Goal: Task Accomplishment & Management: Manage account settings

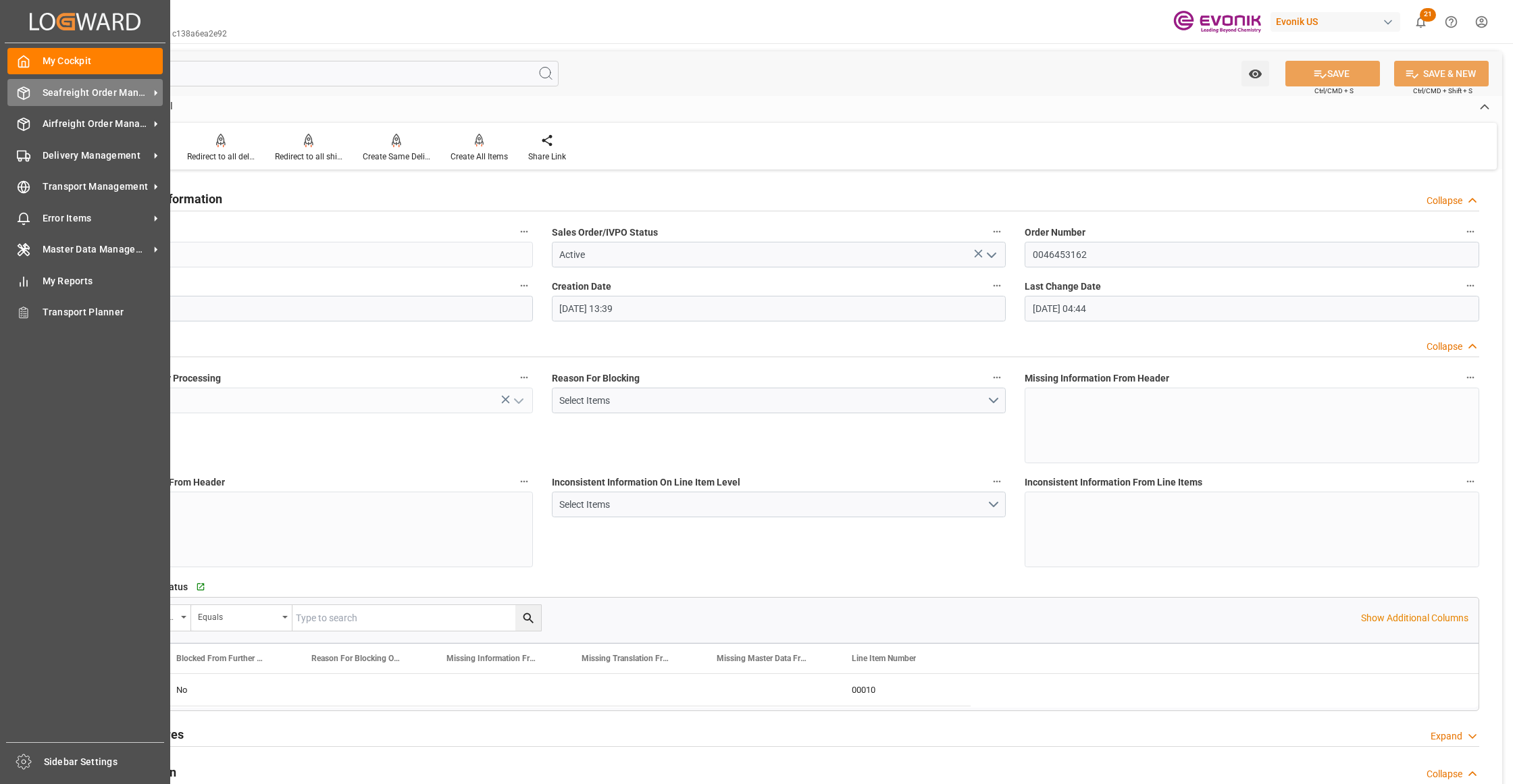
click at [64, 91] on span "Seafreight Order Management" at bounding box center [96, 92] width 106 height 14
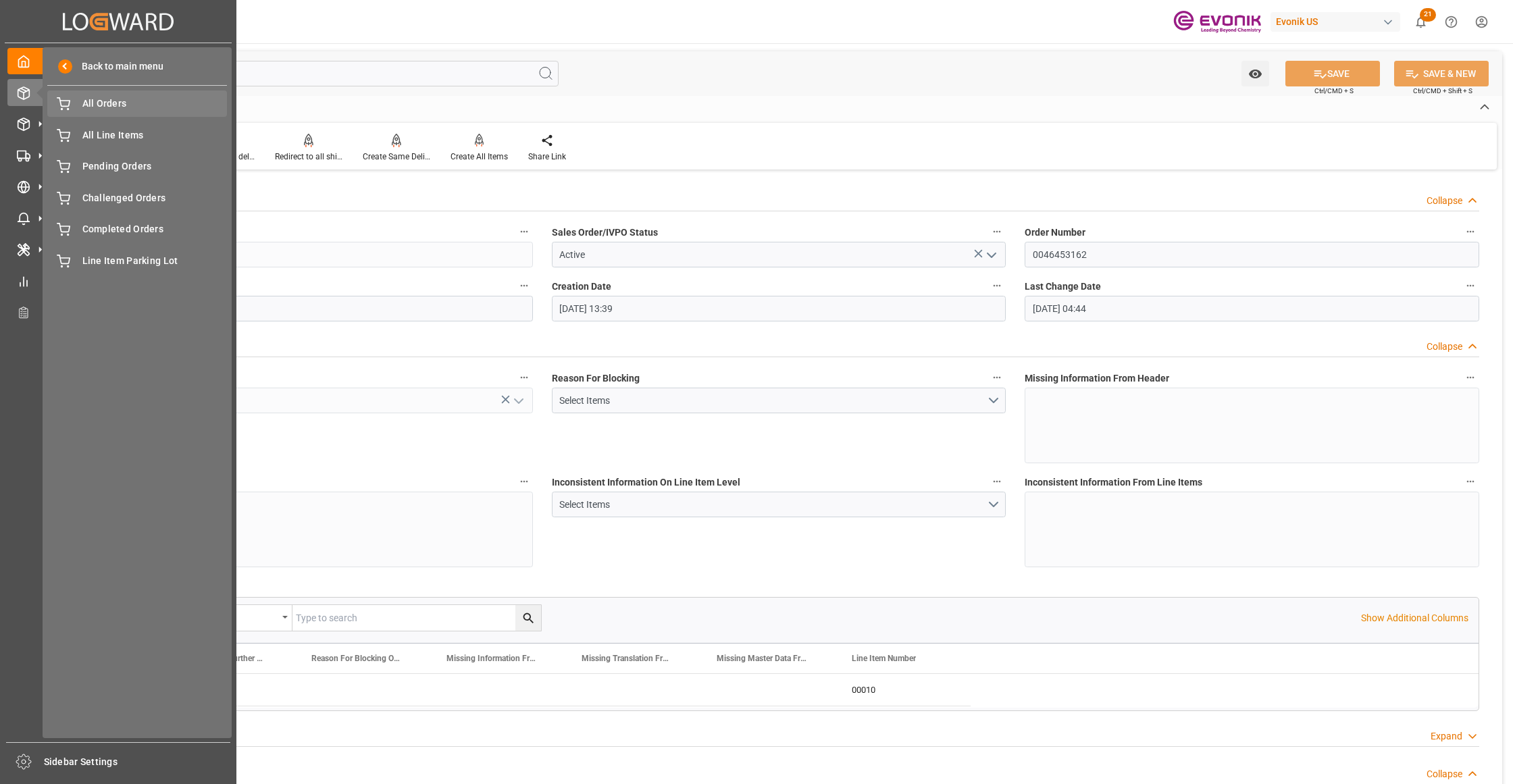
click at [84, 106] on span "All Orders" at bounding box center [155, 103] width 145 height 14
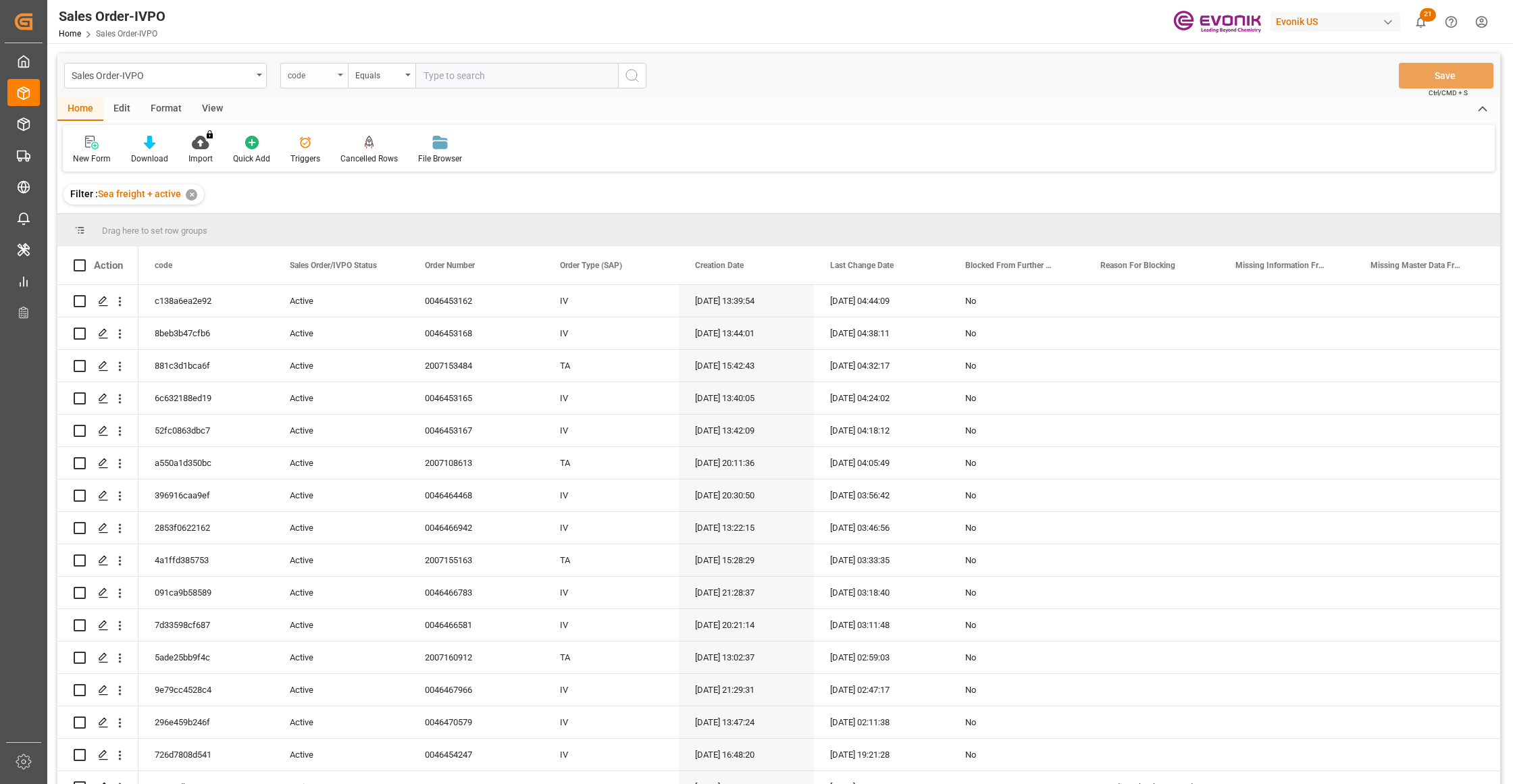
click at [336, 70] on div "code" at bounding box center [314, 76] width 67 height 25
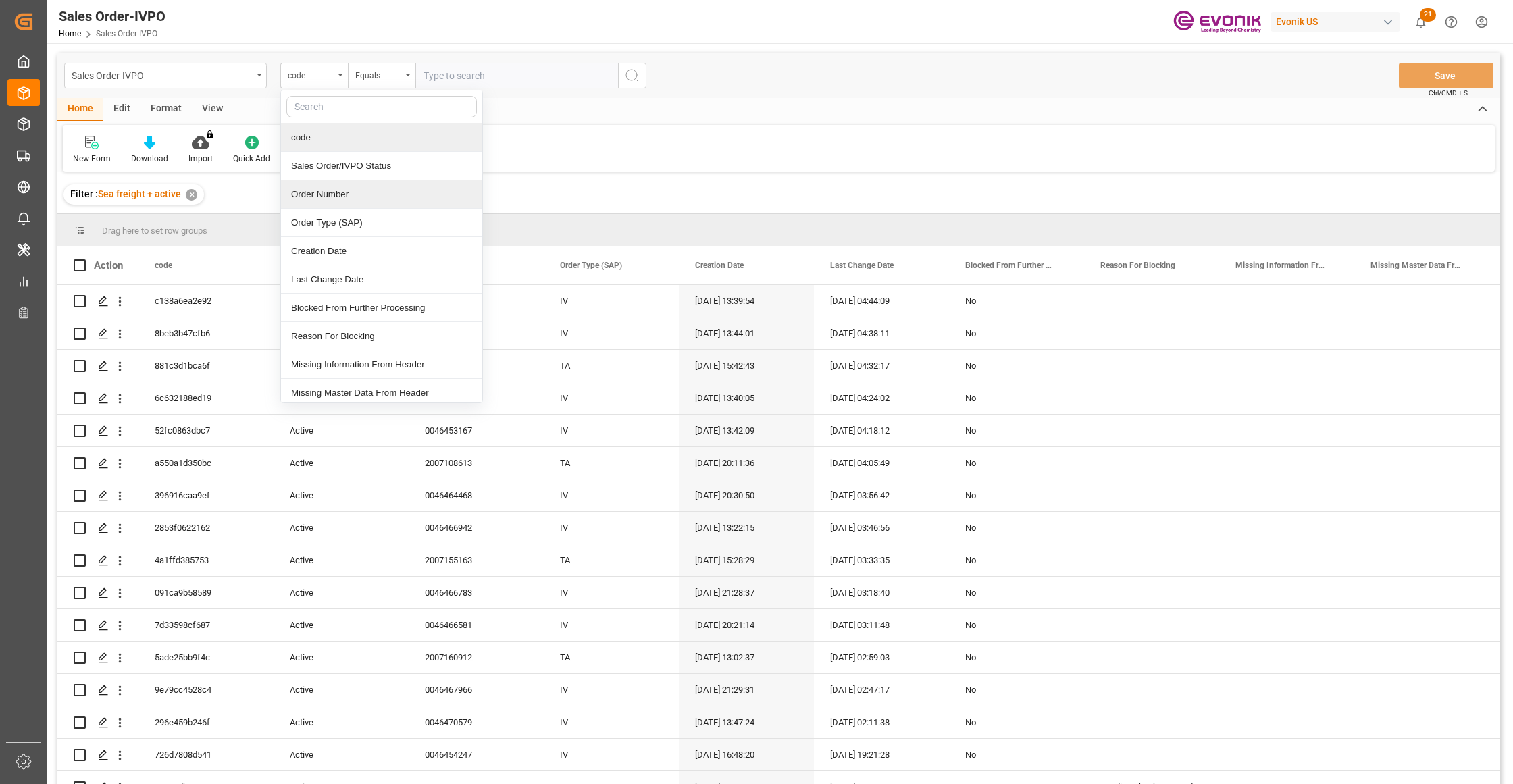
click at [352, 205] on div "Order Number" at bounding box center [382, 195] width 201 height 28
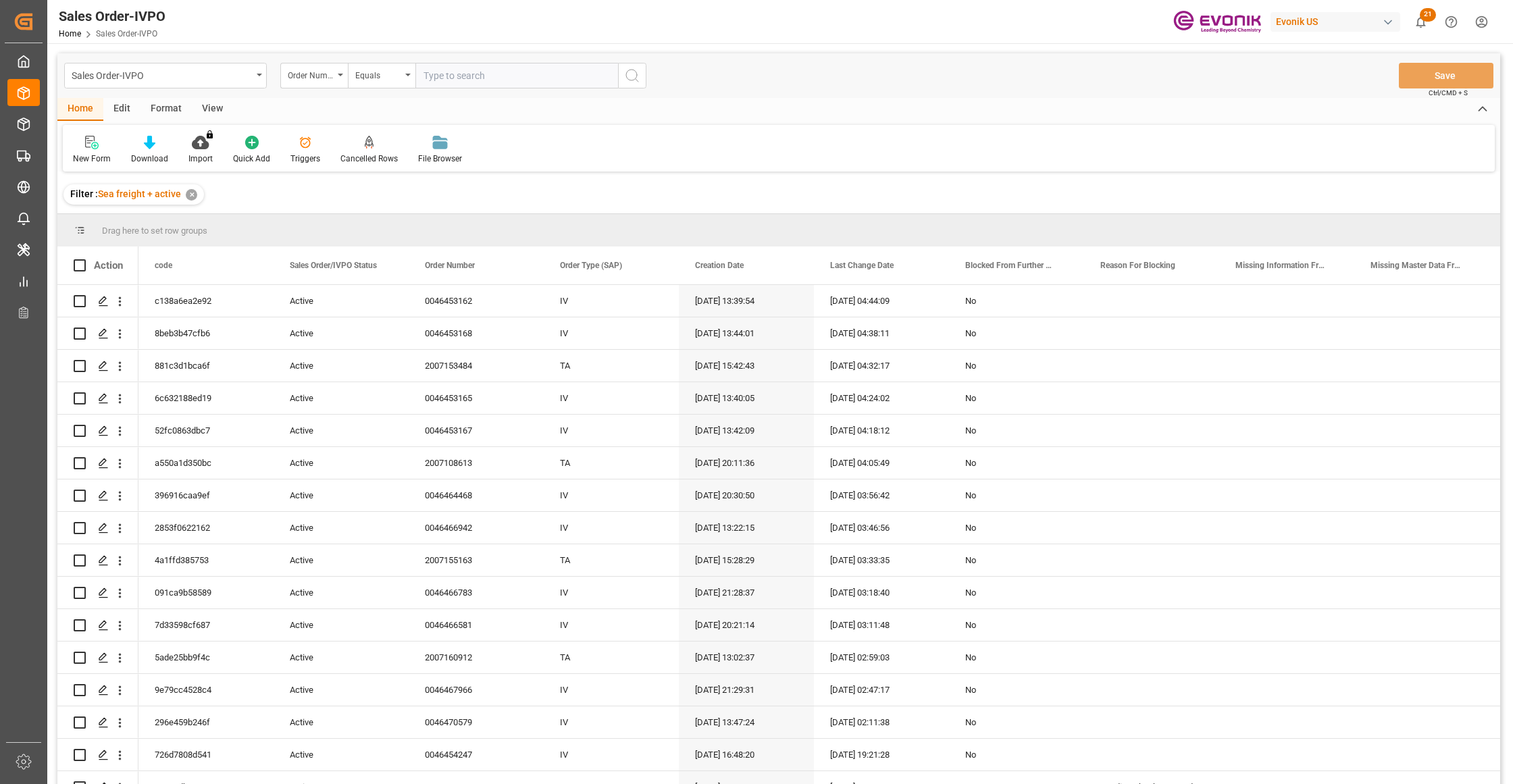
click at [487, 73] on input "text" at bounding box center [517, 76] width 202 height 25
paste input "0046470181"
type input "0046470181"
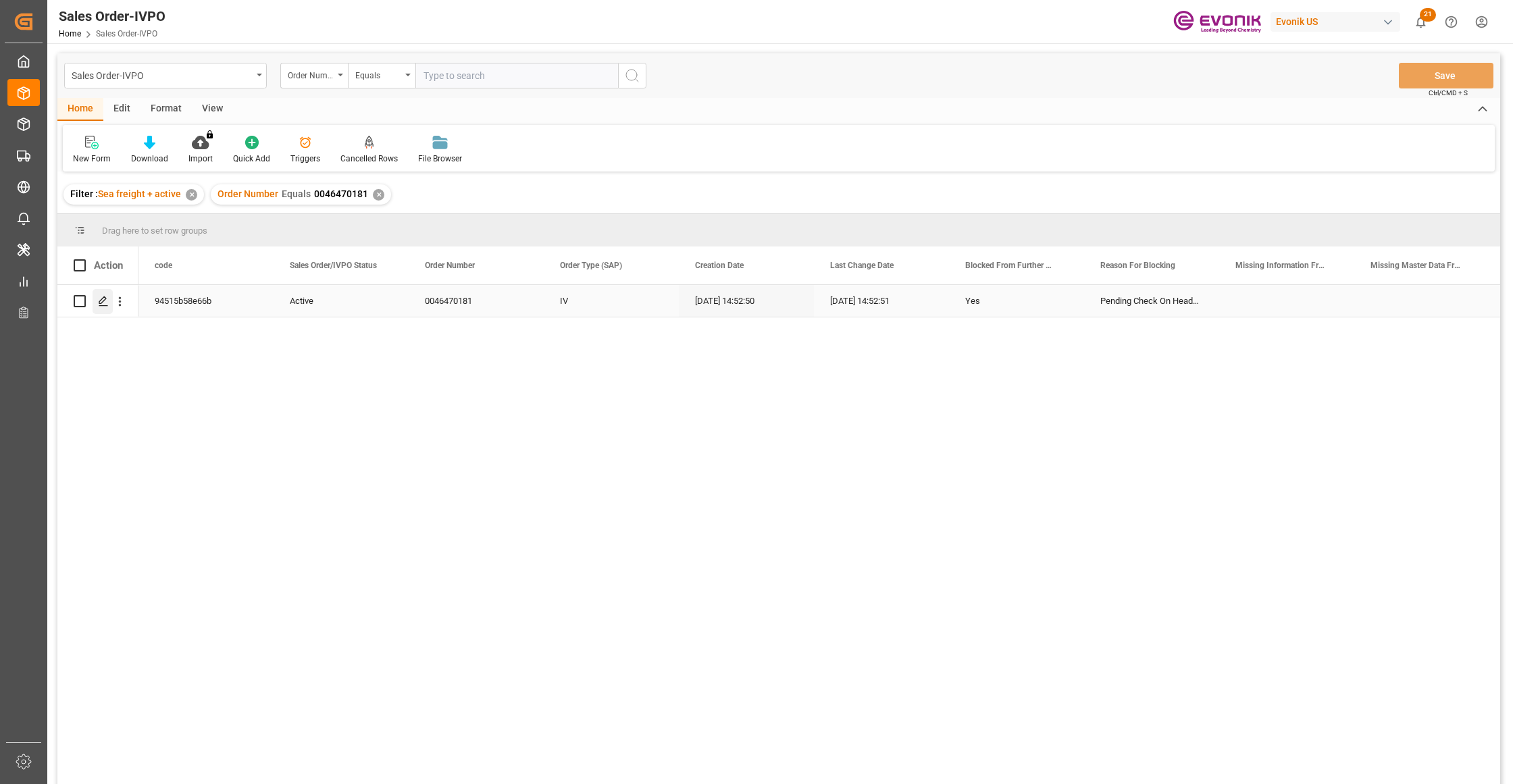
click at [103, 307] on div "Press SPACE to select this row." at bounding box center [102, 301] width 20 height 25
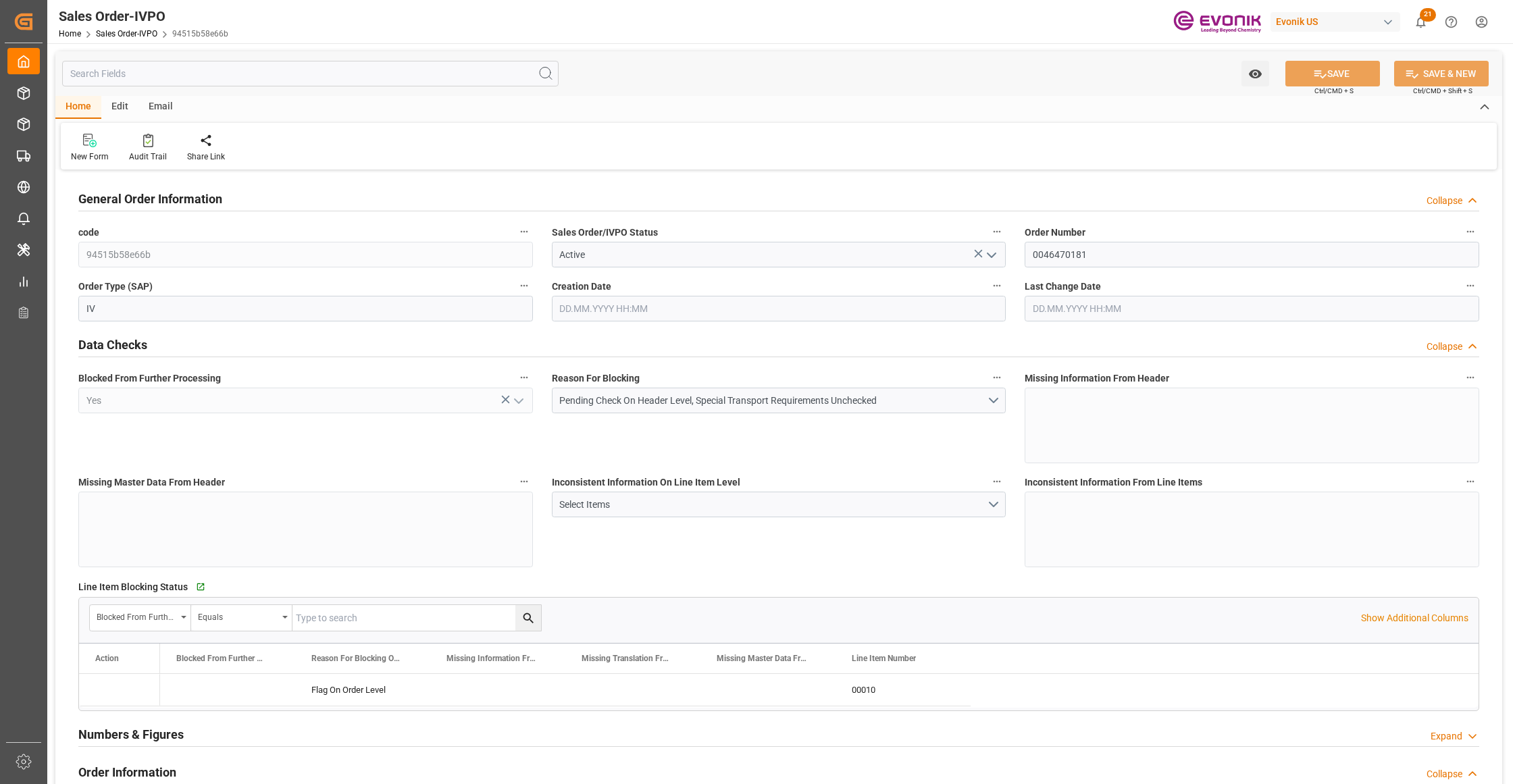
type input "COCTG"
type input "0"
type input "1"
type input "2098.6"
type input "[DATE] 14:52"
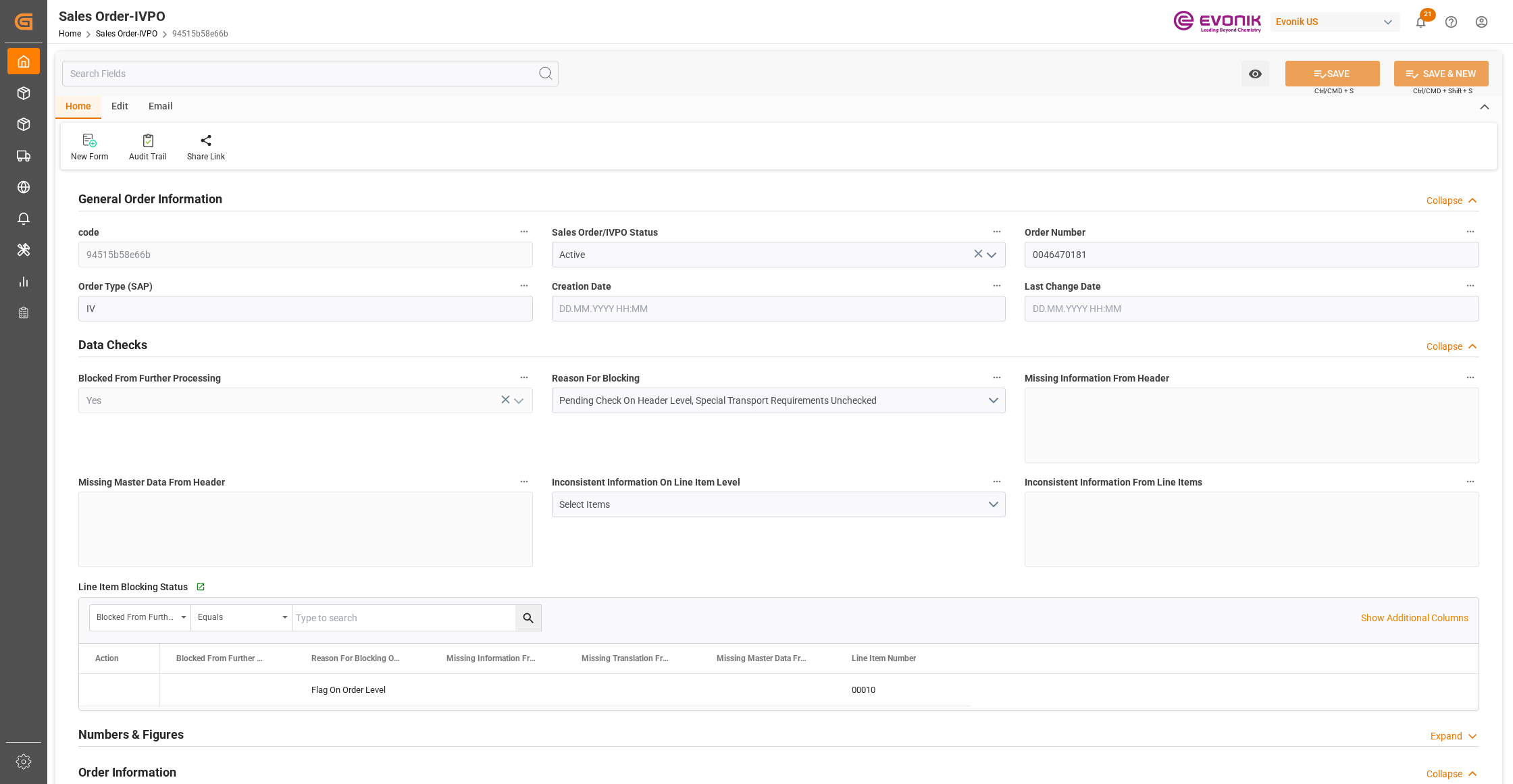
type input "[DATE] 14:52"
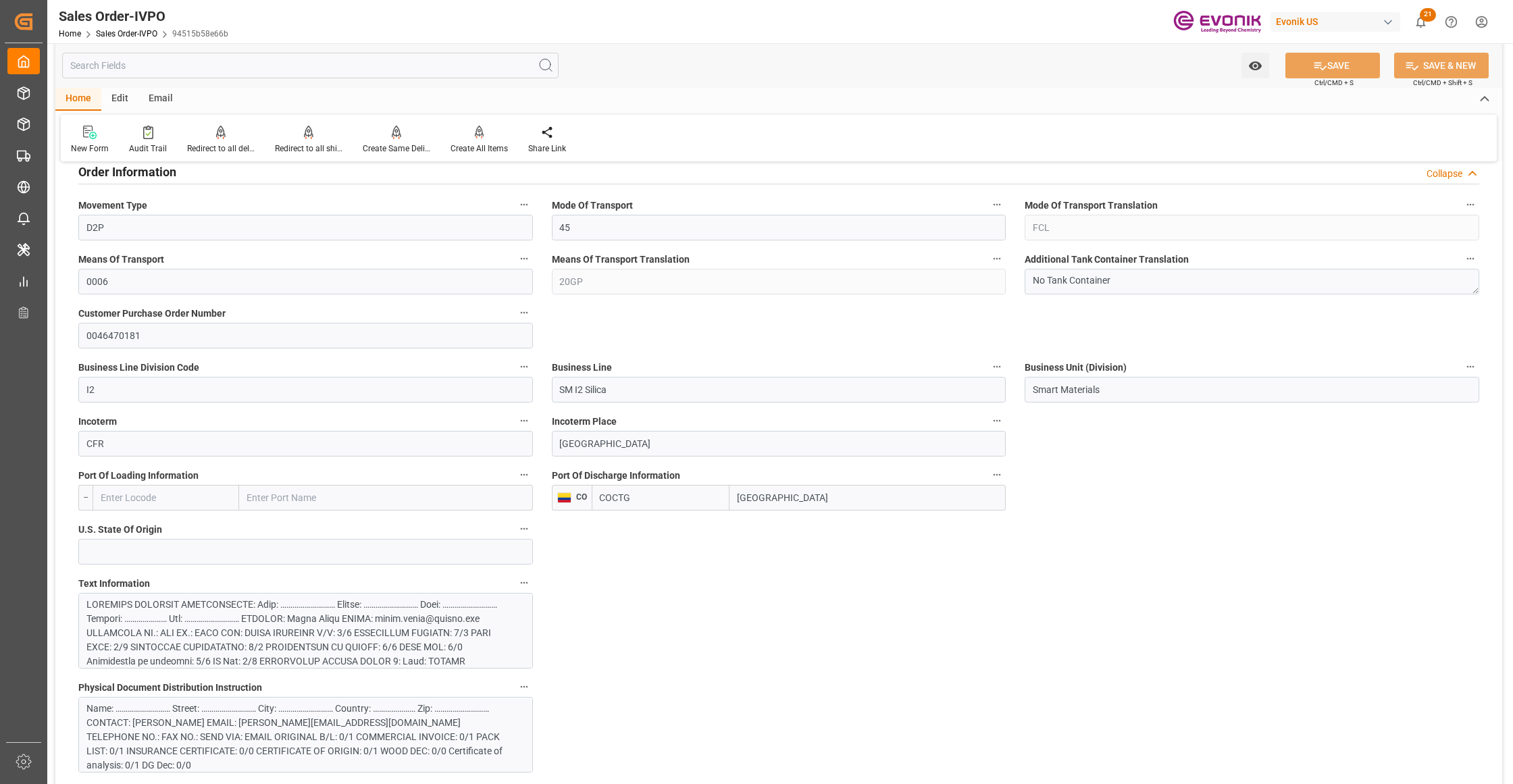
scroll to position [900, 0]
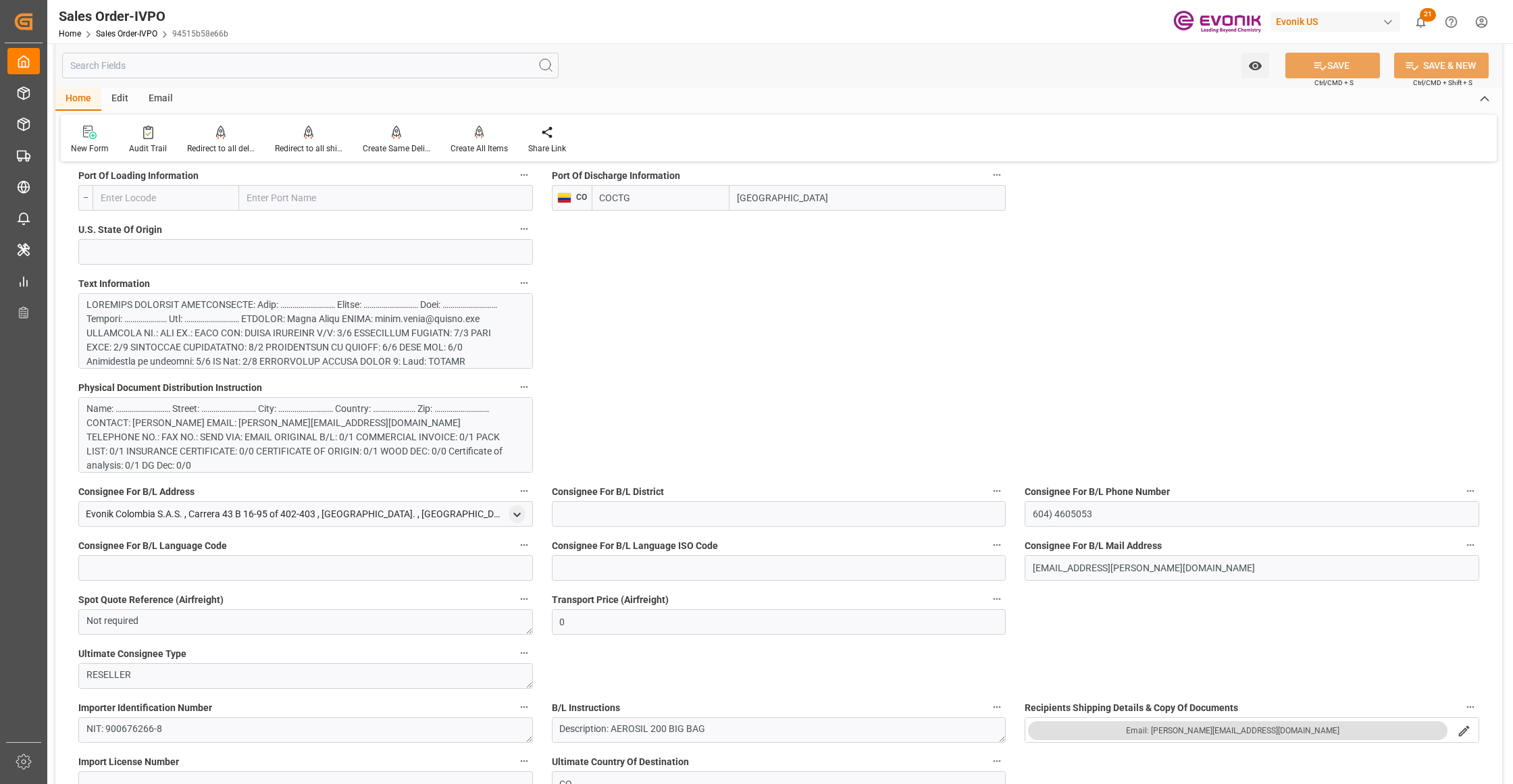
click at [371, 346] on div at bounding box center [299, 411] width 426 height 227
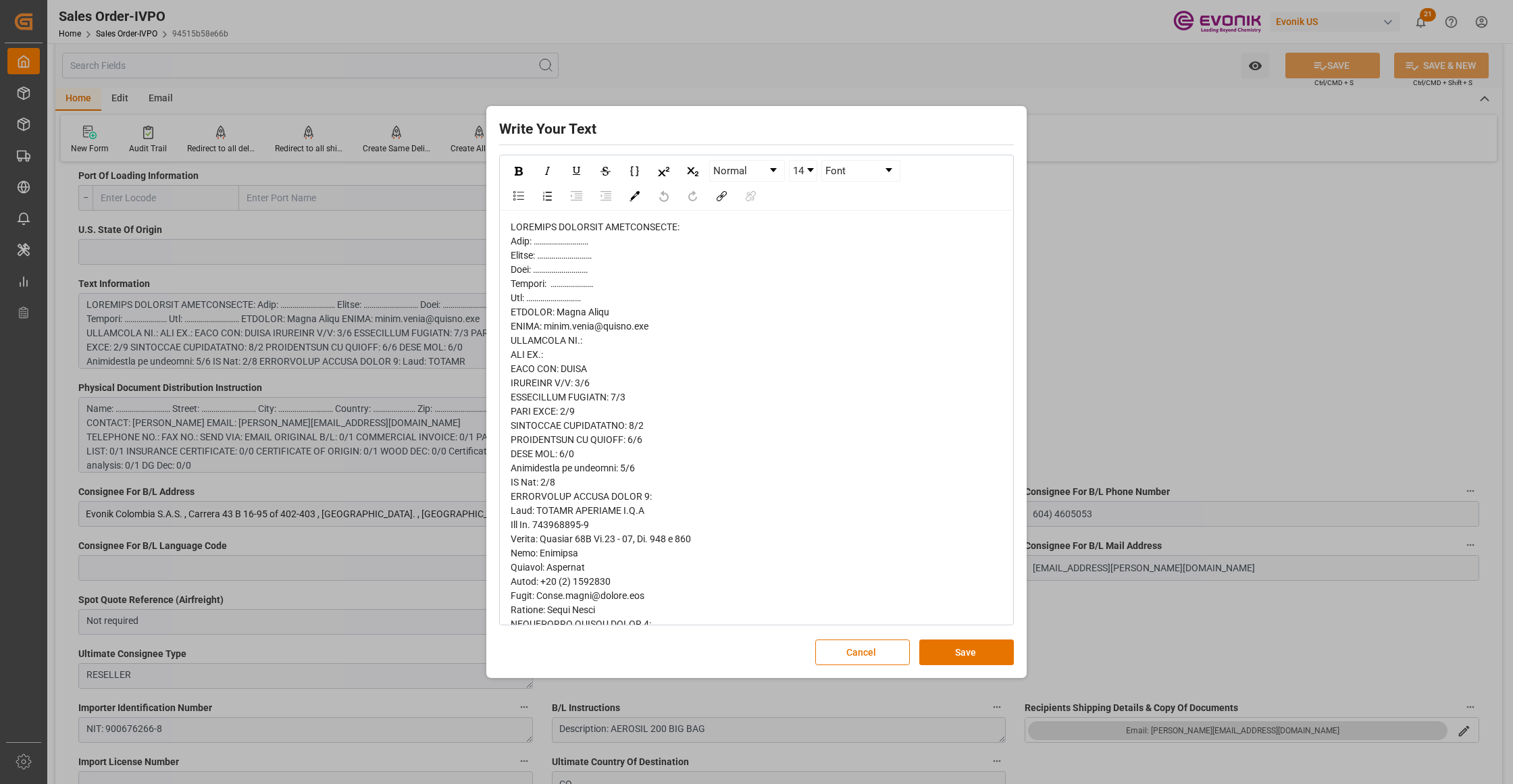
click at [527, 247] on div "rdw-editor" at bounding box center [756, 653] width 493 height 865
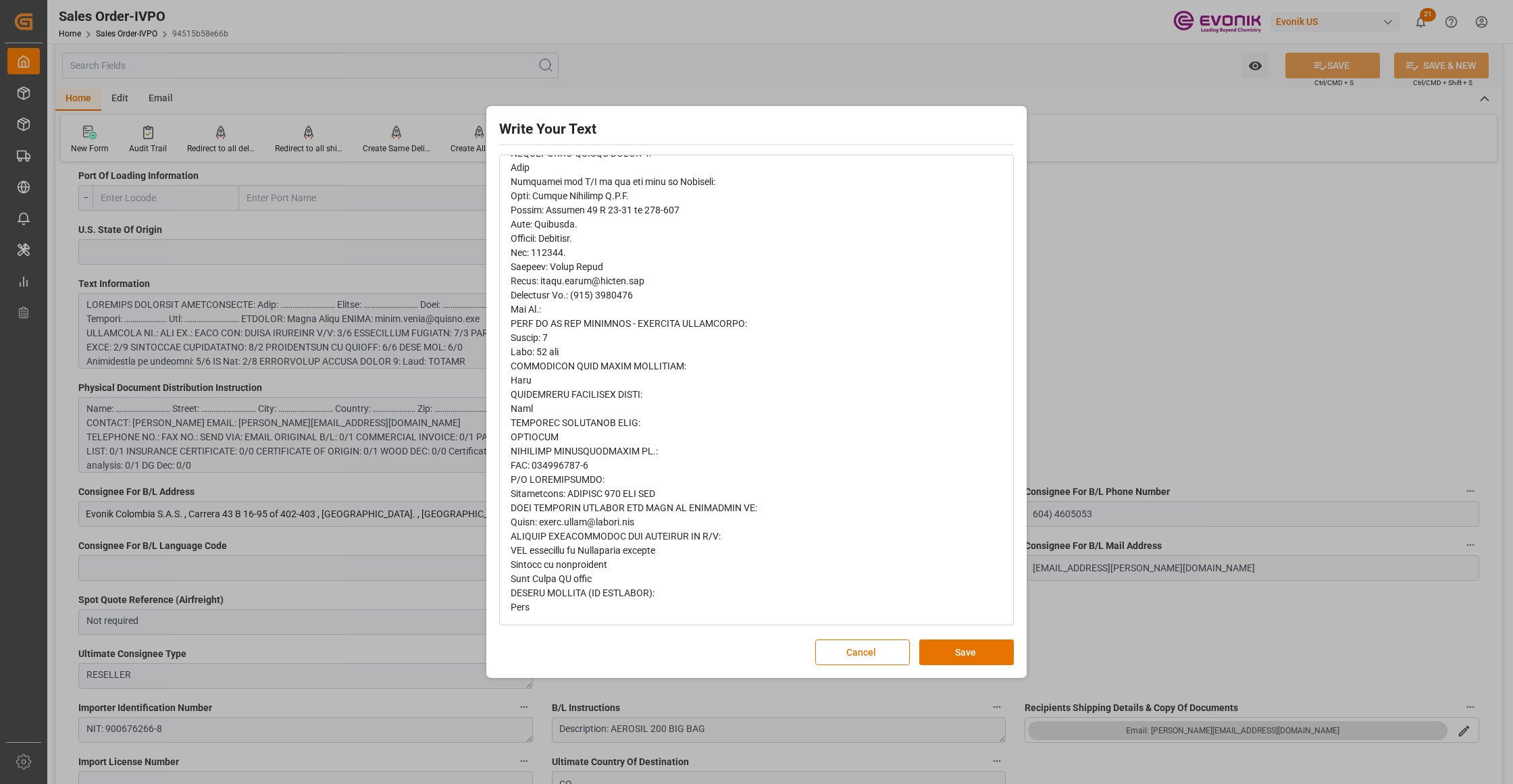
click at [971, 673] on div "Write Your Text Normal 14 Font Cancel Save" at bounding box center [756, 392] width 534 height 565
click at [957, 657] on button "Save" at bounding box center [966, 652] width 94 height 25
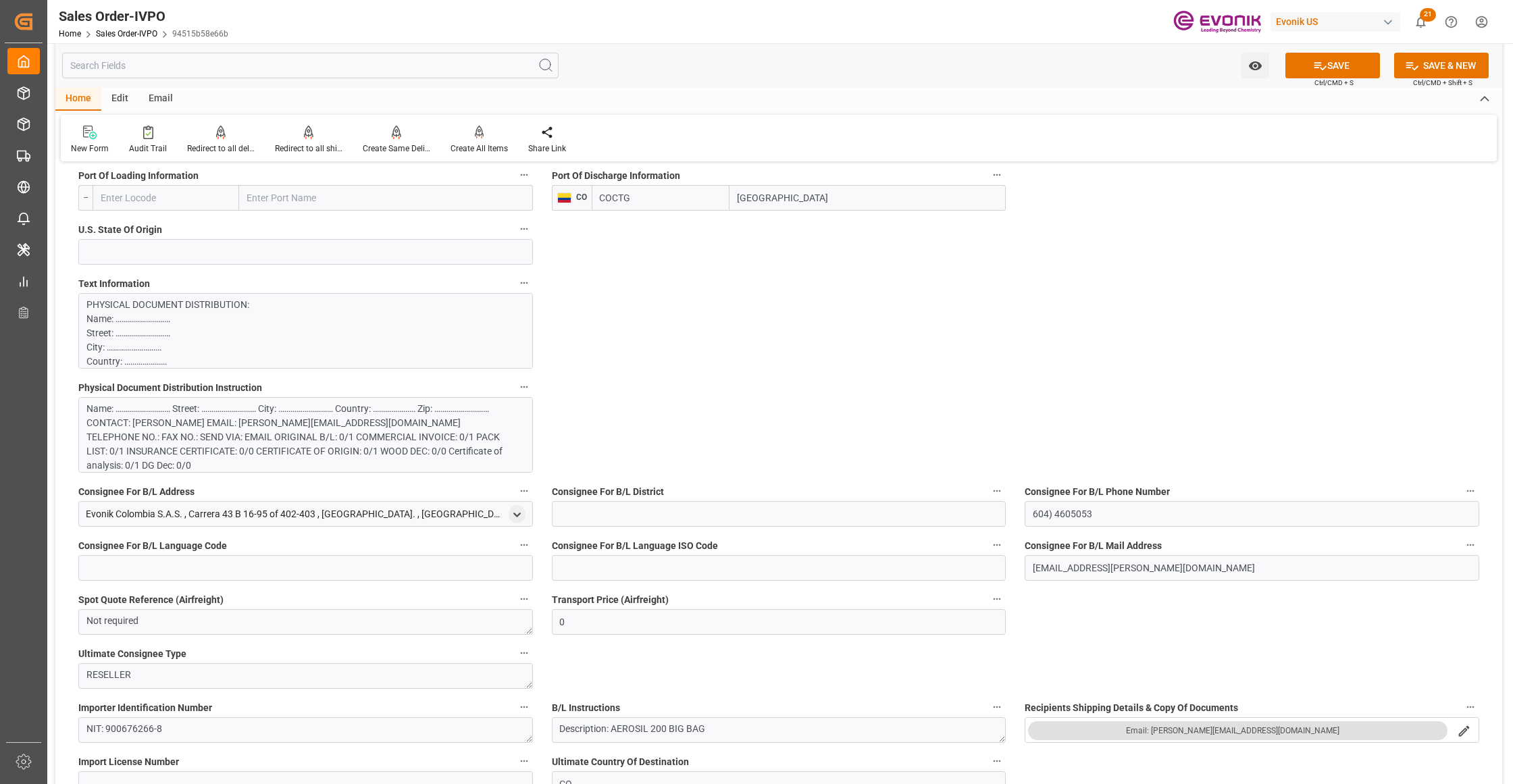
click at [301, 448] on div "Name: ……………………… Street: ……………………… City: ……………………… Country: ………………… Zip: ……………………" at bounding box center [299, 437] width 426 height 71
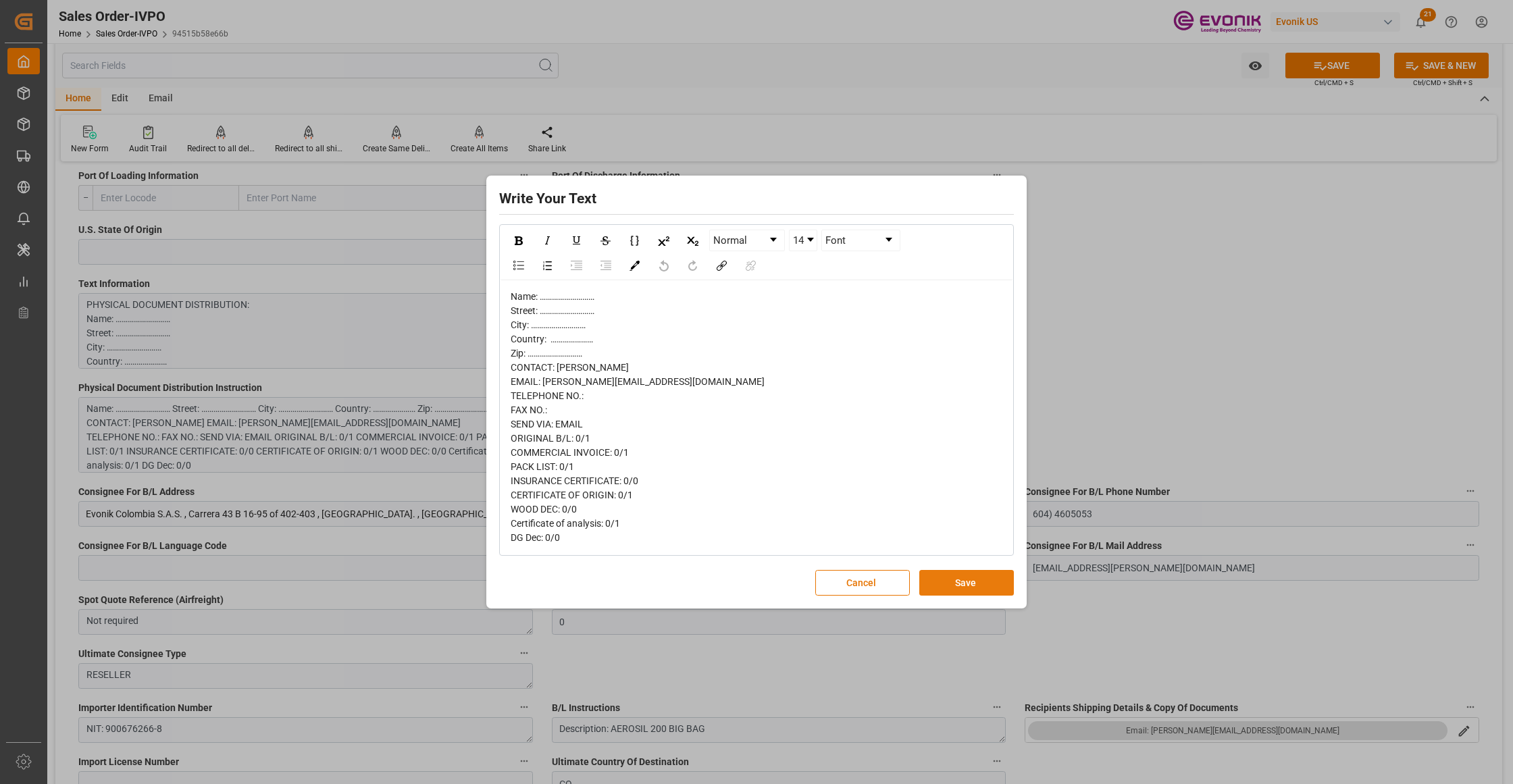
click at [976, 582] on button "Save" at bounding box center [966, 582] width 94 height 25
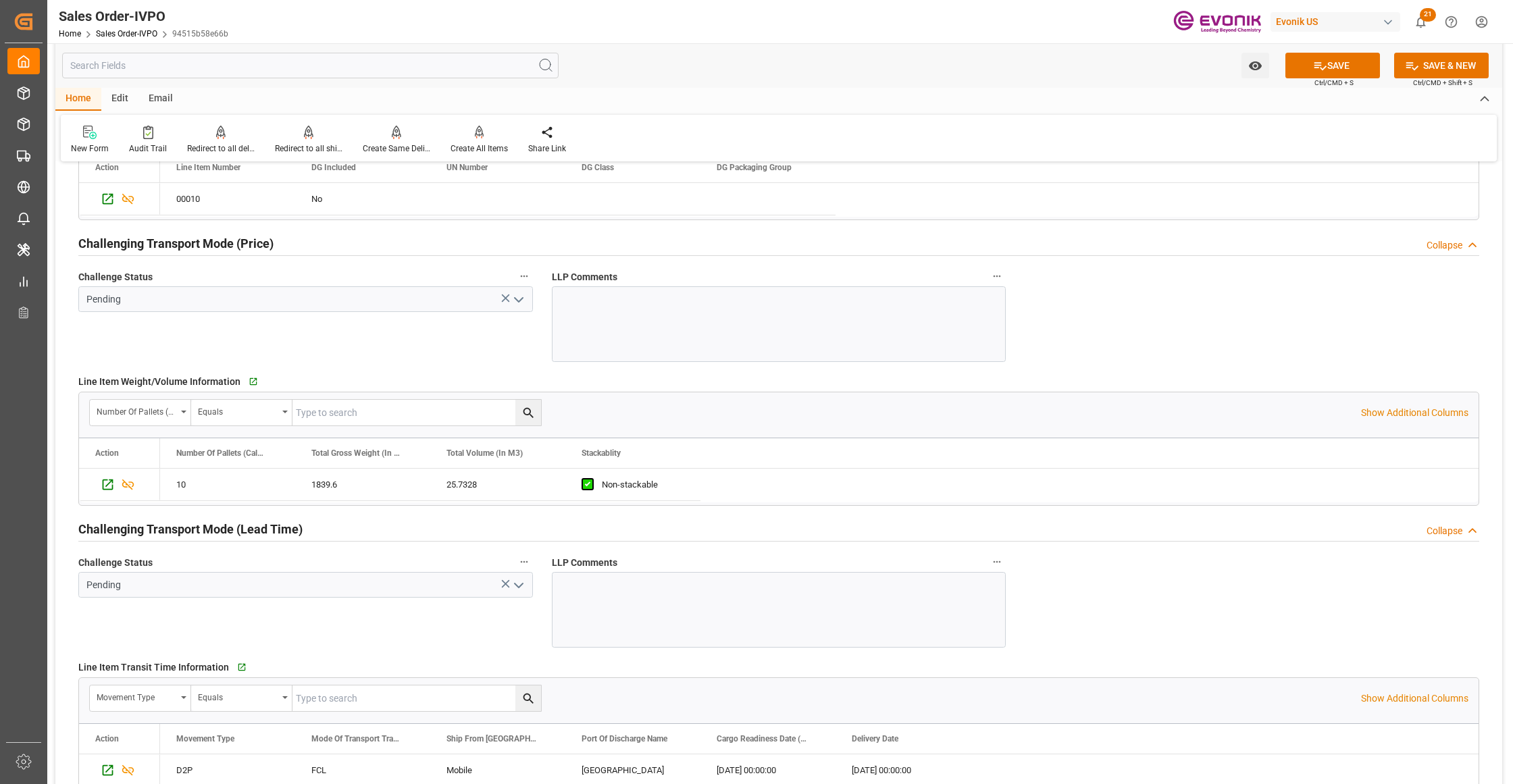
scroll to position [1501, 0]
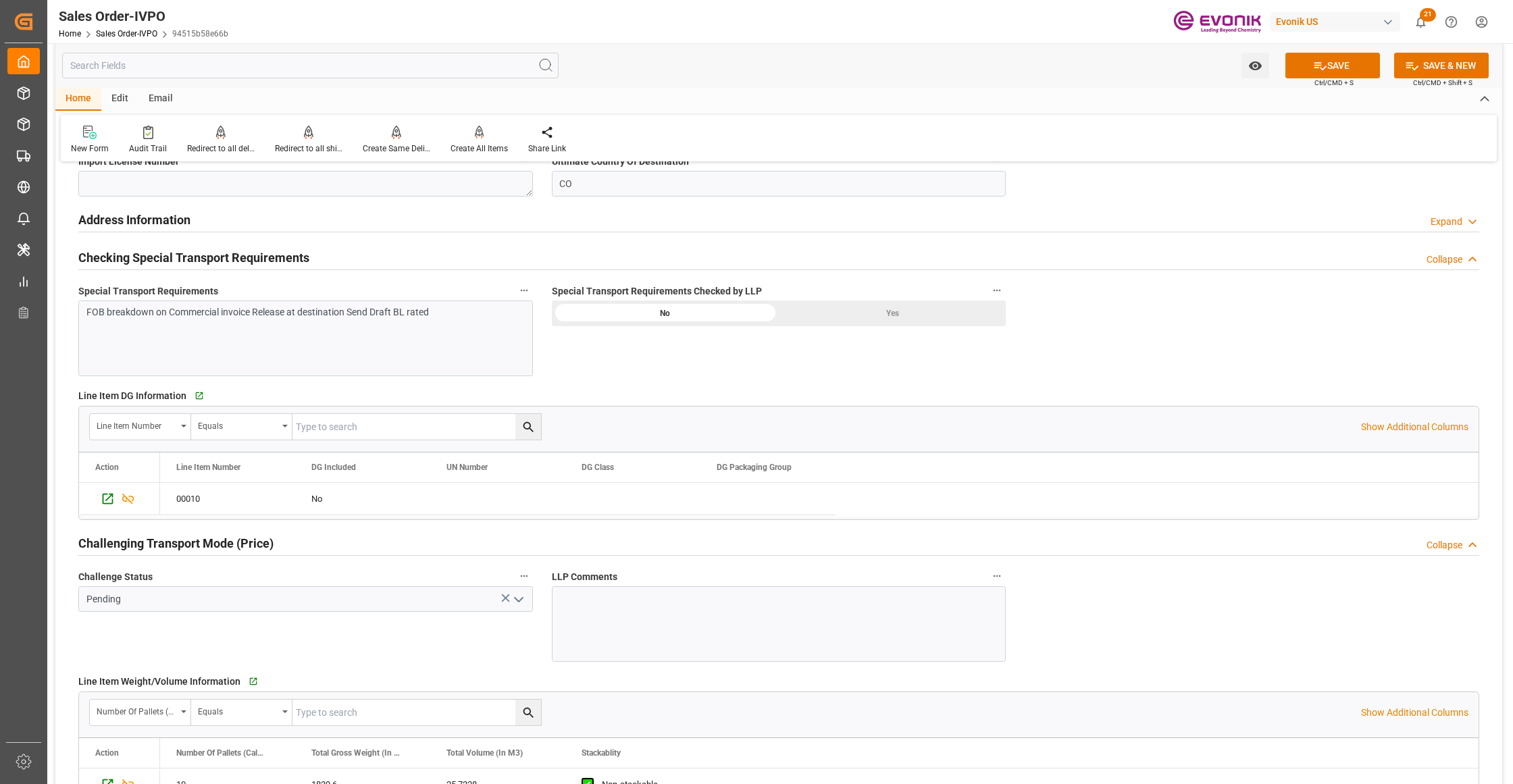
click at [912, 317] on div "Yes" at bounding box center [892, 313] width 227 height 25
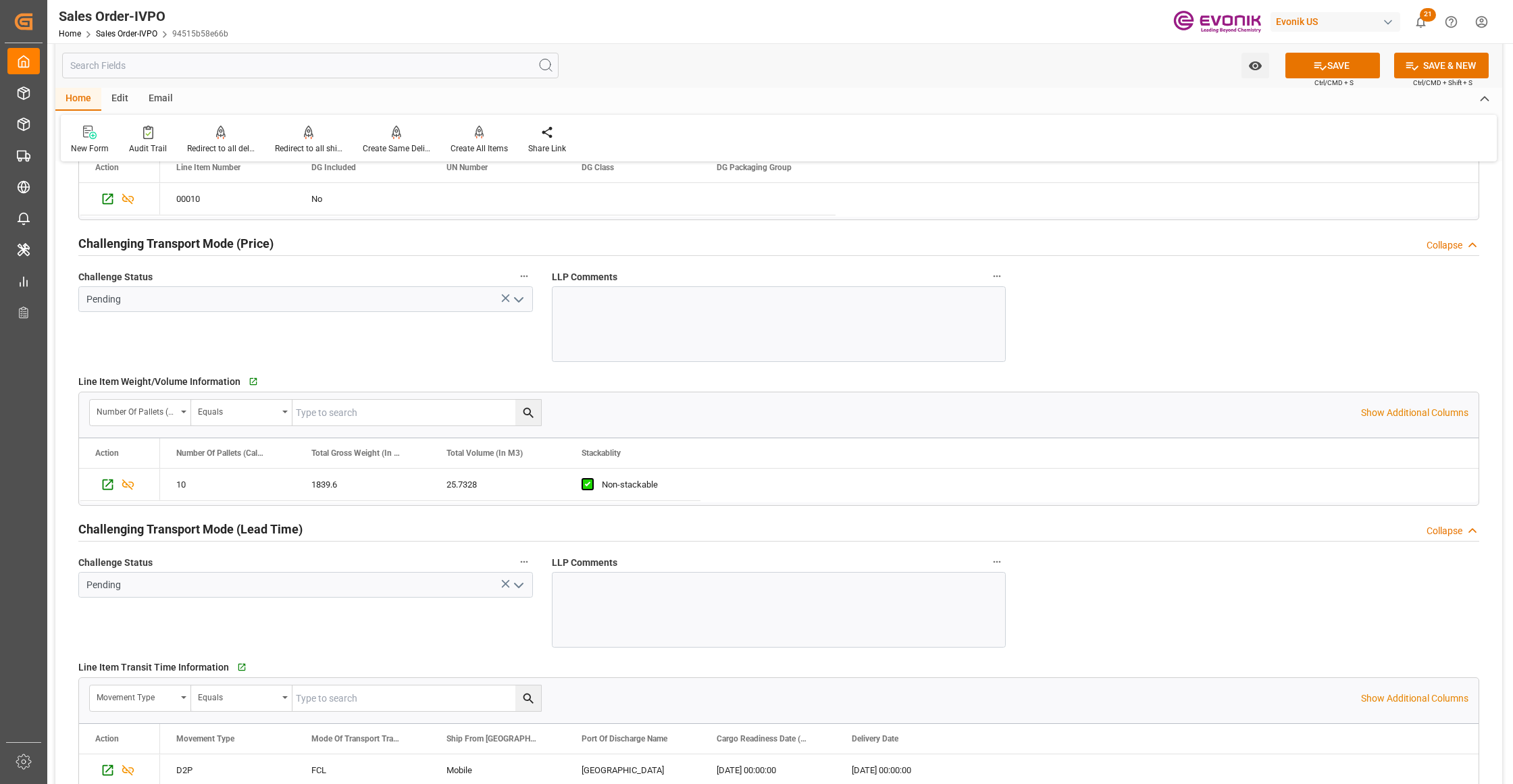
click at [520, 298] on icon "open menu" at bounding box center [519, 300] width 16 height 16
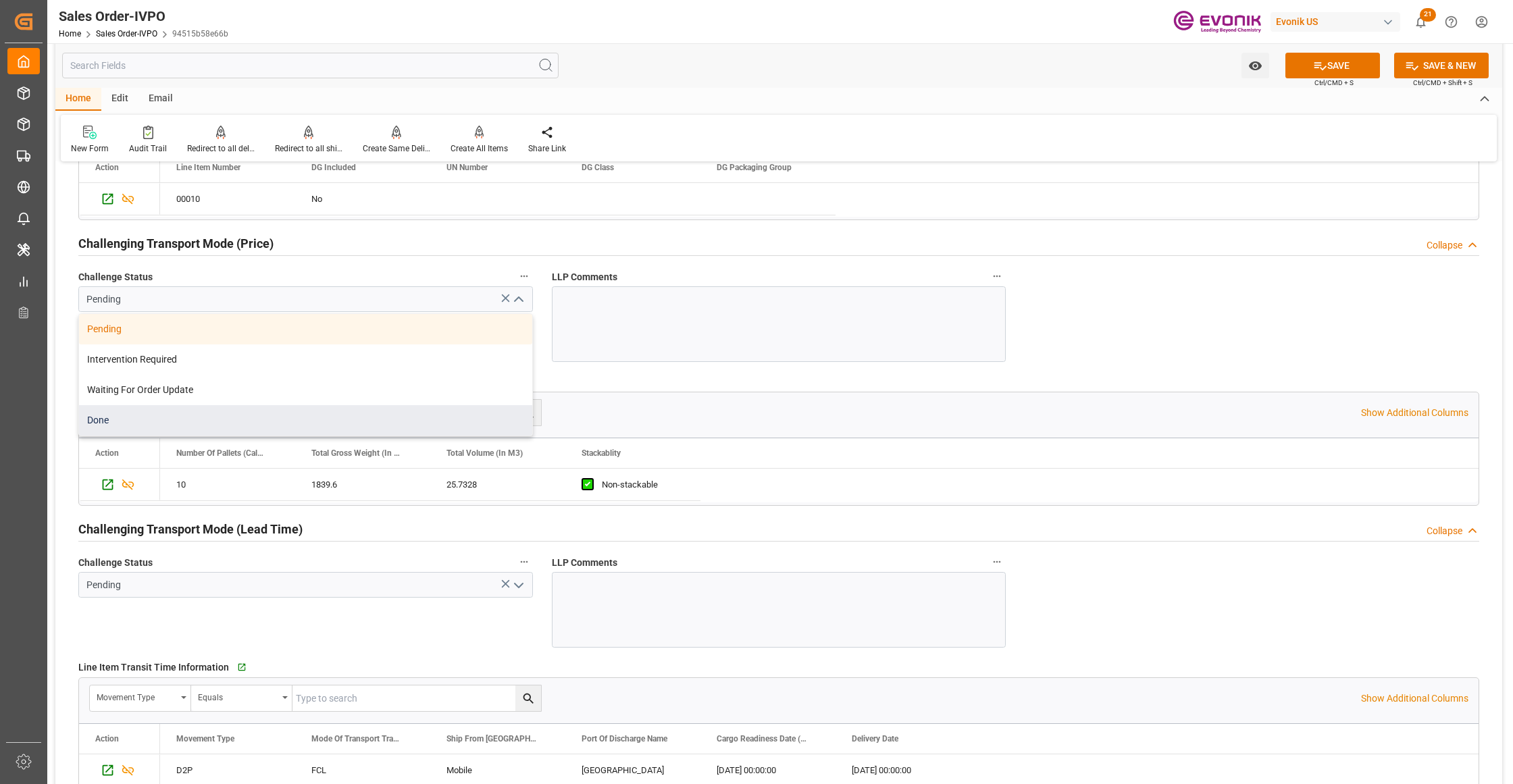
click at [151, 424] on div "Done" at bounding box center [305, 420] width 453 height 31
type input "Done"
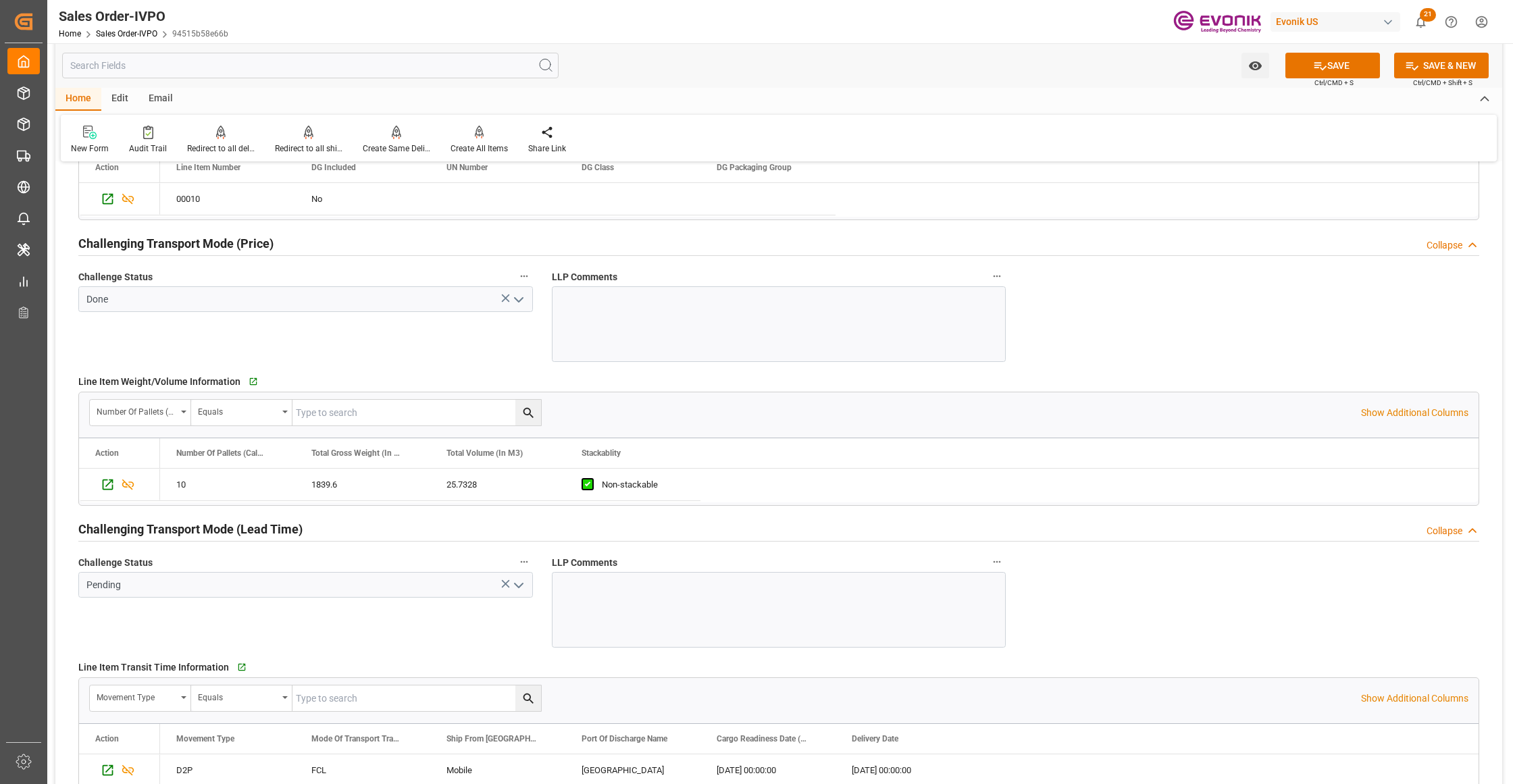
scroll to position [2100, 0]
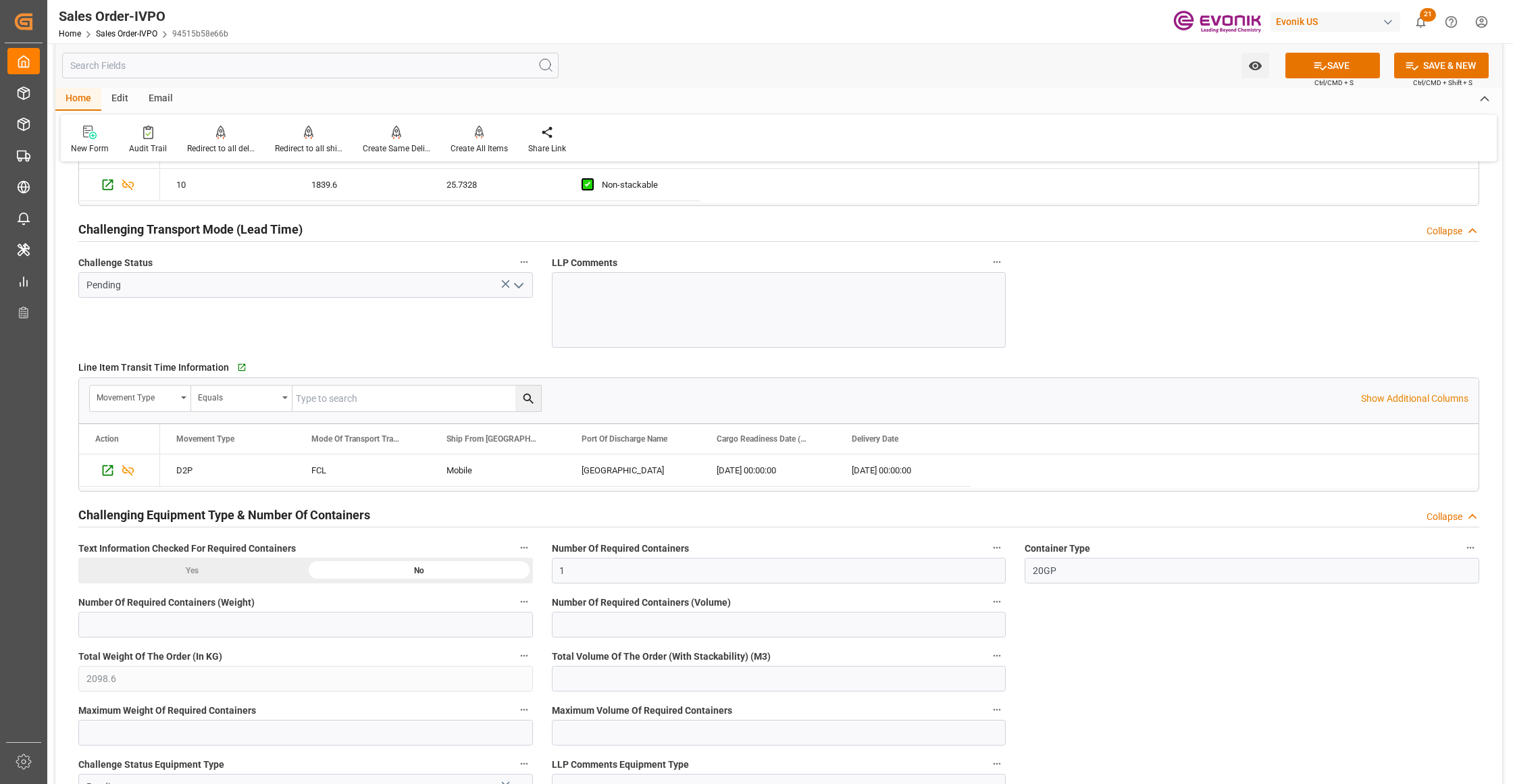
click at [516, 288] on polyline "open menu" at bounding box center [518, 285] width 8 height 4
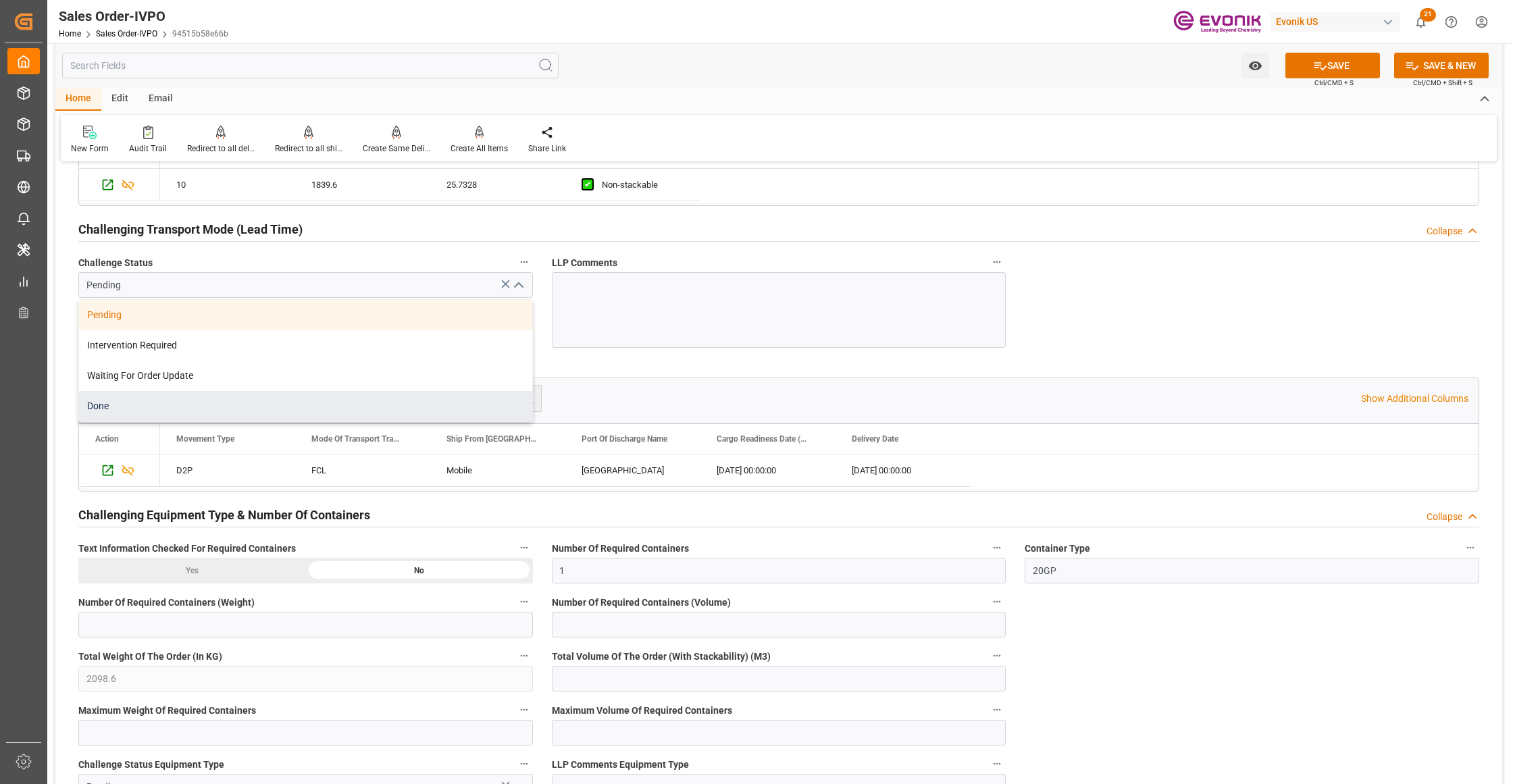
click at [104, 411] on div "Done" at bounding box center [305, 406] width 453 height 31
type input "Done"
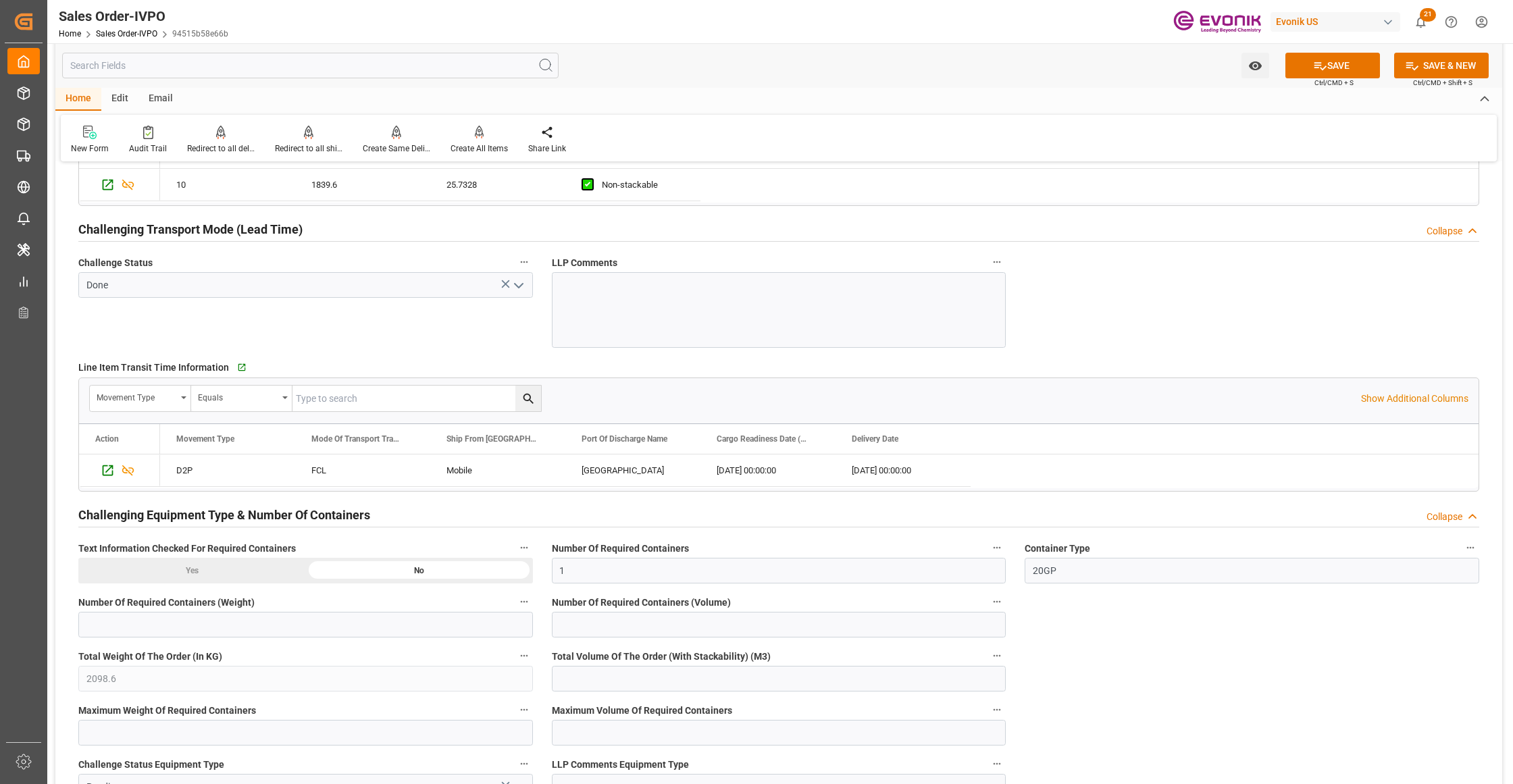
scroll to position [2401, 0]
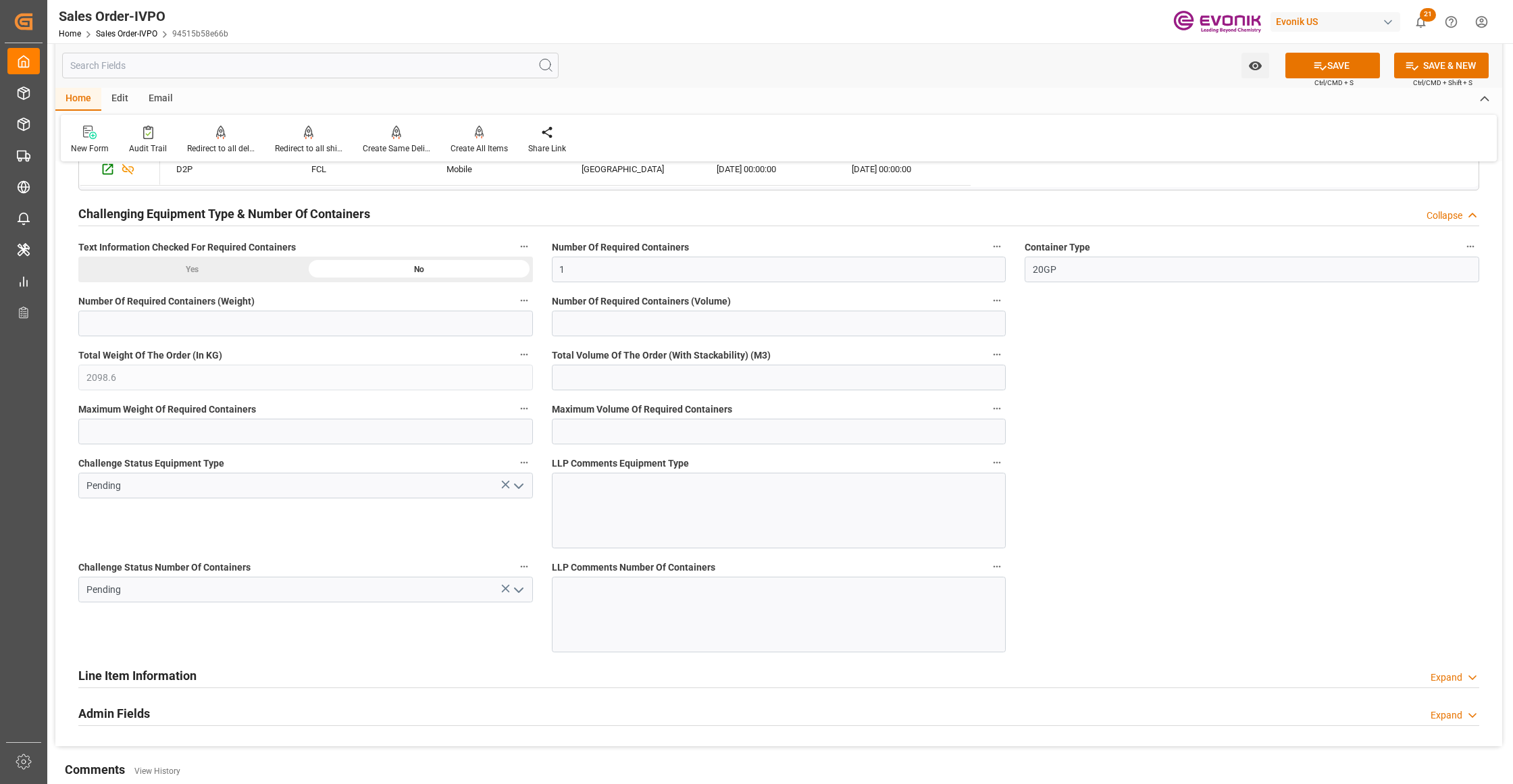
click at [514, 493] on icon "open menu" at bounding box center [519, 486] width 16 height 16
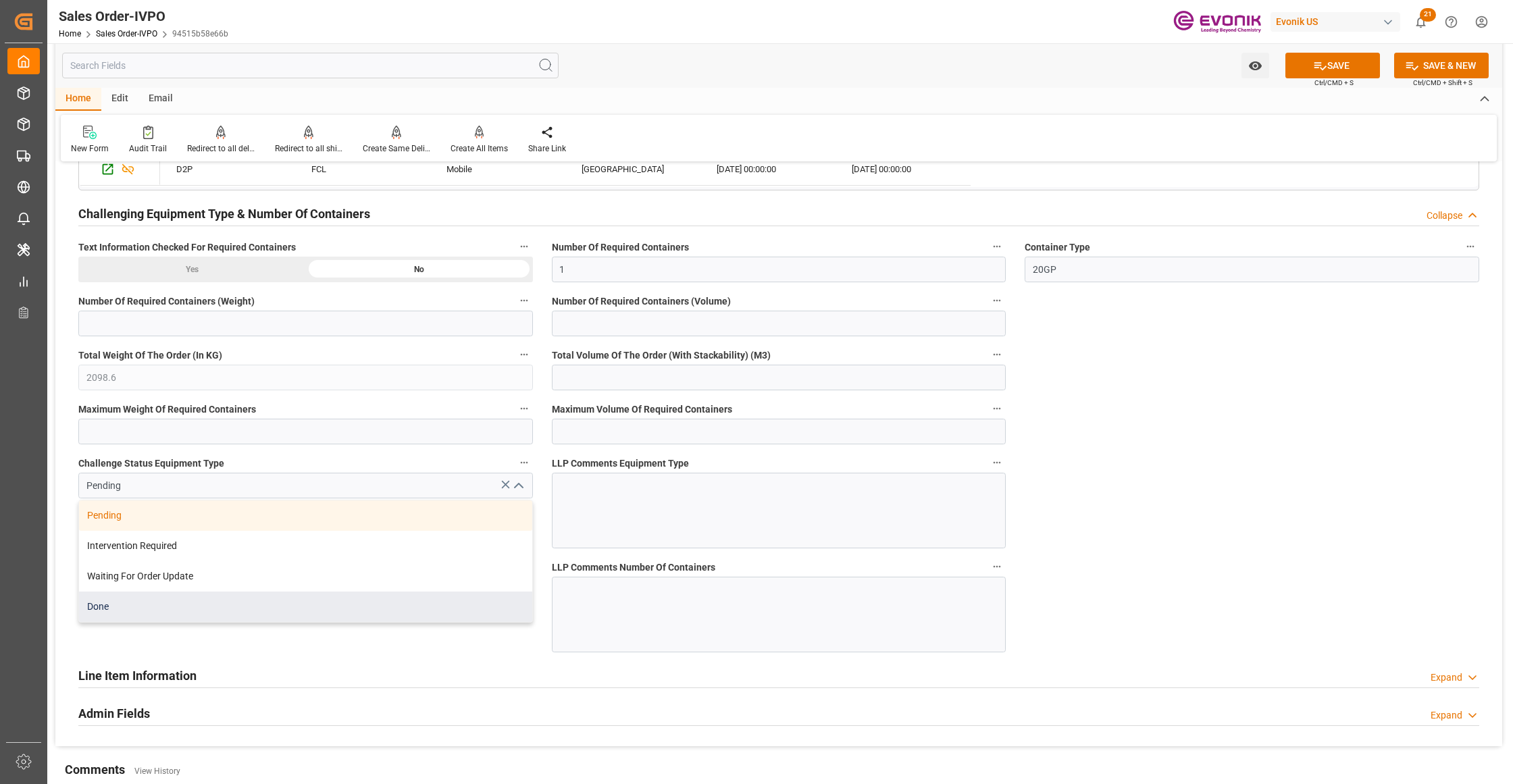
click at [178, 611] on div "Done" at bounding box center [305, 606] width 453 height 31
type input "Done"
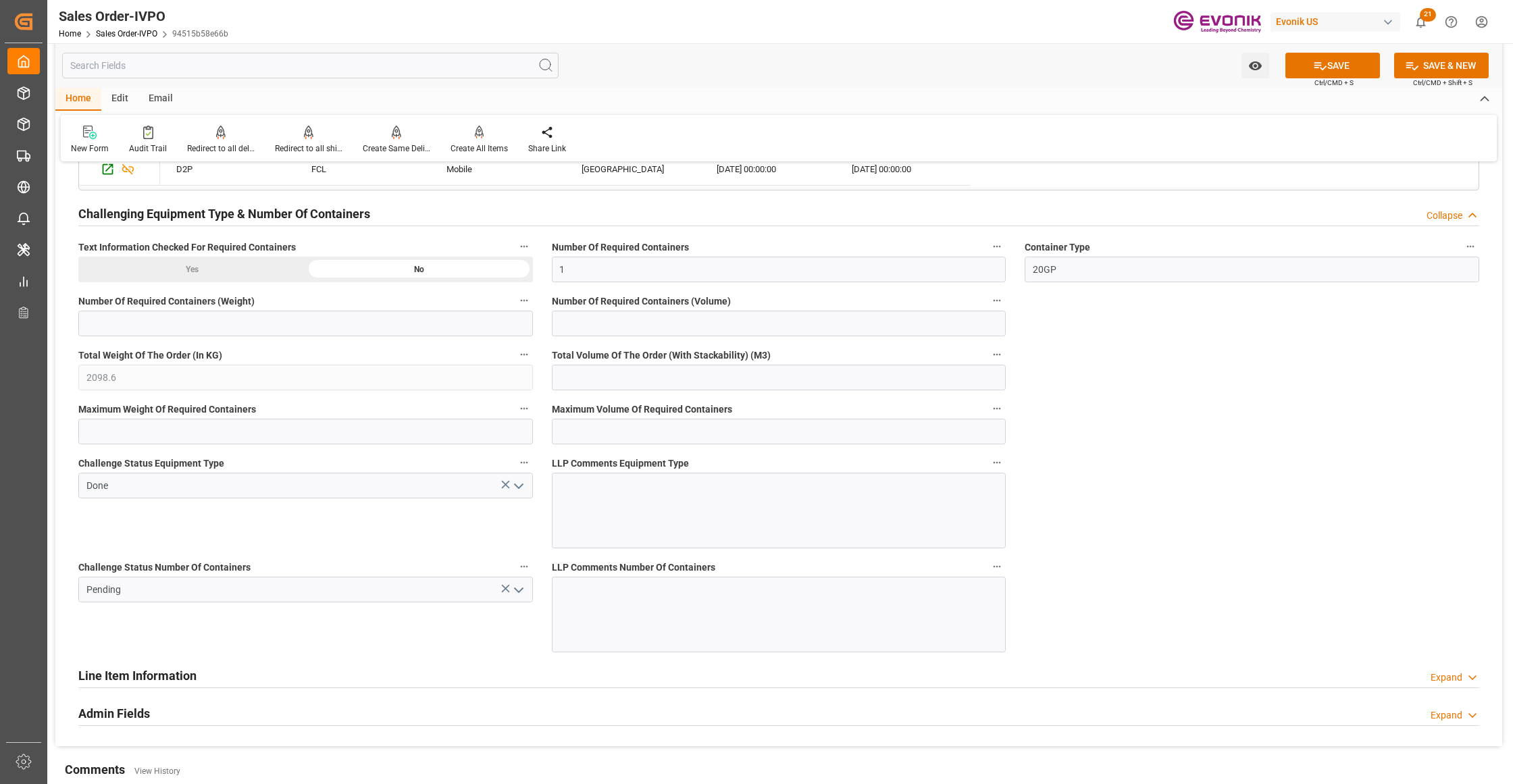
click at [514, 592] on polyline "open menu" at bounding box center [518, 590] width 8 height 4
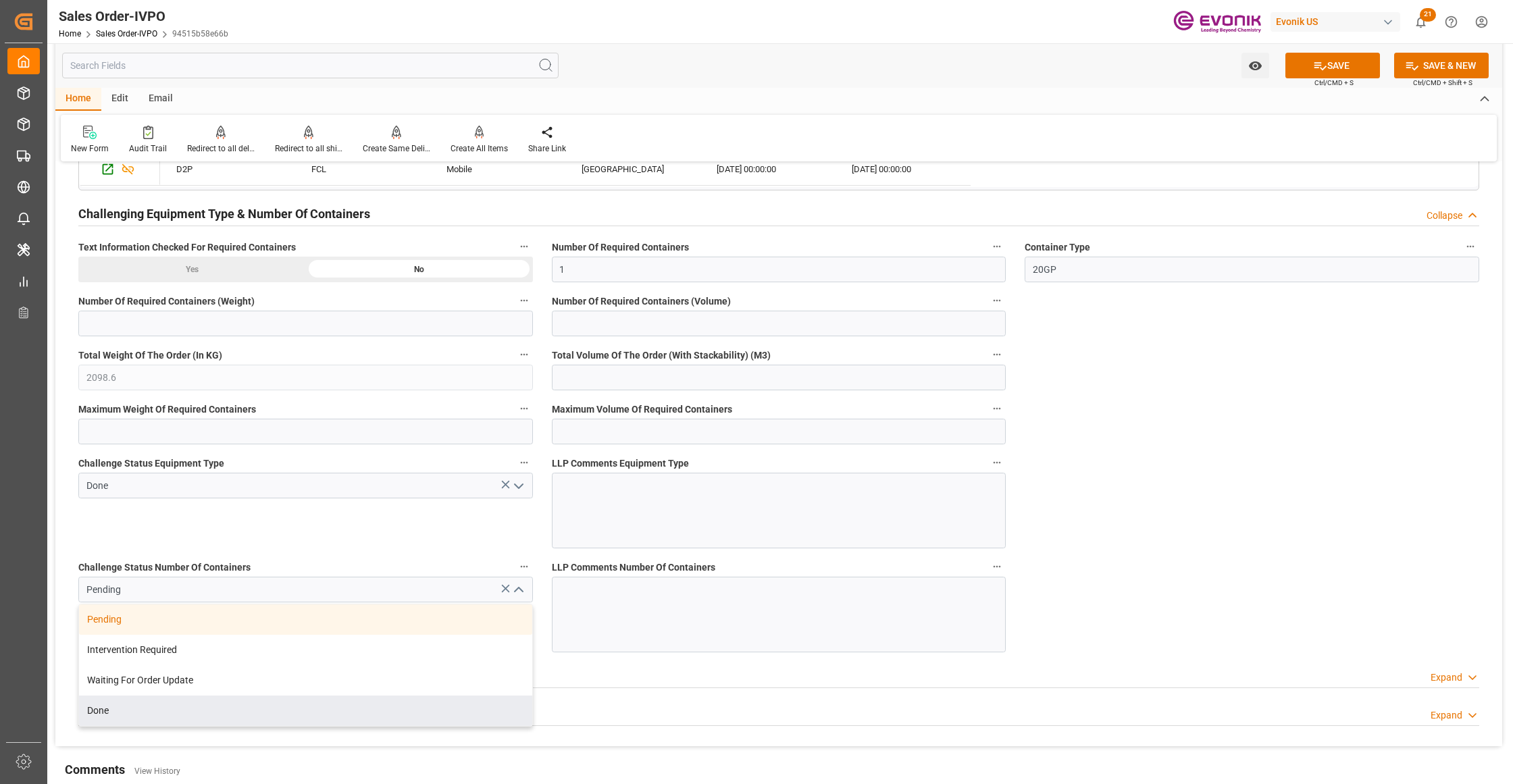
click at [133, 722] on div "Done" at bounding box center [305, 711] width 453 height 31
type input "Done"
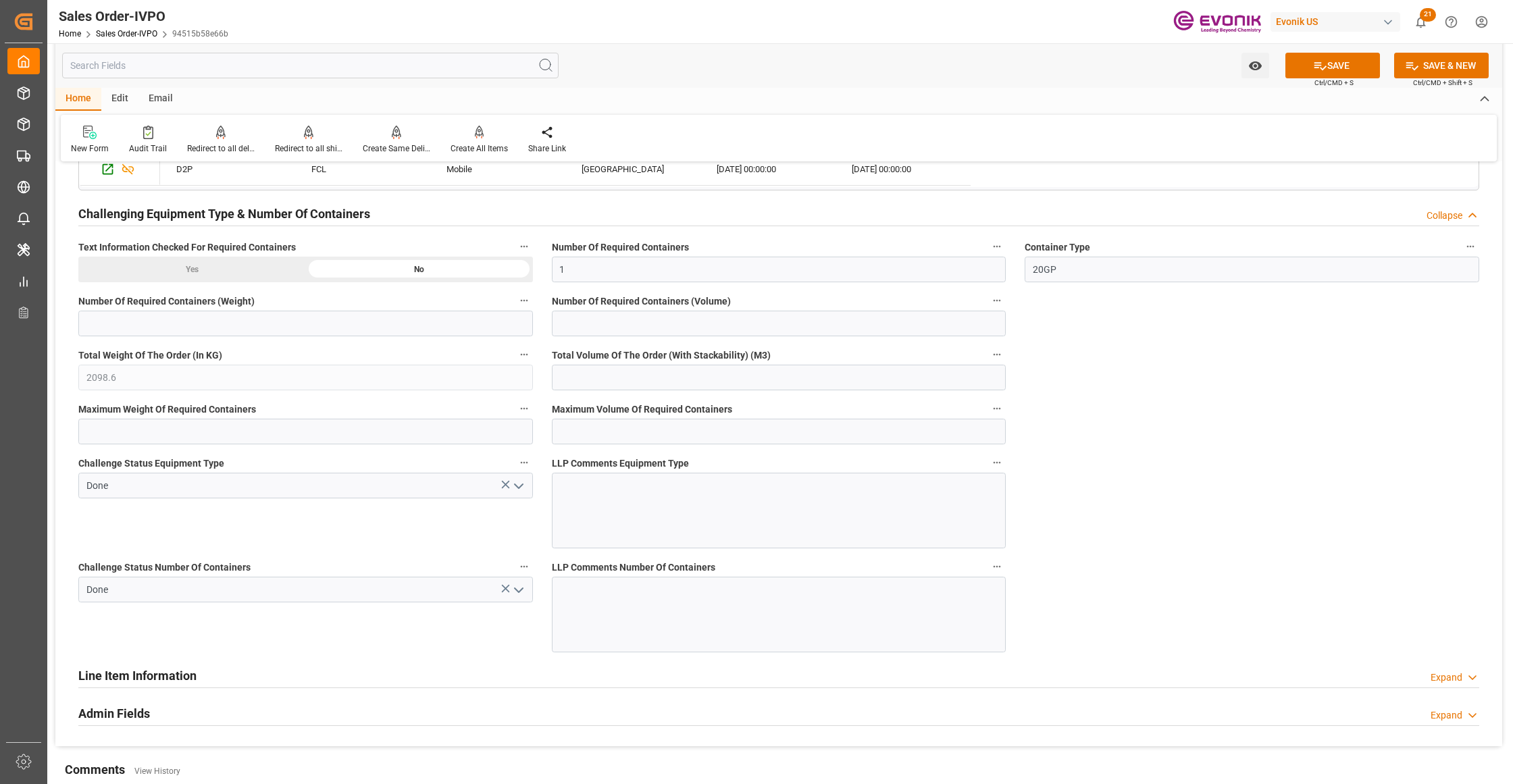
click at [1338, 63] on button "SAVE" at bounding box center [1332, 65] width 94 height 25
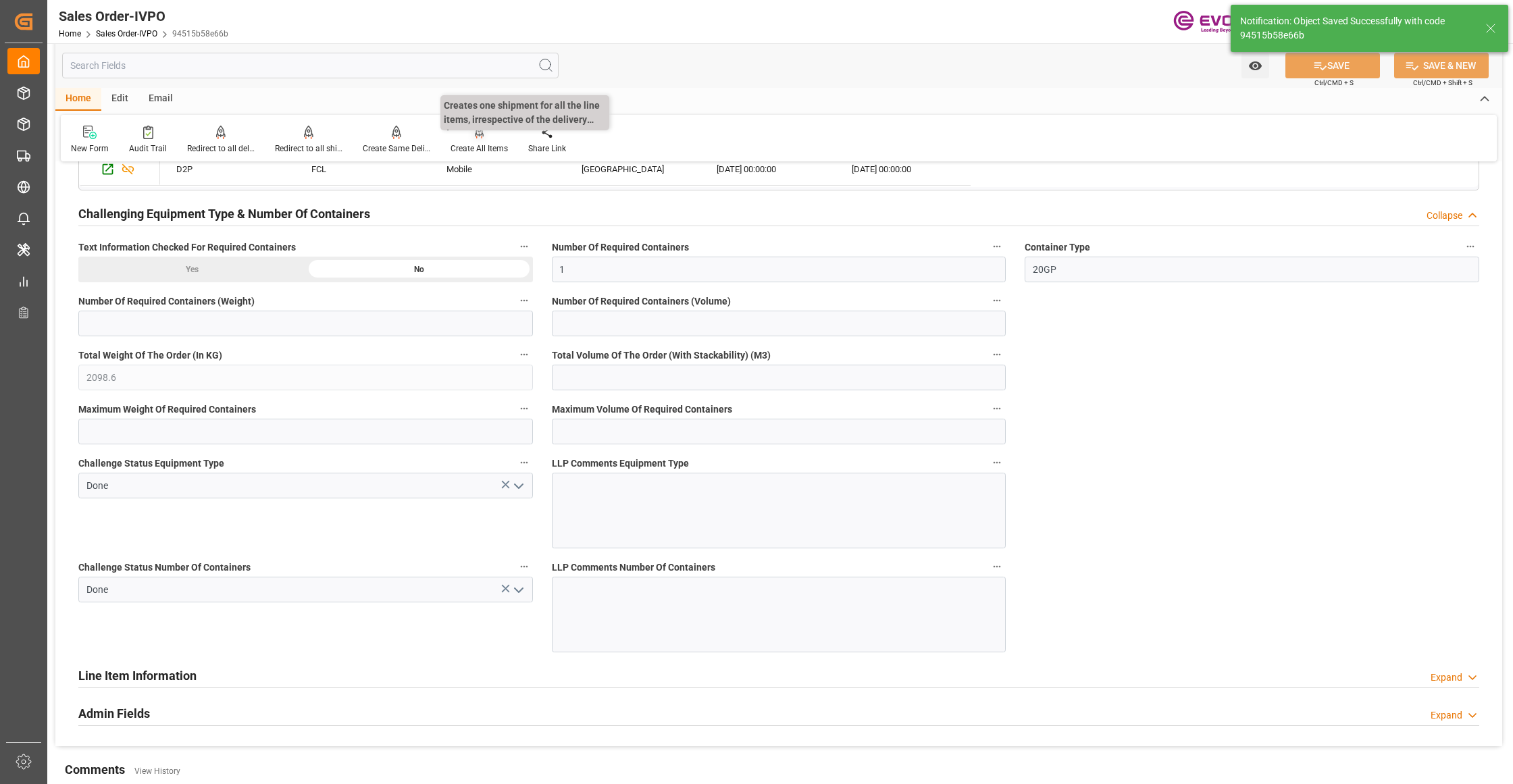
type input "02.09.2025 06:05"
type input "No"
type input "1"
type input "2"
type input "51.4656"
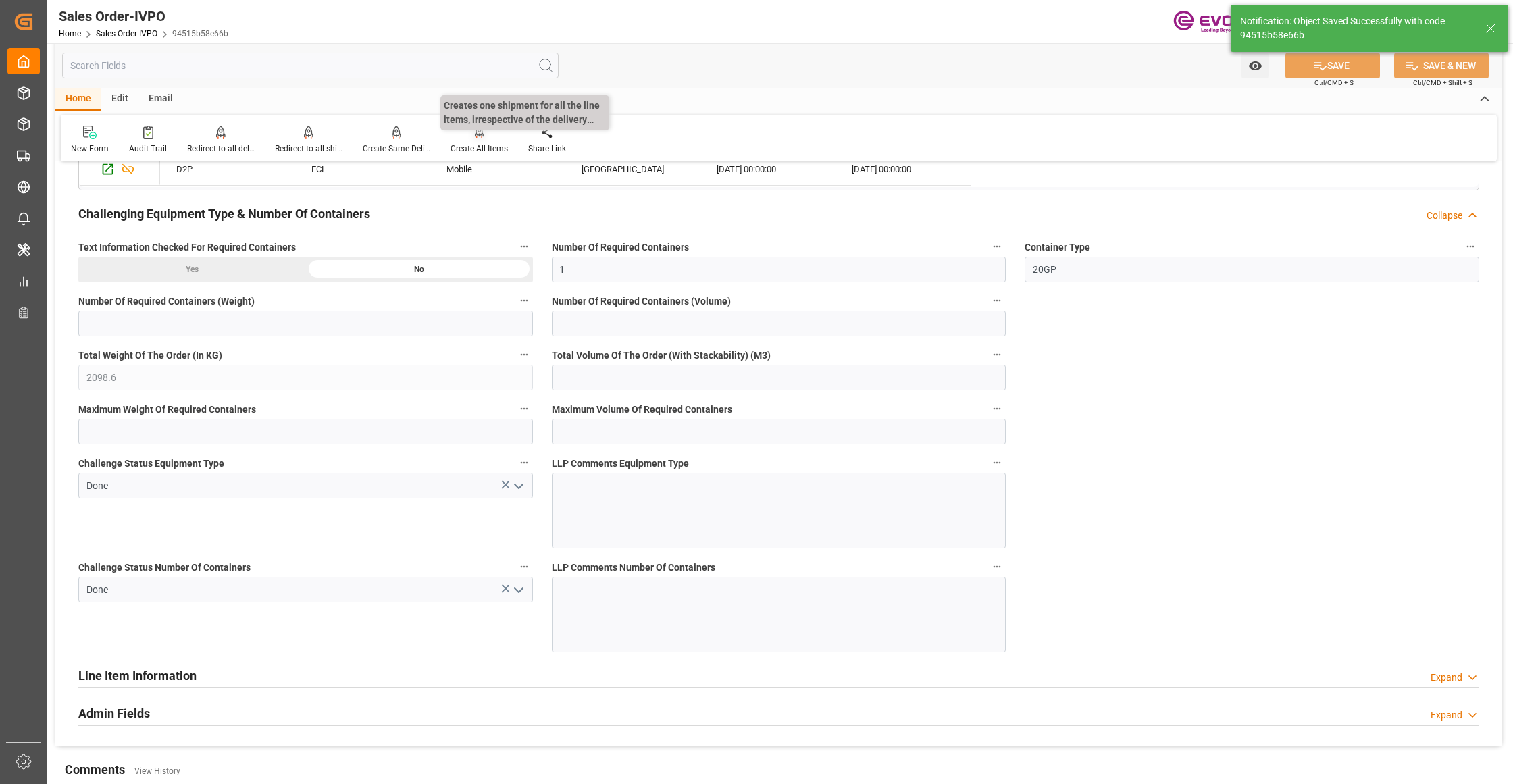
type input "17000"
type input "30"
click at [472, 142] on div "Create All Items" at bounding box center [479, 148] width 58 height 12
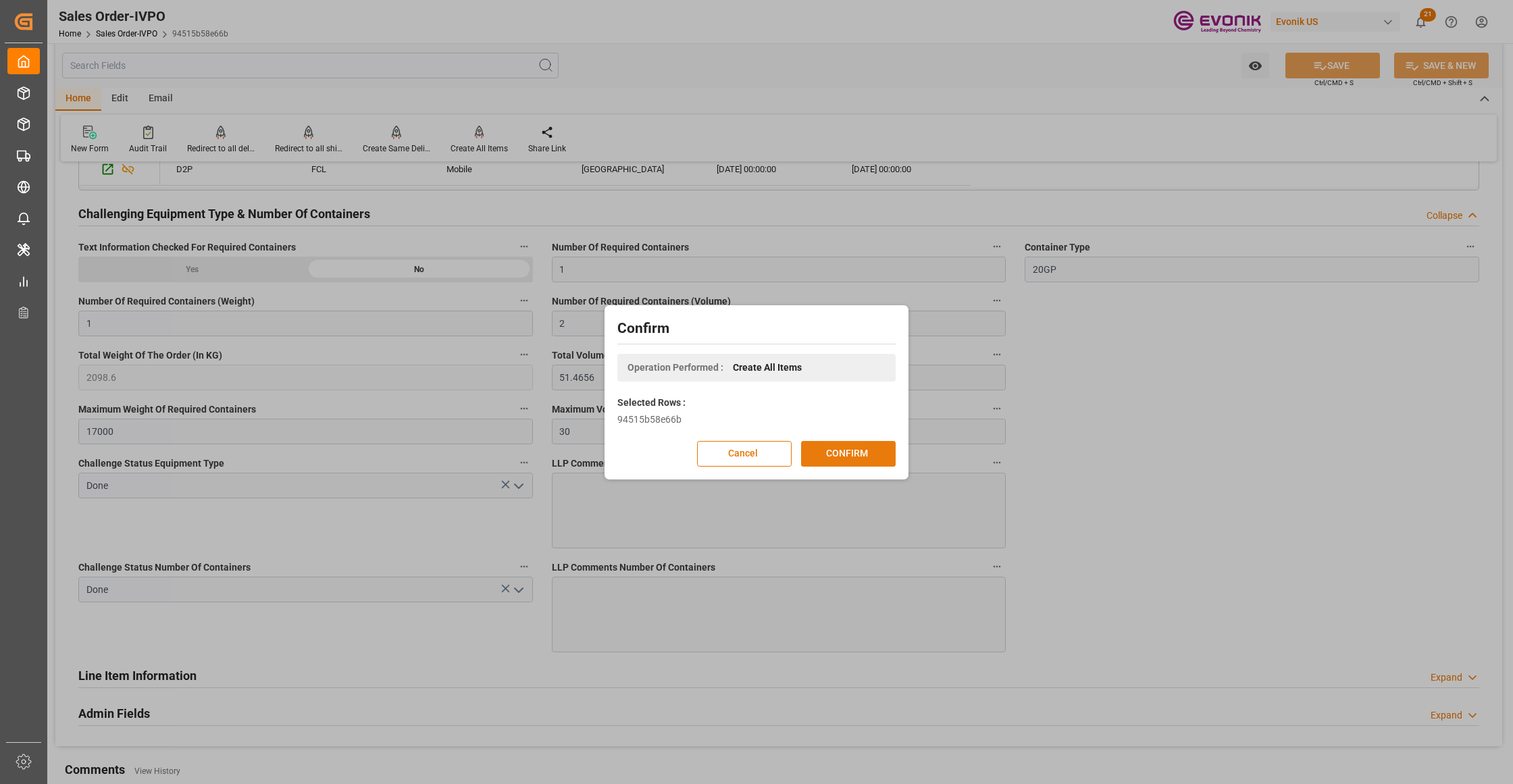
click at [849, 444] on button "CONFIRM" at bounding box center [848, 453] width 94 height 25
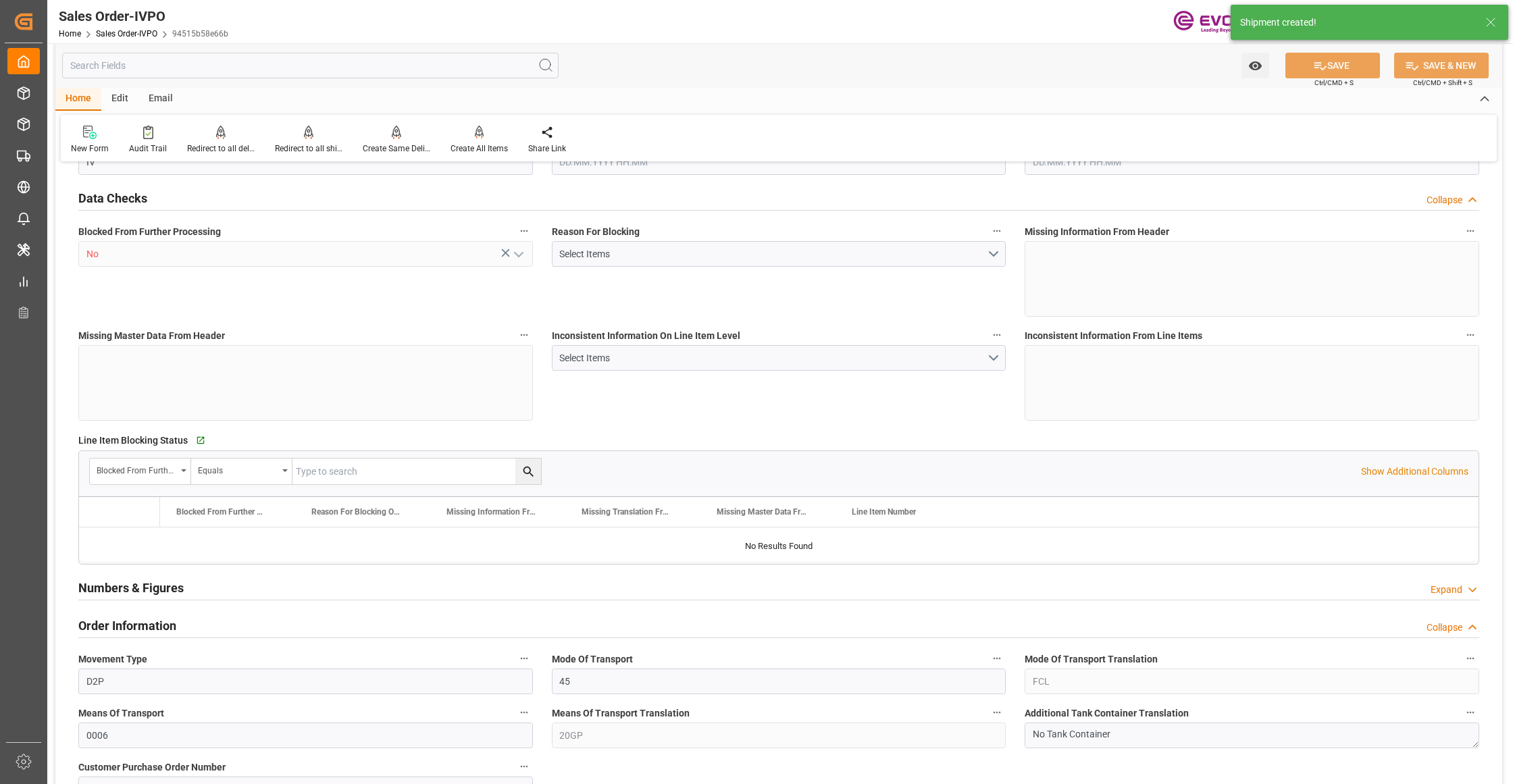
type input "COCTG"
type input "0"
type input "1"
type input "2"
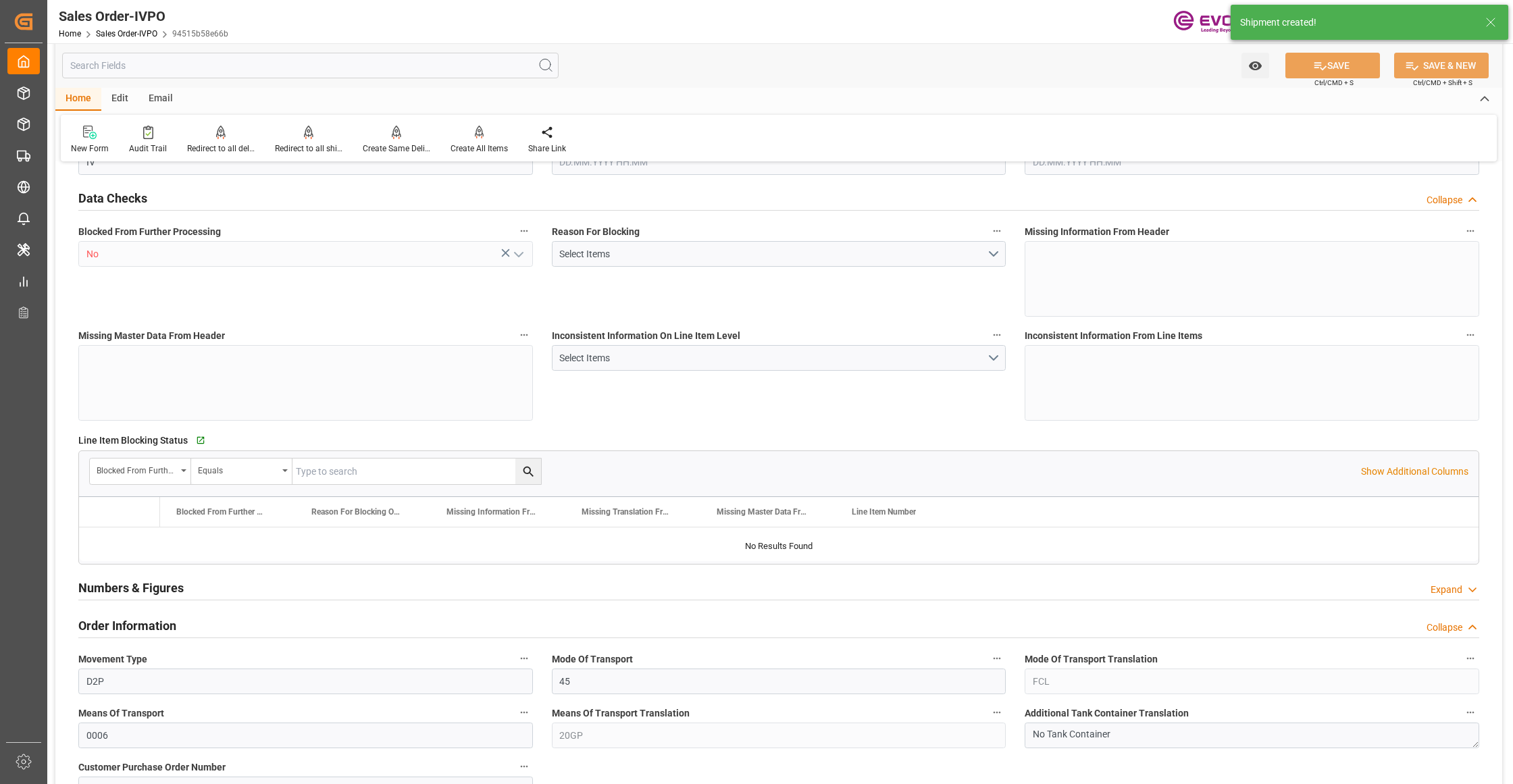
type input "2098.6"
type input "51.4656"
type input "17000"
type input "30"
type input "26.08.2025 14:52"
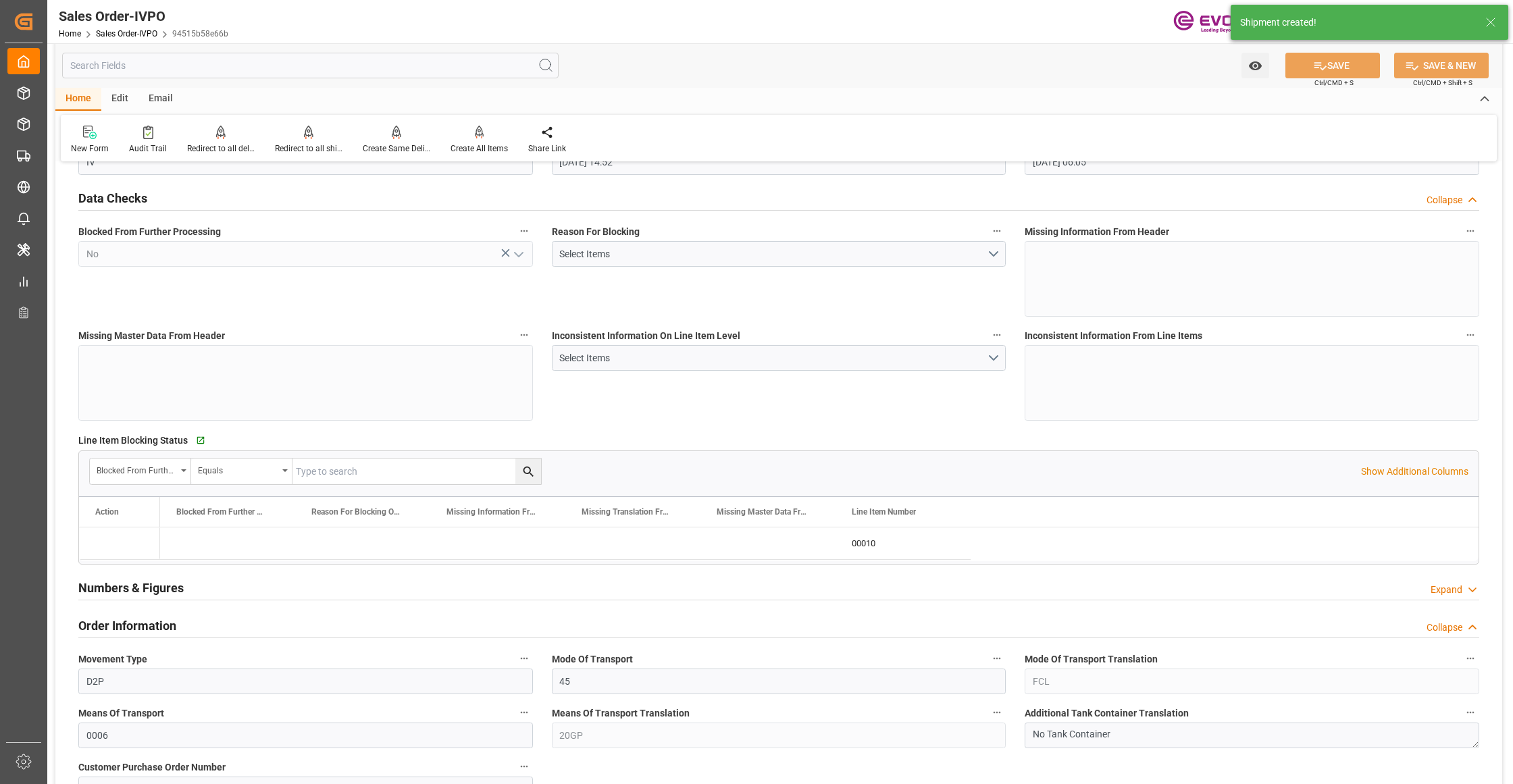
type input "02.09.2025 06:05"
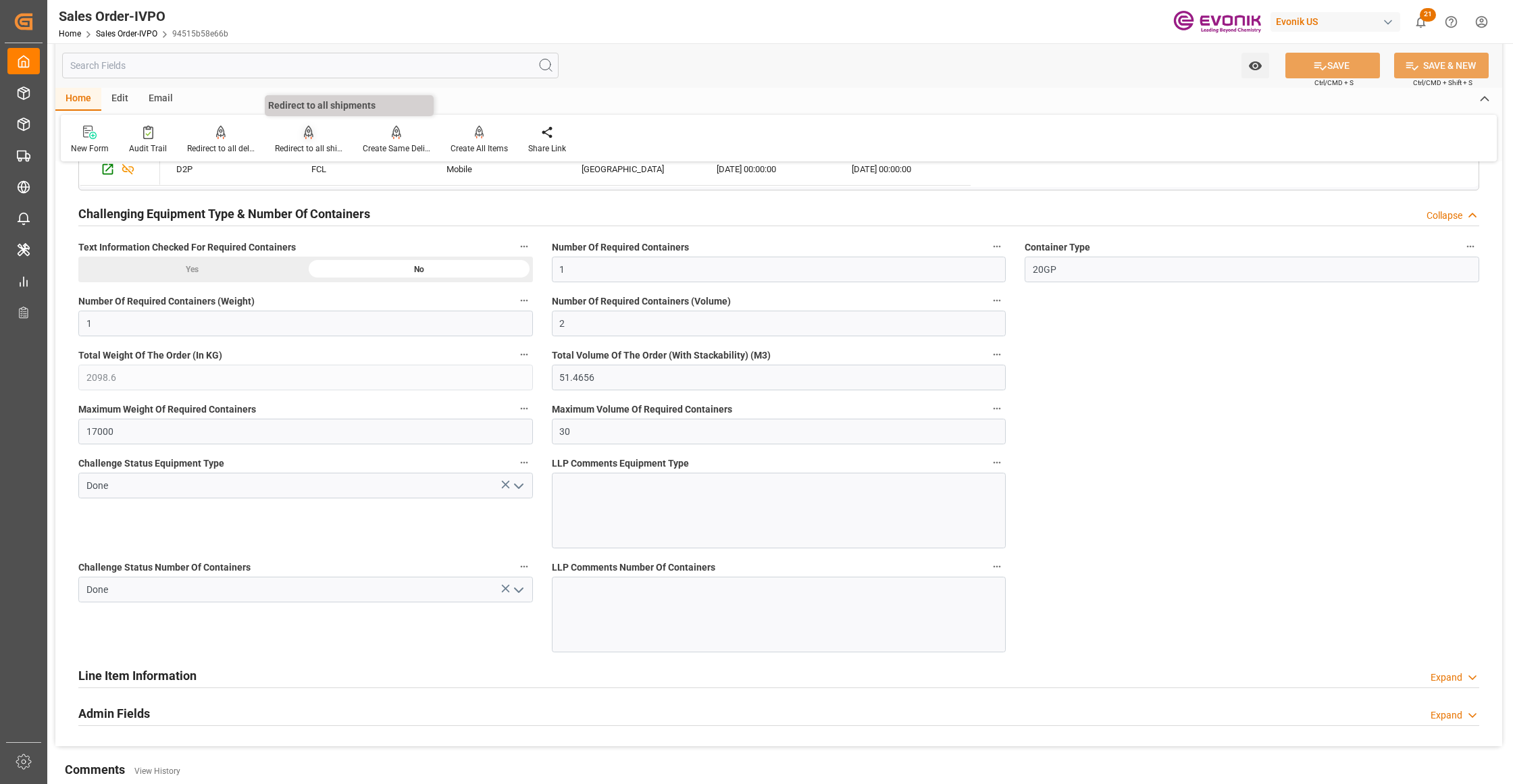
click at [304, 136] on icon at bounding box center [308, 133] width 10 height 13
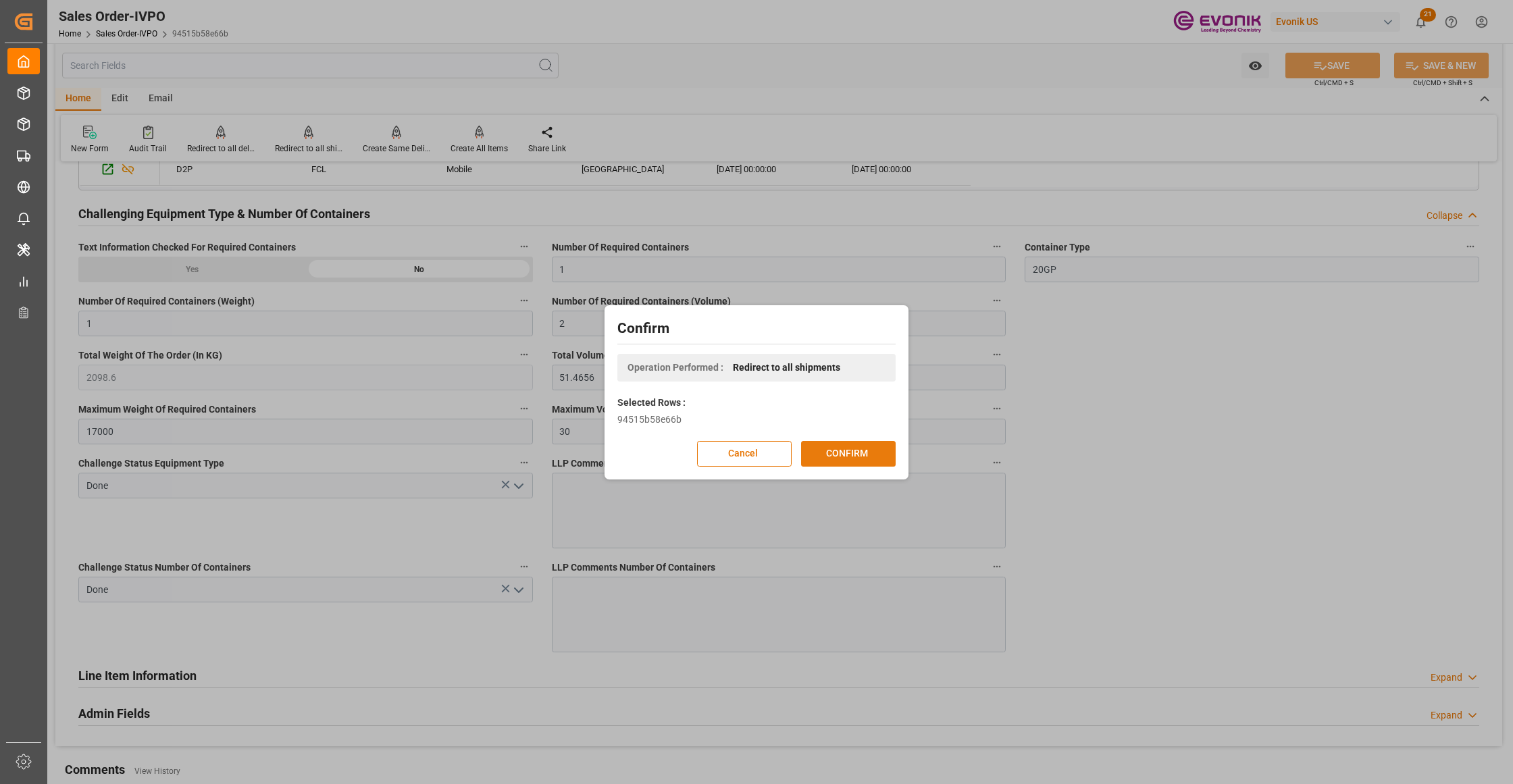
click at [881, 457] on button "CONFIRM" at bounding box center [848, 453] width 94 height 25
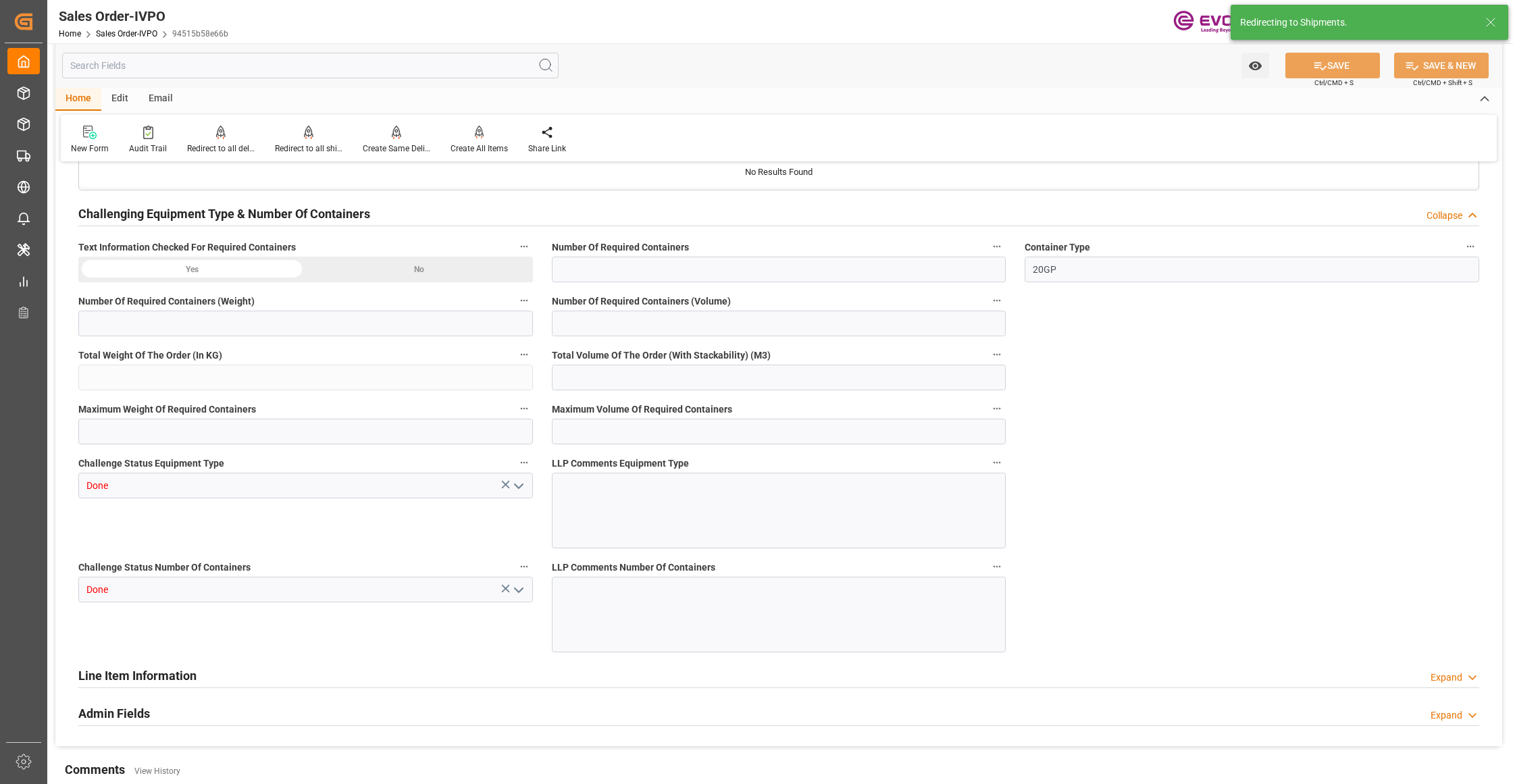
type input "COCTG"
type input "0"
type input "1"
type input "2"
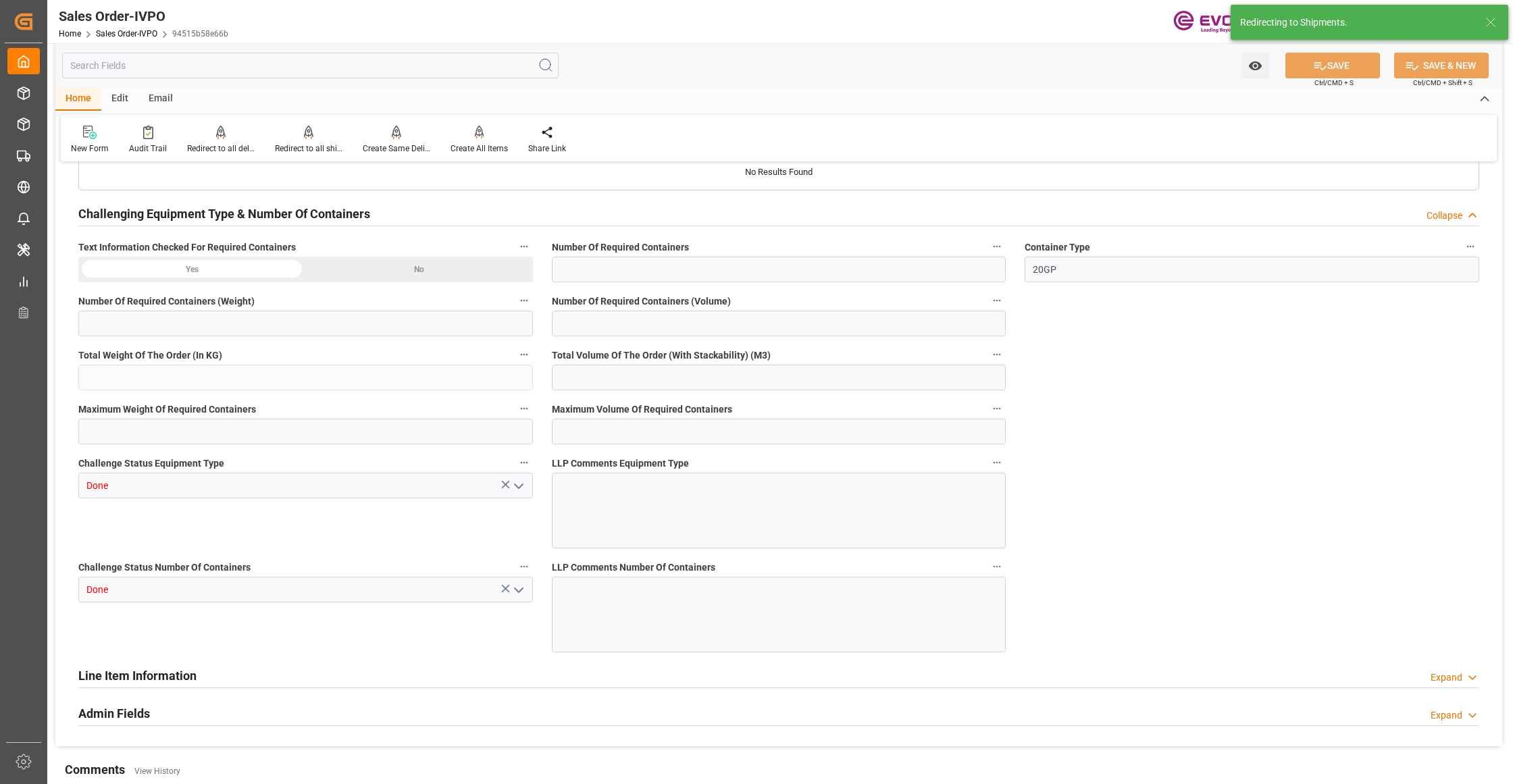
type input "2098.6"
type input "51.4656"
type input "17000"
type input "30"
type input "26.08.2025 14:52"
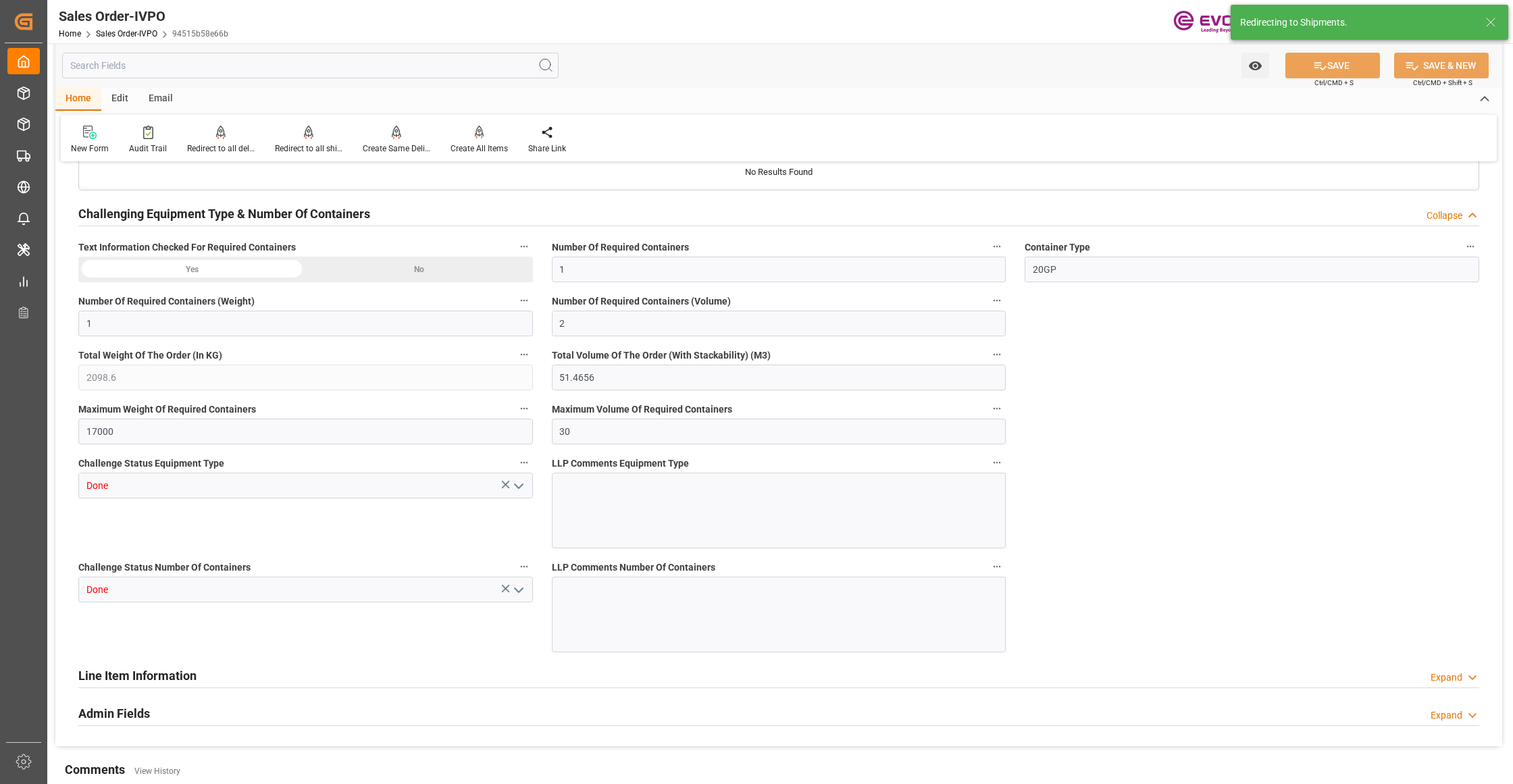
type input "02.09.2025 06:05"
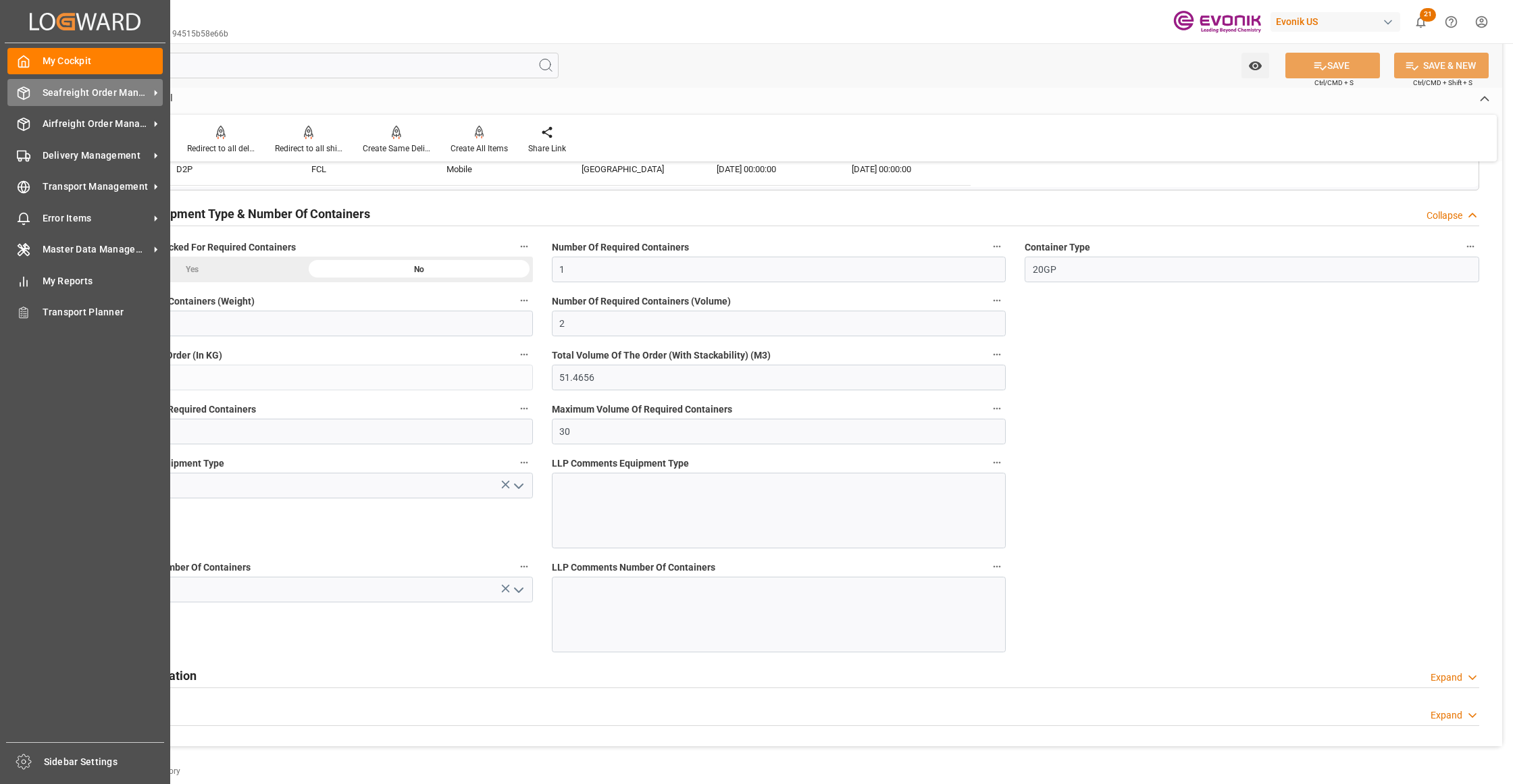
click at [88, 101] on div "Seafreight Order Management Seafreight Order Management" at bounding box center [85, 91] width 155 height 26
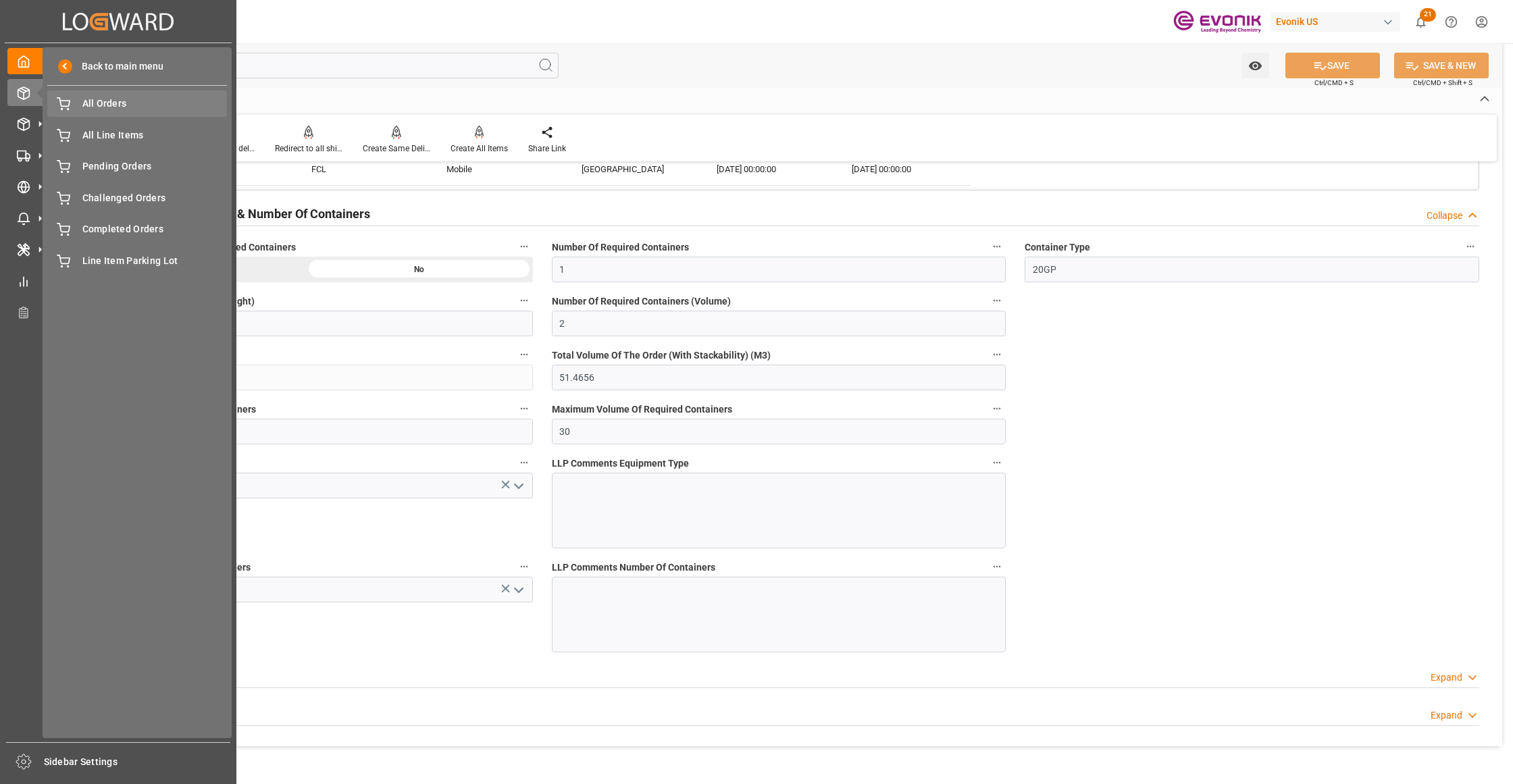
click at [119, 106] on span "All Orders" at bounding box center [155, 103] width 145 height 14
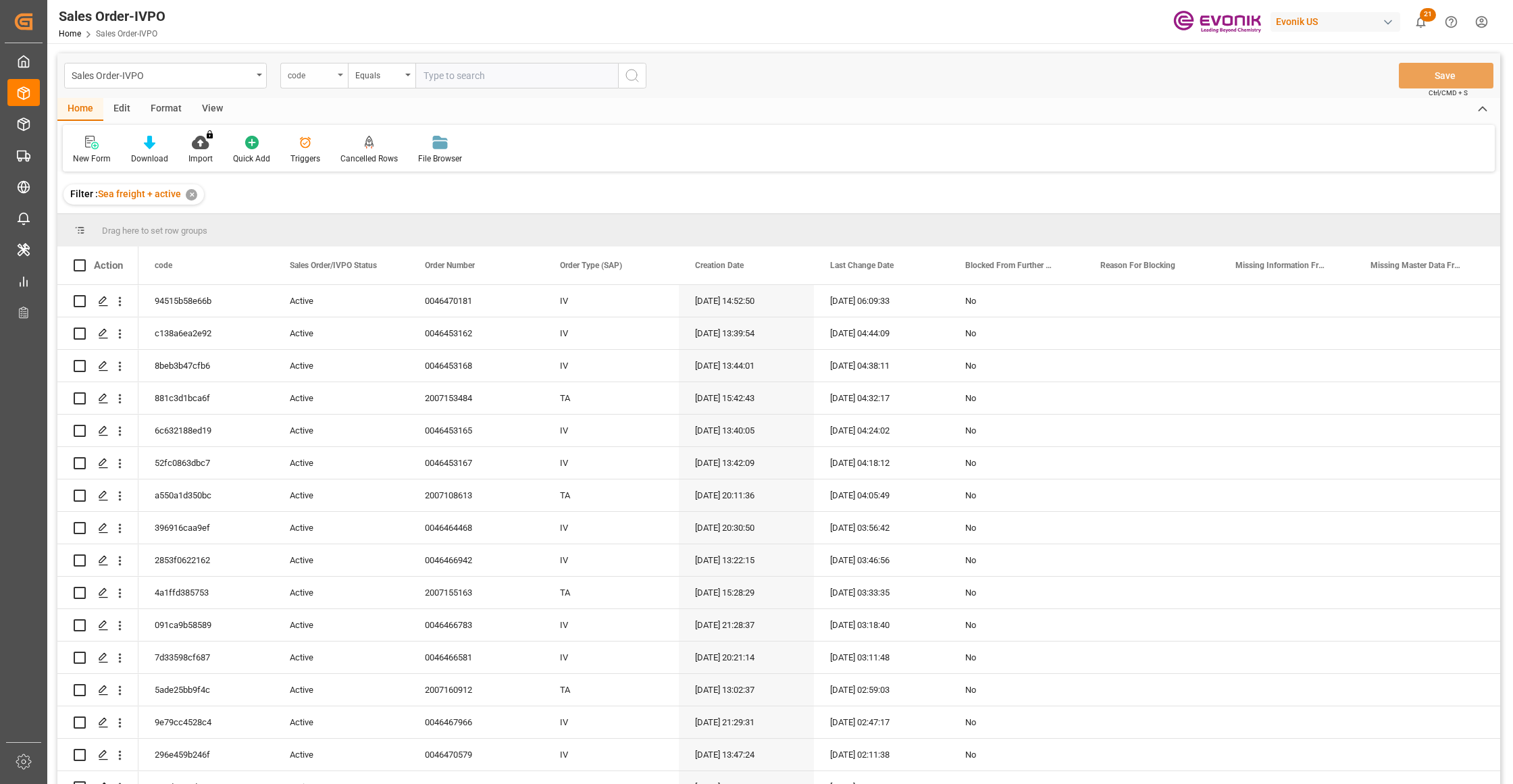
click at [330, 82] on div "code" at bounding box center [314, 76] width 67 height 25
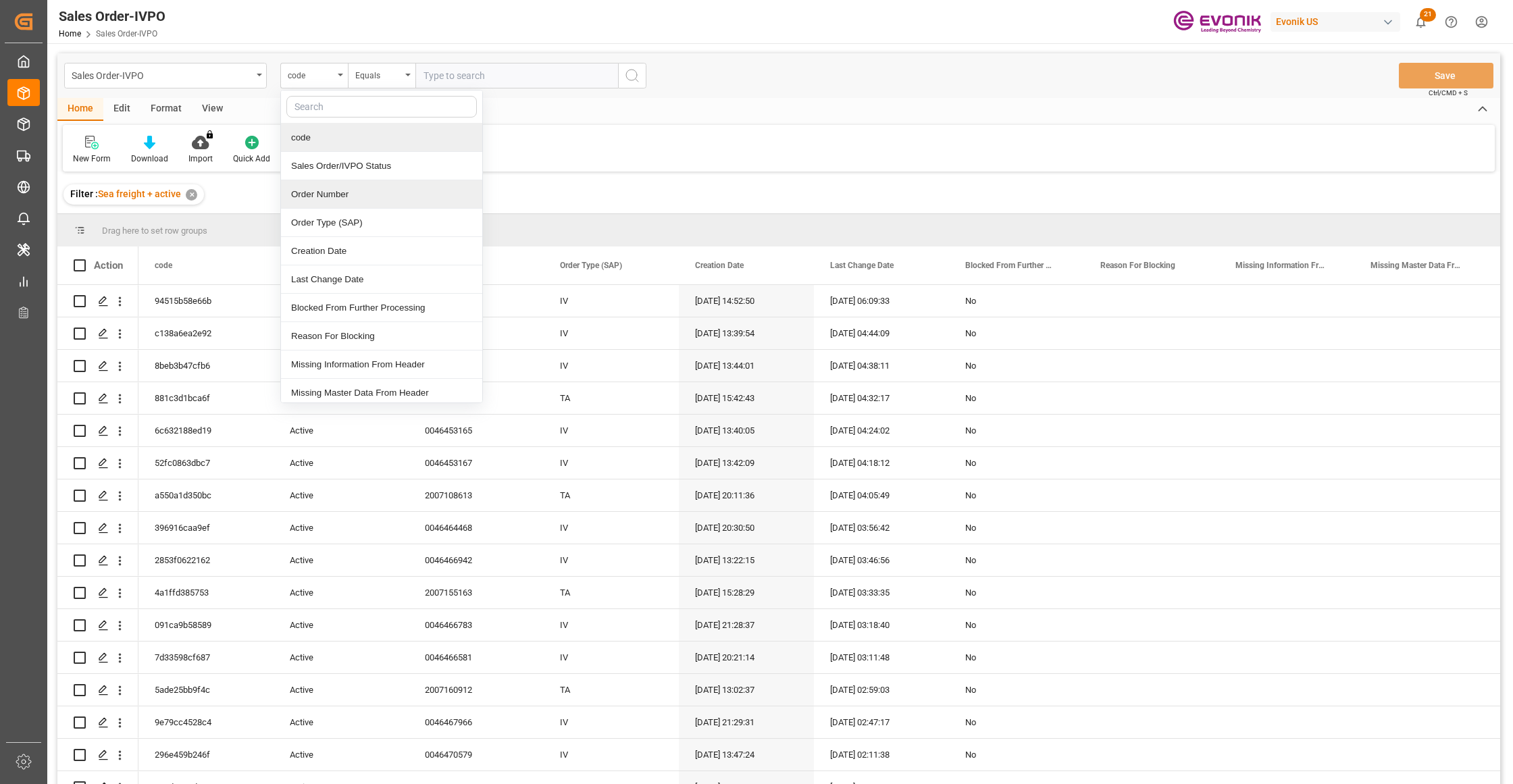
click at [337, 192] on div "Order Number" at bounding box center [382, 195] width 201 height 28
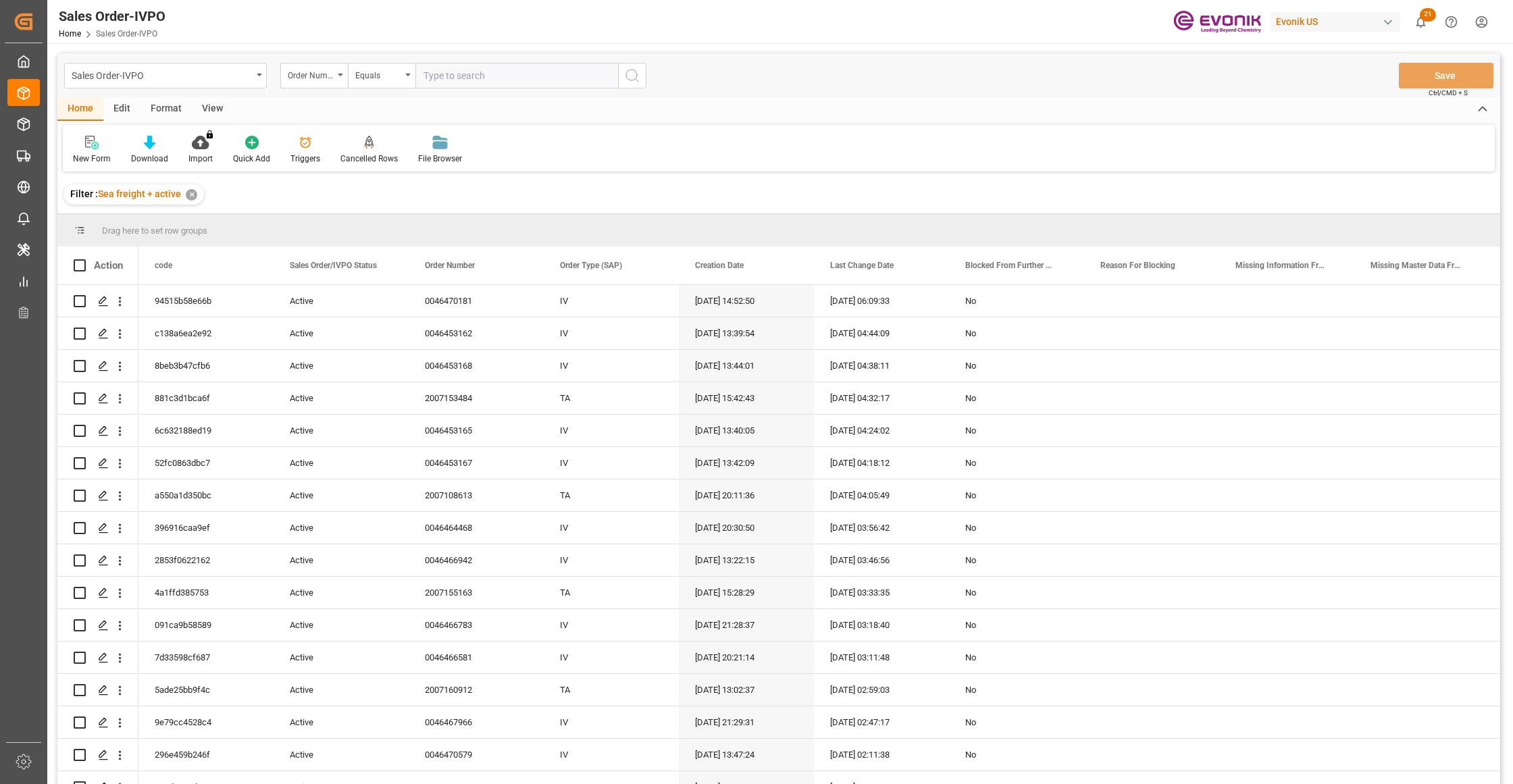
click at [446, 74] on input "text" at bounding box center [517, 76] width 202 height 25
paste input "2007153476"
type input "2007153476"
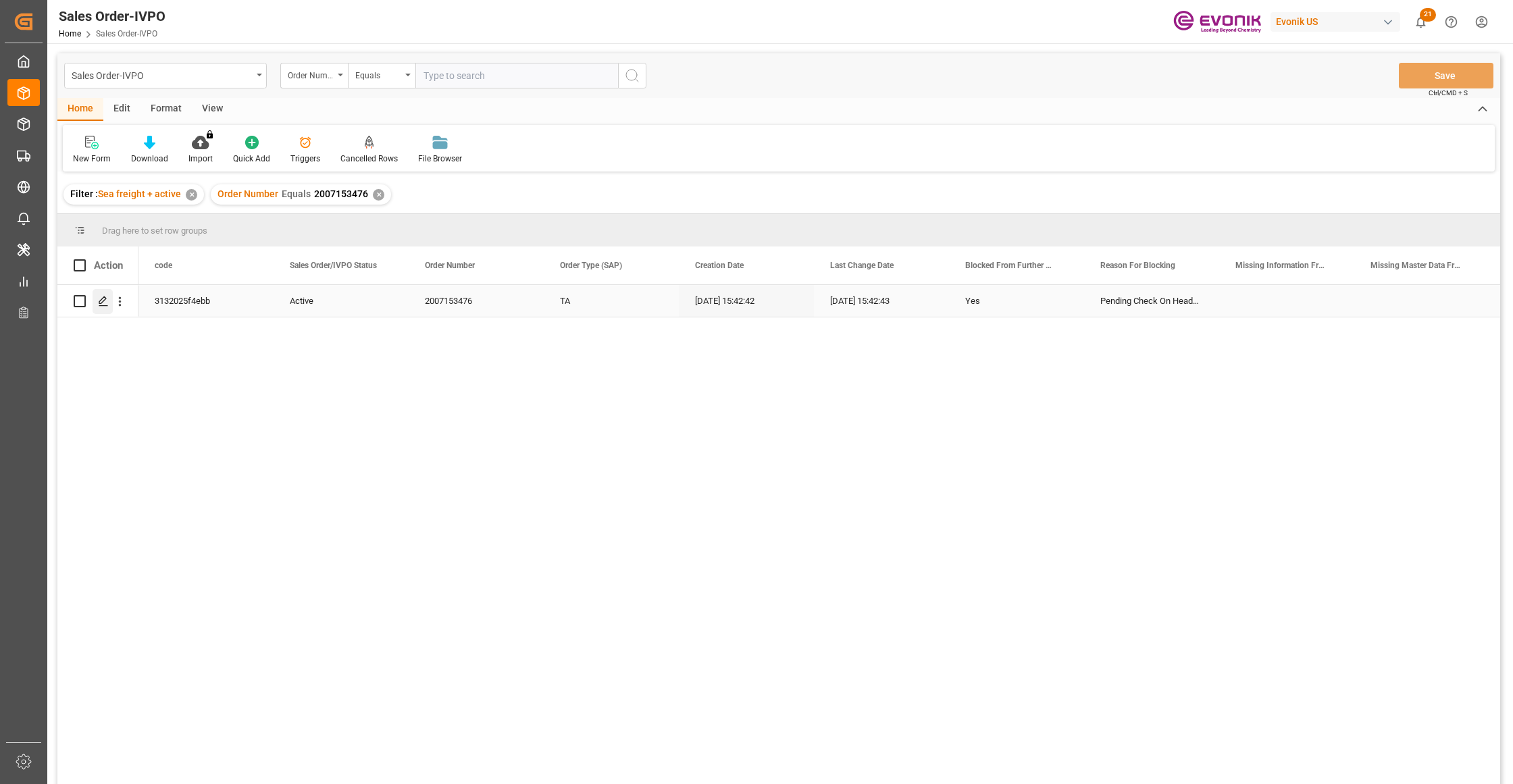
click at [103, 300] on icon "Press SPACE to select this row." at bounding box center [103, 301] width 10 height 10
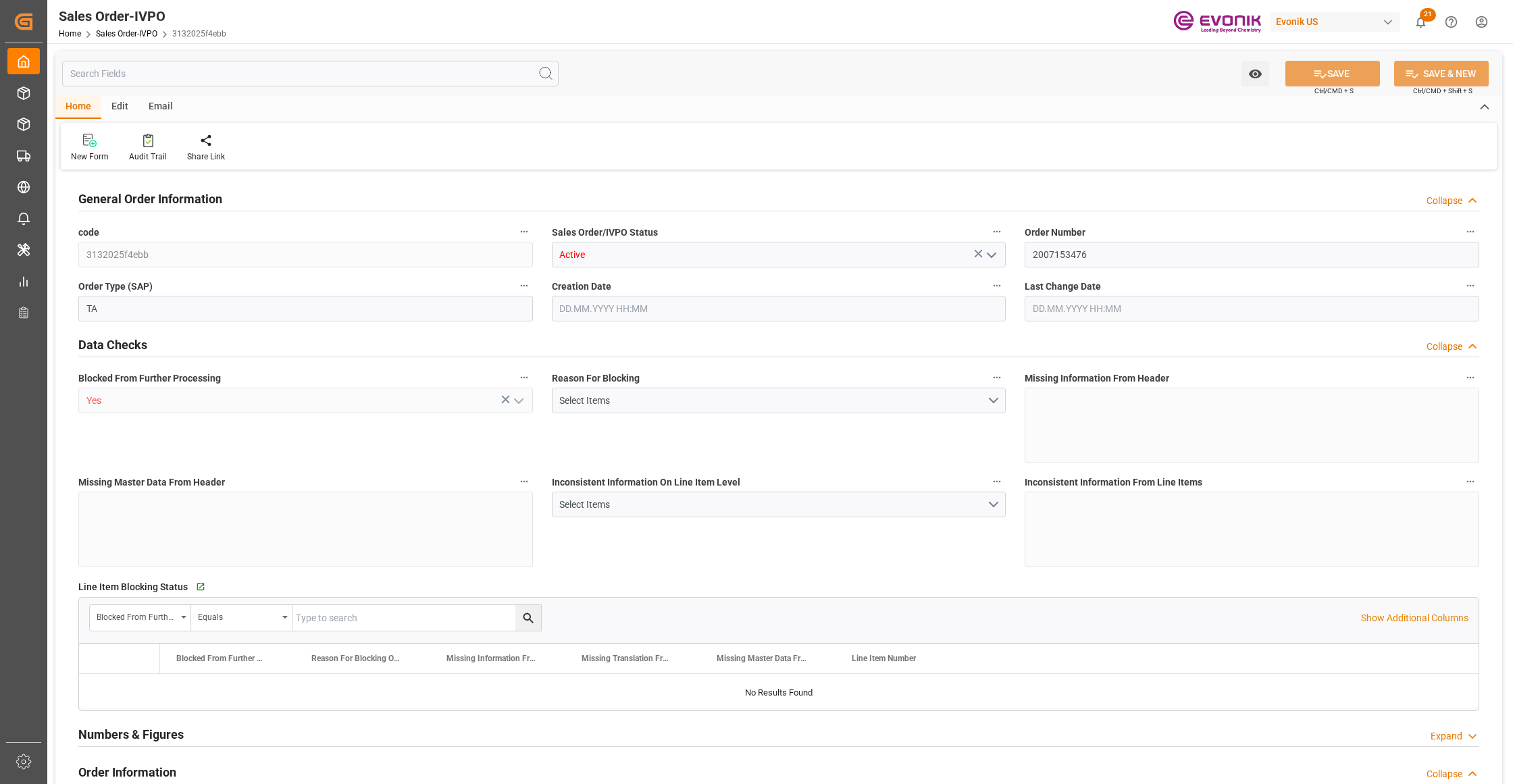
type input "IEDUB"
type input "0"
type input "1"
type input "8337.28"
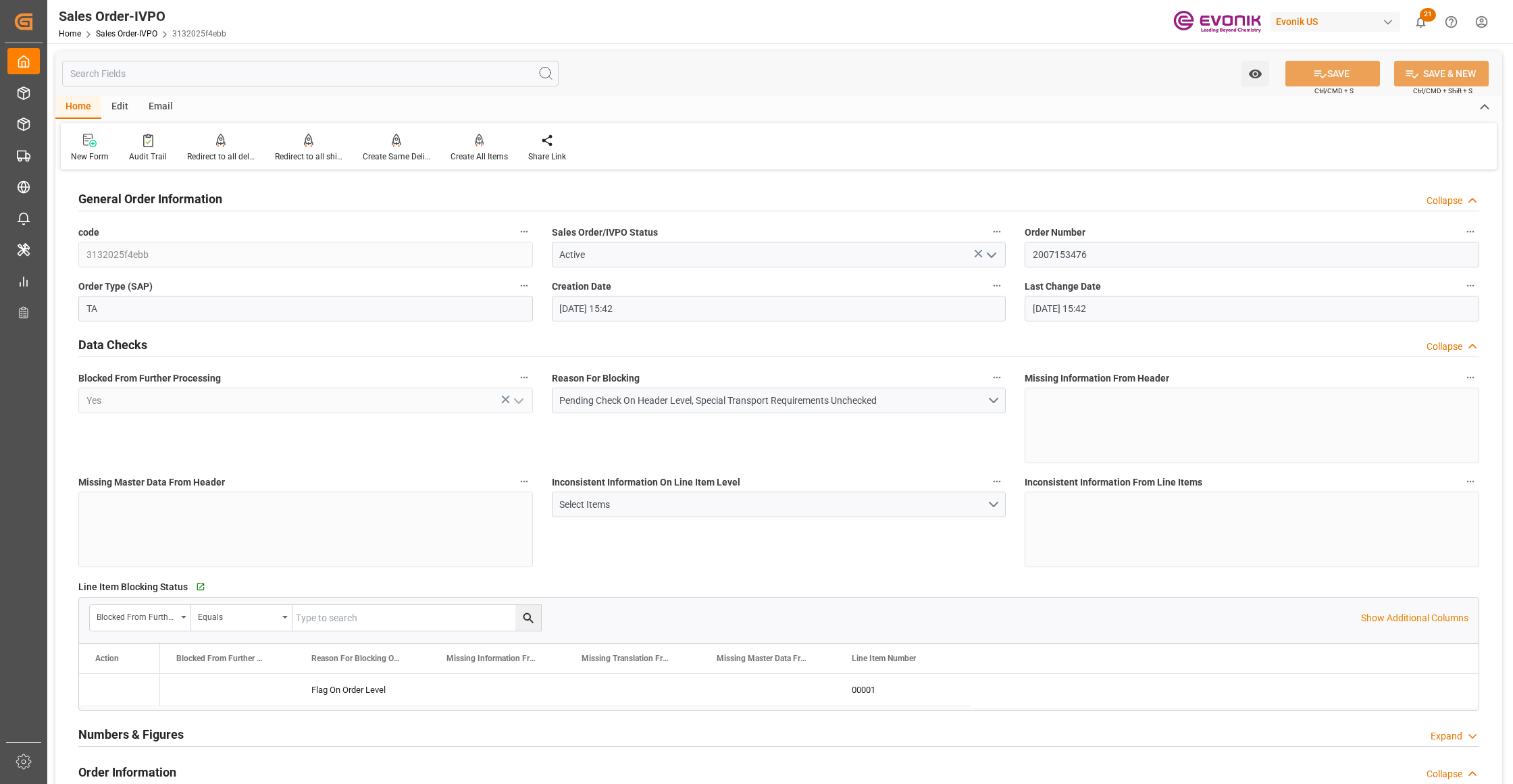
type input "27.08.2025 15:42"
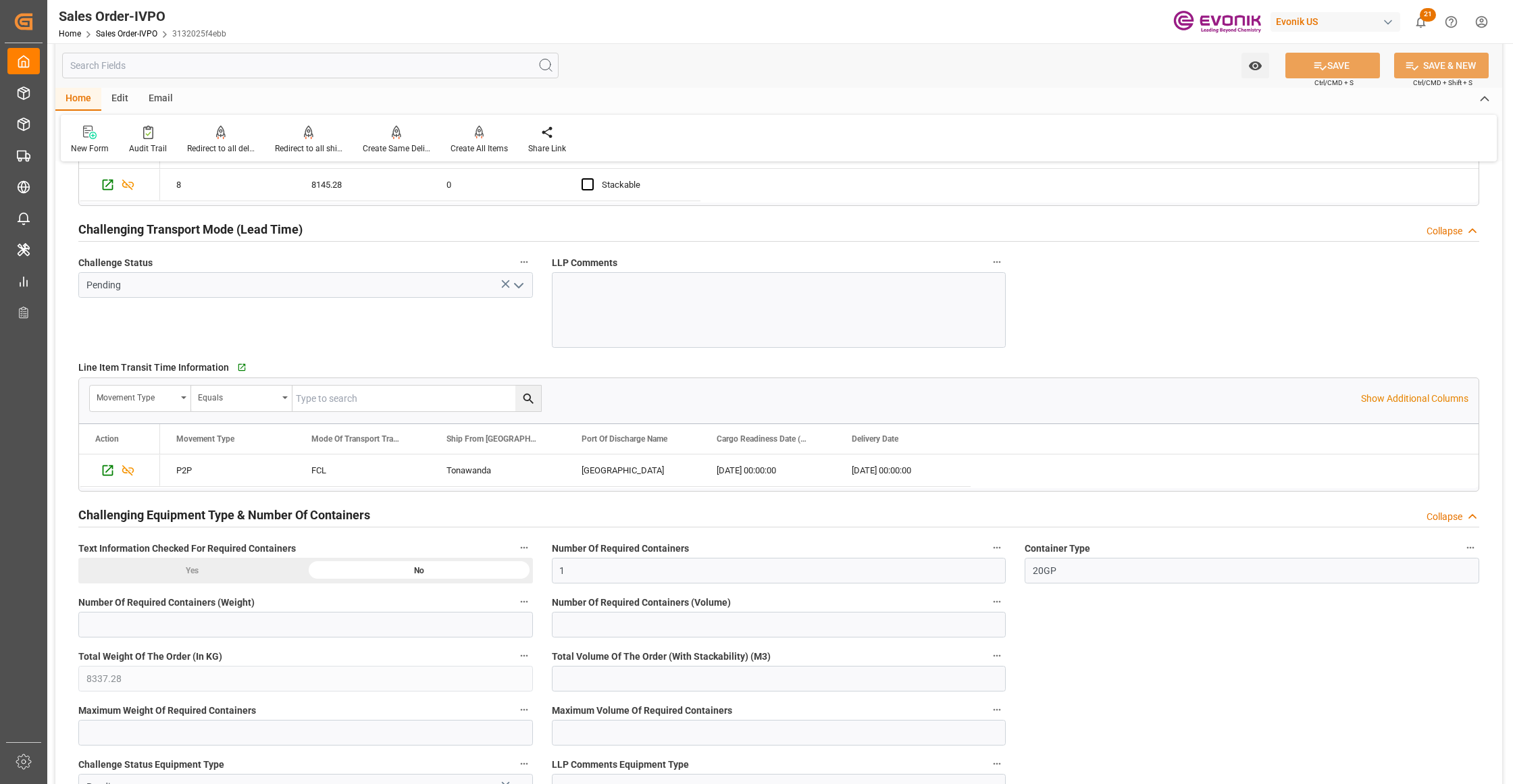
scroll to position [1800, 0]
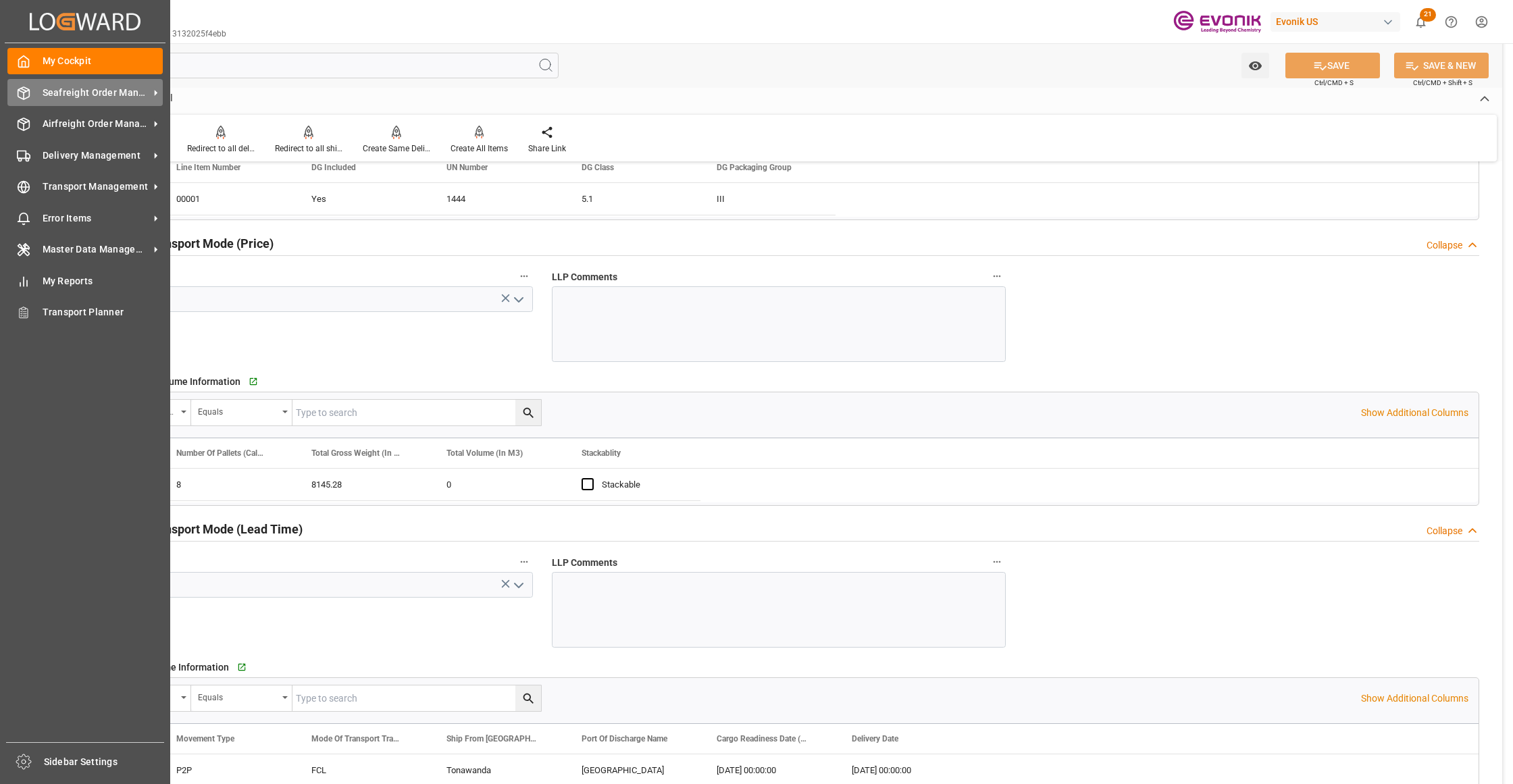
click at [106, 106] on div "Seafreight Order Management Seafreight Order Management" at bounding box center [85, 91] width 155 height 26
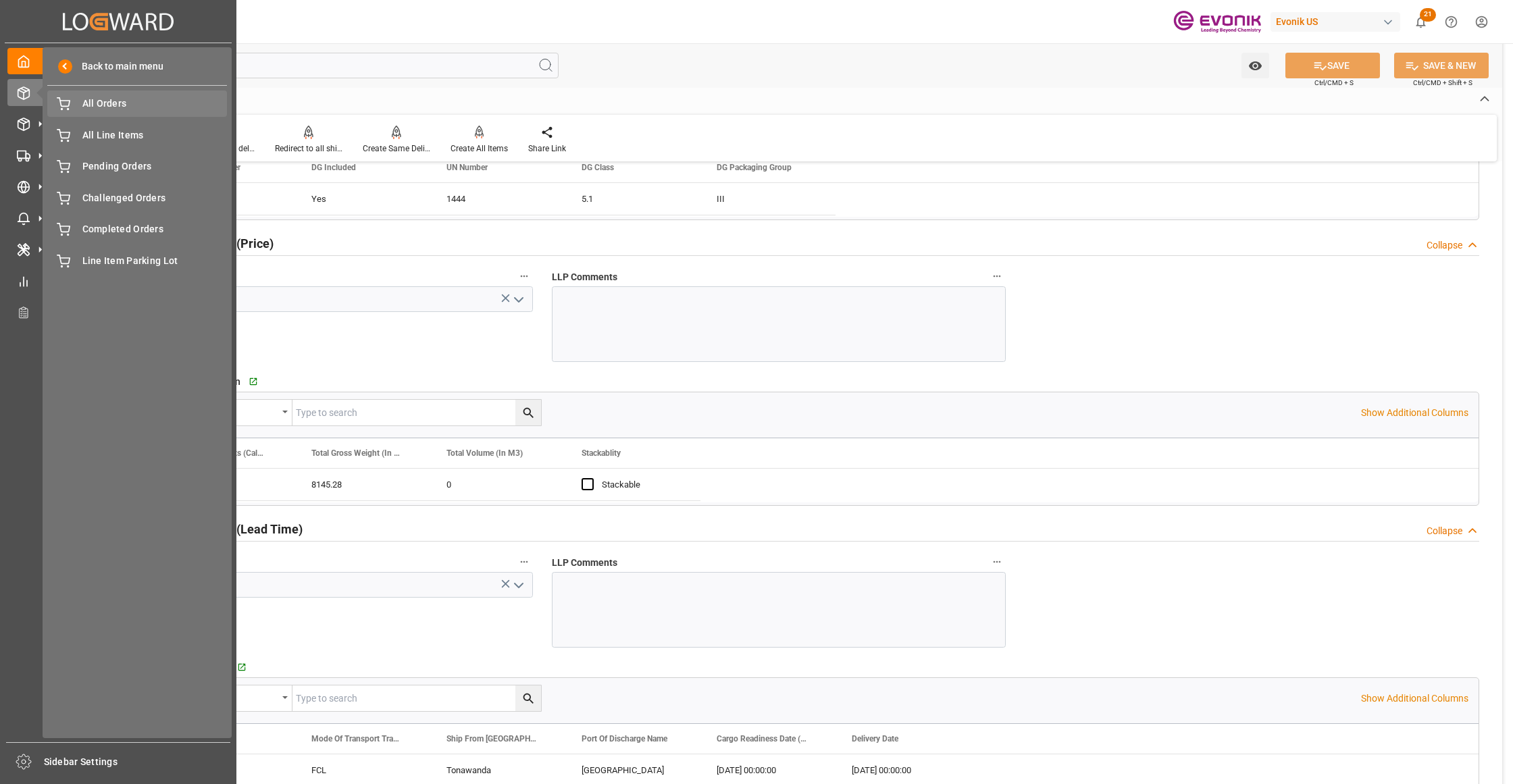
click at [108, 111] on span "All Orders" at bounding box center [155, 103] width 145 height 14
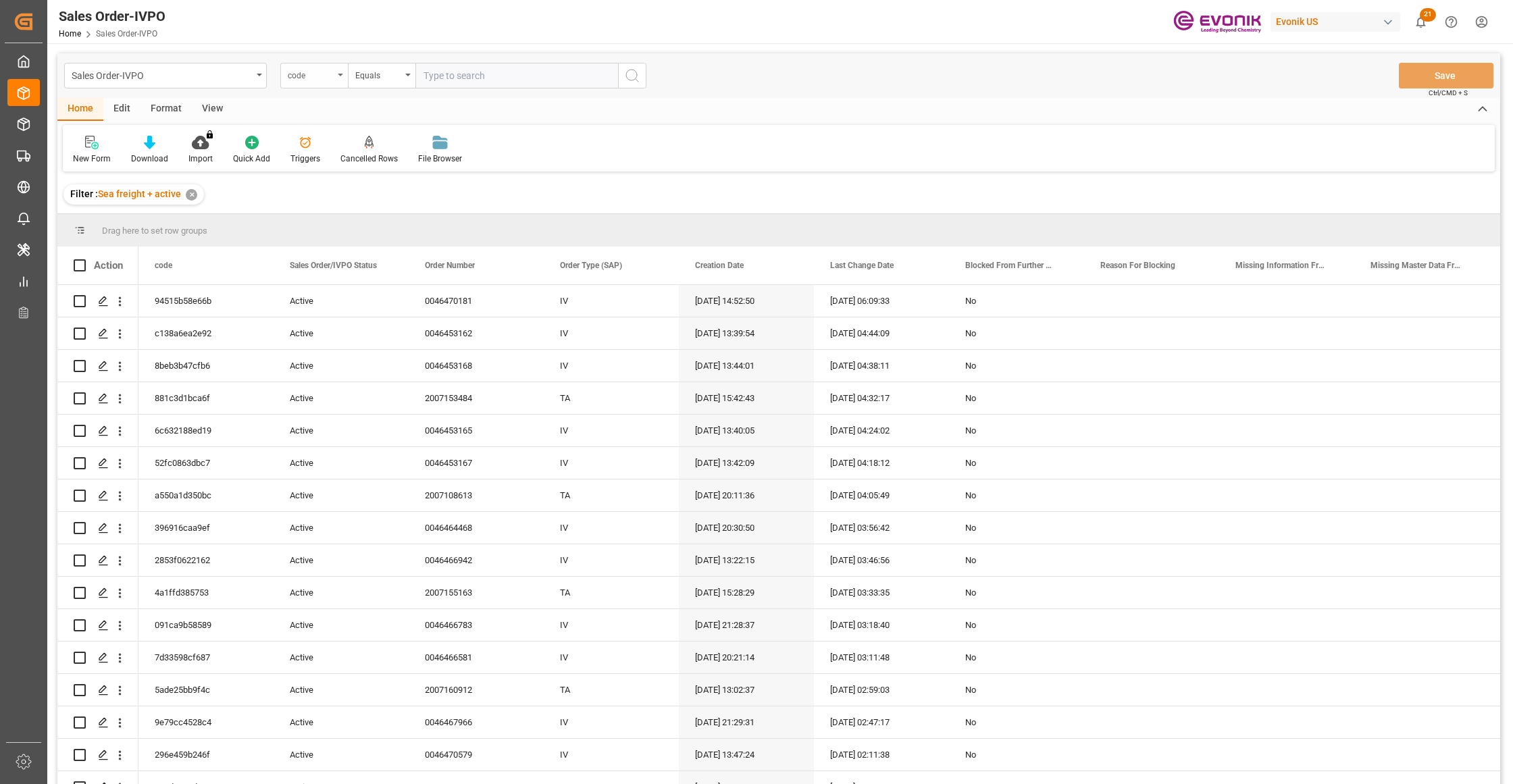
click at [314, 73] on div "code" at bounding box center [310, 73] width 46 height 16
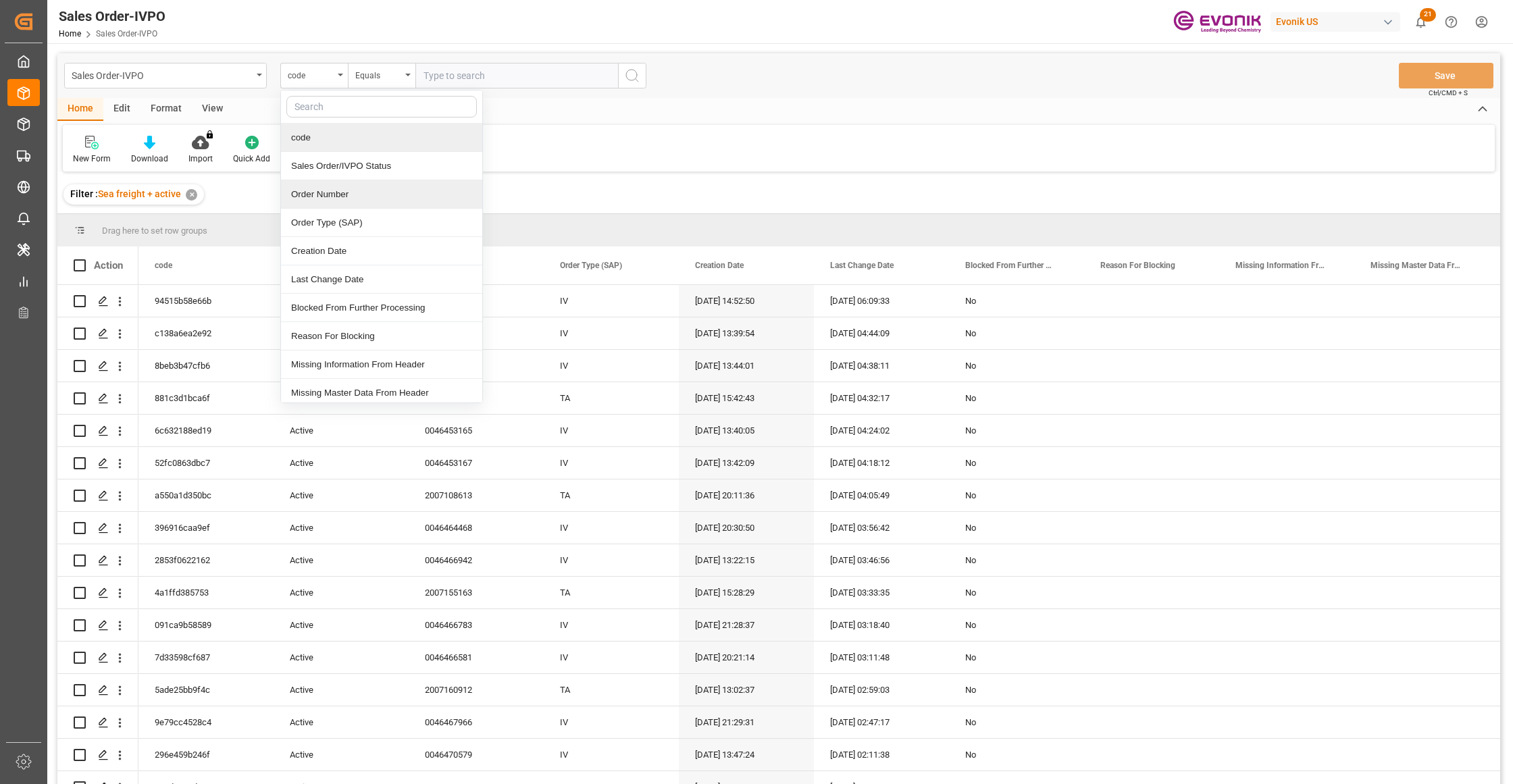
click at [325, 207] on div "Order Number" at bounding box center [382, 195] width 201 height 28
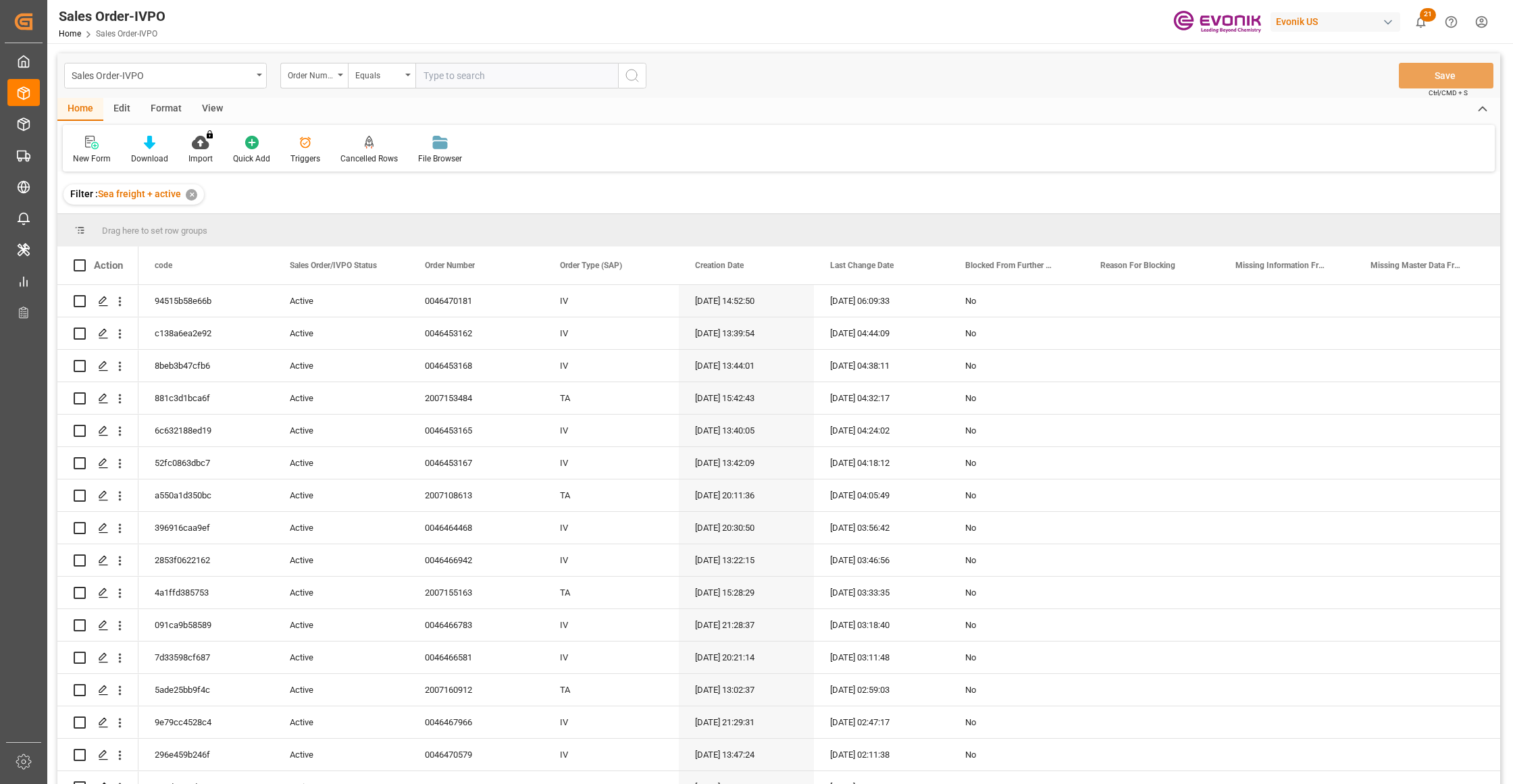
click at [530, 70] on input "text" at bounding box center [517, 76] width 202 height 25
paste input "0046467211"
type input "0046467211"
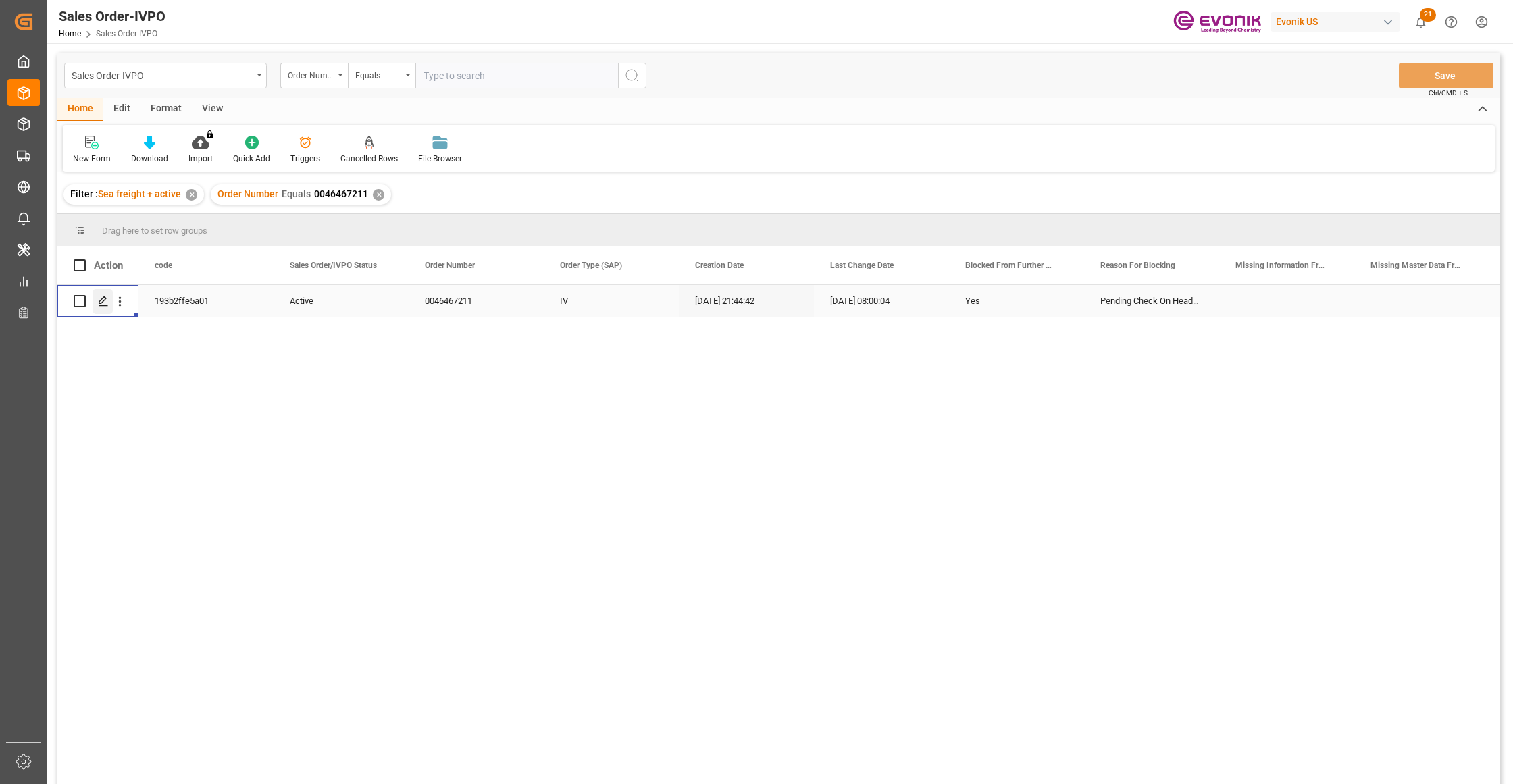
click at [99, 306] on icon "Press SPACE to select this row." at bounding box center [103, 301] width 10 height 10
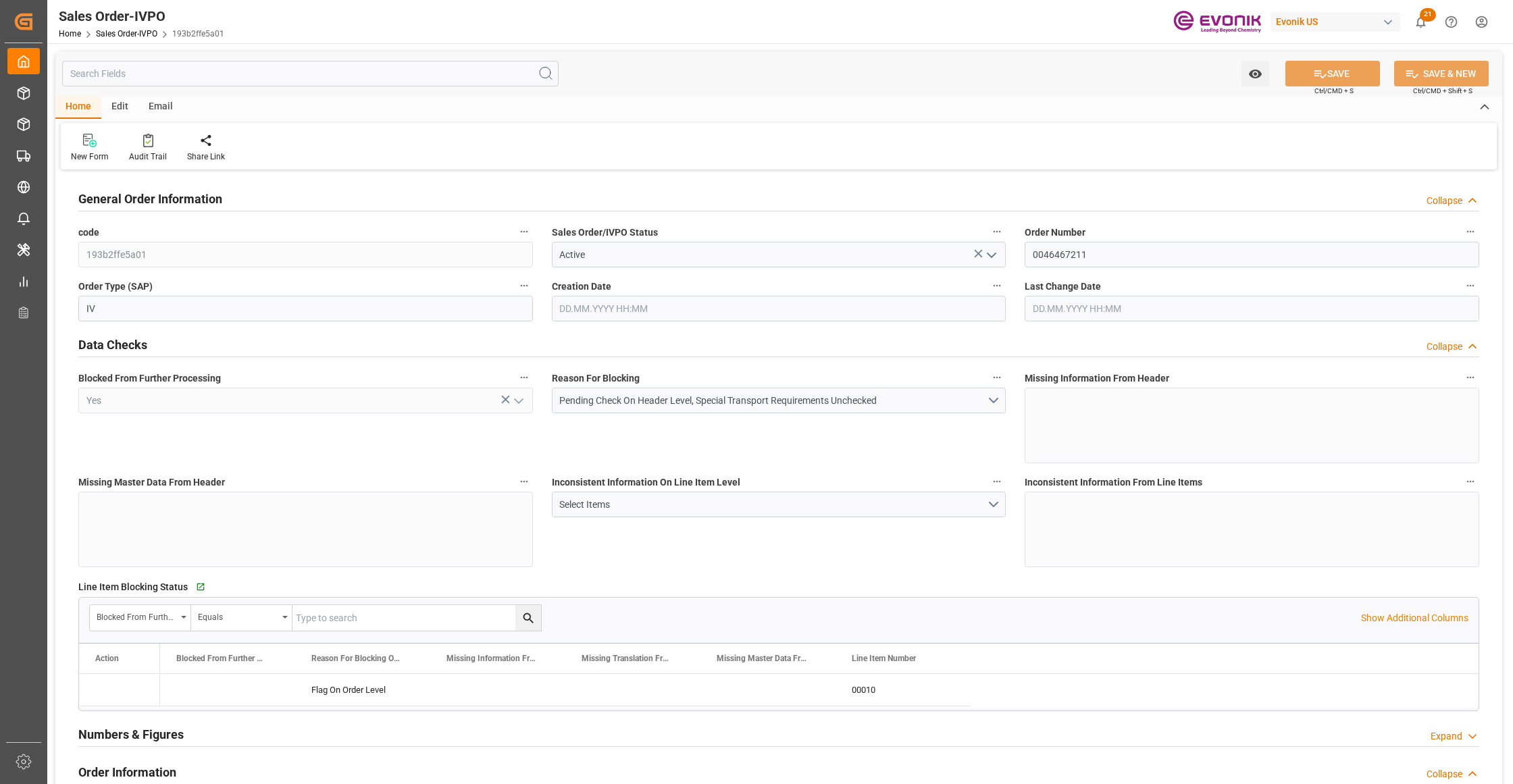
type input "BRSSZ"
type input "0"
type input "1"
type input "139"
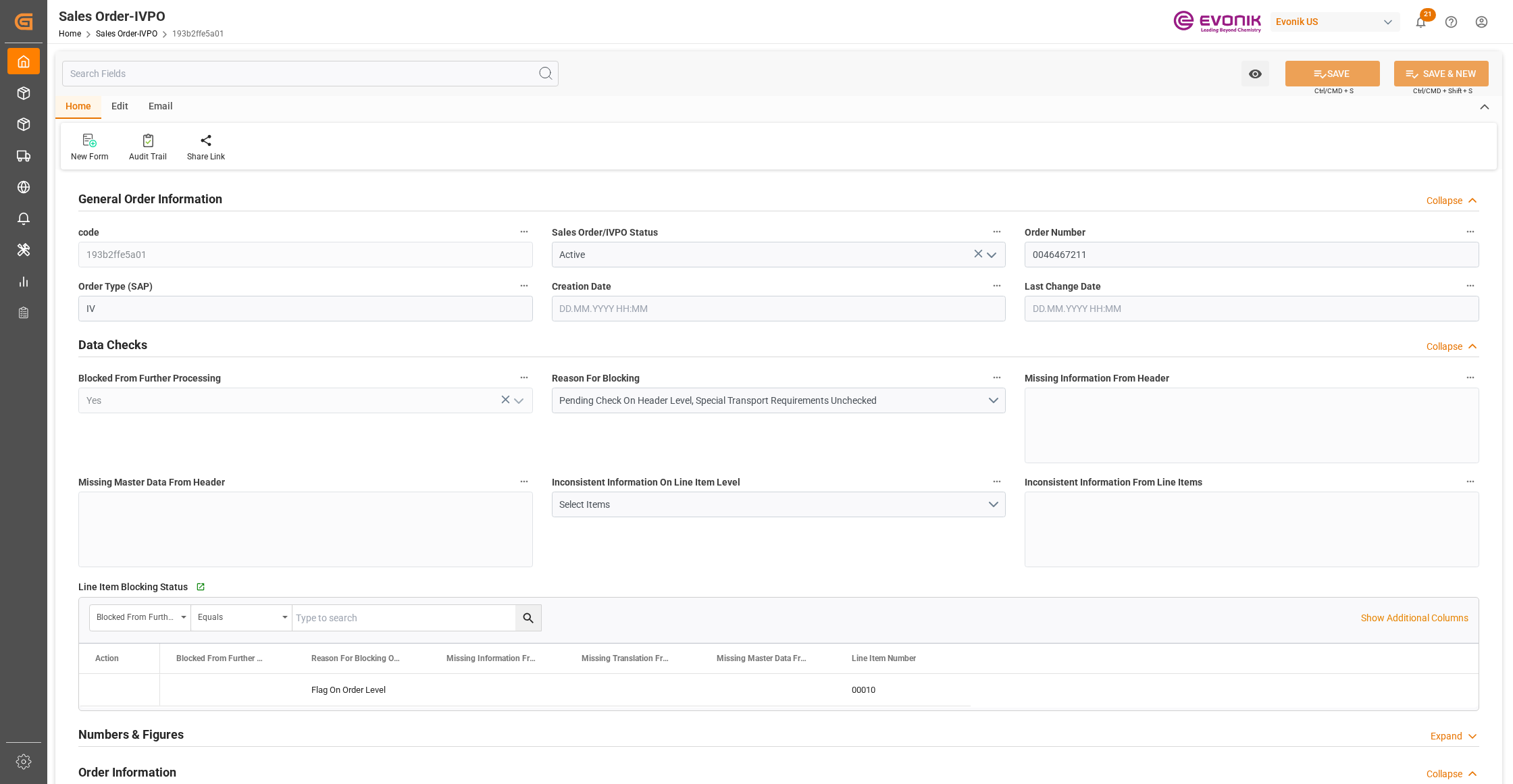
type input "15508.48"
type input "4141.76"
type input "17000"
type input "30"
type input "07.08.2025 21:44"
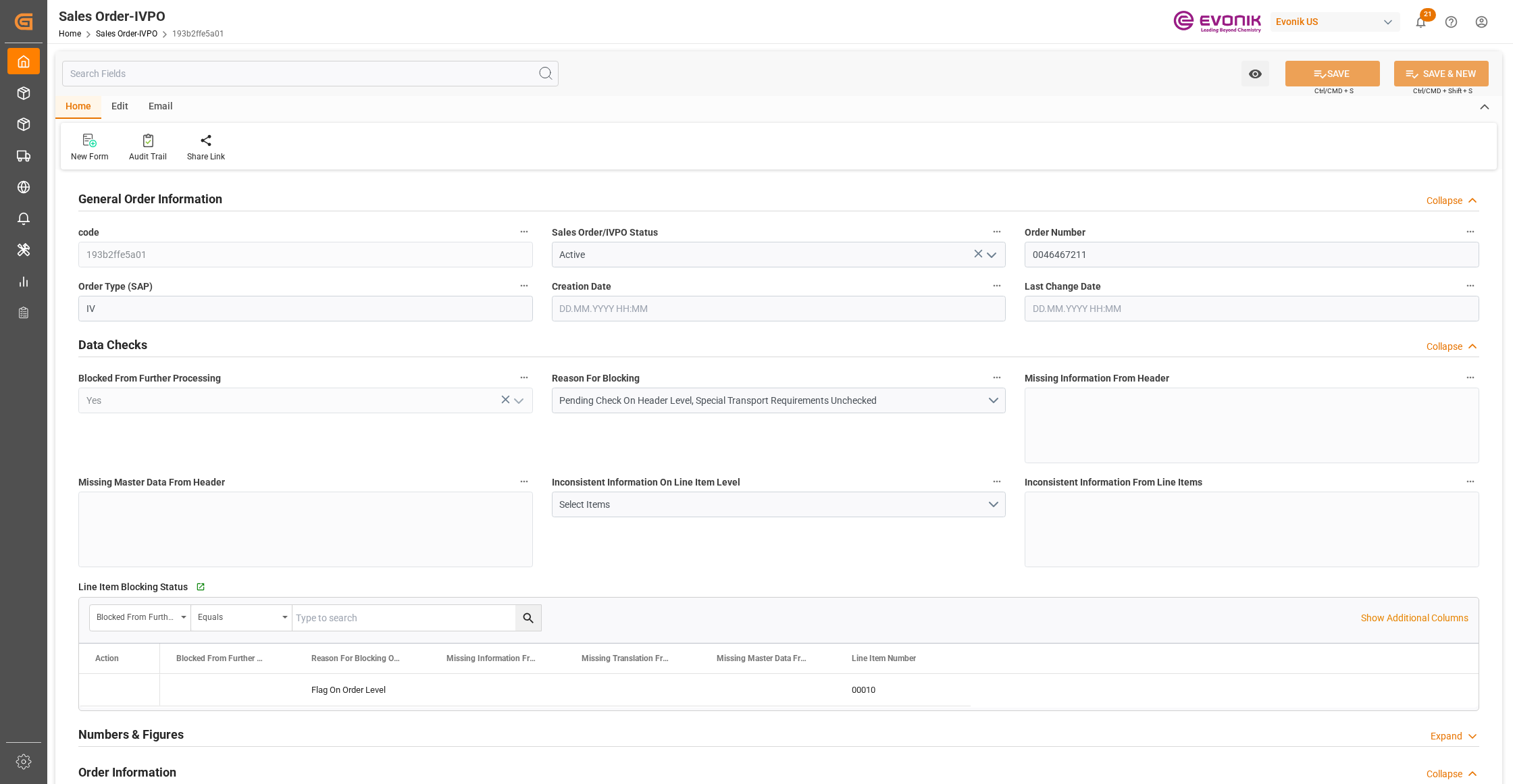
type input "28.08.2025 08:00"
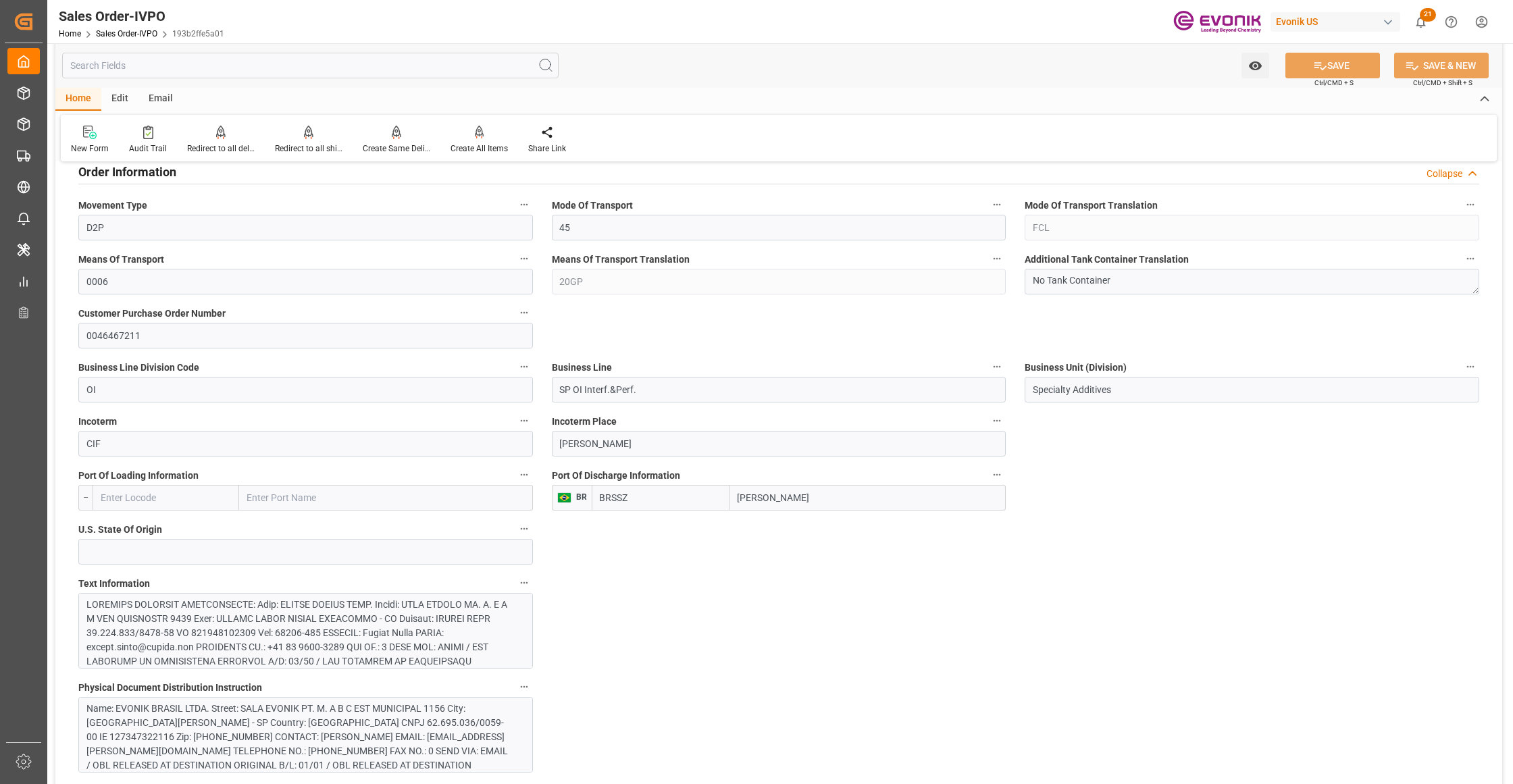
scroll to position [900, 0]
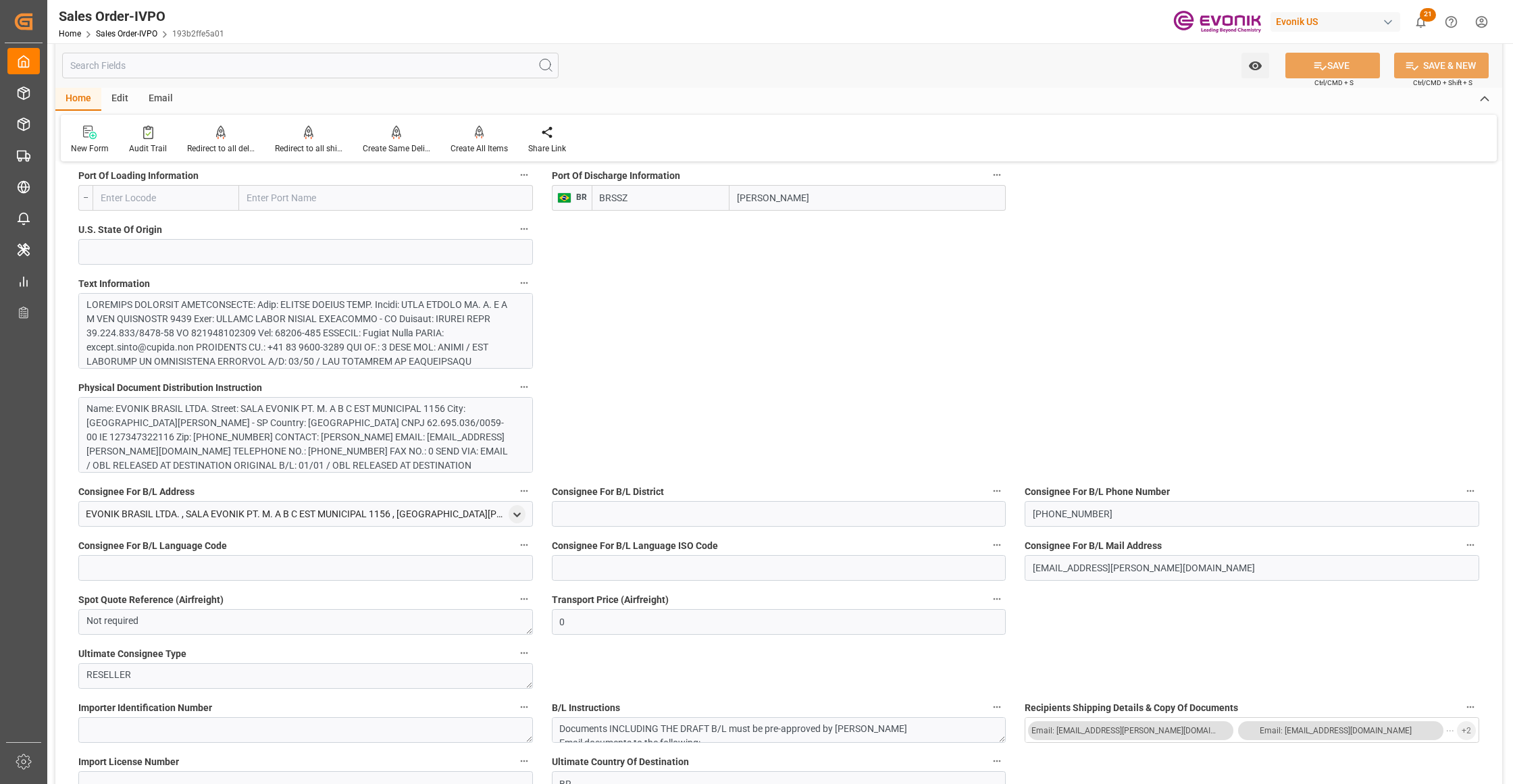
click at [403, 317] on div at bounding box center [299, 468] width 426 height 340
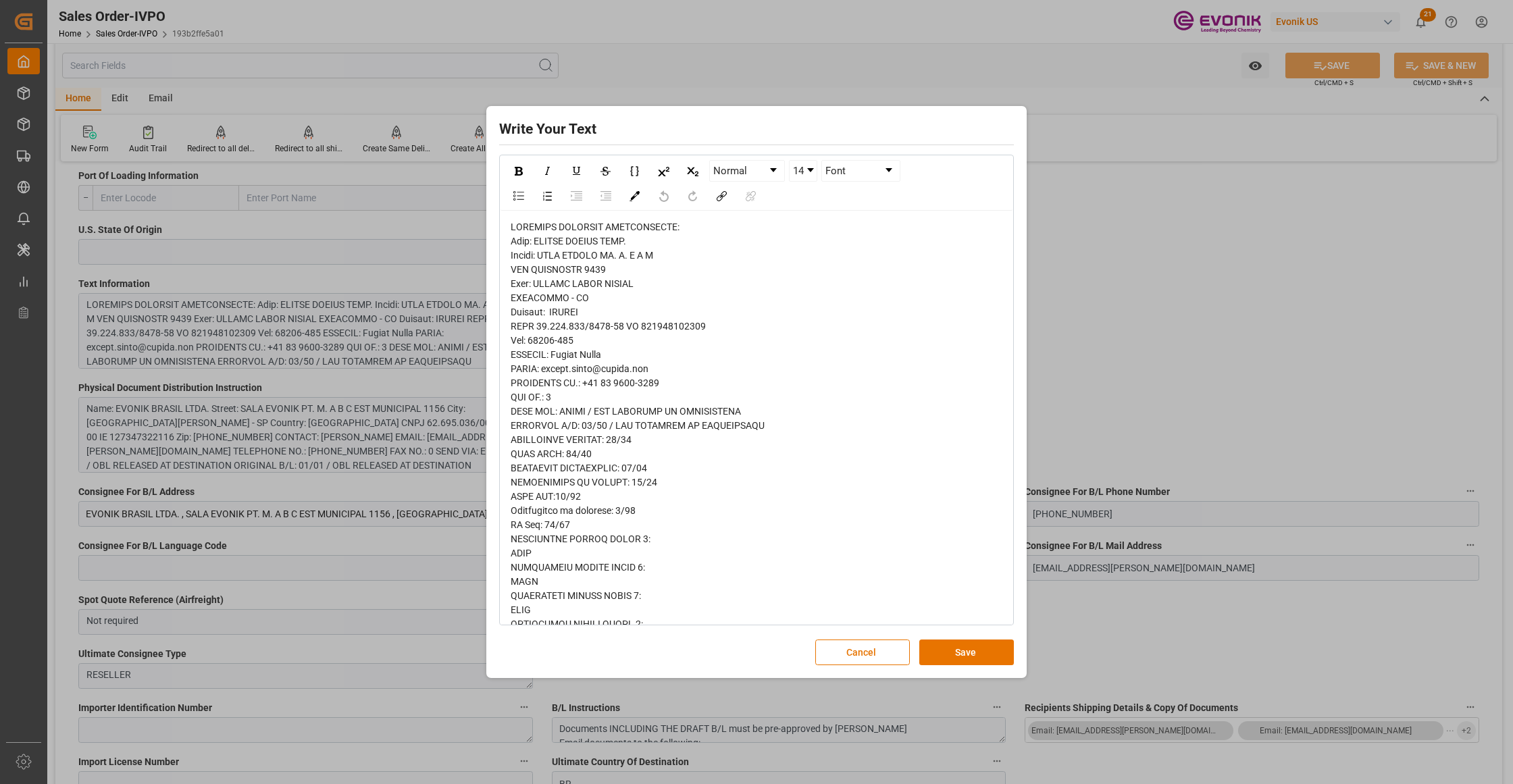
click at [532, 325] on span "rdw-editor" at bounding box center [670, 758] width 318 height 1074
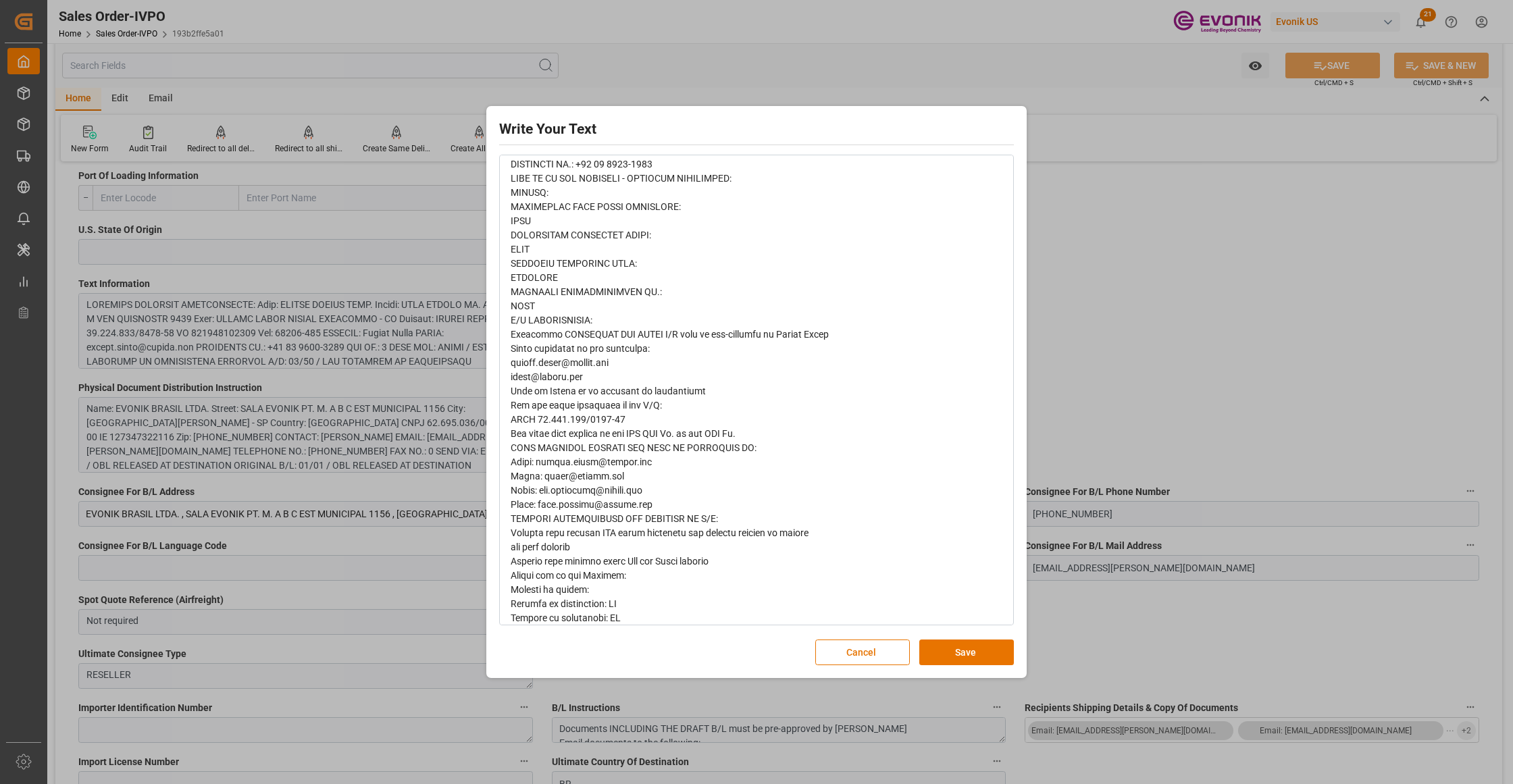
scroll to position [673, 0]
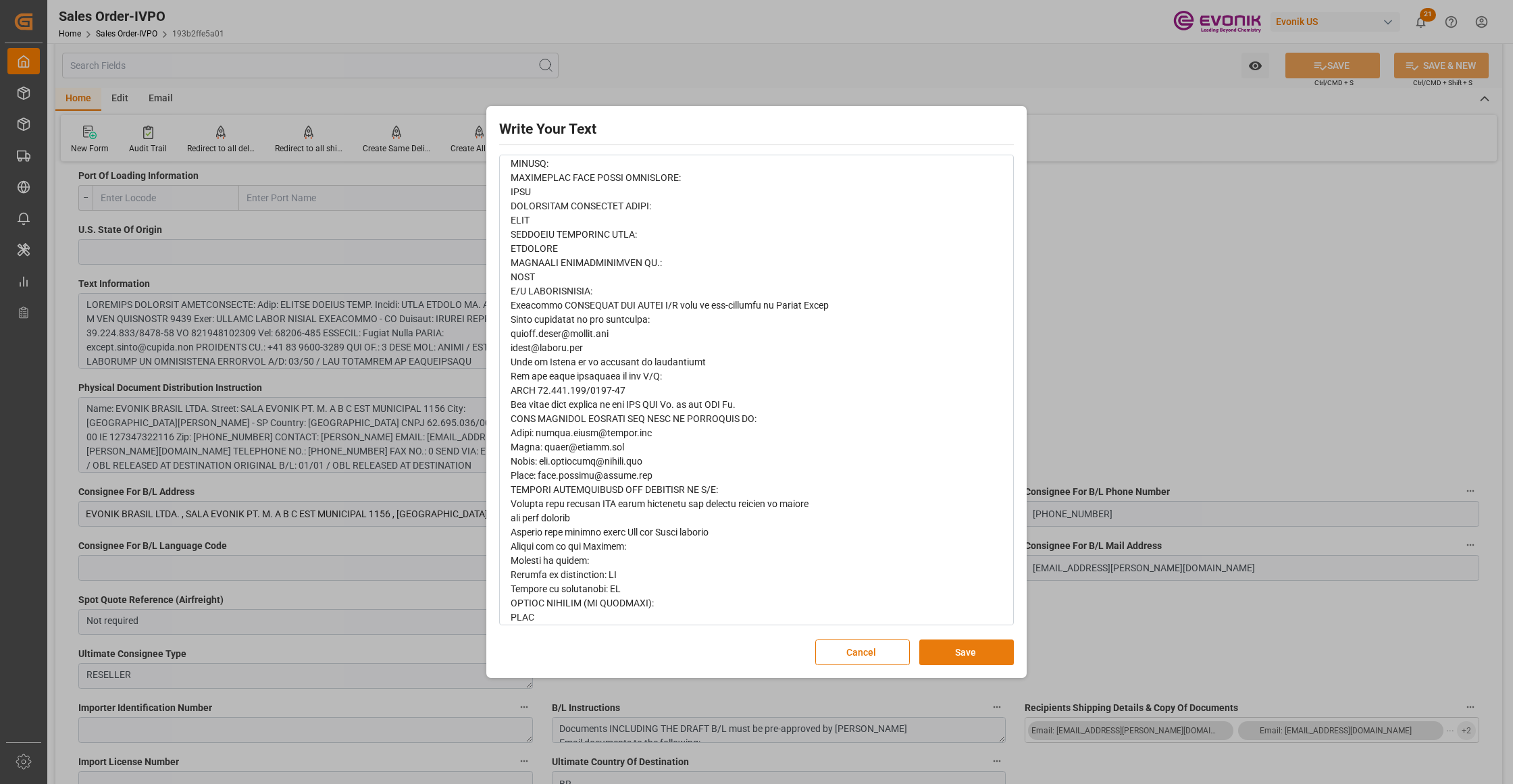
click at [972, 648] on button "Save" at bounding box center [966, 652] width 94 height 25
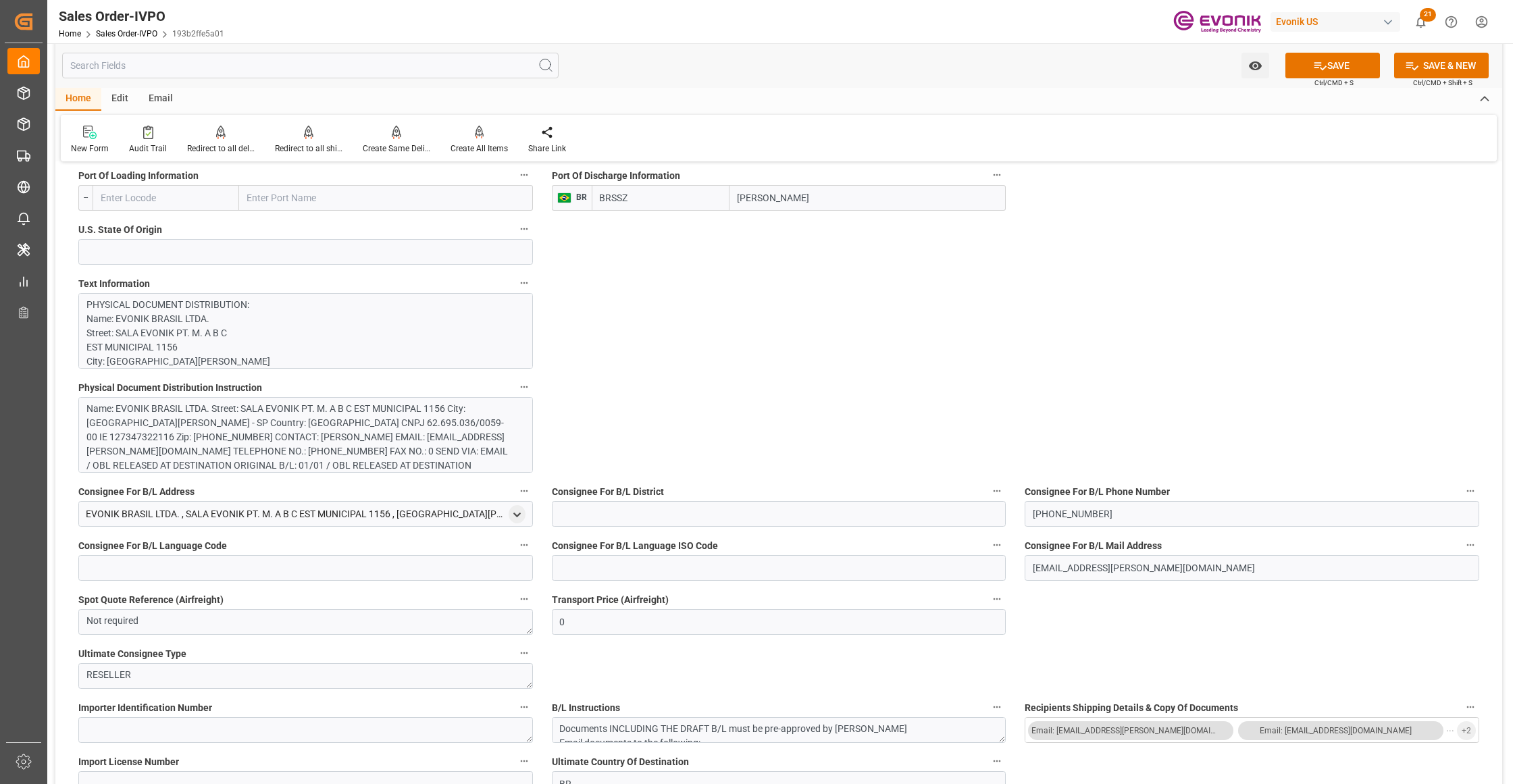
click at [366, 435] on div "Name: EVONIK BRASIL LTDA. Street: SALA EVONIK PT. M. A B C EST MUNICIPAL 1156 C…" at bounding box center [299, 451] width 426 height 99
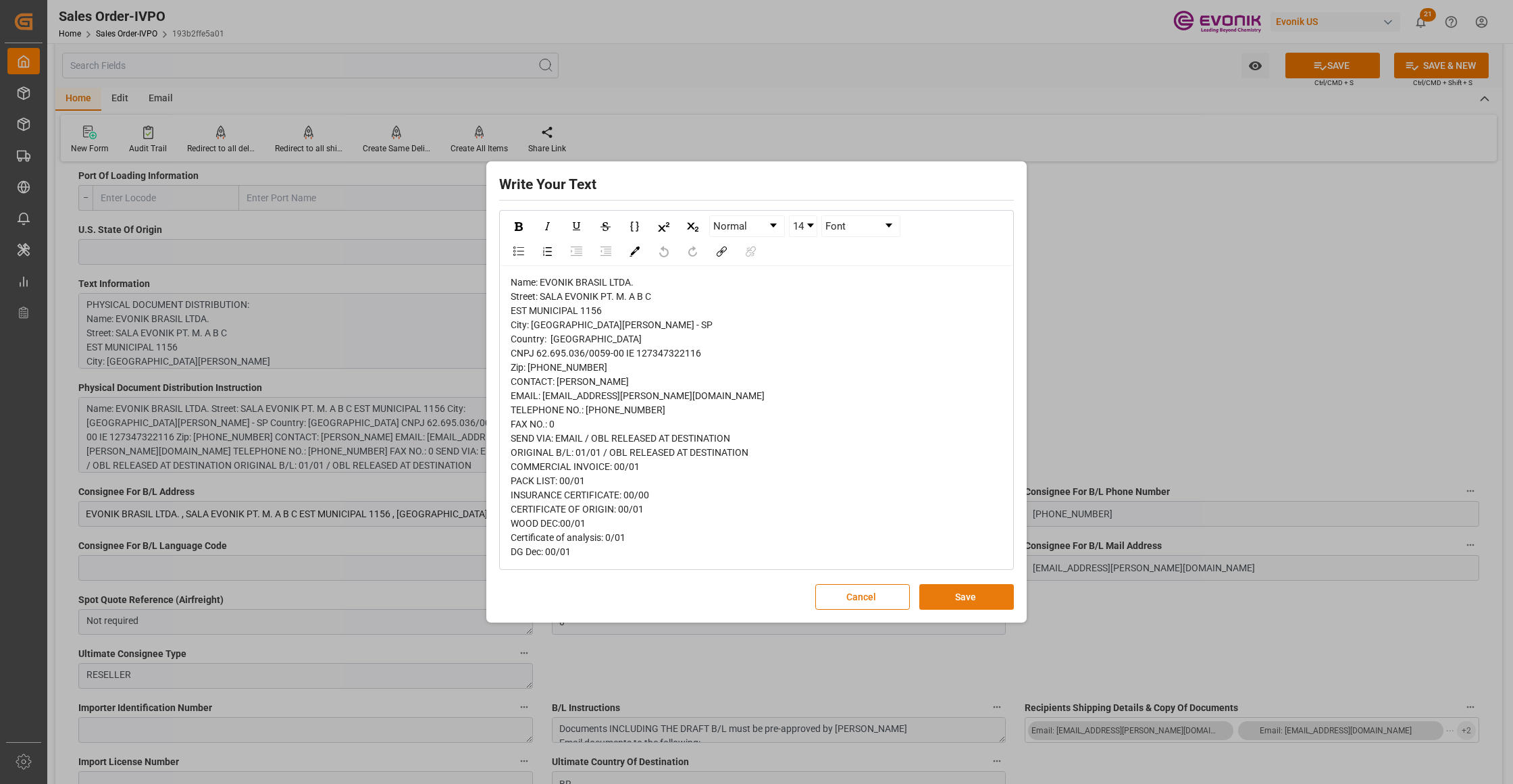
click at [981, 603] on button "Save" at bounding box center [966, 597] width 94 height 25
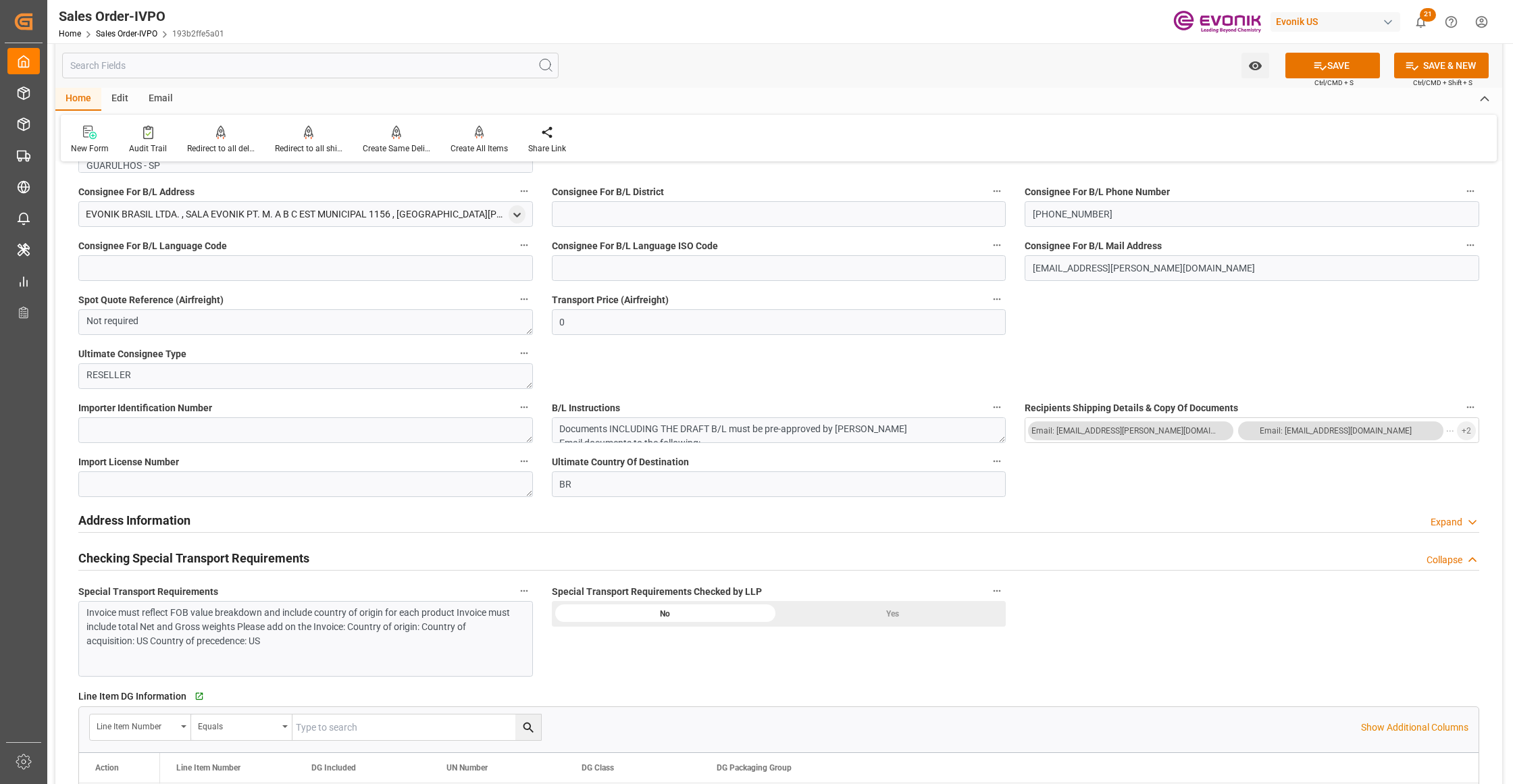
scroll to position [1501, 0]
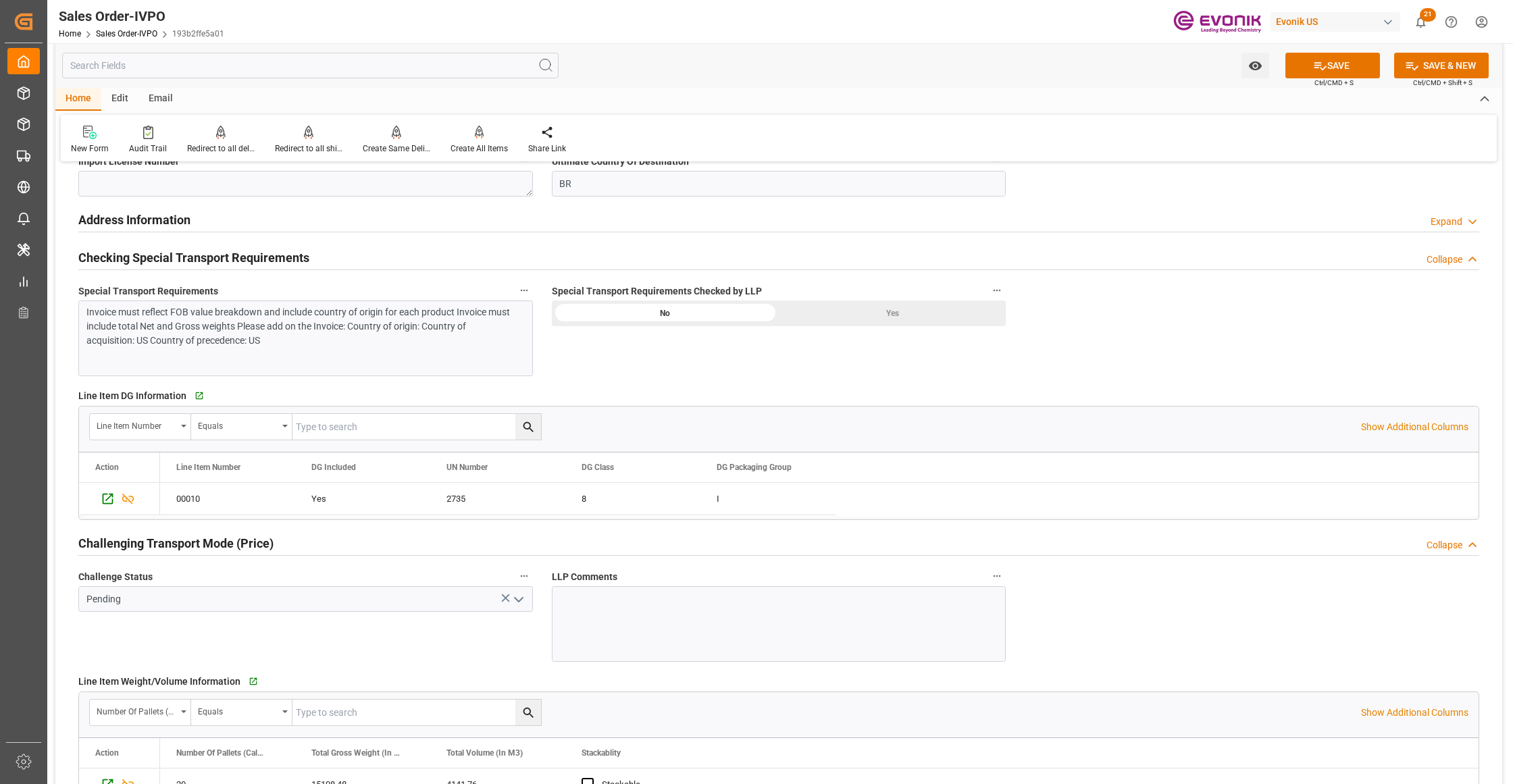
click at [887, 310] on div "Yes" at bounding box center [892, 313] width 227 height 25
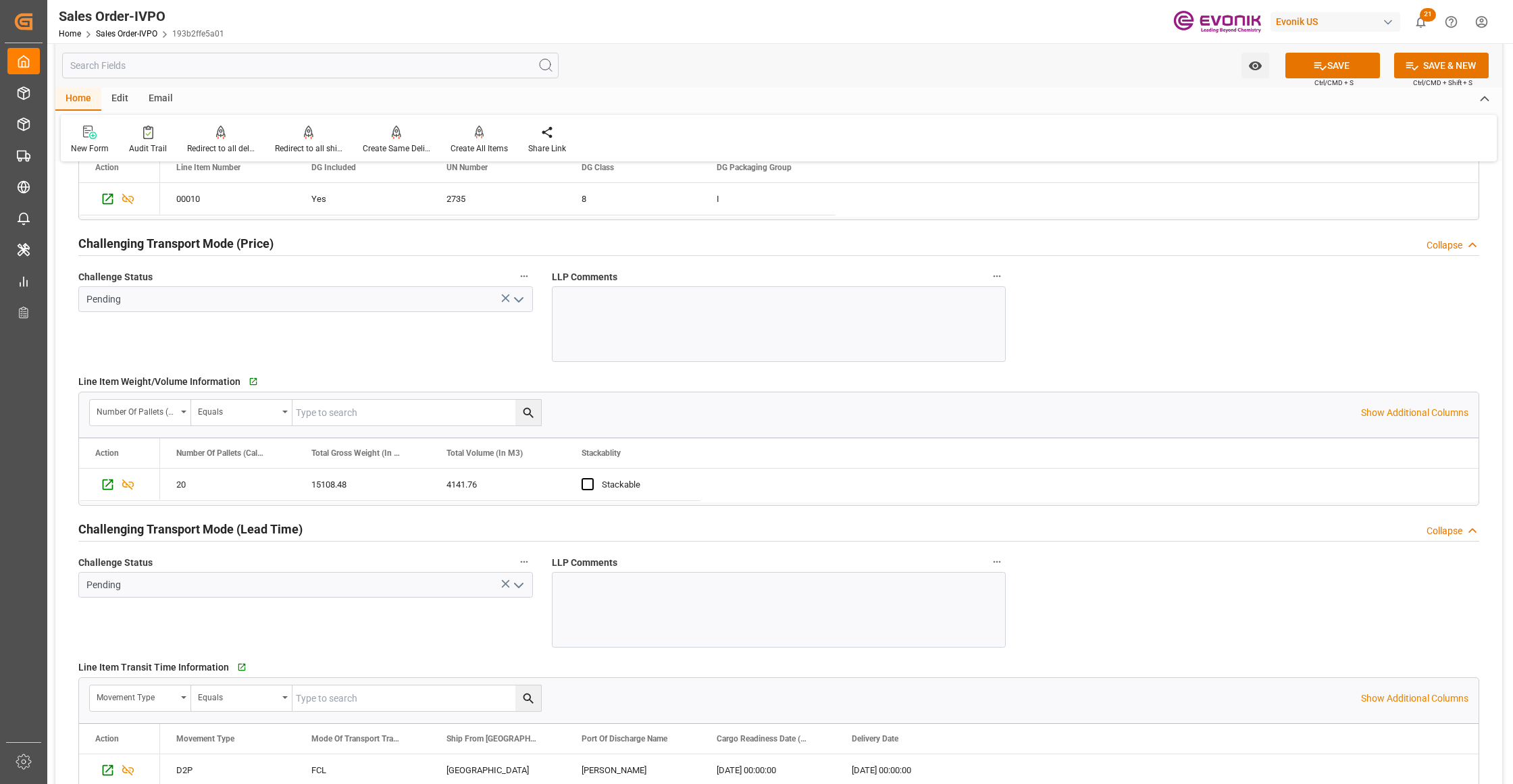
click at [517, 300] on icon "open menu" at bounding box center [519, 300] width 16 height 16
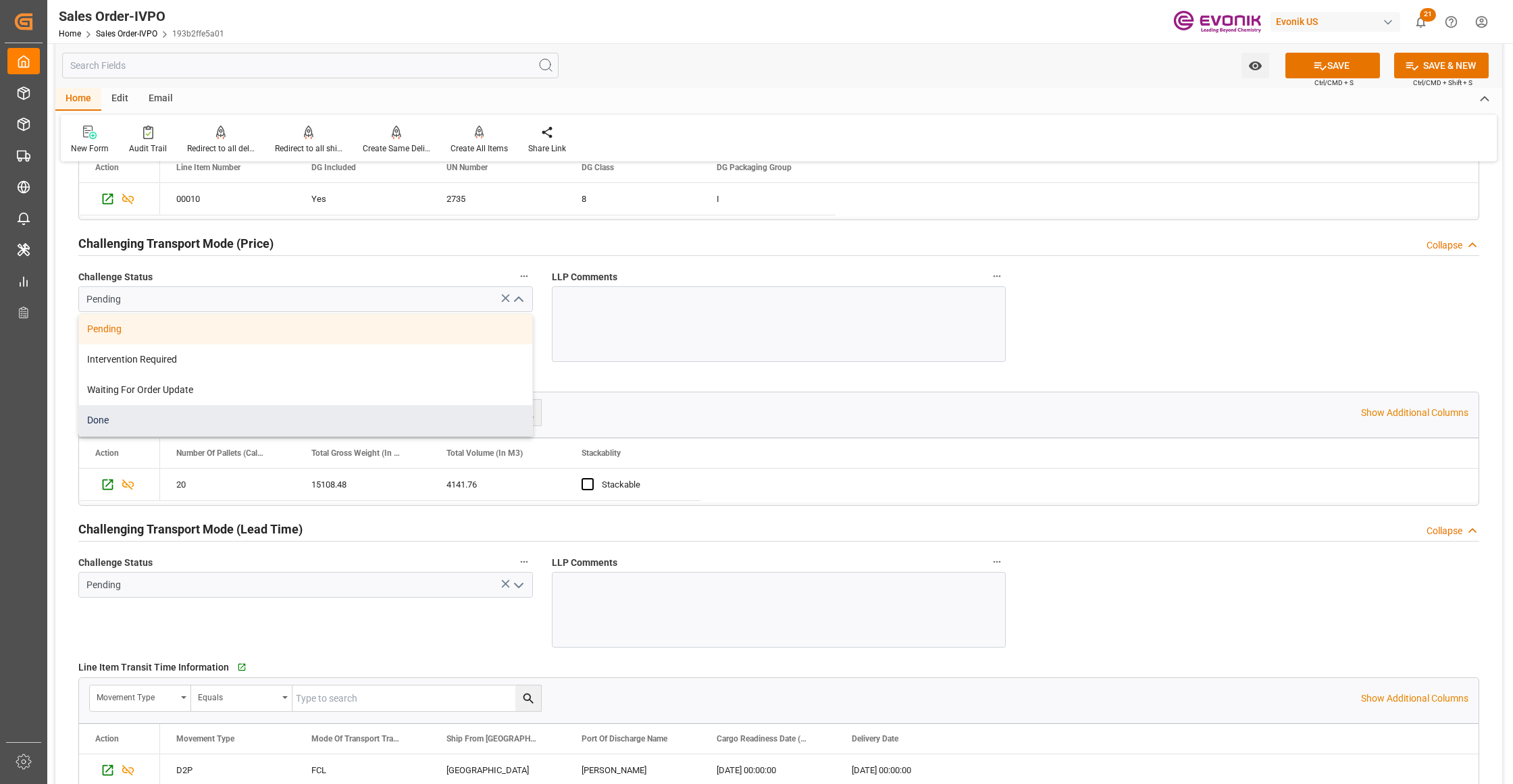
click at [136, 416] on div "Done" at bounding box center [305, 420] width 453 height 31
type input "Done"
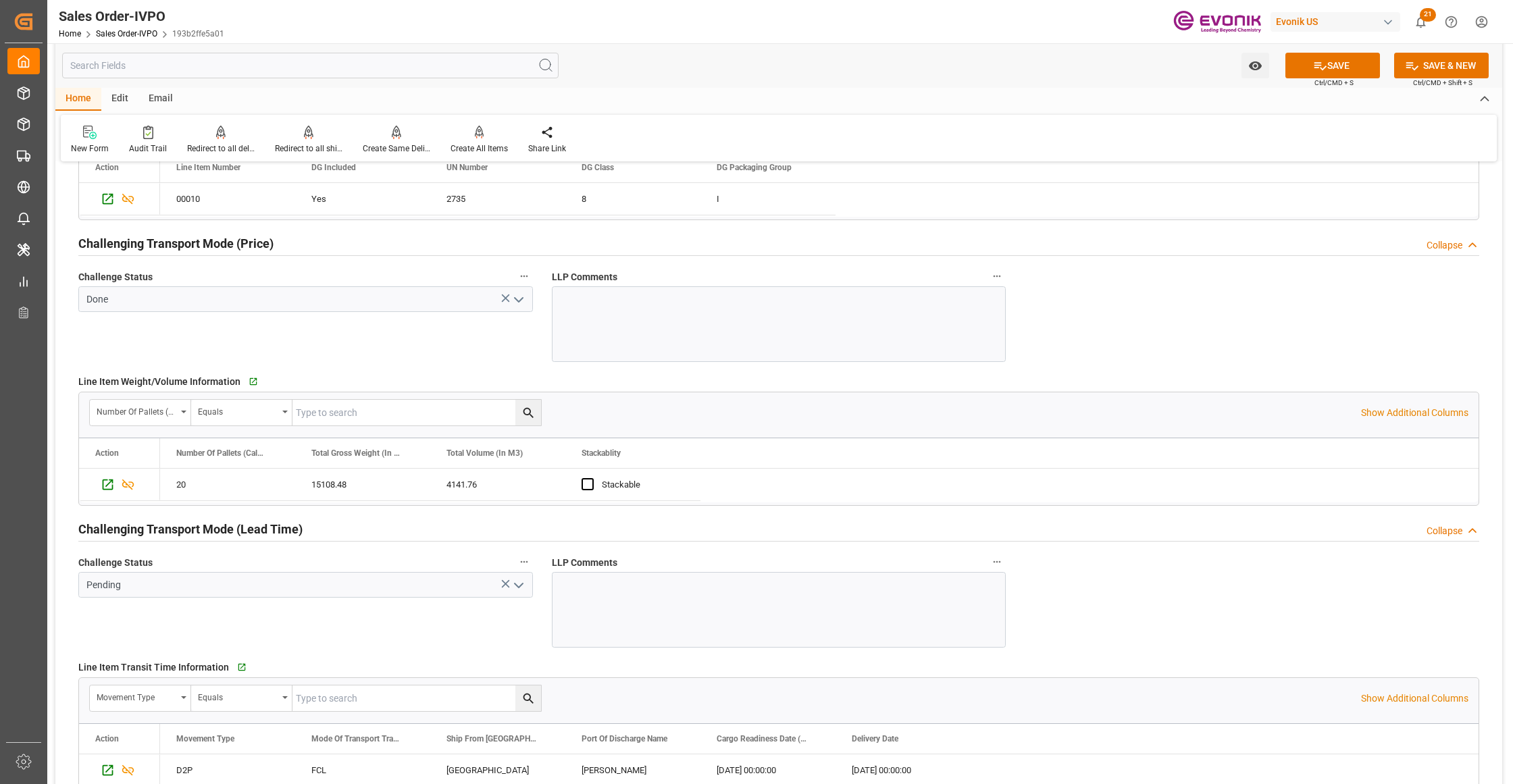
scroll to position [2100, 0]
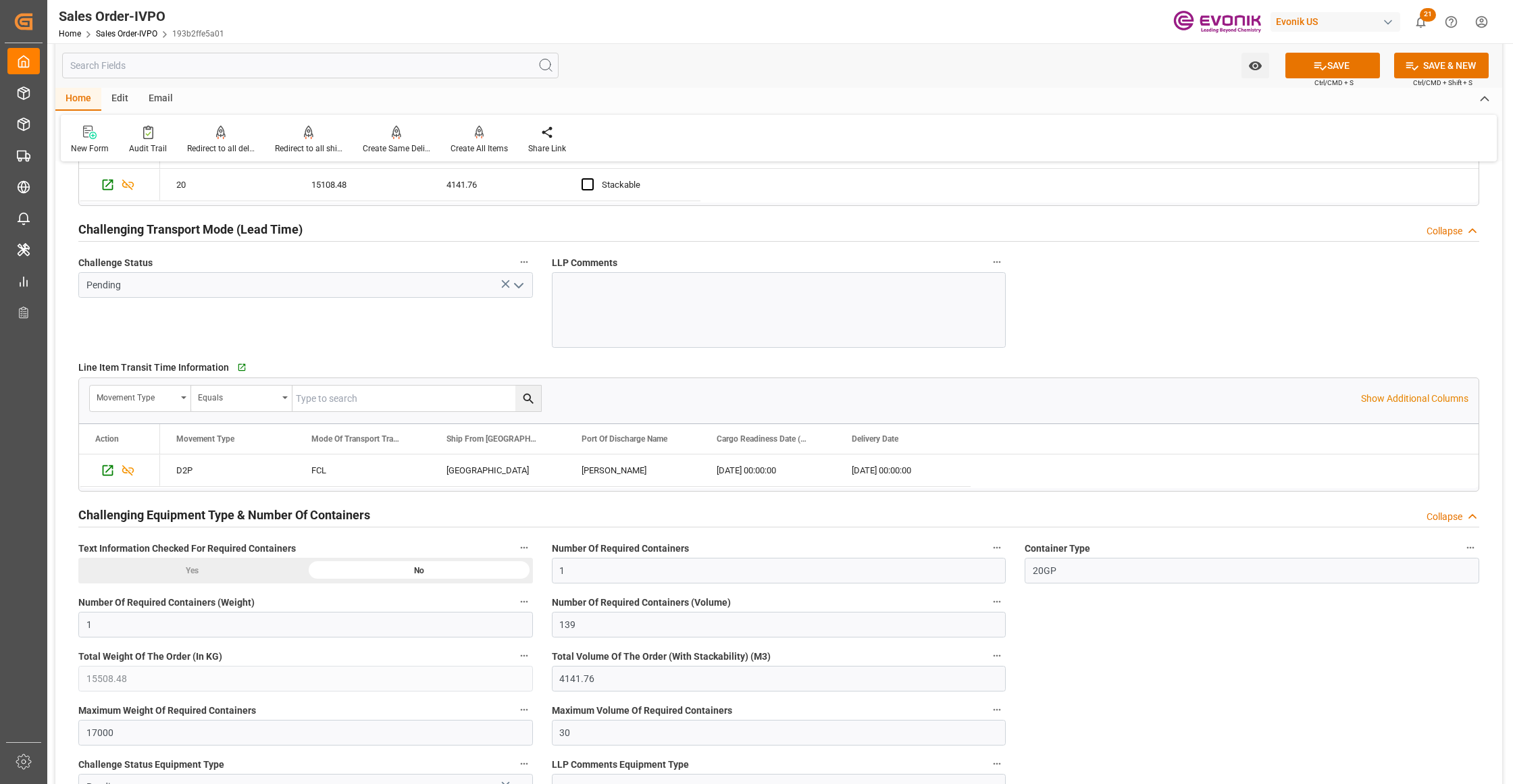
drag, startPoint x: 517, startPoint y: 290, endPoint x: 509, endPoint y: 300, distance: 12.8
click at [517, 292] on icon "open menu" at bounding box center [519, 286] width 16 height 16
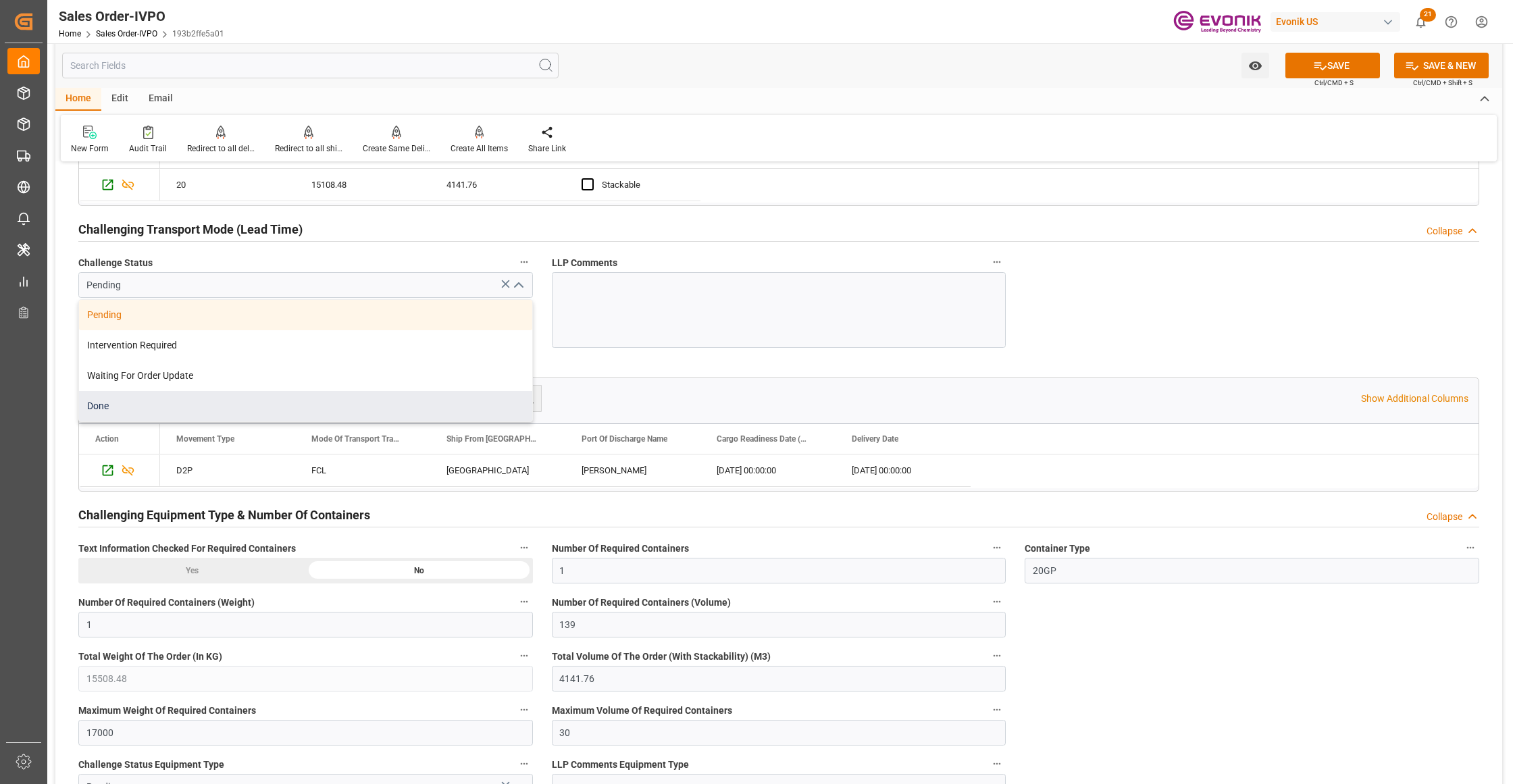
click at [146, 419] on div "Done" at bounding box center [305, 406] width 453 height 31
type input "Done"
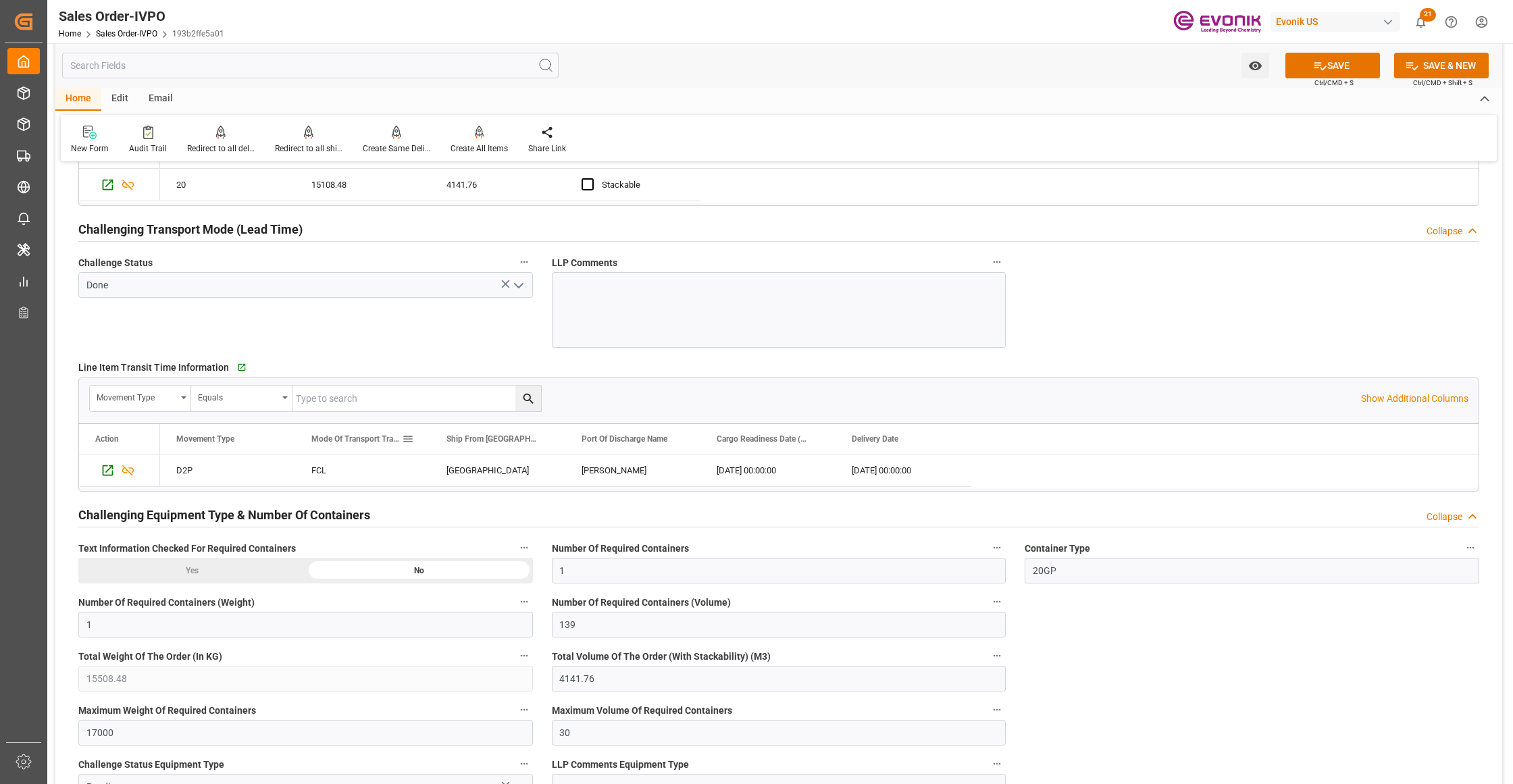
scroll to position [2401, 0]
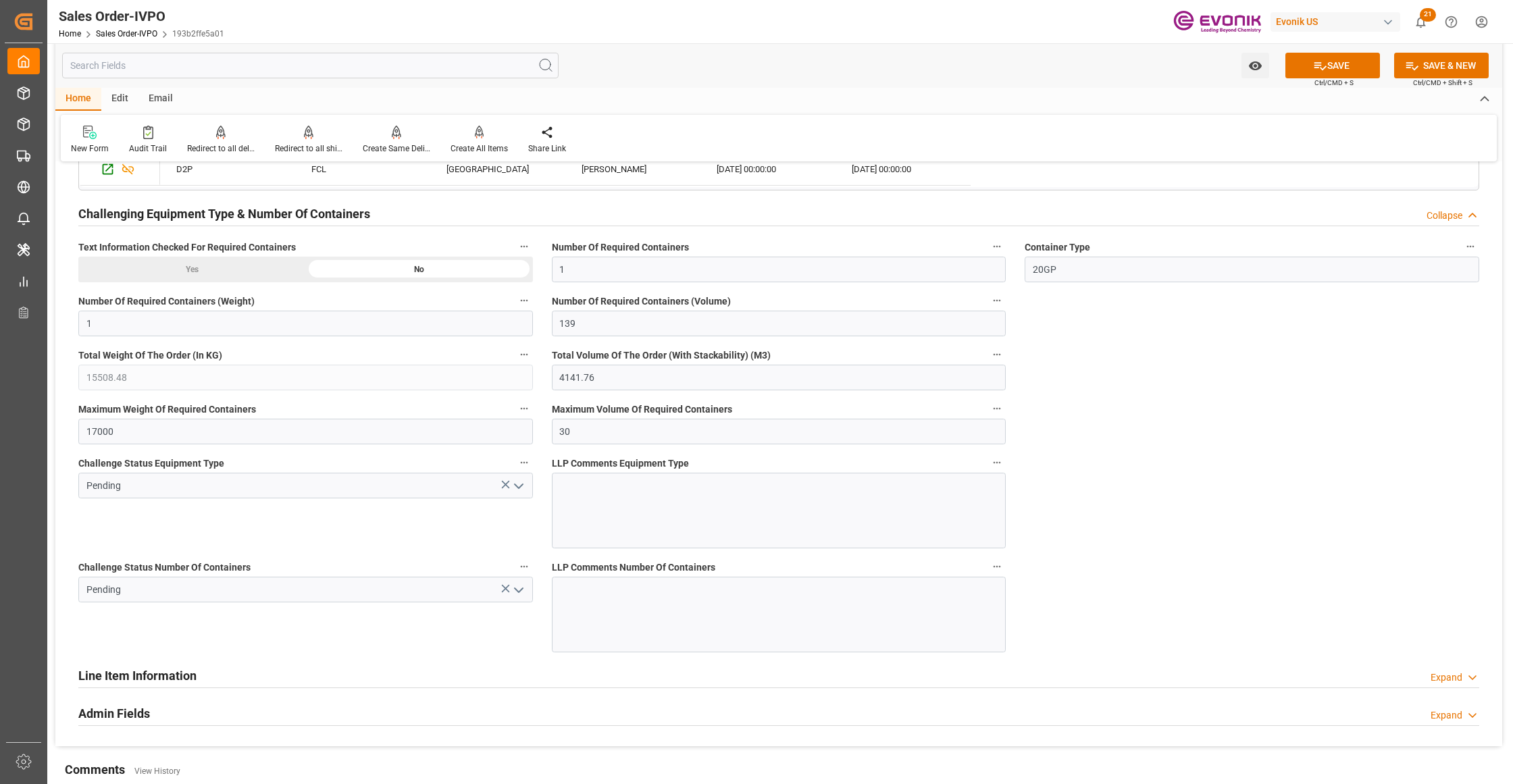
click at [520, 493] on icon "open menu" at bounding box center [519, 486] width 16 height 16
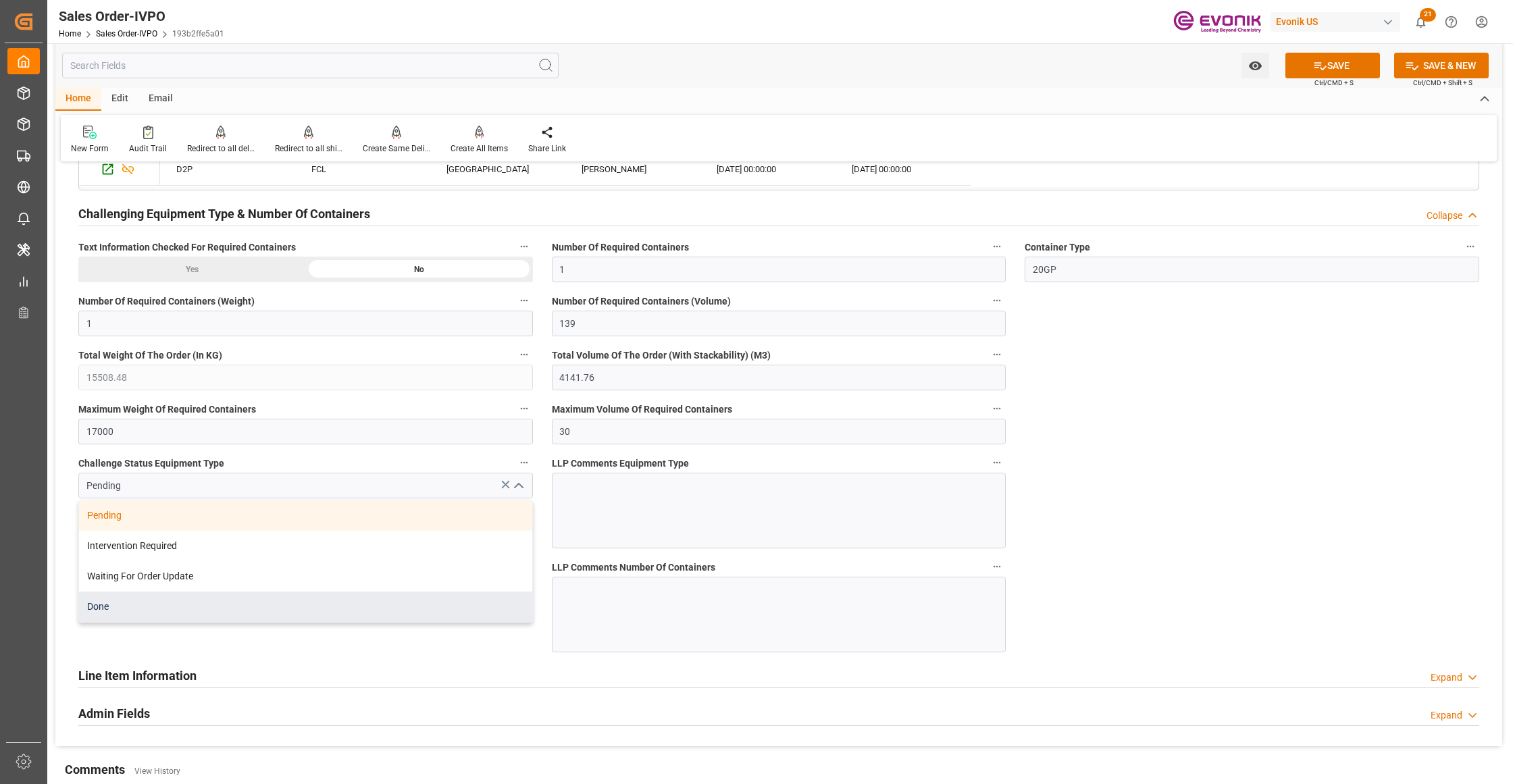
click at [136, 617] on div "Done" at bounding box center [305, 606] width 453 height 31
type input "Done"
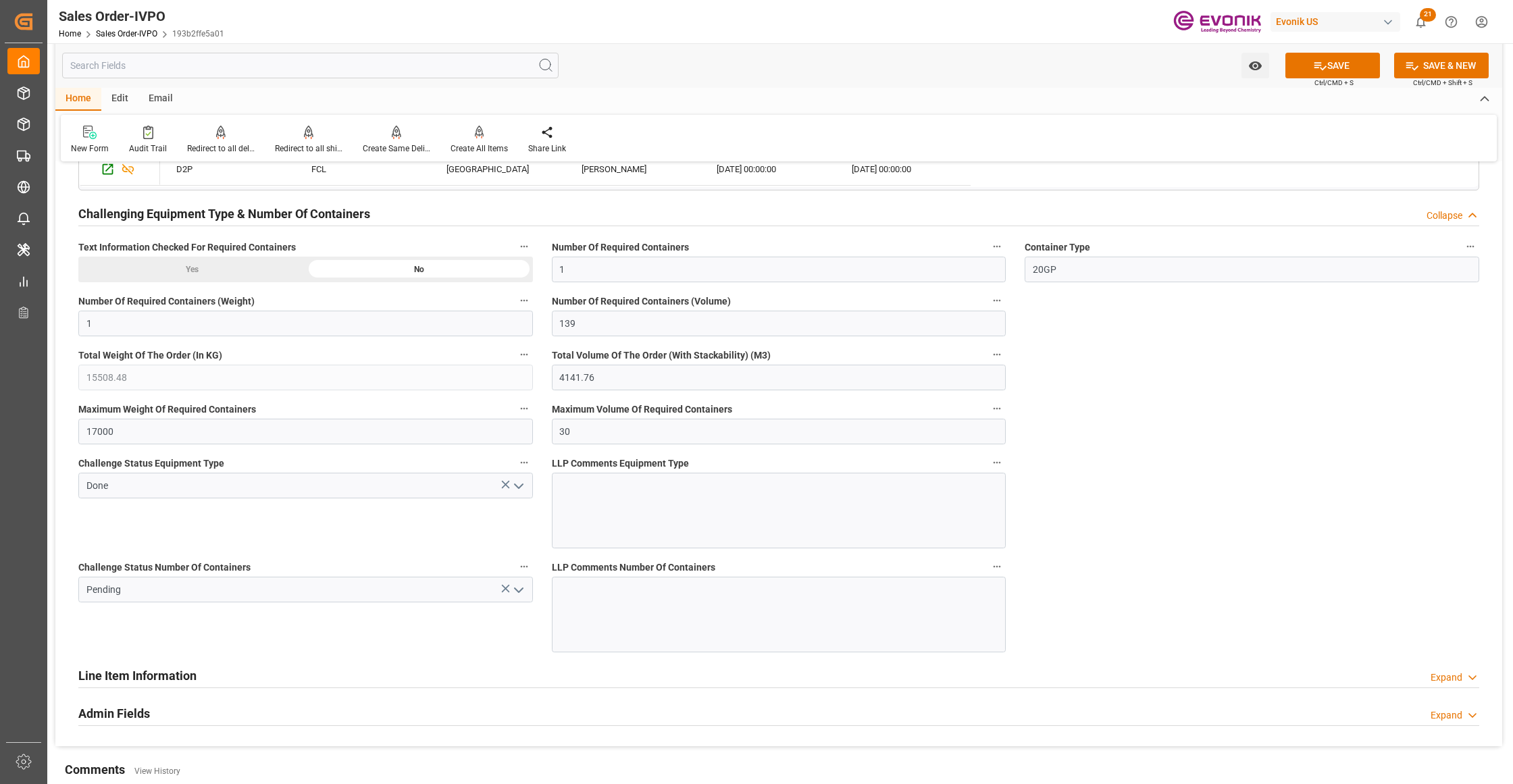
click at [517, 594] on icon "open menu" at bounding box center [519, 591] width 16 height 16
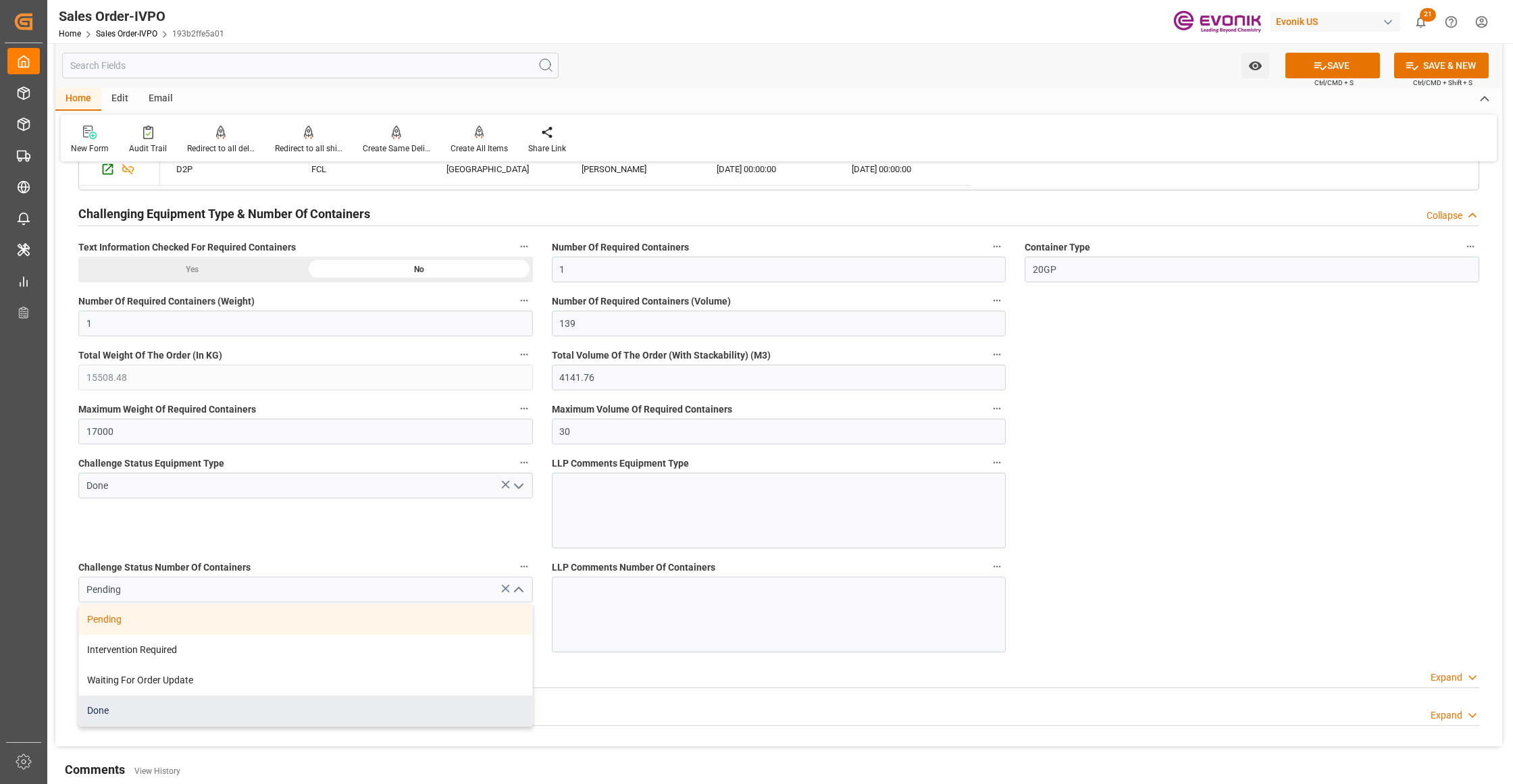
click at [120, 723] on div "Done" at bounding box center [305, 711] width 453 height 31
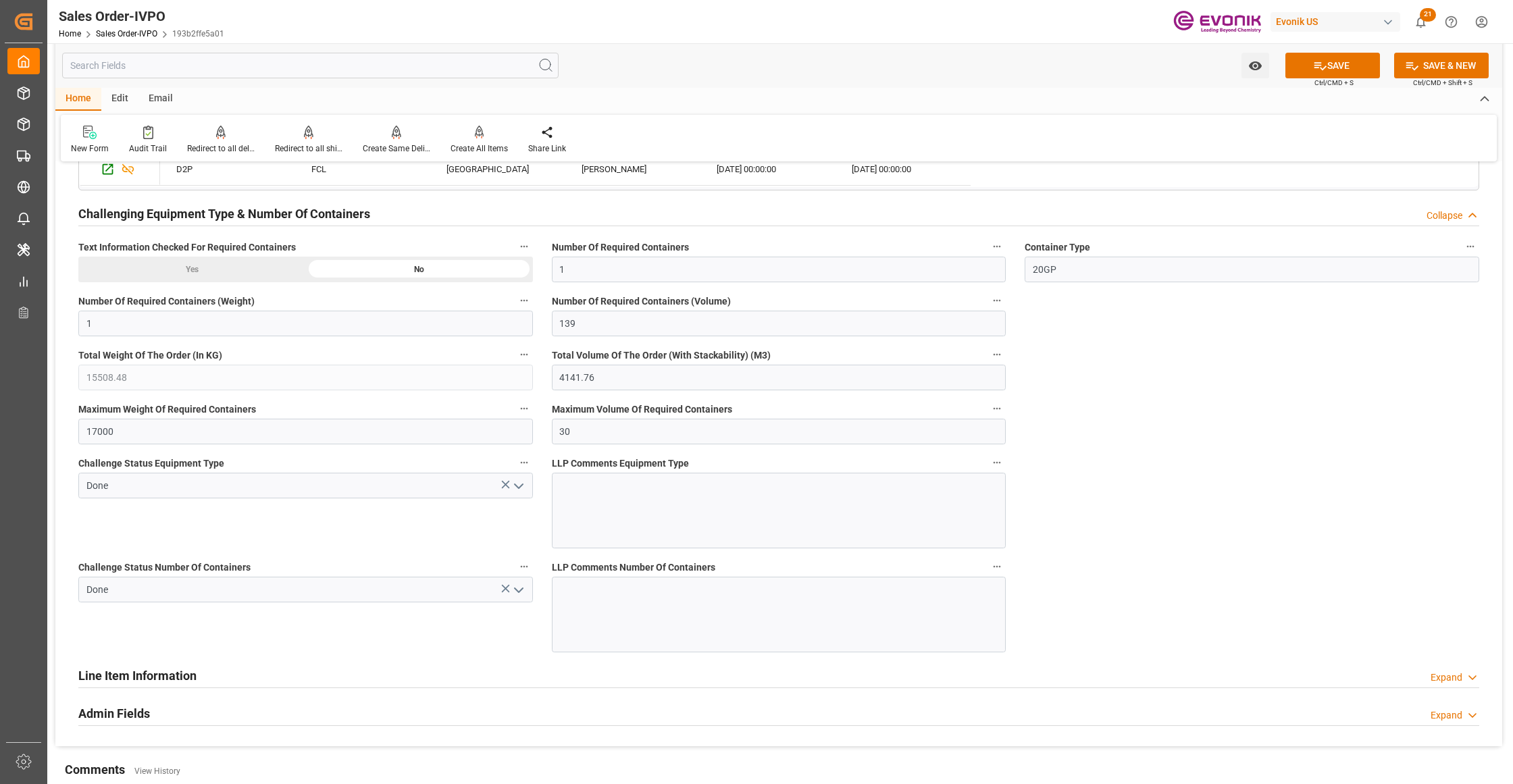
type input "Done"
click at [1338, 59] on button "SAVE" at bounding box center [1332, 65] width 94 height 25
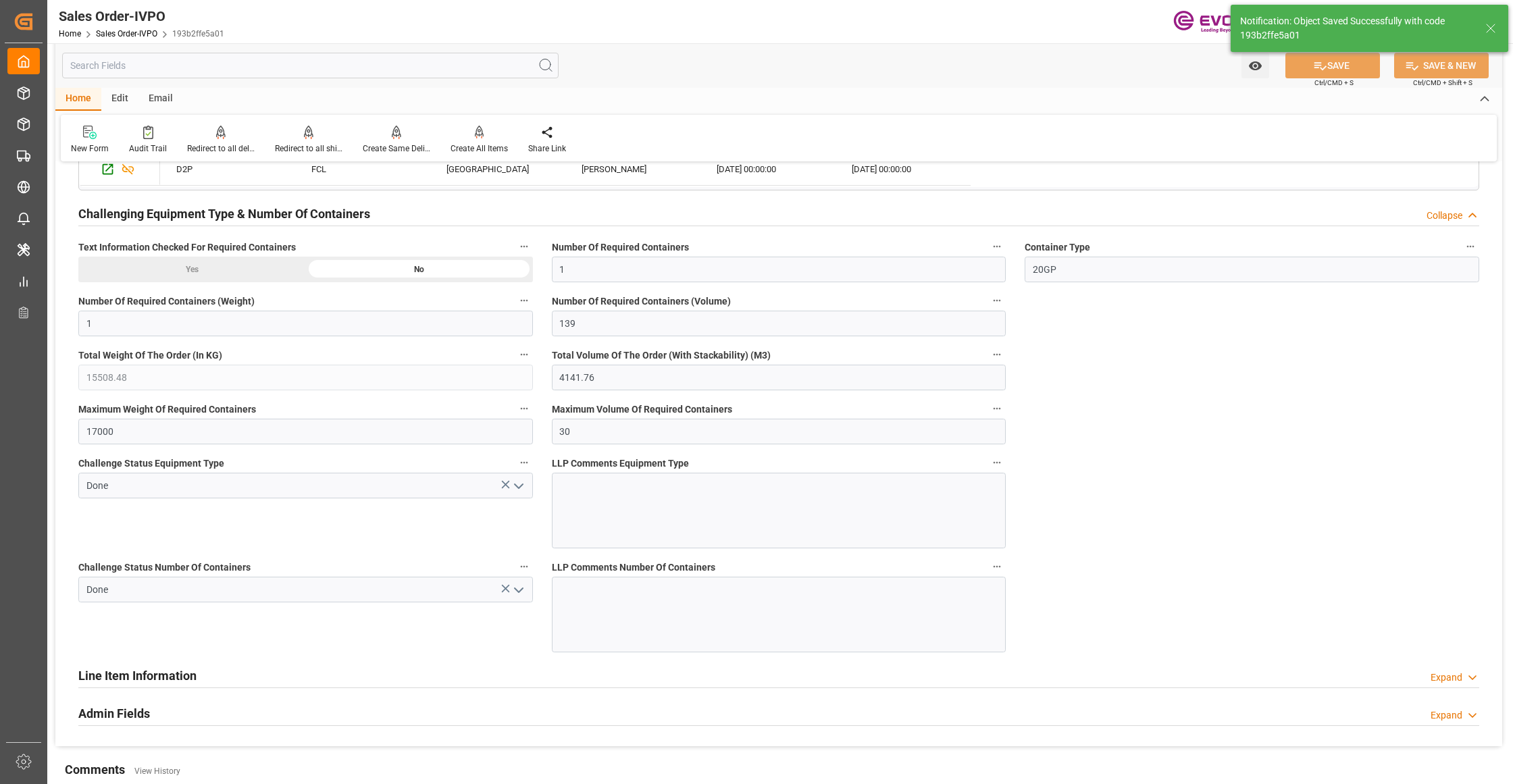
type input "No"
type input "02.09.2025 06:19"
click at [476, 139] on icon at bounding box center [479, 133] width 10 height 13
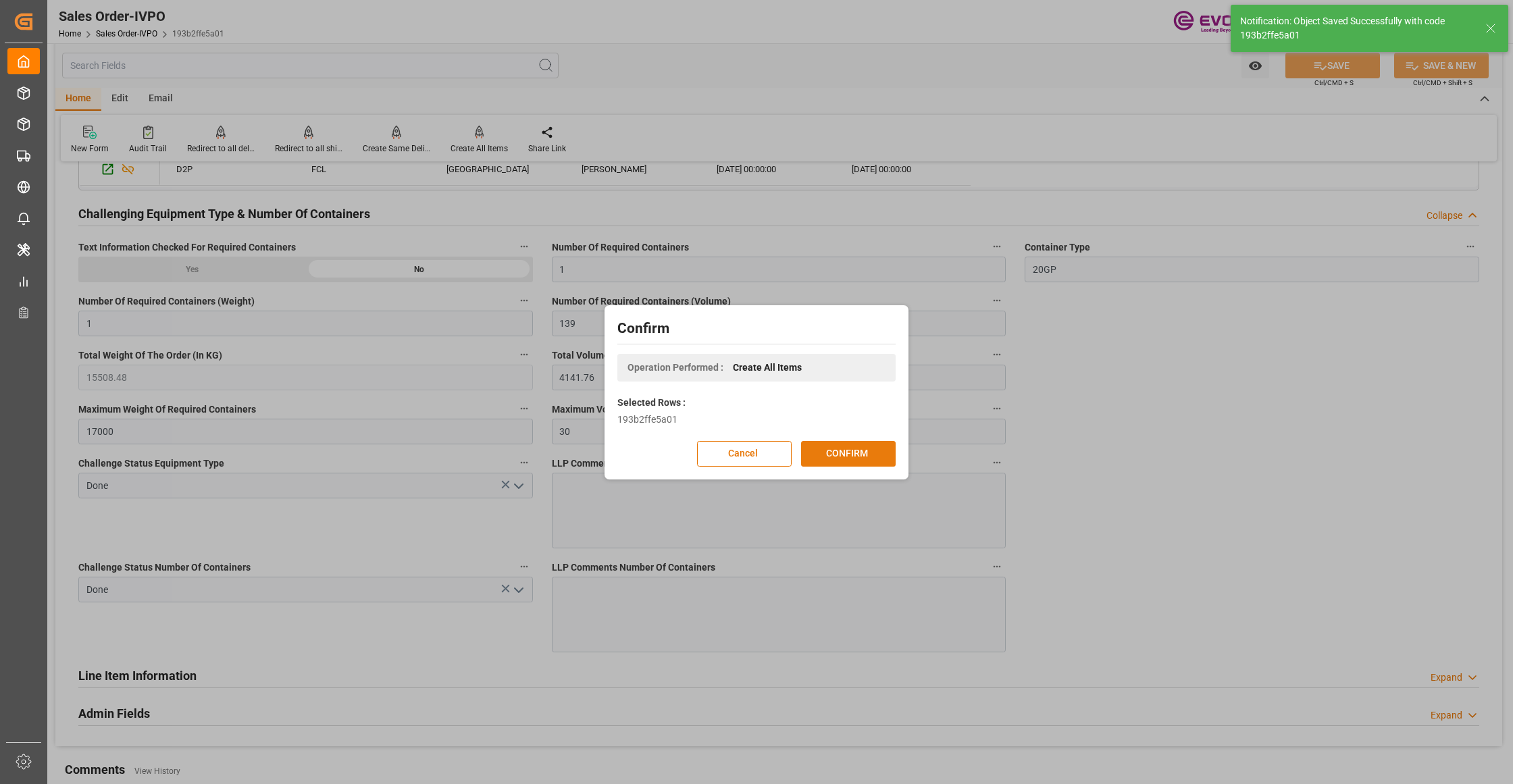
click at [884, 449] on button "CONFIRM" at bounding box center [848, 453] width 94 height 25
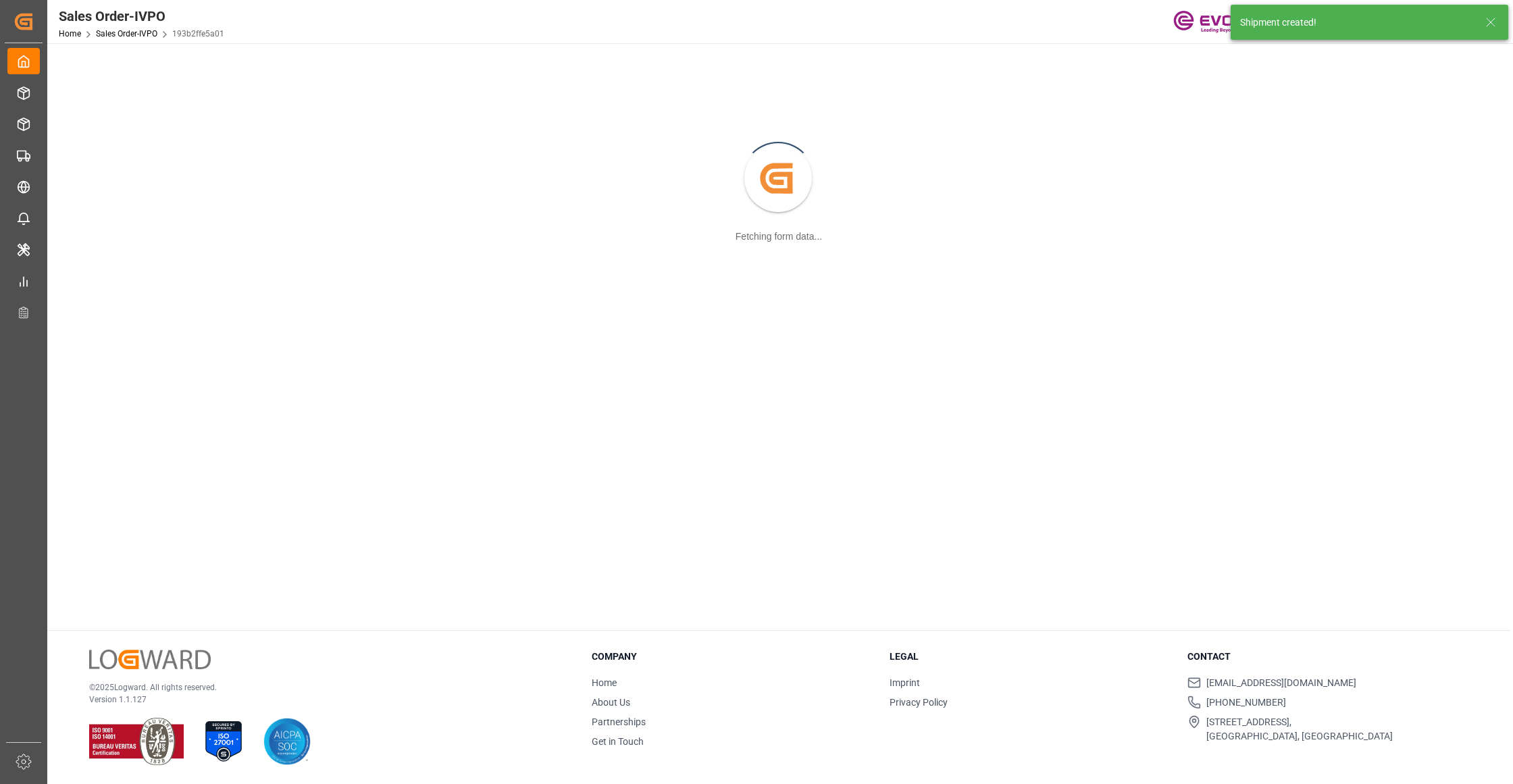
scroll to position [146, 0]
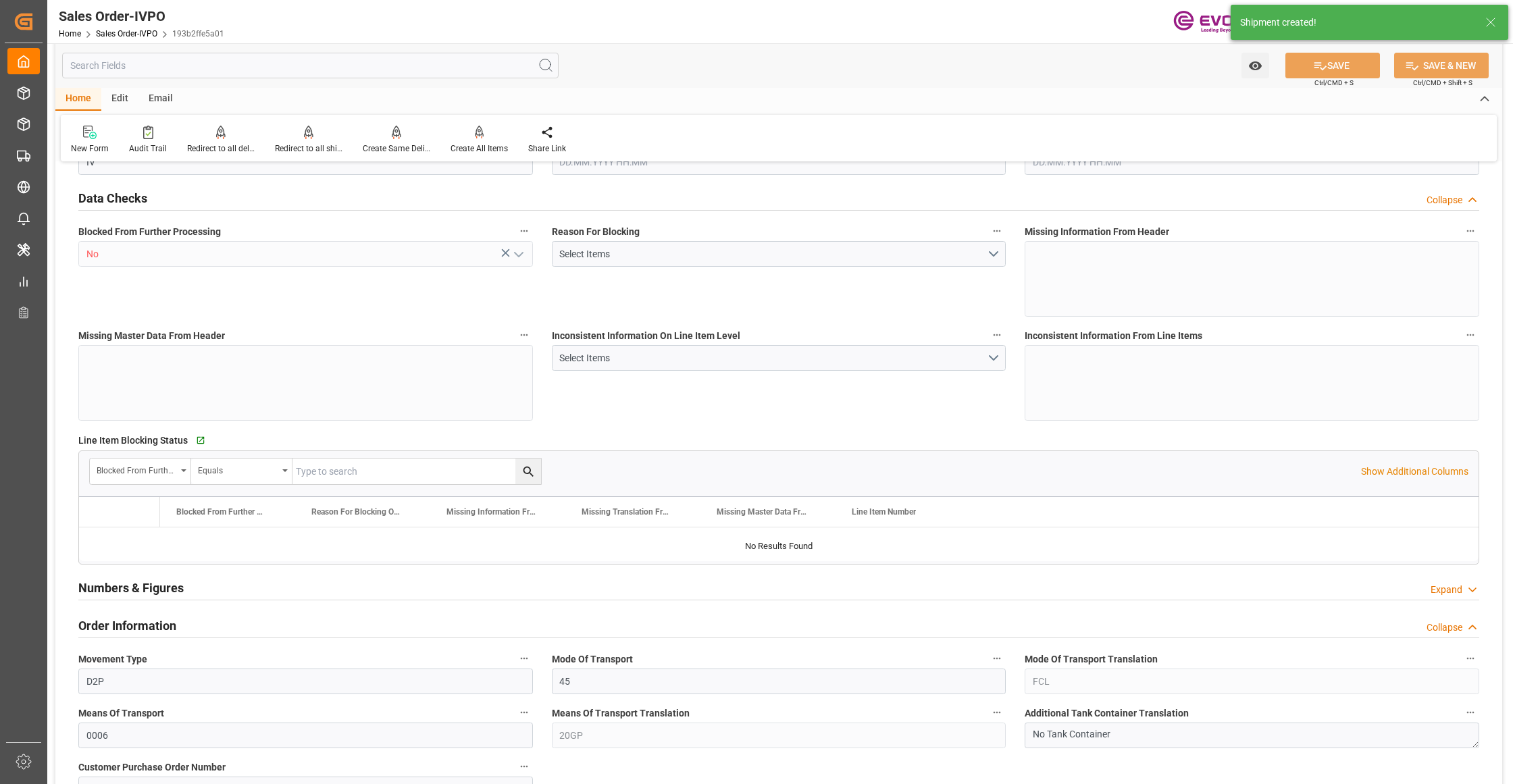
type input "BRSSZ"
type input "0"
type input "1"
type input "139"
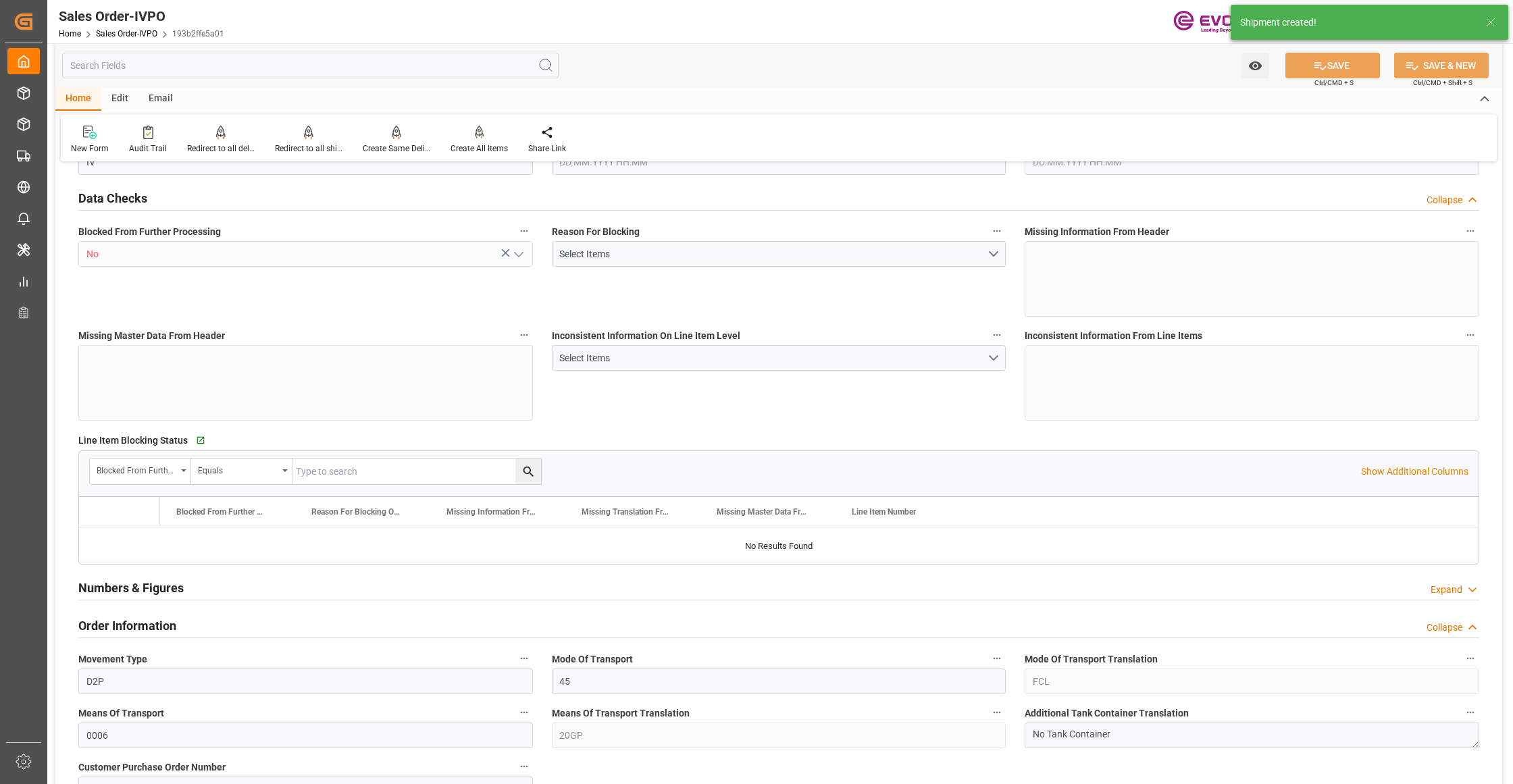
type input "15508.48"
type input "4141.76"
type input "17000"
type input "30"
type input "07.08.2025 21:44"
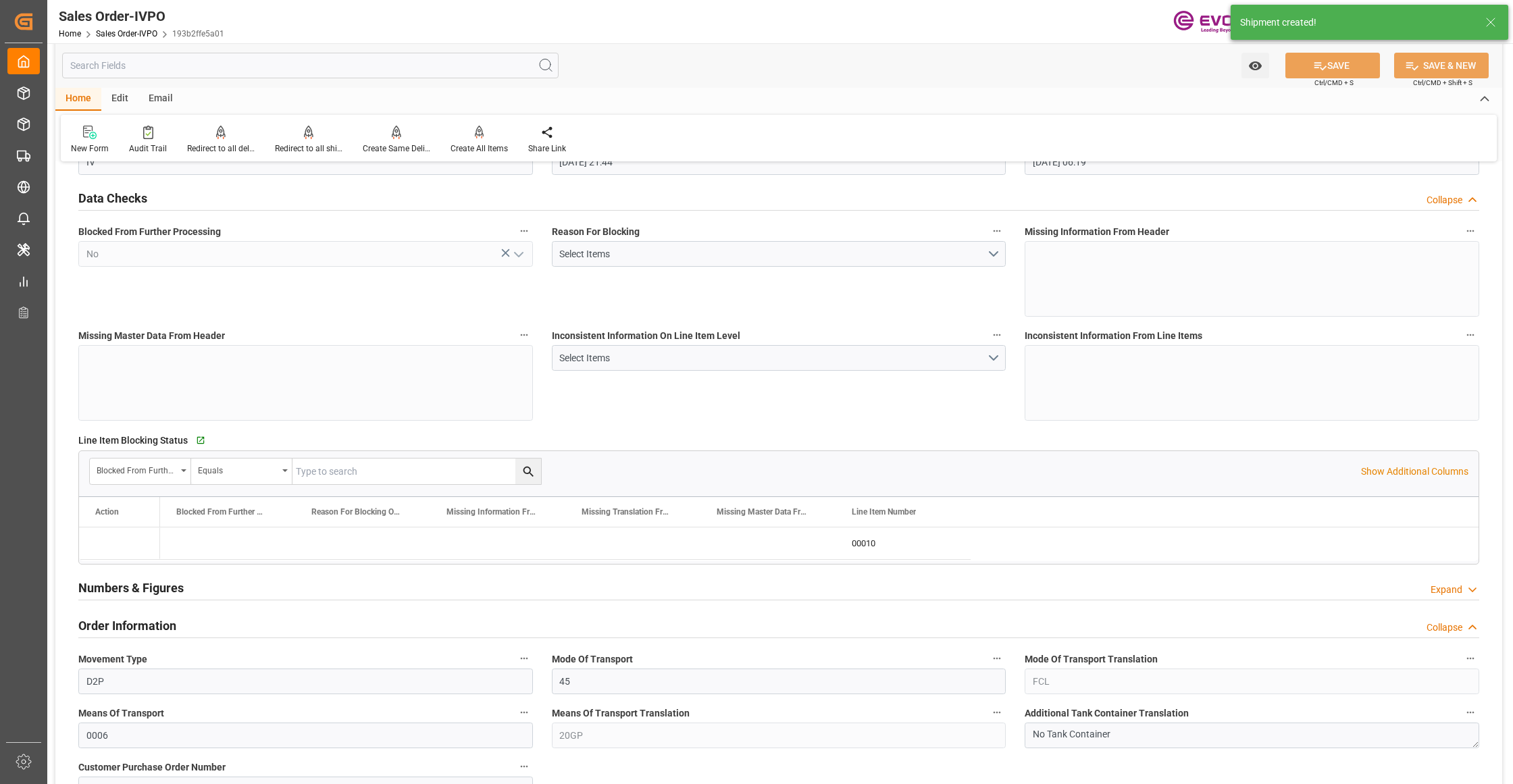
type input "02.09.2025 06:19"
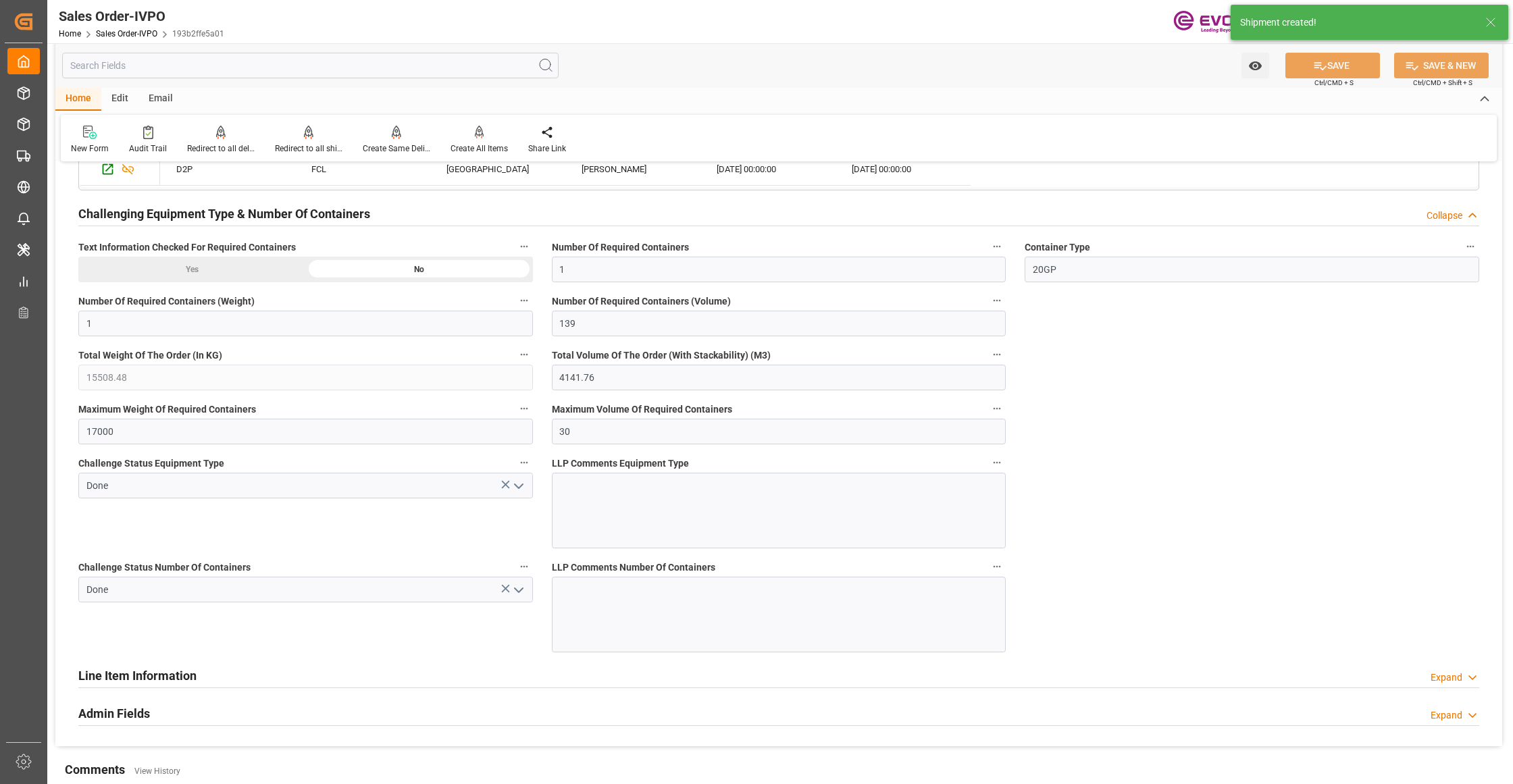
scroll to position [2100, 0]
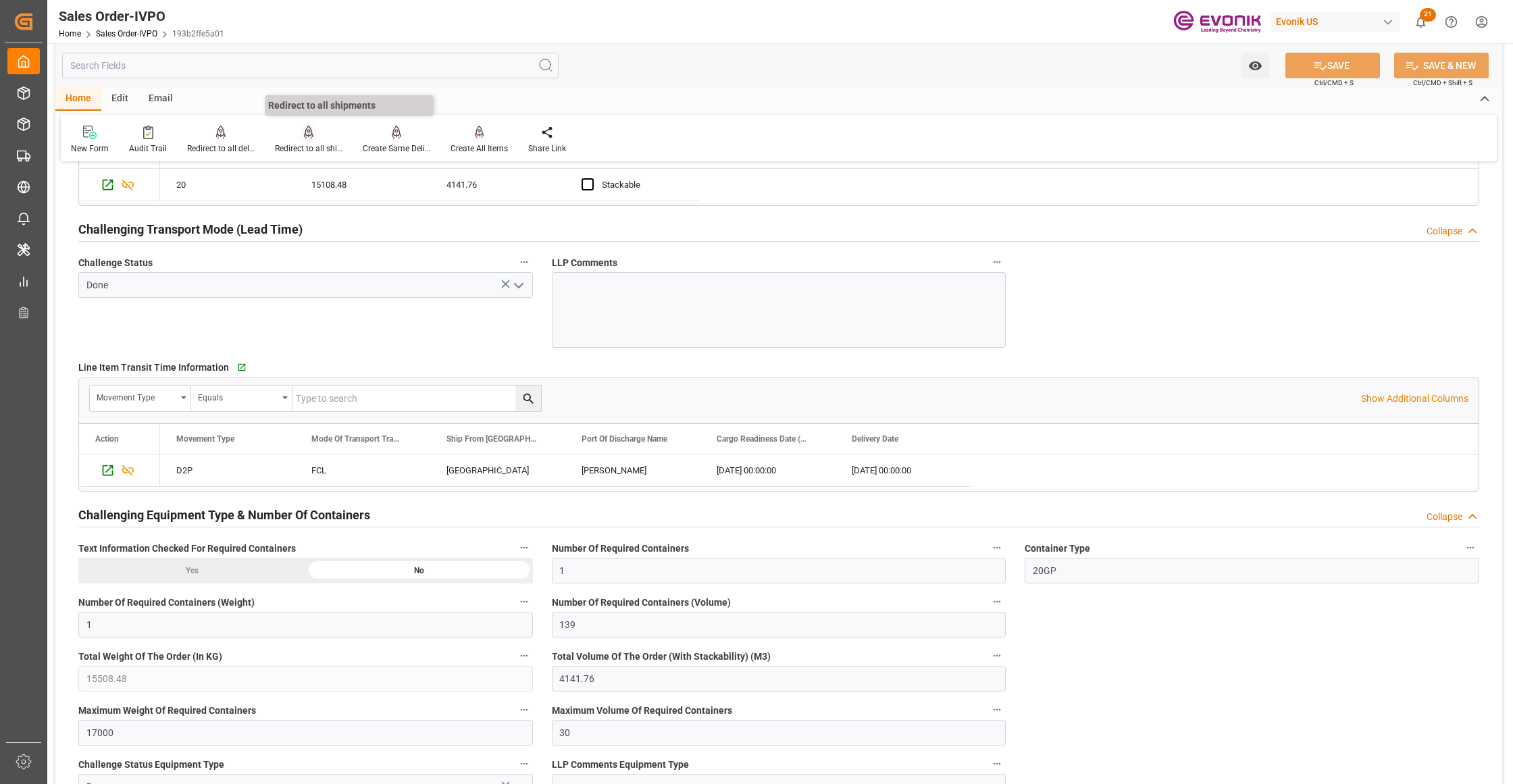
click at [309, 142] on div "Redirect to all shipments" at bounding box center [309, 148] width 67 height 12
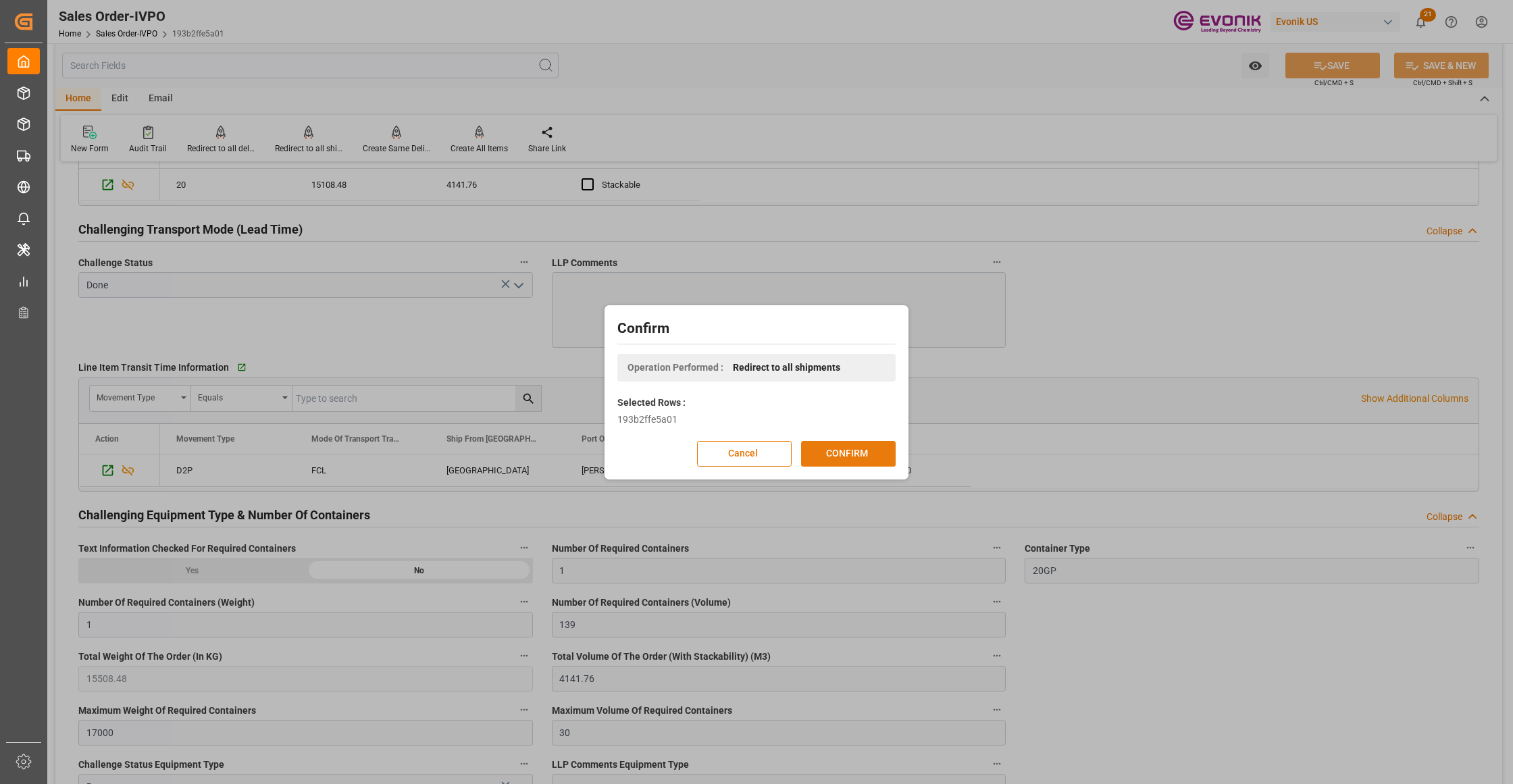
click at [834, 460] on button "CONFIRM" at bounding box center [848, 453] width 94 height 25
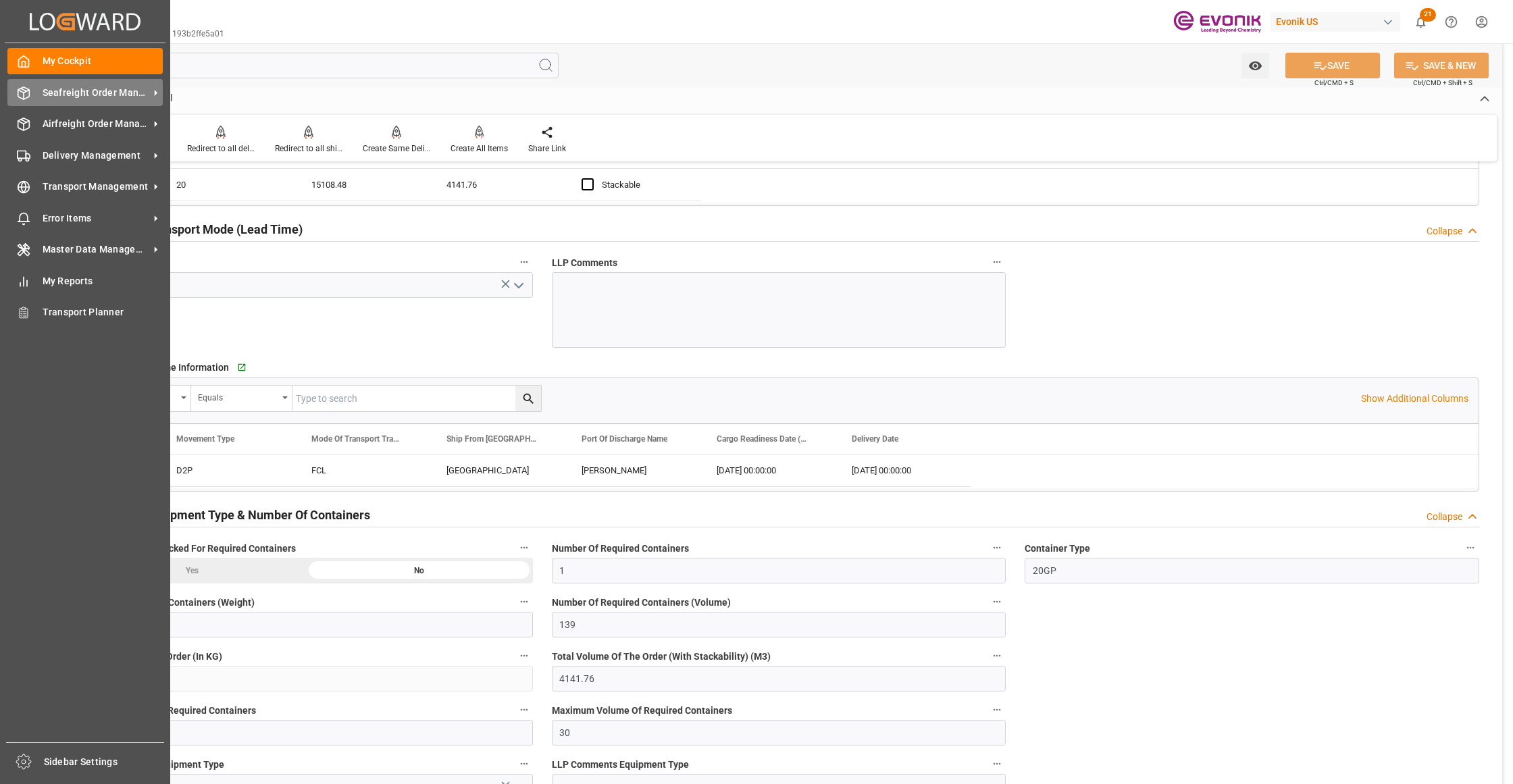
click at [69, 91] on span "Seafreight Order Management" at bounding box center [96, 92] width 106 height 14
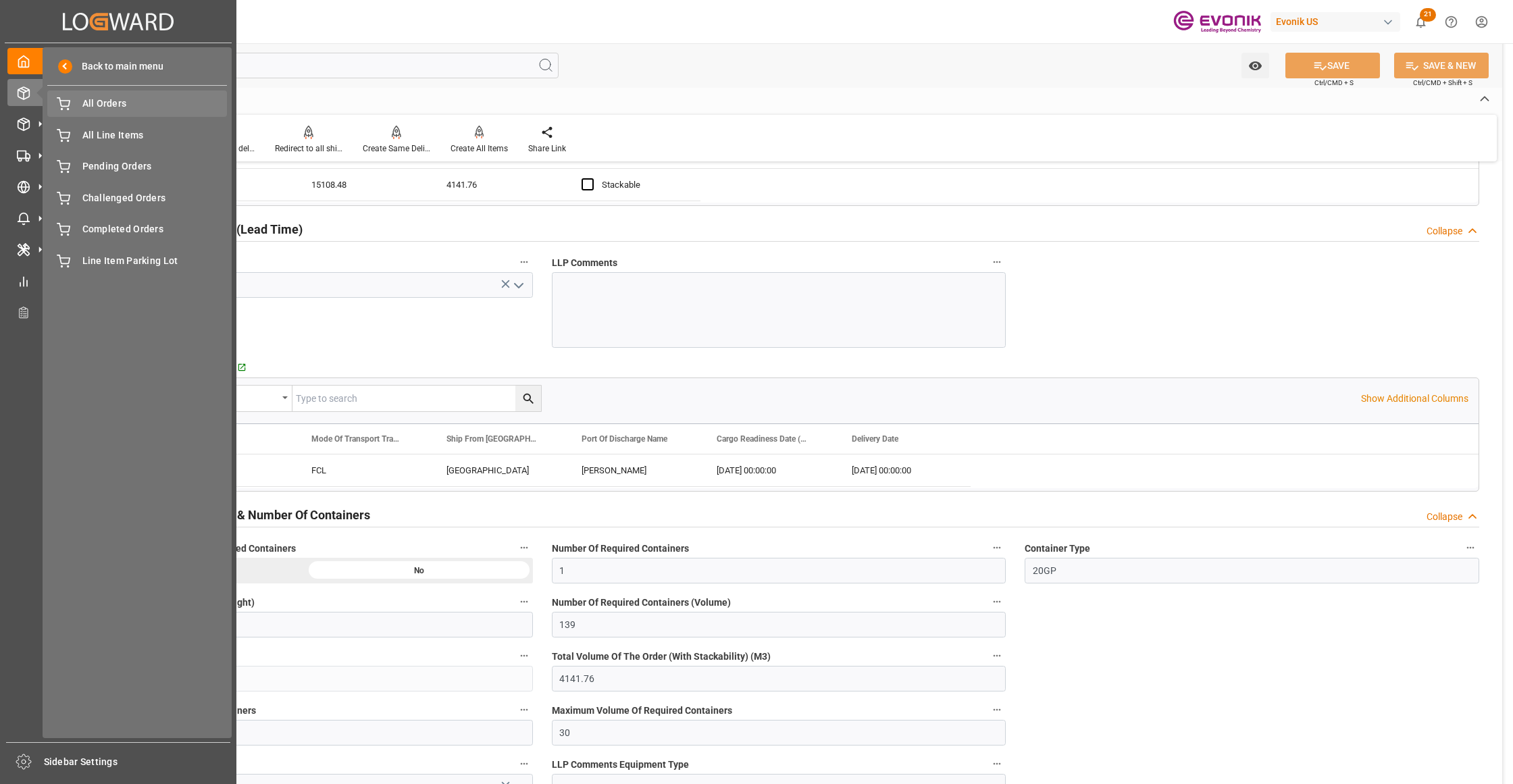
click at [127, 109] on span "All Orders" at bounding box center [155, 103] width 145 height 14
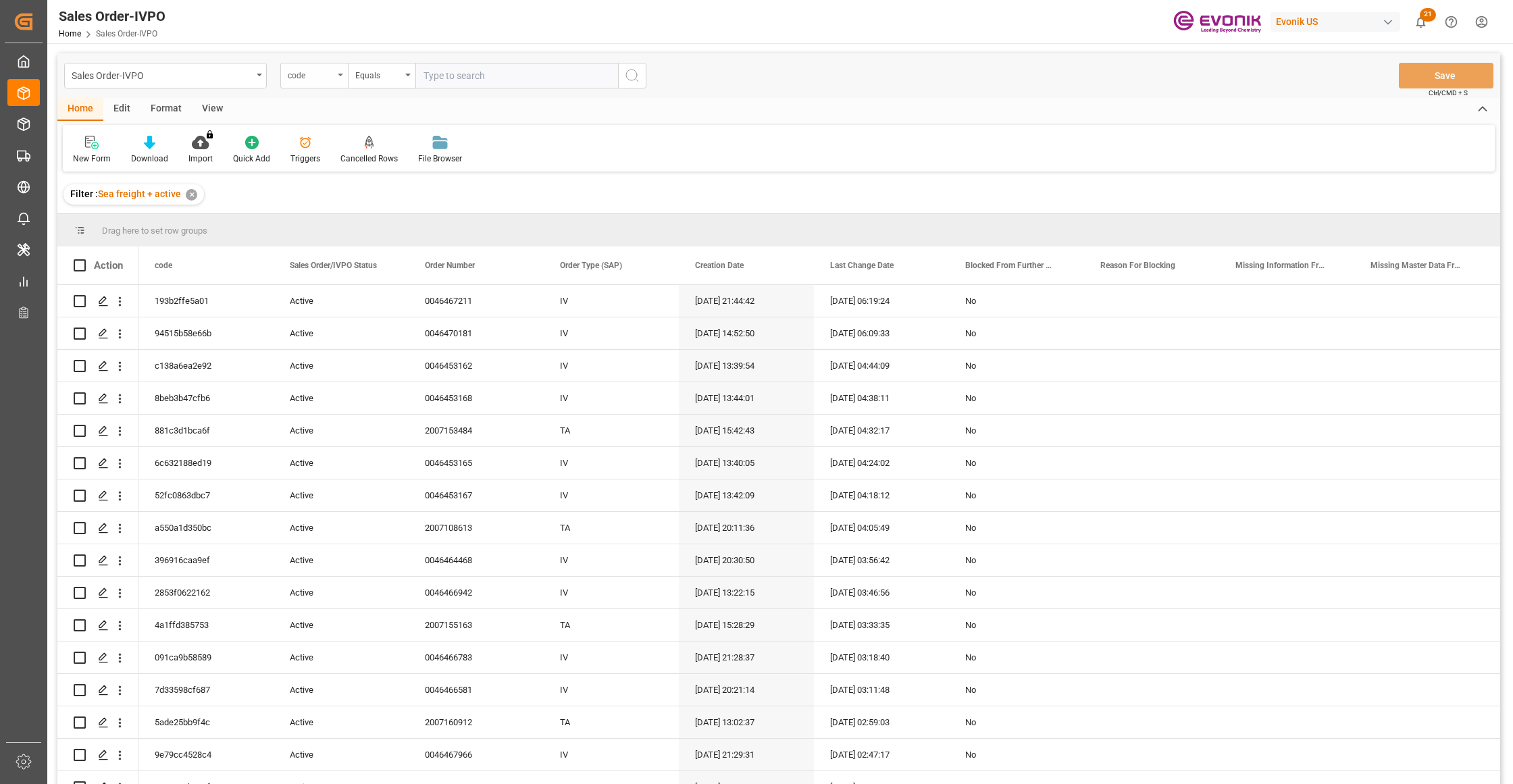
click at [333, 70] on div "code" at bounding box center [310, 73] width 46 height 16
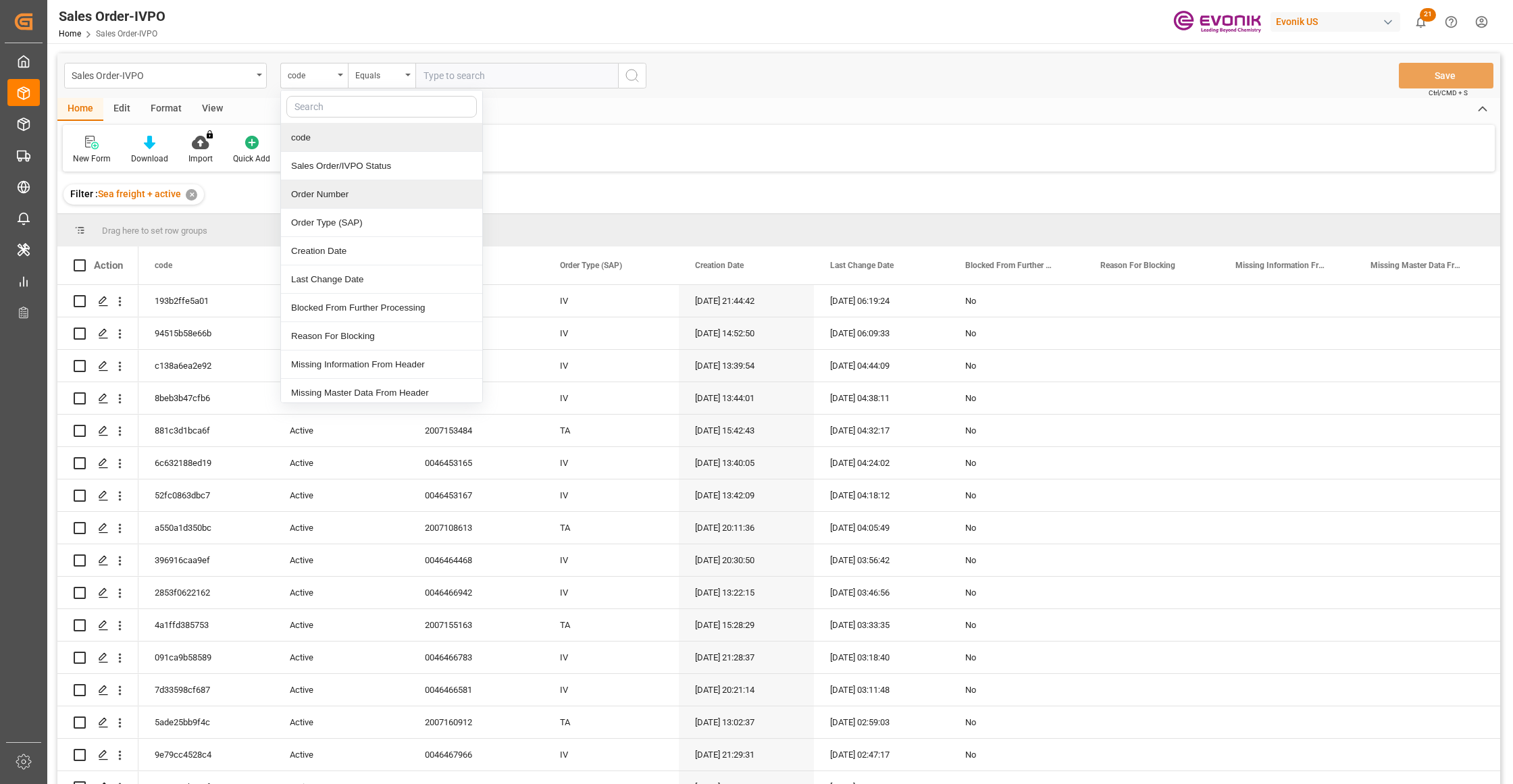
click at [337, 193] on div "Order Number" at bounding box center [382, 195] width 201 height 28
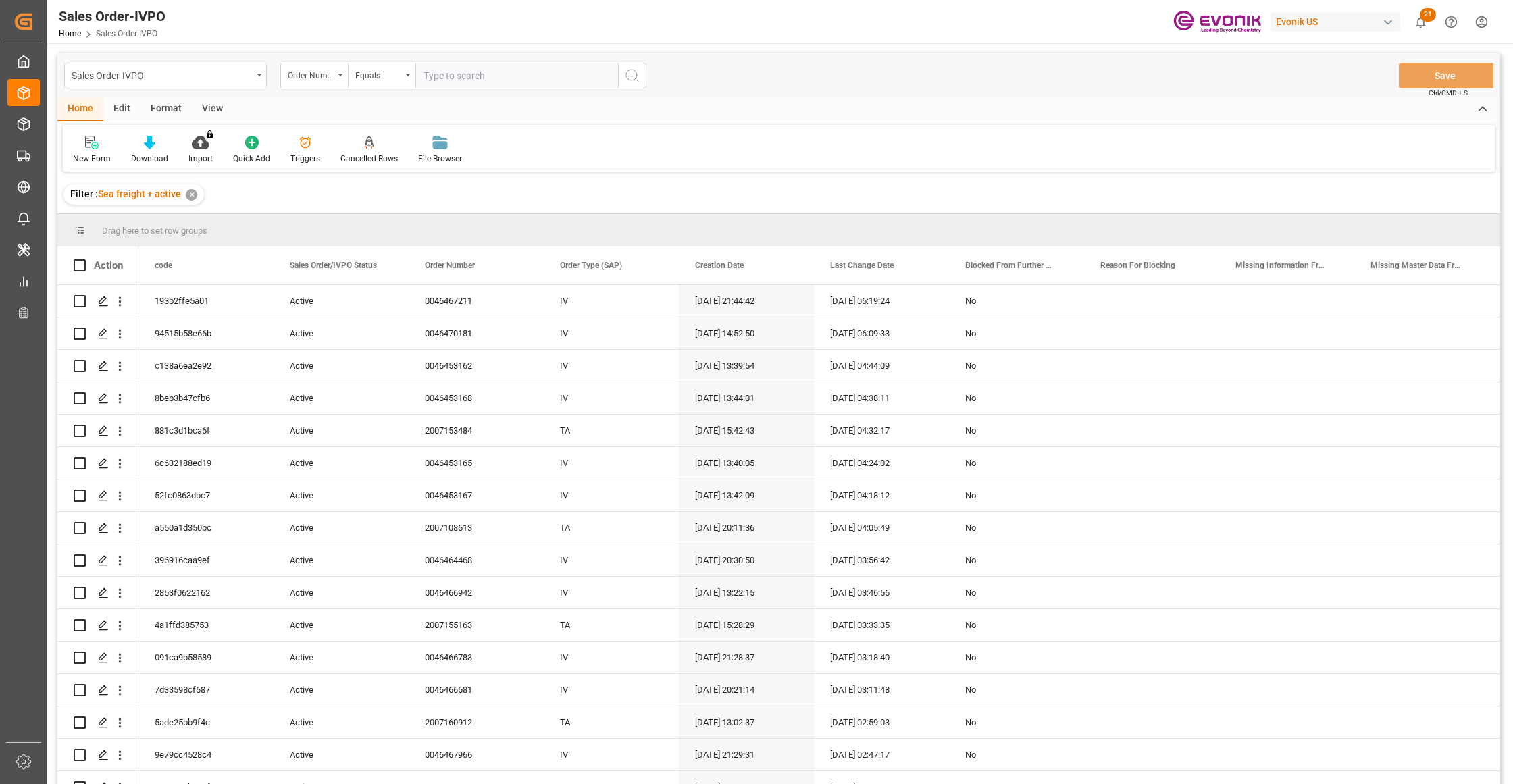
click at [468, 76] on input "text" at bounding box center [517, 76] width 202 height 25
paste input "0046465998"
type input "0046465998"
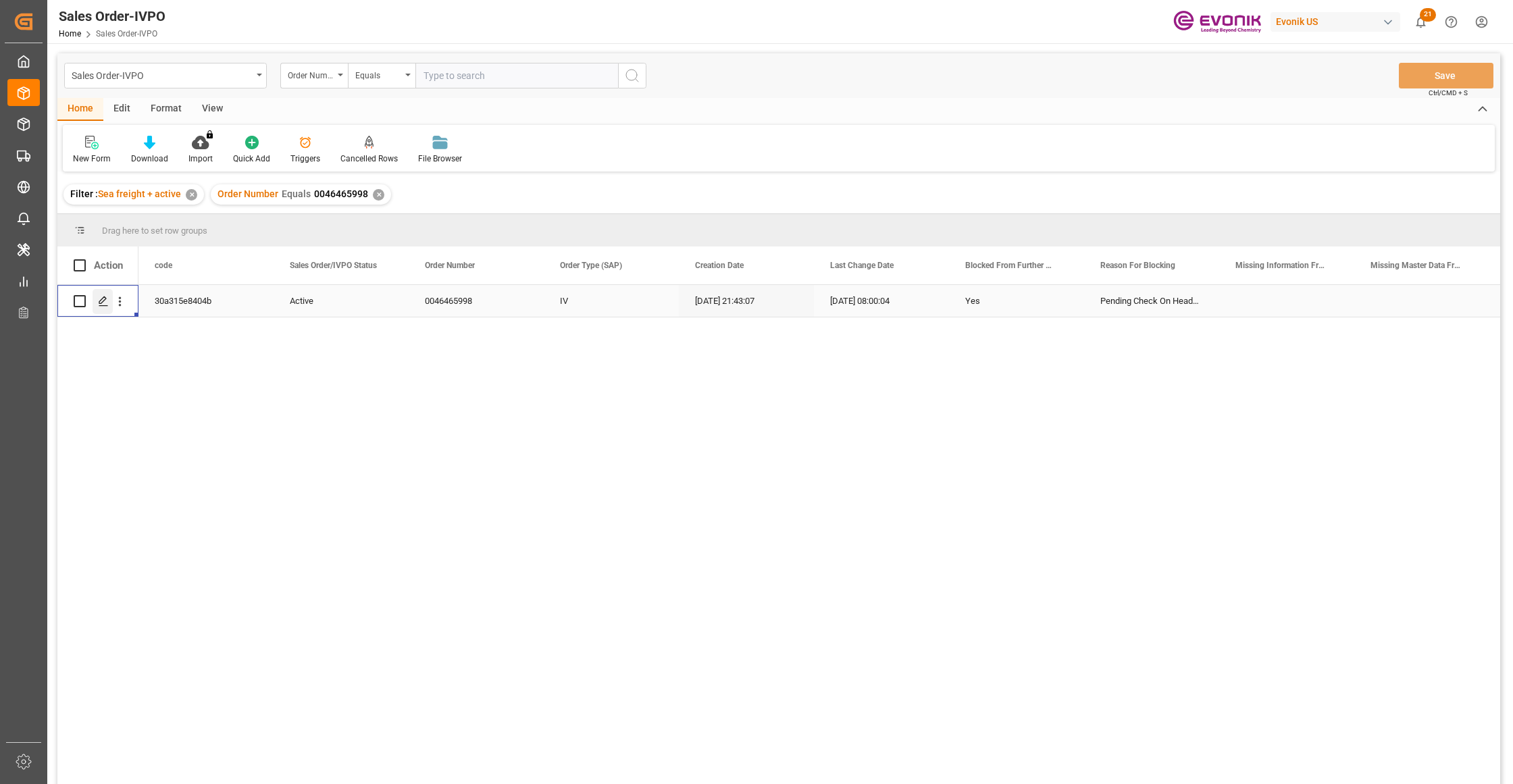
click at [108, 296] on icon "Press SPACE to select this row." at bounding box center [103, 301] width 10 height 10
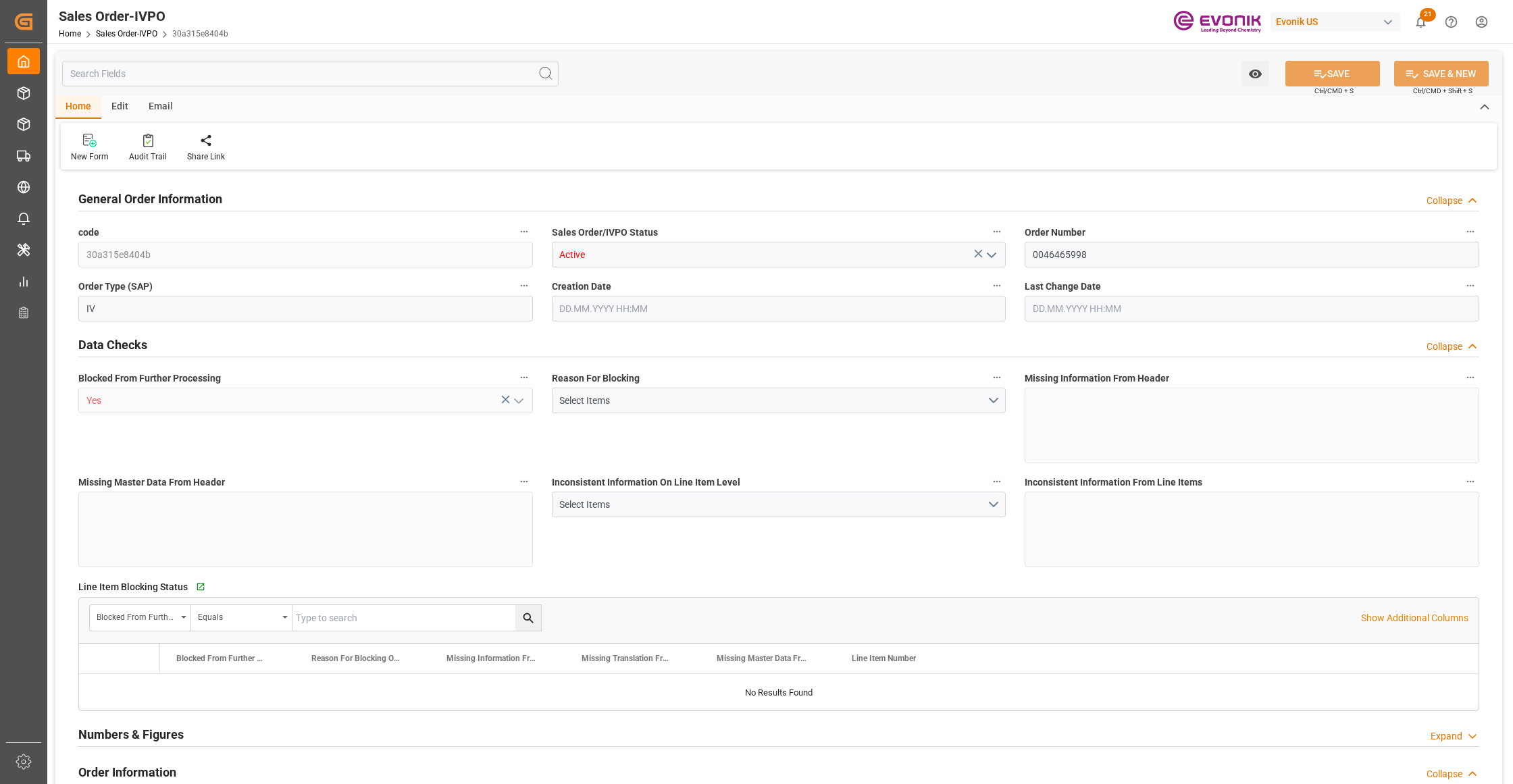
type input "BRSSZ"
type input "0"
type input "1"
type input "139"
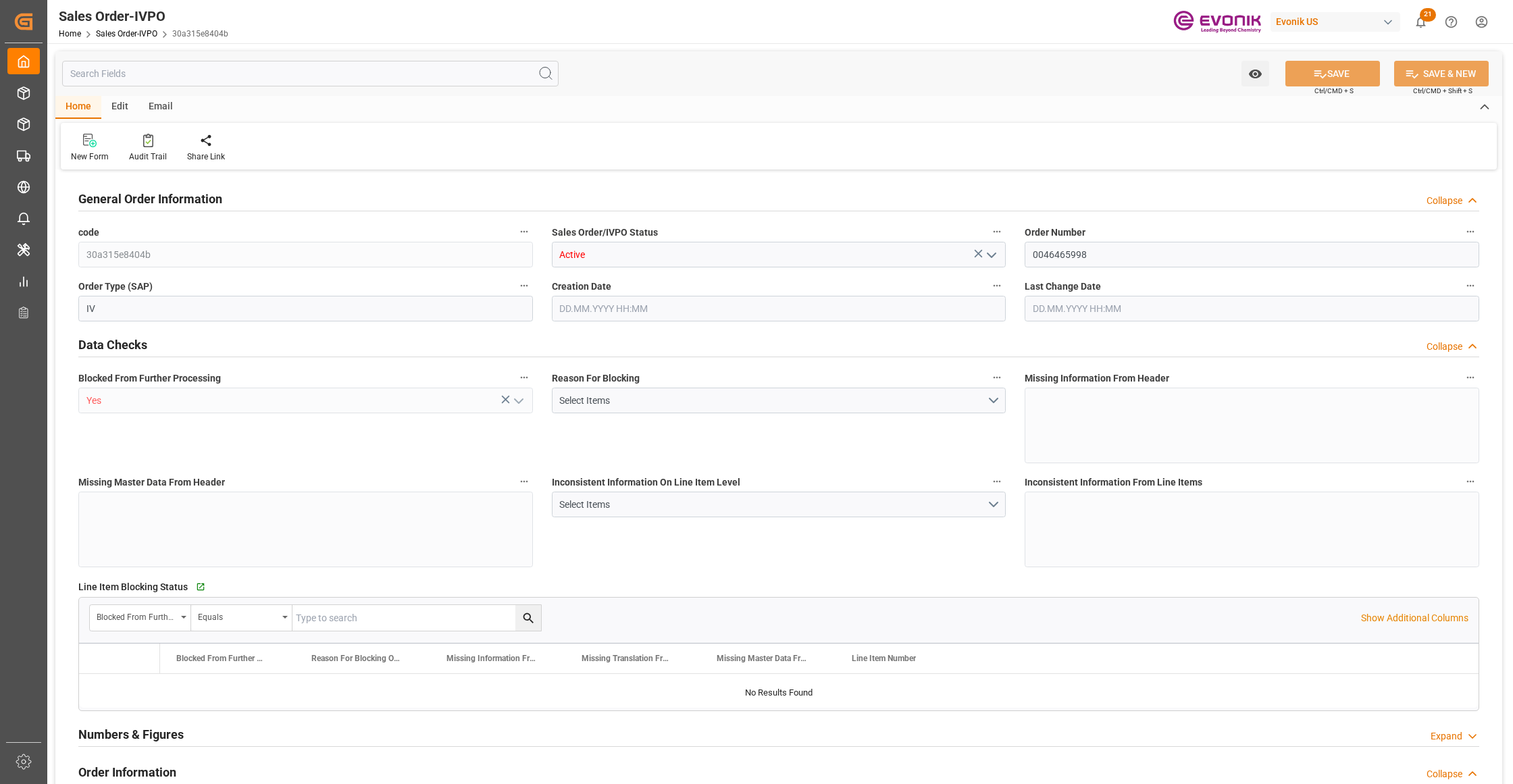
type input "15508.48"
type input "4141.76"
type input "17000"
type input "30"
type input "[DATE] 21:43"
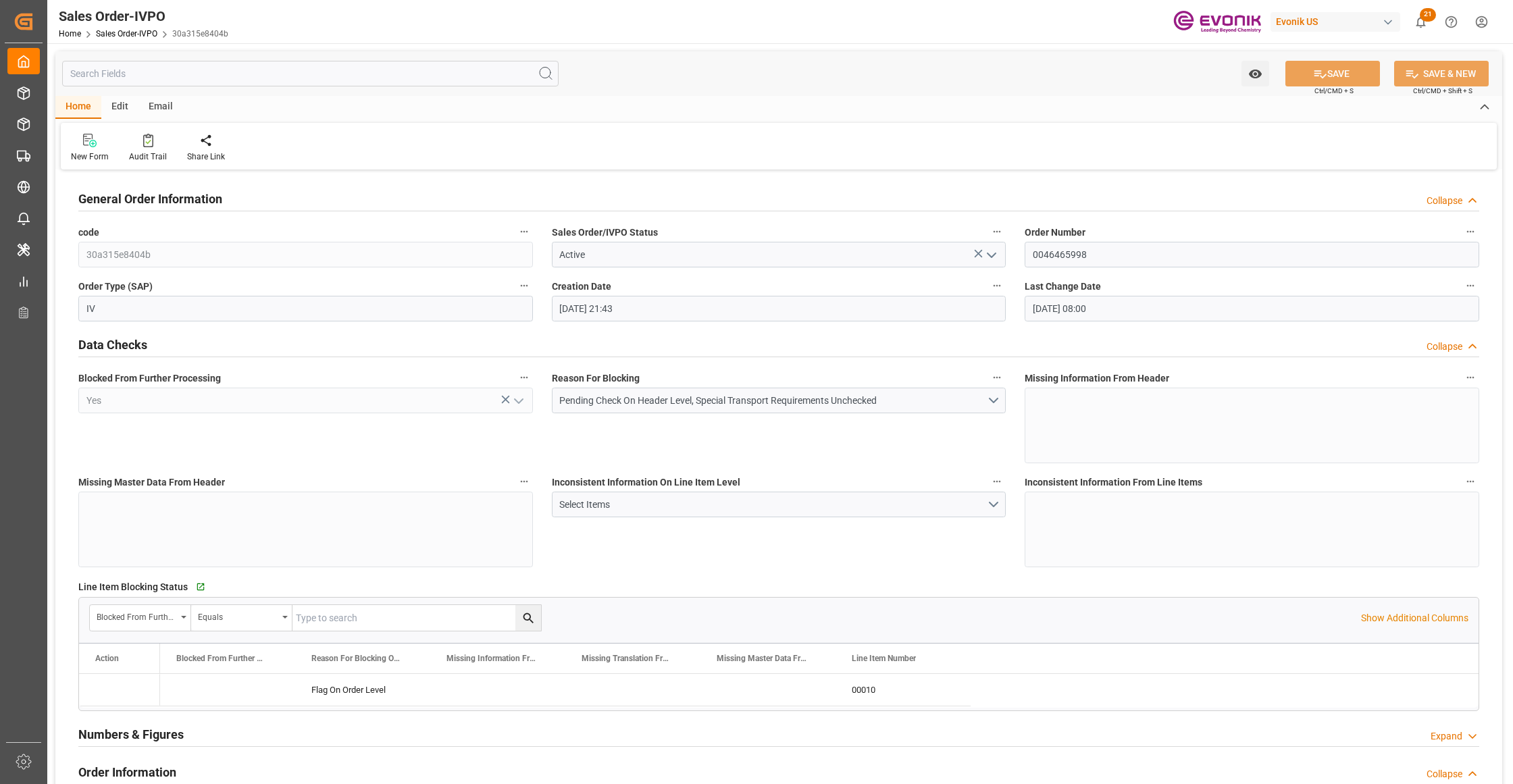
type input "28.08.2025 08:00"
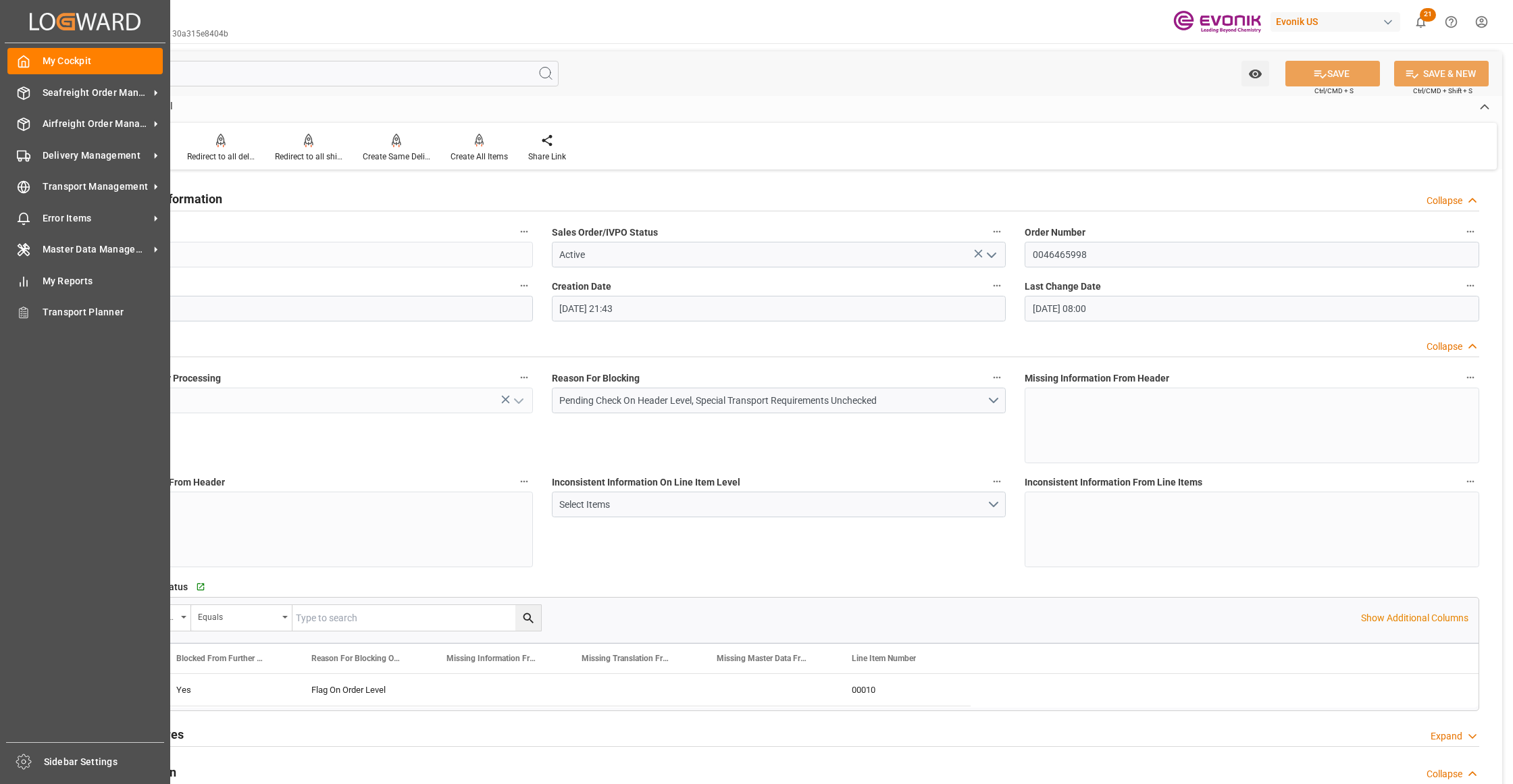
click at [79, 106] on div "My Cockpit My Cockpit Seafreight Order Management Seafreight Order Management A…" at bounding box center [85, 393] width 160 height 699
click at [85, 92] on span "Seafreight Order Management" at bounding box center [96, 92] width 106 height 14
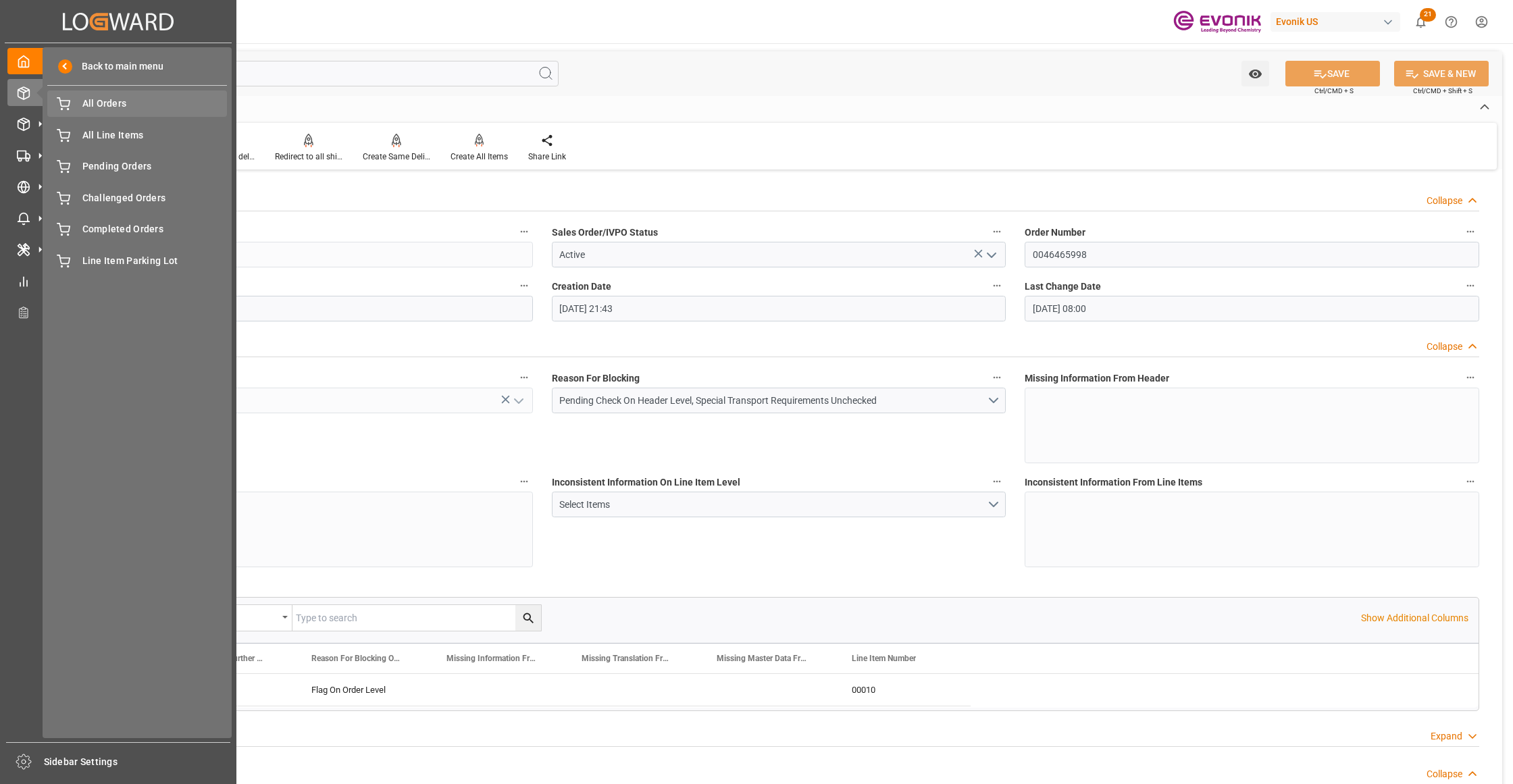
click at [127, 108] on span "All Orders" at bounding box center [155, 103] width 145 height 14
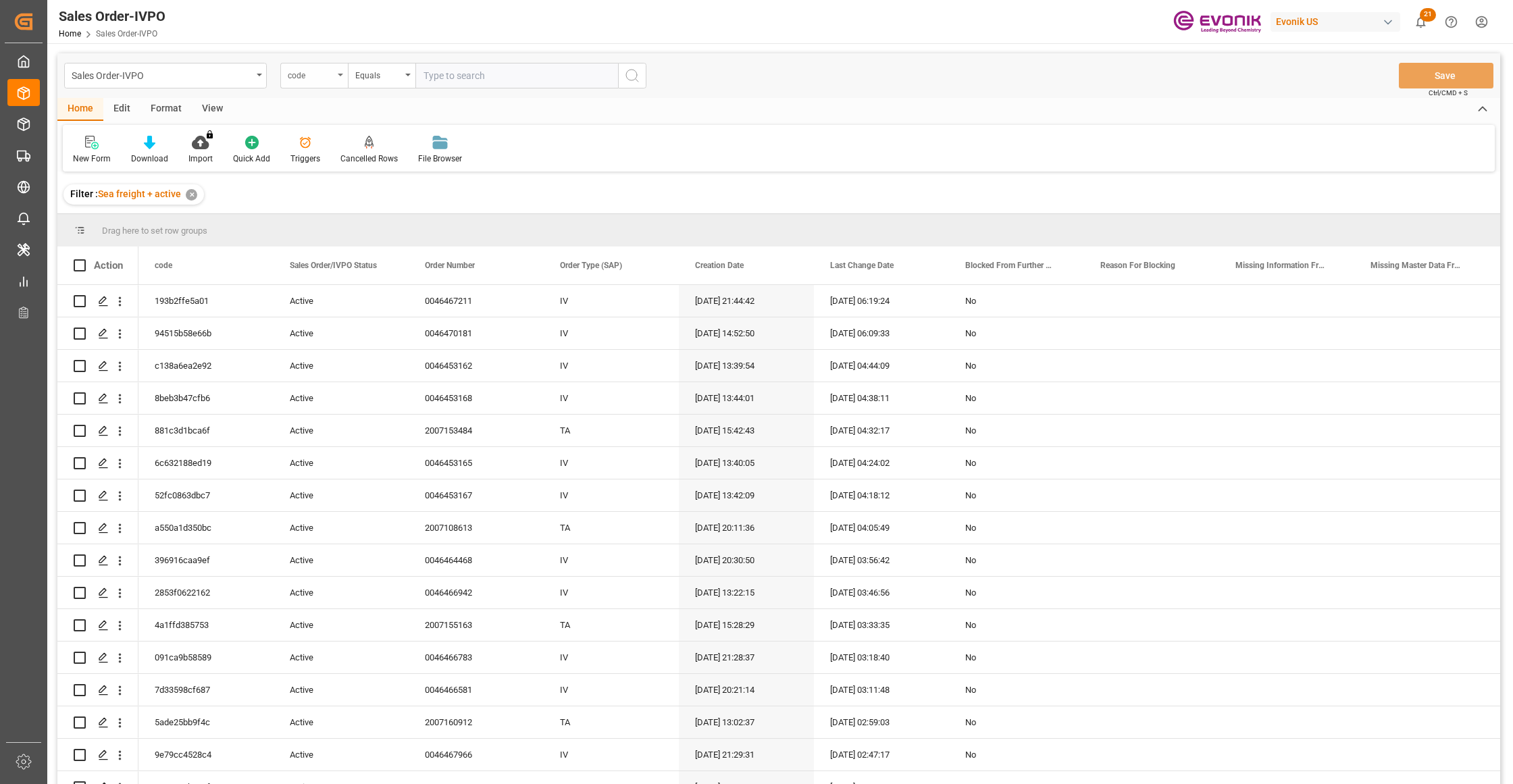
click at [334, 77] on div "code" at bounding box center [314, 76] width 67 height 25
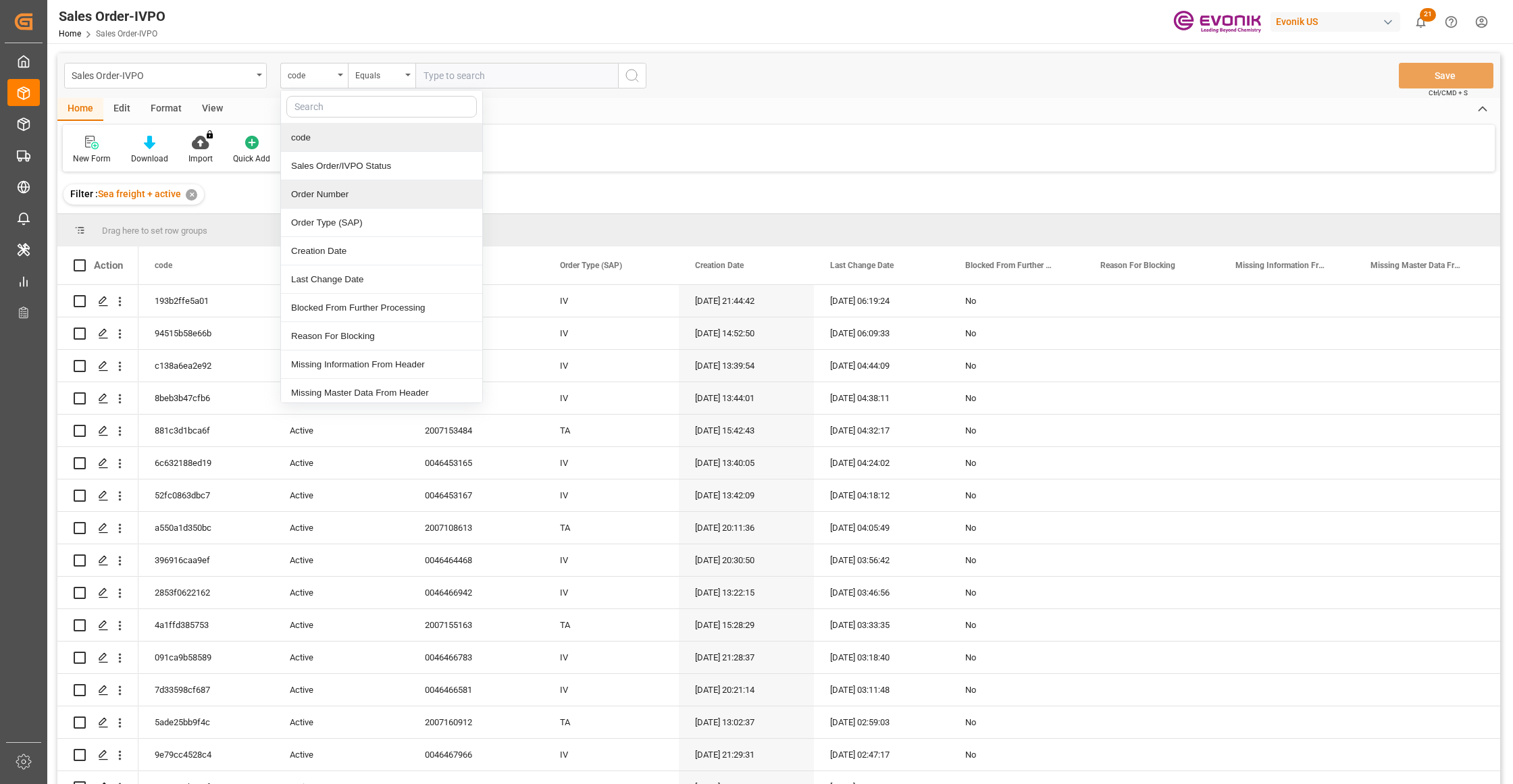
click at [336, 200] on div "Order Number" at bounding box center [382, 195] width 201 height 28
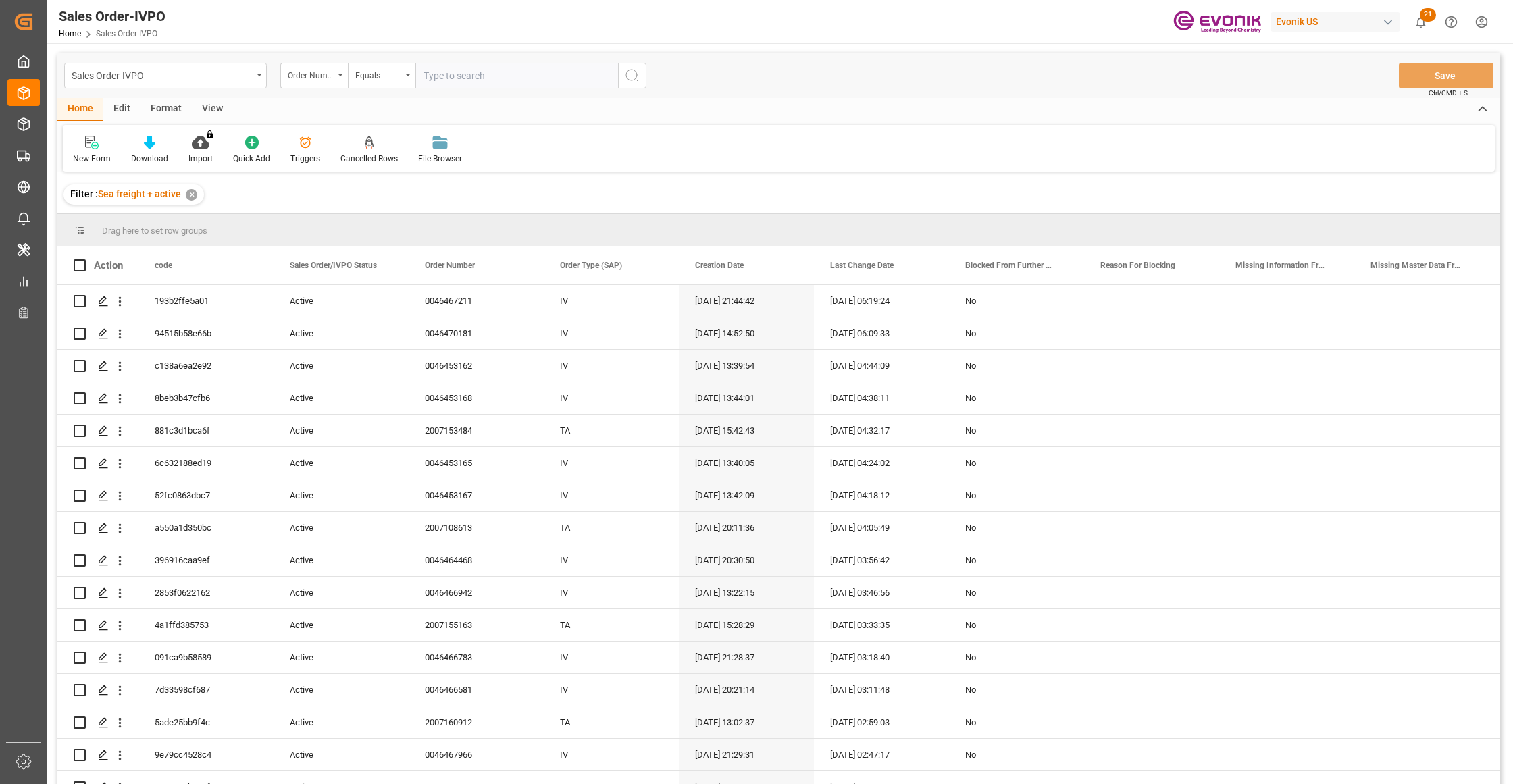
click at [470, 64] on input "text" at bounding box center [517, 76] width 202 height 25
paste input "0046465998"
type input "0046465998"
click at [630, 79] on icon "search button" at bounding box center [632, 76] width 16 height 16
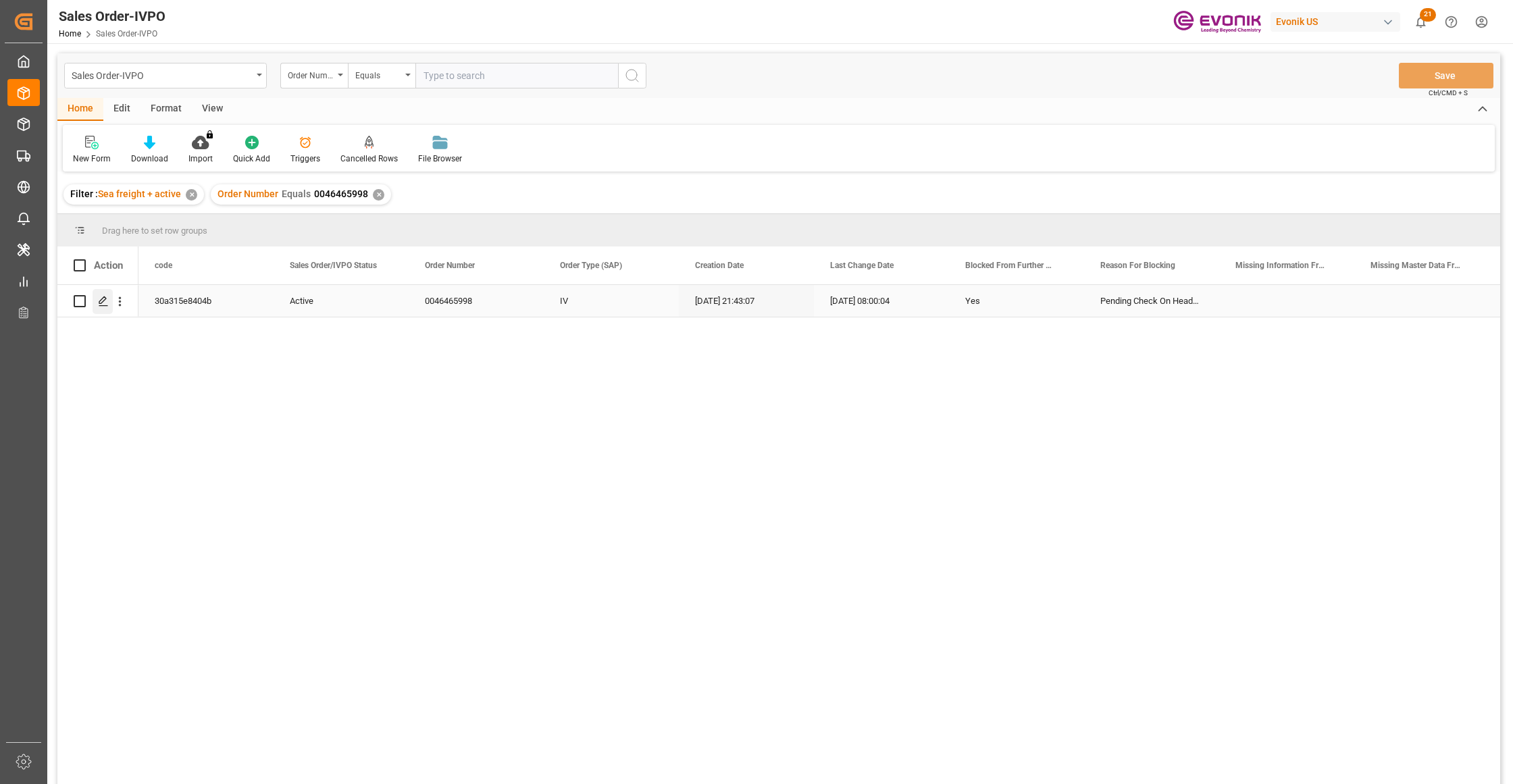
click at [106, 303] on icon "Press SPACE to select this row." at bounding box center [103, 301] width 10 height 10
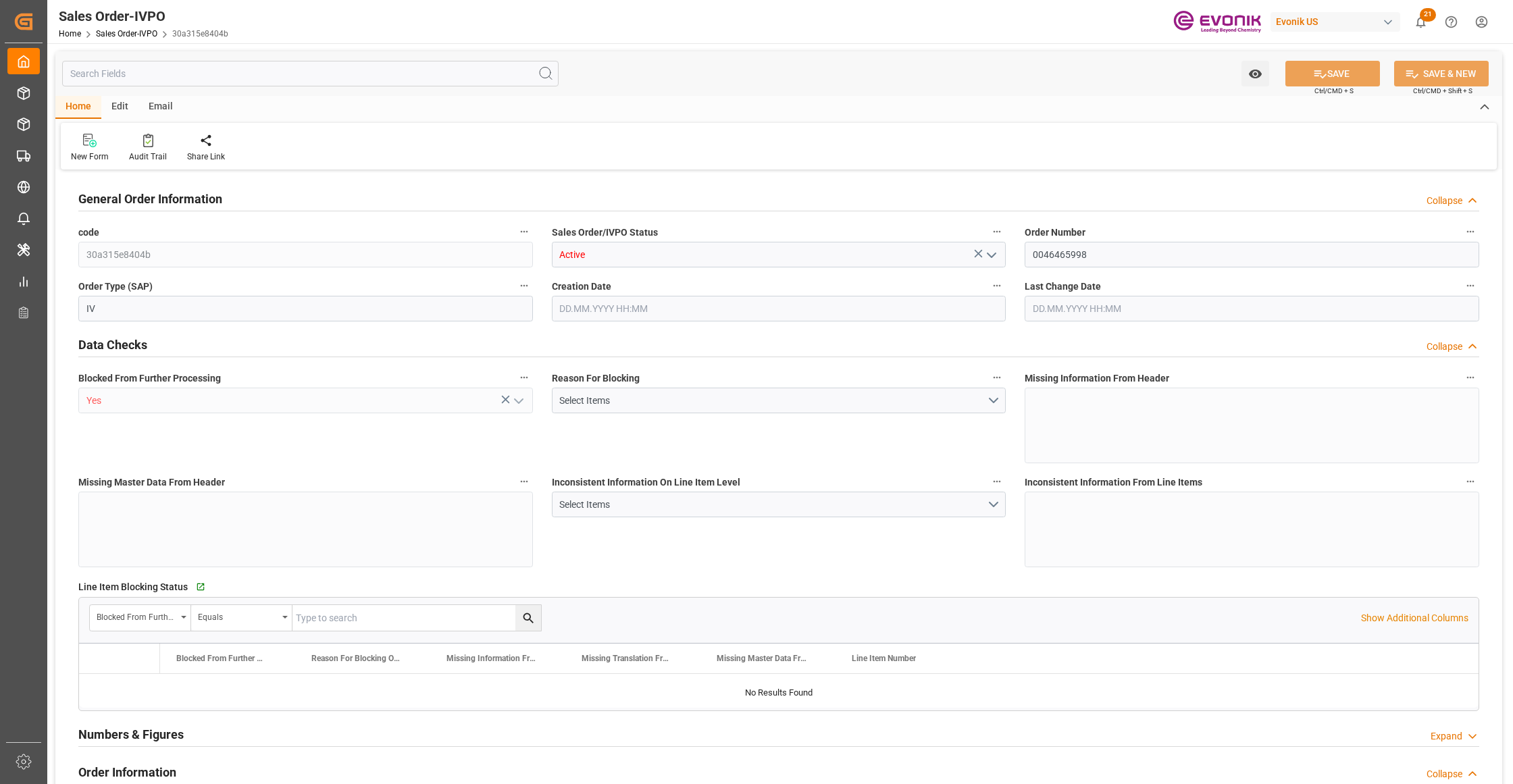
type input "BRSSZ"
type input "0"
type input "1"
type input "139"
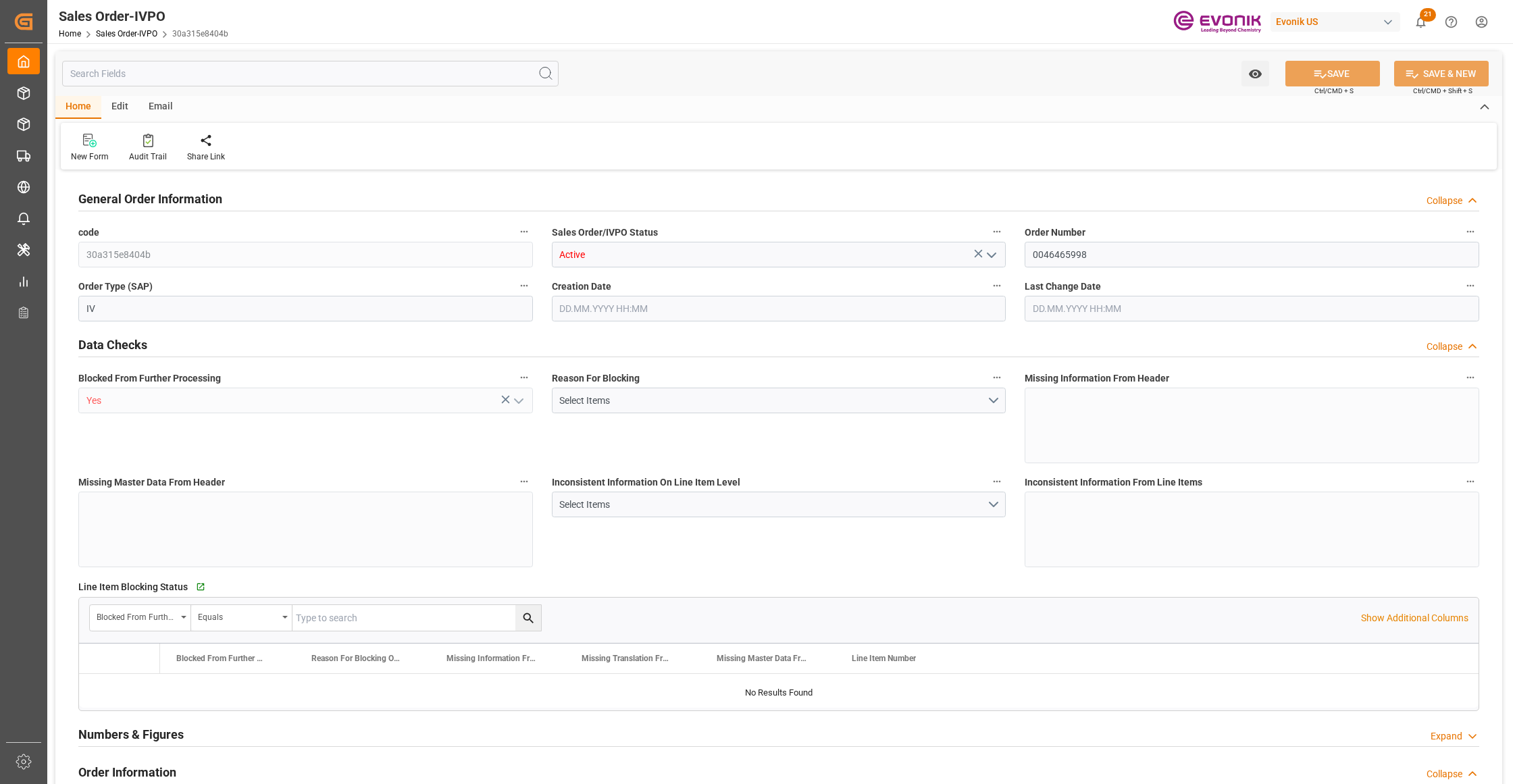
type input "15508.48"
type input "4141.76"
type input "17000"
type input "30"
type input "[DATE] 21:43"
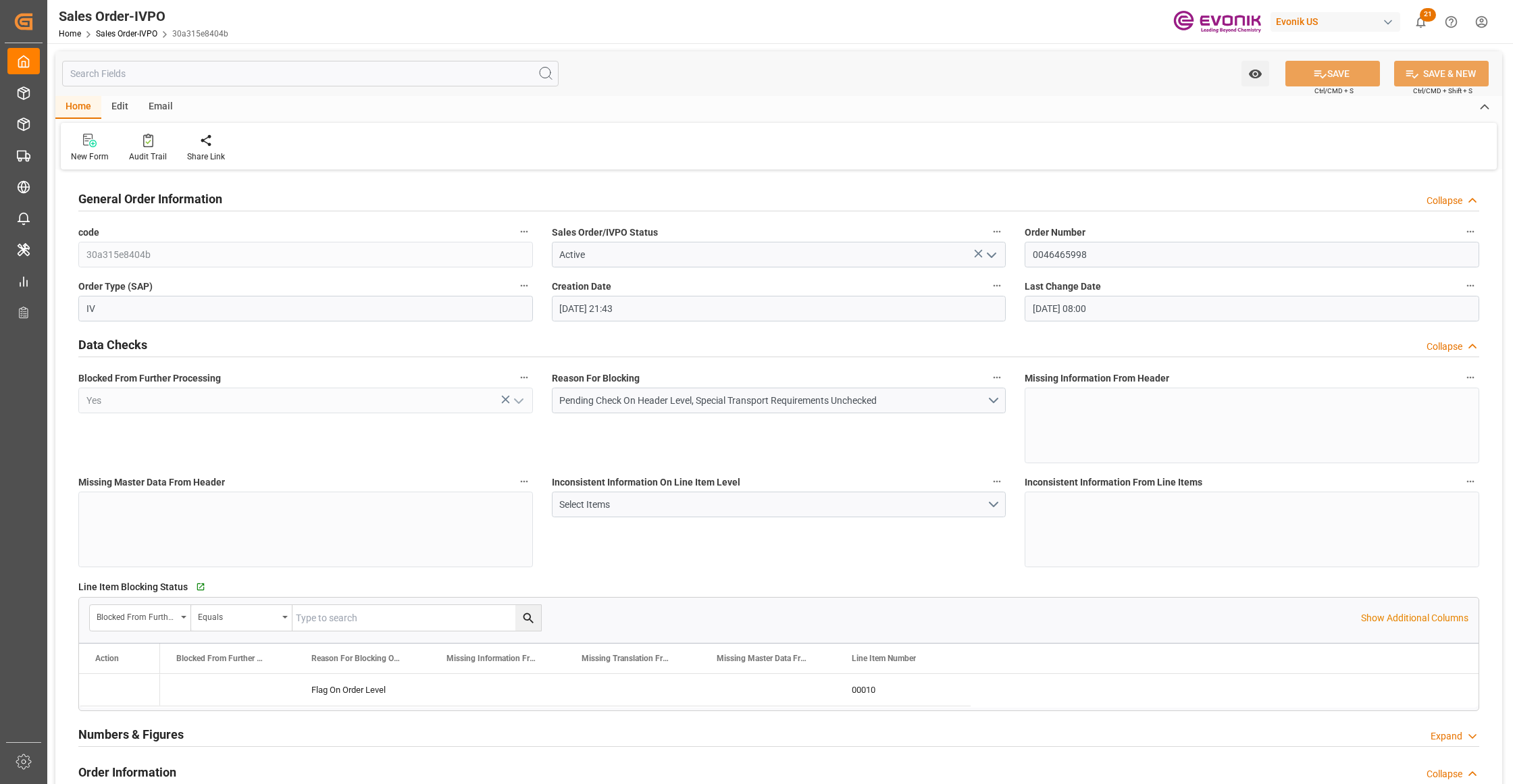
type input "28.08.2025 08:00"
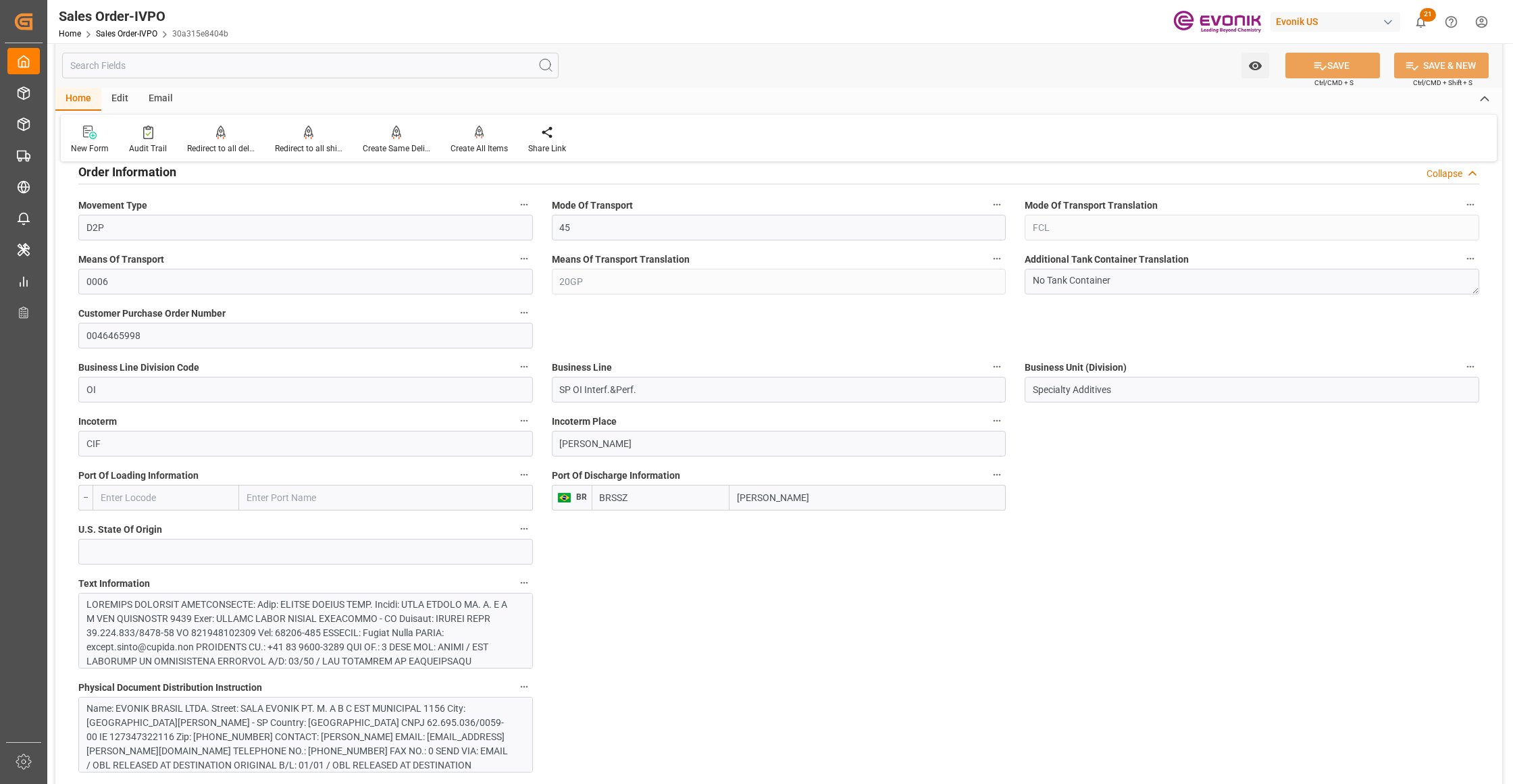
scroll to position [900, 0]
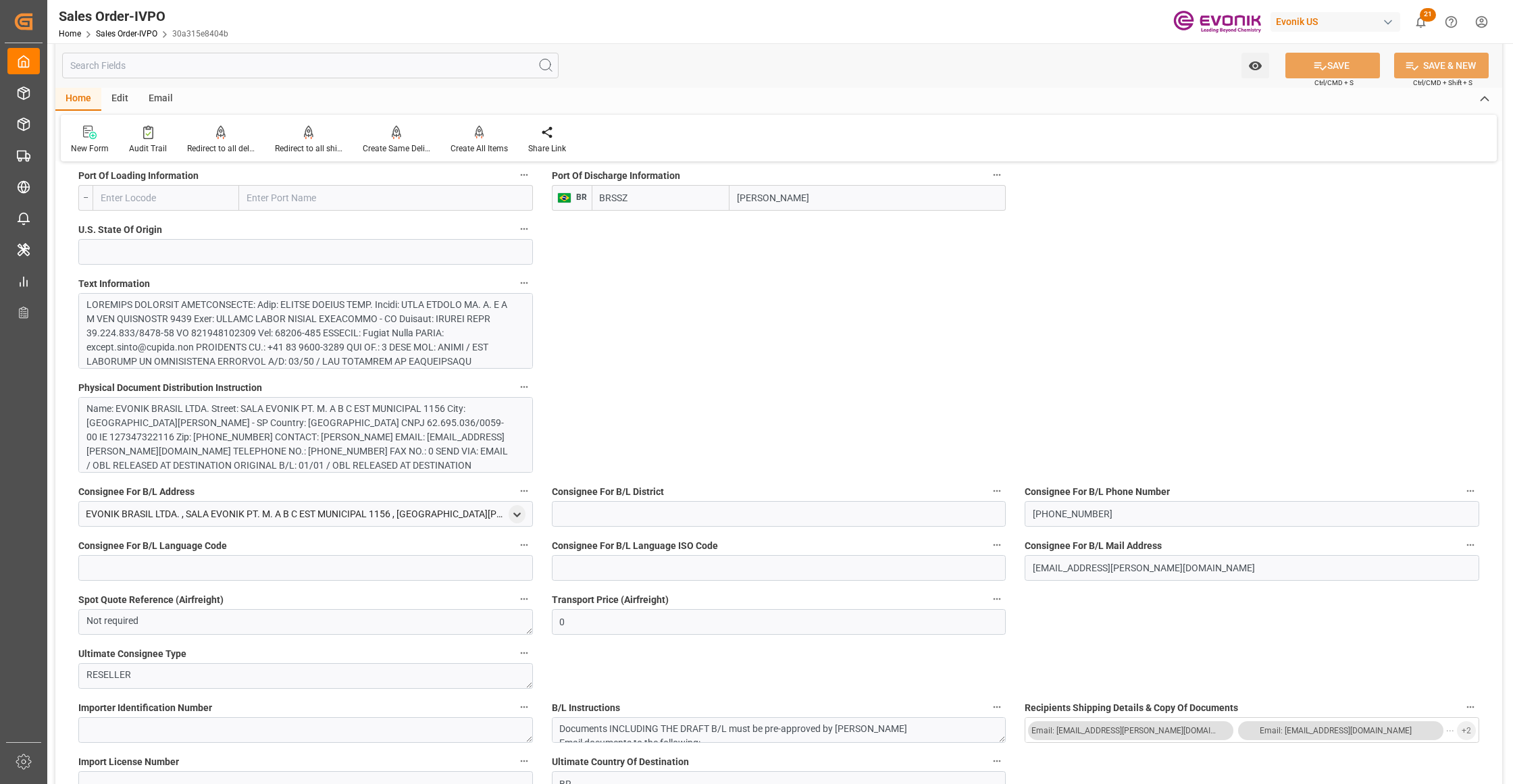
click at [388, 328] on div at bounding box center [299, 468] width 426 height 340
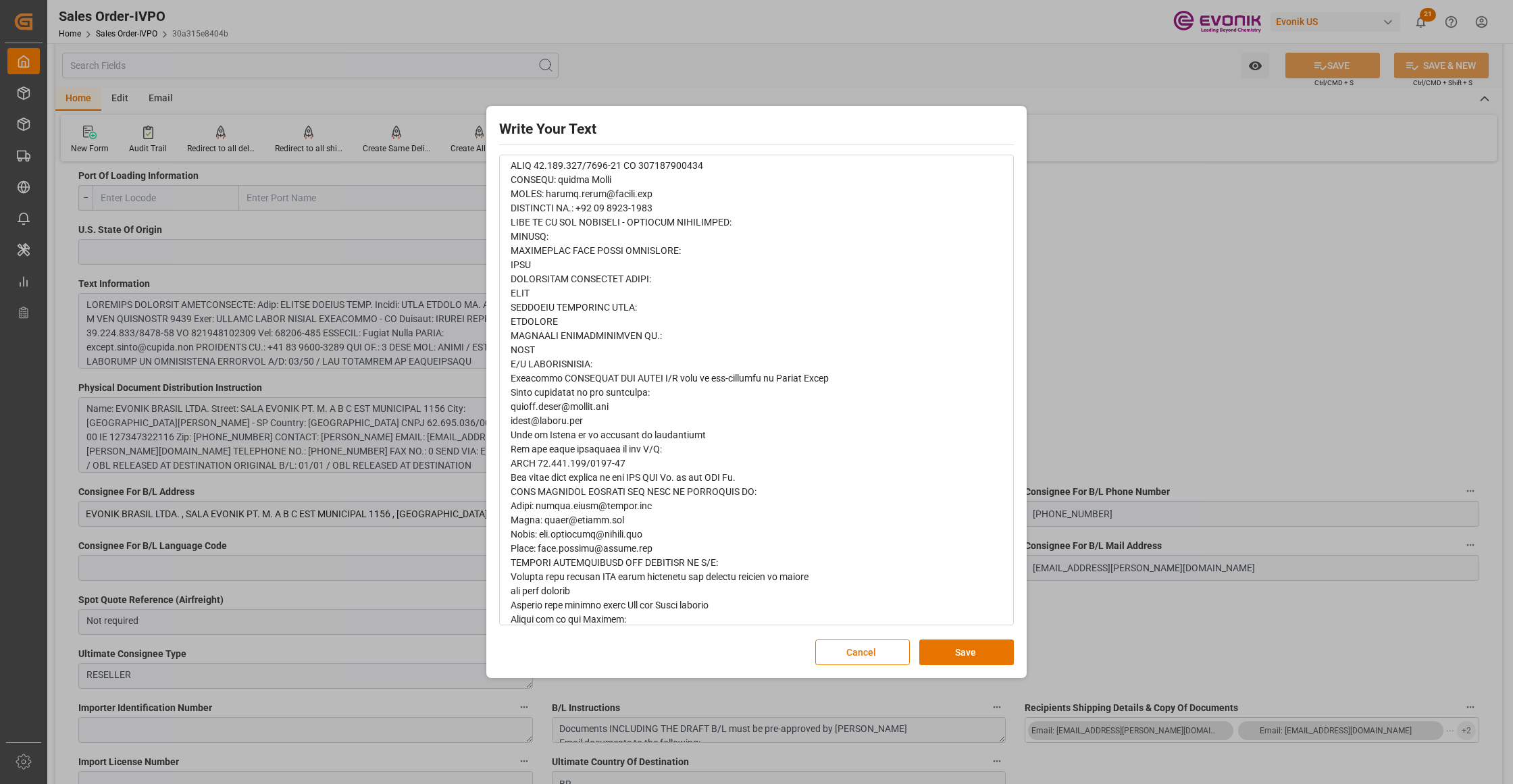
scroll to position [684, 0]
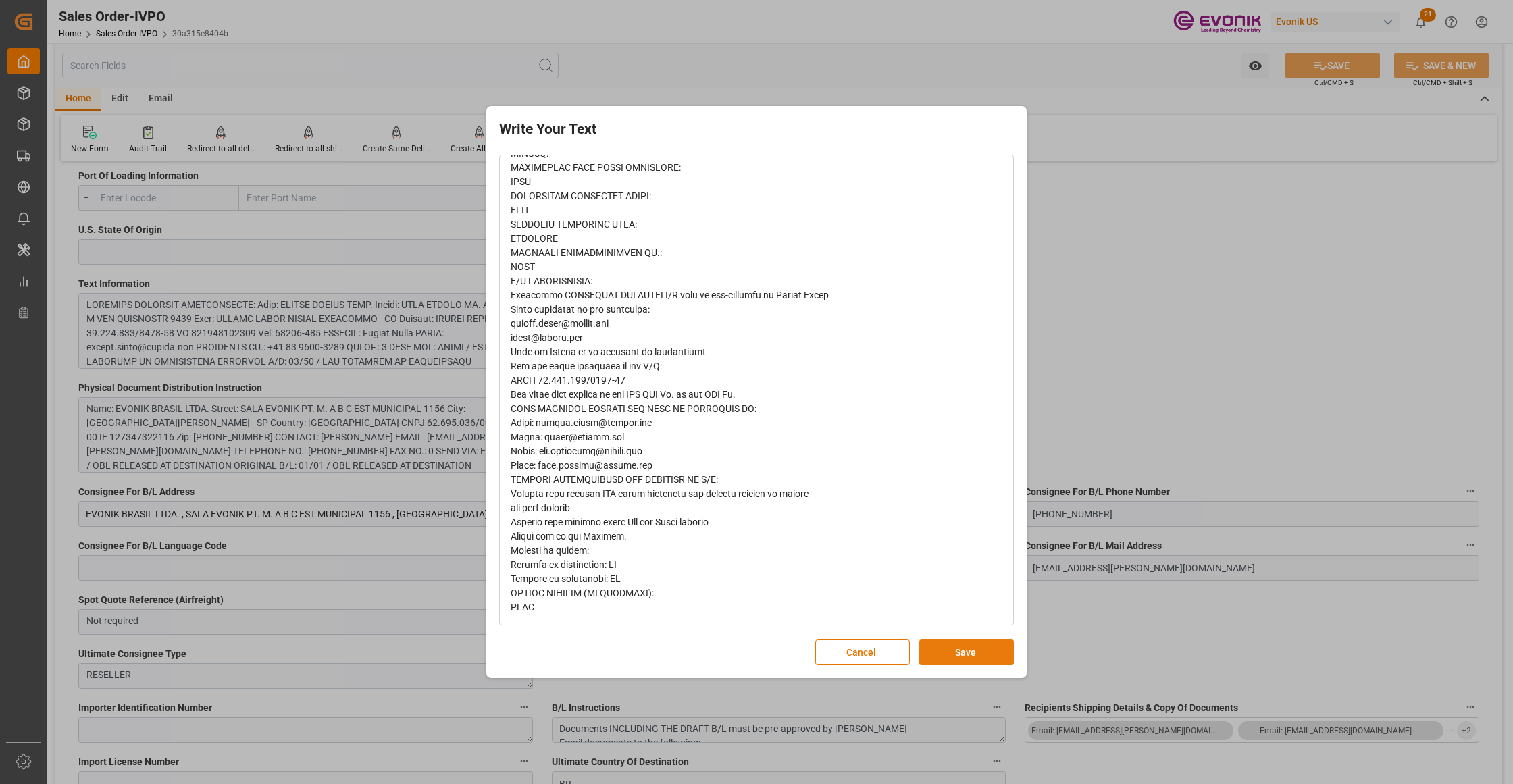
click at [971, 660] on button "Save" at bounding box center [966, 652] width 94 height 25
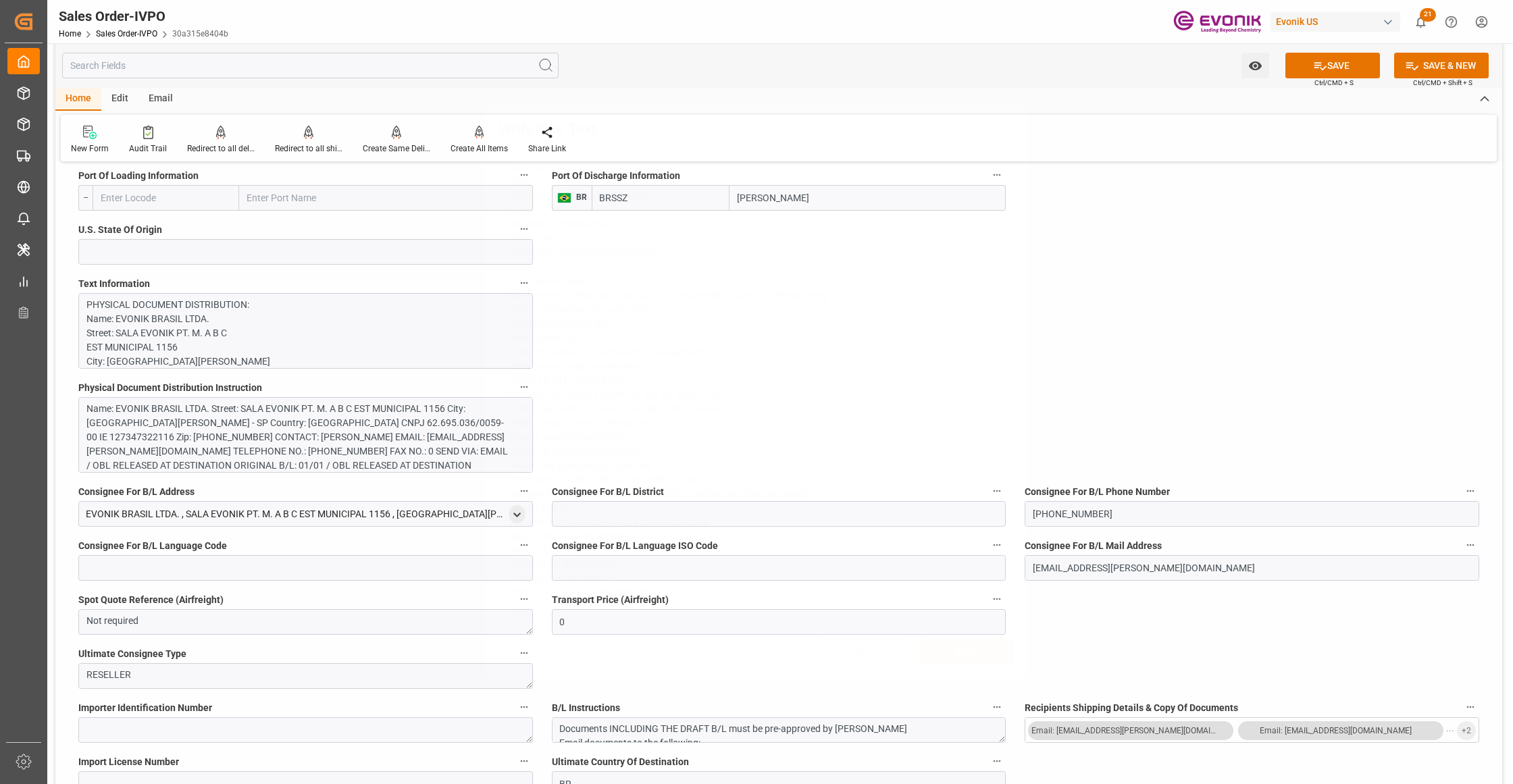
scroll to position [0, 0]
click at [369, 446] on div "Name: EVONIK BRASIL LTDA. Street: SALA EVONIK PT. M. A B C EST MUNICIPAL 1156 C…" at bounding box center [299, 451] width 426 height 99
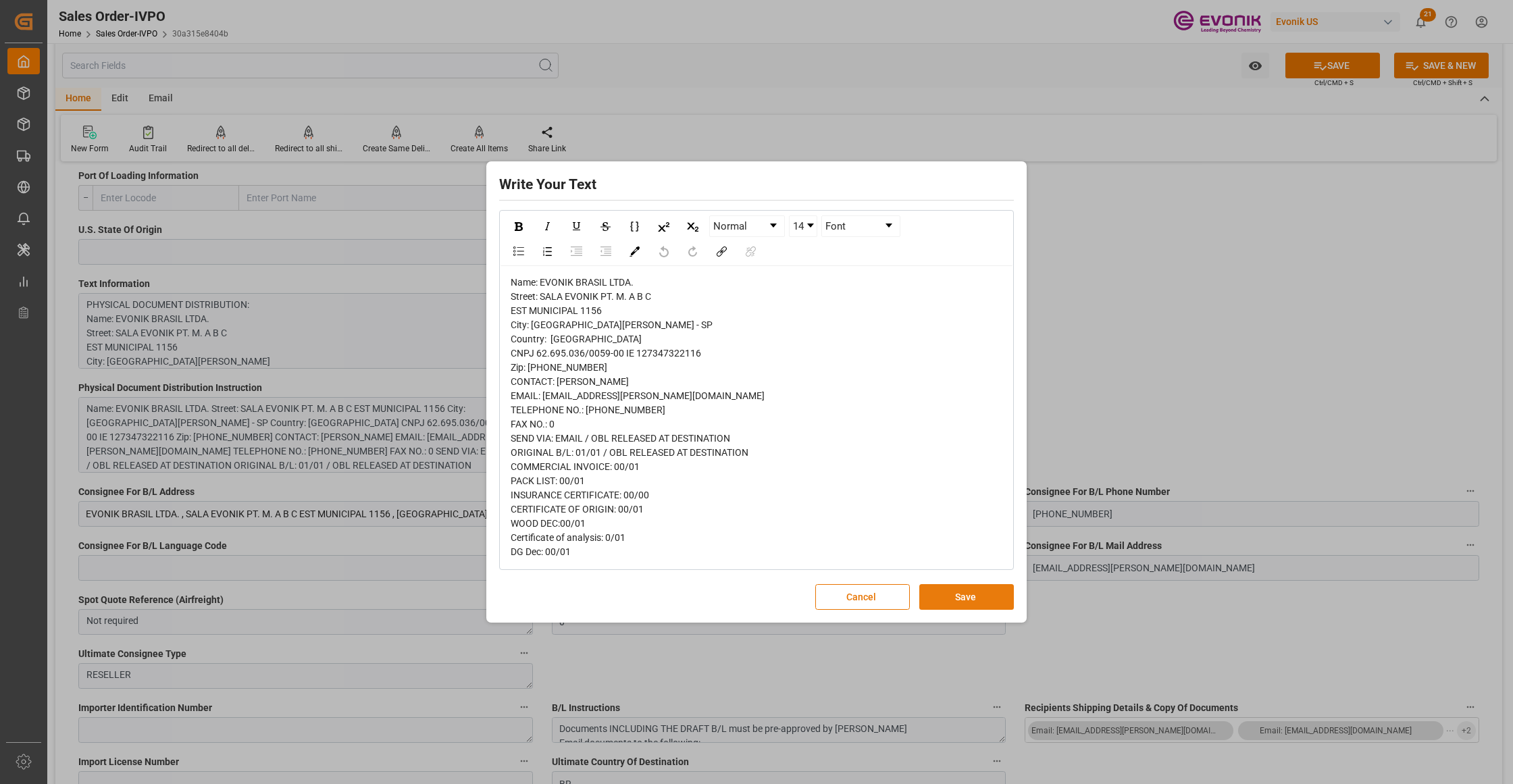
click at [970, 595] on button "Save" at bounding box center [966, 597] width 94 height 25
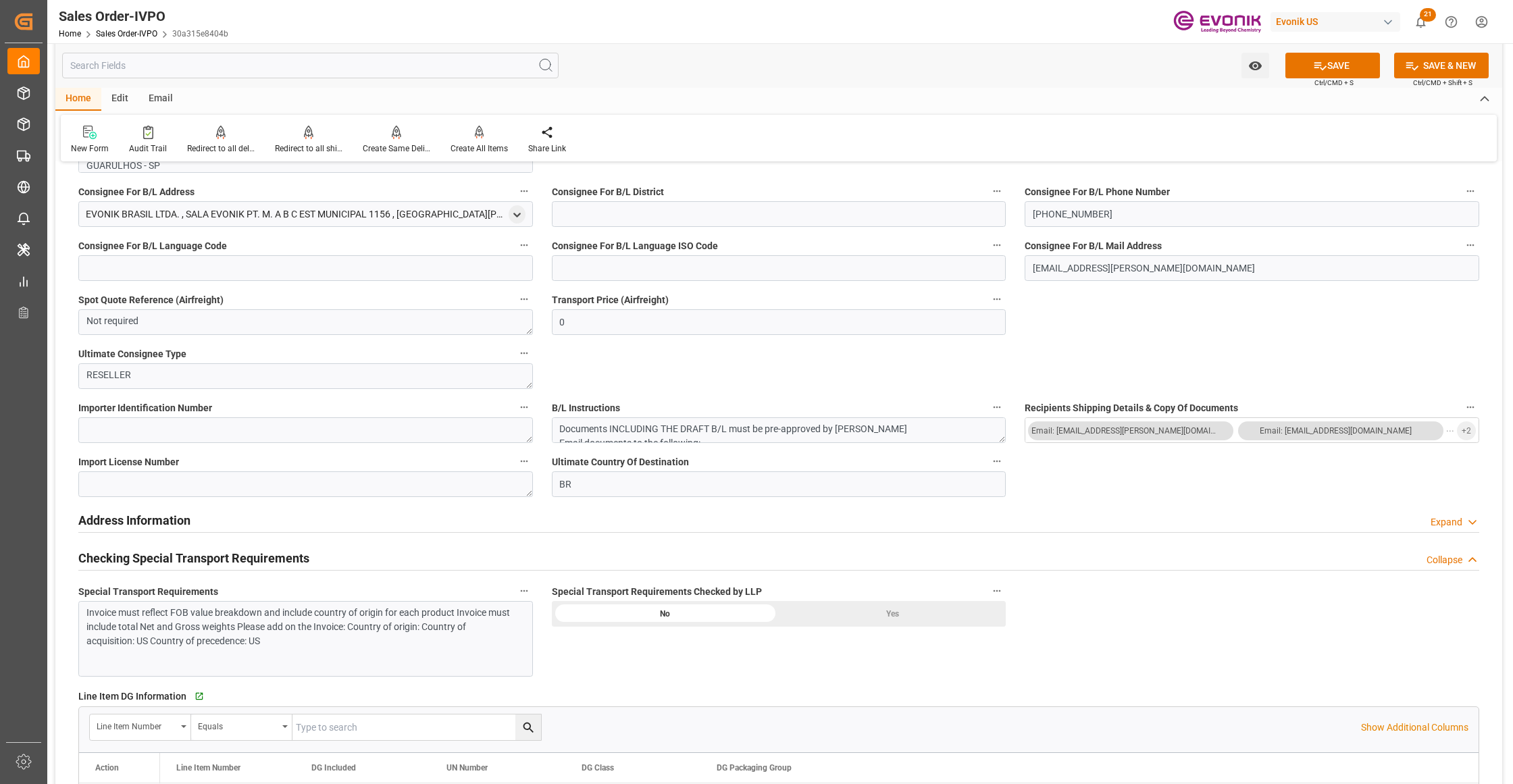
scroll to position [1501, 0]
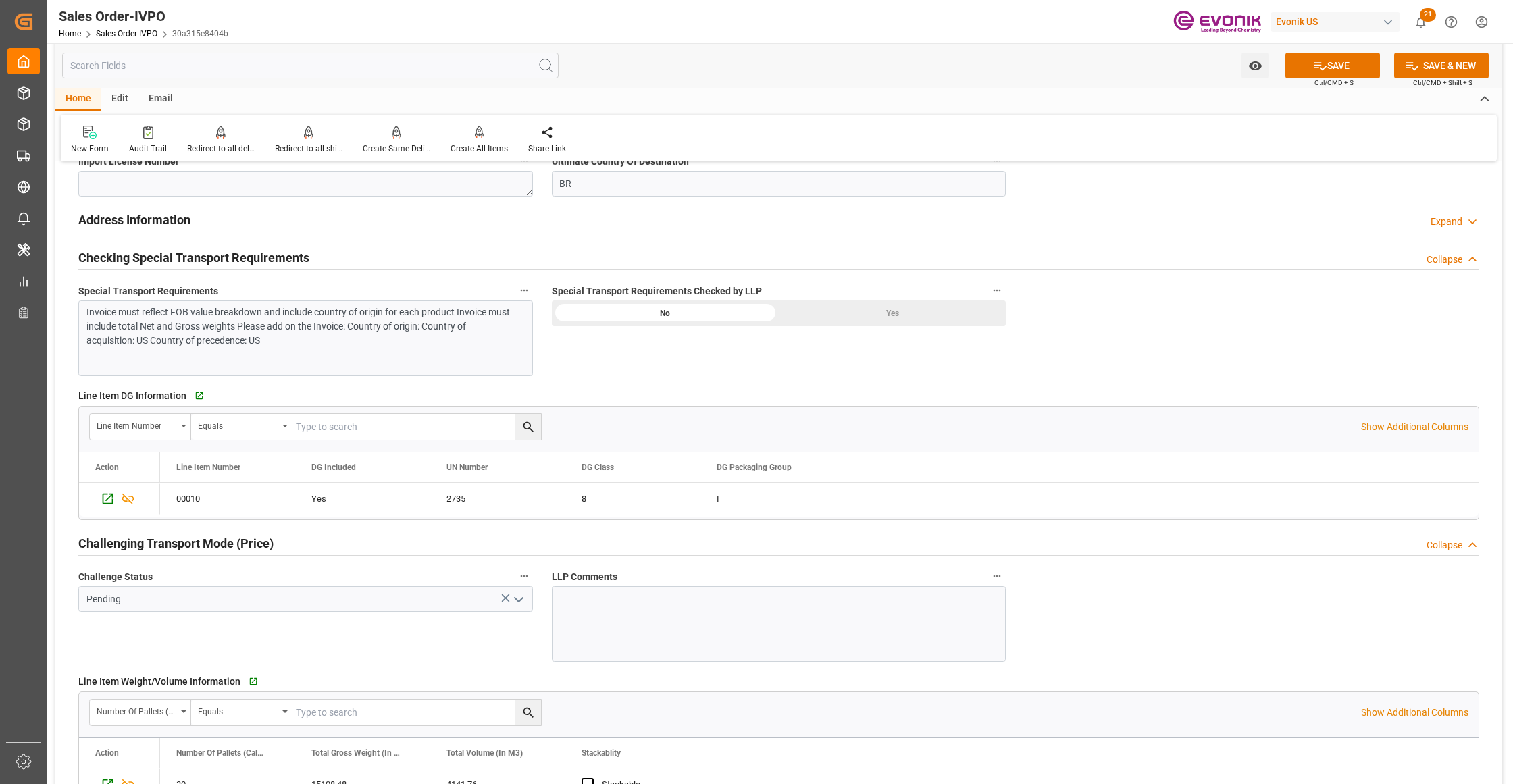
click at [819, 315] on div "Yes" at bounding box center [892, 313] width 227 height 25
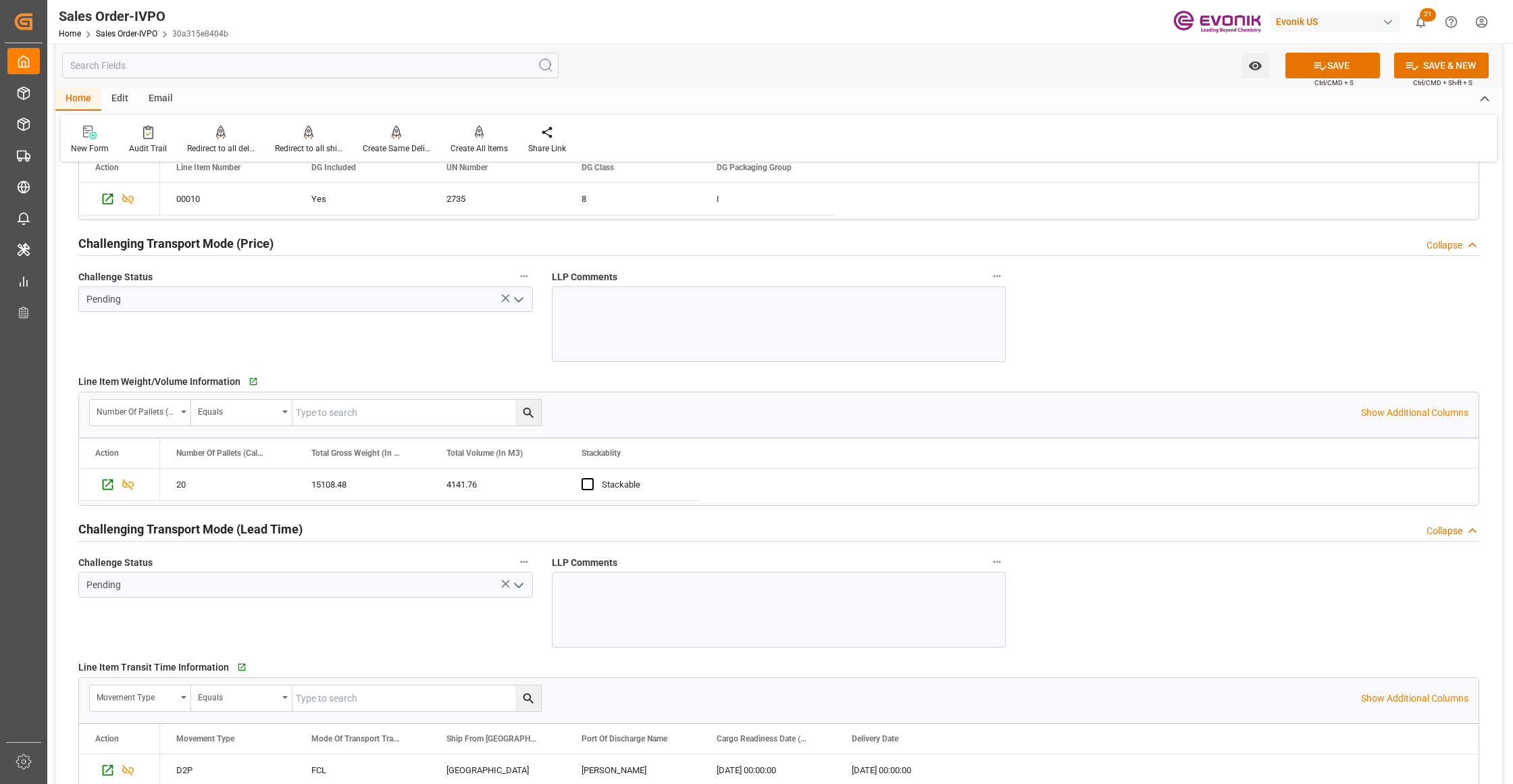
click at [520, 300] on icon "open menu" at bounding box center [519, 300] width 16 height 16
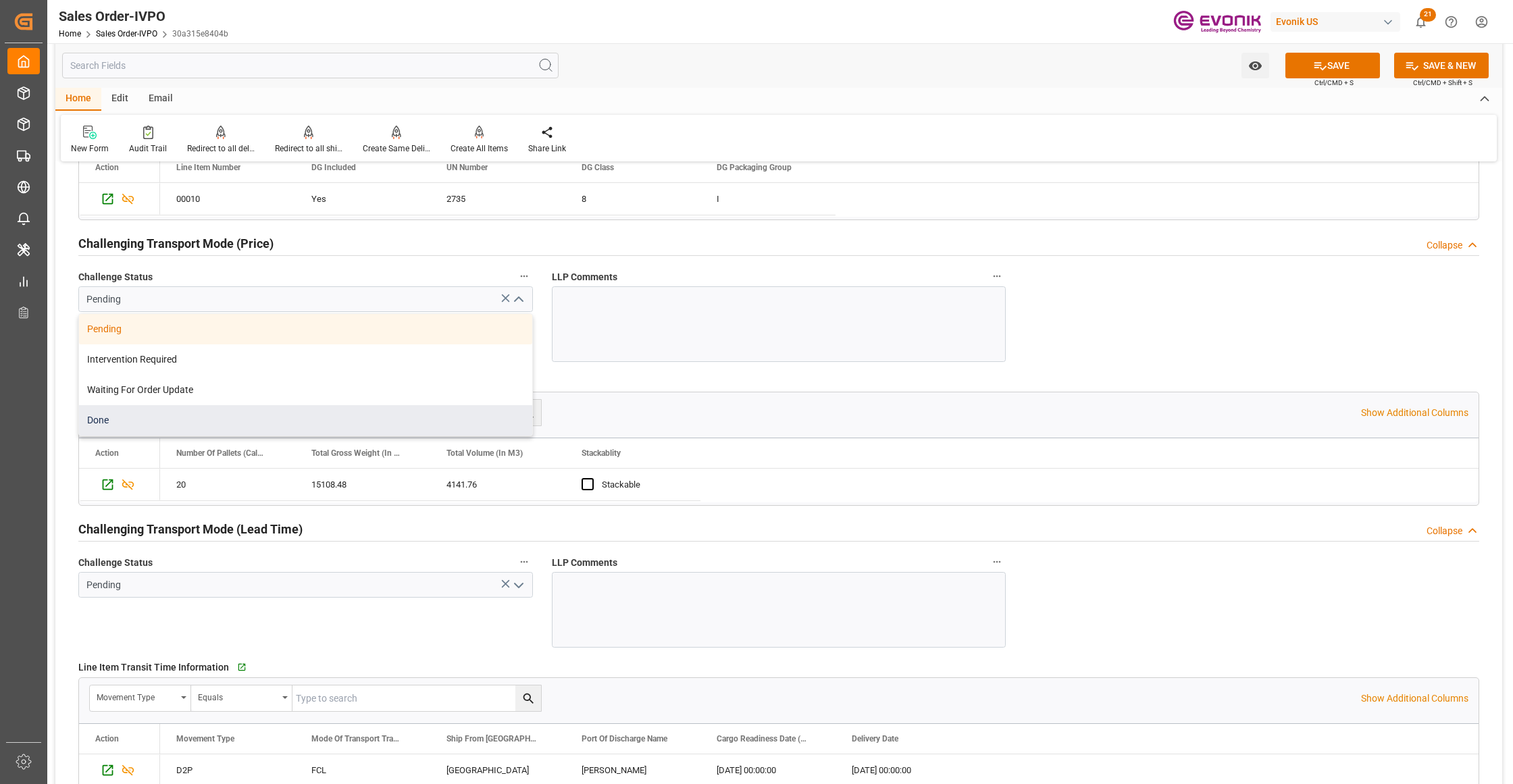
click at [123, 426] on div "Done" at bounding box center [305, 420] width 453 height 31
type input "Done"
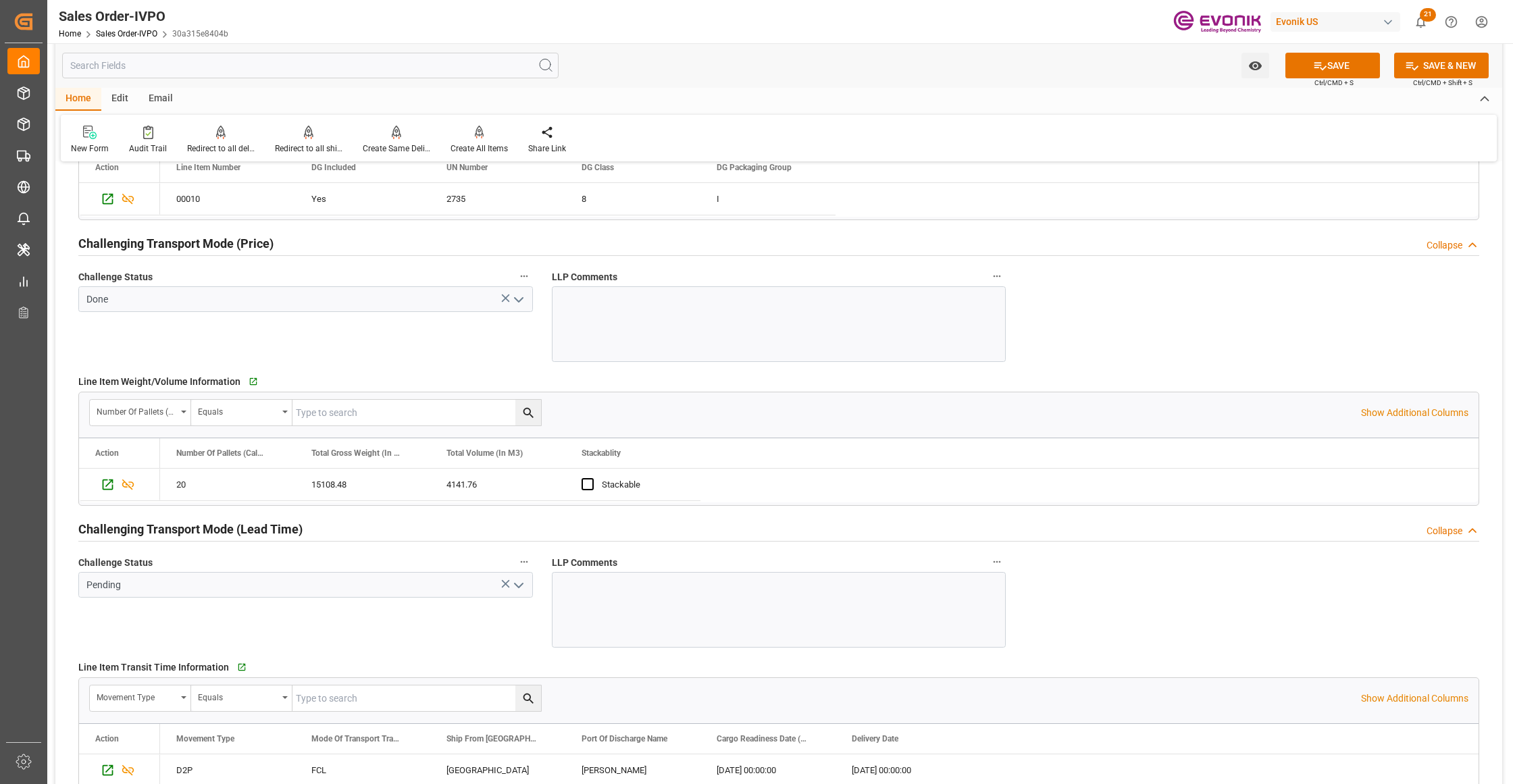
scroll to position [2100, 0]
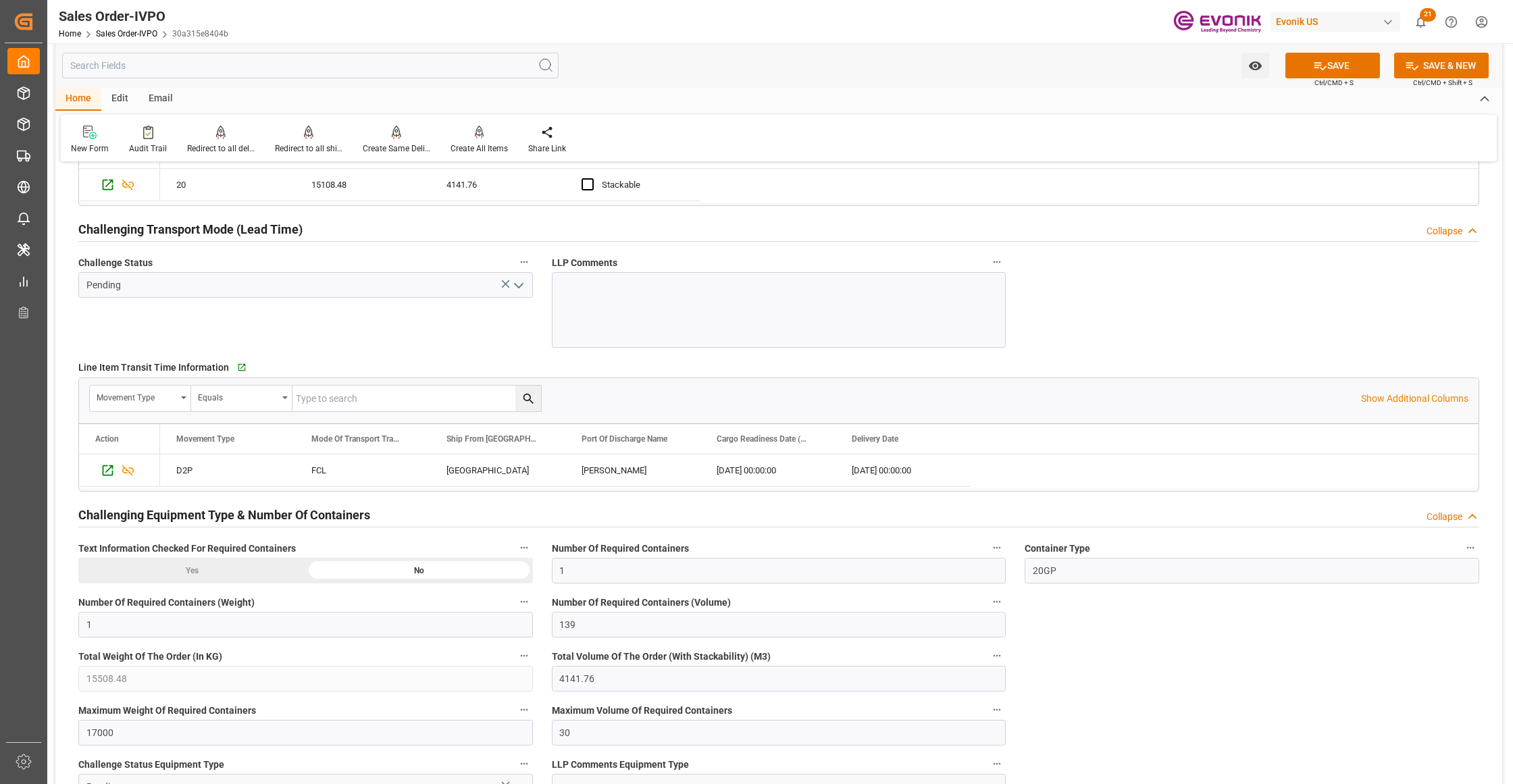
click at [520, 289] on icon "open menu" at bounding box center [519, 286] width 16 height 16
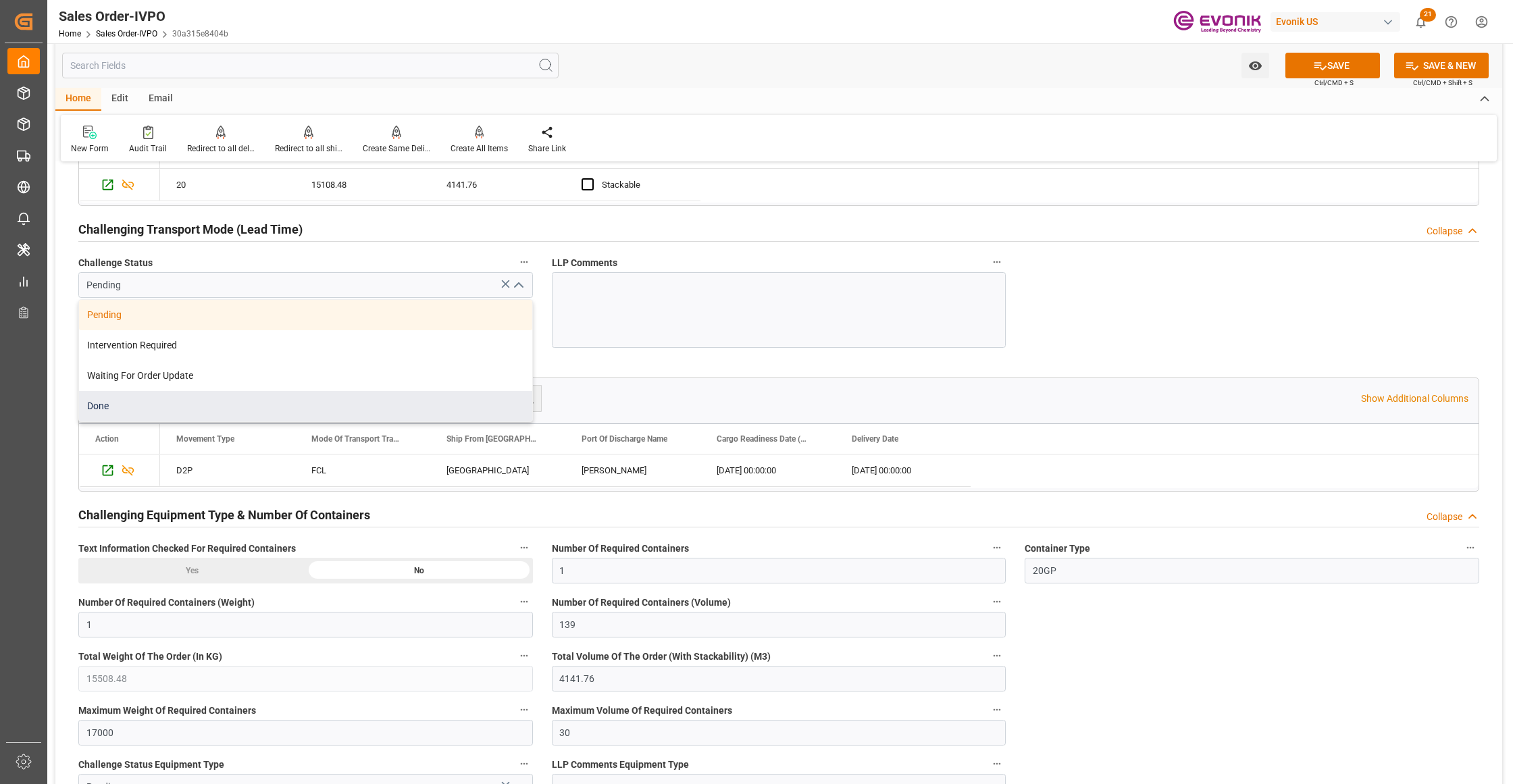
click at [113, 409] on div "Done" at bounding box center [305, 406] width 453 height 31
type input "Done"
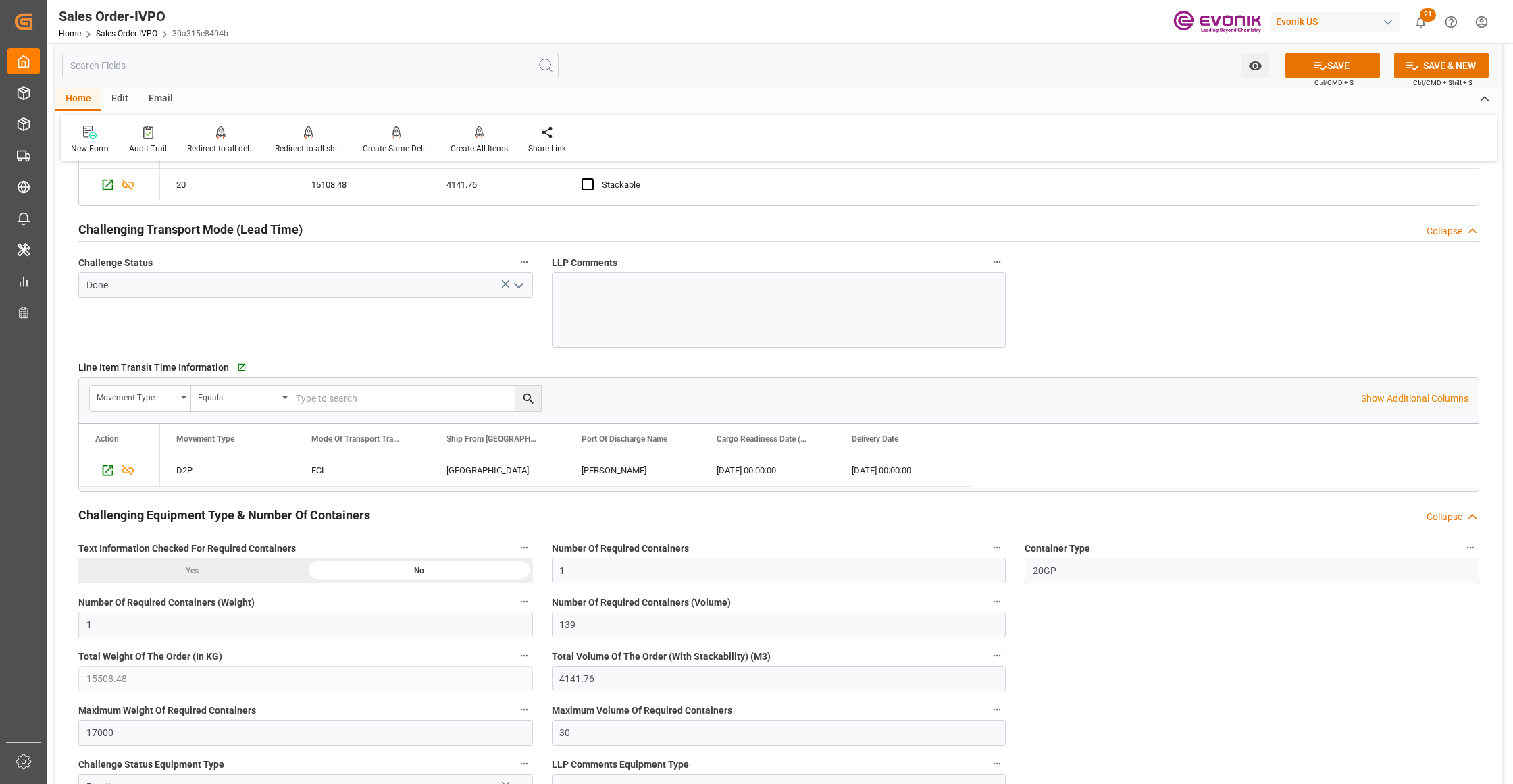
scroll to position [2401, 0]
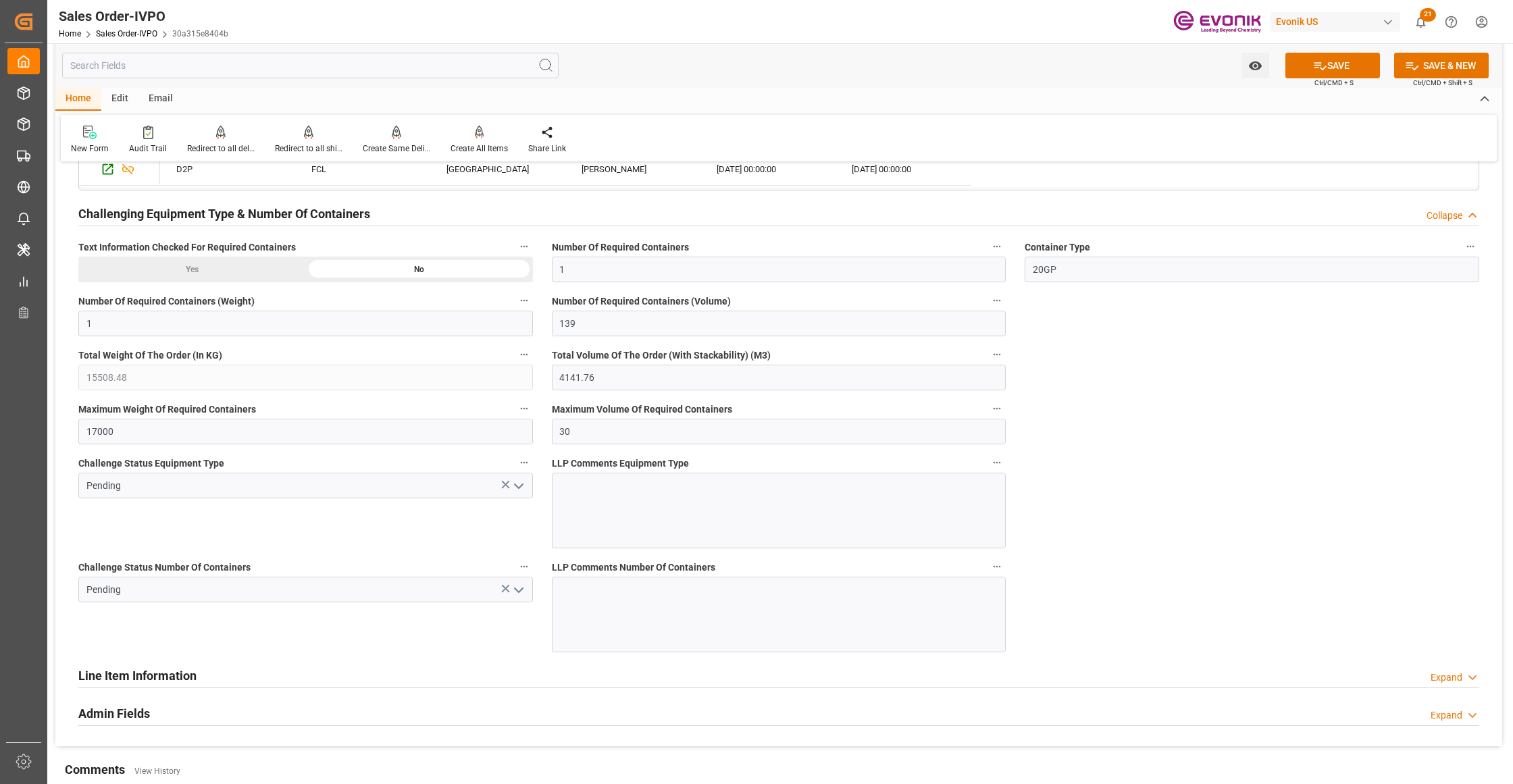
click at [519, 490] on icon "open menu" at bounding box center [519, 486] width 16 height 16
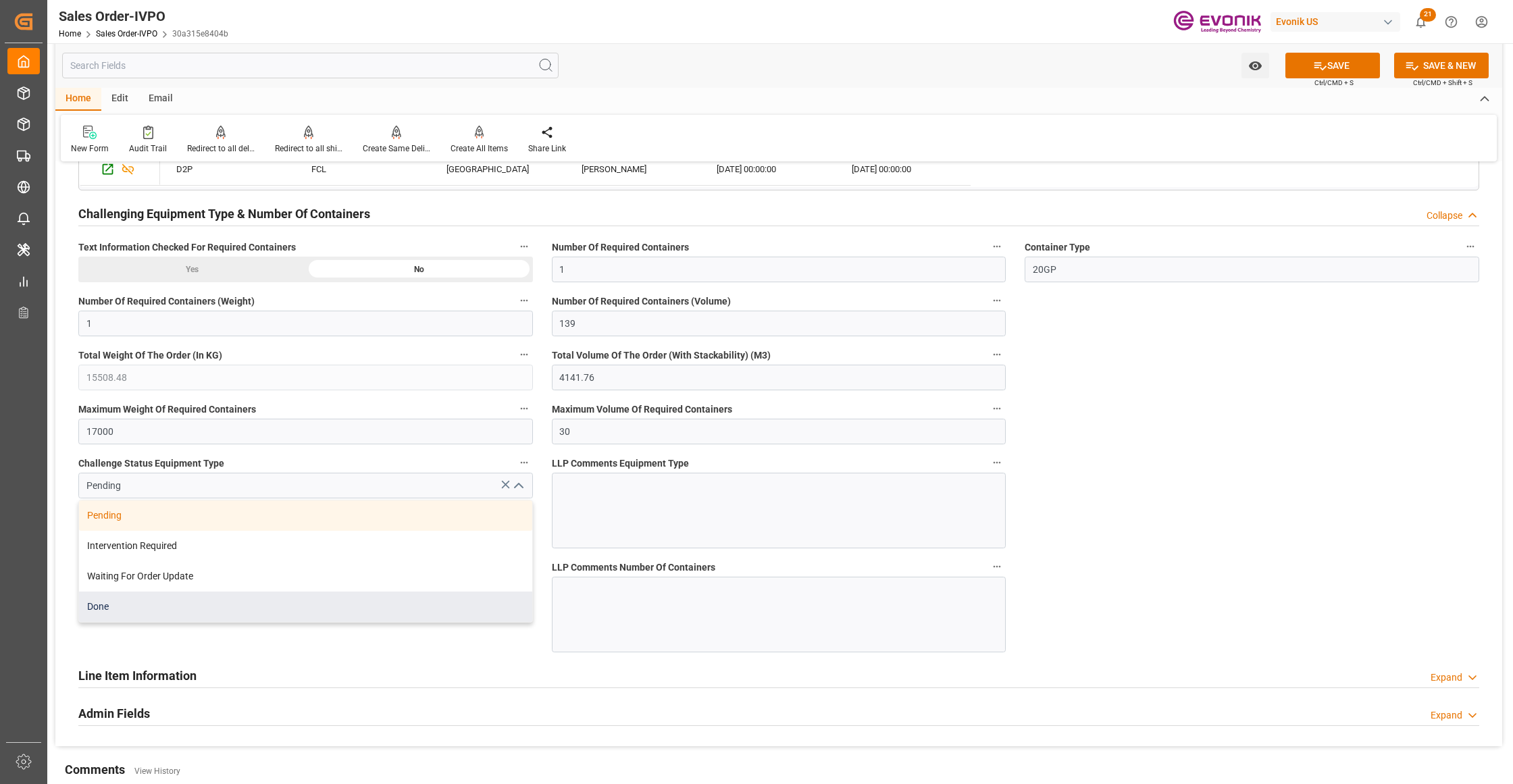
click at [244, 620] on div "Done" at bounding box center [305, 606] width 453 height 31
type input "Done"
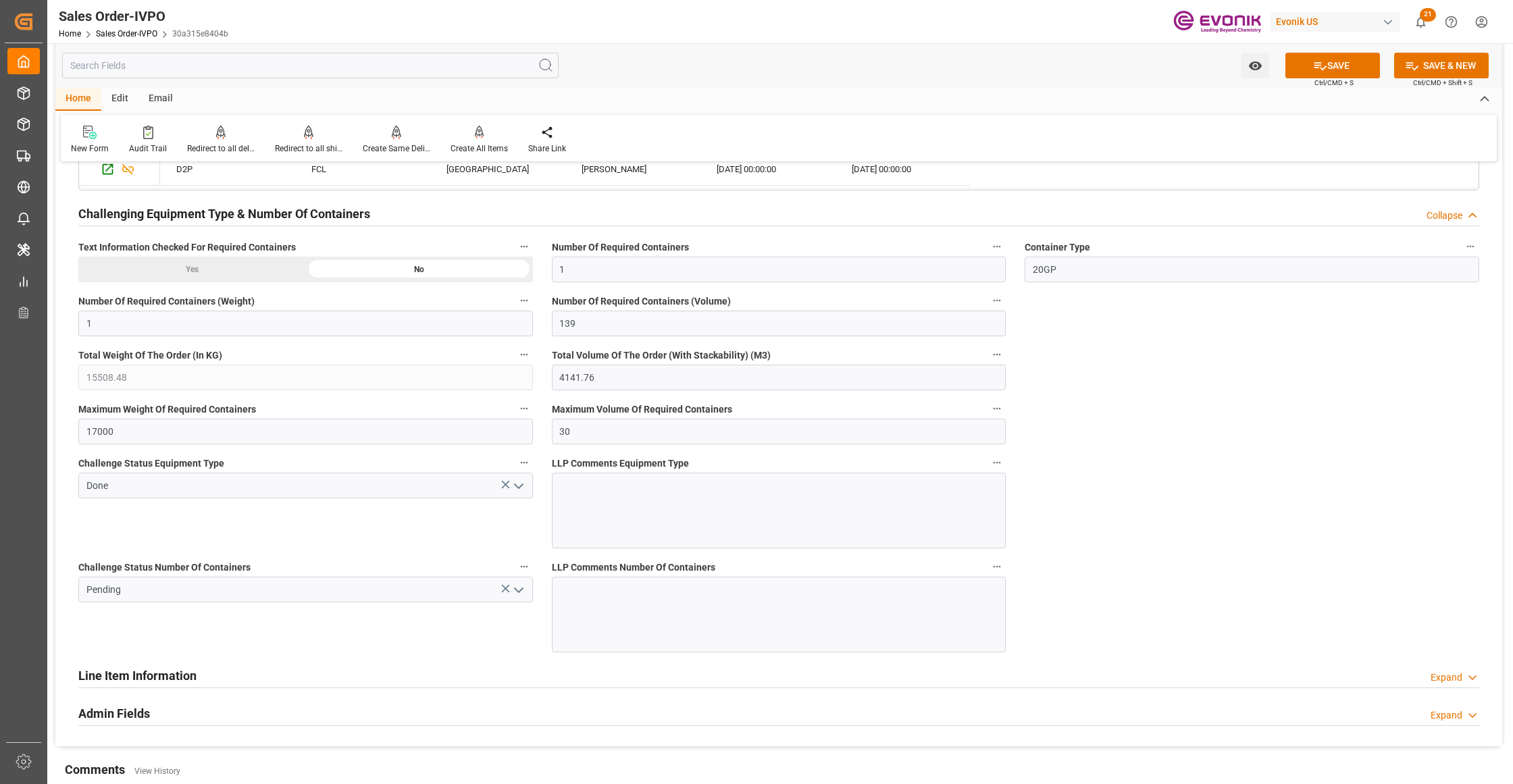
click at [517, 593] on icon "open menu" at bounding box center [519, 591] width 16 height 16
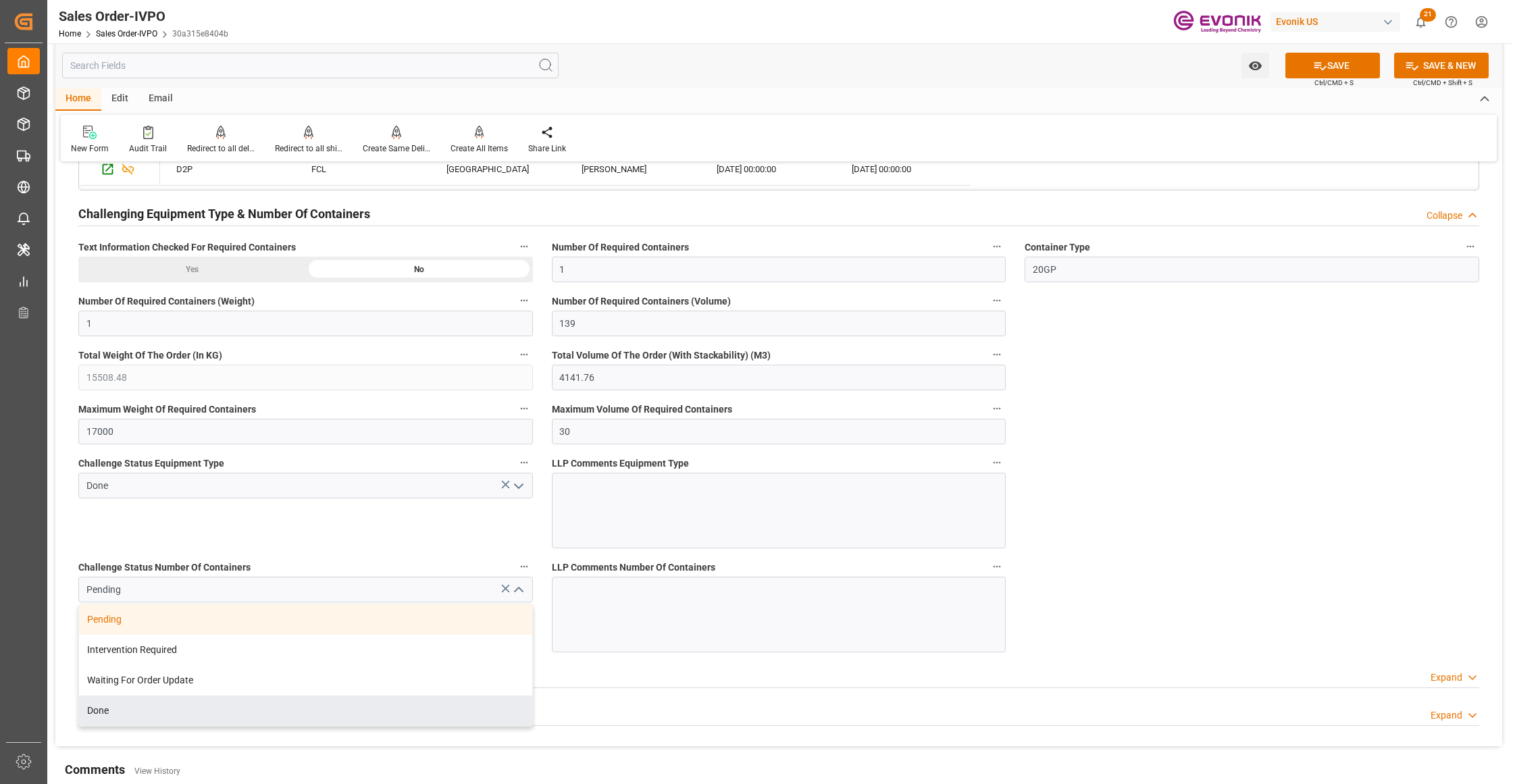
click at [171, 720] on div "Done" at bounding box center [305, 711] width 453 height 31
type input "Done"
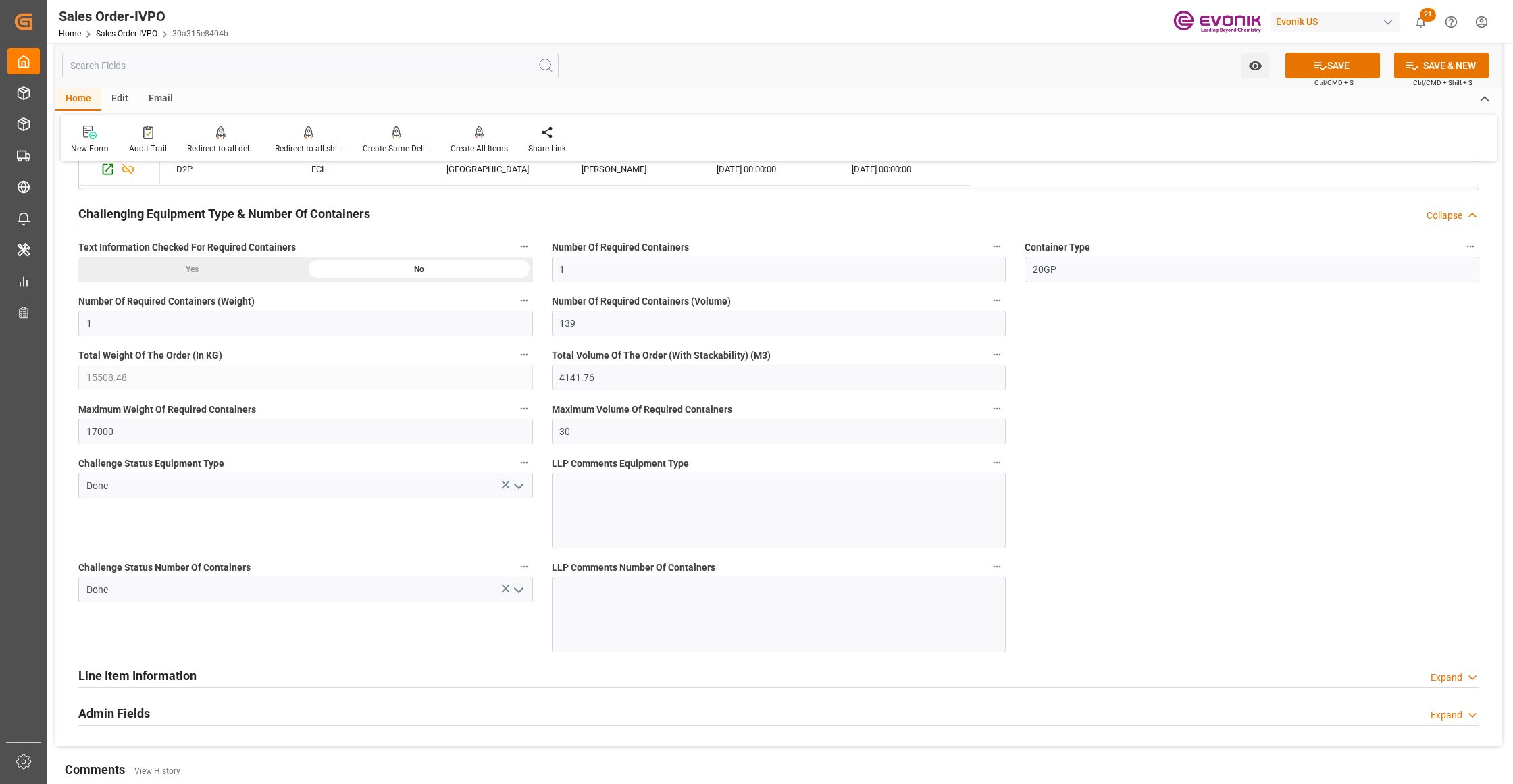
click at [1335, 66] on button "SAVE" at bounding box center [1332, 65] width 94 height 25
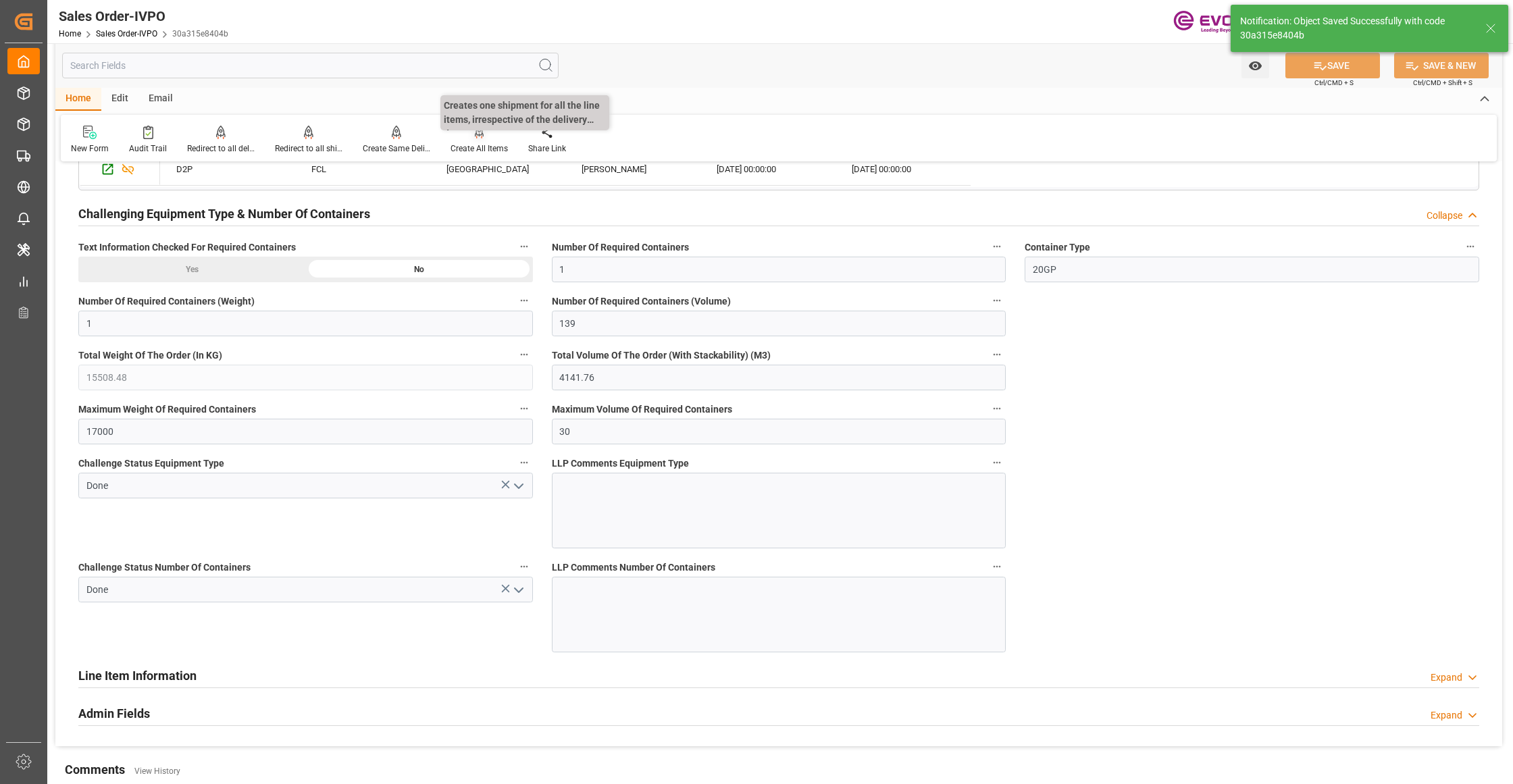
type input "No"
type input "[DATE] 06:25"
click at [471, 142] on div "Create All Items" at bounding box center [479, 148] width 58 height 12
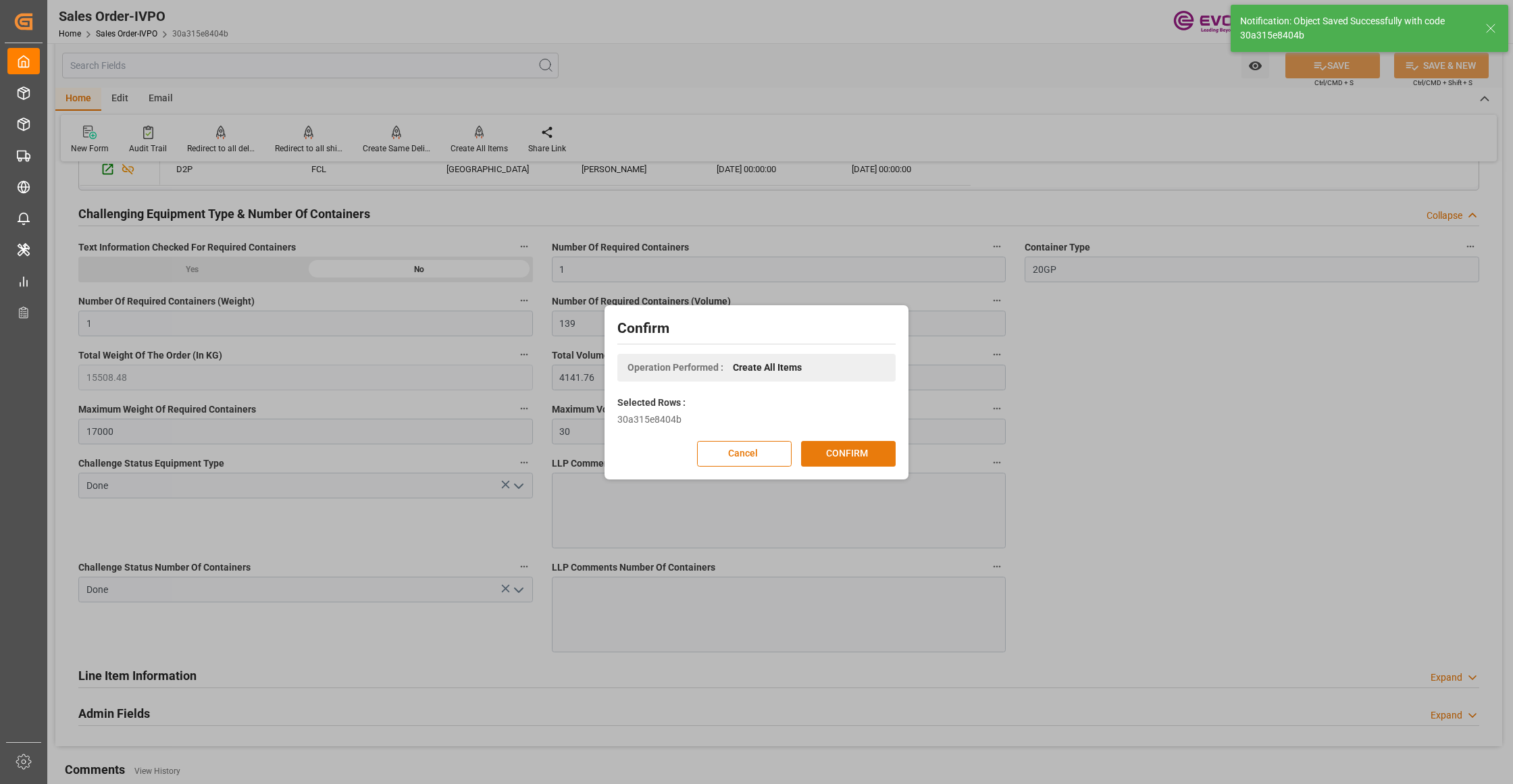
click at [873, 451] on button "CONFIRM" at bounding box center [848, 453] width 94 height 25
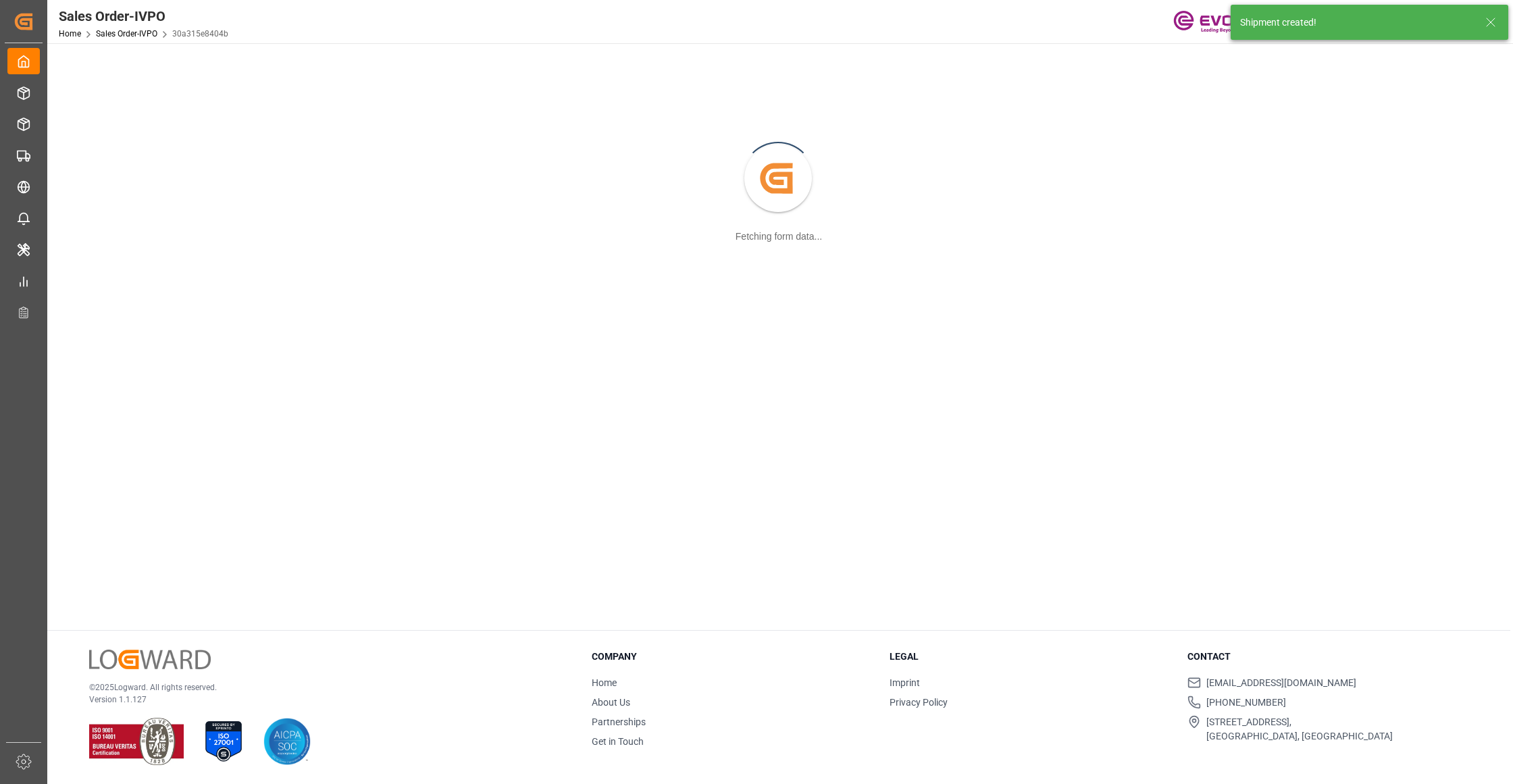
scroll to position [146, 0]
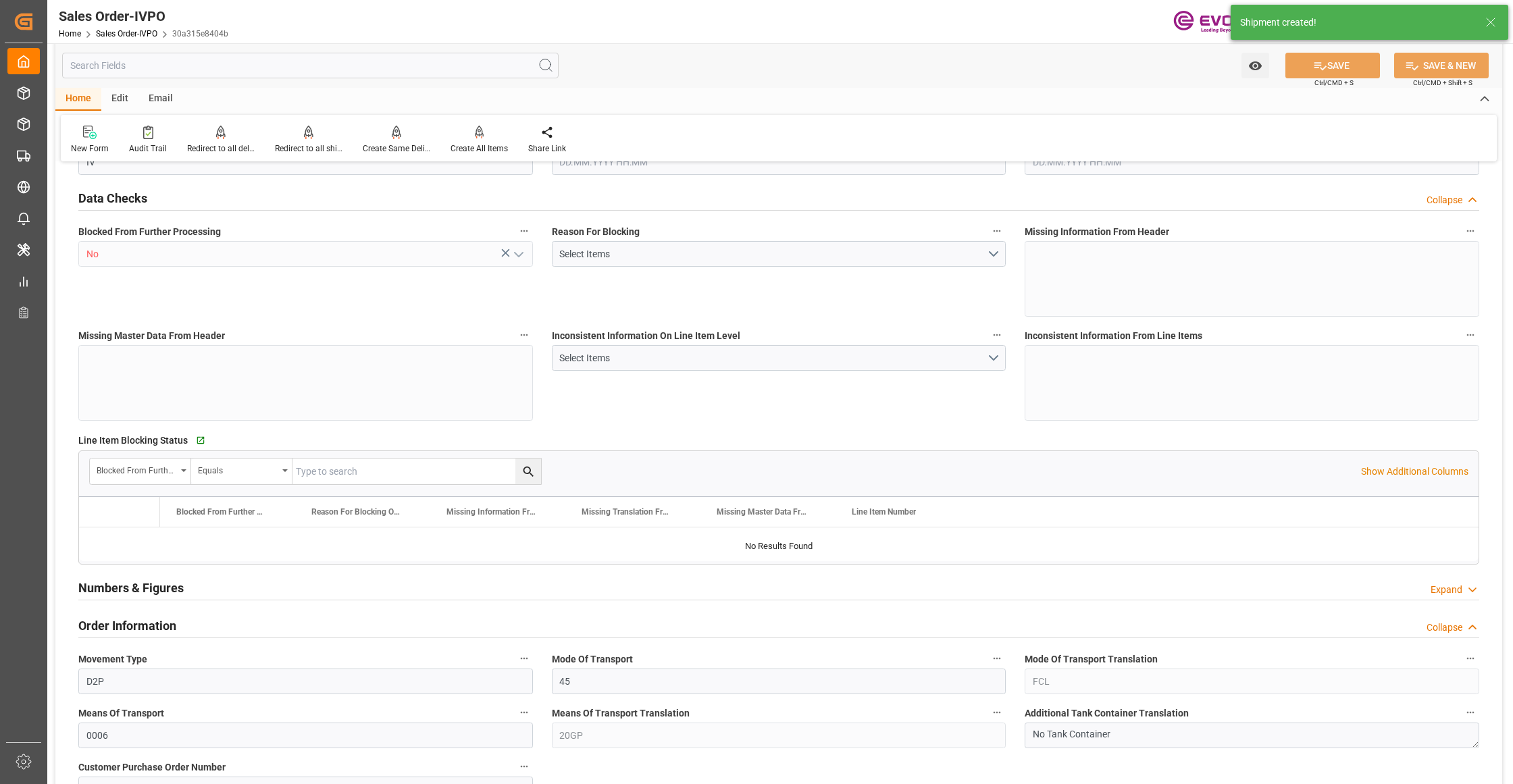
type input "BRSSZ"
type input "0"
type input "1"
type input "139"
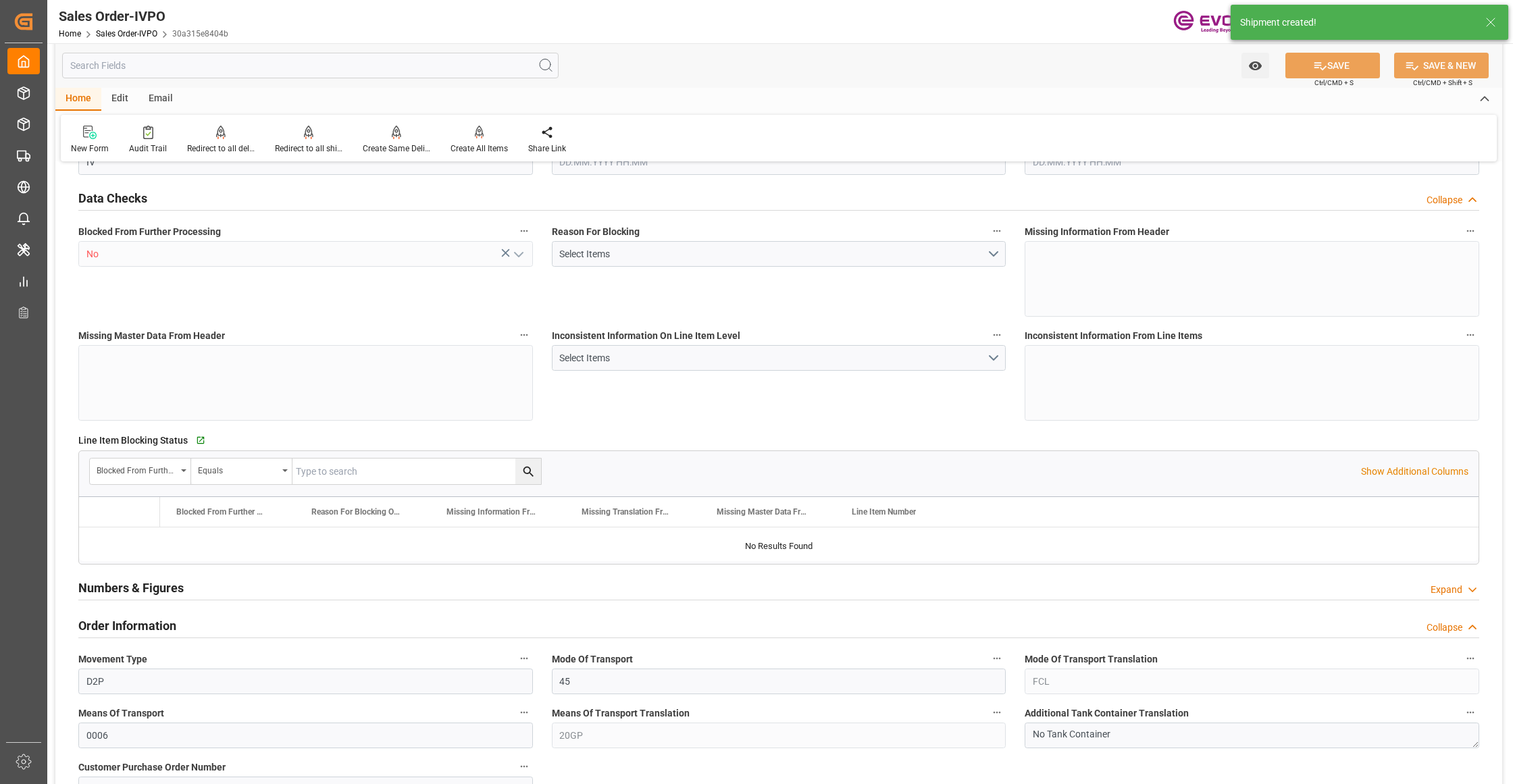
type input "15508.48"
type input "4141.76"
type input "17000"
type input "30"
type input "[DATE] 21:43"
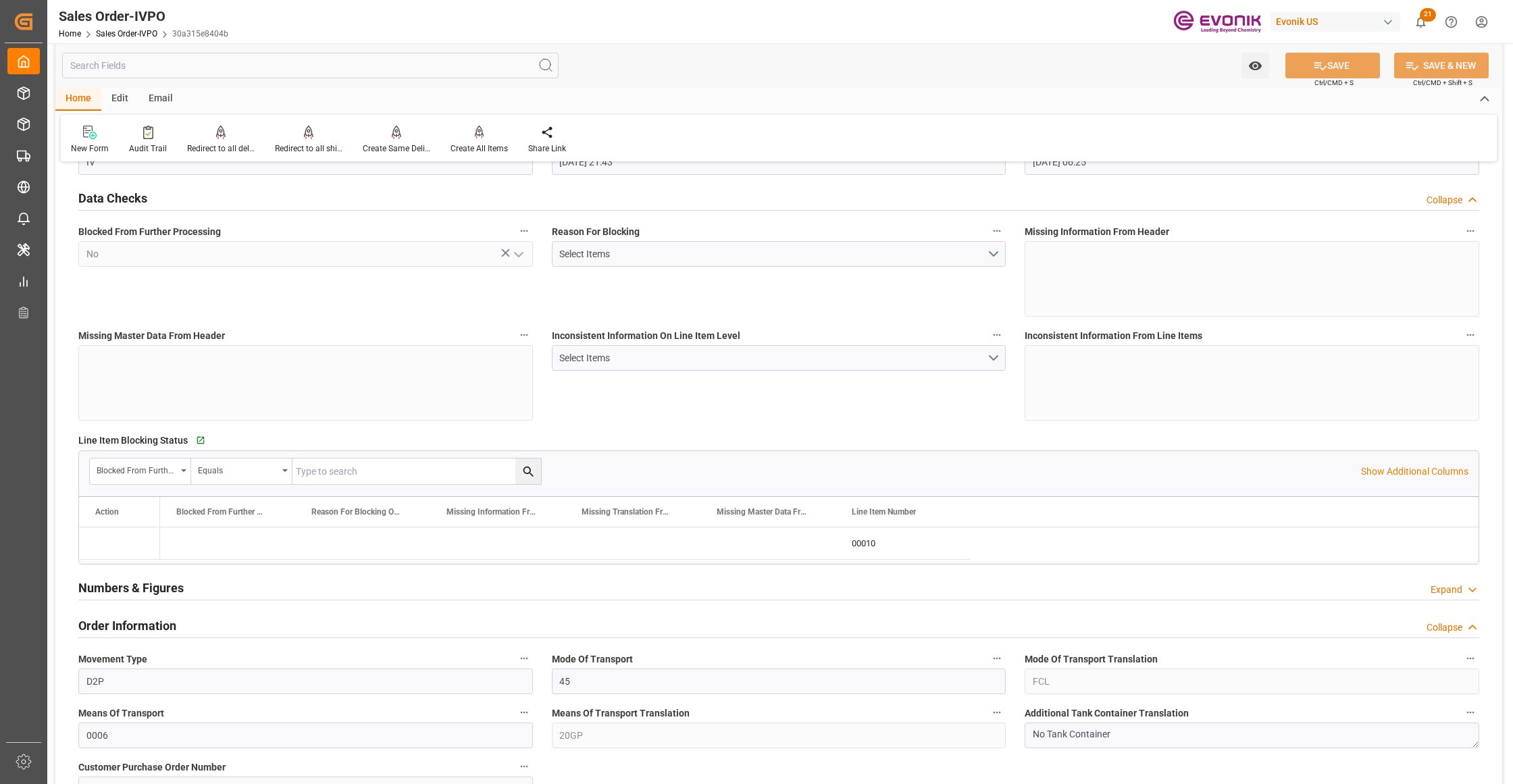
type input "[DATE] 06:25"
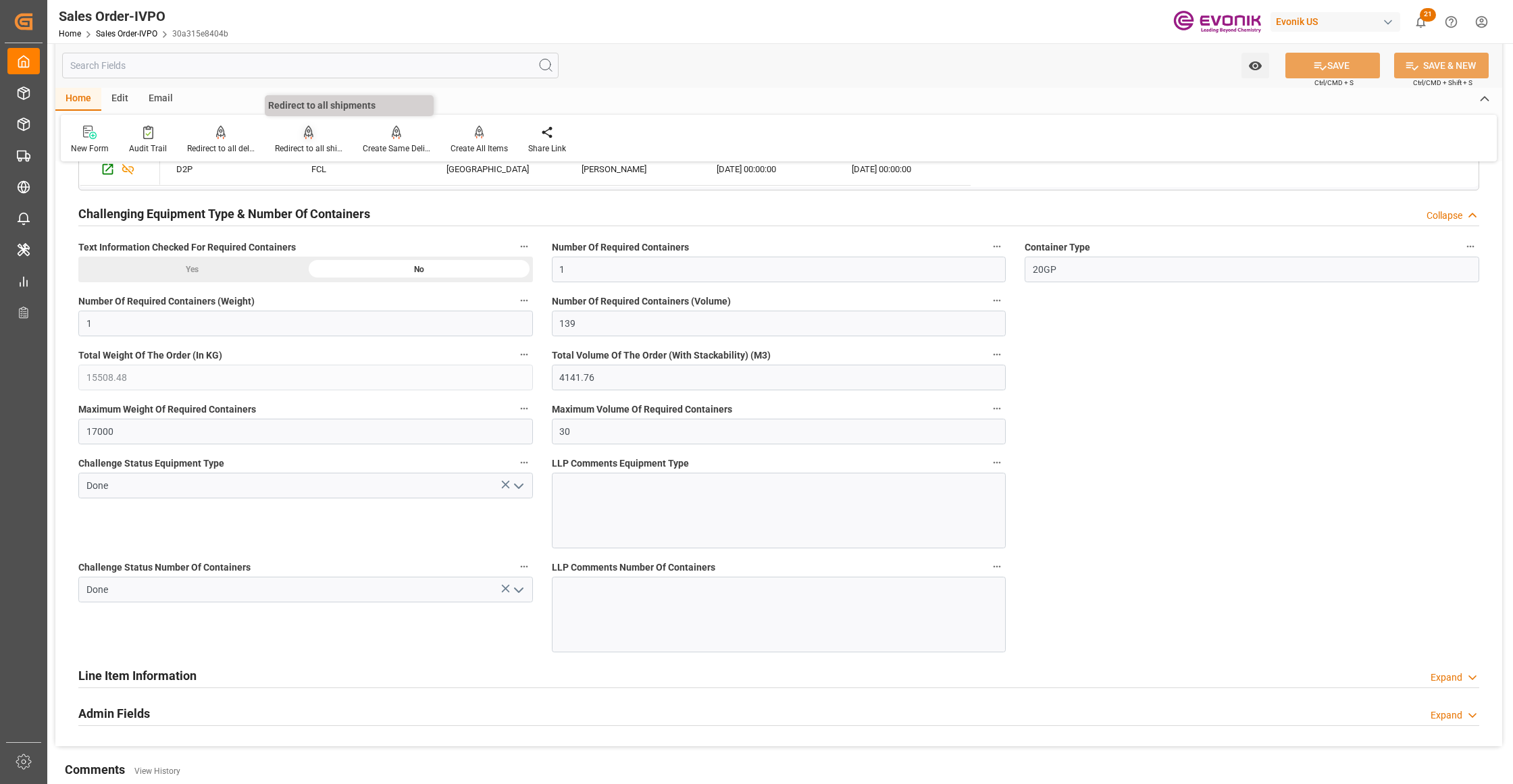
click at [308, 139] on div "Redirect to all shipments" at bounding box center [308, 140] width 88 height 30
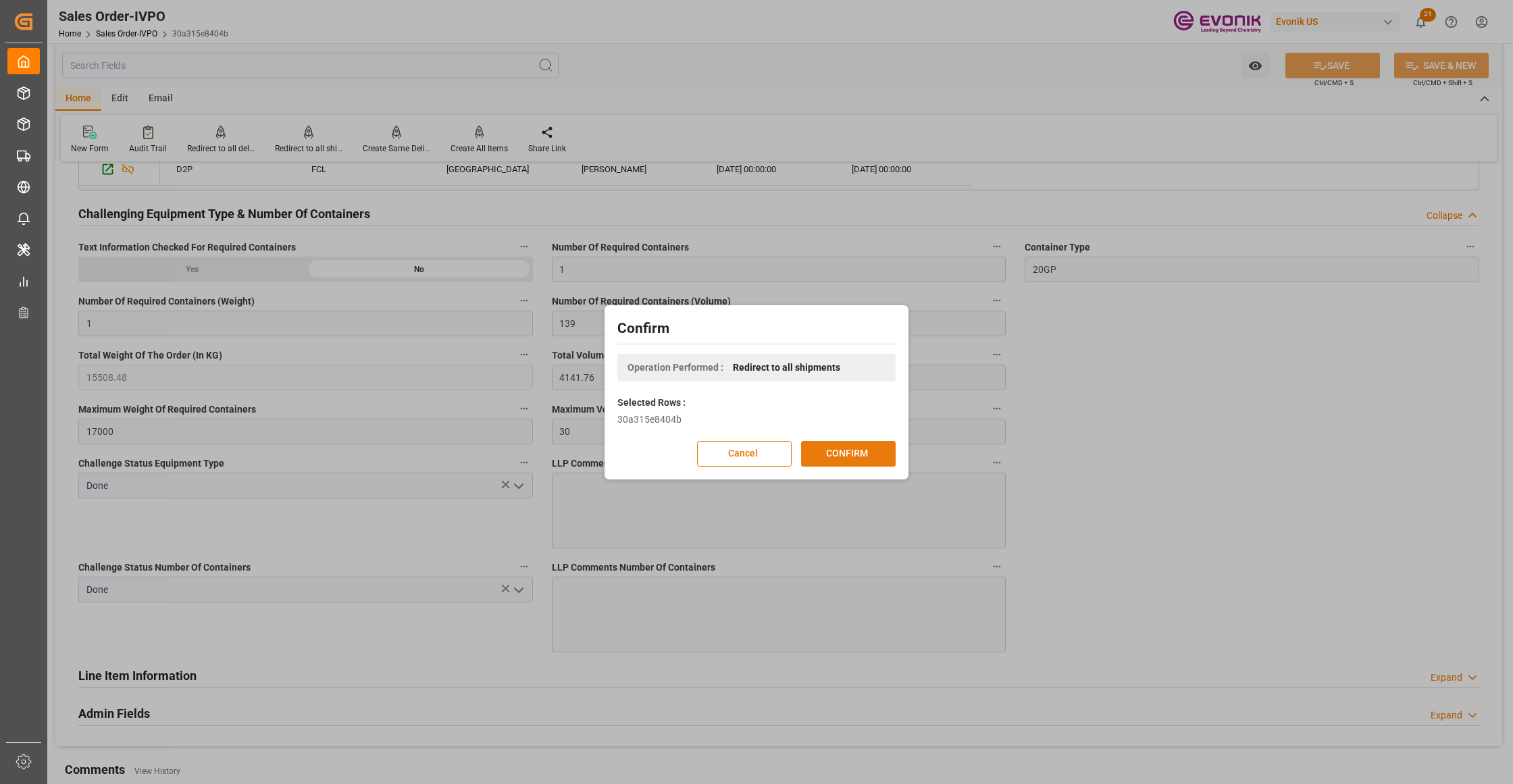
click at [846, 450] on button "CONFIRM" at bounding box center [848, 453] width 94 height 25
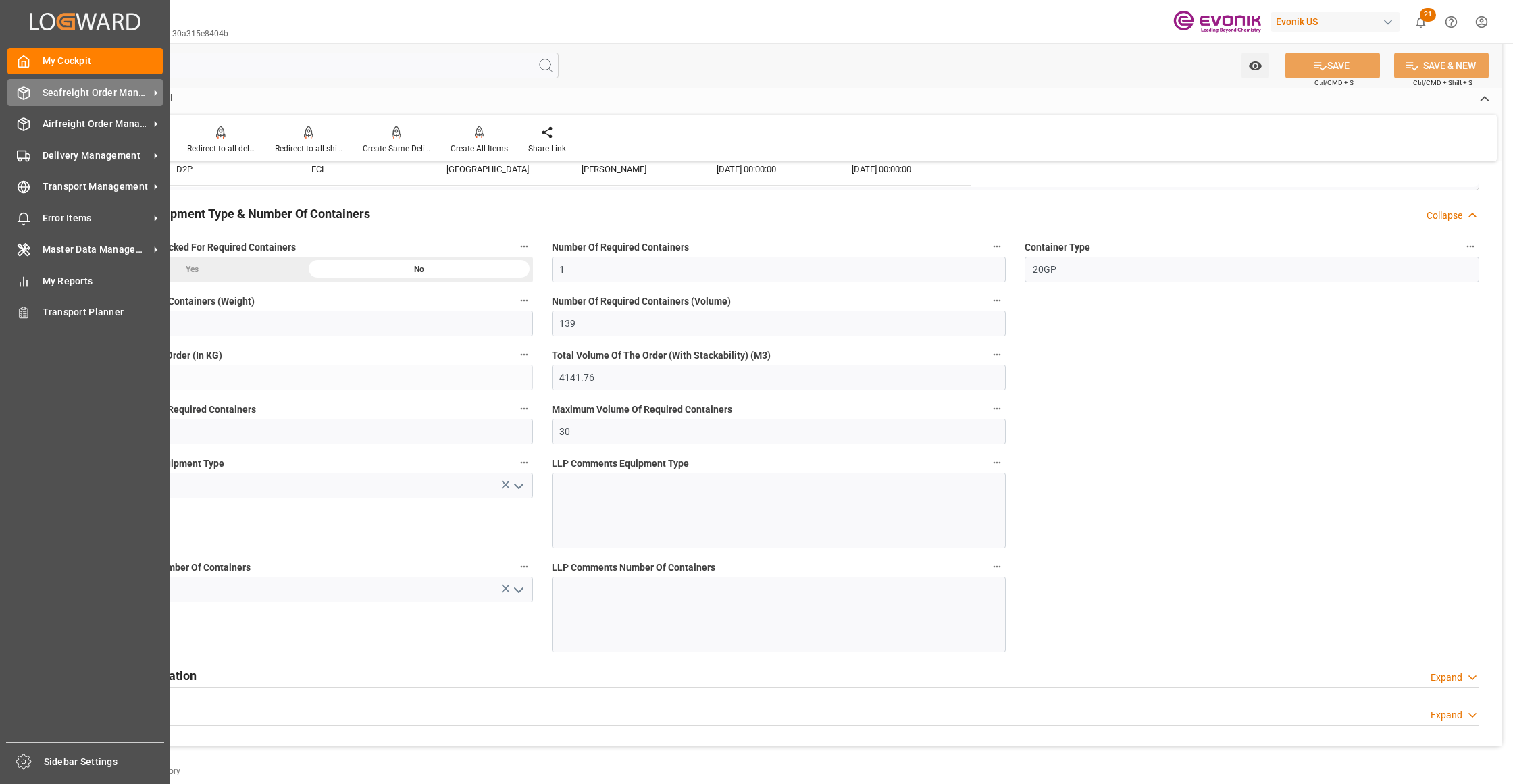
click at [92, 97] on span "Seafreight Order Management" at bounding box center [96, 92] width 106 height 14
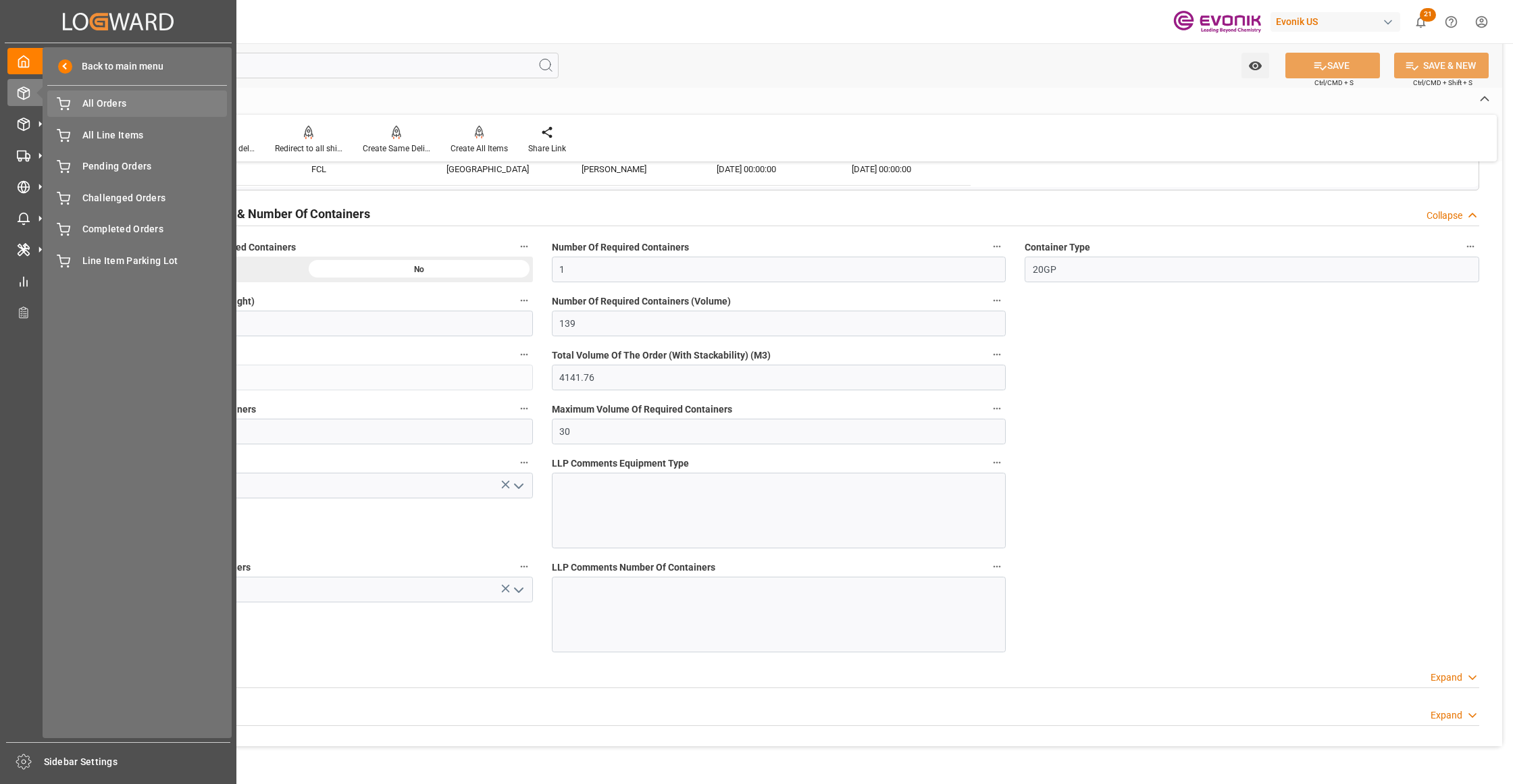
click at [135, 111] on span "All Orders" at bounding box center [155, 103] width 145 height 14
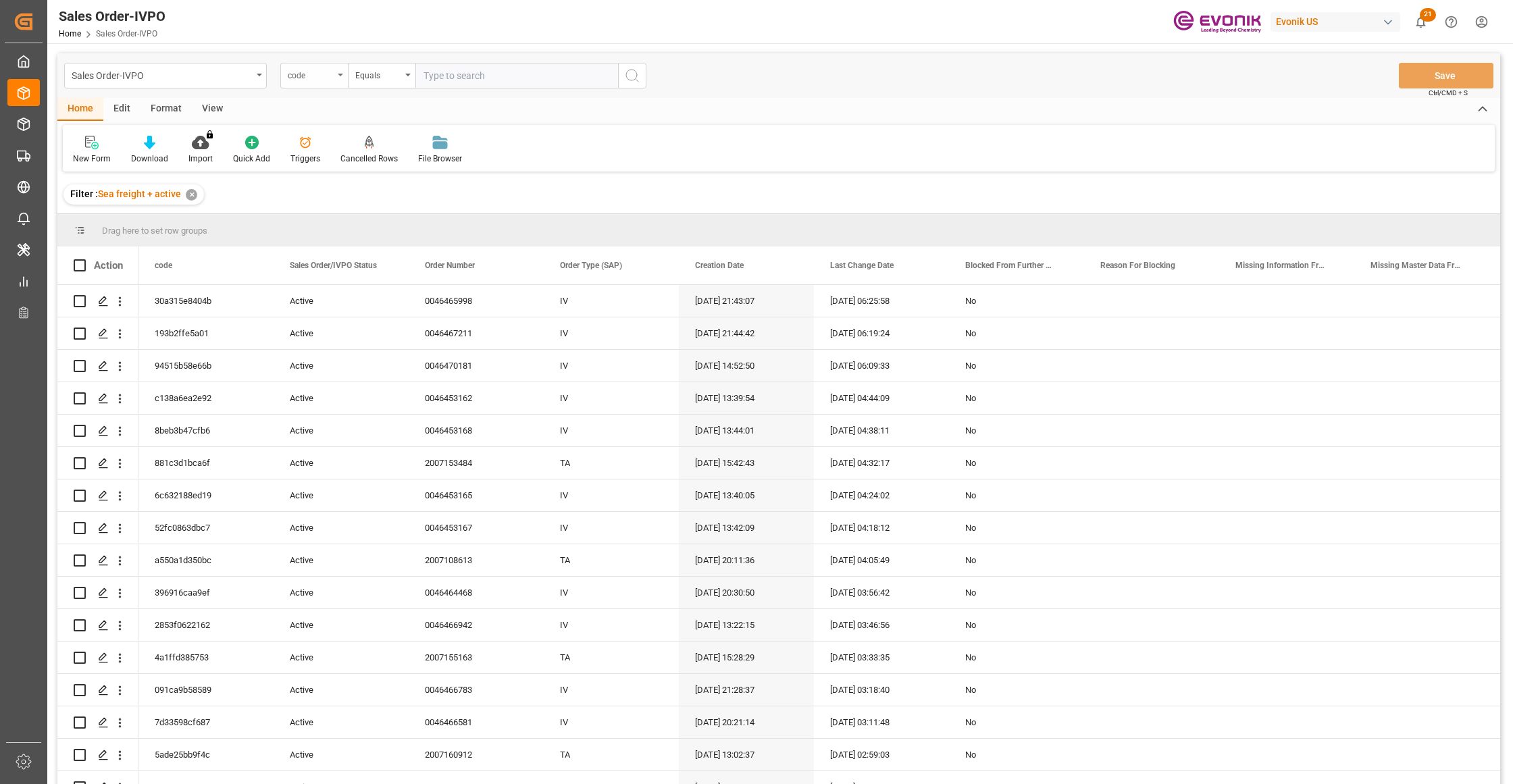
click at [325, 76] on div "code" at bounding box center [310, 73] width 46 height 16
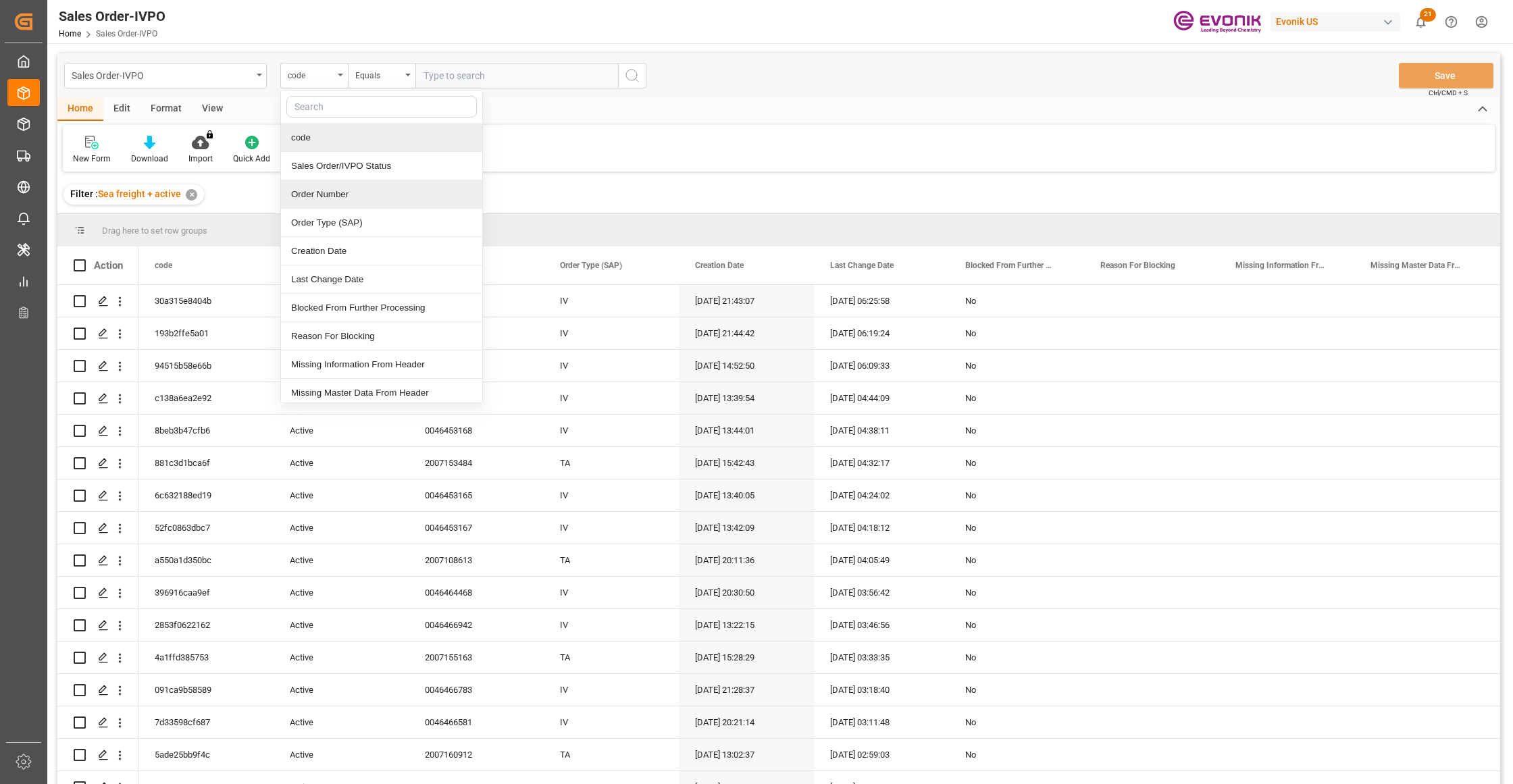
click at [339, 193] on div "Order Number" at bounding box center [382, 195] width 201 height 28
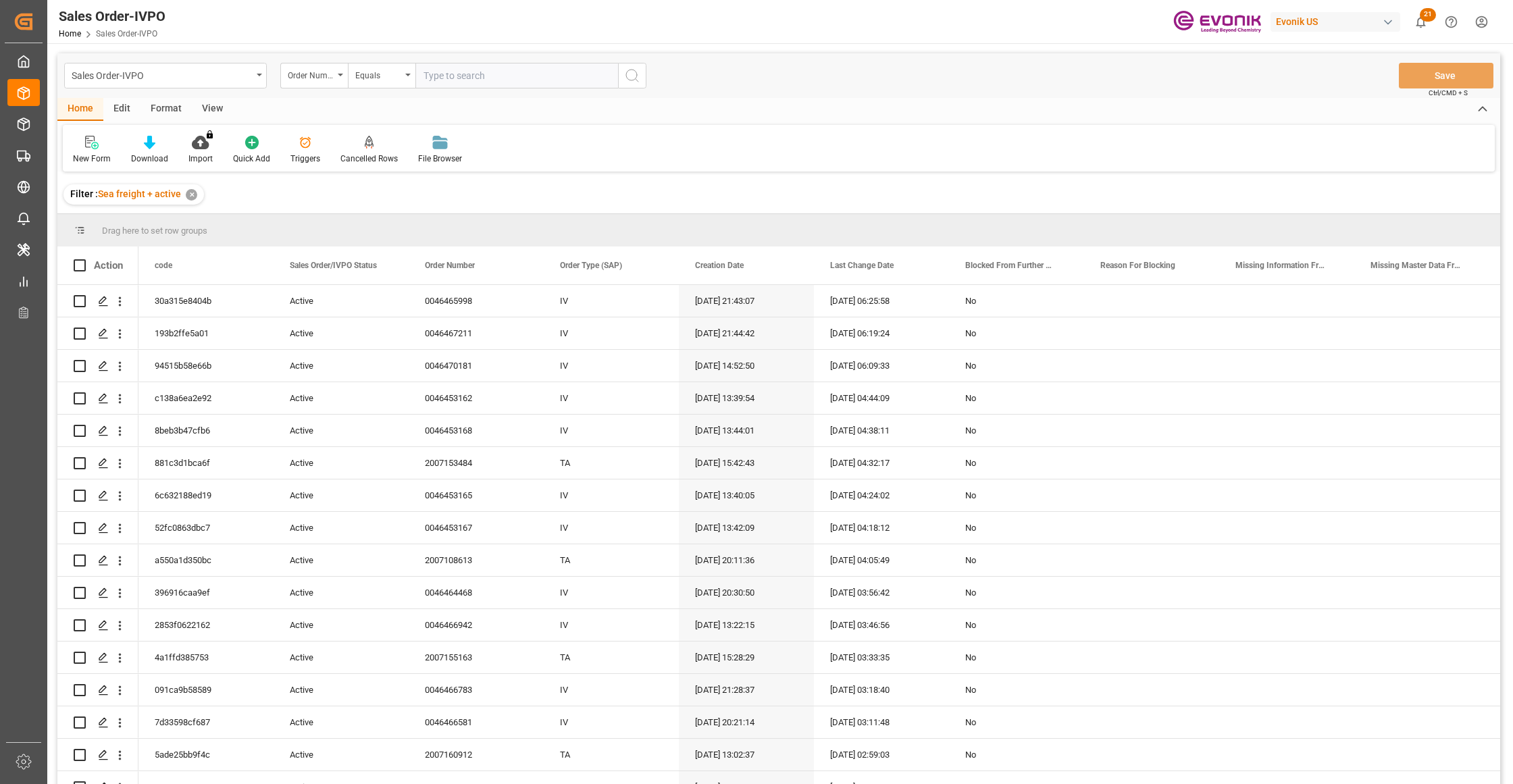
click at [453, 74] on input "text" at bounding box center [517, 76] width 202 height 25
paste input "2007153225"
type input "2007153225"
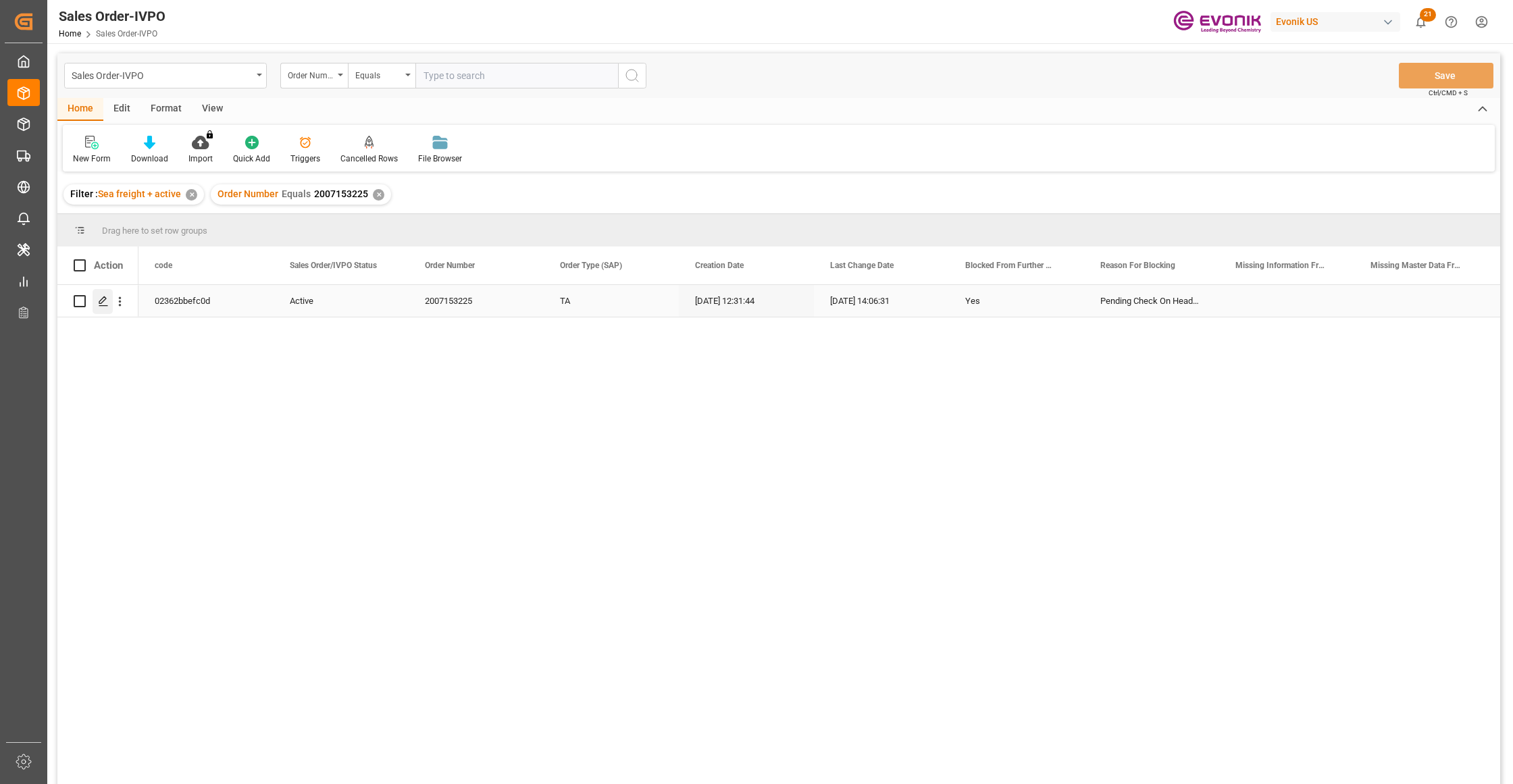
click at [101, 303] on polygon "Press SPACE to select this row." at bounding box center [102, 300] width 7 height 7
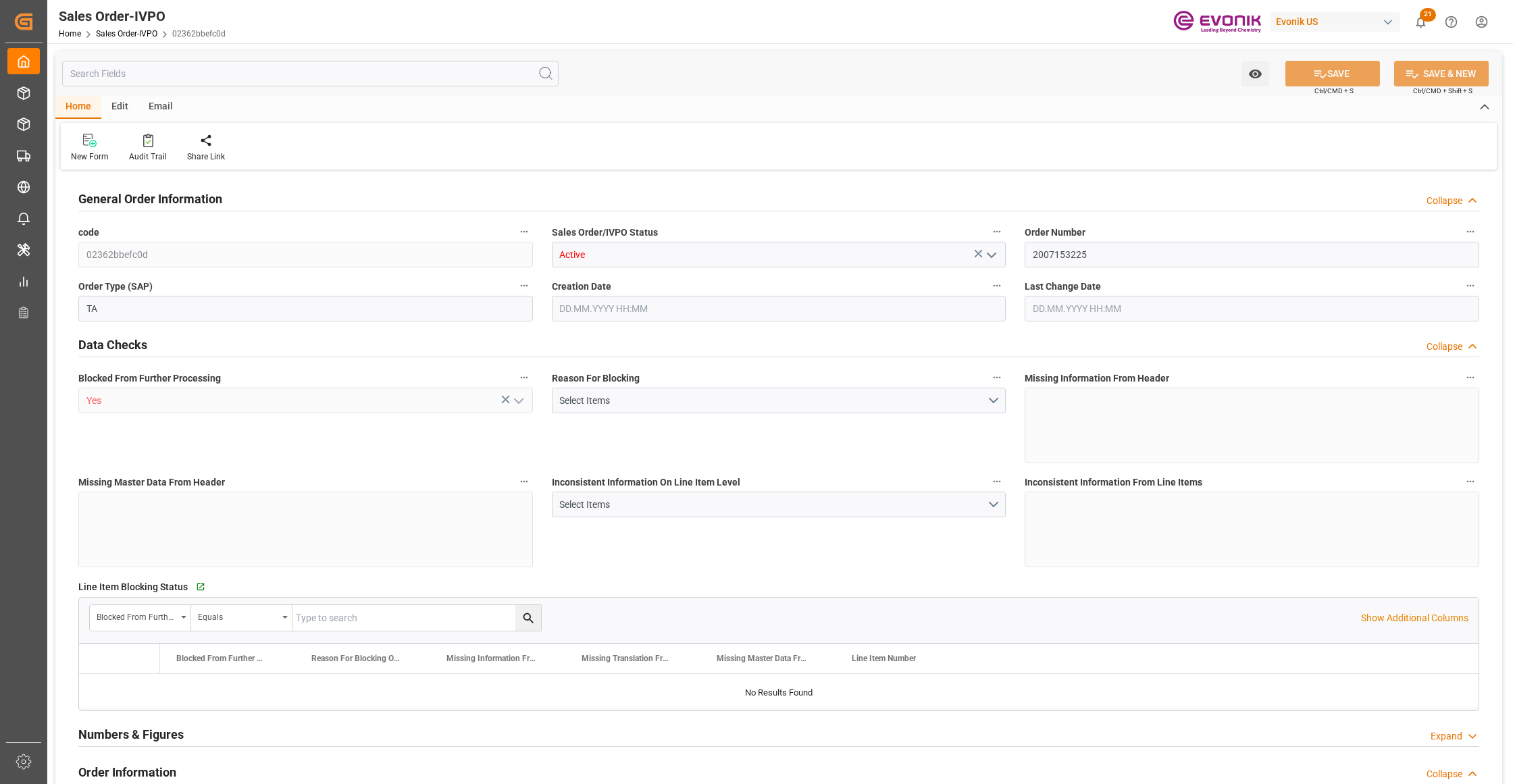
type input "EGALY"
type input "0"
type input "1"
type input "2"
type input "19801.04"
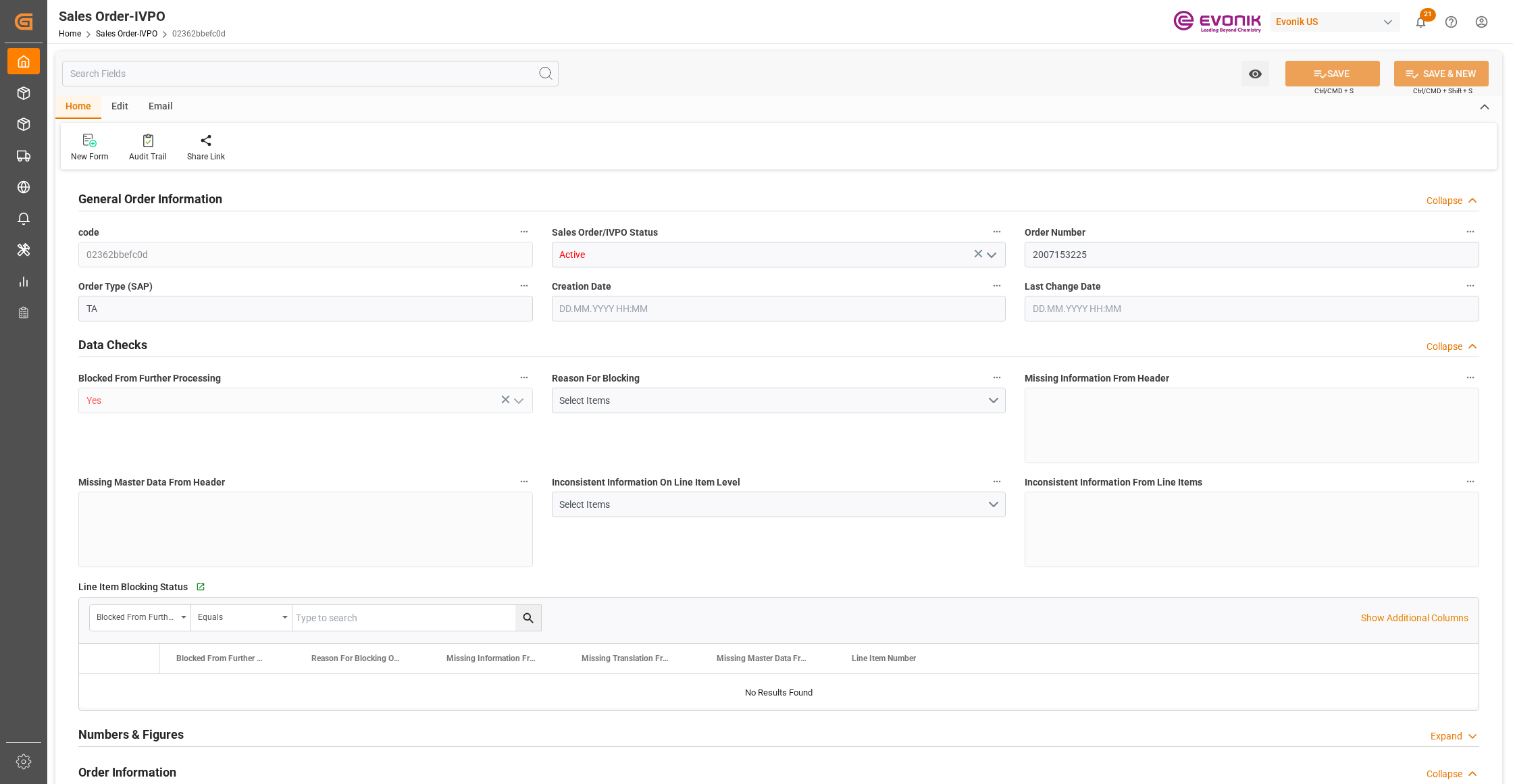
type input "0"
type input "17000"
type input "30"
type input "27.08.2025 12:31"
type input "29.08.2025 14:06"
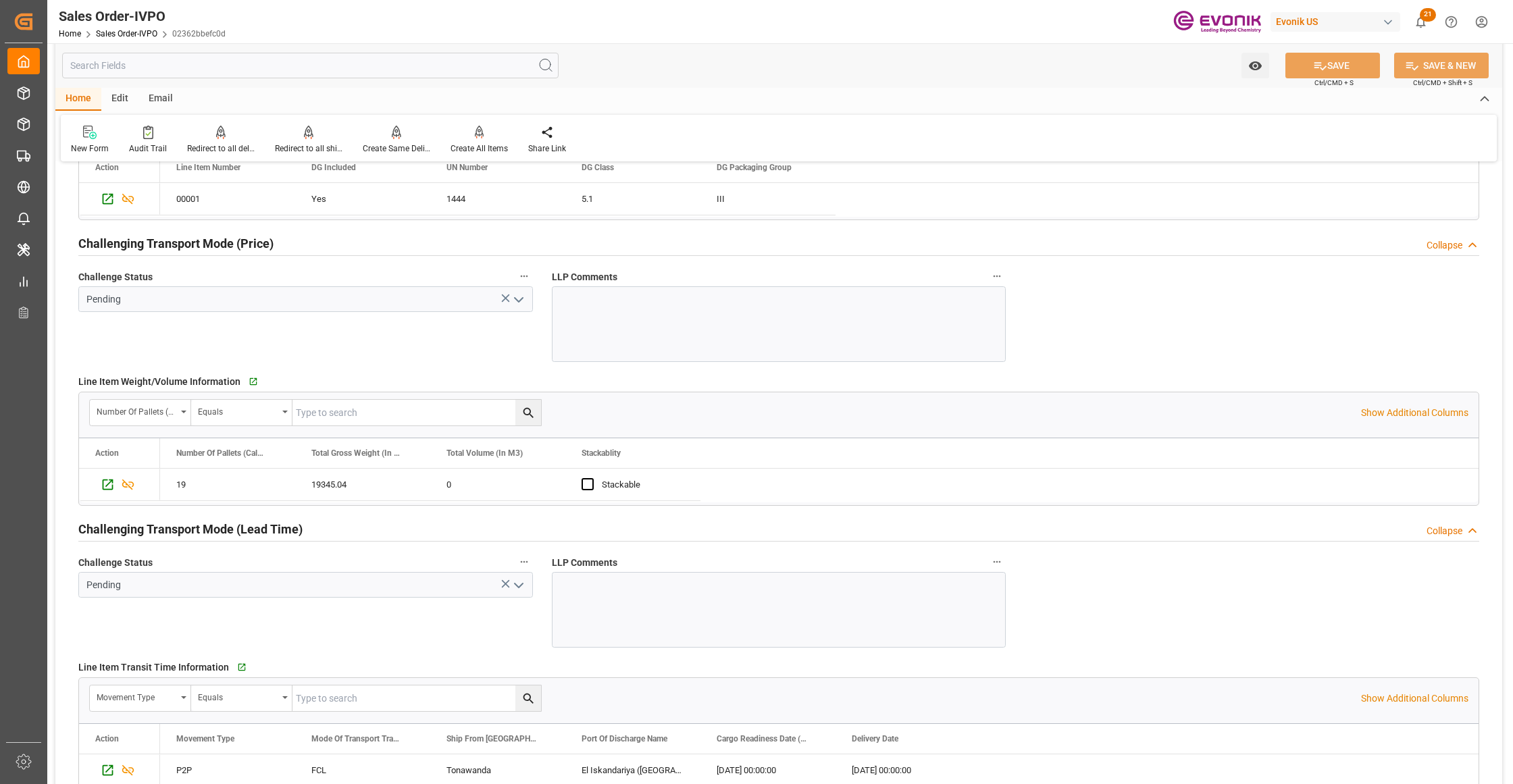
scroll to position [1501, 0]
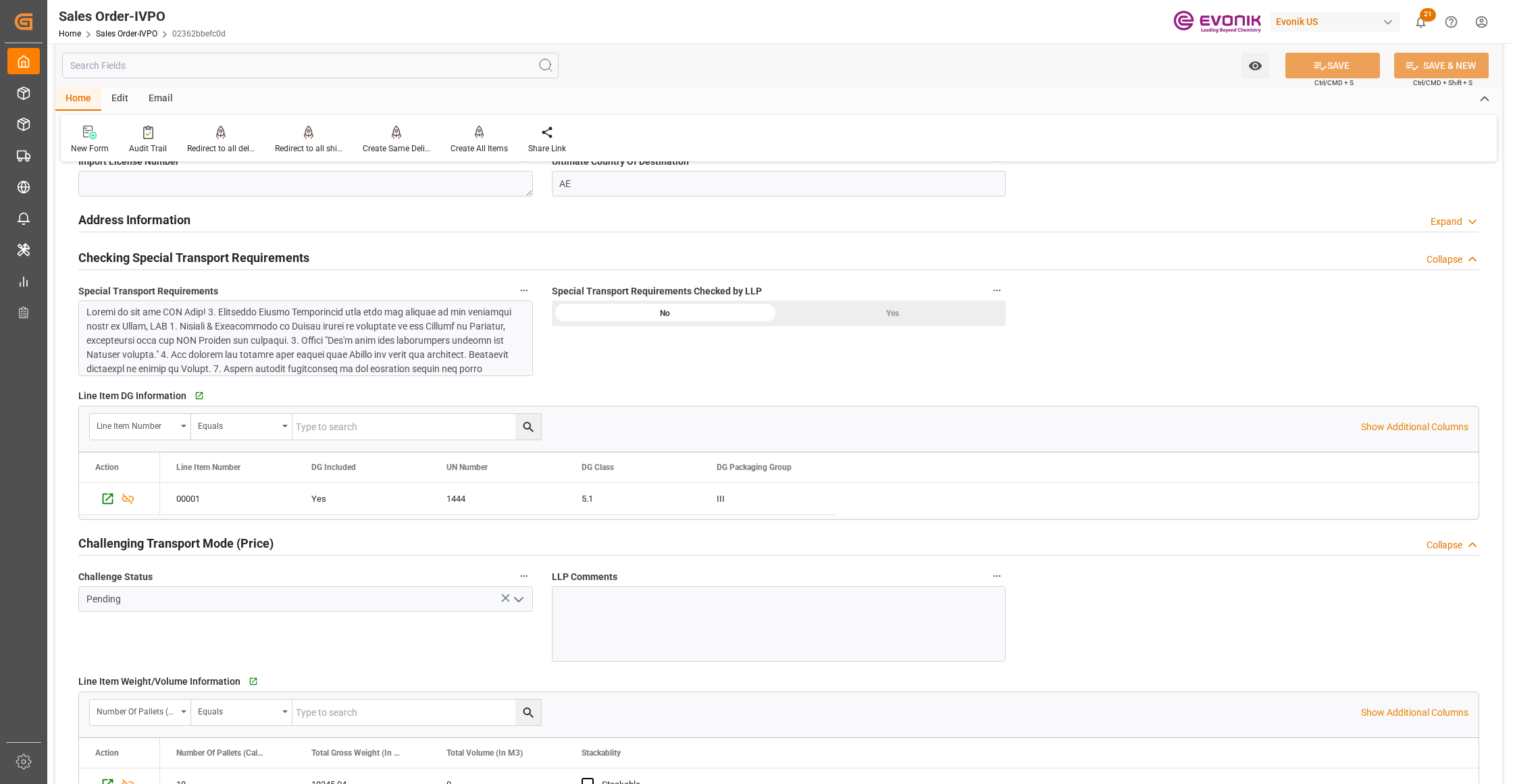
click at [366, 349] on div at bounding box center [299, 411] width 426 height 213
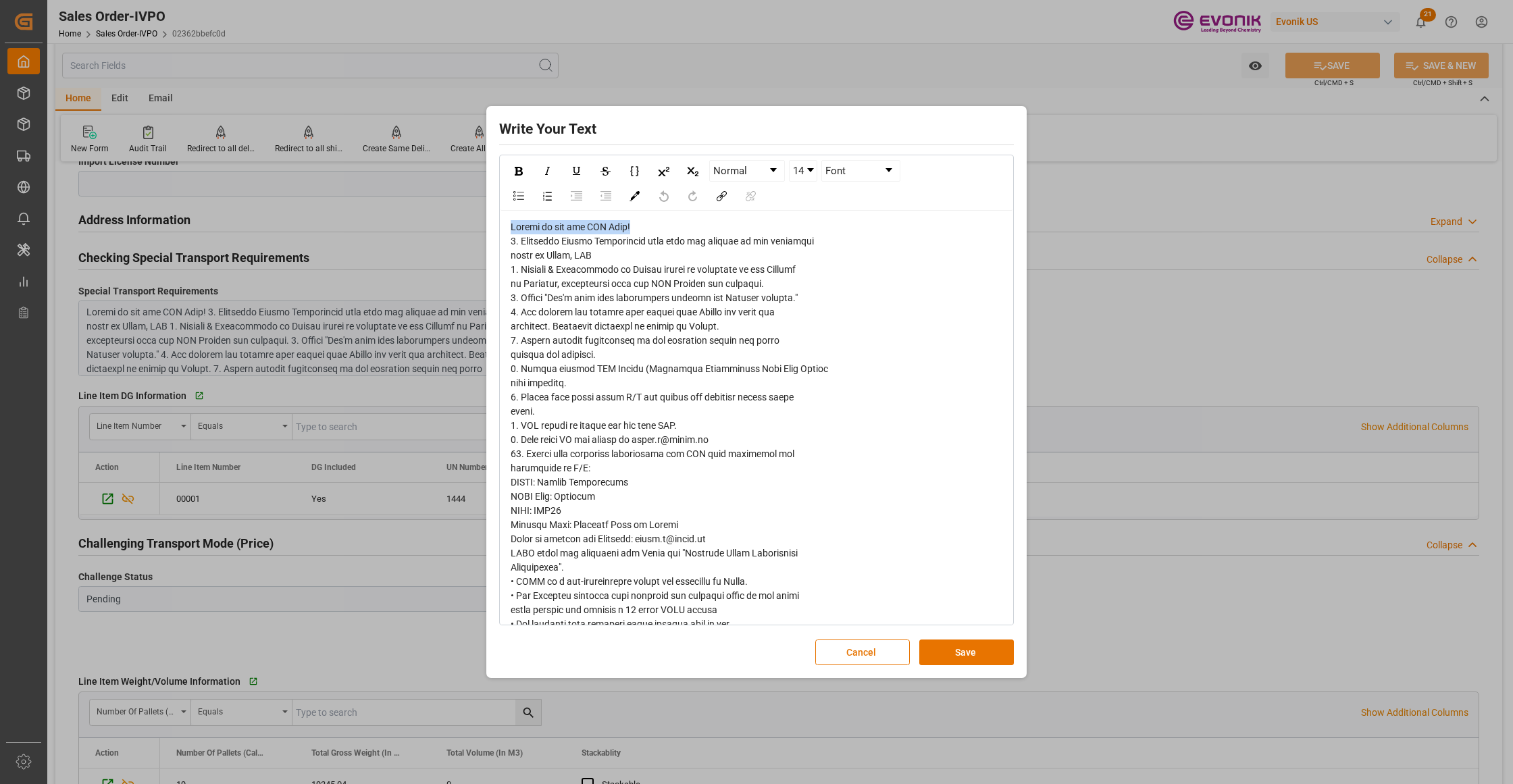
drag, startPoint x: 646, startPoint y: 229, endPoint x: 493, endPoint y: 228, distance: 153.0
click at [493, 228] on div "Write Your Text Normal 14 Font Cancel Save" at bounding box center [756, 392] width 534 height 565
copy span "Please do not use MSC Line!"
click at [556, 271] on span "rdw-editor" at bounding box center [669, 446] width 317 height 450
click at [536, 303] on span "rdw-editor" at bounding box center [669, 446] width 317 height 450
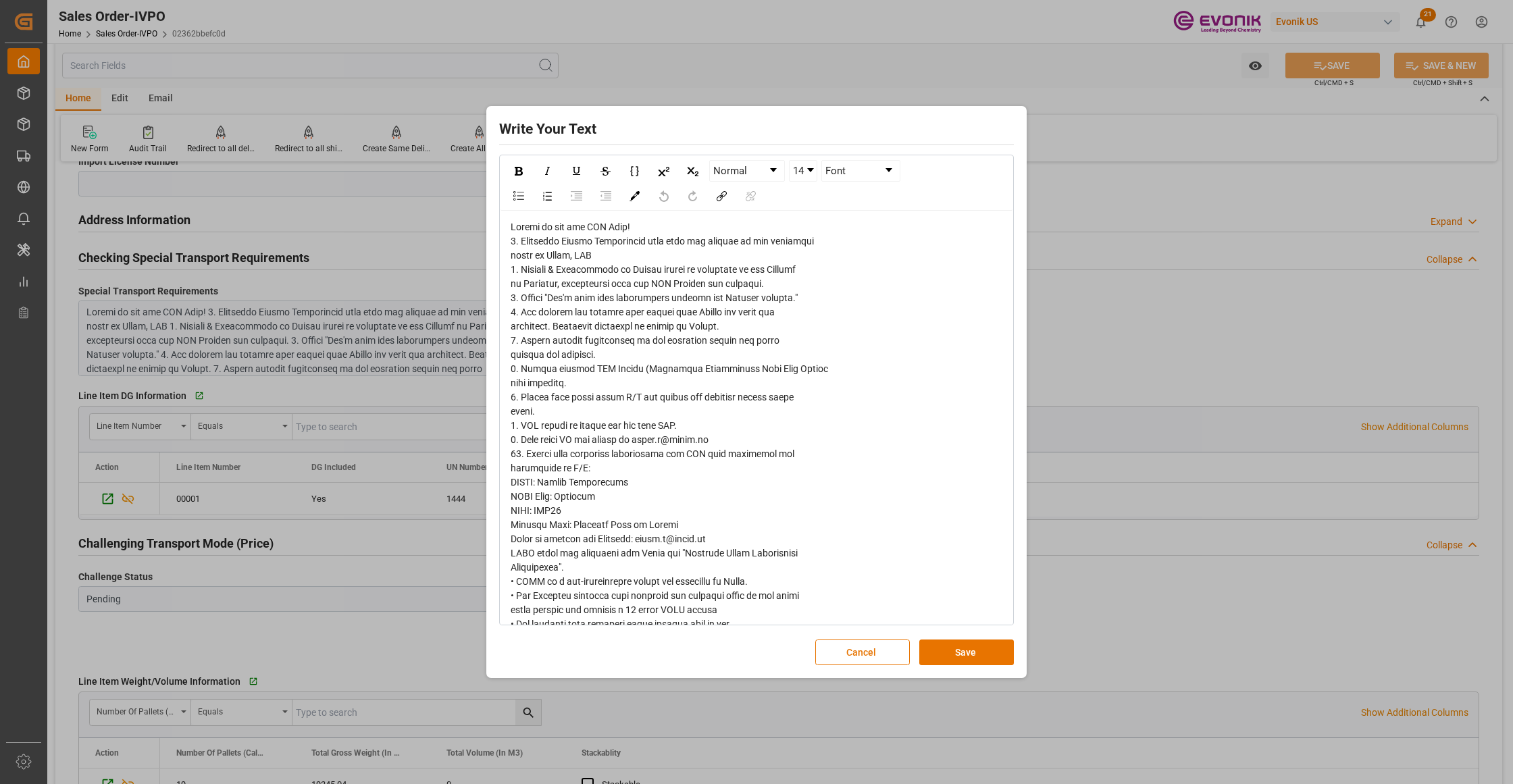
click at [535, 600] on span "rdw-editor" at bounding box center [669, 446] width 317 height 450
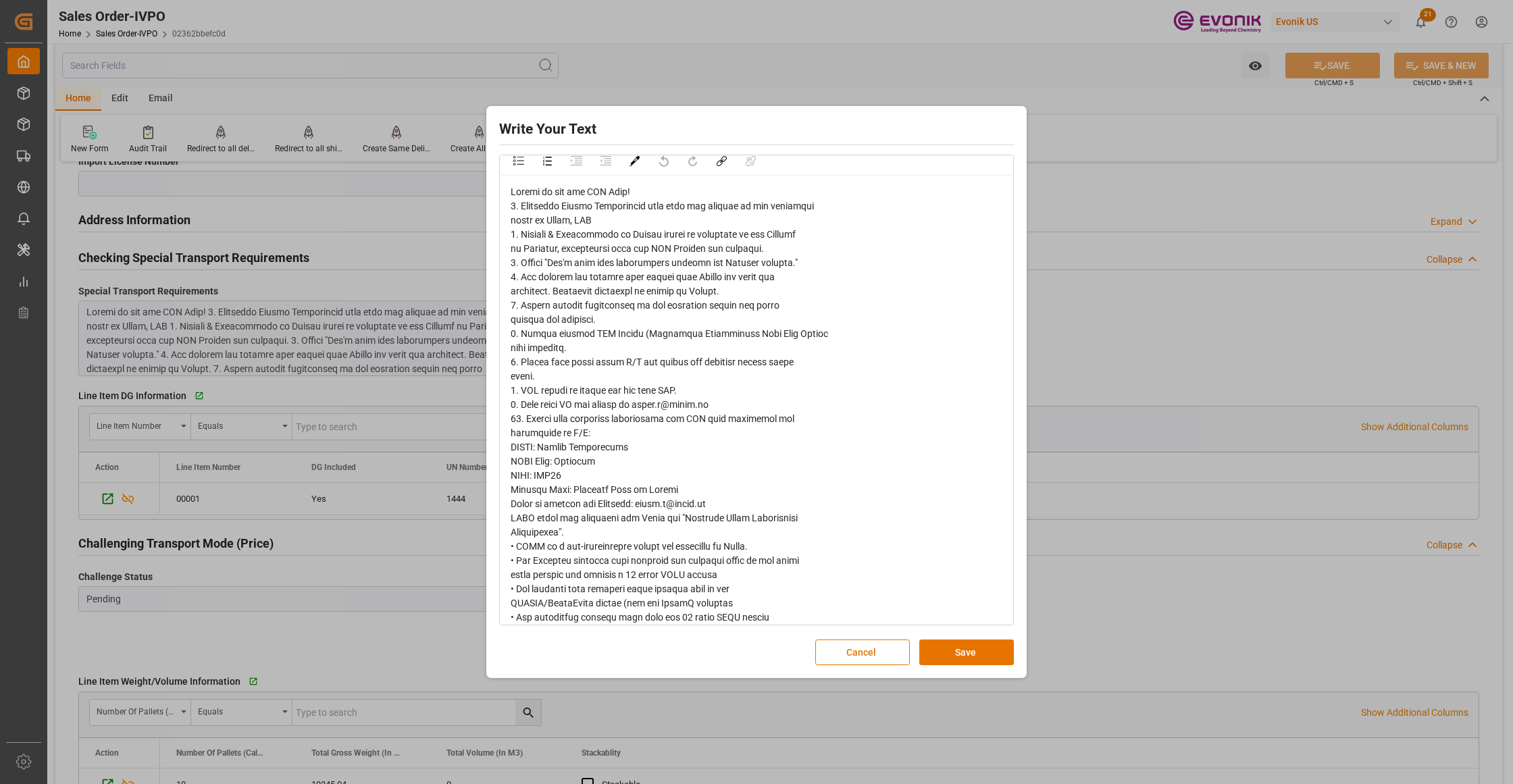
scroll to position [49, 0]
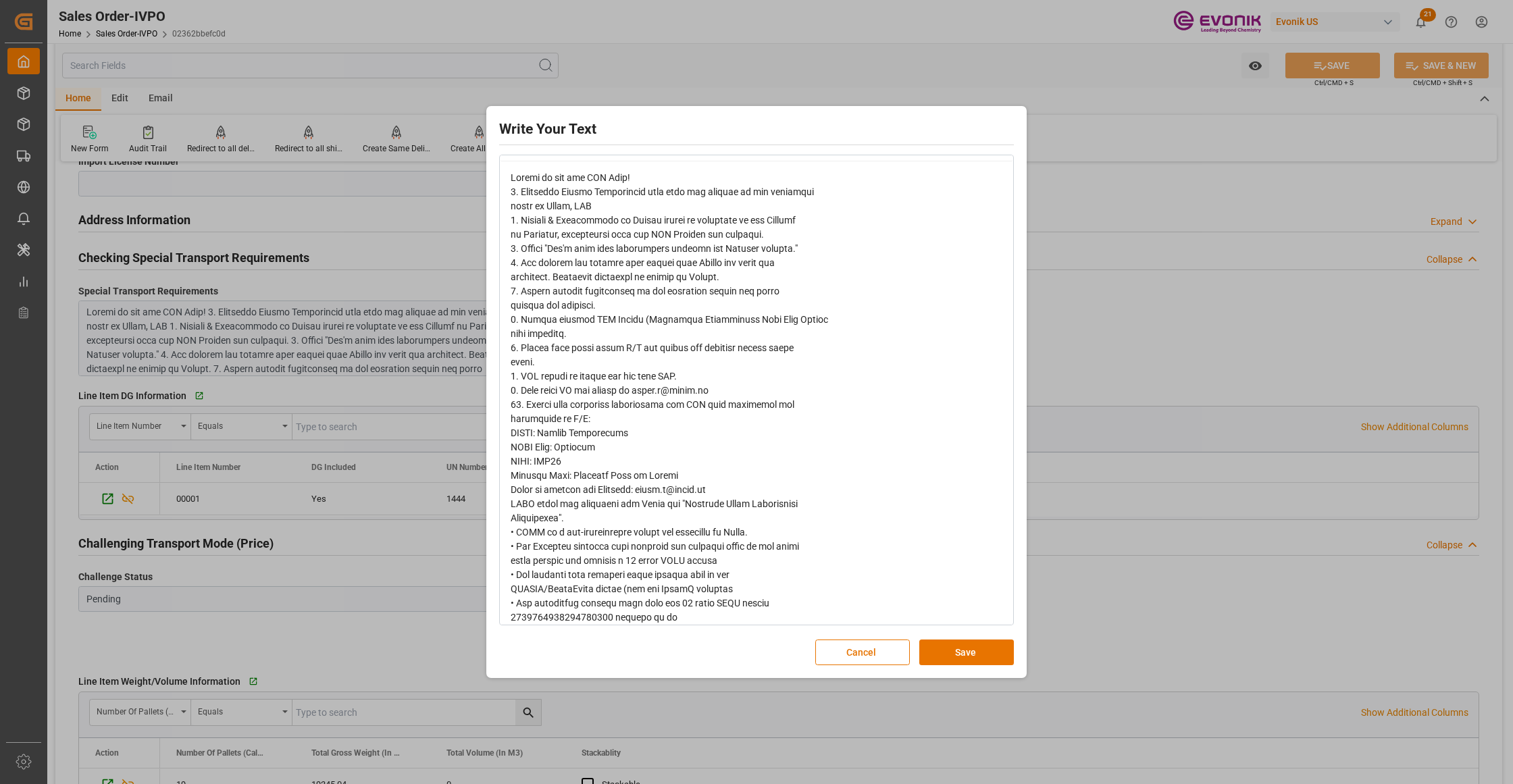
drag, startPoint x: 965, startPoint y: 651, endPoint x: 949, endPoint y: 630, distance: 26.4
click at [963, 651] on button "Save" at bounding box center [966, 652] width 94 height 25
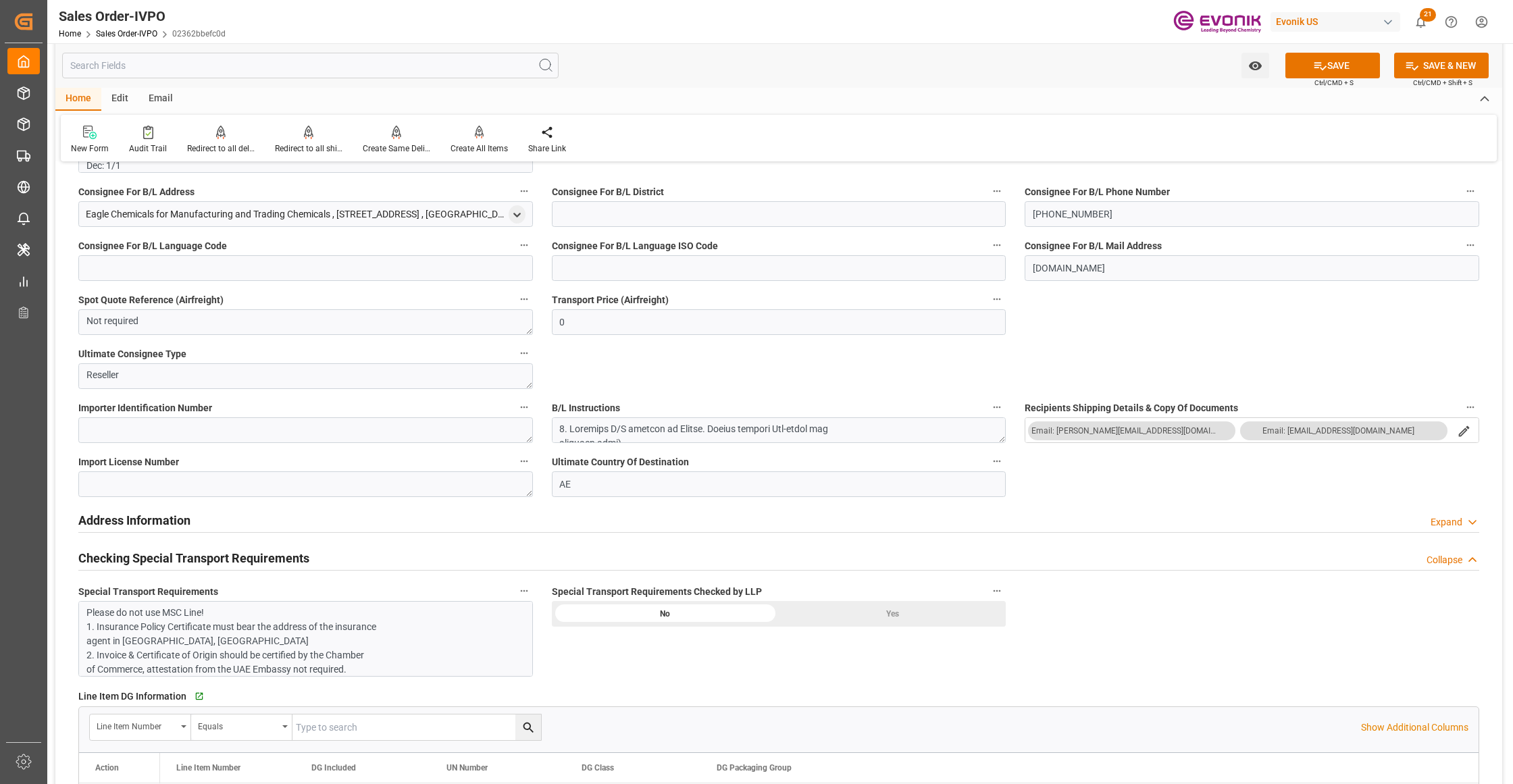
scroll to position [900, 0]
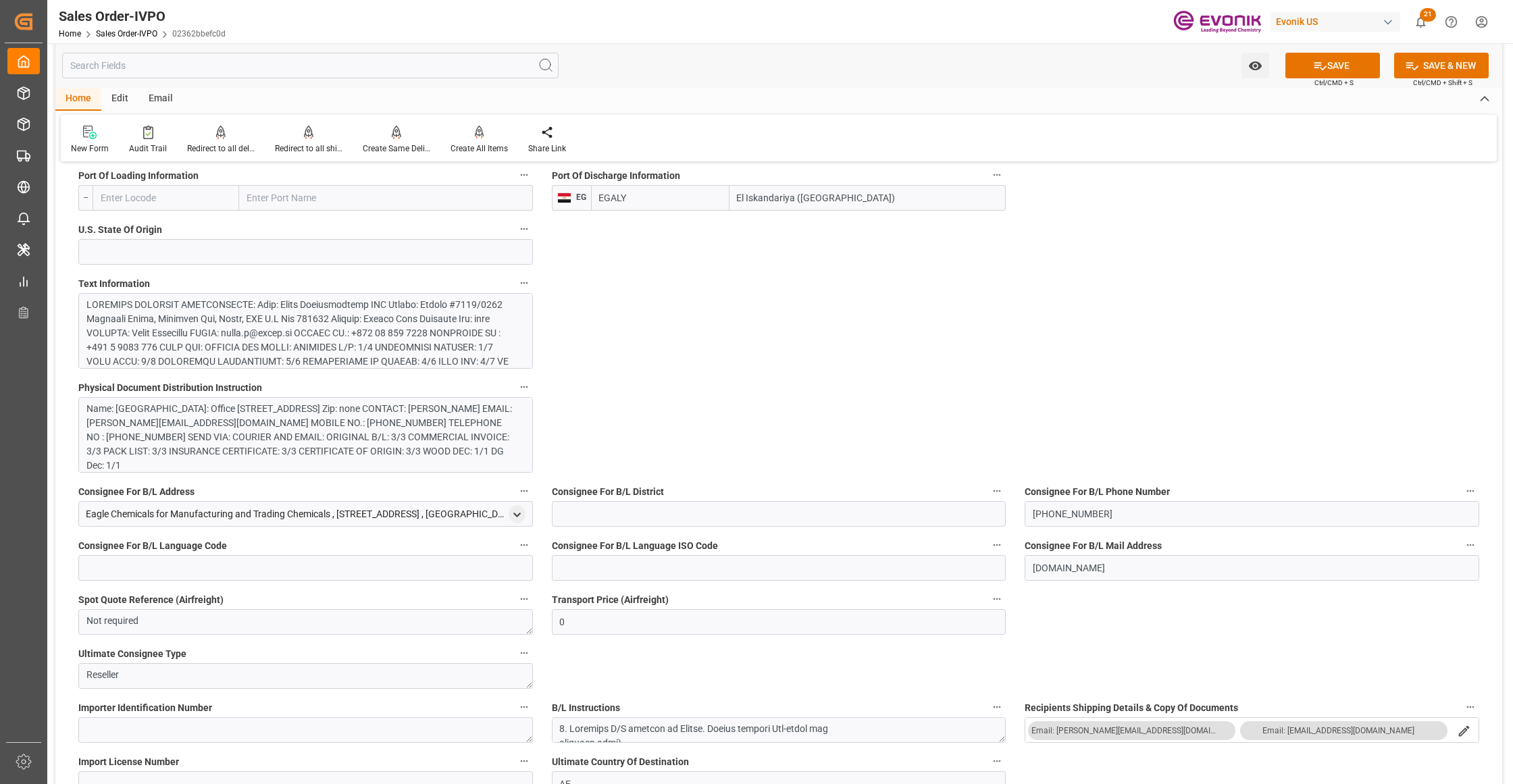
click at [301, 338] on div at bounding box center [299, 624] width 426 height 652
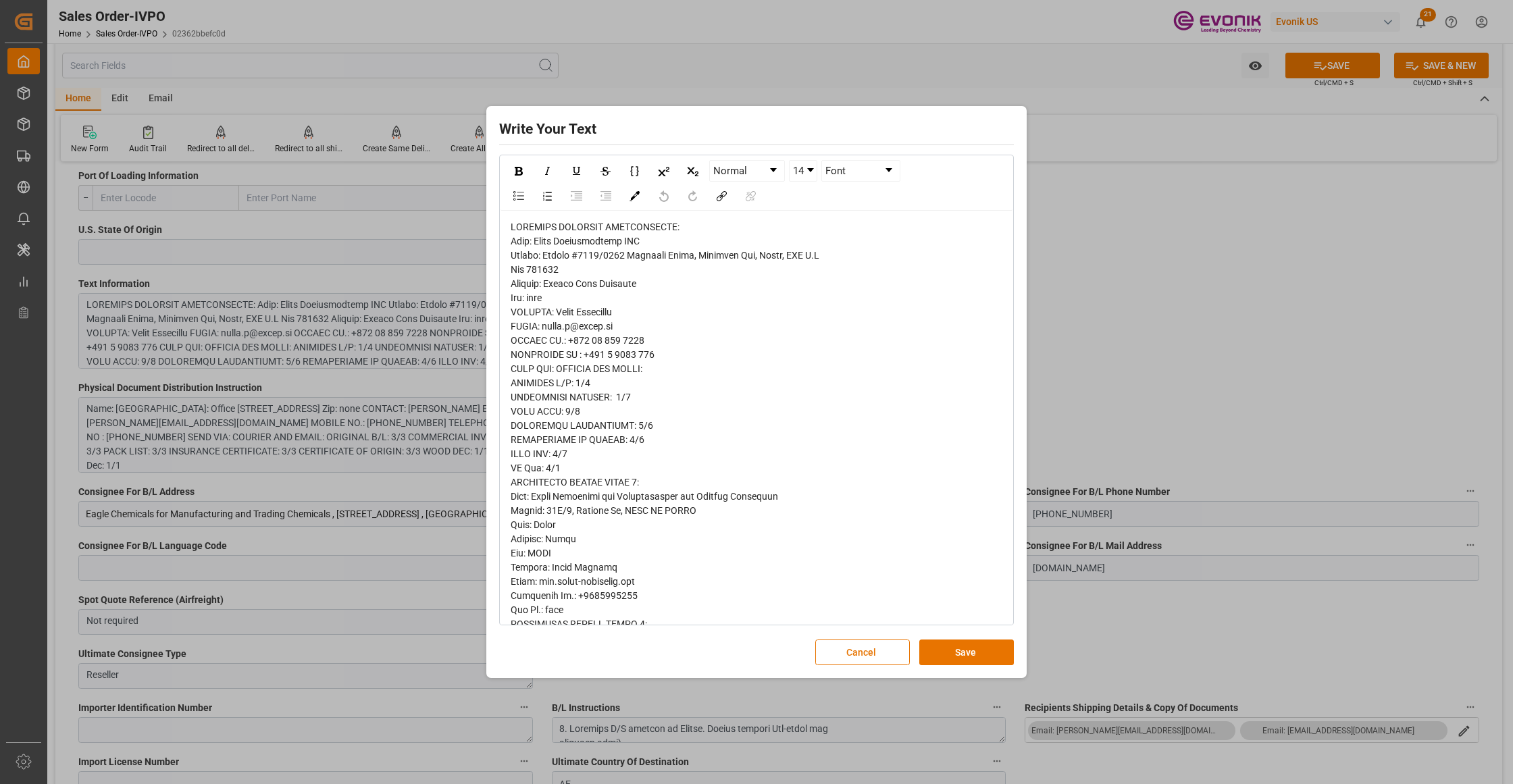
drag, startPoint x: 535, startPoint y: 541, endPoint x: 553, endPoint y: 536, distance: 18.7
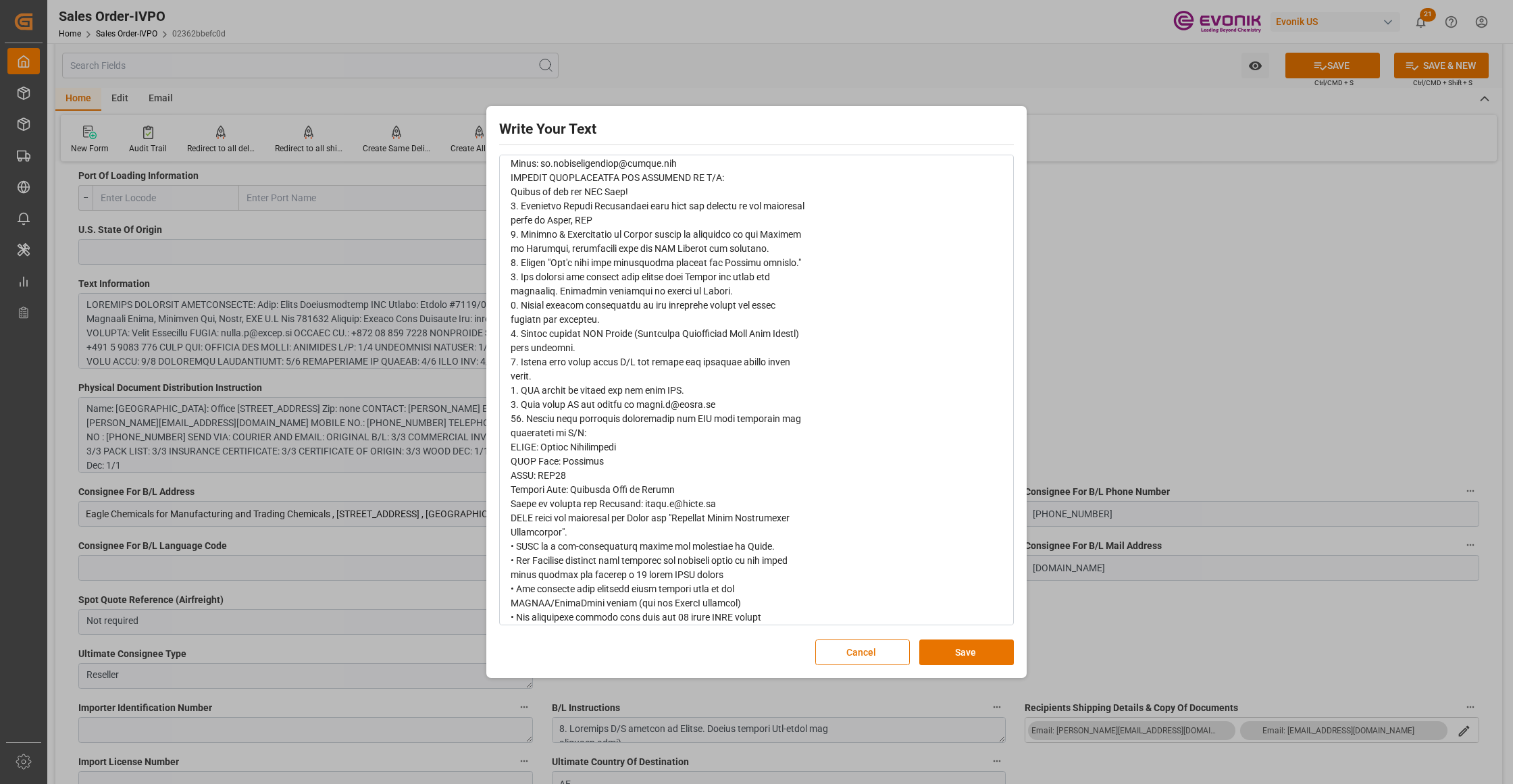
scroll to position [1411, 0]
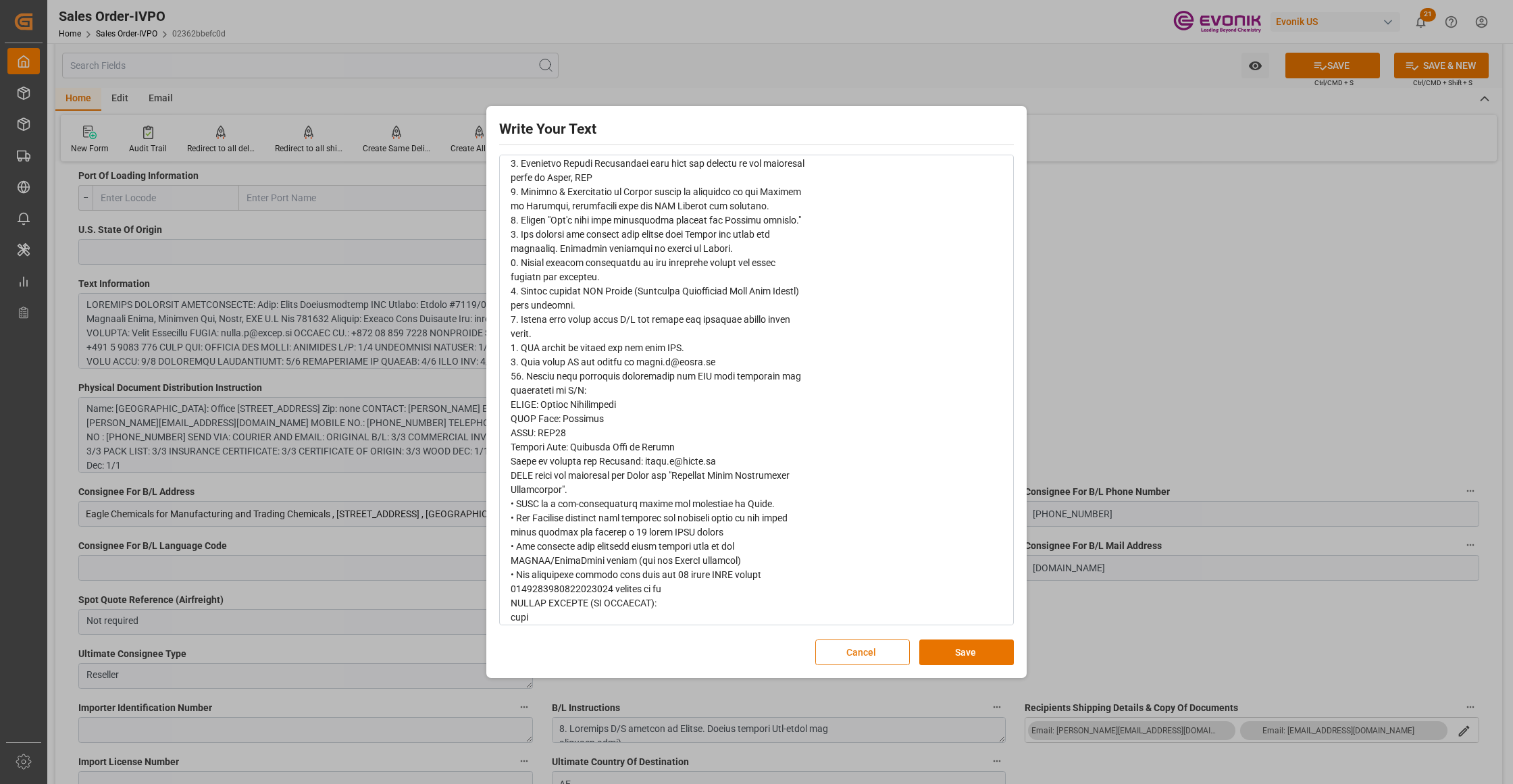
drag, startPoint x: 858, startPoint y: 652, endPoint x: 851, endPoint y: 651, distance: 7.1
click at [851, 651] on button "Cancel" at bounding box center [862, 652] width 94 height 25
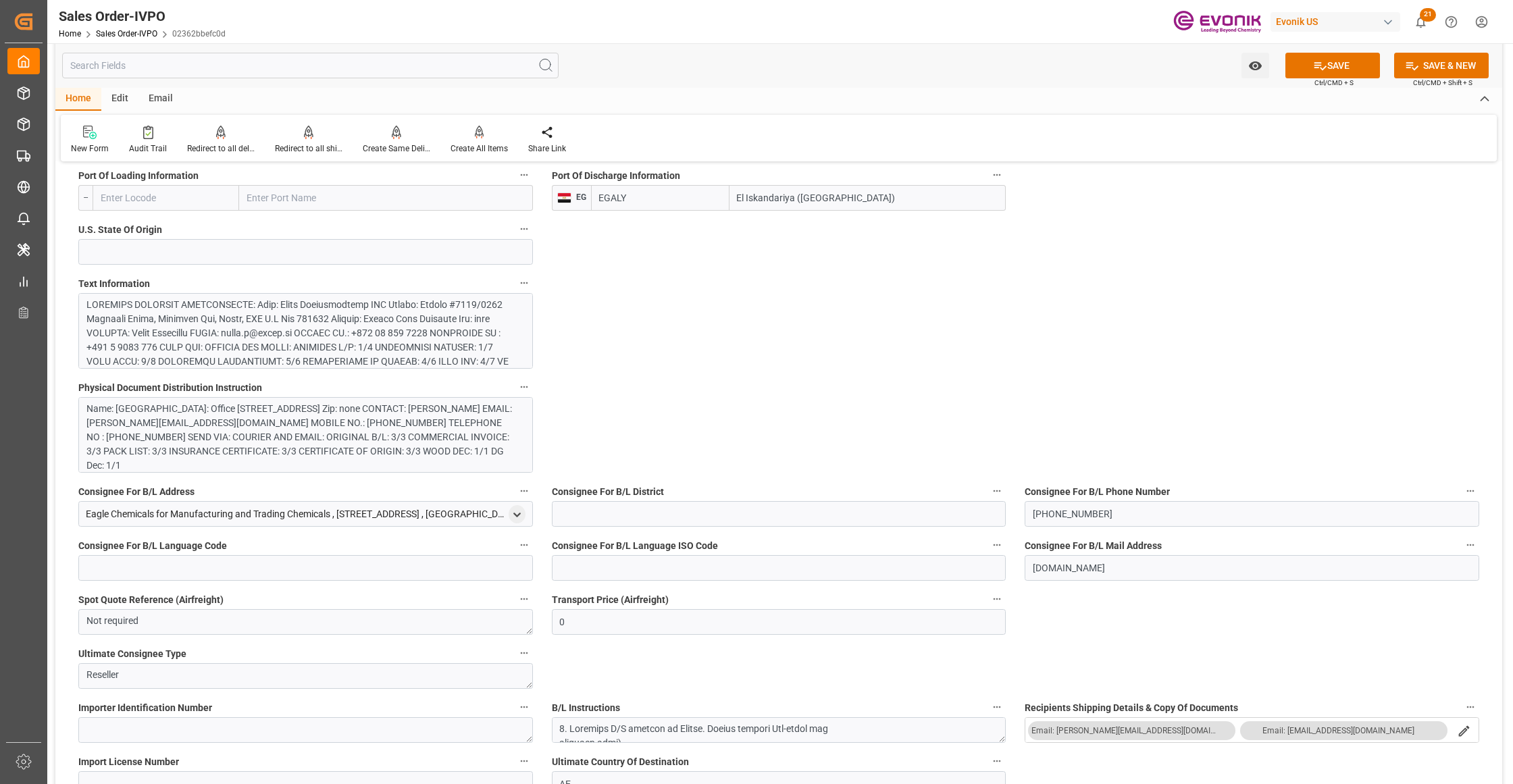
scroll to position [8, 0]
click at [757, 306] on div "General Order Information Collapse code 02362bbefc0d Sales Order/IVPO Status Ac…" at bounding box center [779, 760] width 1447 height 2973
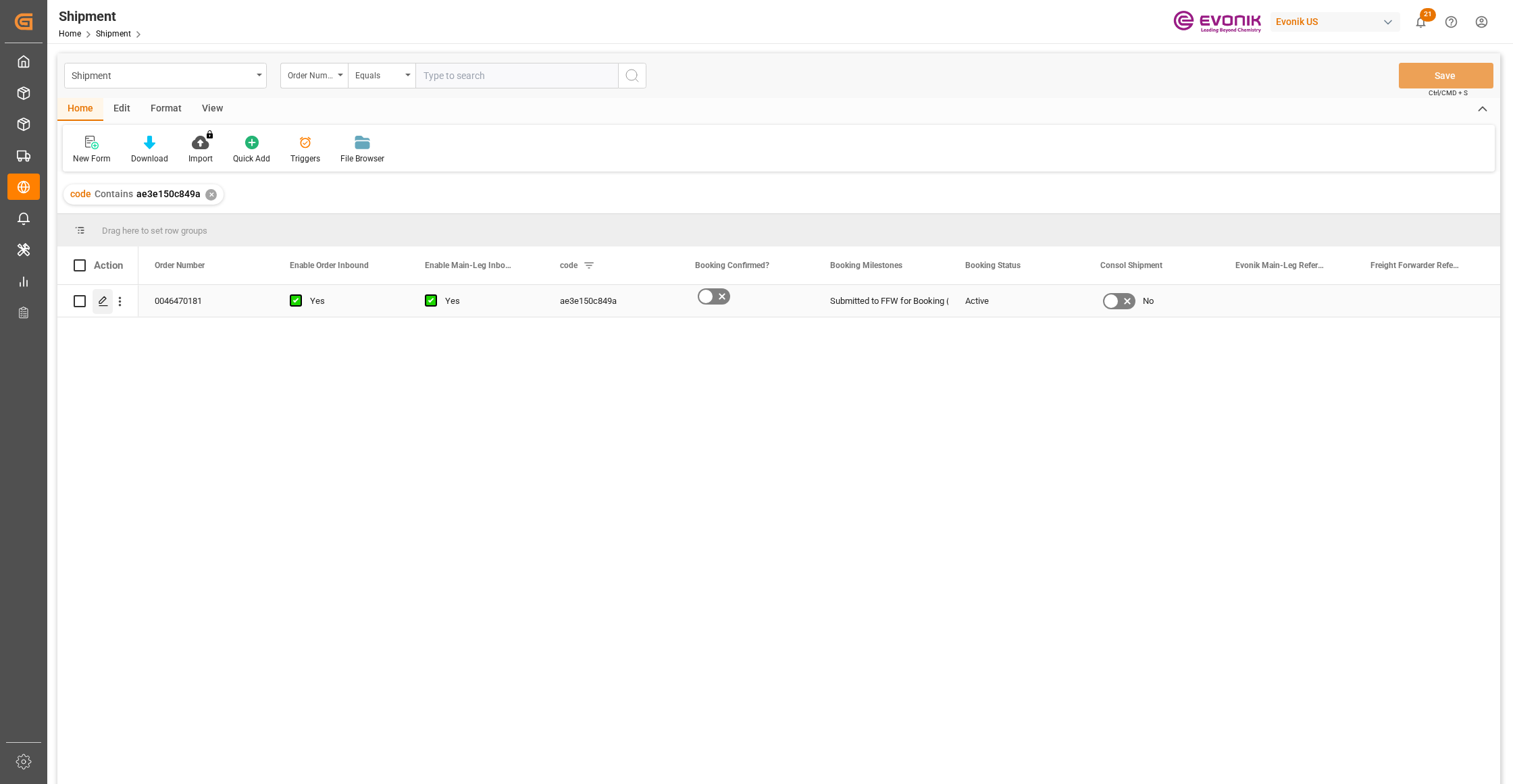
click at [99, 300] on icon "Press SPACE to select this row." at bounding box center [103, 301] width 10 height 10
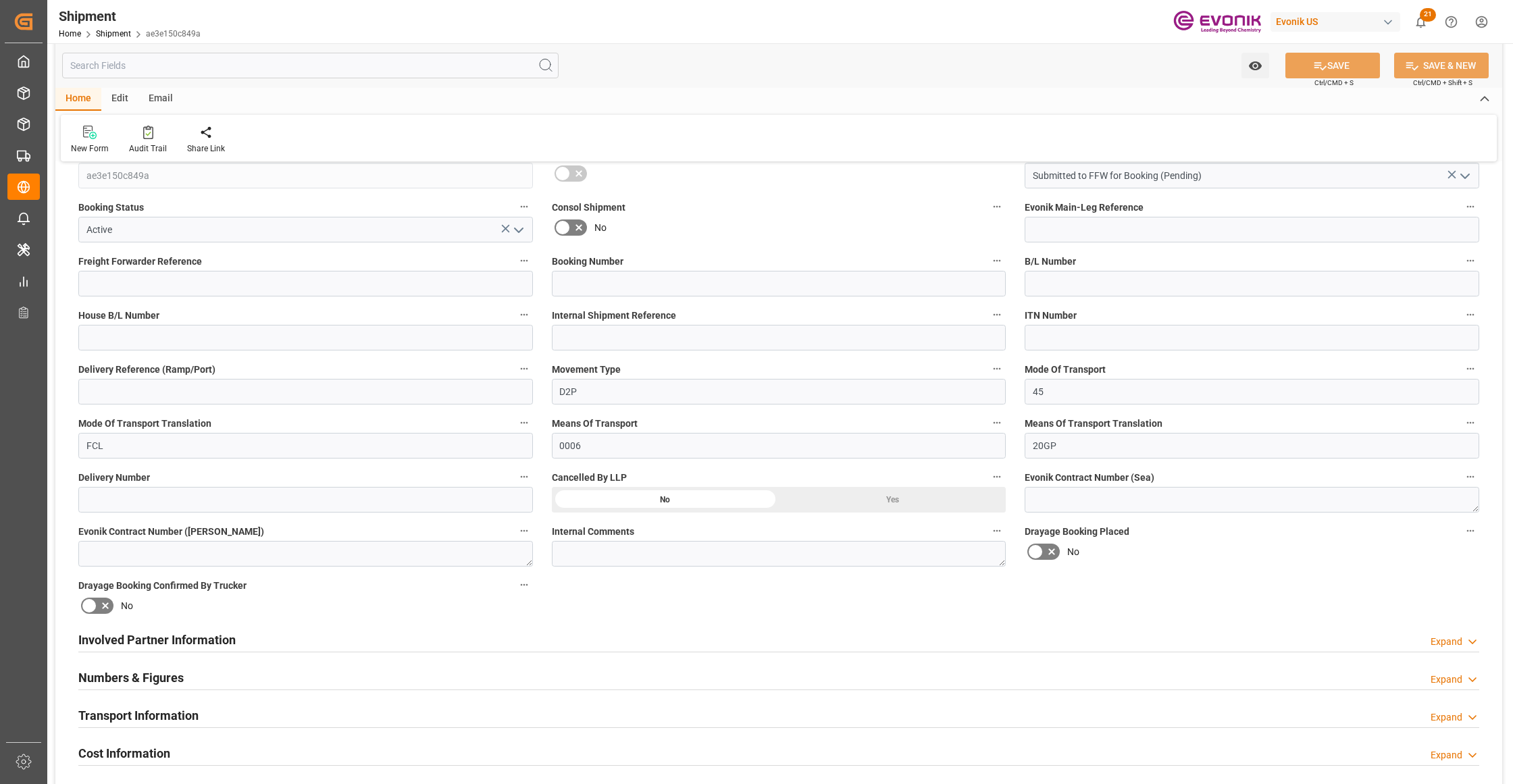
scroll to position [600, 0]
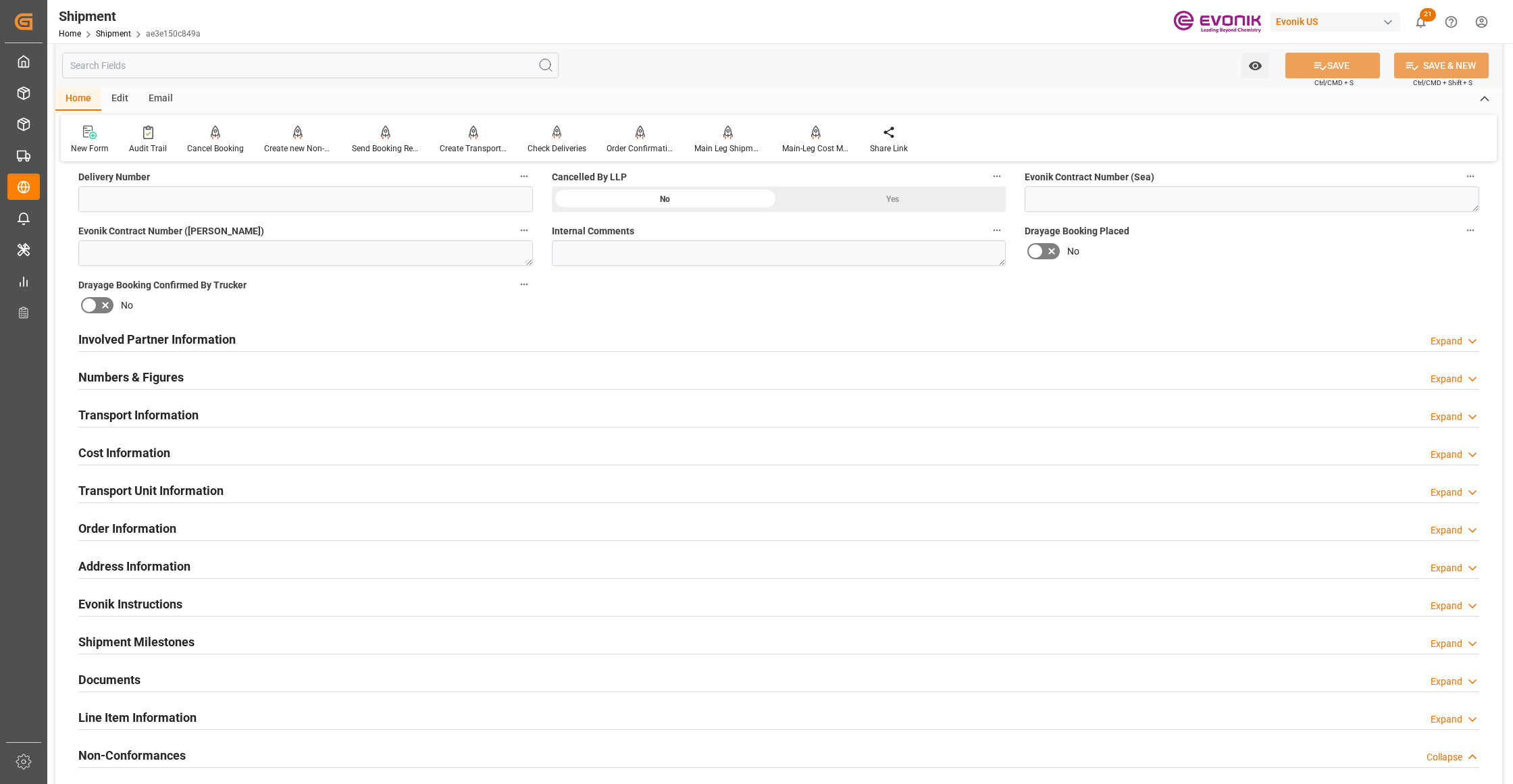
click at [727, 340] on div "Involved Partner Information Expand" at bounding box center [779, 338] width 1401 height 25
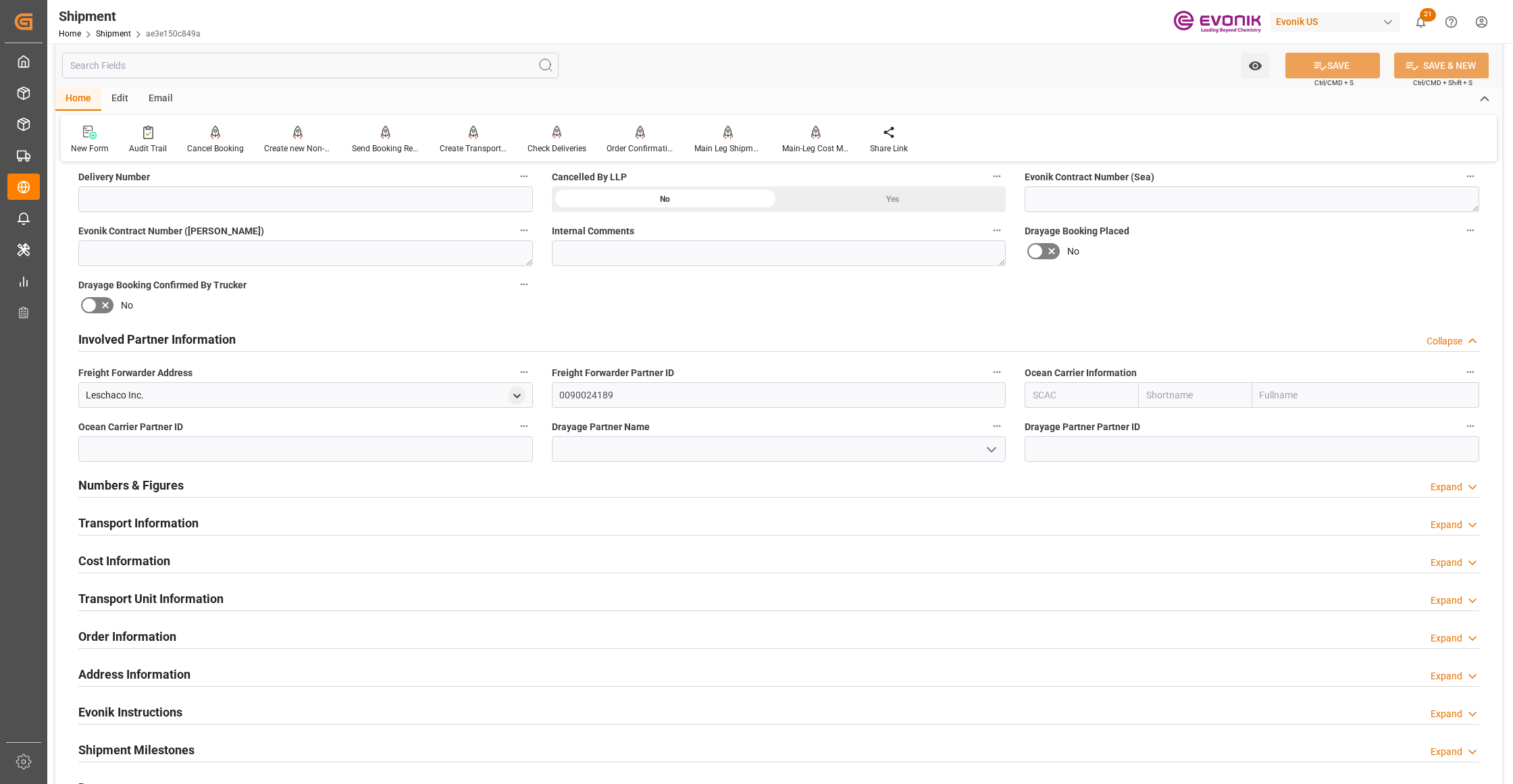
click at [1192, 389] on input "text" at bounding box center [1194, 395] width 113 height 25
type input "maersk"
click at [1171, 423] on b "Maersk" at bounding box center [1163, 424] width 31 height 10
type input "MAEU"
type input "Maersk"
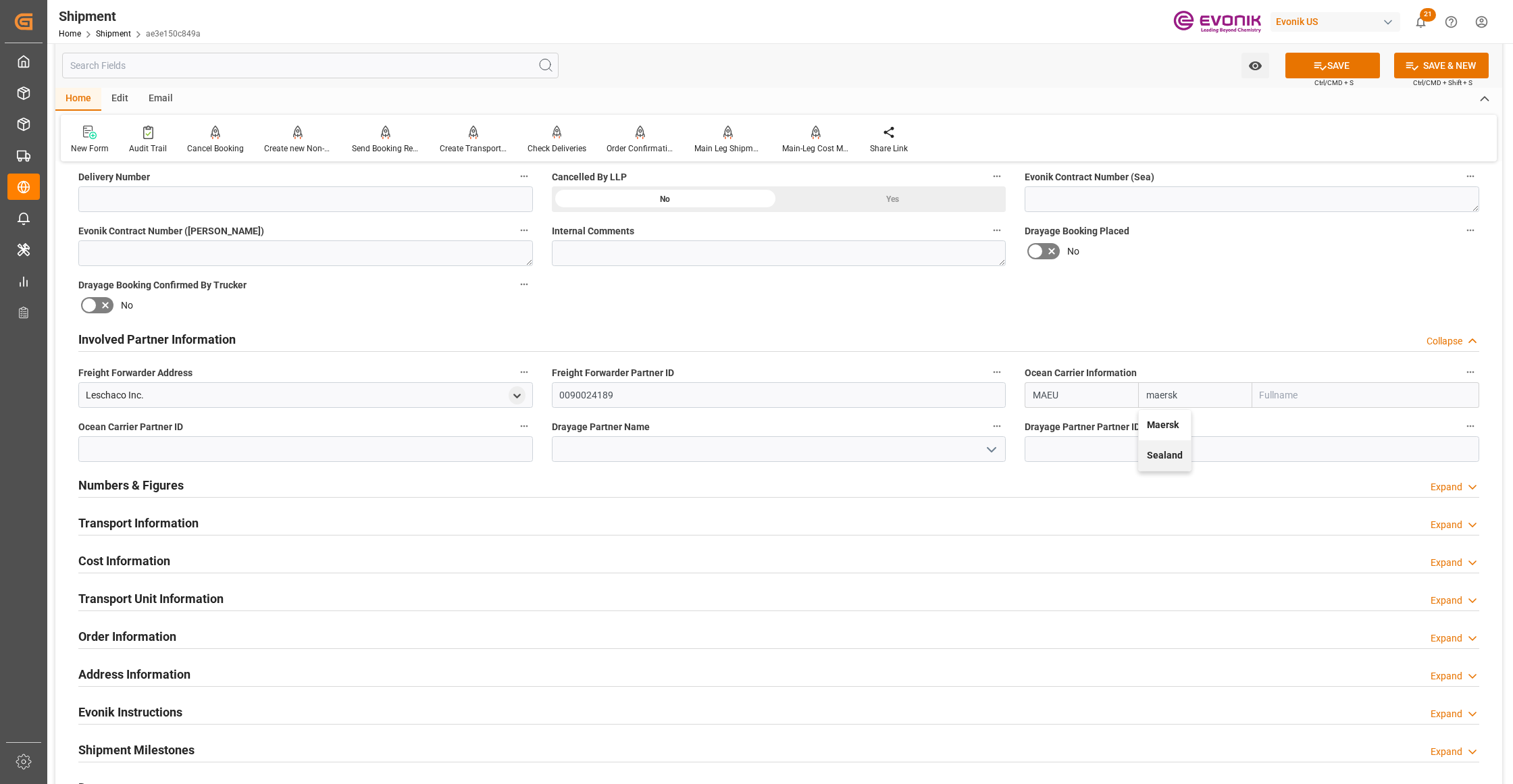
type input "Maersk Line AS"
type input "Maersk"
click at [1239, 276] on div "Booking Confirmation Milestone Bar Collapse Submitted to FFW for Booking (Pendi…" at bounding box center [779, 325] width 1447 height 1504
click at [1326, 70] on button "SAVE" at bounding box center [1332, 65] width 94 height 25
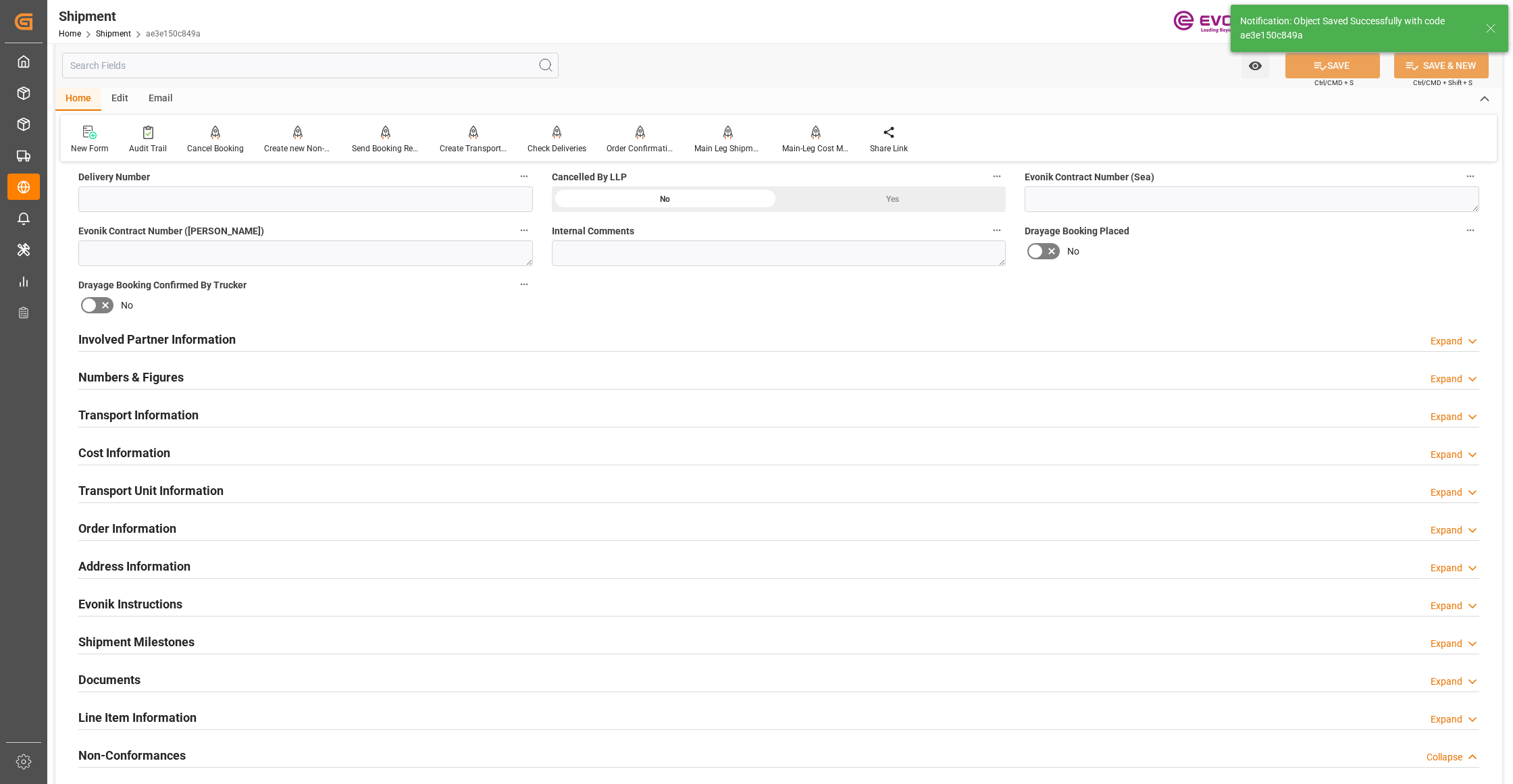
type input "0090029568"
click at [749, 337] on div "Involved Partner Information Expand" at bounding box center [779, 338] width 1401 height 25
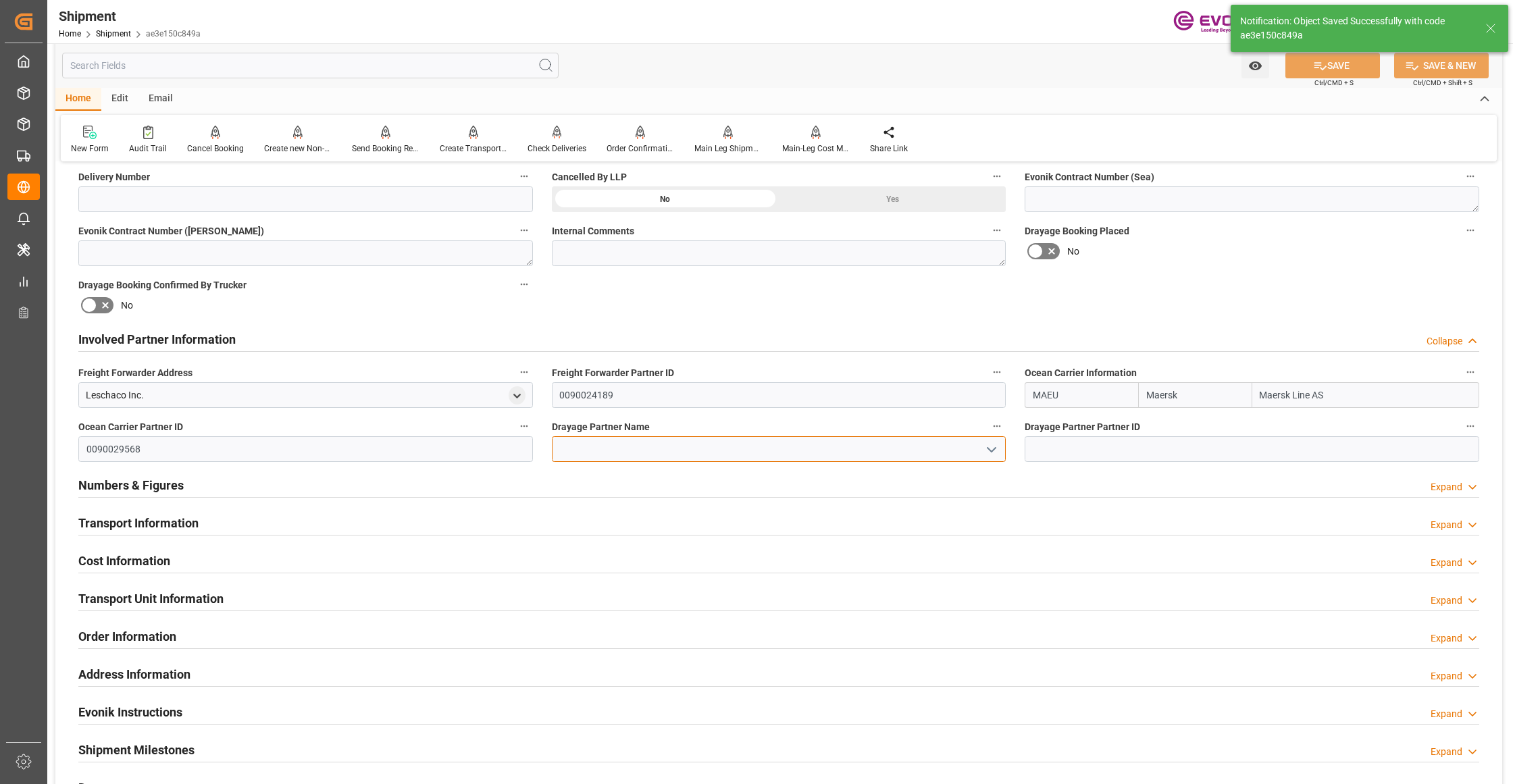
click at [708, 446] on input at bounding box center [779, 449] width 454 height 25
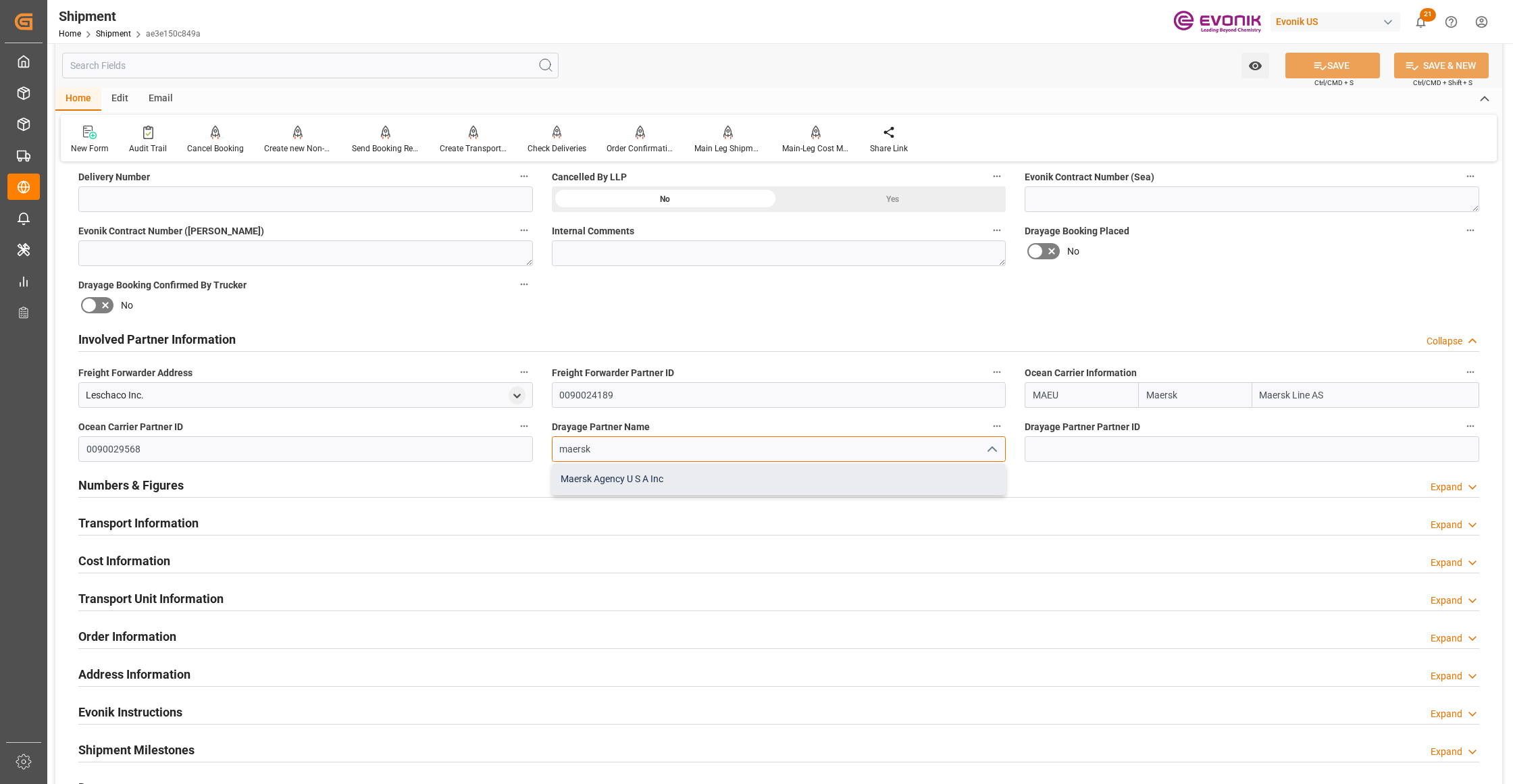
click at [722, 484] on div "Maersk Agency U S A Inc" at bounding box center [779, 479] width 453 height 31
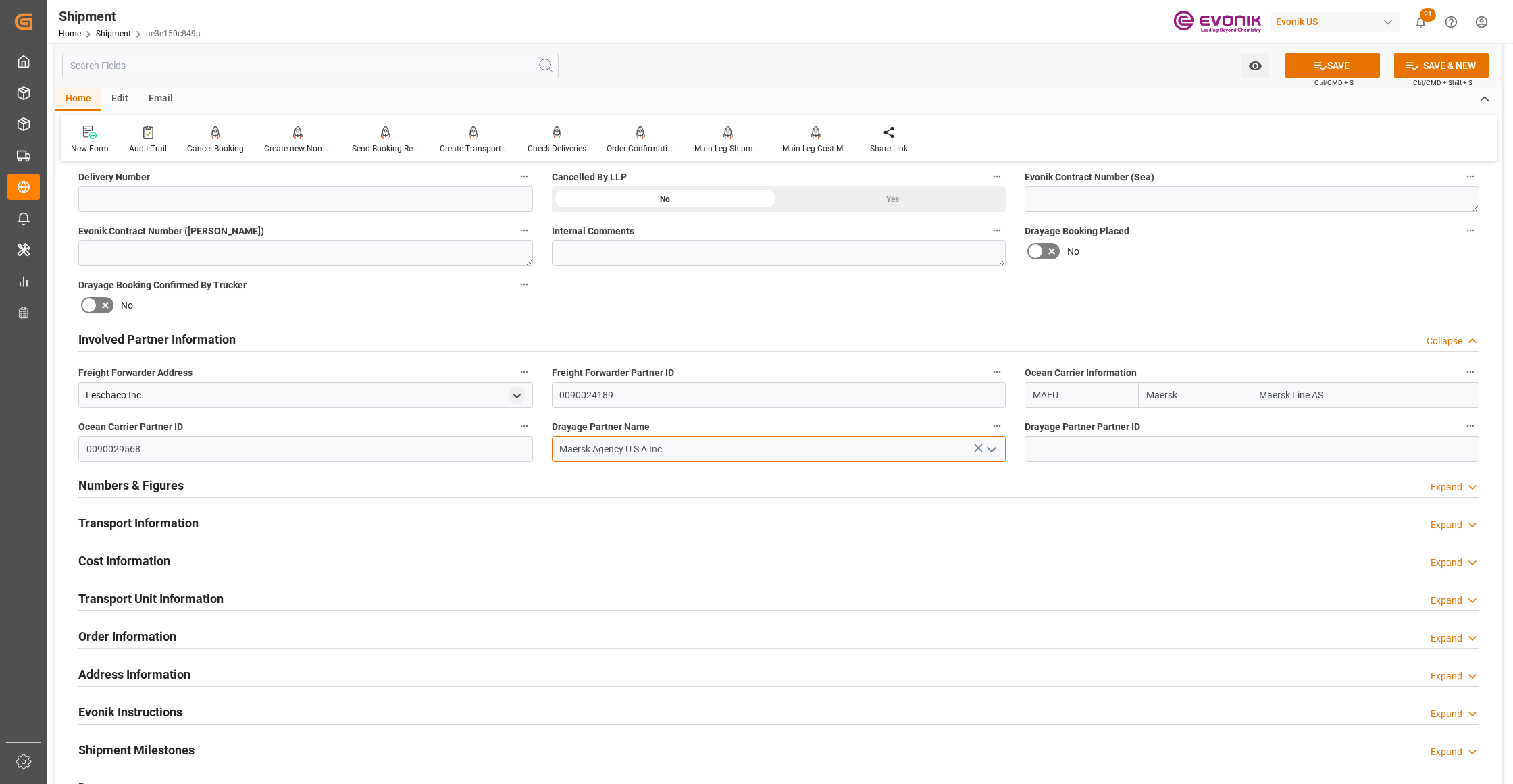
type input "Maersk Agency U S A Inc"
click at [1203, 295] on div "Booking Confirmation Milestone Bar Collapse Submitted to FFW for Booking (Pendi…" at bounding box center [779, 325] width 1447 height 1504
click at [1349, 65] on button "SAVE" at bounding box center [1332, 65] width 94 height 25
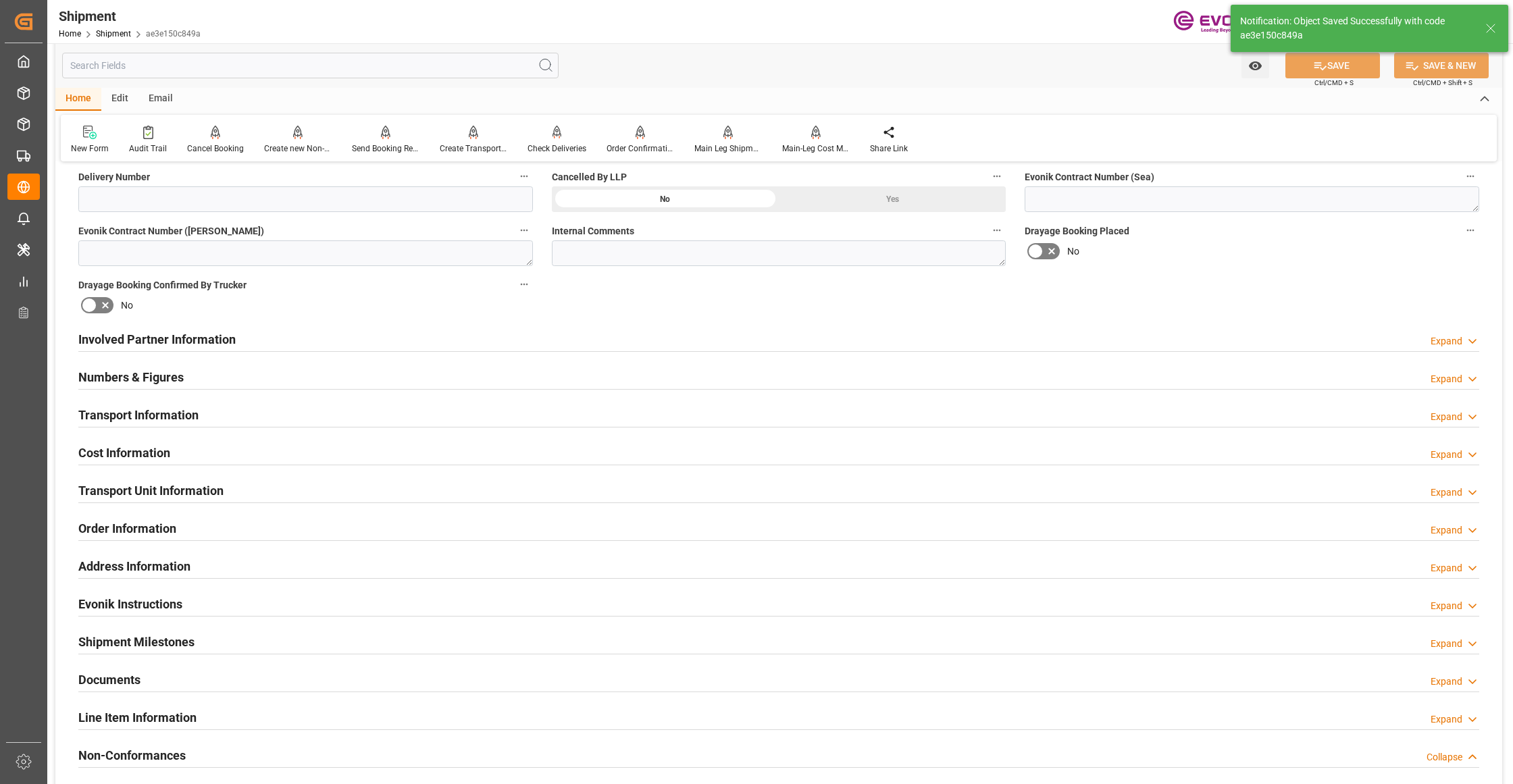
click at [646, 340] on div "Involved Partner Information Expand" at bounding box center [779, 338] width 1401 height 25
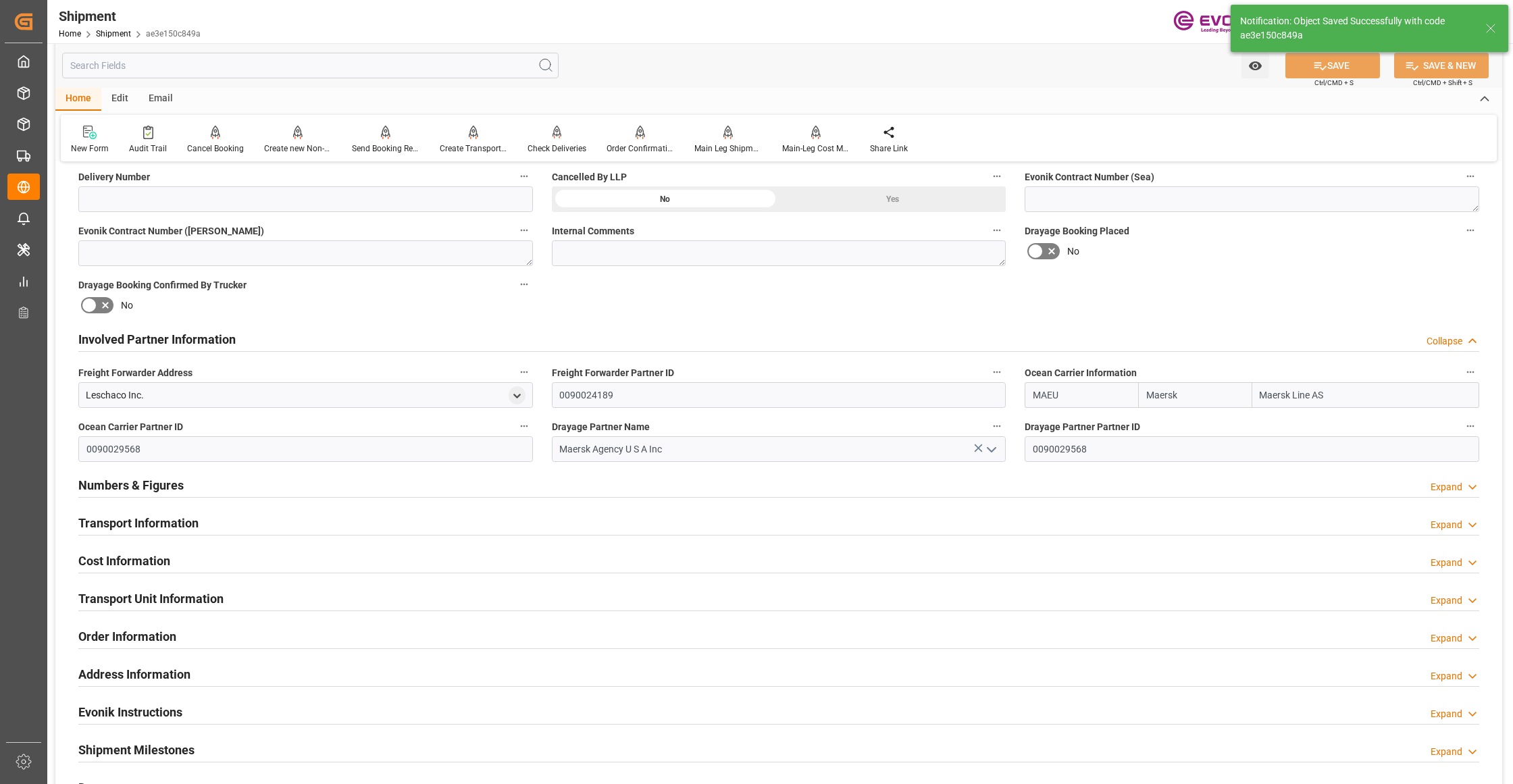
click at [598, 520] on div "Transport Information Expand" at bounding box center [779, 522] width 1401 height 25
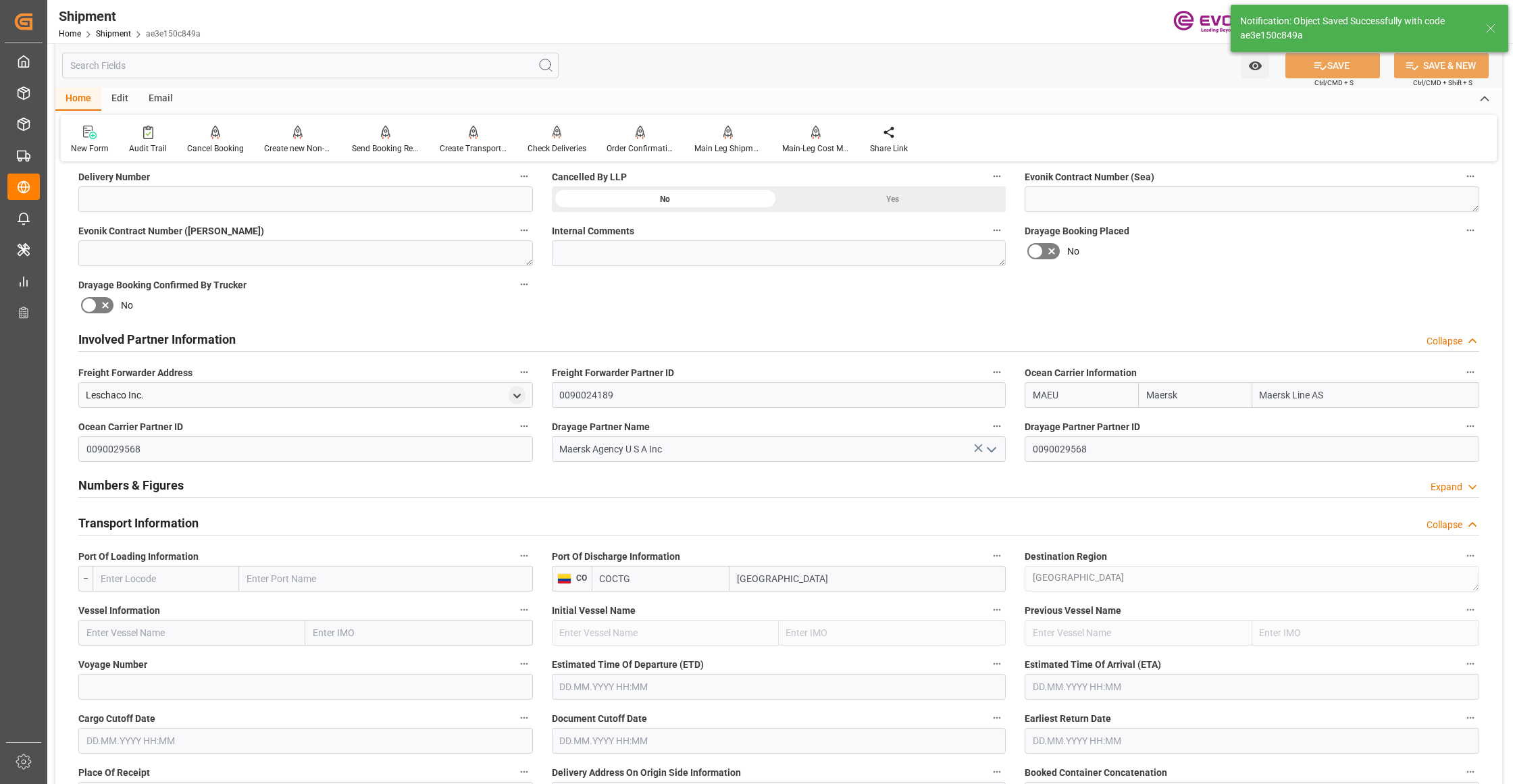
scroll to position [900, 0]
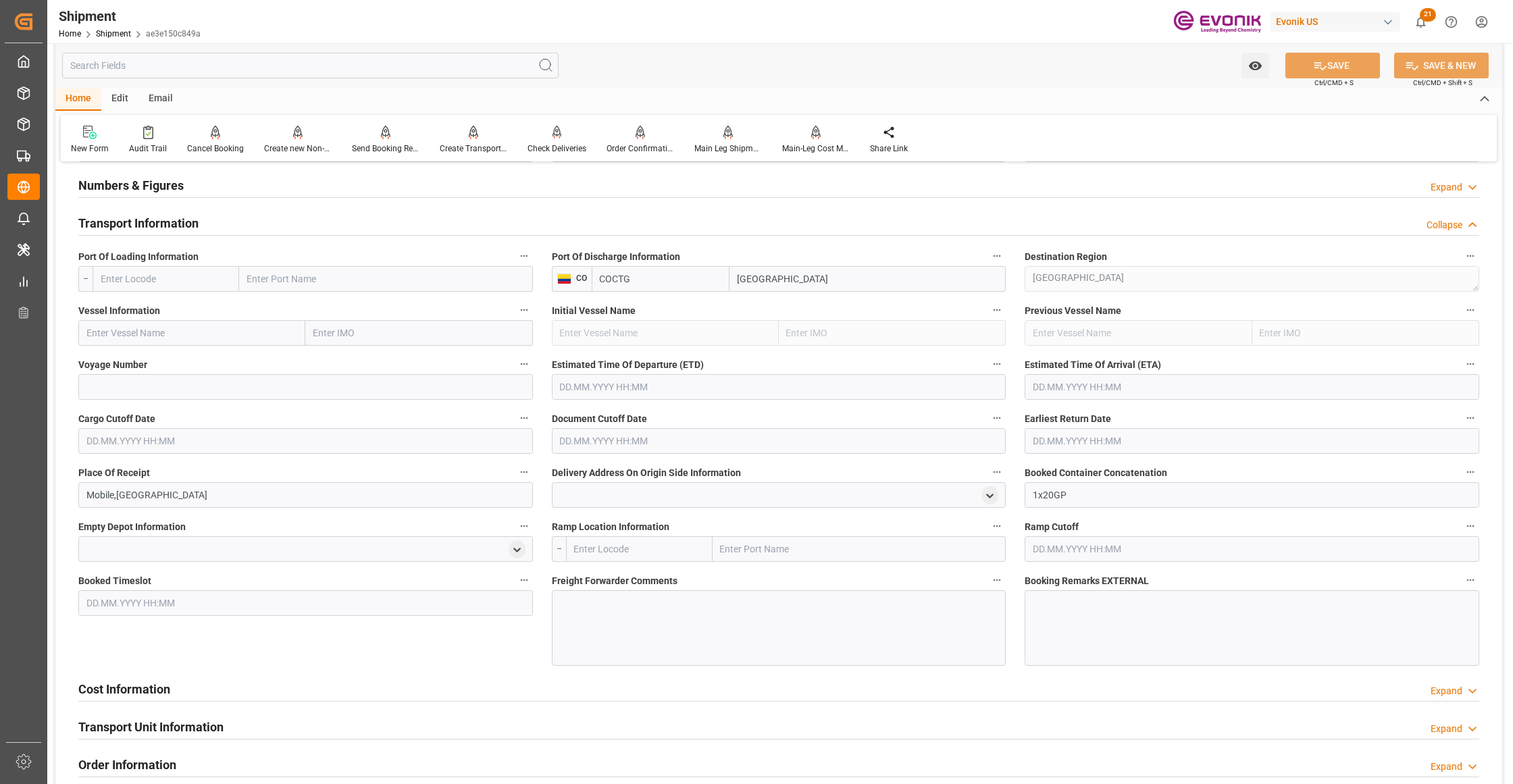
click at [182, 276] on input "text" at bounding box center [165, 279] width 146 height 25
drag, startPoint x: 154, startPoint y: 307, endPoint x: 187, endPoint y: 319, distance: 35.1
click at [154, 307] on span "USMOB - Mobile" at bounding box center [133, 308] width 64 height 10
type input "USMOB"
type input "Mobile"
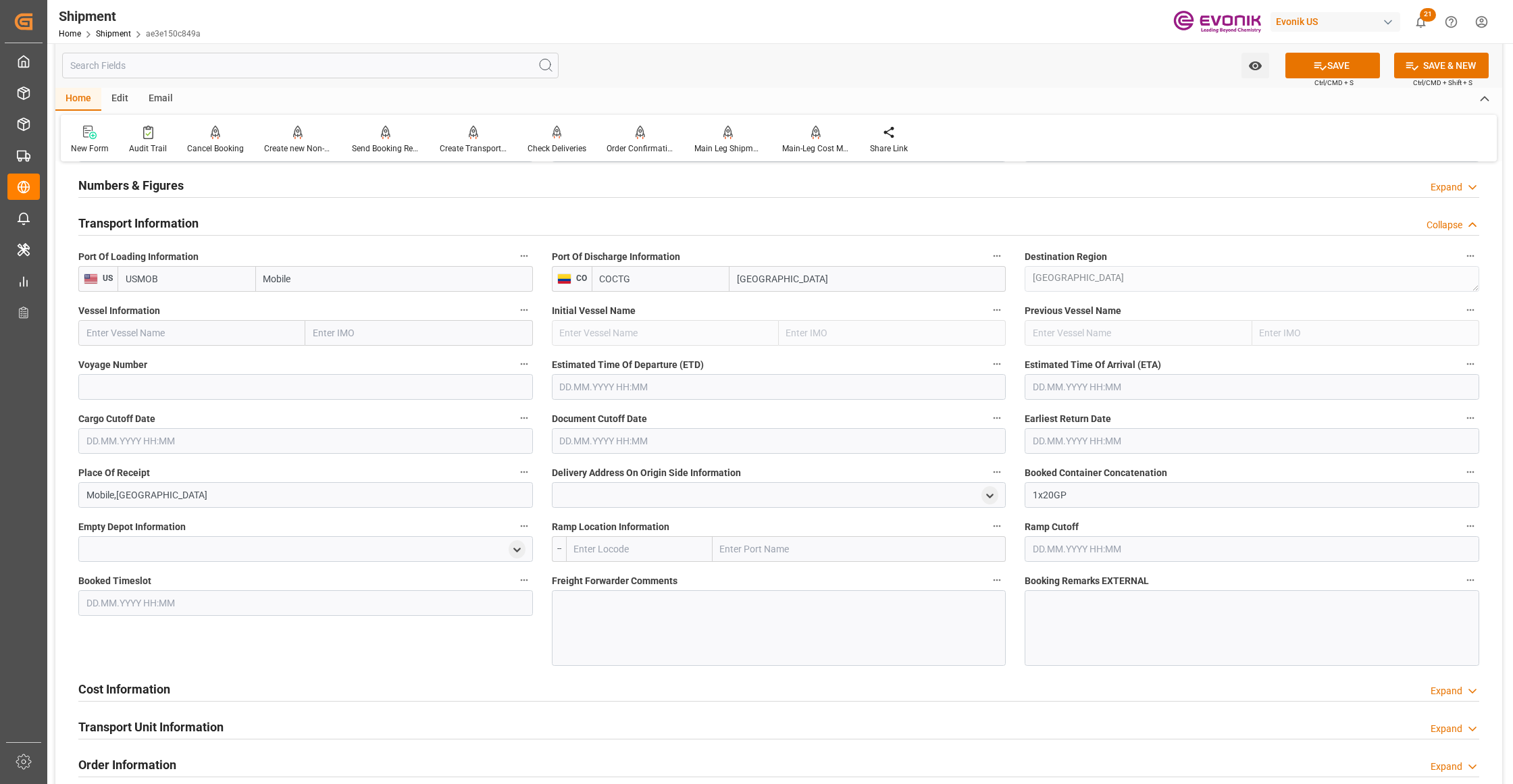
type input "USMOB"
click at [194, 338] on input "text" at bounding box center [192, 333] width 227 height 25
paste input "MAERSK SANTANA / 538W"
click at [197, 330] on input "MAERSK SANTANA / 538W" at bounding box center [192, 333] width 227 height 25
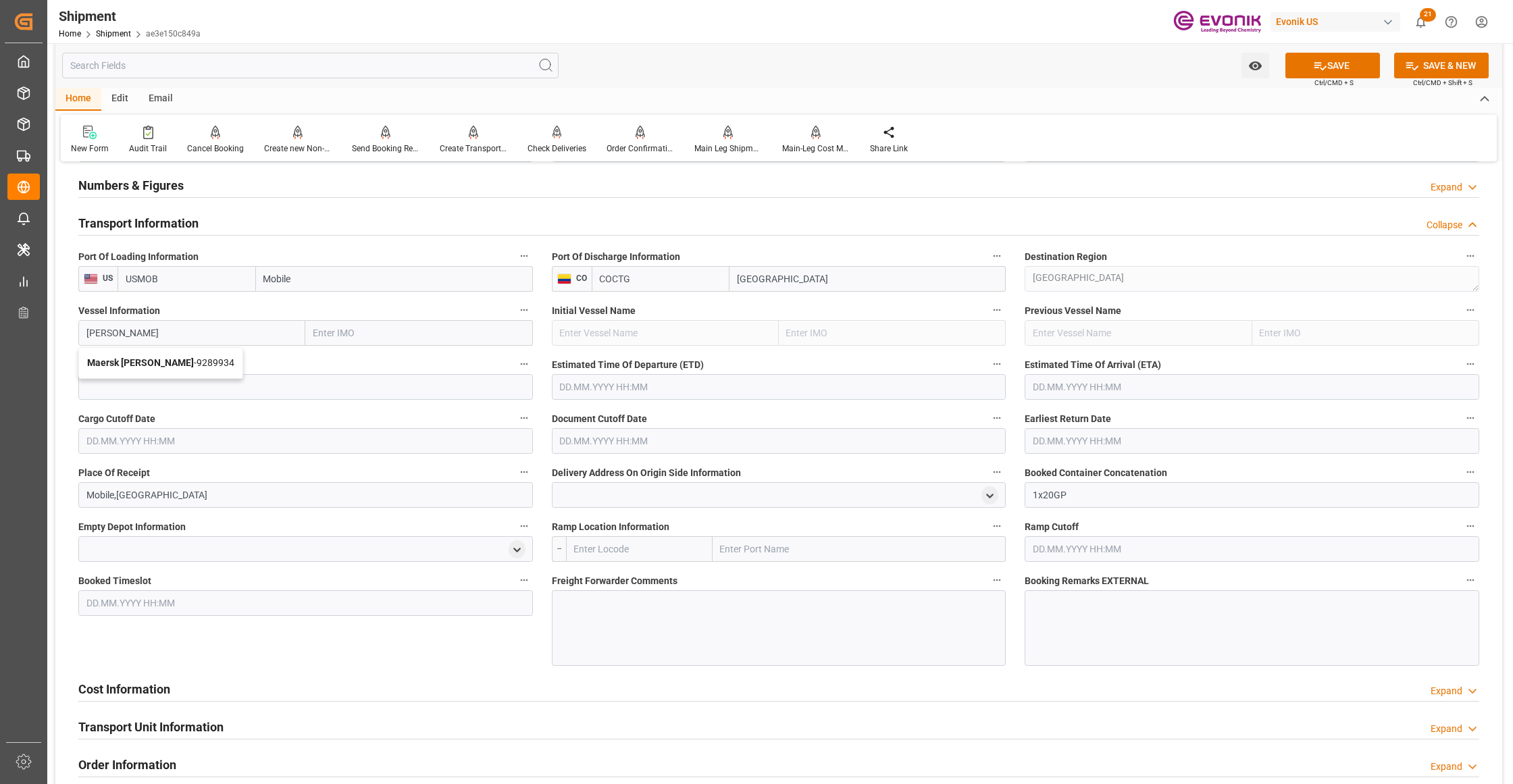
click at [181, 361] on span "Maersk Santana - 9289934" at bounding box center [160, 363] width 147 height 10
type input "Maersk Santana"
type input "9289934"
type input "Maersk Santana"
click at [193, 390] on input at bounding box center [306, 387] width 454 height 25
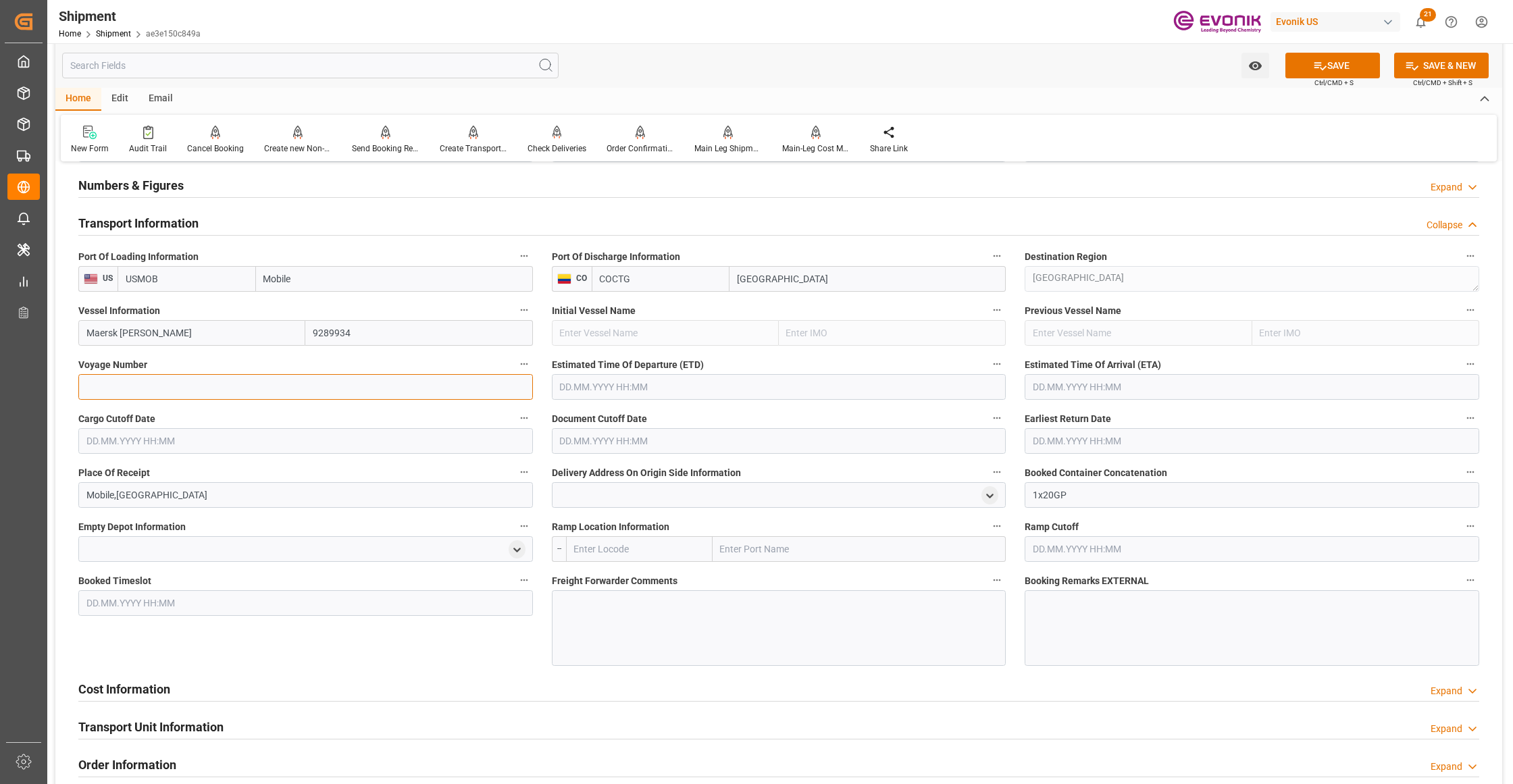
paste input "538W"
type input "538W"
click at [664, 390] on input "text" at bounding box center [779, 387] width 454 height 25
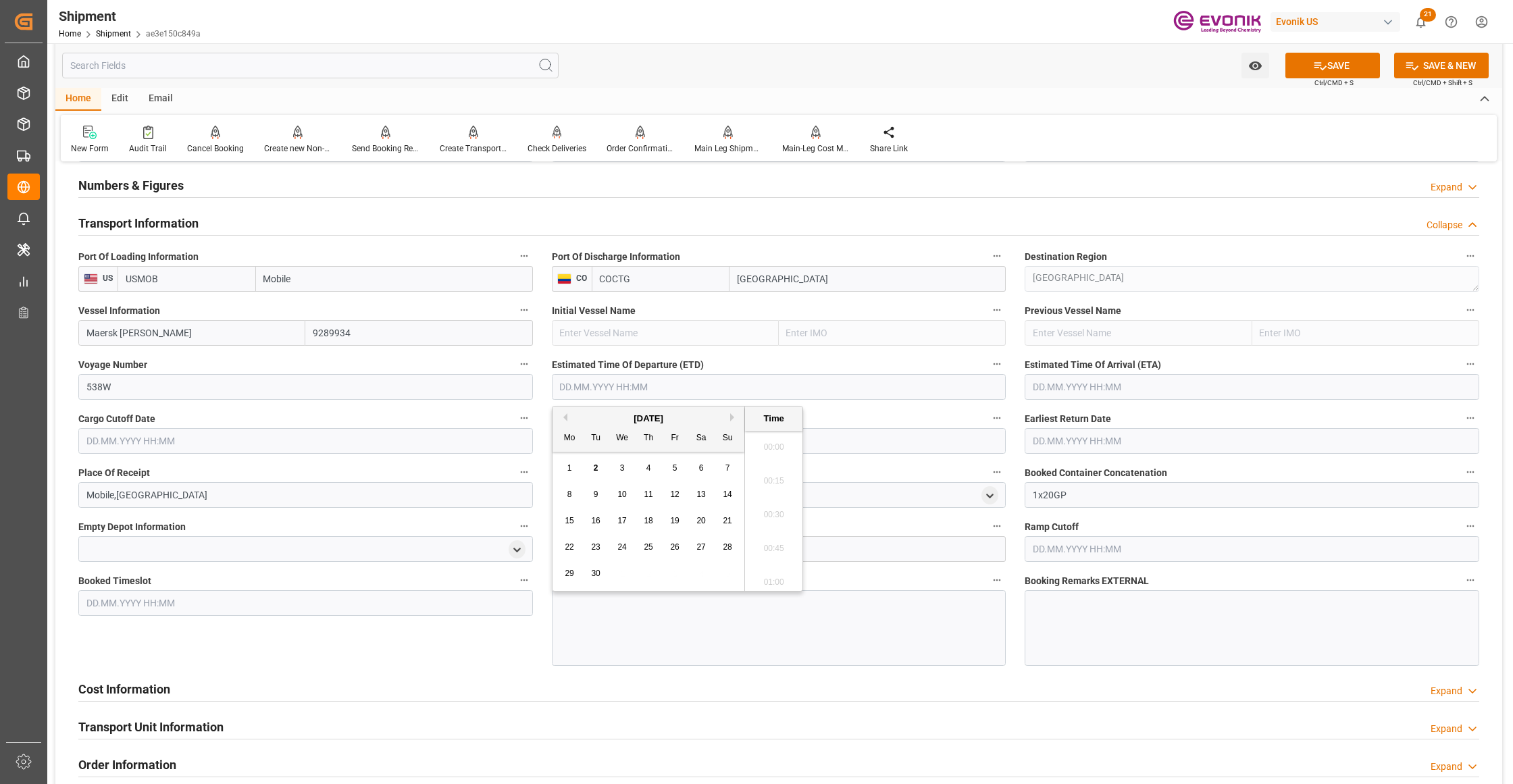
scroll to position [207, 0]
click at [622, 543] on span "24" at bounding box center [622, 546] width 9 height 10
type input "24.09.2025 00:00"
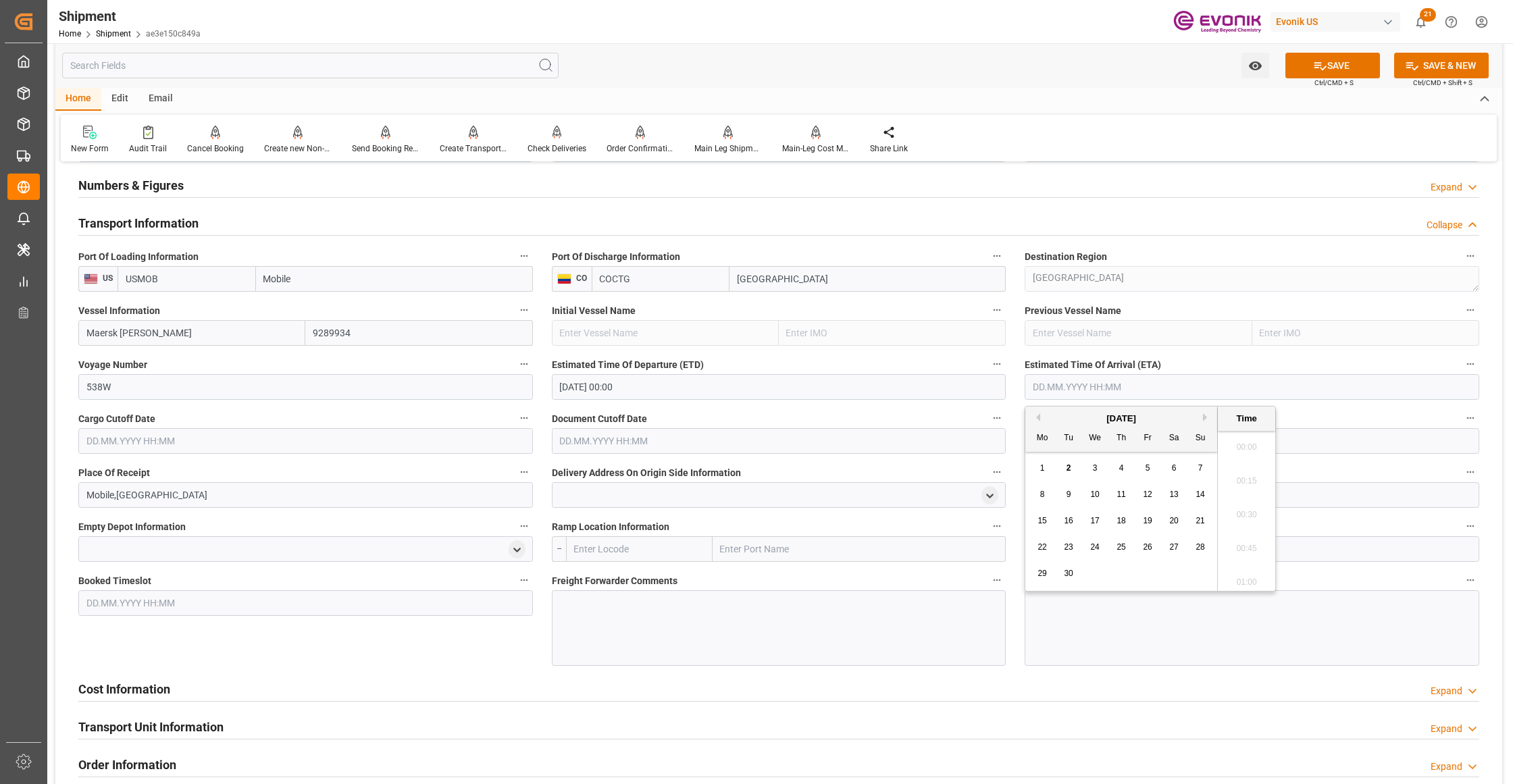
click at [1116, 377] on input "text" at bounding box center [1252, 387] width 454 height 25
click at [1070, 574] on span "30" at bounding box center [1068, 573] width 9 height 10
type input "30.09.2025 00:00"
click at [327, 444] on input "text" at bounding box center [306, 441] width 454 height 25
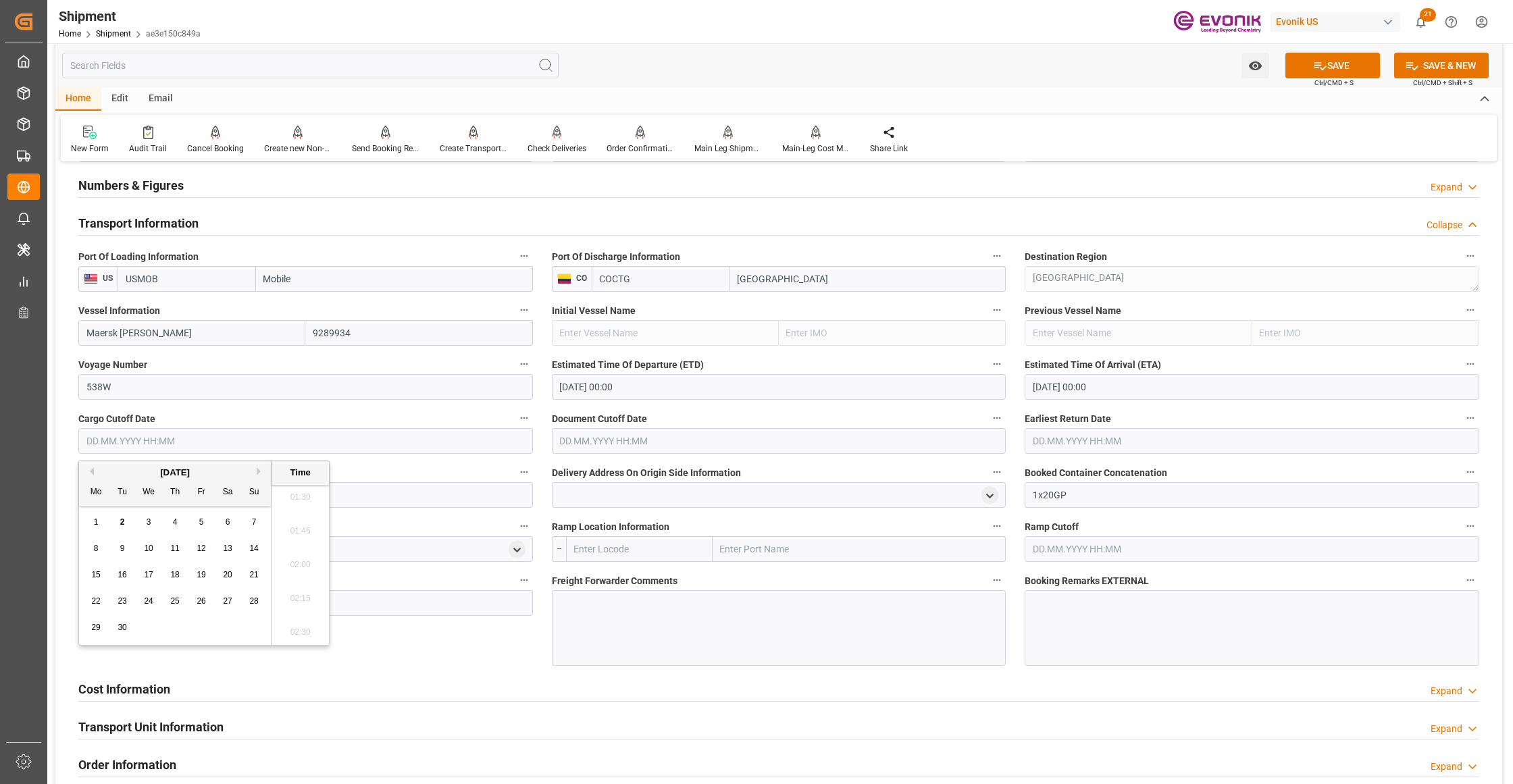
click at [196, 546] on span "12" at bounding box center [201, 548] width 9 height 10
type input "12.09.2025 00:00"
click at [655, 438] on input "text" at bounding box center [779, 441] width 454 height 25
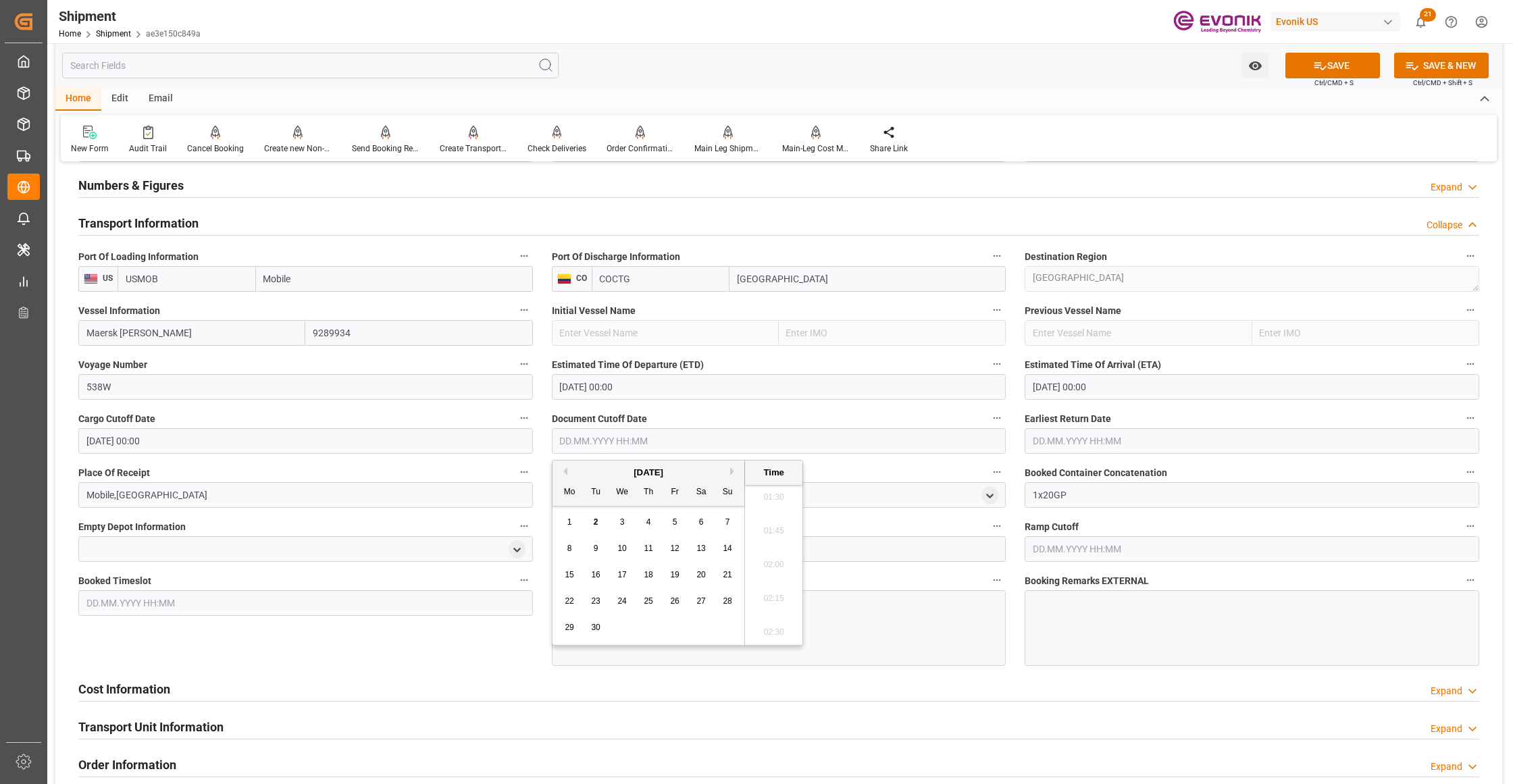
drag, startPoint x: 673, startPoint y: 547, endPoint x: 918, endPoint y: 471, distance: 256.5
click at [674, 547] on span "12" at bounding box center [675, 548] width 9 height 10
type input "12.09.2025 00:00"
click at [1066, 438] on input "text" at bounding box center [1252, 441] width 454 height 25
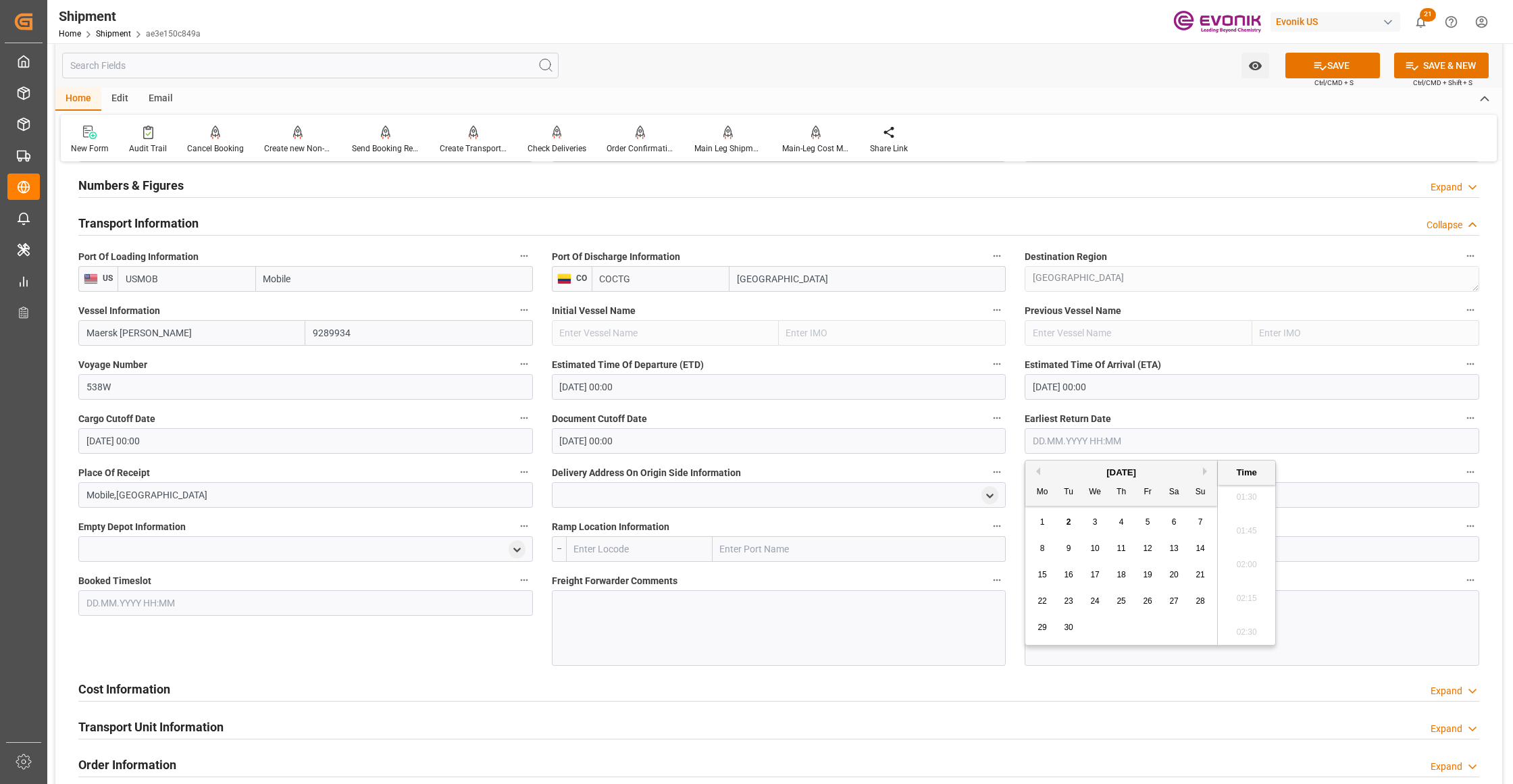
click at [1147, 552] on span "12" at bounding box center [1147, 548] width 9 height 10
type input "12.09.2025 00:00"
click at [497, 645] on div "Booked Timeslot" at bounding box center [306, 618] width 474 height 104
click at [1324, 63] on button "SAVE" at bounding box center [1332, 65] width 94 height 25
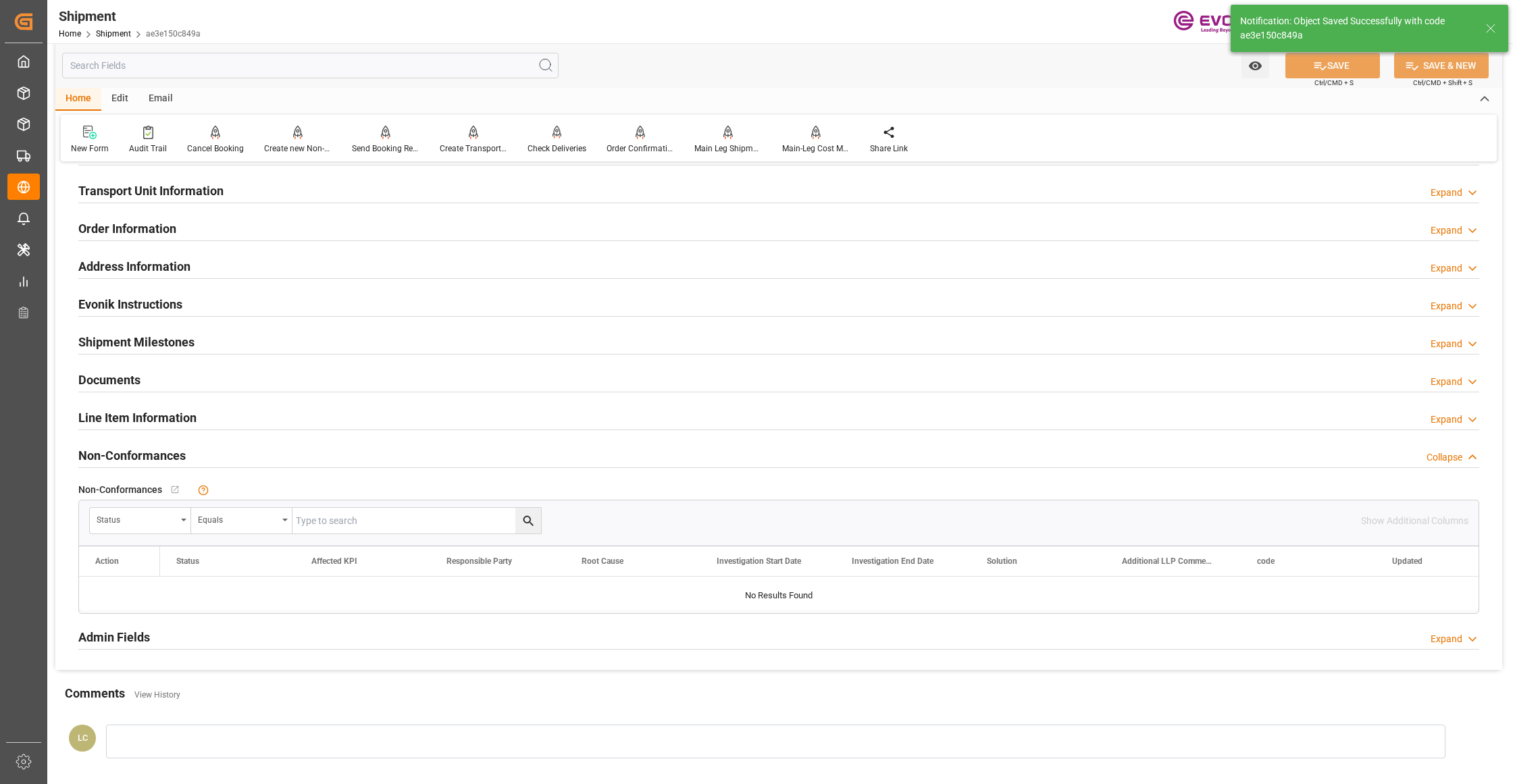
scroll to position [600, 0]
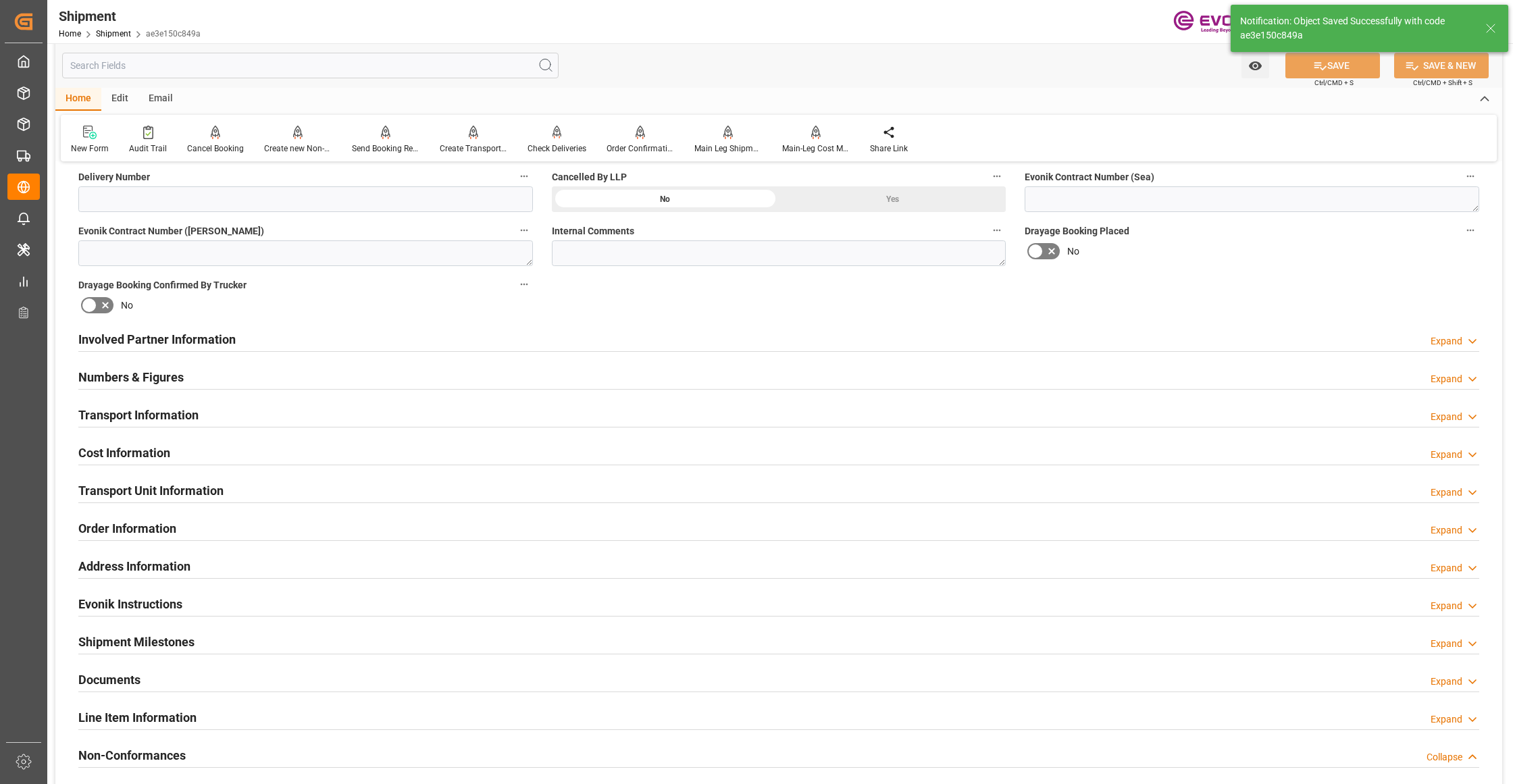
click at [292, 453] on div "Cost Information Expand" at bounding box center [779, 452] width 1401 height 25
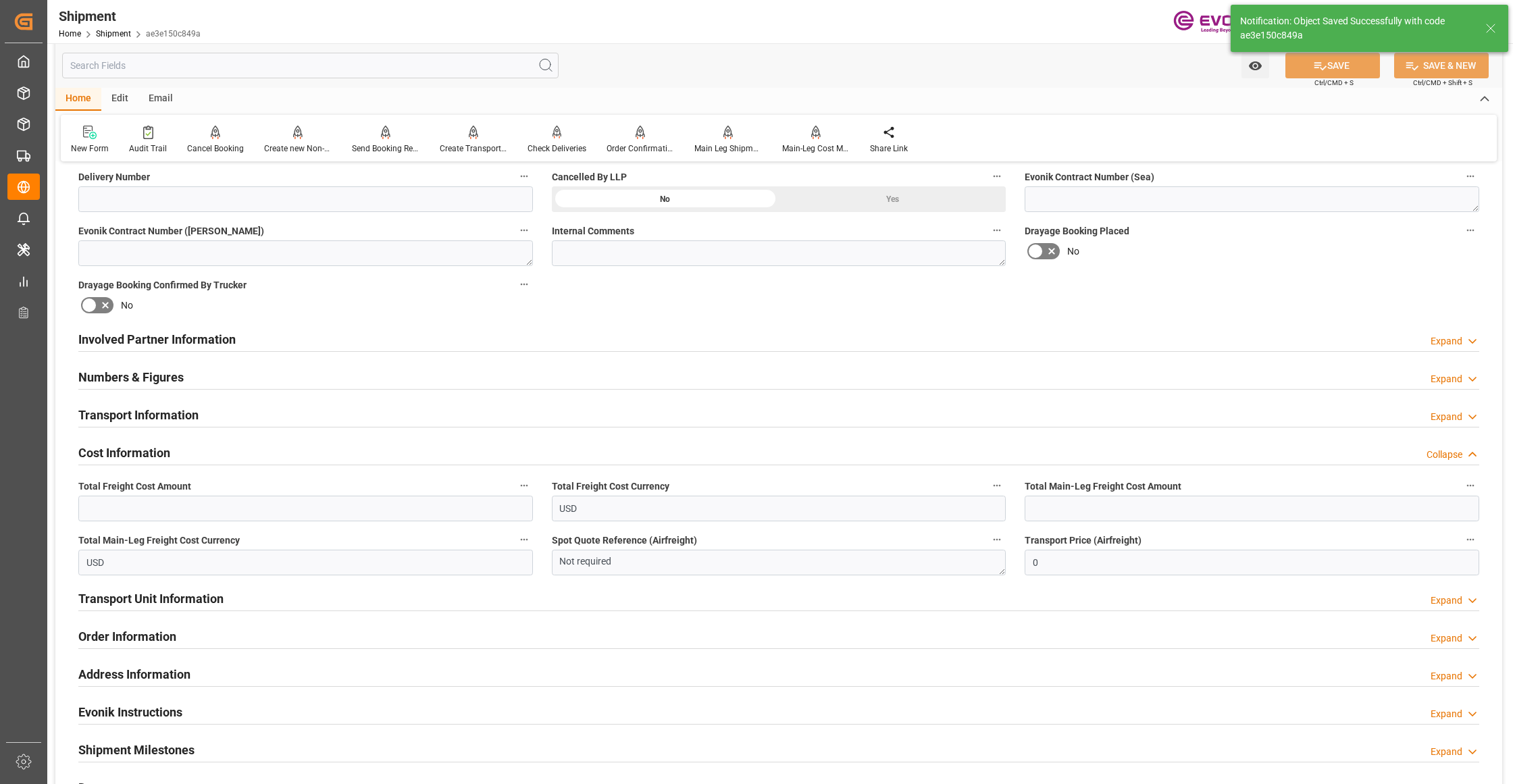
click at [327, 421] on div "Transport Information Expand" at bounding box center [779, 414] width 1401 height 25
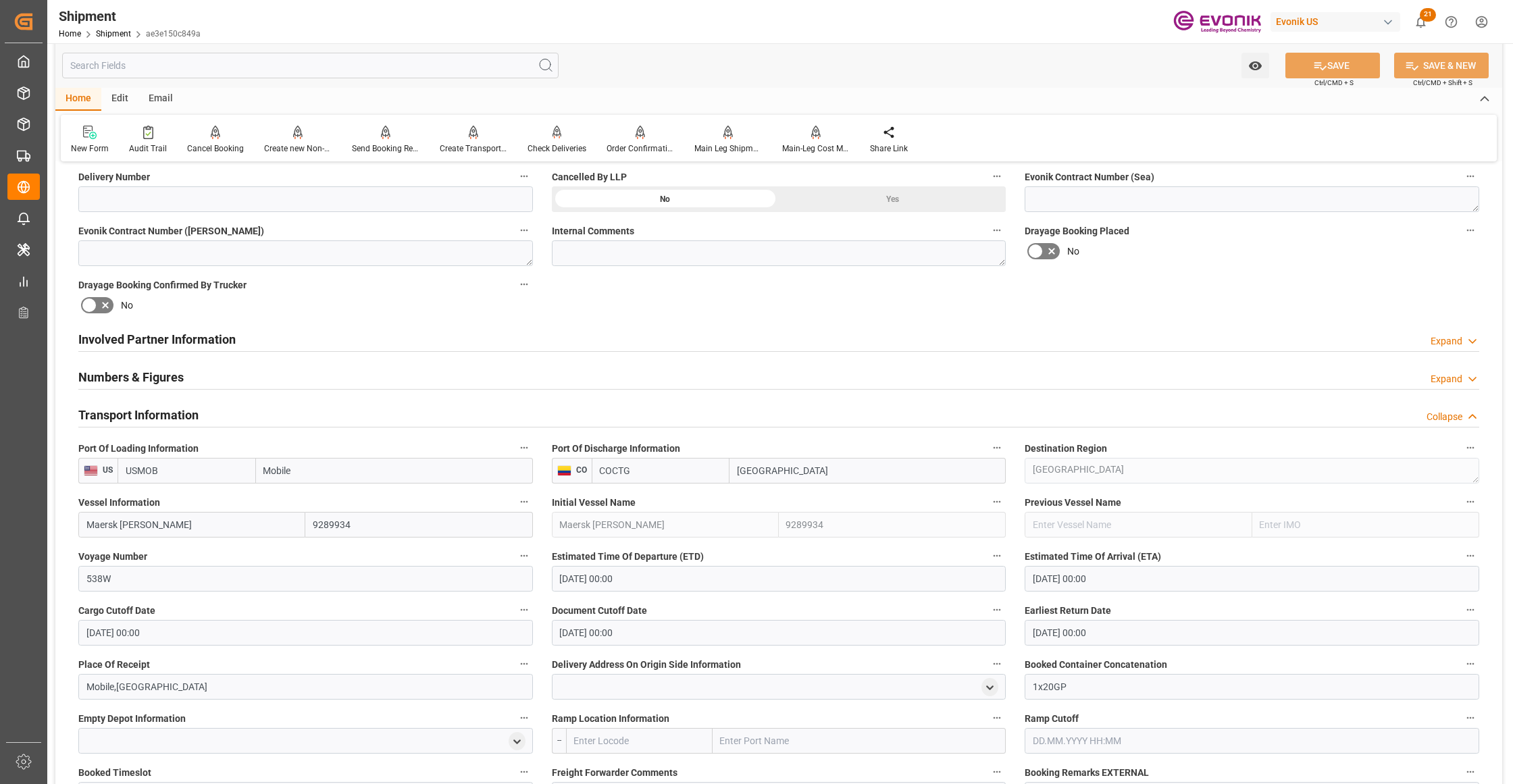
scroll to position [900, 0]
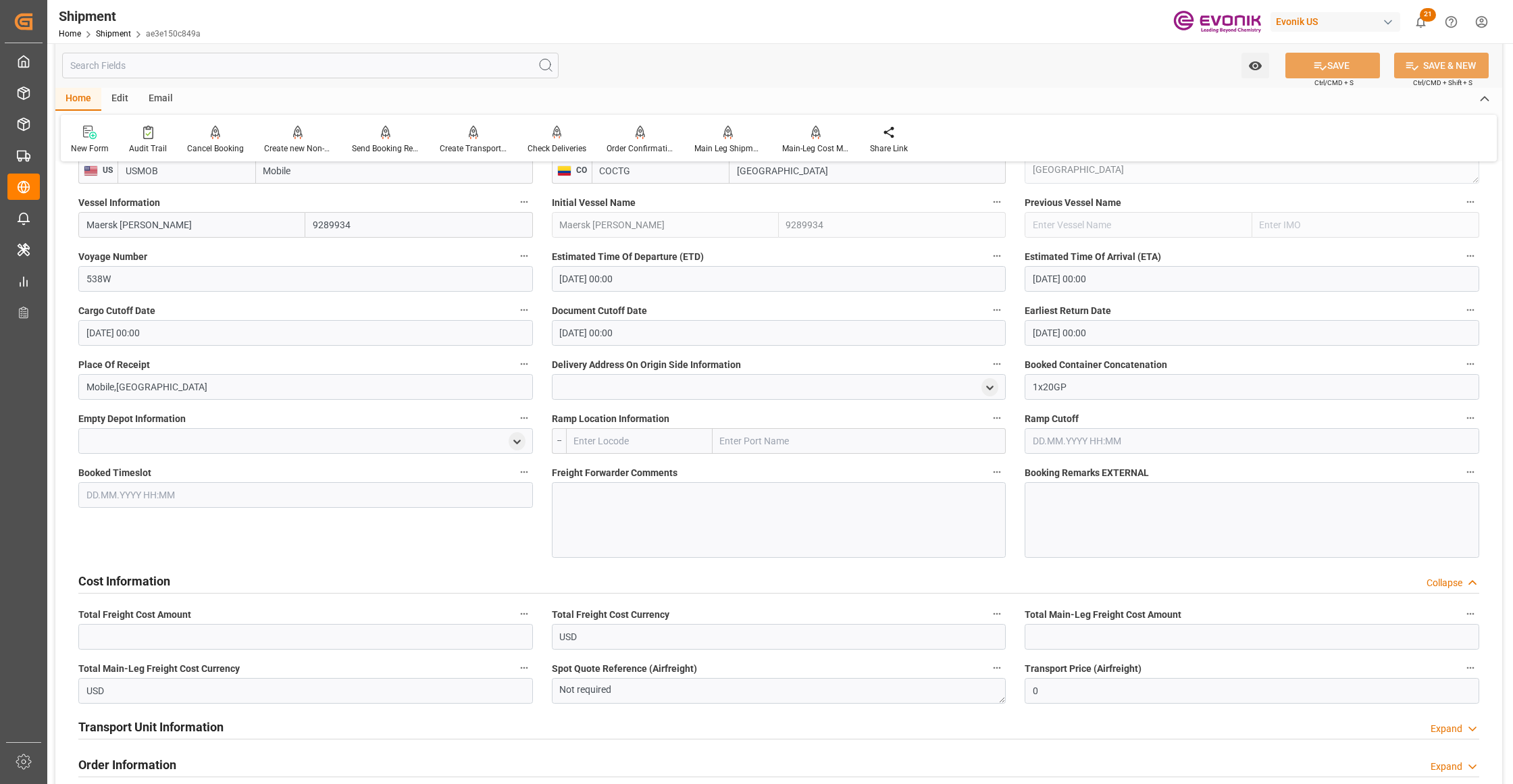
click at [603, 497] on div at bounding box center [779, 519] width 454 height 76
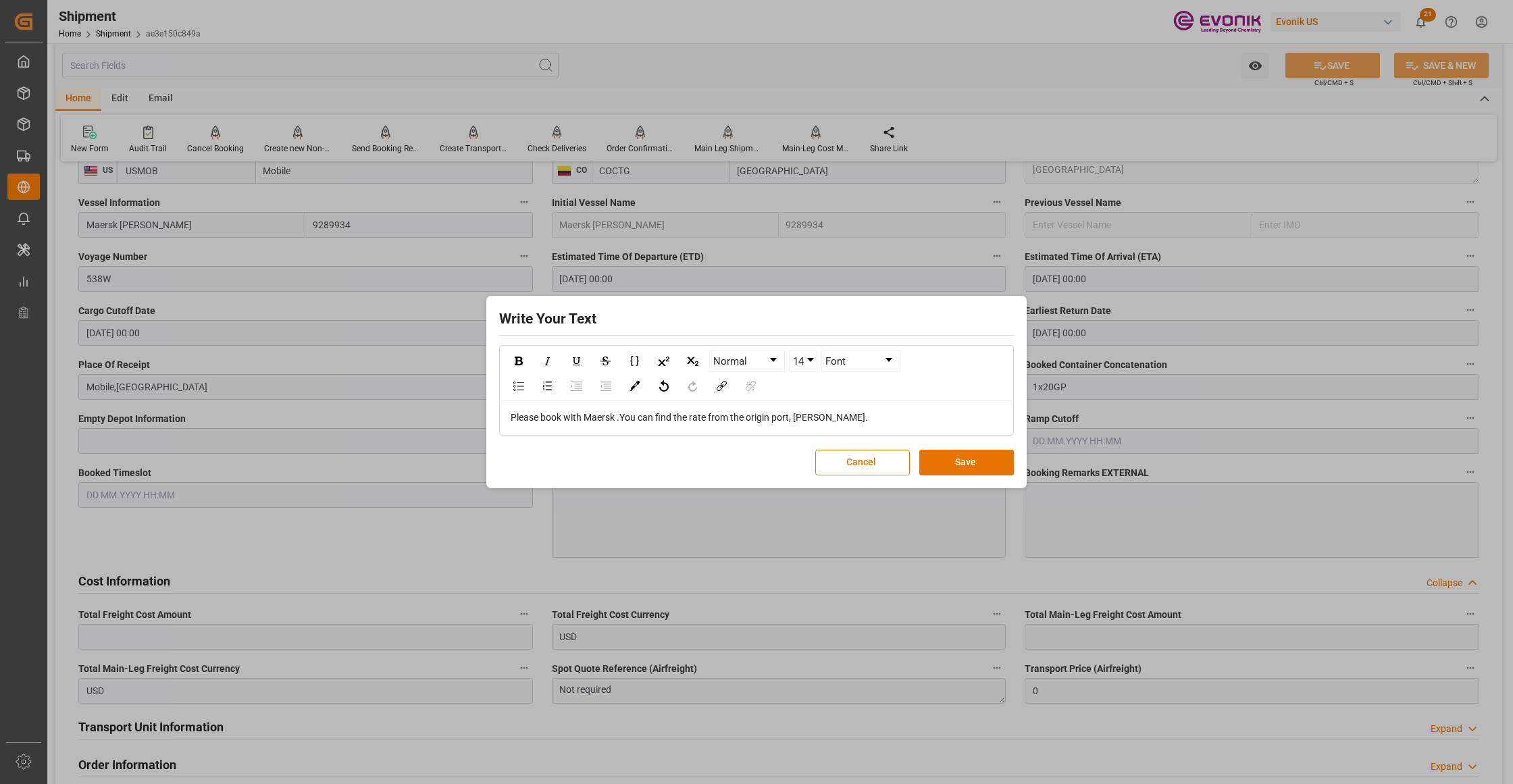
click at [792, 414] on span "Please book with Maersk .You can find the rate from the origin port, Theodore." at bounding box center [689, 417] width 358 height 10
click at [863, 419] on div "Please book with Maersk .You can find the rate from the origin port Theodore." at bounding box center [756, 417] width 493 height 14
click at [793, 417] on span "Please book with Maersk .You can find the rate from the origin port Theodore." at bounding box center [724, 417] width 427 height 10
click at [838, 414] on div "Please book with Maersk .You can find the rate from the origin port Theodore." at bounding box center [756, 417] width 493 height 14
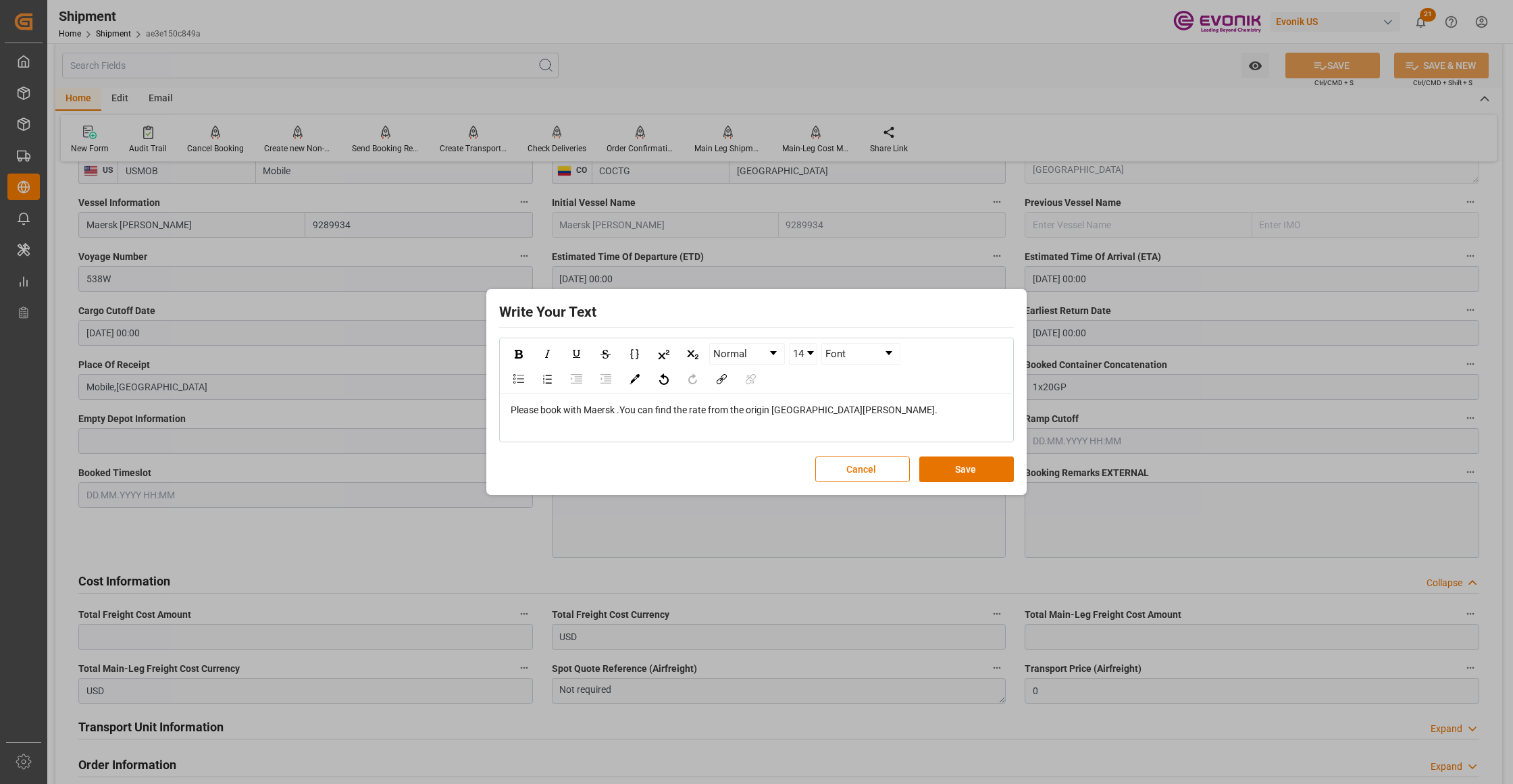
click at [851, 416] on div "Please book with Maersk .You can find the rate from the origin port Theodore." at bounding box center [756, 410] width 493 height 14
click at [849, 409] on div "Please book with Maersk .You can find the rate from the origin port Theodore." at bounding box center [756, 410] width 493 height 14
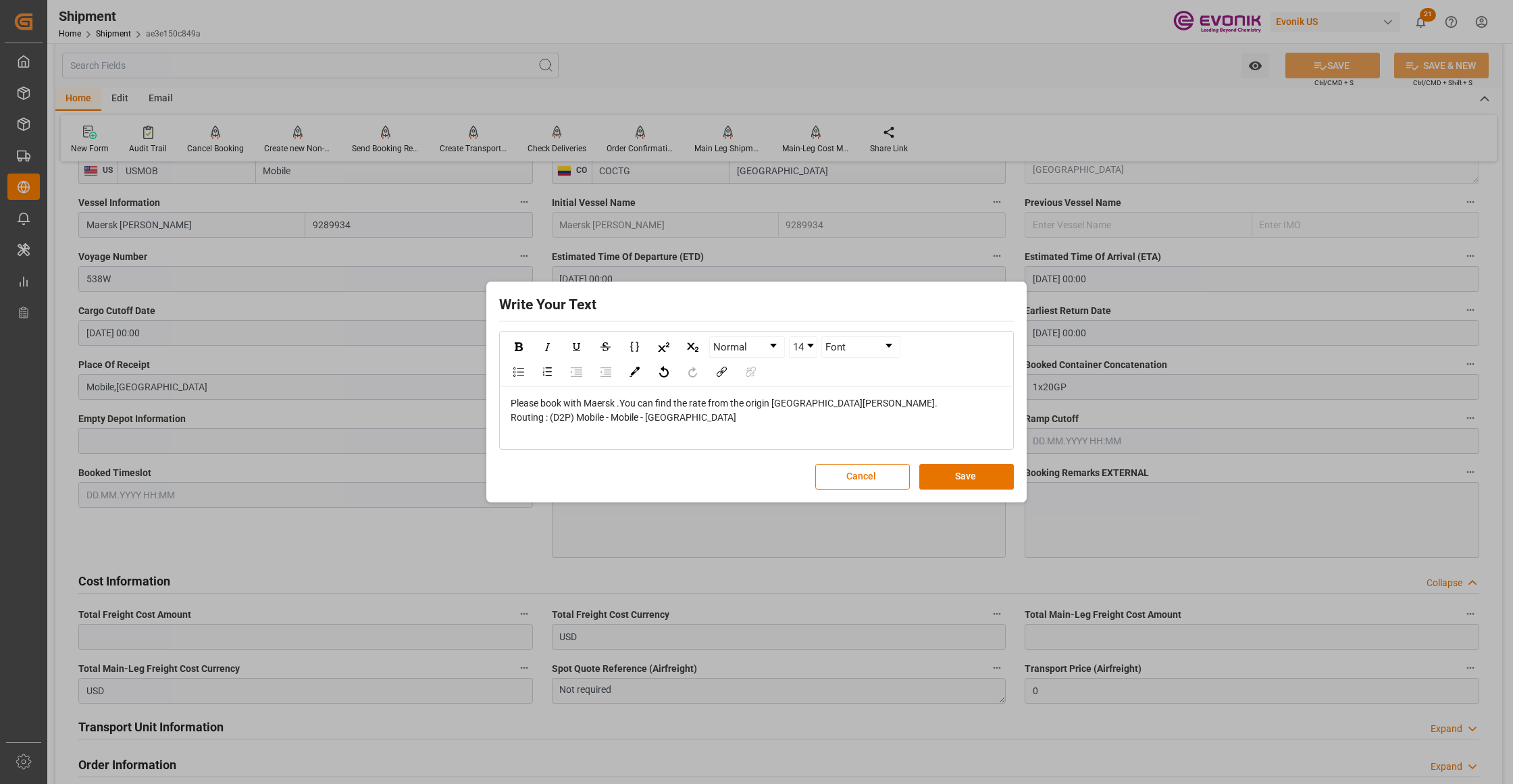
click at [797, 402] on span "Please book with Maersk .You can find the rate from the origin port Theodore." at bounding box center [724, 403] width 427 height 10
drag, startPoint x: 847, startPoint y: 404, endPoint x: 495, endPoint y: 396, distance: 352.1
click at [495, 396] on div "Write Your Text Normal 14 Font Please book with Maersk .You can find the rate f…" at bounding box center [756, 392] width 534 height 214
copy span "Please book with Maersk .You can find the rate from the origin port Theodore."
click at [855, 399] on div "Please book with Maersk .You can find the rate from the origin port Theodore." at bounding box center [756, 403] width 493 height 14
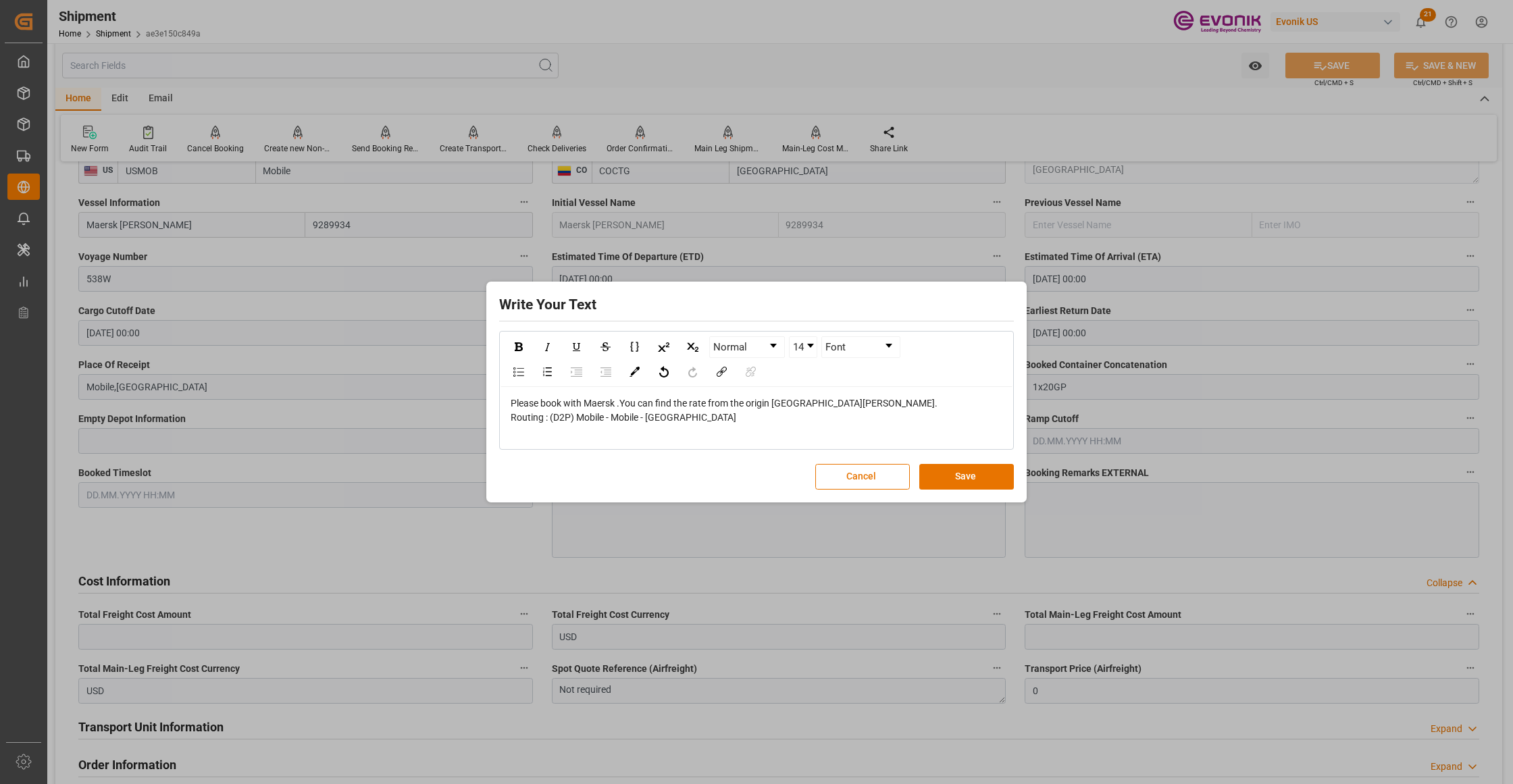
click at [849, 402] on div "Please book with Maersk .You can find the rate from the origin port Theodore." at bounding box center [756, 403] width 493 height 14
click at [793, 404] on span "Please book with Maersk .You can find the rate from the origin port Theodore" at bounding box center [723, 403] width 424 height 10
click at [805, 429] on div "rdw-editor" at bounding box center [756, 432] width 493 height 14
click at [979, 471] on button "Save" at bounding box center [966, 477] width 94 height 25
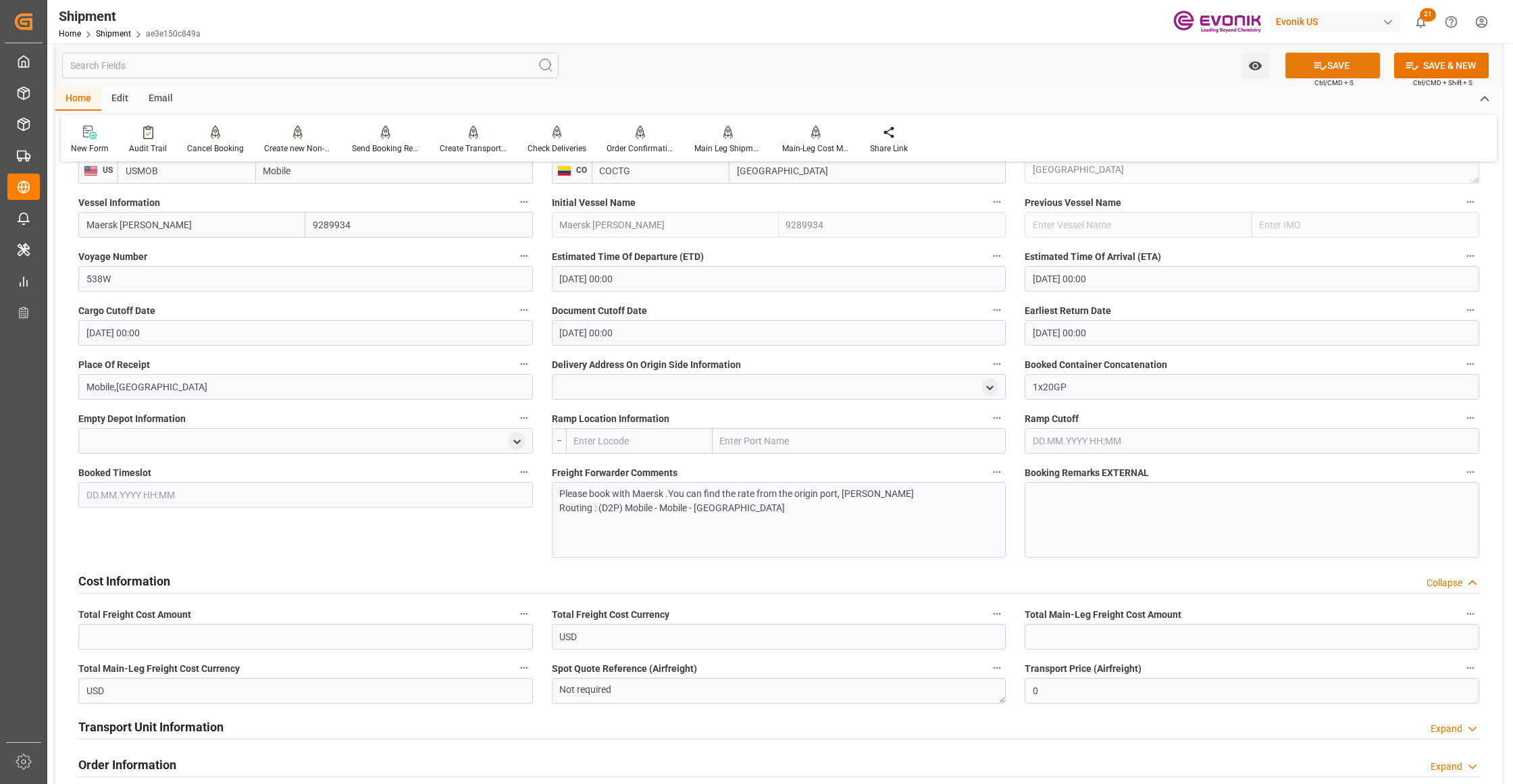
click at [1327, 64] on button "SAVE" at bounding box center [1332, 65] width 94 height 25
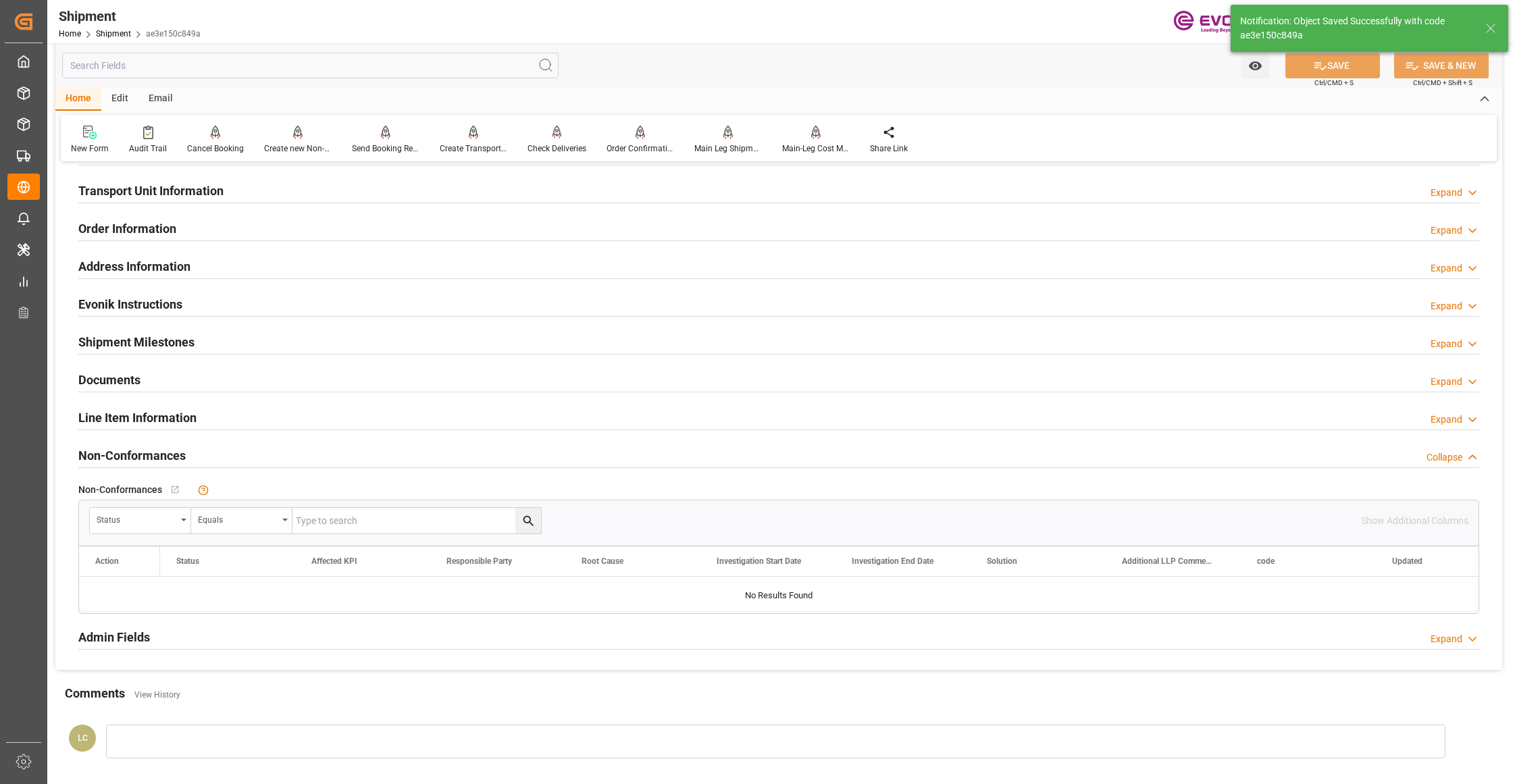
scroll to position [600, 0]
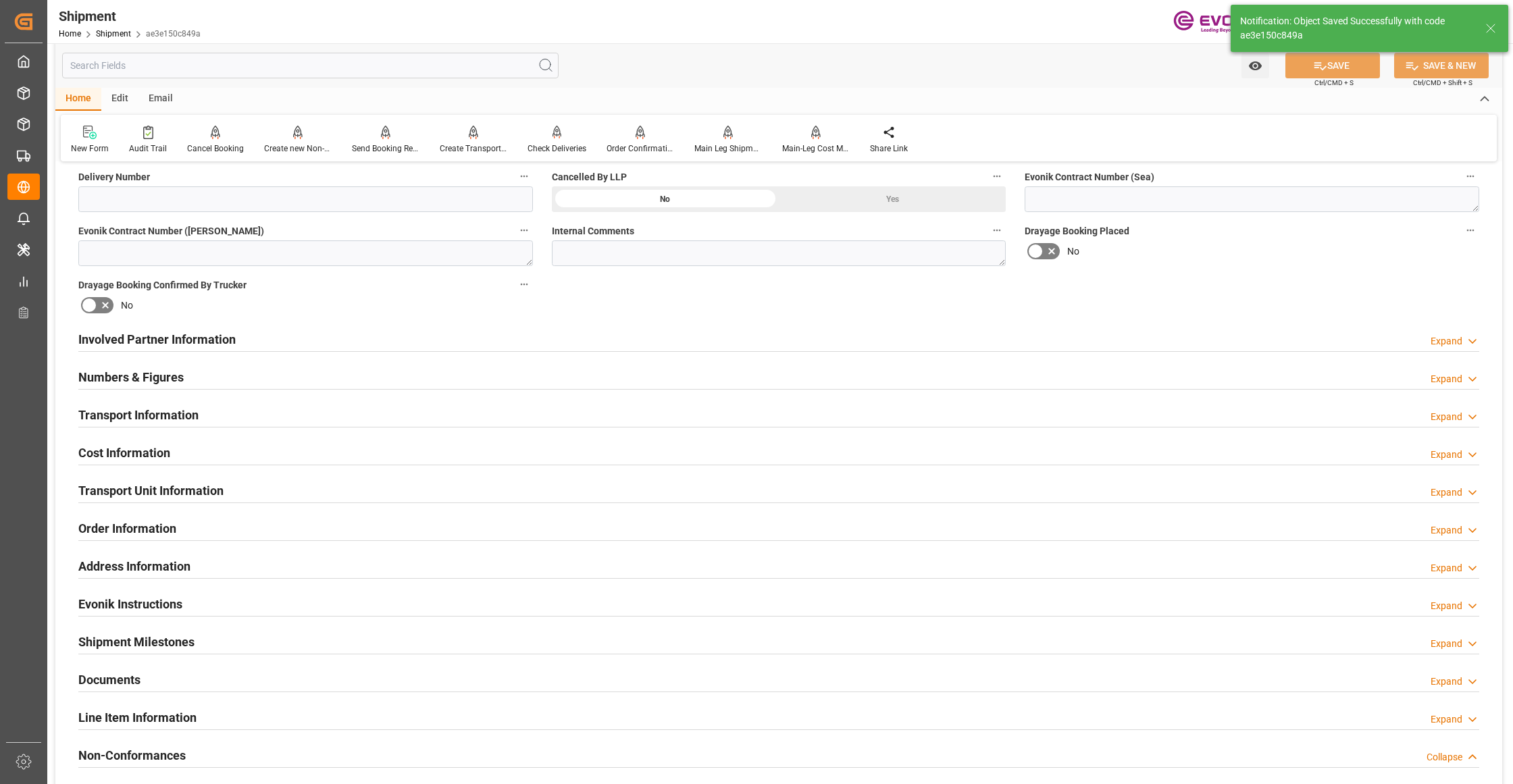
click at [295, 453] on div "Cost Information Expand" at bounding box center [779, 452] width 1401 height 25
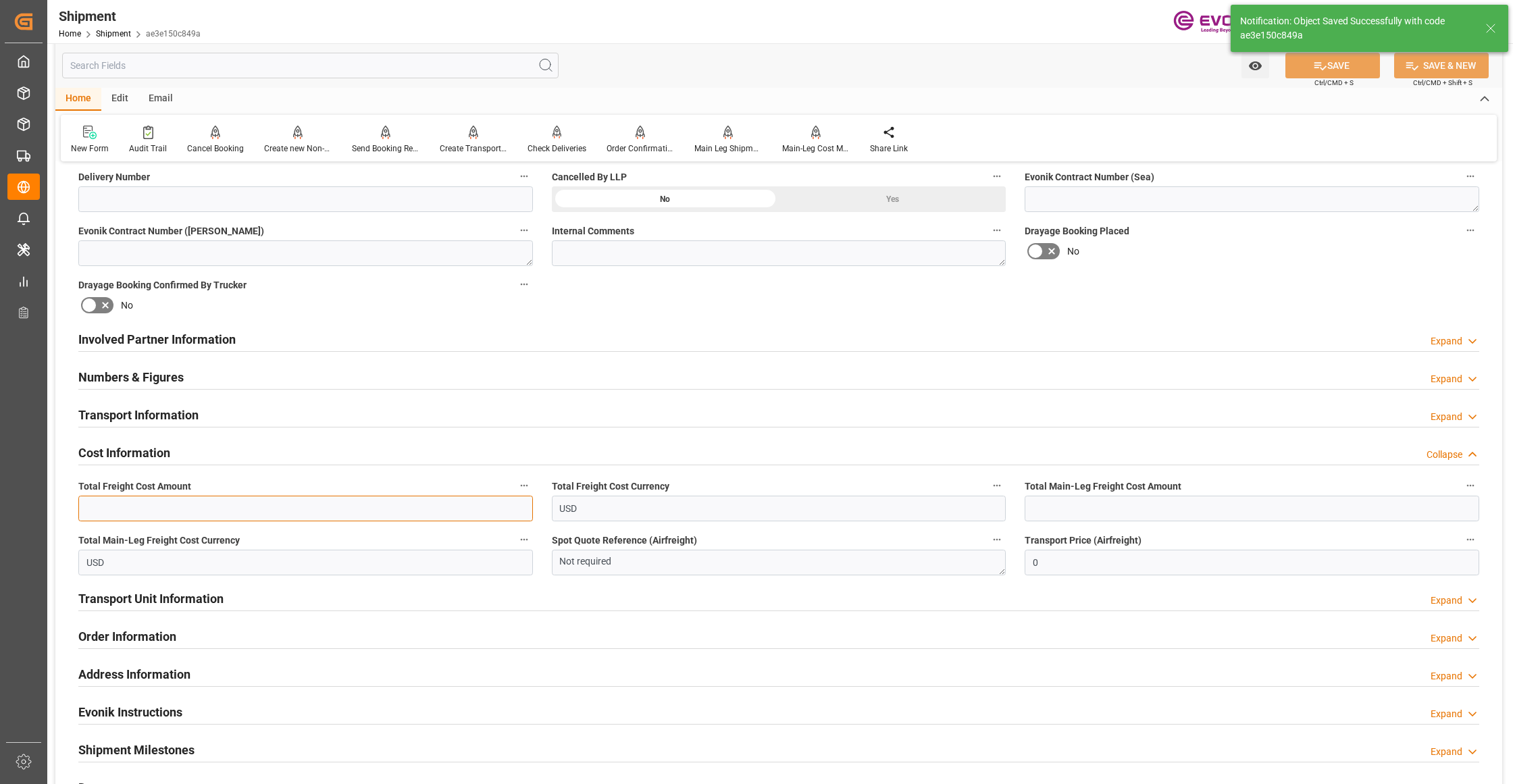
click at [259, 507] on input "text" at bounding box center [306, 508] width 454 height 25
paste input "1505"
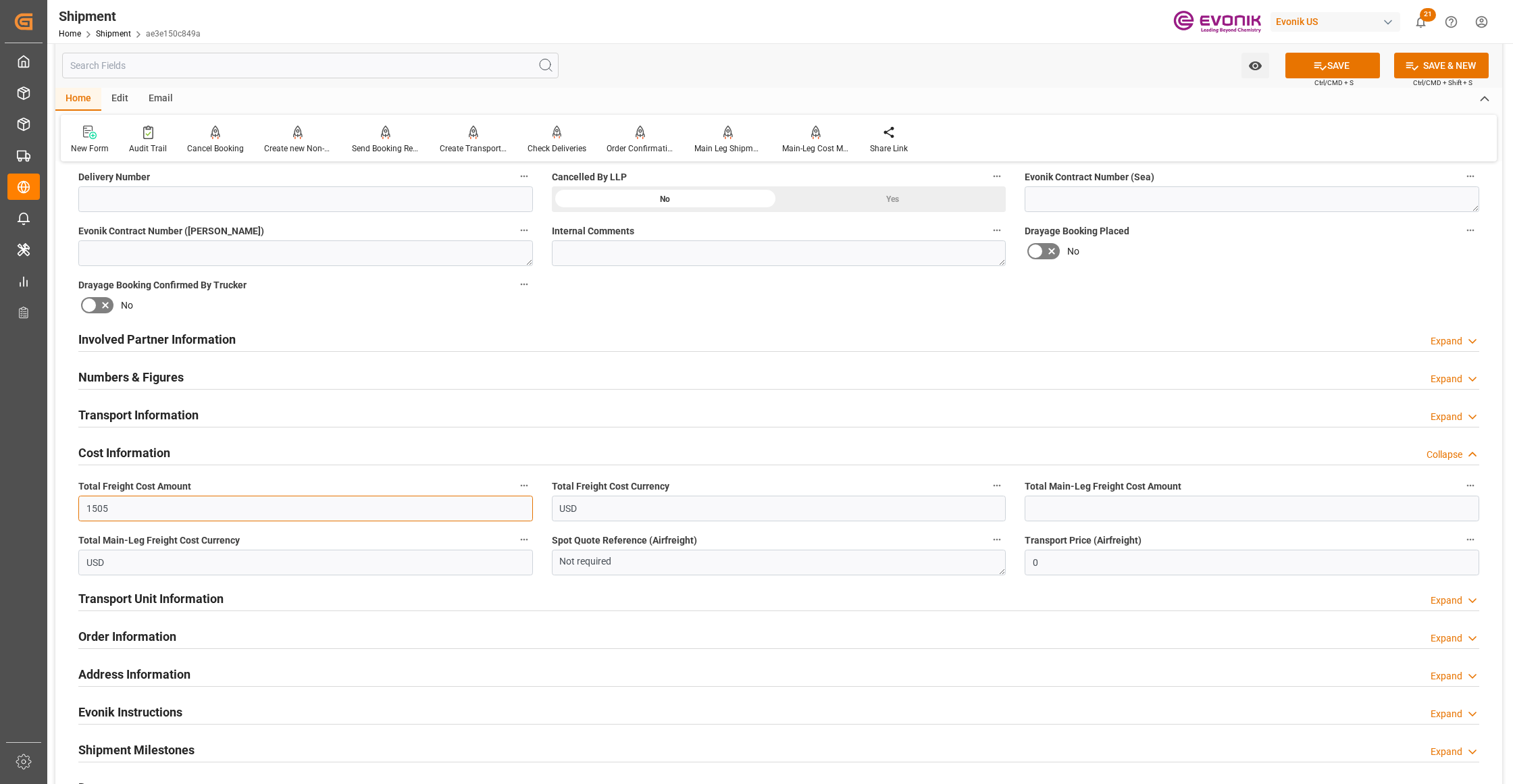
type input "1505"
click at [1132, 507] on input "text" at bounding box center [1252, 508] width 454 height 25
paste input "1505"
type input "1505"
click at [1252, 256] on div "No" at bounding box center [1252, 251] width 454 height 22
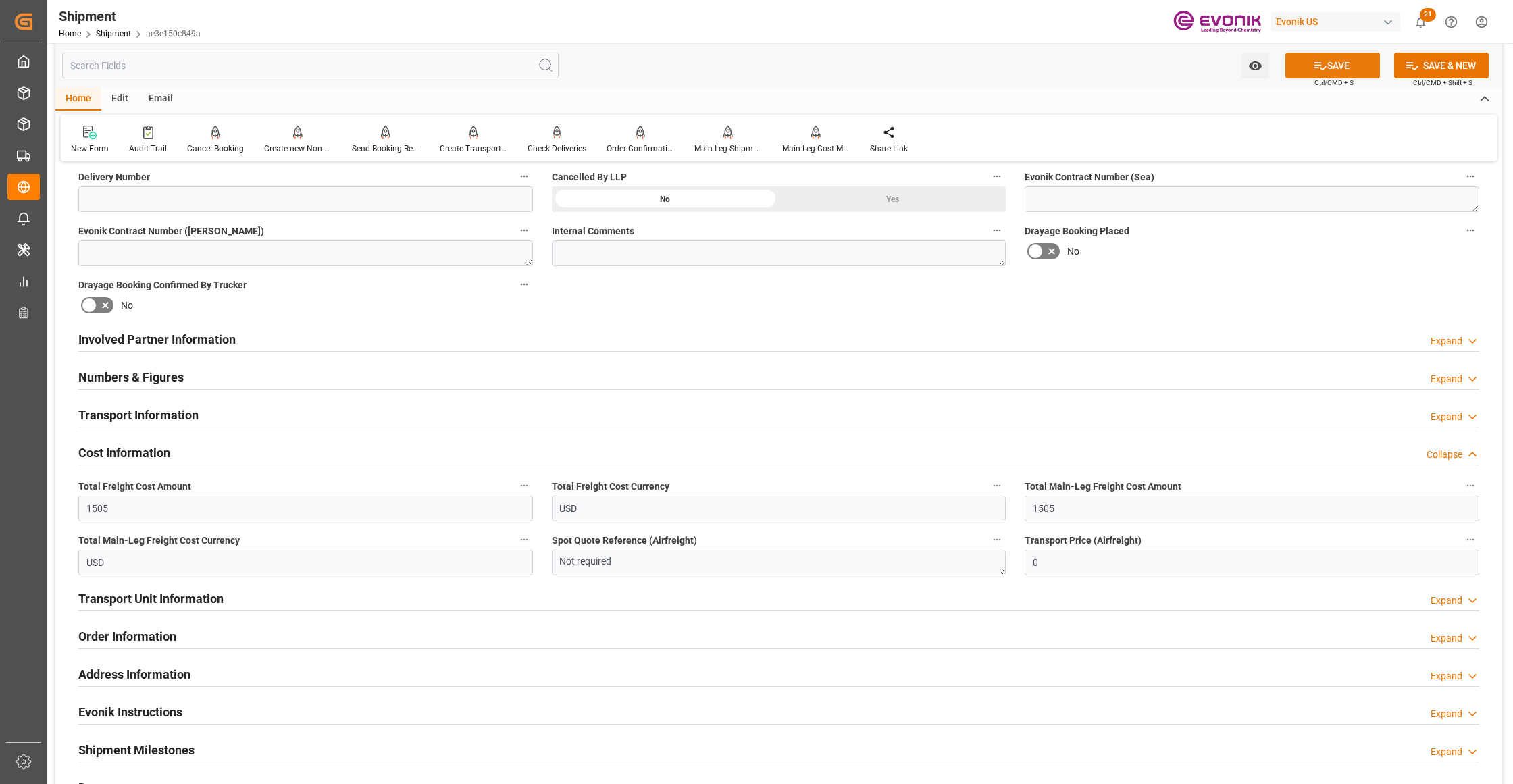
click at [1330, 66] on button "SAVE" at bounding box center [1332, 65] width 94 height 25
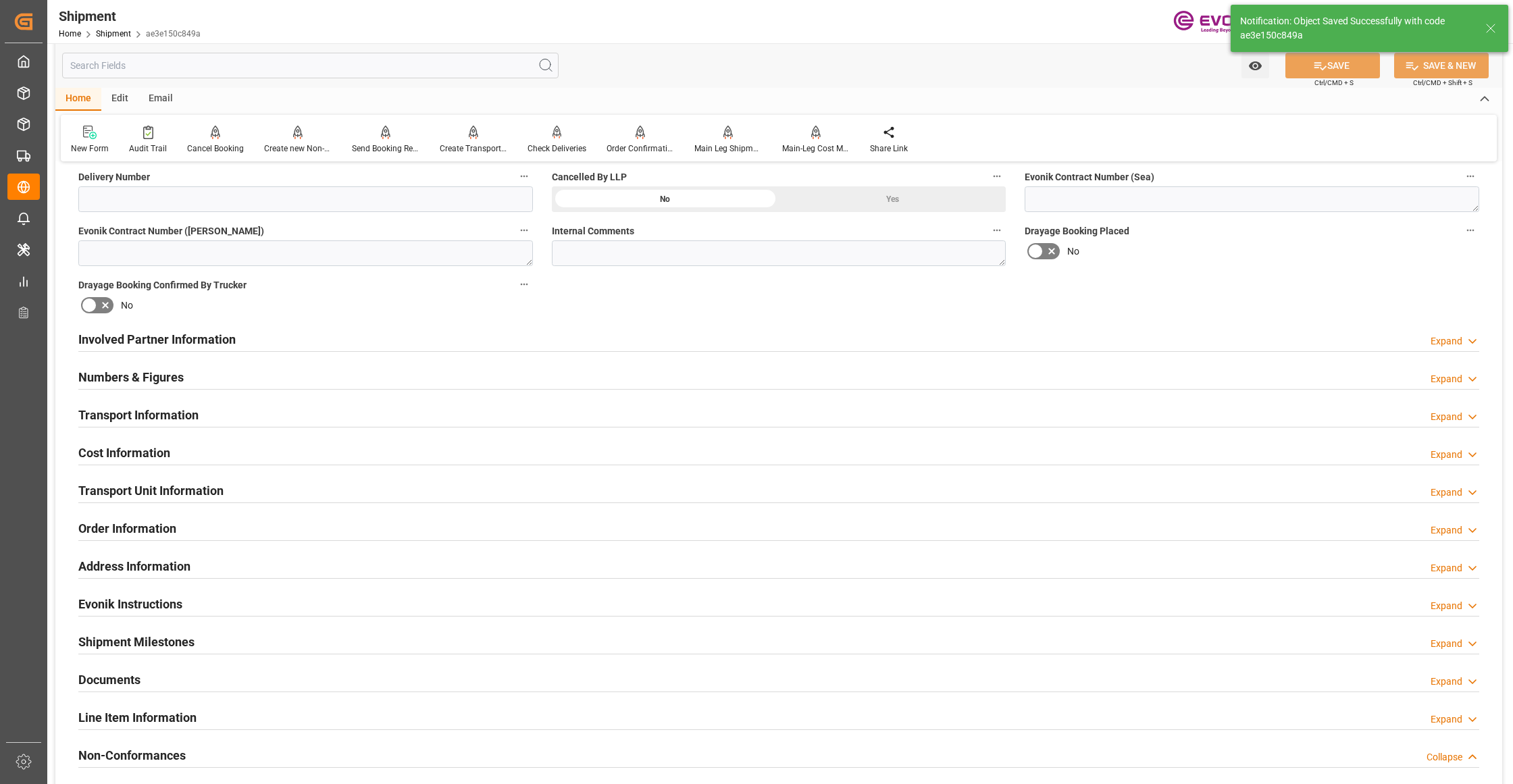
click at [625, 337] on div "Involved Partner Information Expand" at bounding box center [779, 338] width 1401 height 25
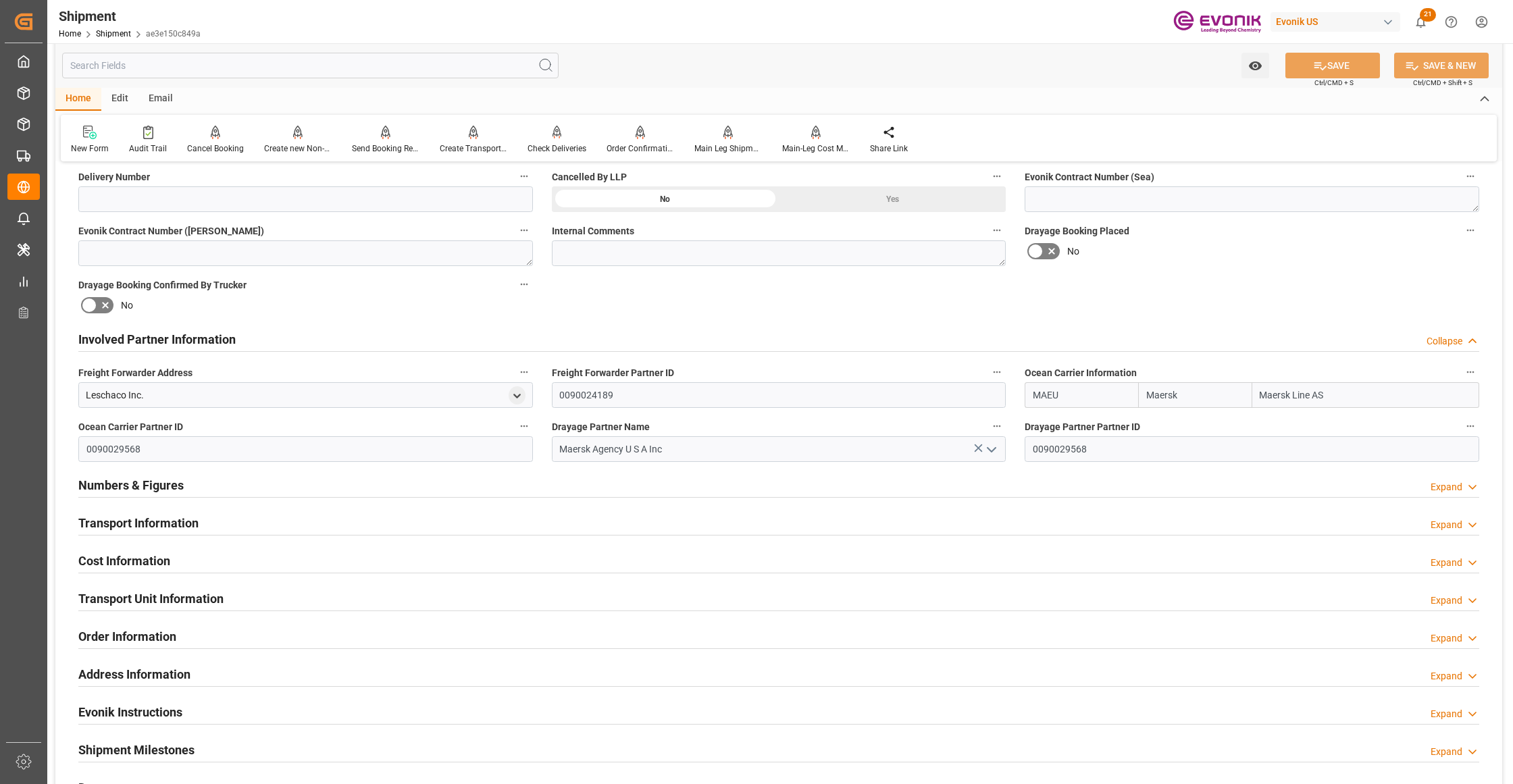
click at [592, 520] on div "Transport Information Expand" at bounding box center [779, 522] width 1401 height 25
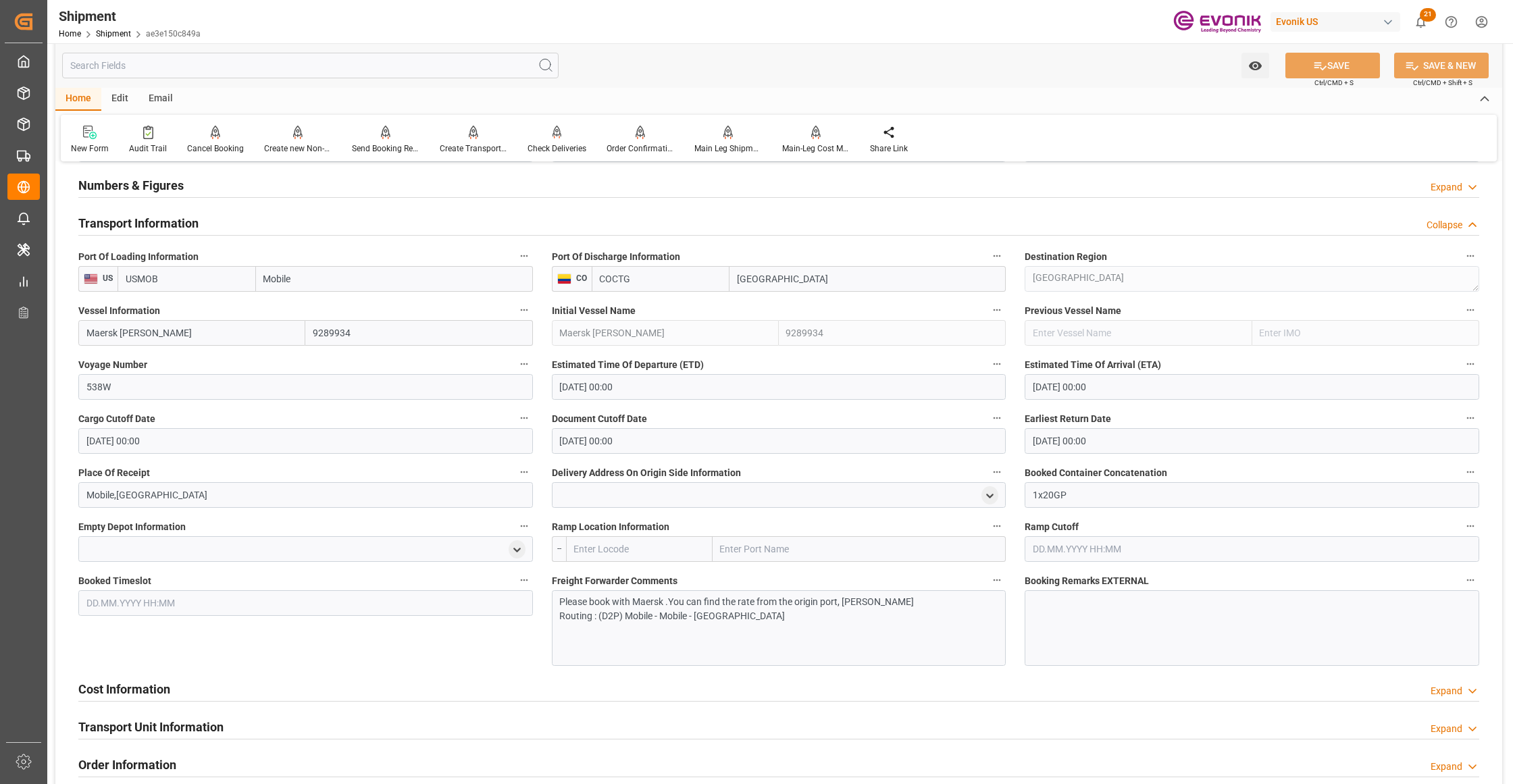
scroll to position [1200, 0]
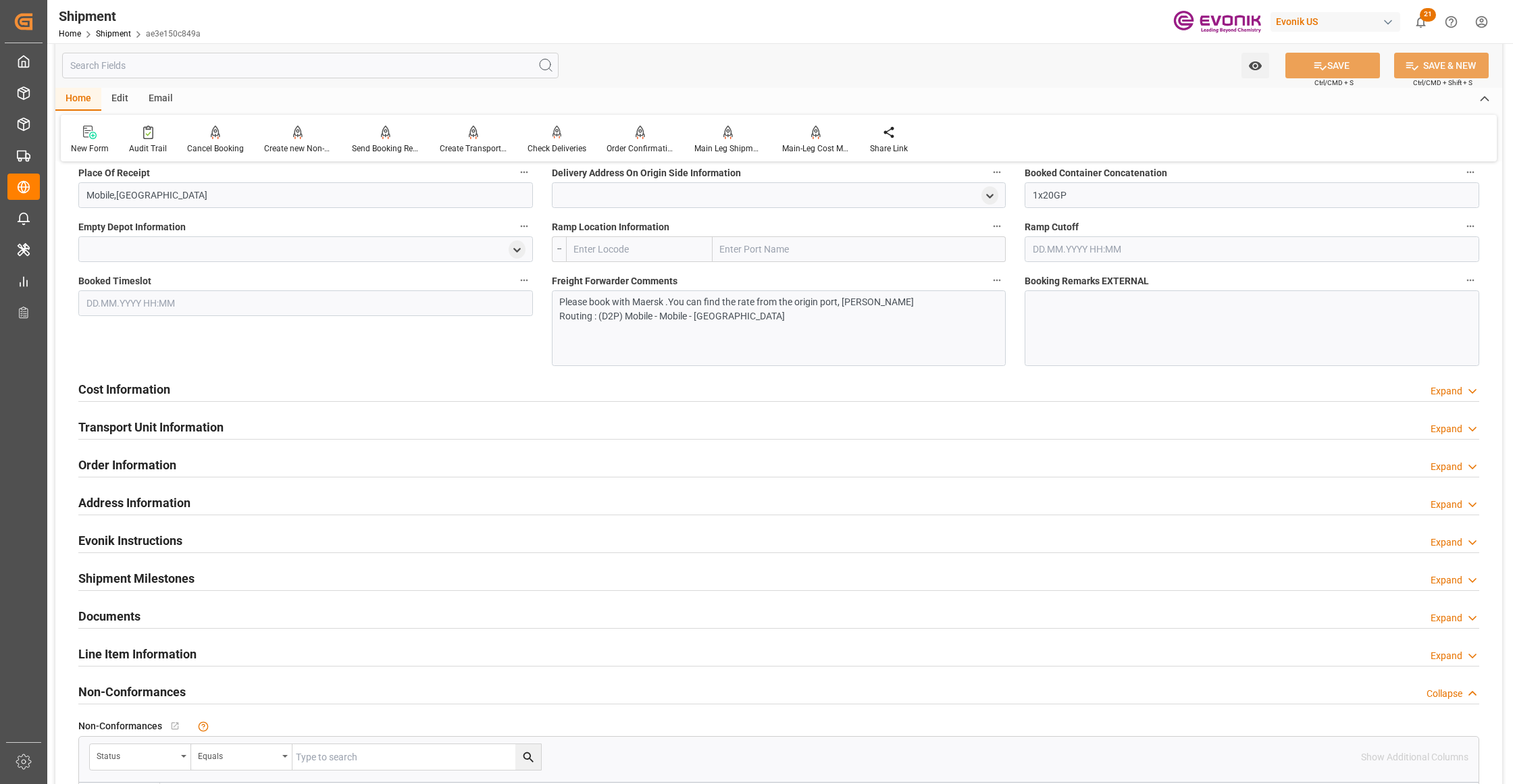
click at [325, 392] on div "Cost Information Expand" at bounding box center [779, 388] width 1401 height 25
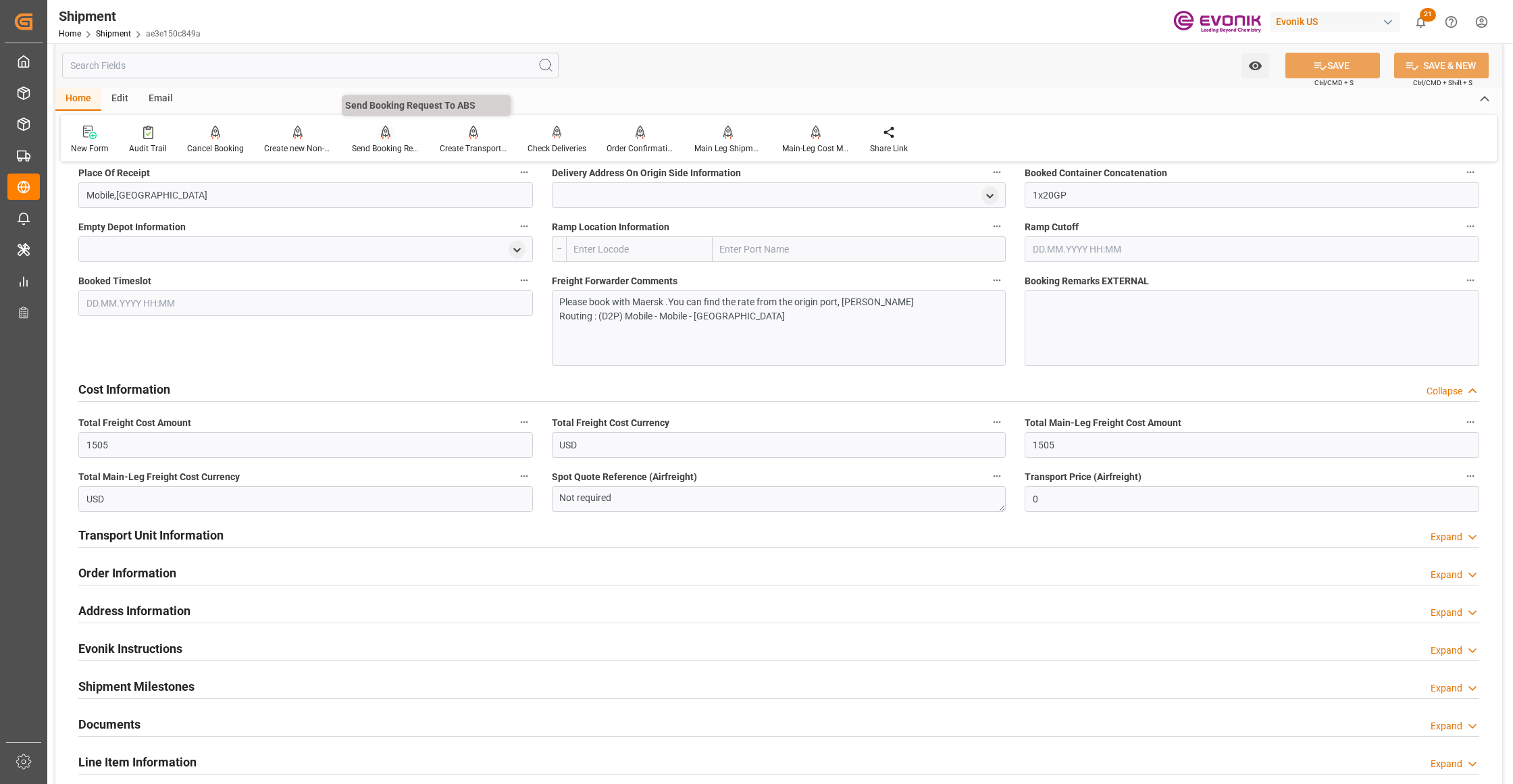
click at [376, 127] on div at bounding box center [385, 132] width 67 height 14
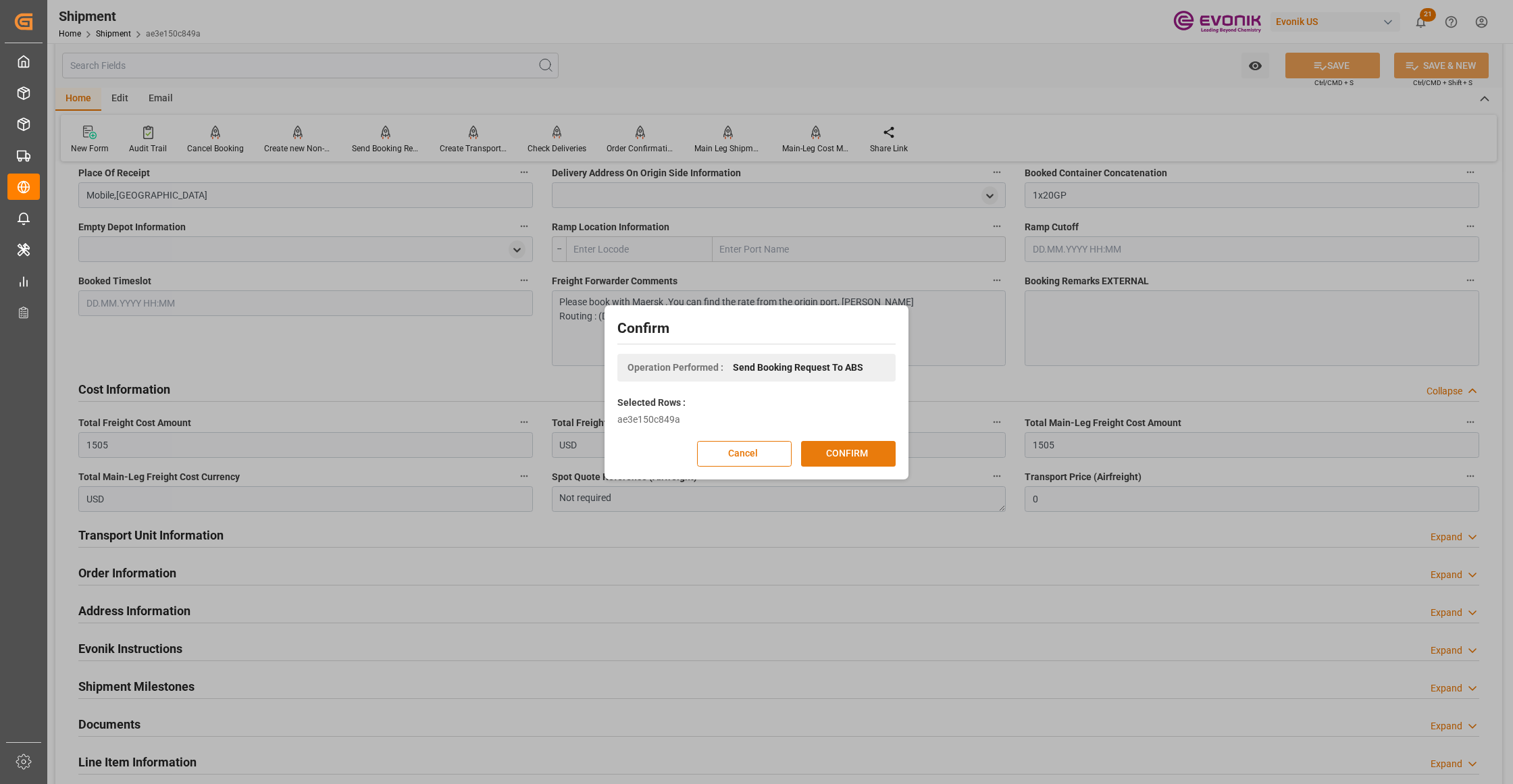
click at [876, 455] on button "CONFIRM" at bounding box center [848, 453] width 94 height 25
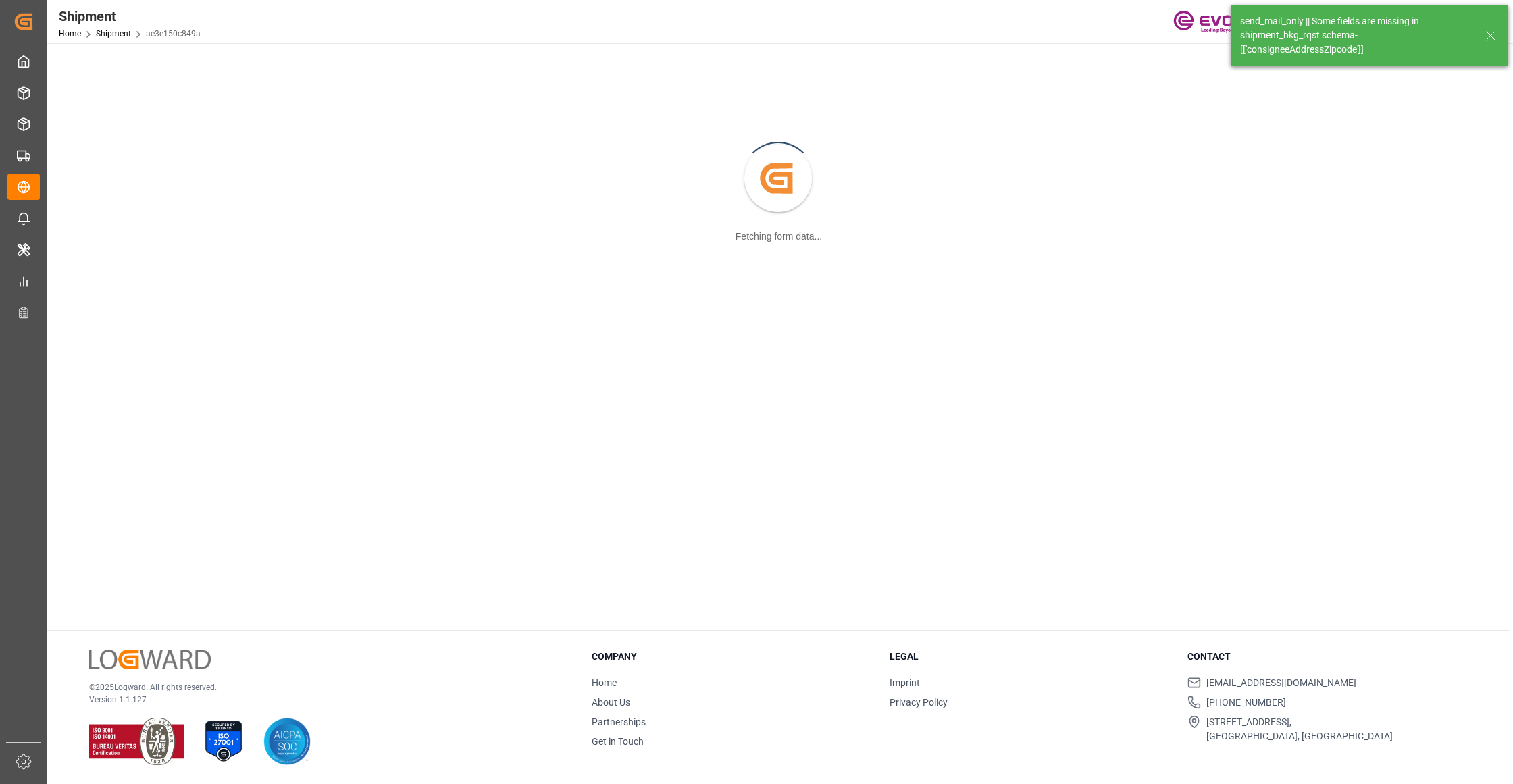
scroll to position [146, 0]
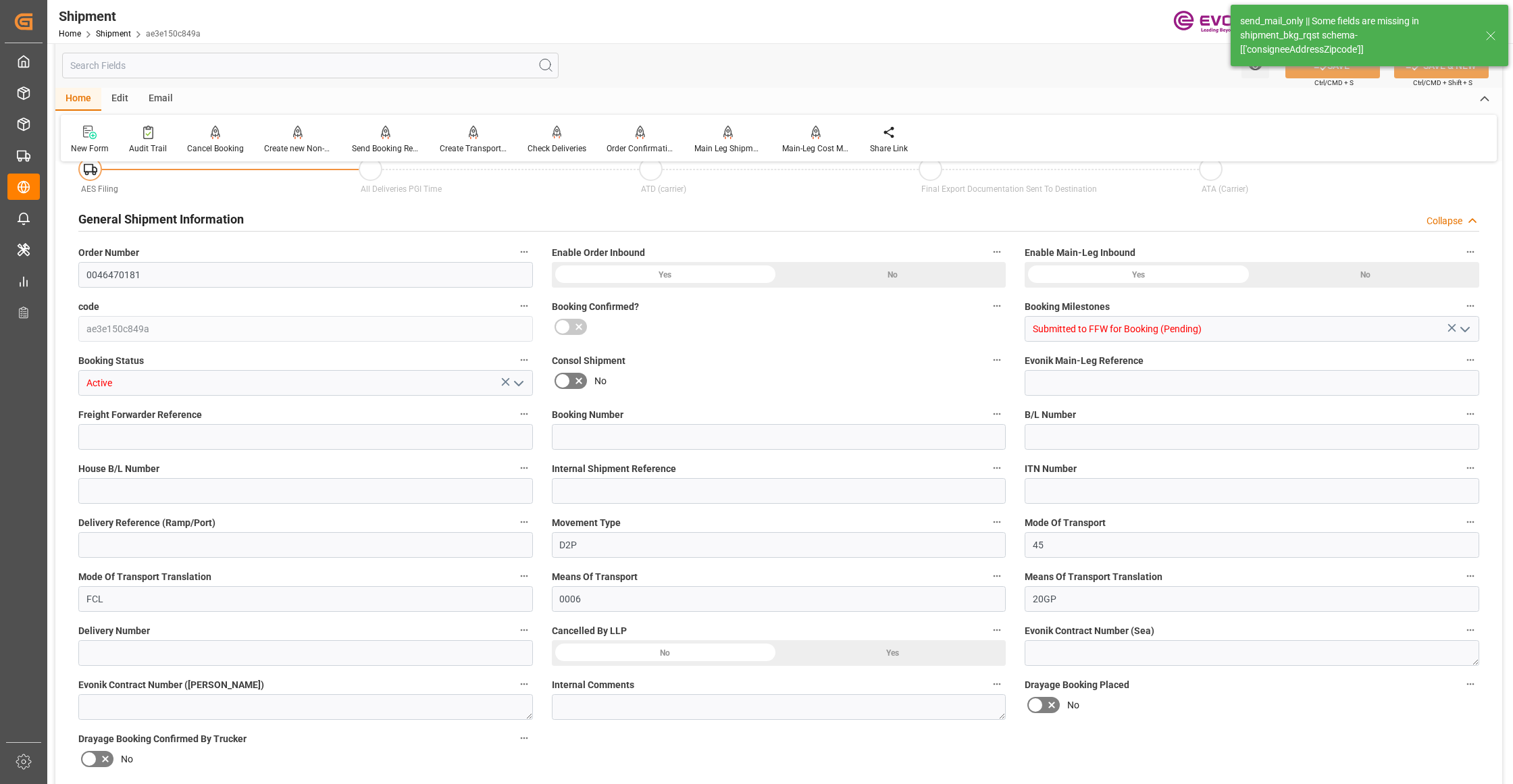
type input "10"
type input "BG"
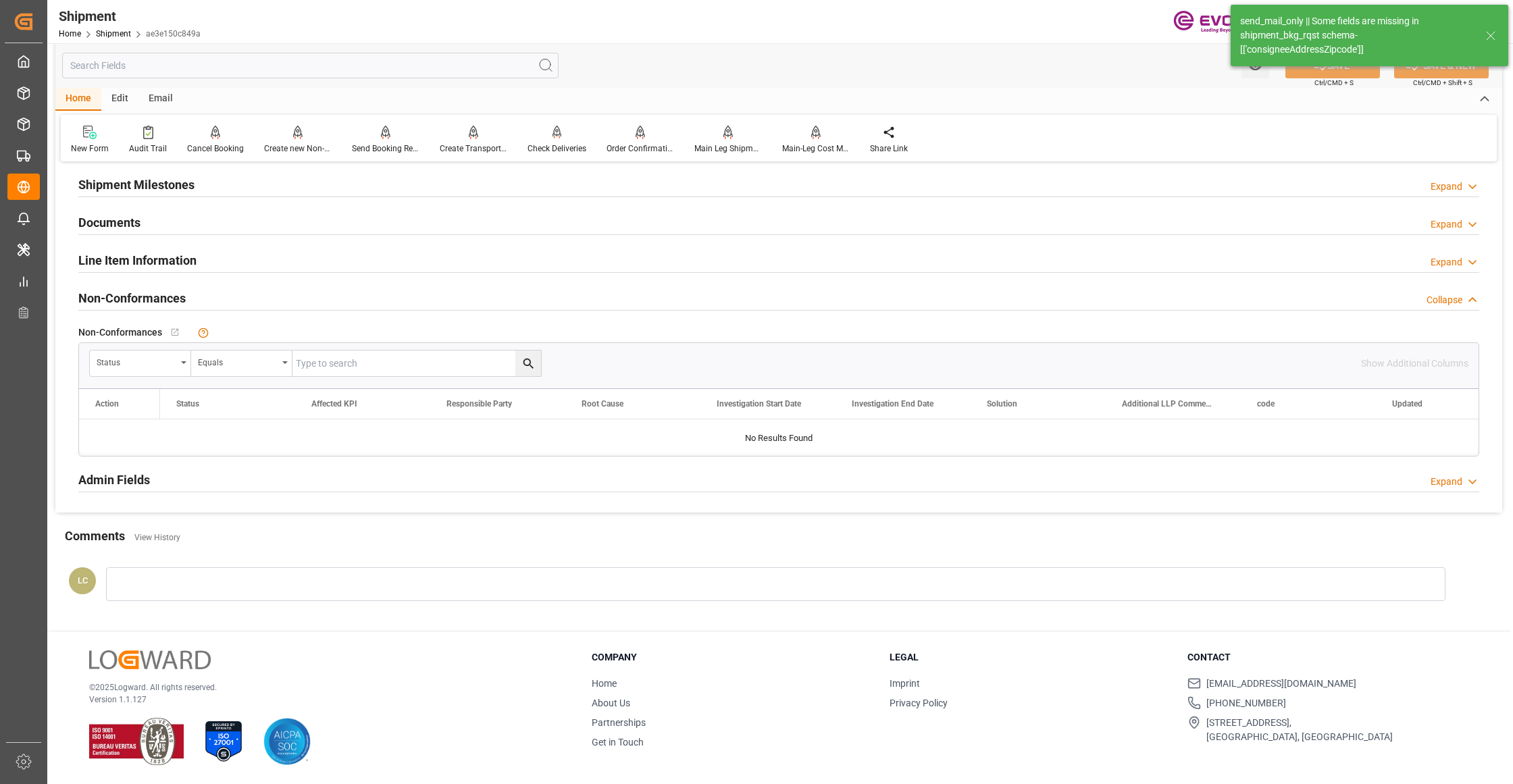
drag, startPoint x: 231, startPoint y: 258, endPoint x: 208, endPoint y: 386, distance: 130.0
click at [231, 258] on div "Line Item Information Expand" at bounding box center [779, 259] width 1401 height 25
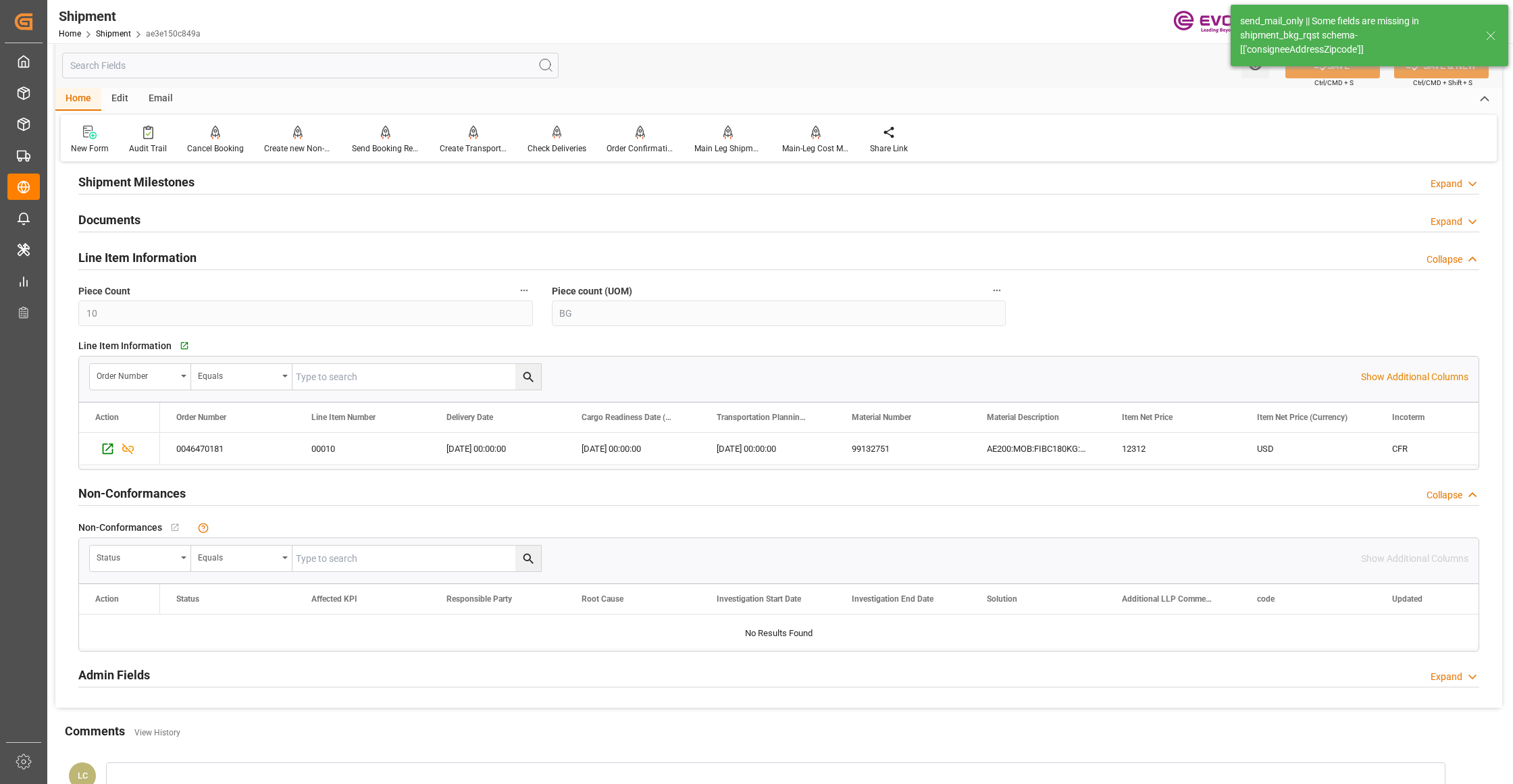
scroll to position [1200, 0]
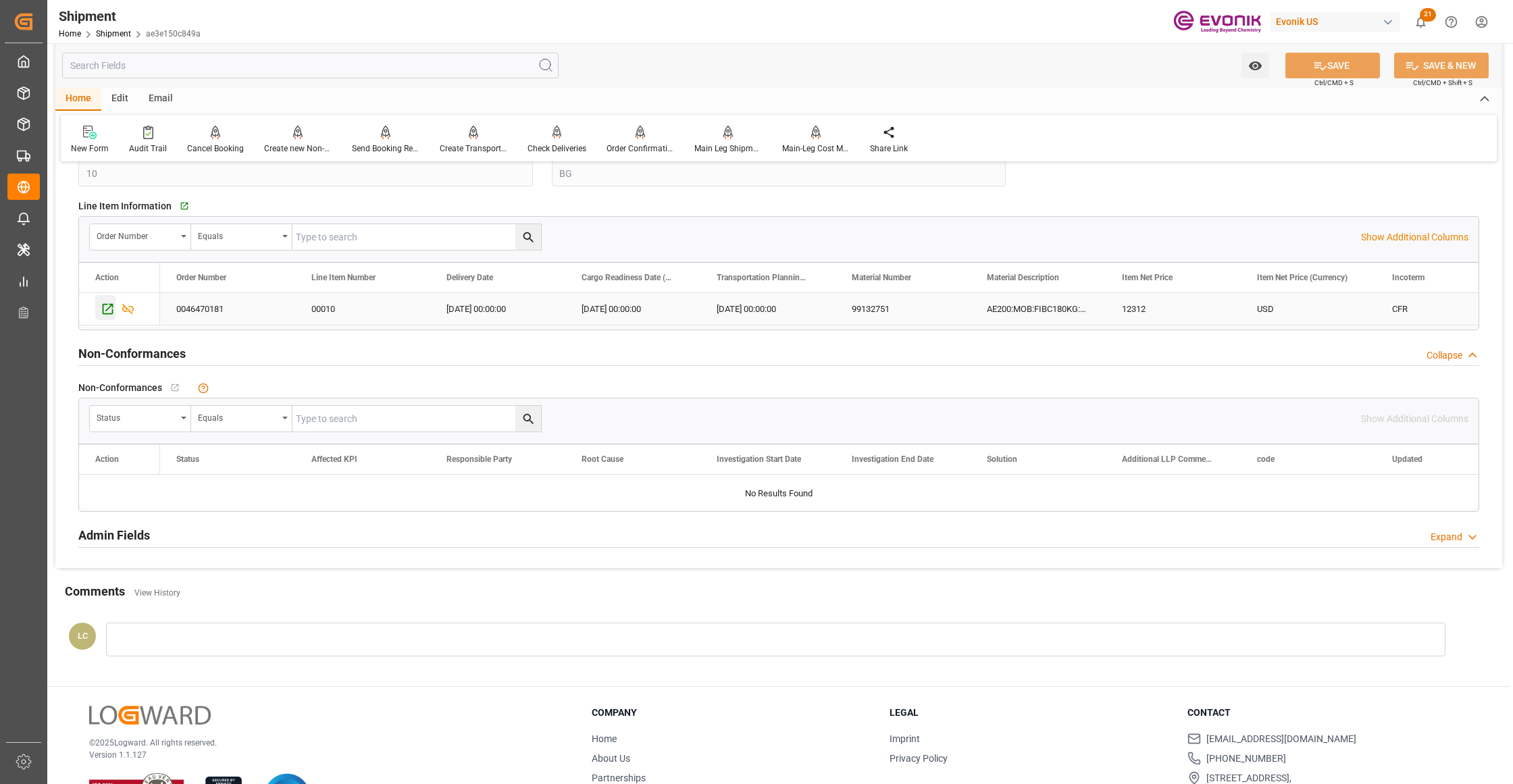
click at [108, 308] on icon "Press SPACE to select this row." at bounding box center [107, 309] width 14 height 14
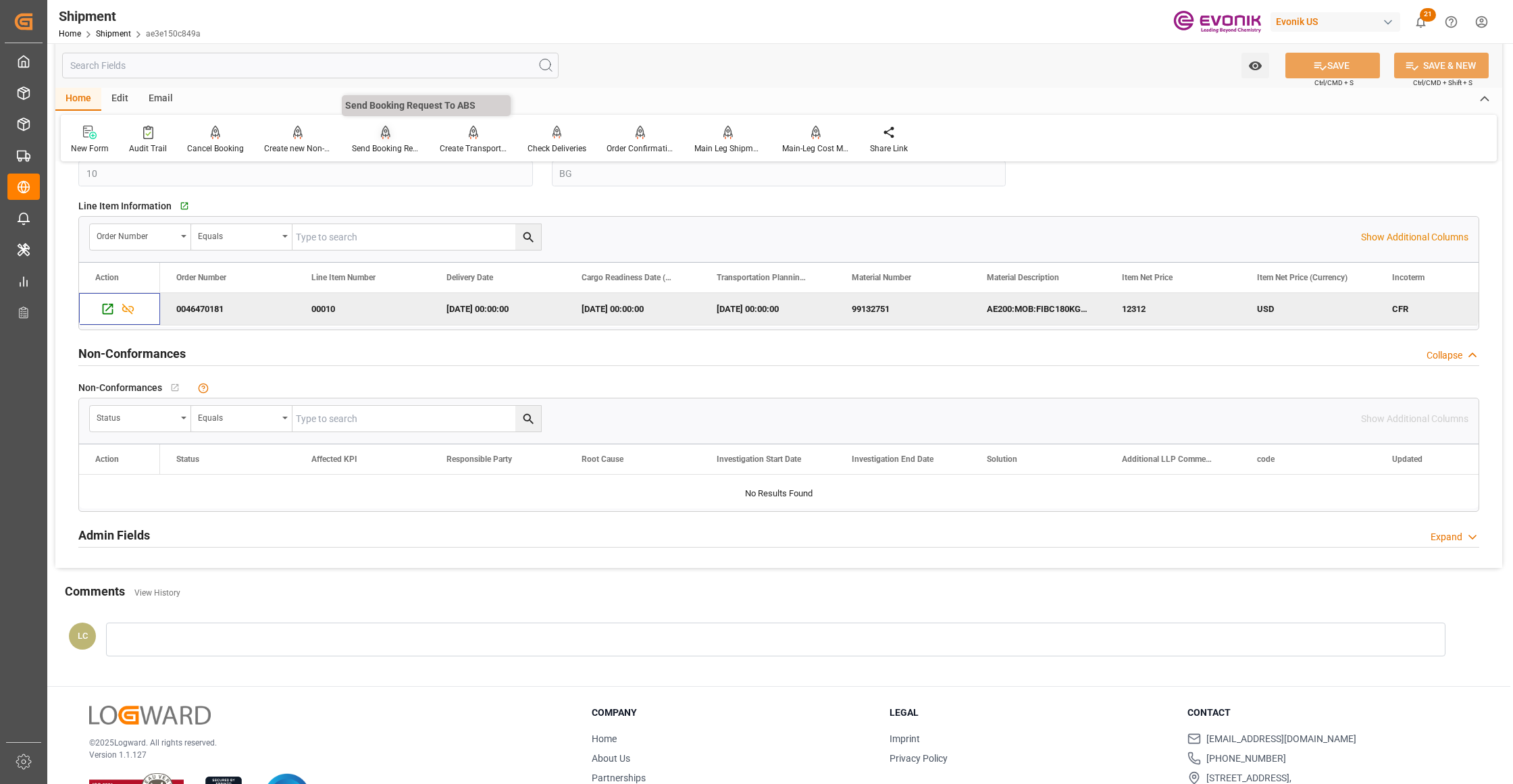
click at [381, 136] on icon at bounding box center [385, 133] width 10 height 13
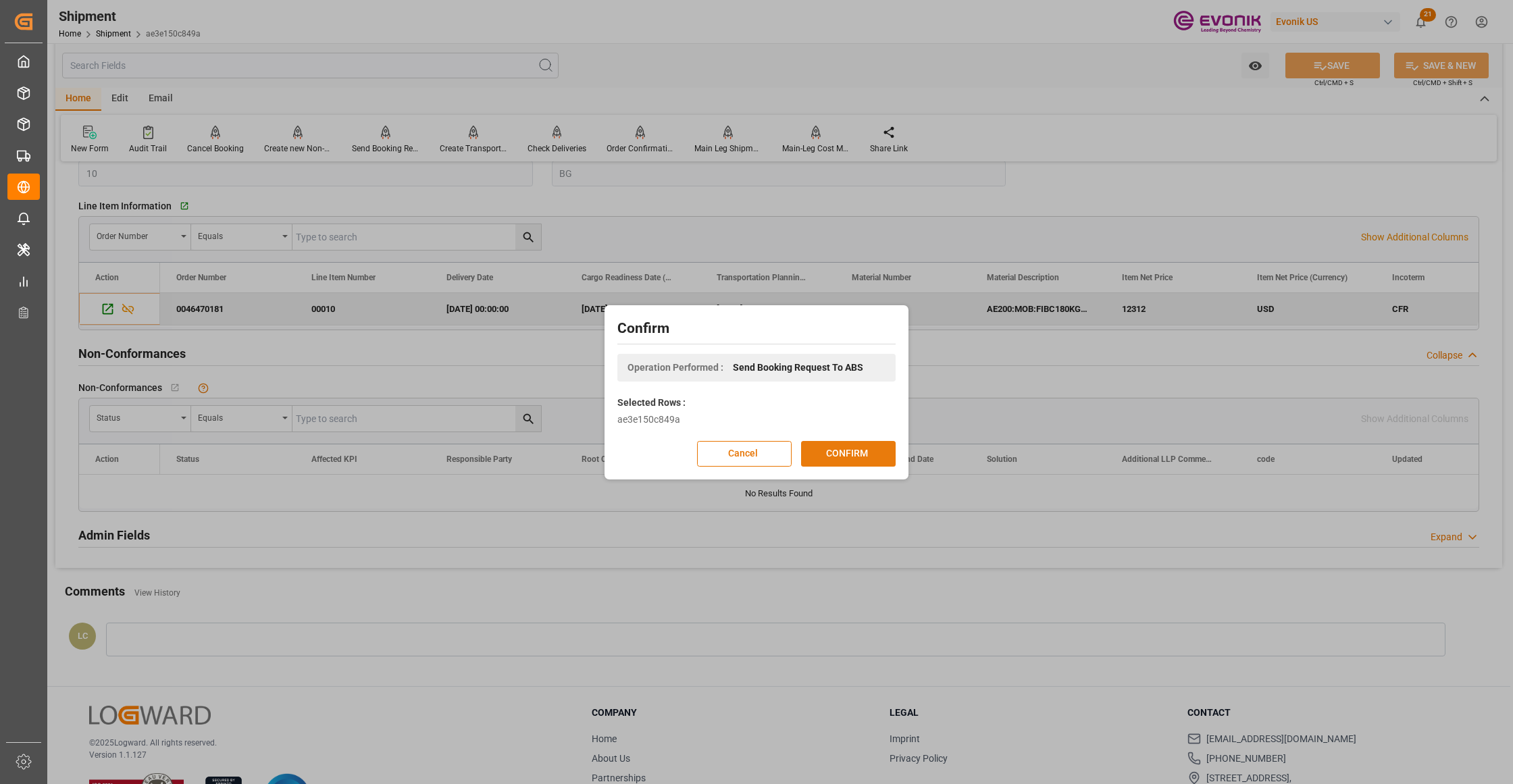
click at [868, 457] on button "CONFIRM" at bounding box center [848, 453] width 94 height 25
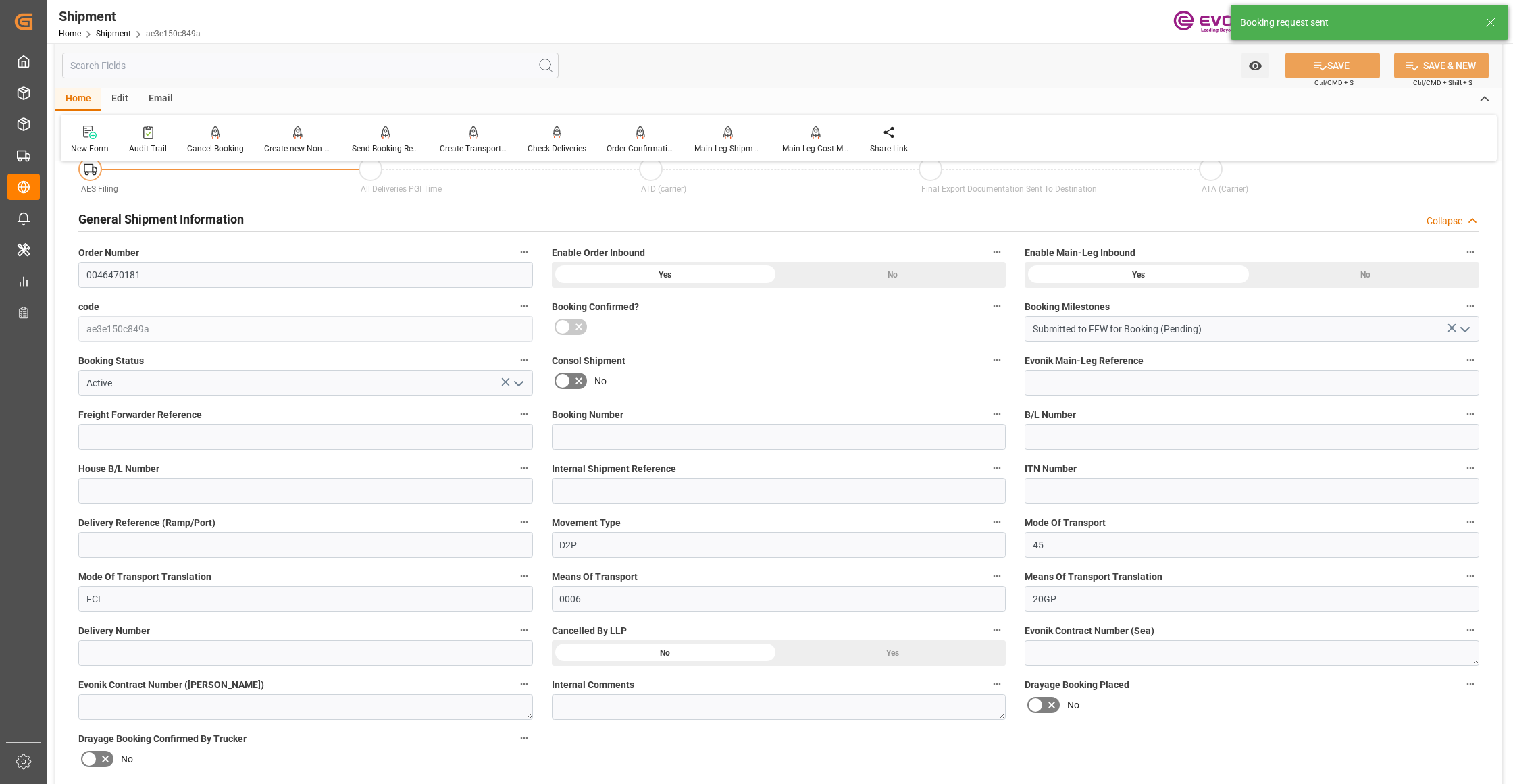
scroll to position [1060, 0]
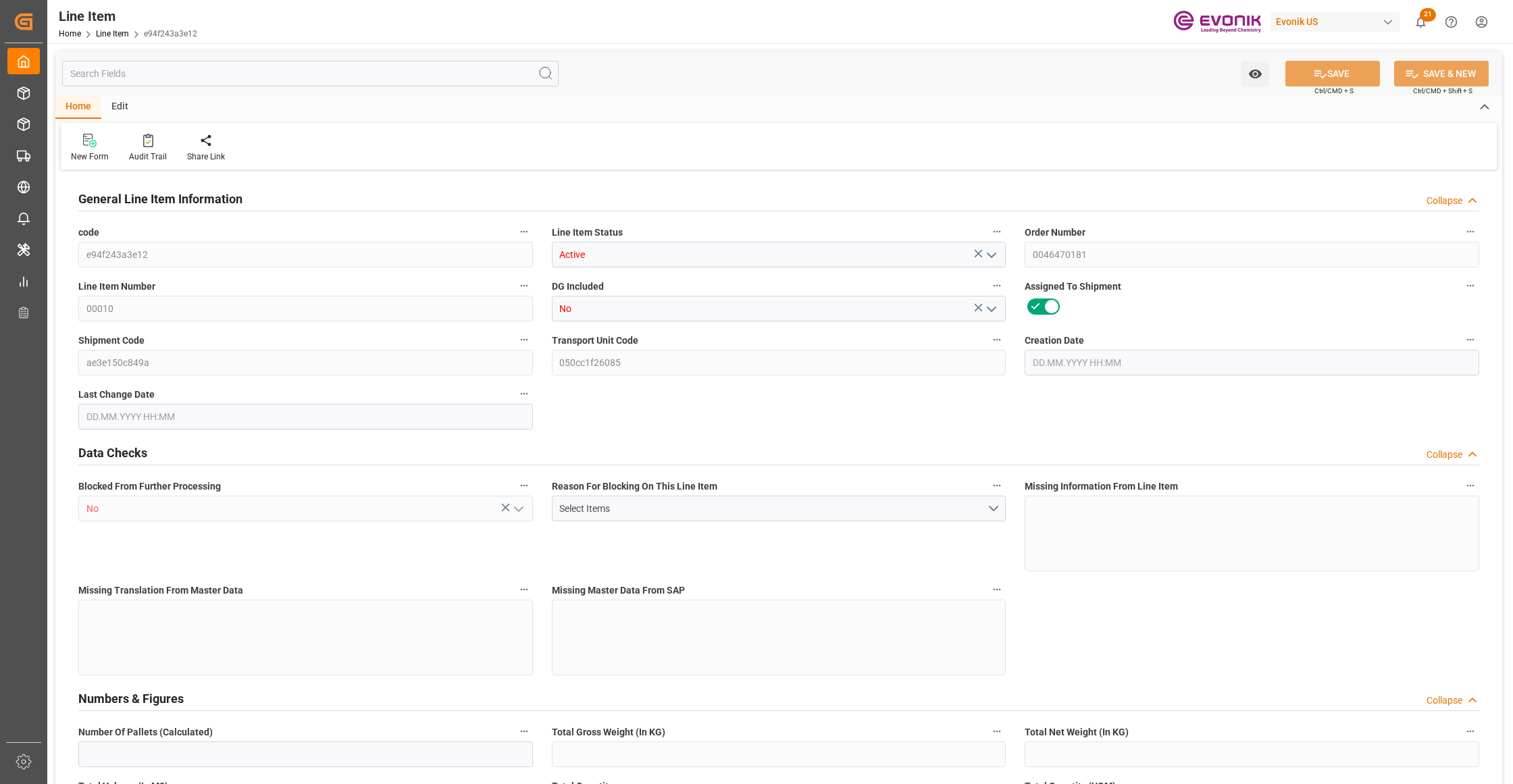
type input "10"
type input "1839.6"
type input "1800"
type input "25.7328"
type input "10"
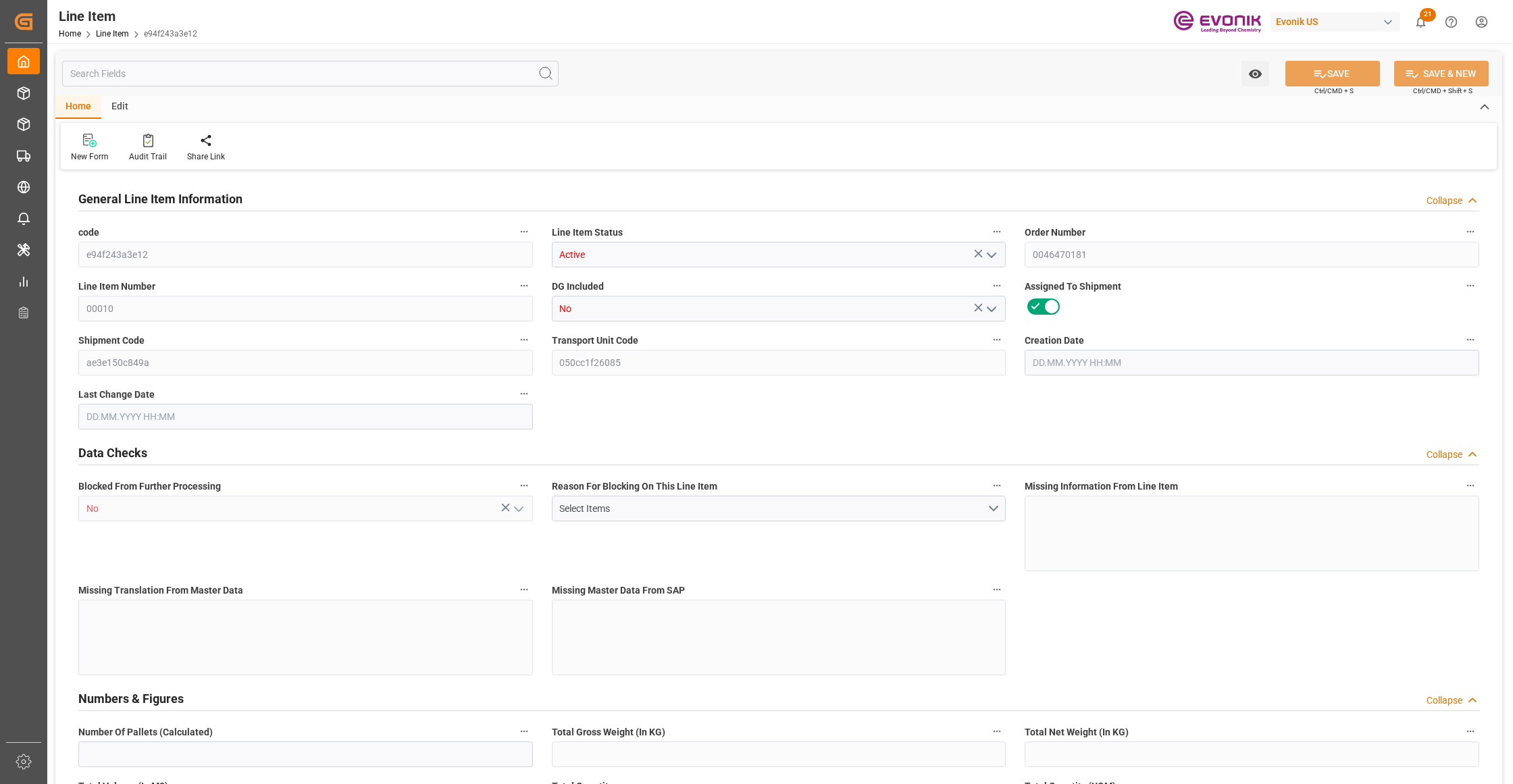
type input "12312"
type input "10"
type input "1800"
type input "1839.6"
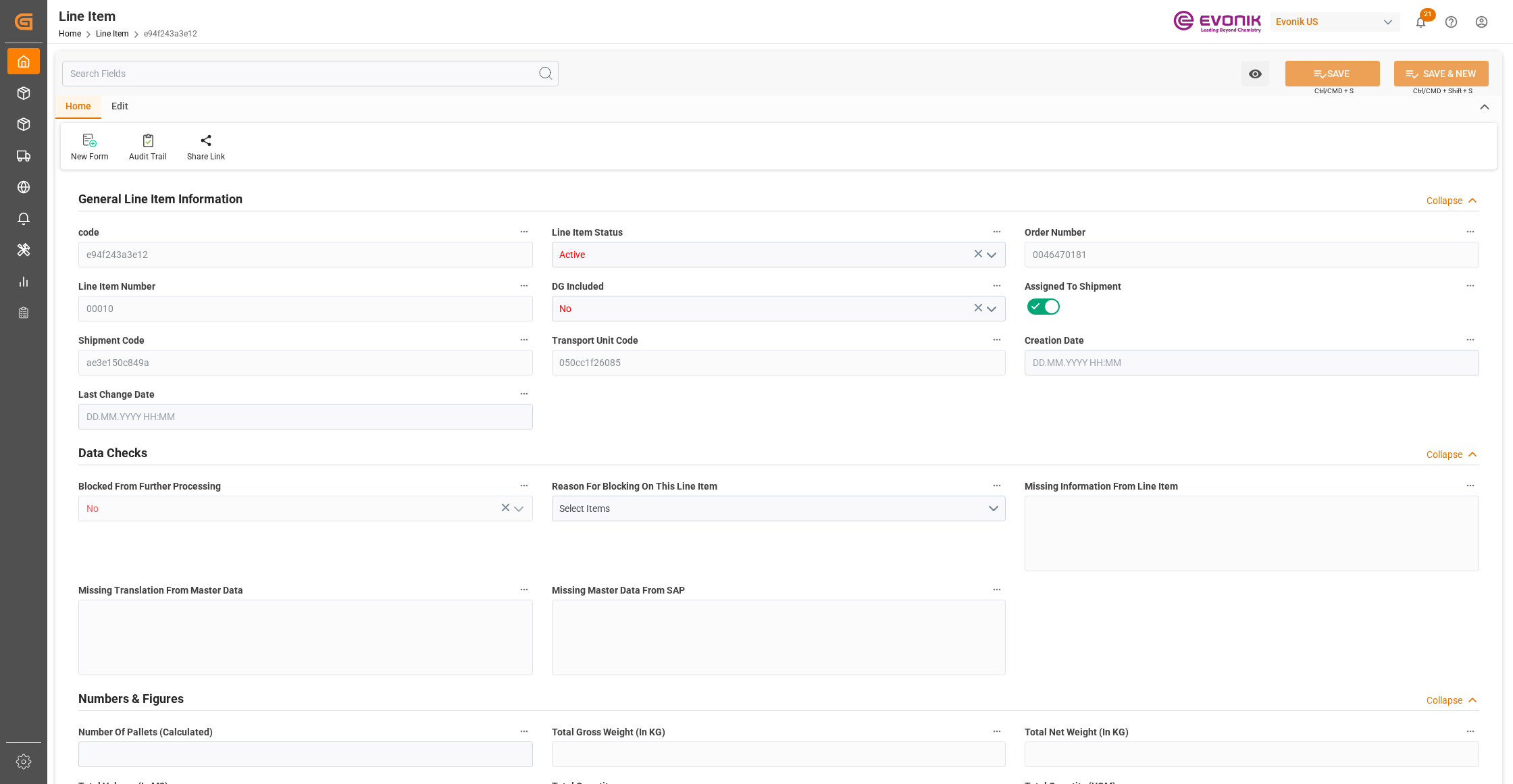
type input "2098.6"
type input "1800"
type input "25.7328"
type input "25732.8"
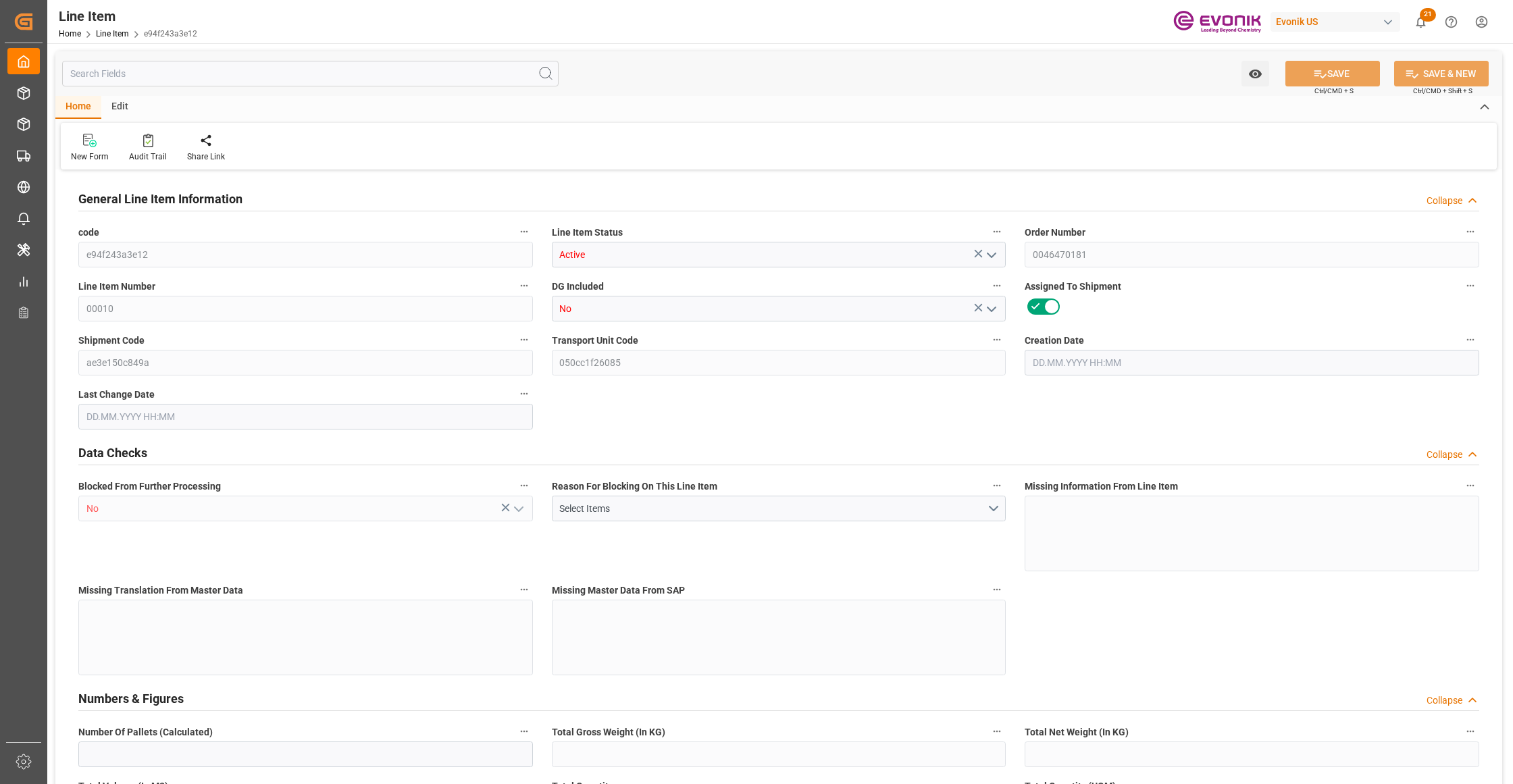
type input "0"
type input "[DATE] 14:52"
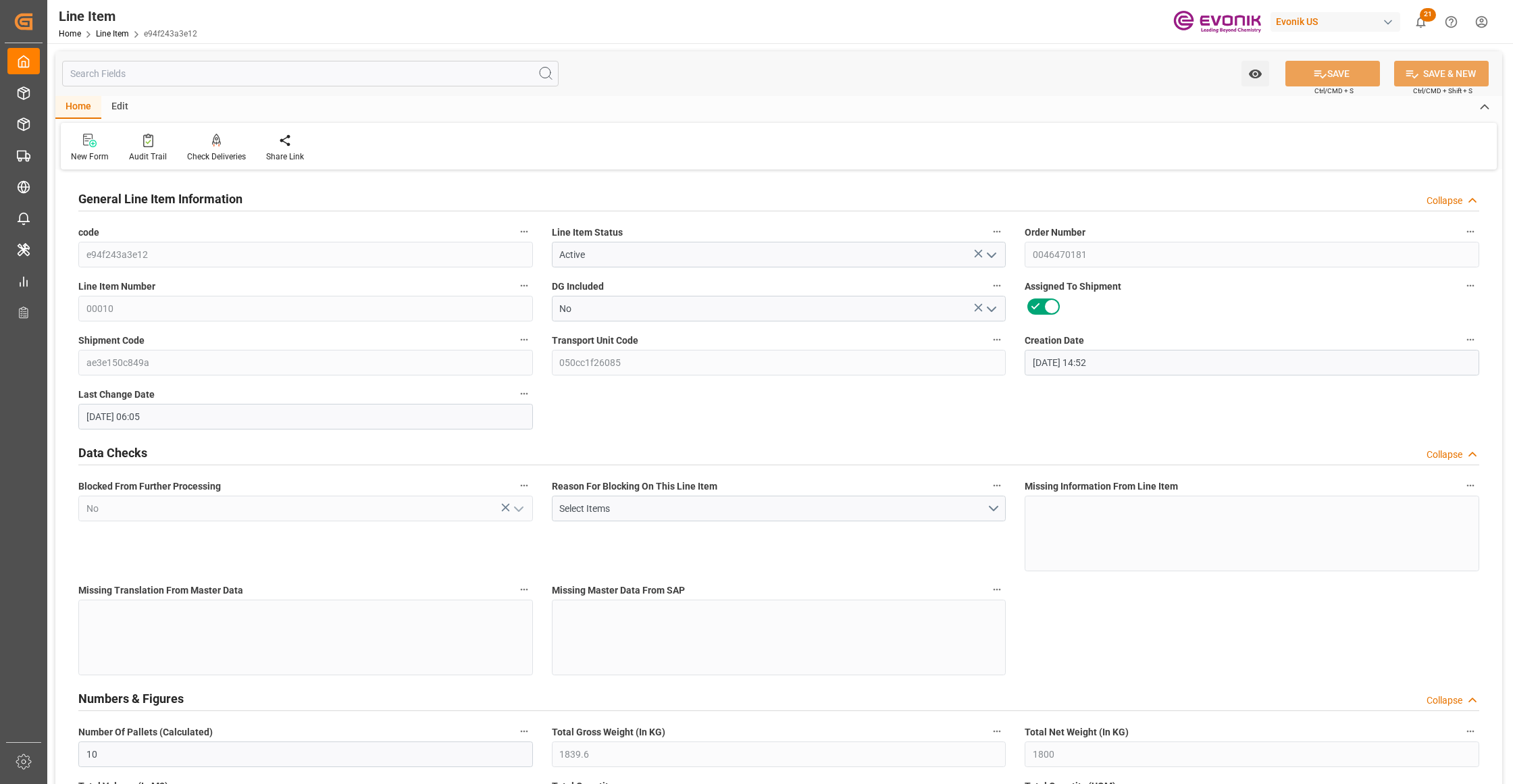
type input "[DATE] 06:05"
type input "15.10.2025"
type input "12.09.2025"
type input "08.09.2025"
click at [234, 73] on input "text" at bounding box center [310, 73] width 496 height 25
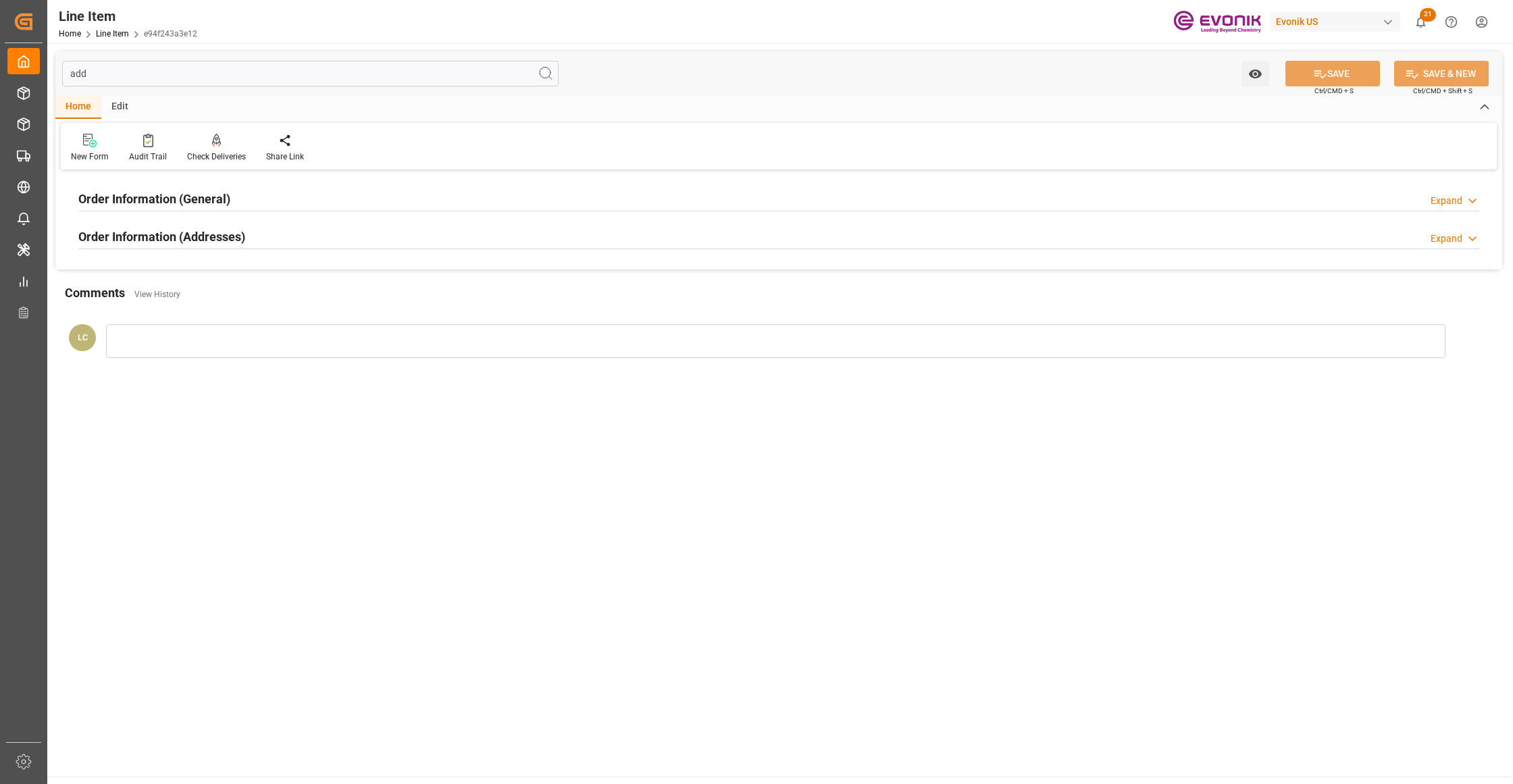
type input "add"
click at [322, 236] on div "Order Information (Addresses) Expand" at bounding box center [779, 235] width 1401 height 25
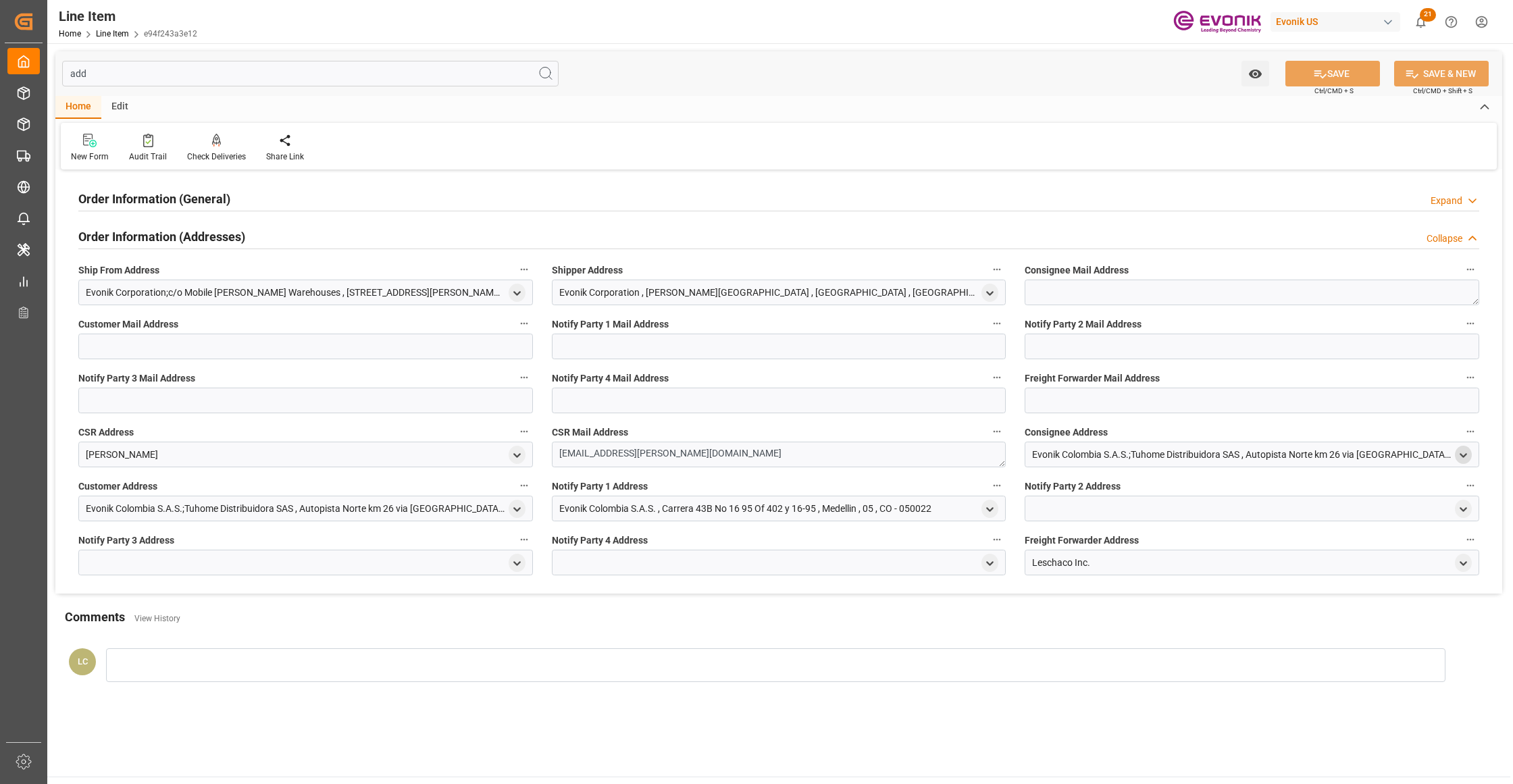
click at [1463, 453] on icon "open menu" at bounding box center [1463, 455] width 11 height 11
click at [1279, 570] on input "text" at bounding box center [1359, 570] width 205 height 15
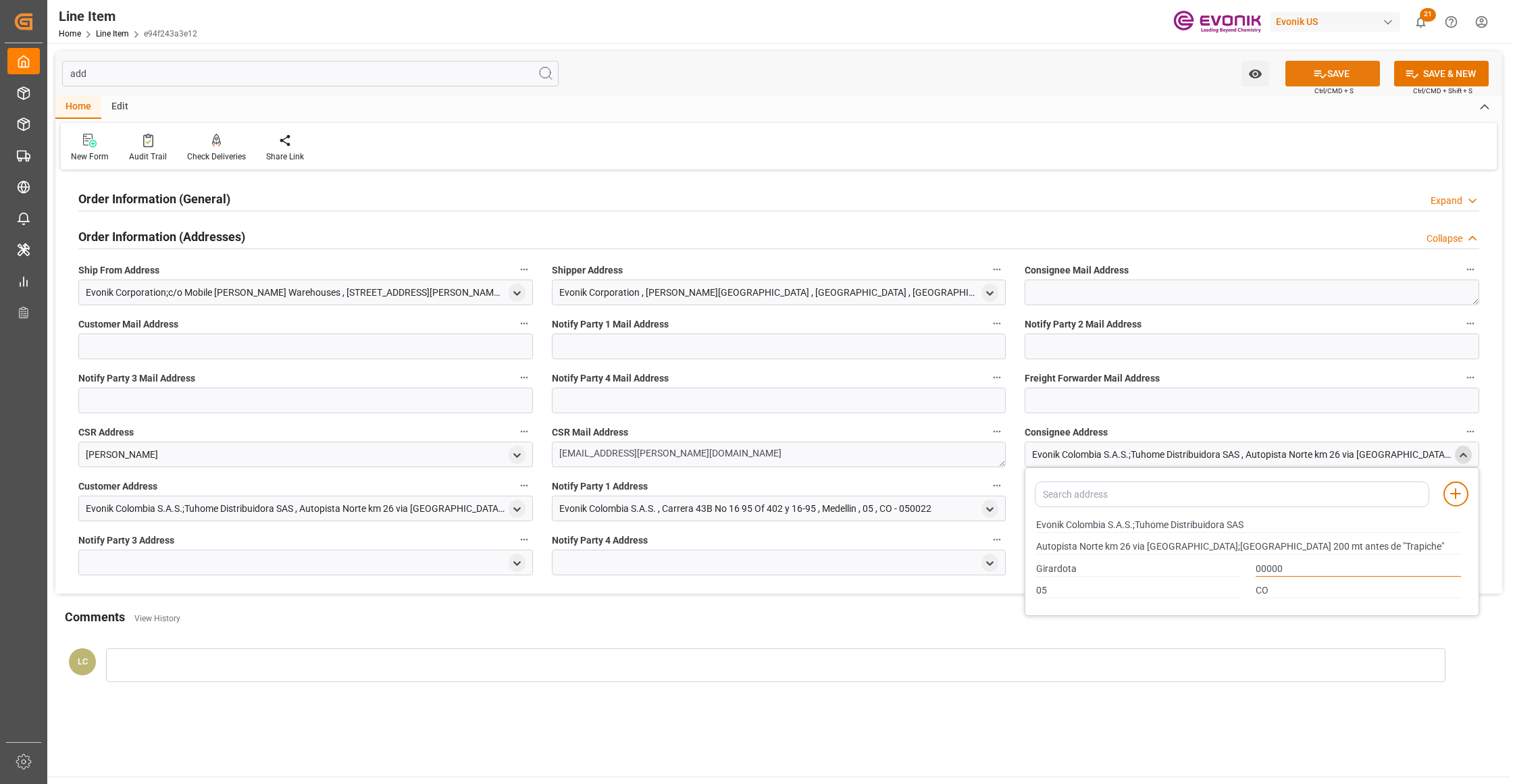
type input "00000"
click at [1321, 79] on icon at bounding box center [1320, 73] width 14 height 14
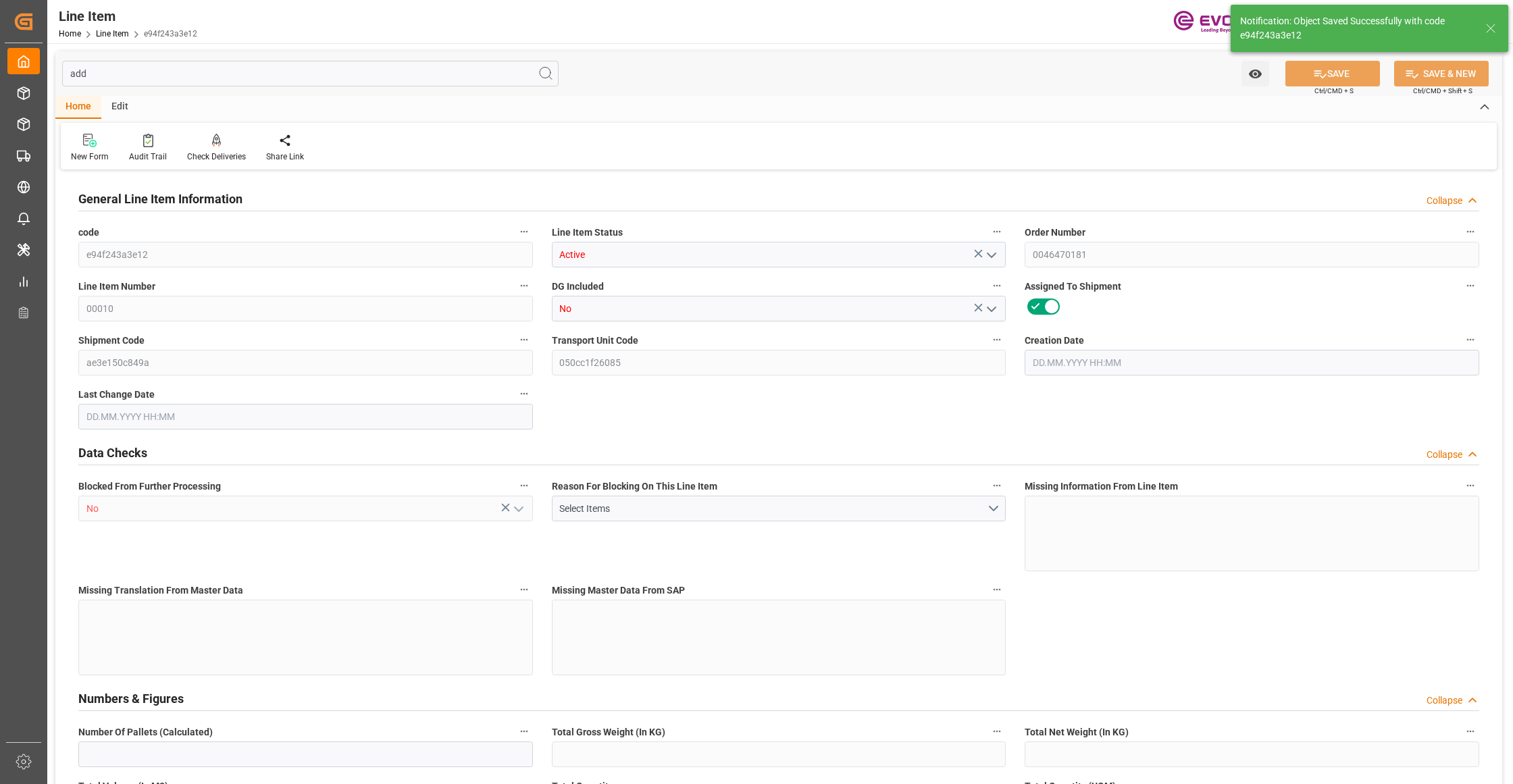
type input "e94f243a3e12"
type input "Active"
type input "0046470181"
type input "00010"
type input "No"
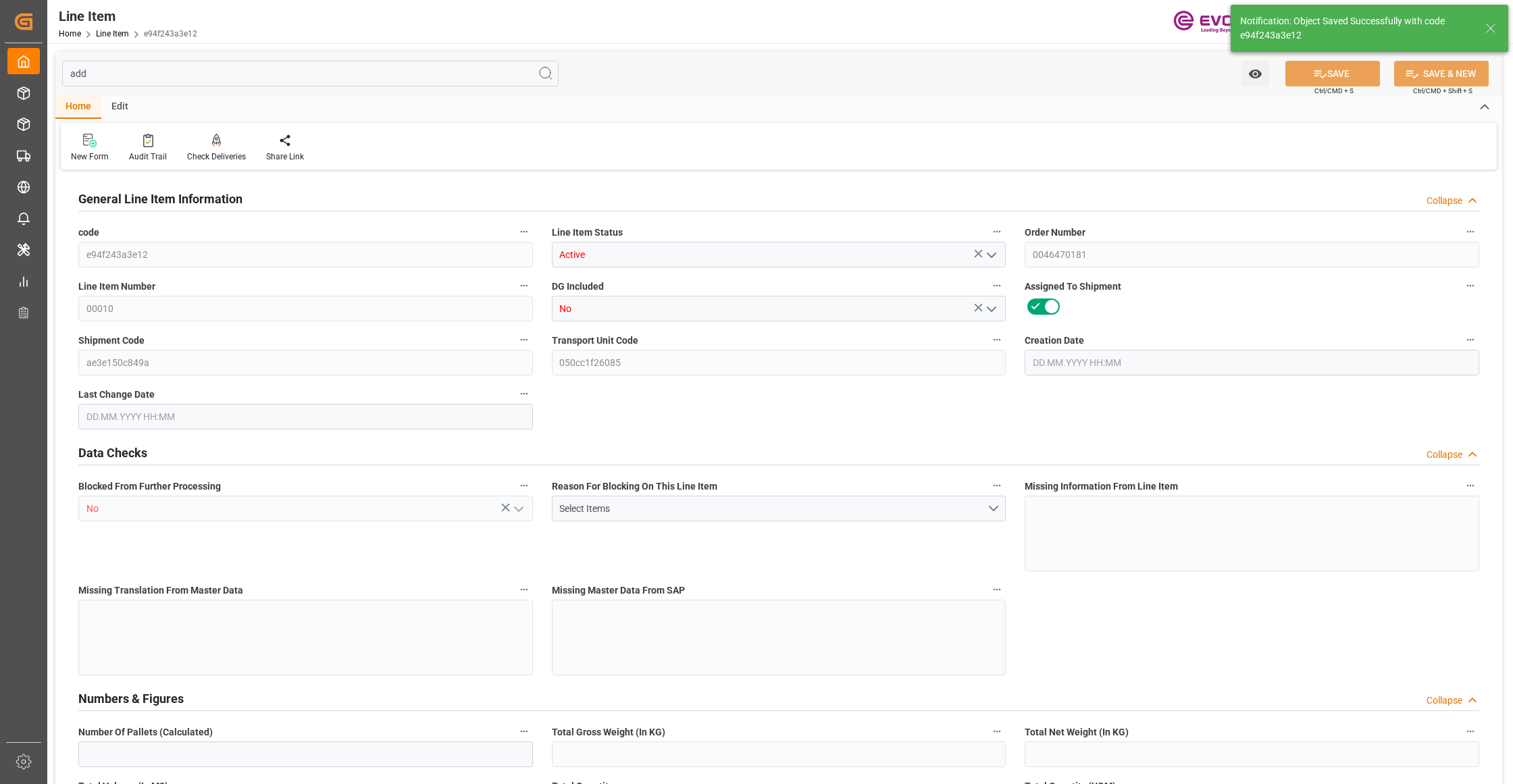
type input "ae3e150c849a"
type input "050cc1f26085"
type input "No"
type input "BG"
type input "No"
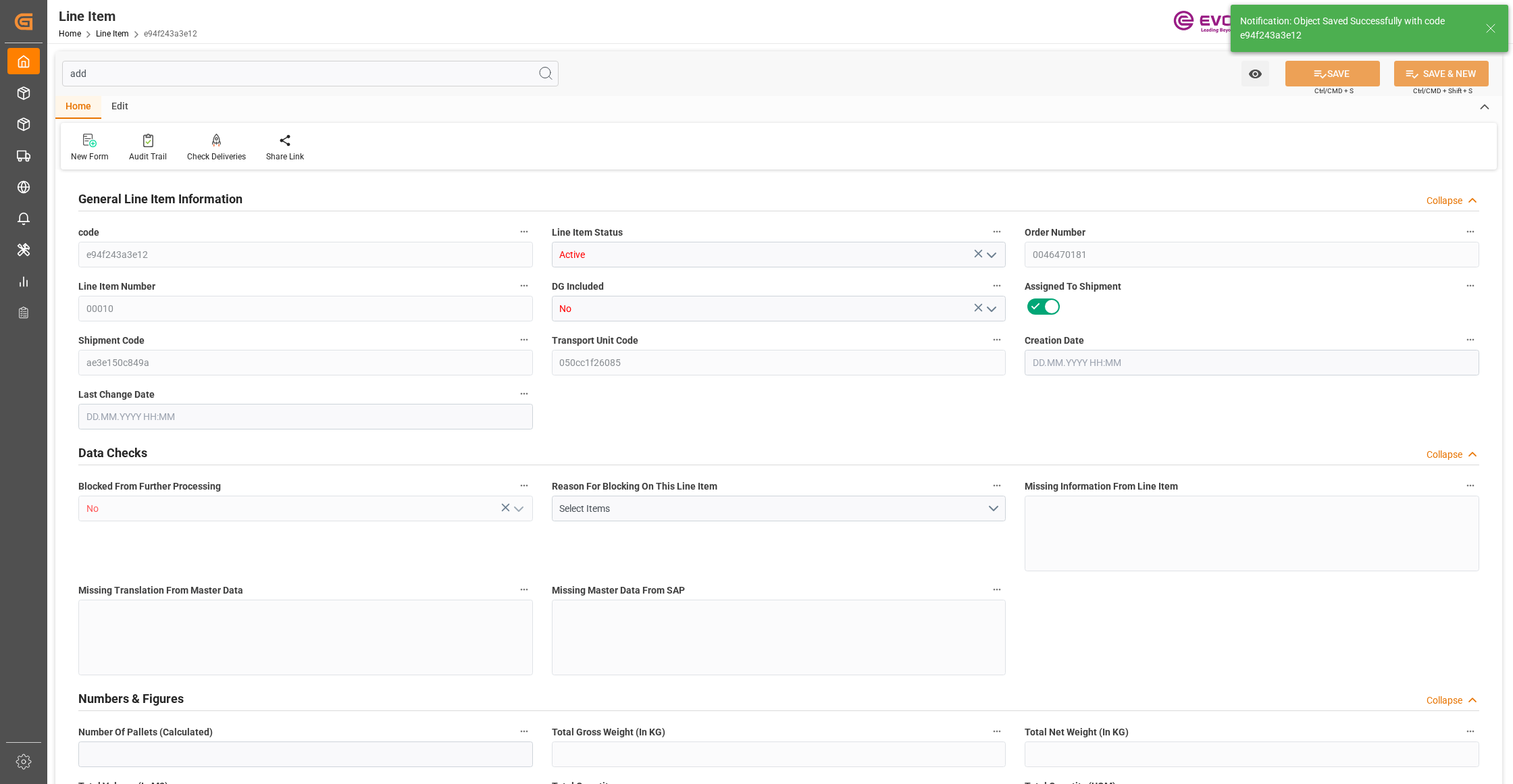
type input "99132751"
type textarea "AE200:MOB:FIBC180KG:180CP3:I2:P:PY"
type input "USD"
type input "PACK"
type input "281122"
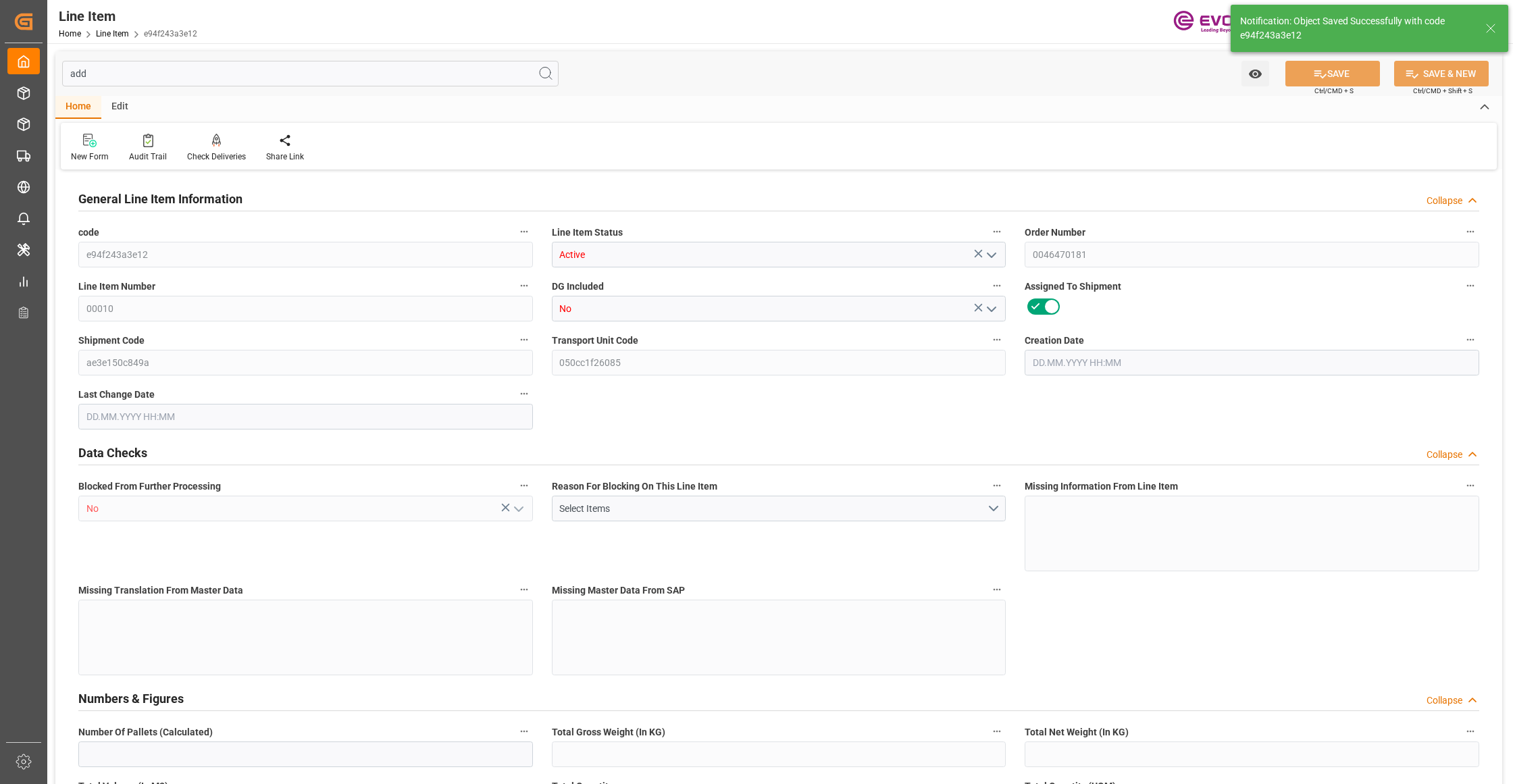
type input "EAR99"
type input "US"
type input "BG"
type input "KGM"
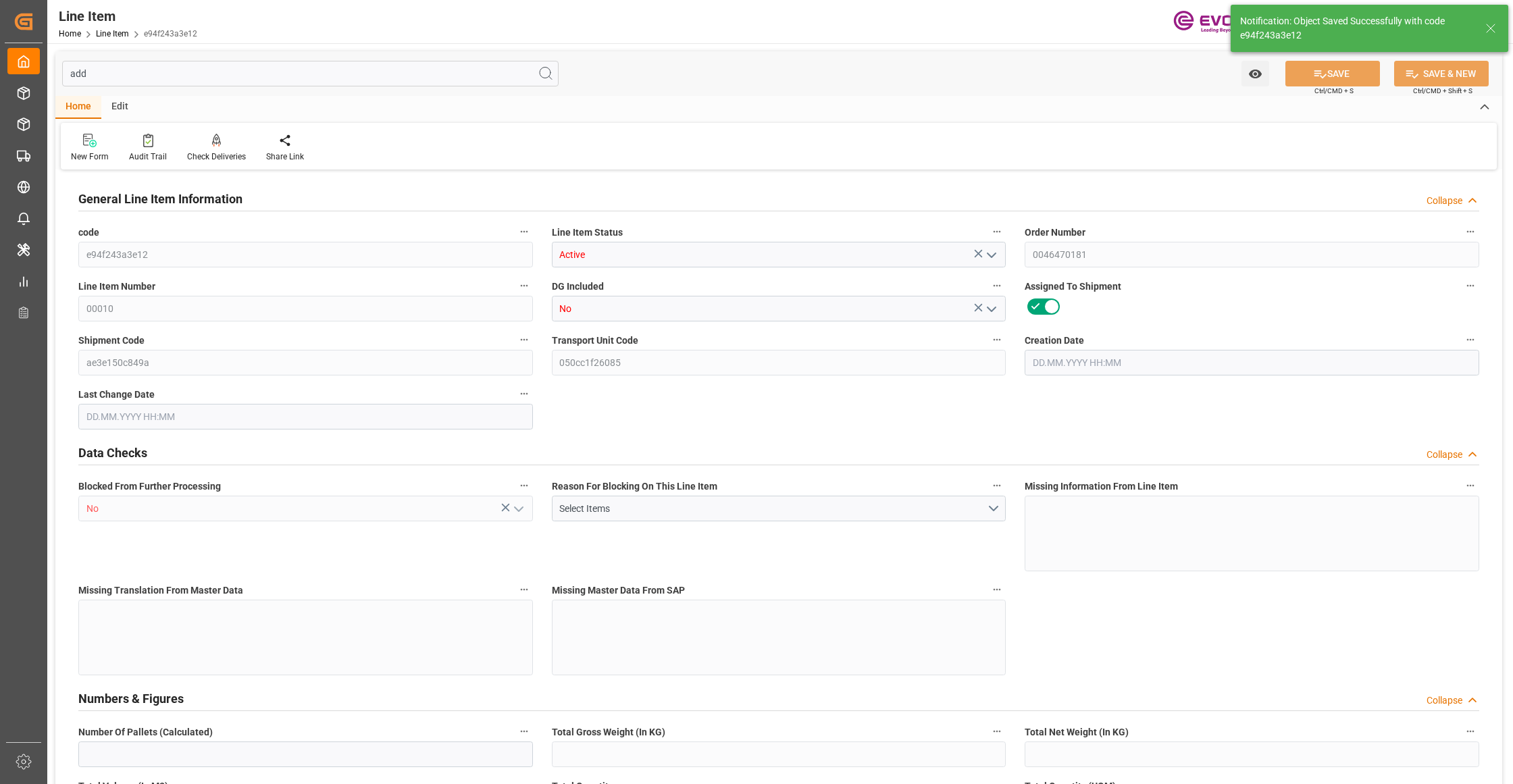
type textarea "KGM"
type input "KGM"
type textarea "KGM"
type input "M3"
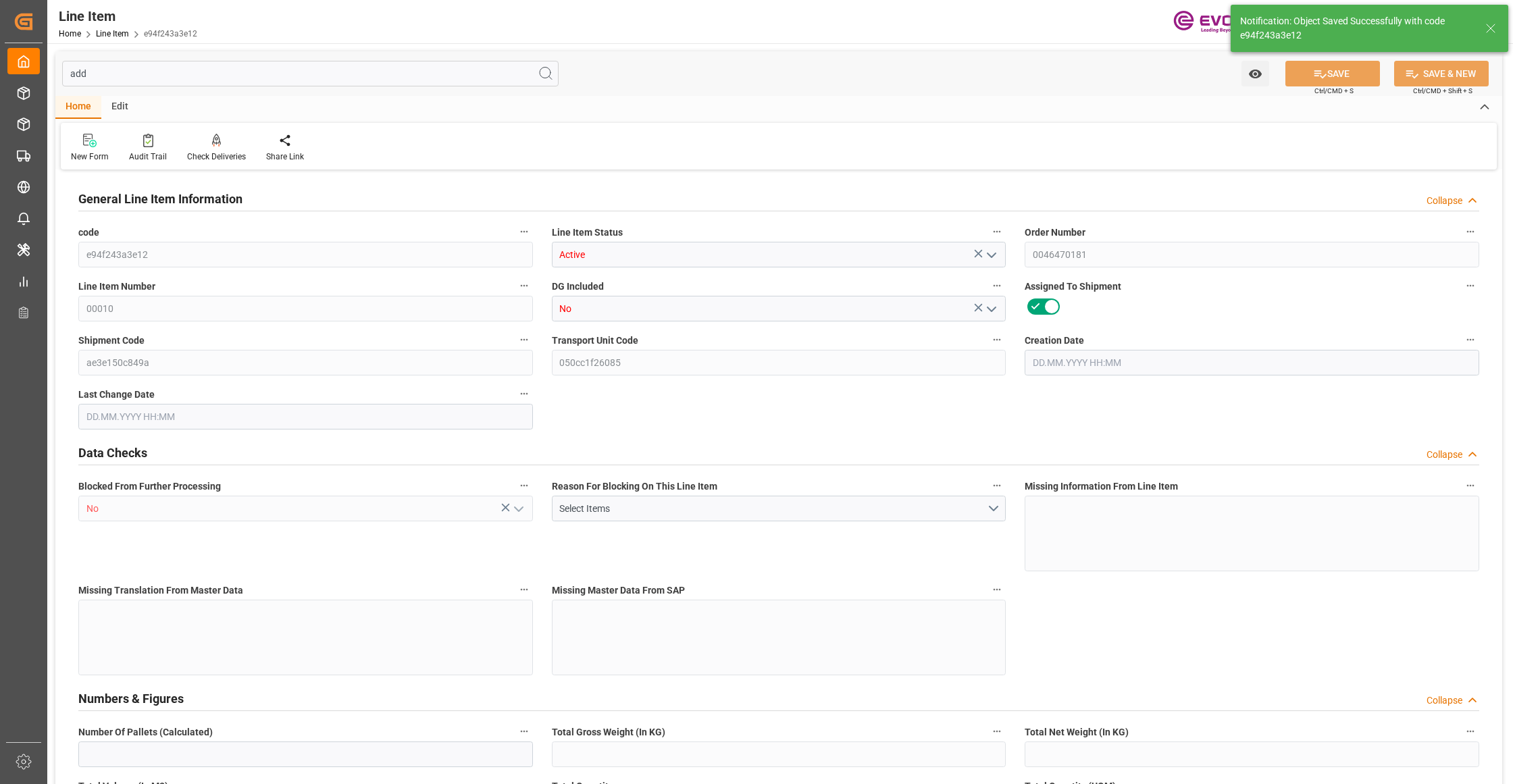
type textarea "DMQ"
type input "M3"
type input "10"
type input "1839.6"
type input "1800"
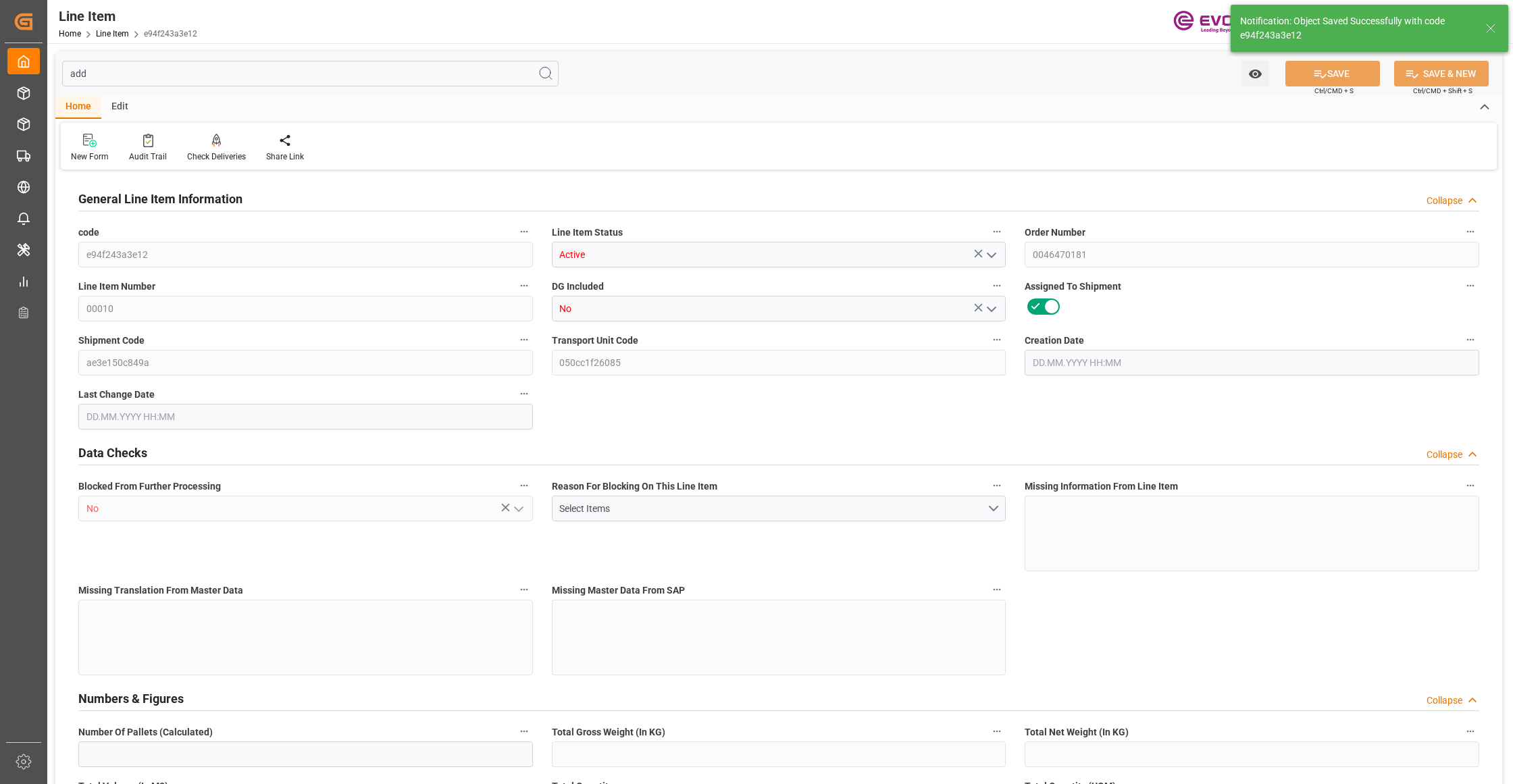
type input "25.7328"
type input "10"
type input "12312"
type input "10"
type input "1800"
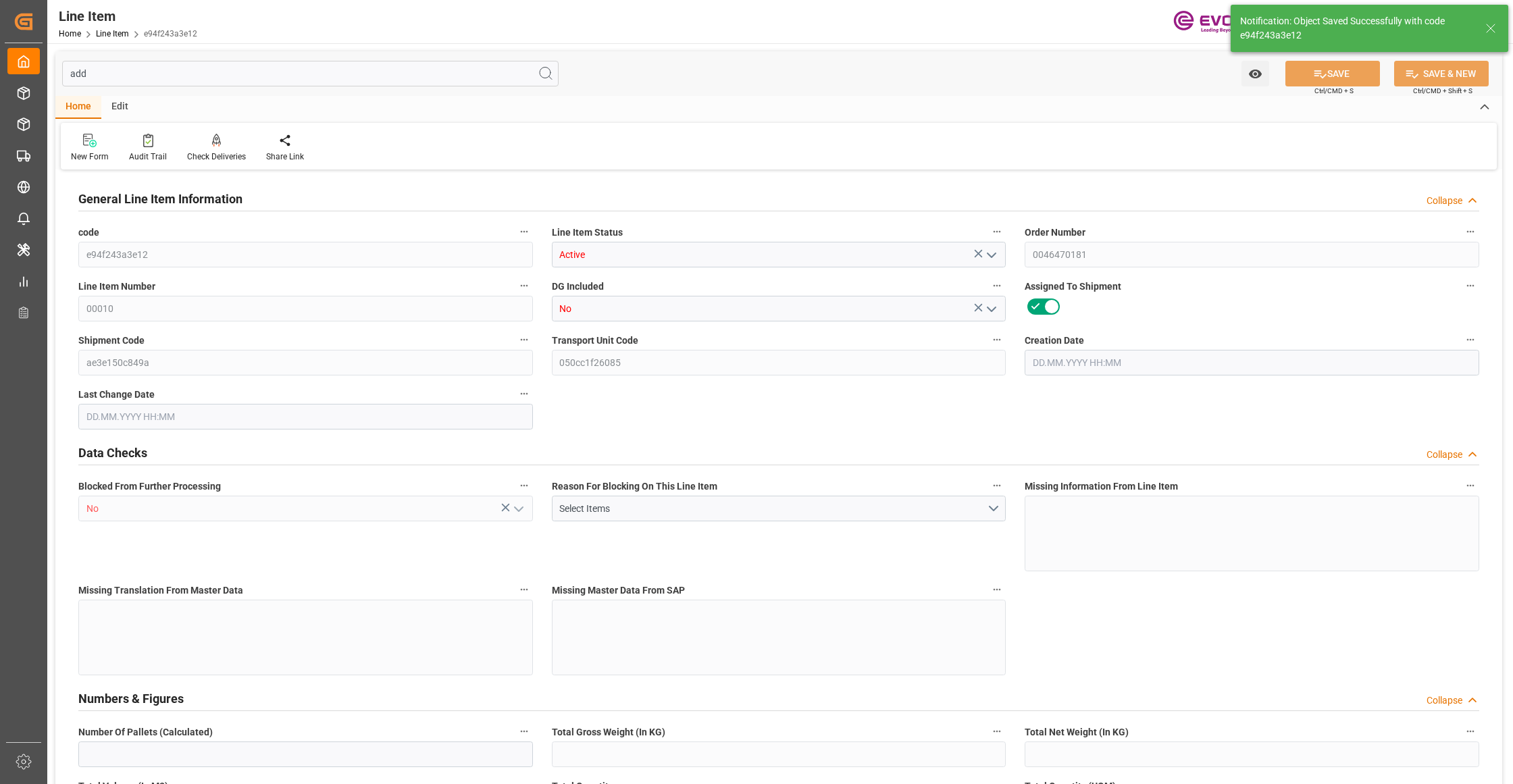
type input "1839.6"
type input "2098.6"
type input "1800"
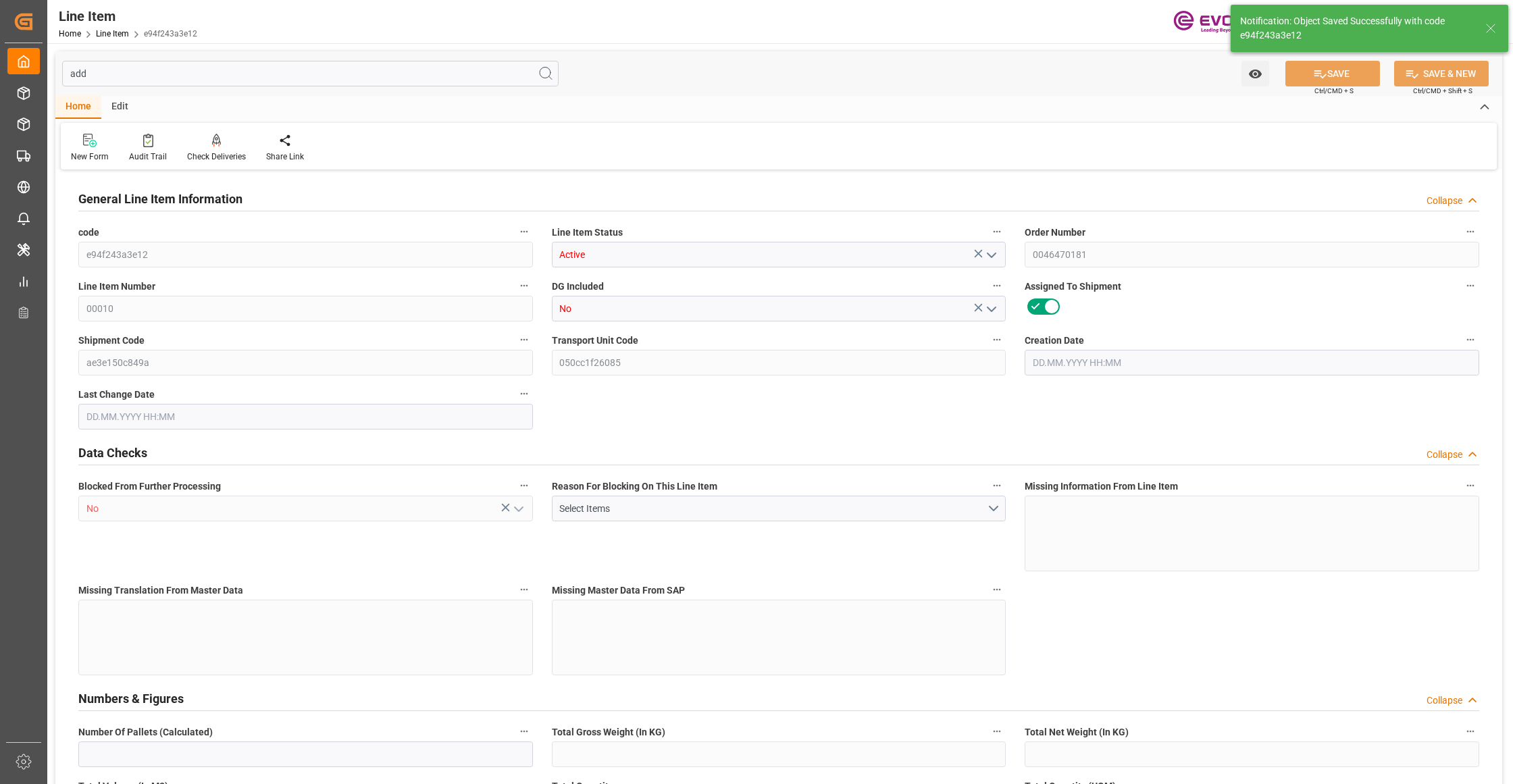
type input "25.7328"
type input "25732.8"
type input "0"
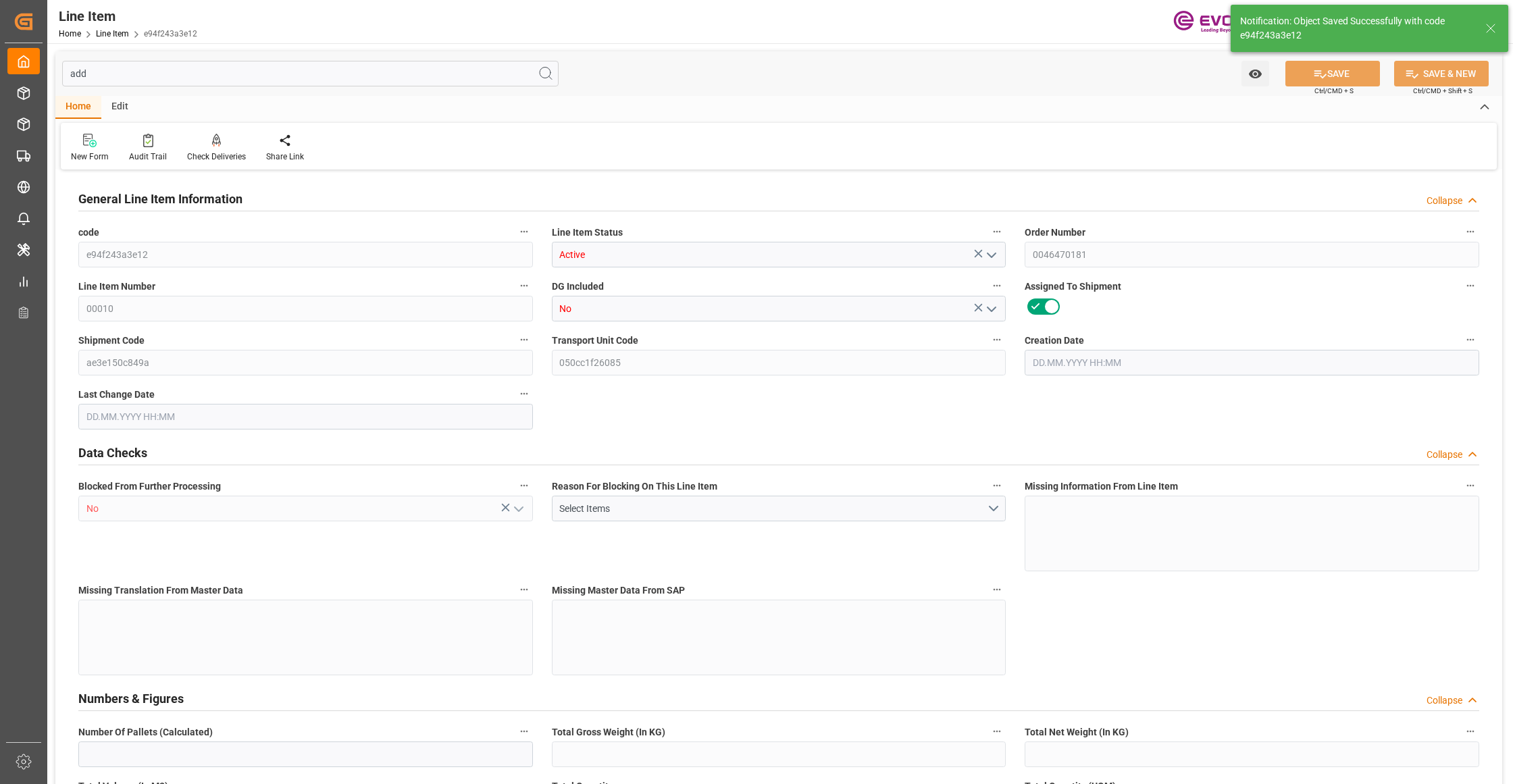
type input "0"
type input "[DATE] 14:52"
type input "02.09.2025 06:09"
type input "15.10.2025"
type input "12.09.2025"
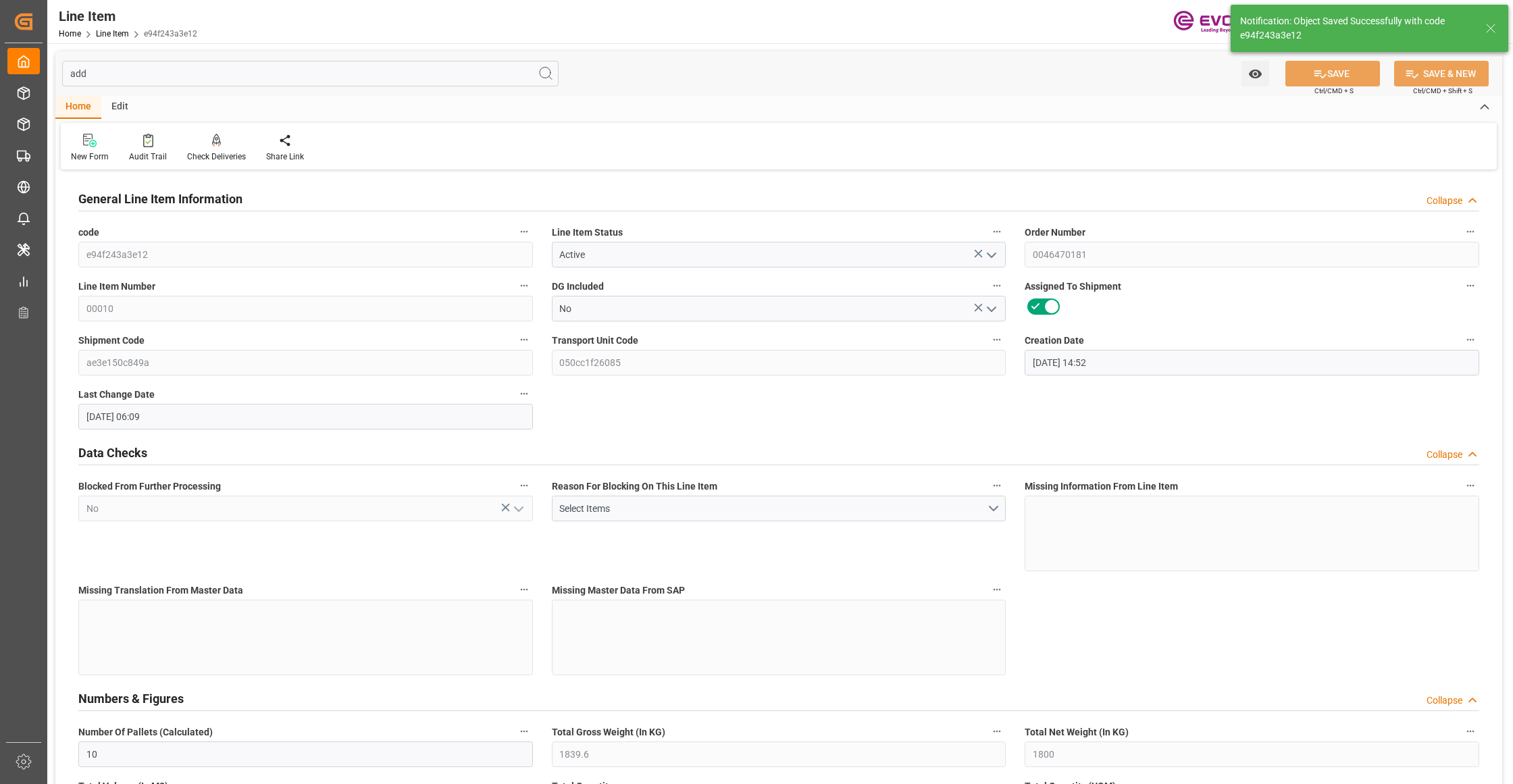
type input "08.09.2025"
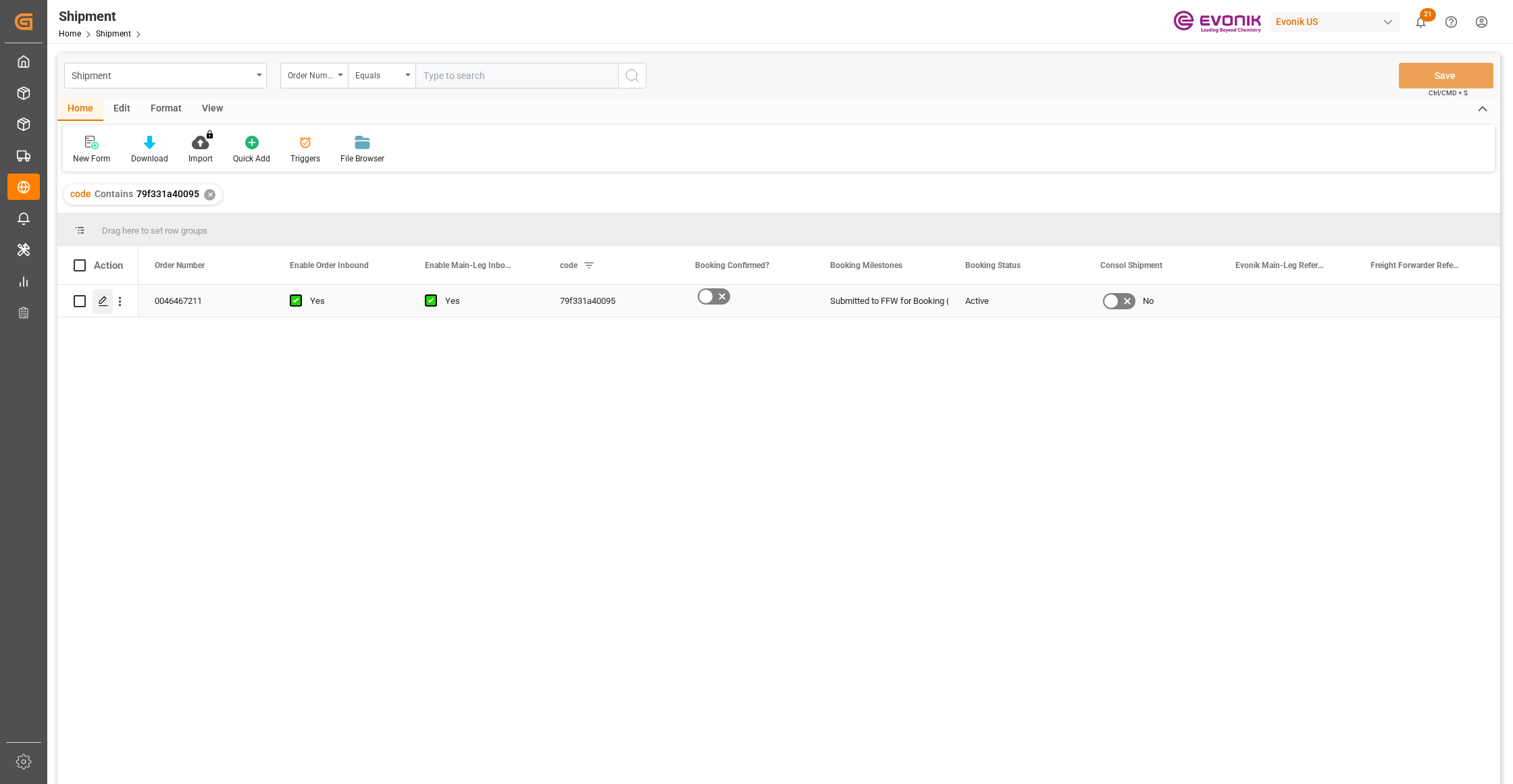
click at [101, 300] on polygon "Press SPACE to select this row." at bounding box center [102, 300] width 7 height 7
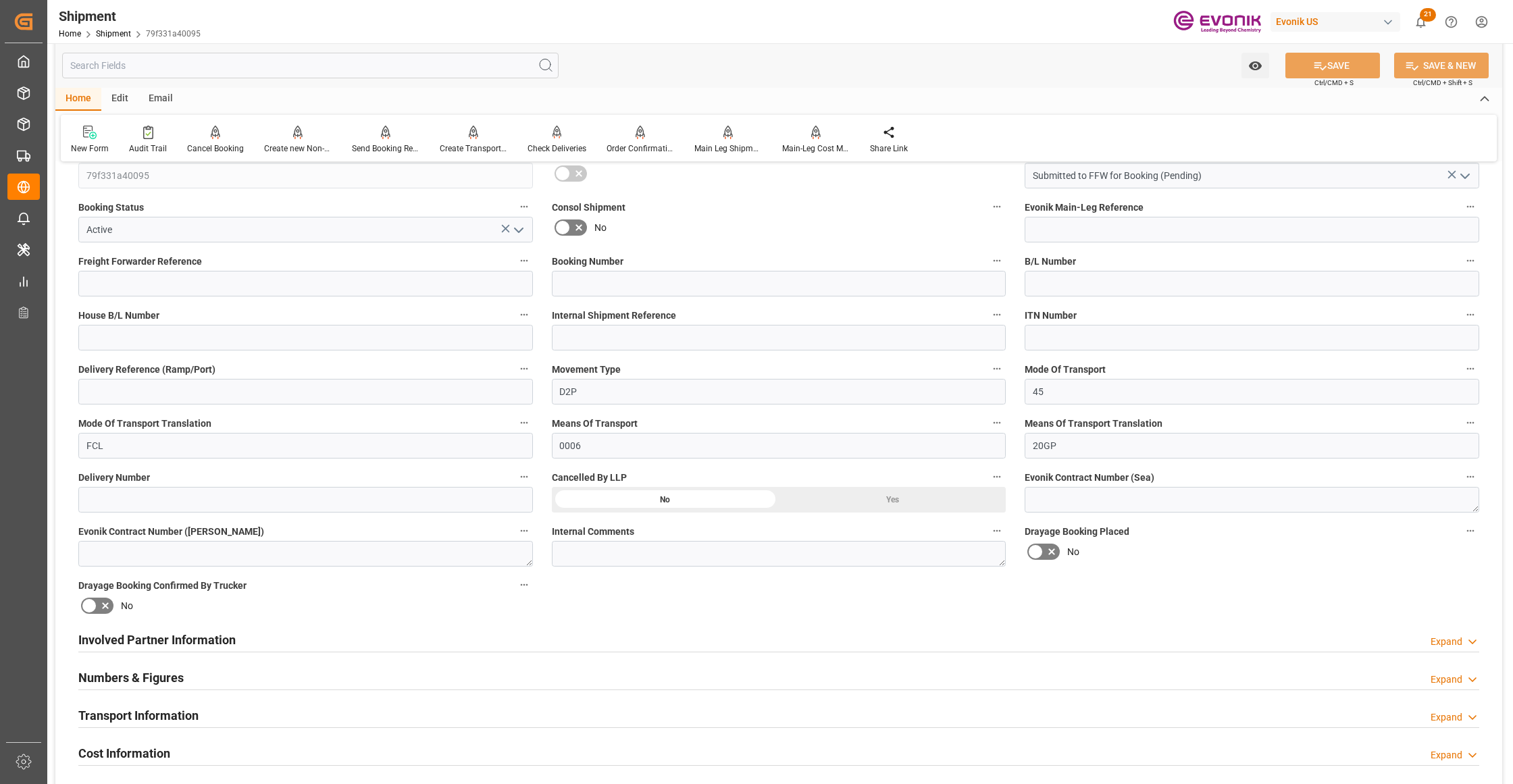
scroll to position [600, 0]
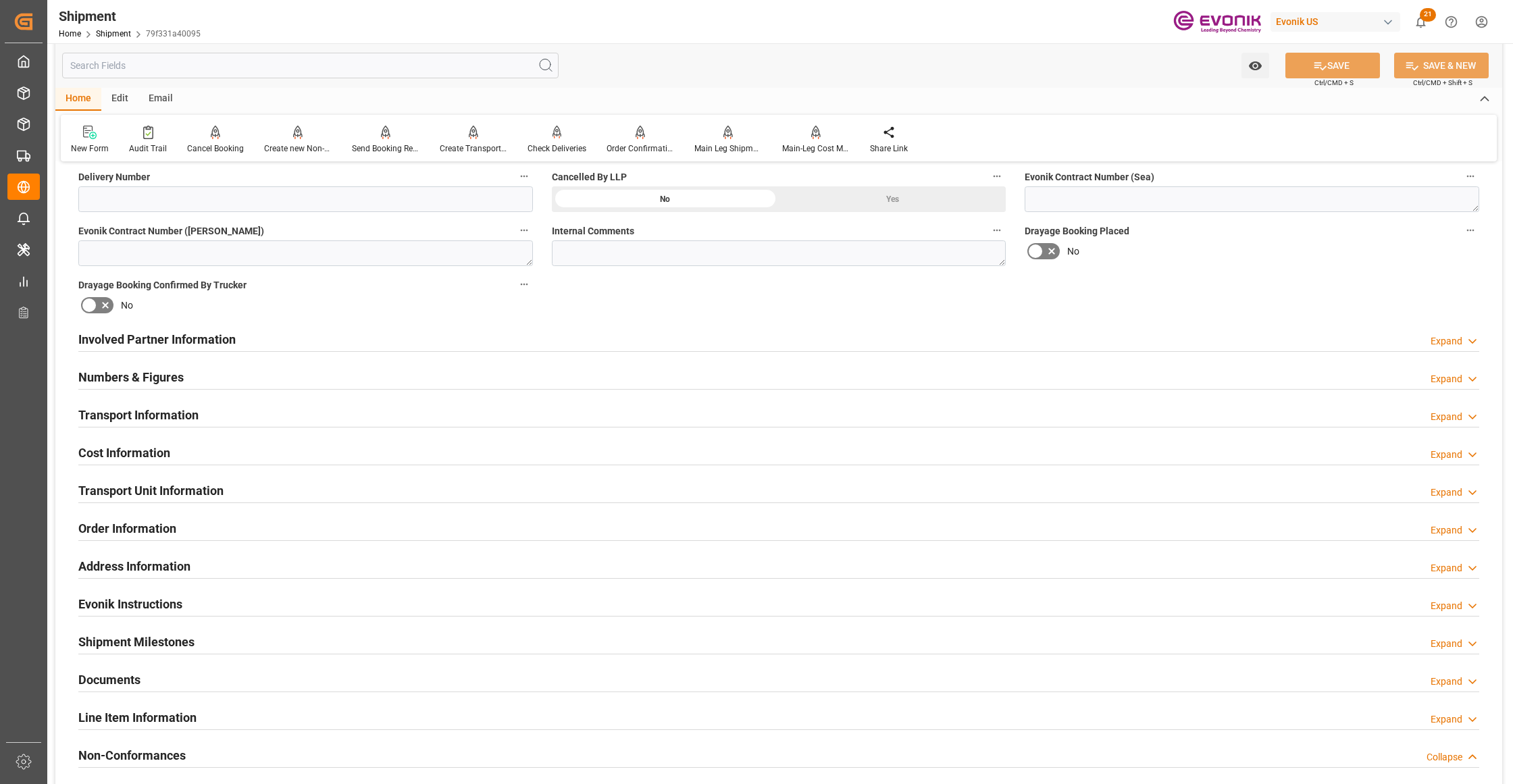
click at [665, 337] on div "Involved Partner Information Expand" at bounding box center [779, 338] width 1401 height 25
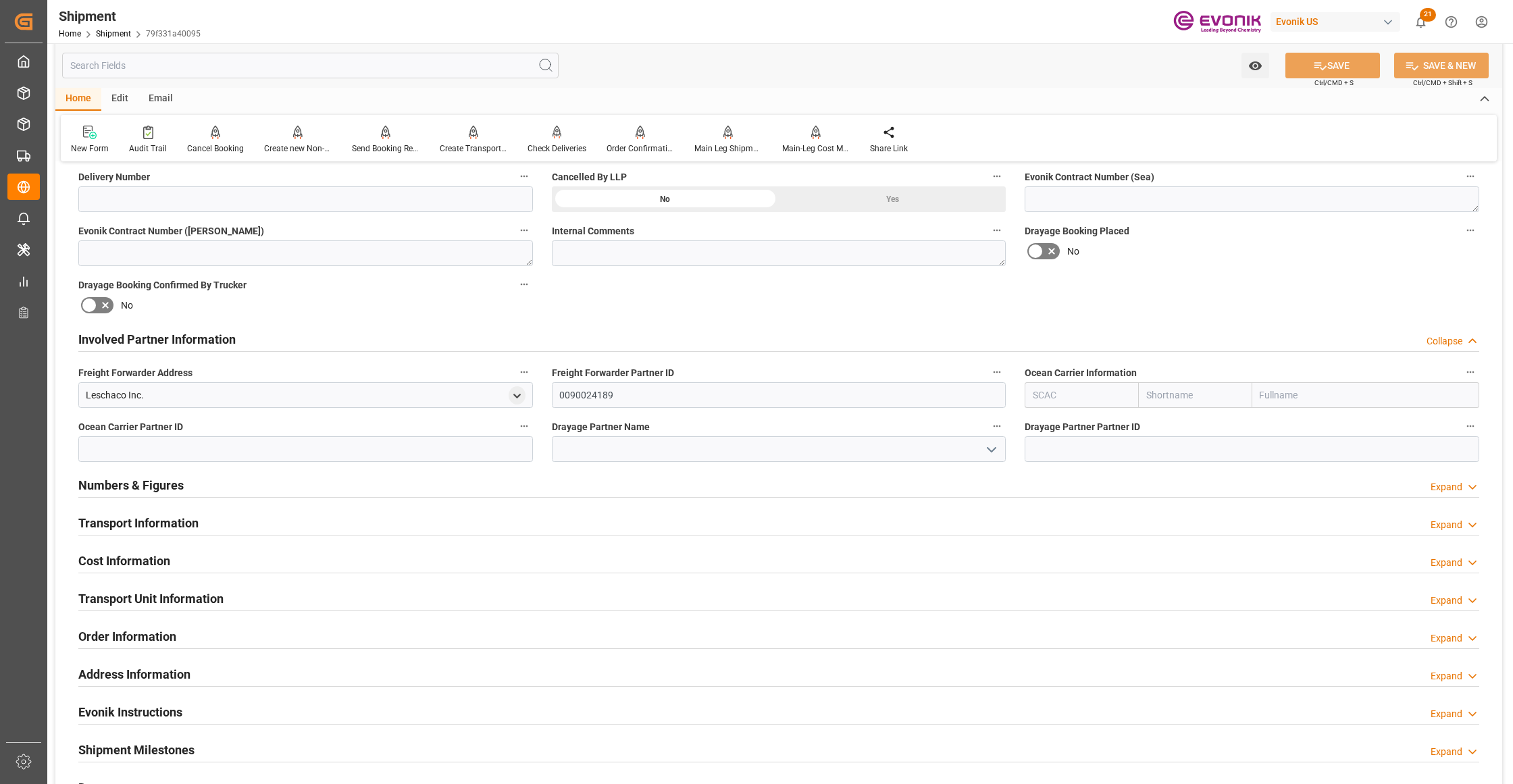
click at [1169, 394] on input "text" at bounding box center [1194, 395] width 113 height 25
type input "maersk"
drag, startPoint x: 1171, startPoint y: 422, endPoint x: 1255, endPoint y: 295, distance: 152.3
click at [1171, 422] on b "Maersk" at bounding box center [1163, 424] width 31 height 10
type input "MAEU"
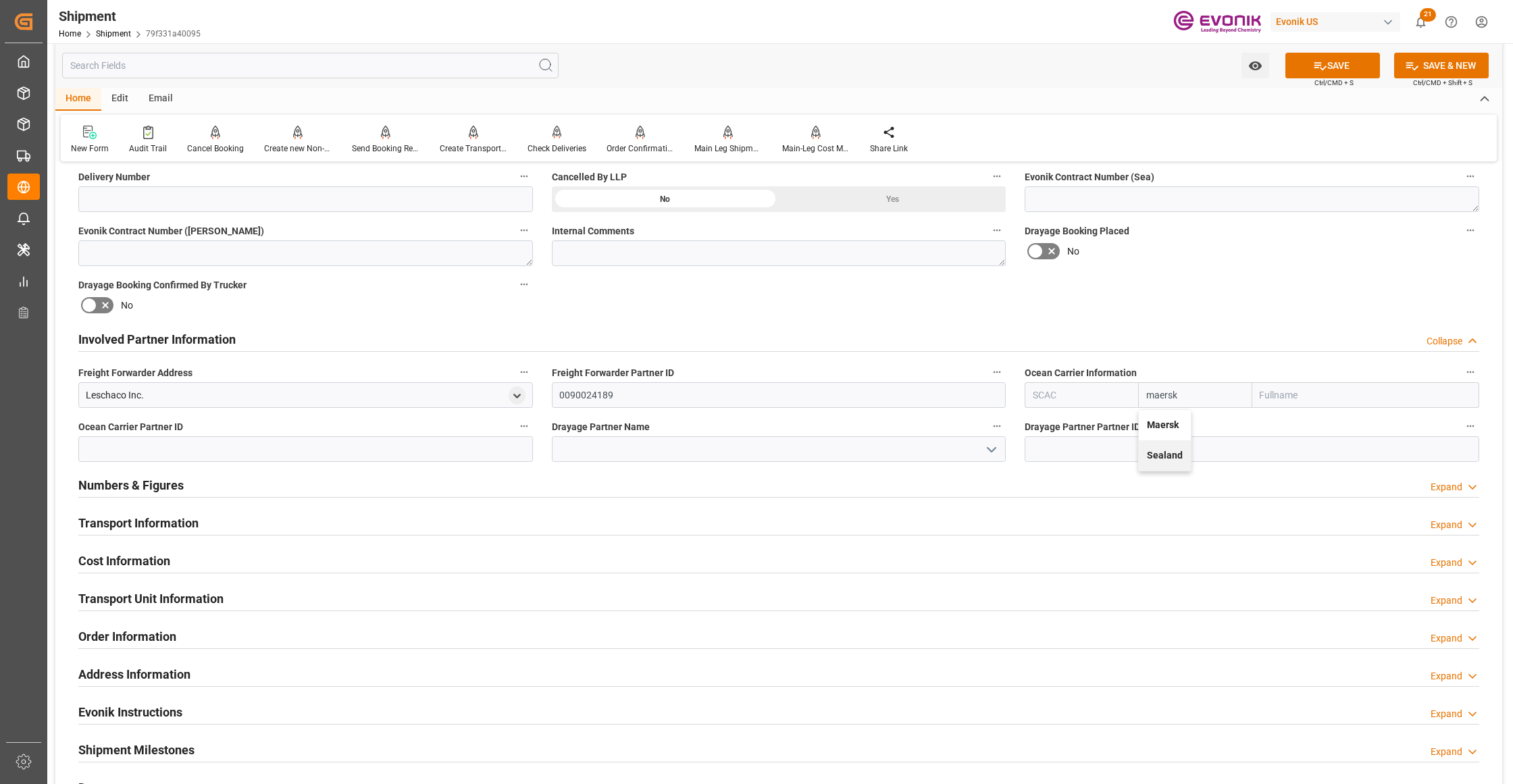
type input "Maersk"
type input "Maersk Line AS"
type input "Maersk"
click at [1255, 295] on div "Booking Confirmation Milestone Bar Collapse Submitted to FFW for Booking (Pendi…" at bounding box center [779, 325] width 1447 height 1504
click at [1354, 68] on button "SAVE" at bounding box center [1332, 65] width 94 height 25
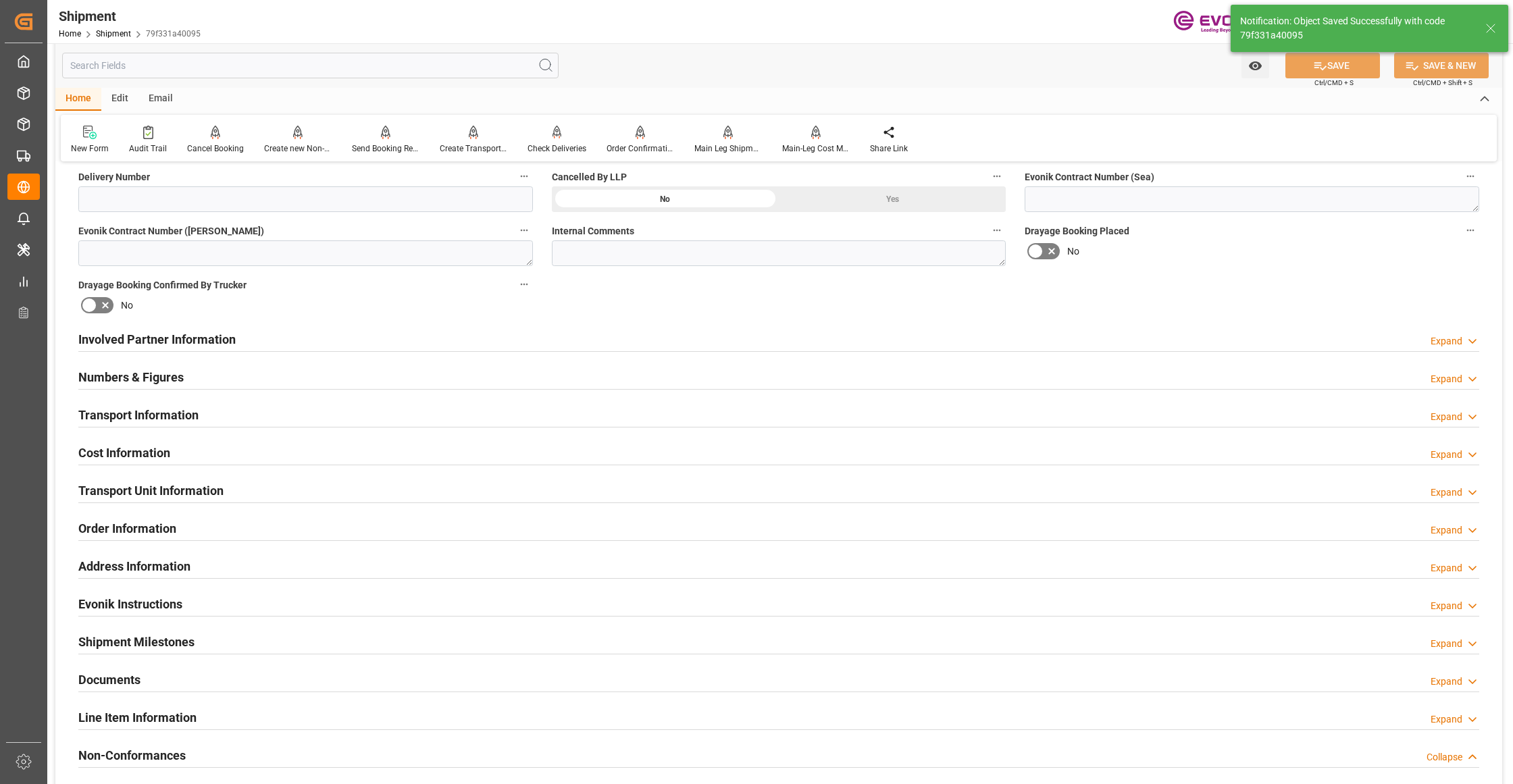
drag, startPoint x: 470, startPoint y: 342, endPoint x: 478, endPoint y: 381, distance: 39.8
click at [470, 342] on div "Involved Partner Information Expand" at bounding box center [779, 338] width 1401 height 25
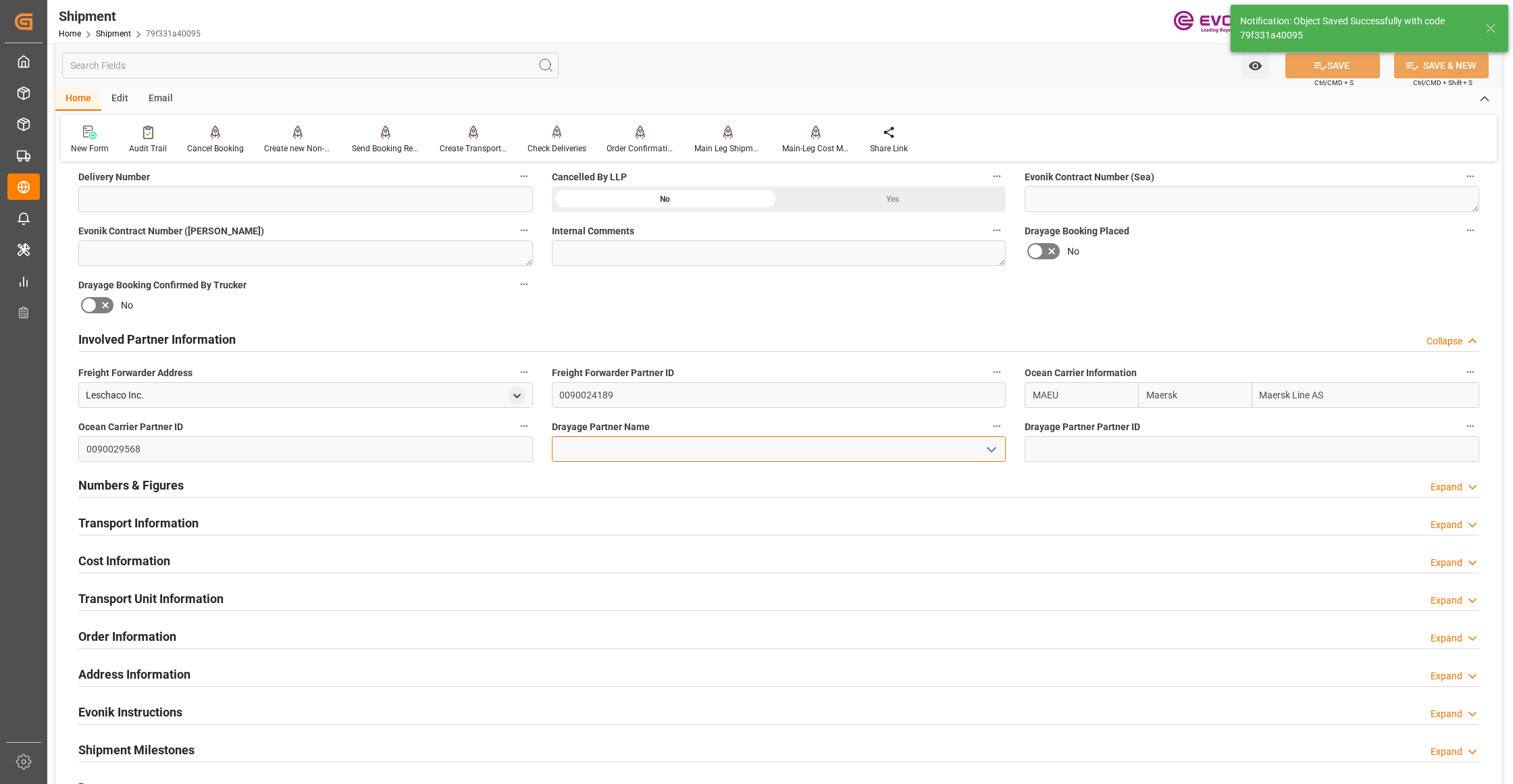
click at [637, 444] on input at bounding box center [779, 449] width 454 height 25
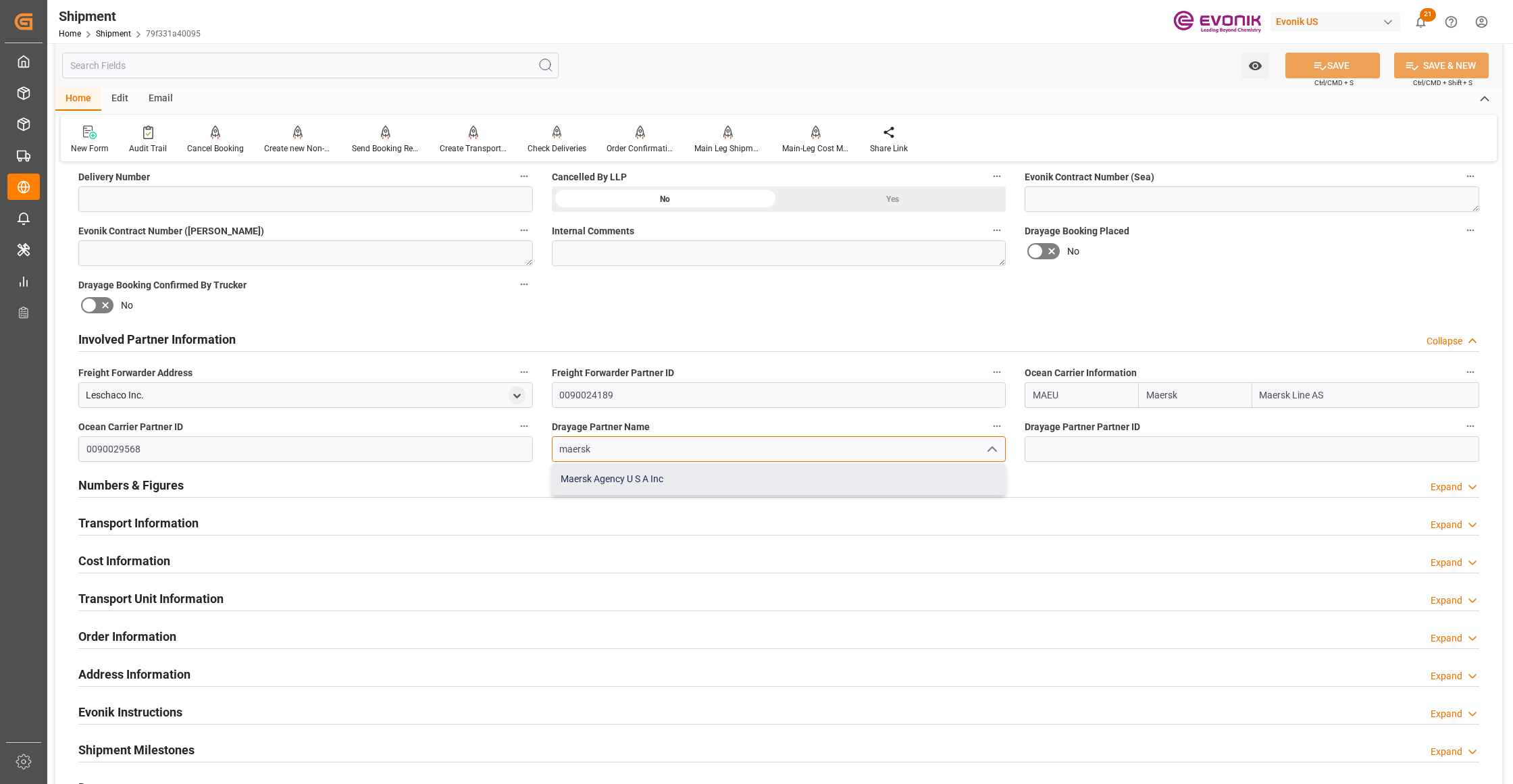
click at [691, 477] on div "Maersk Agency U S A Inc" at bounding box center [779, 479] width 453 height 31
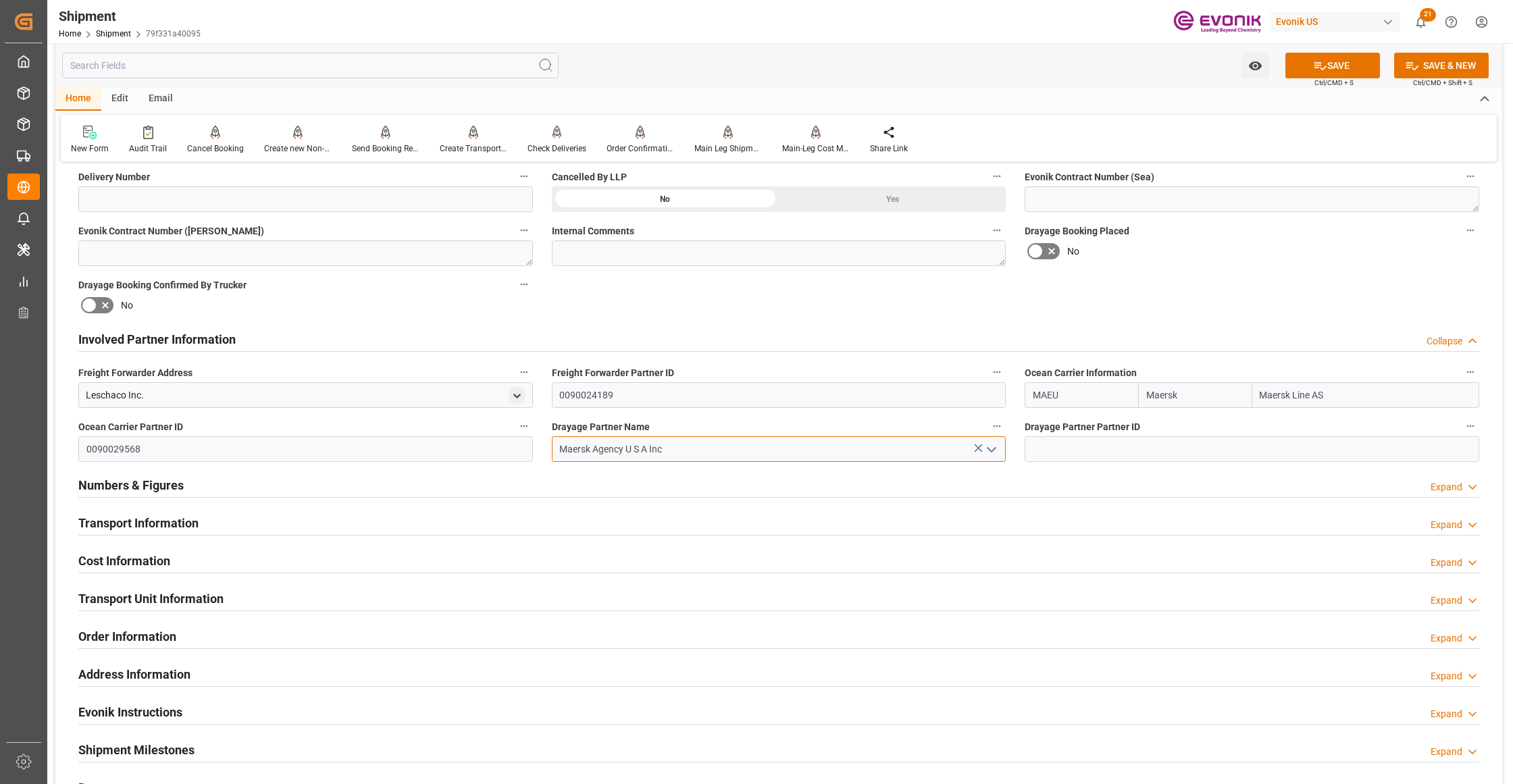
type input "Maersk Agency U S A Inc"
click at [1185, 304] on div "Booking Confirmation Milestone Bar Collapse Submitted to FFW for Booking (Pendi…" at bounding box center [779, 325] width 1447 height 1504
click at [1340, 68] on button "SAVE" at bounding box center [1332, 65] width 94 height 25
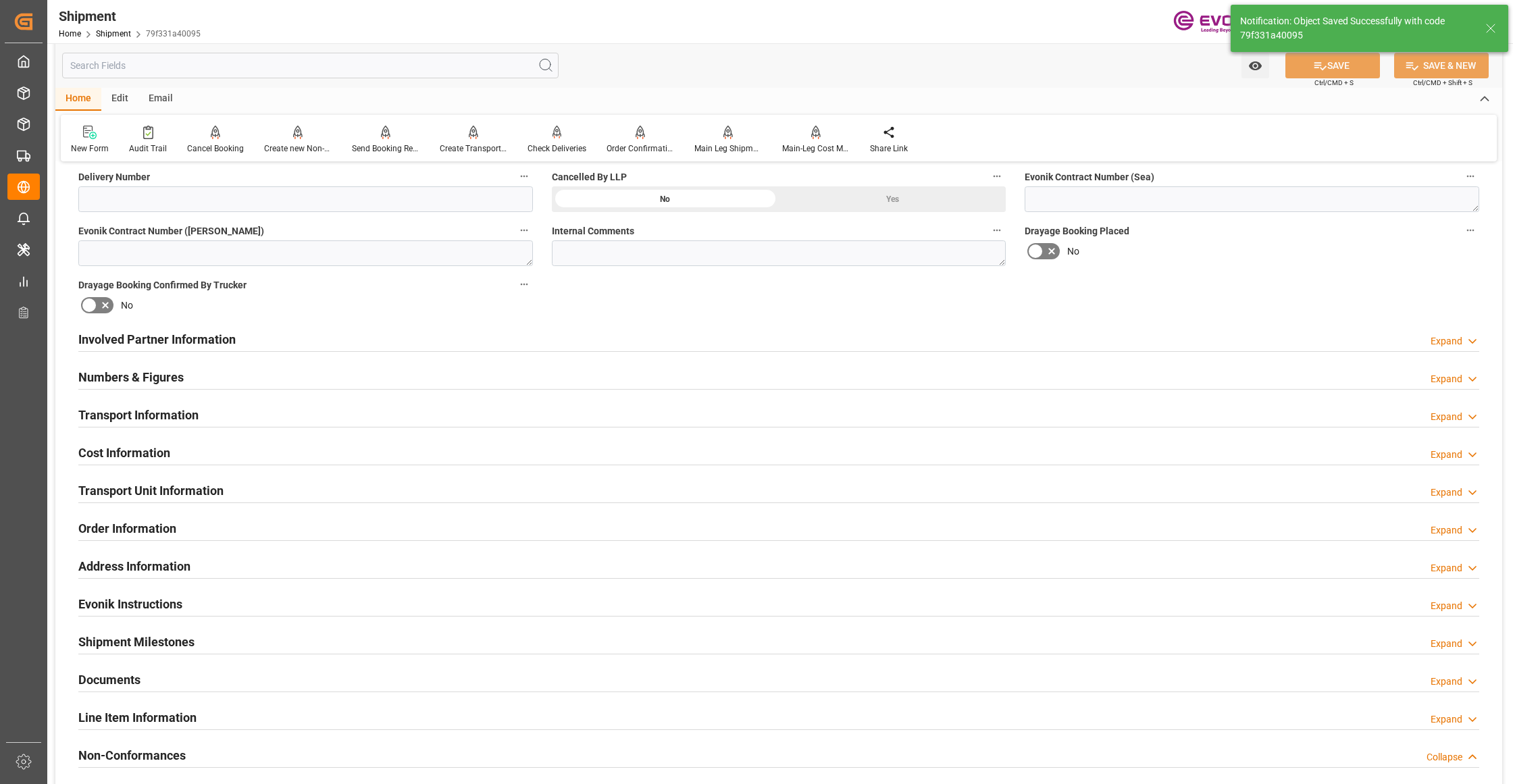
type input "0090029568"
click at [632, 338] on div "Involved Partner Information Expand" at bounding box center [779, 338] width 1401 height 25
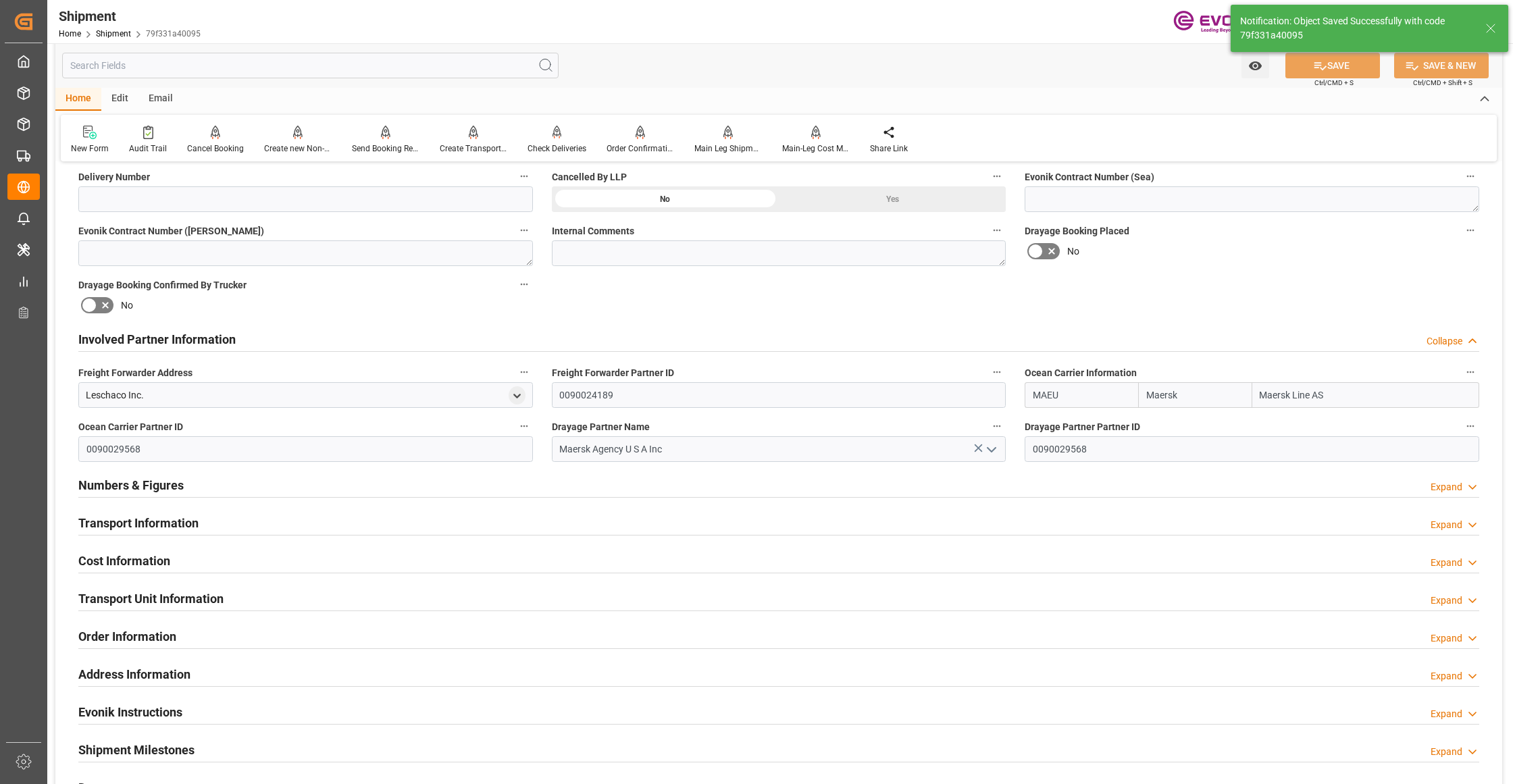
click at [284, 520] on div "Transport Information Expand" at bounding box center [779, 522] width 1401 height 25
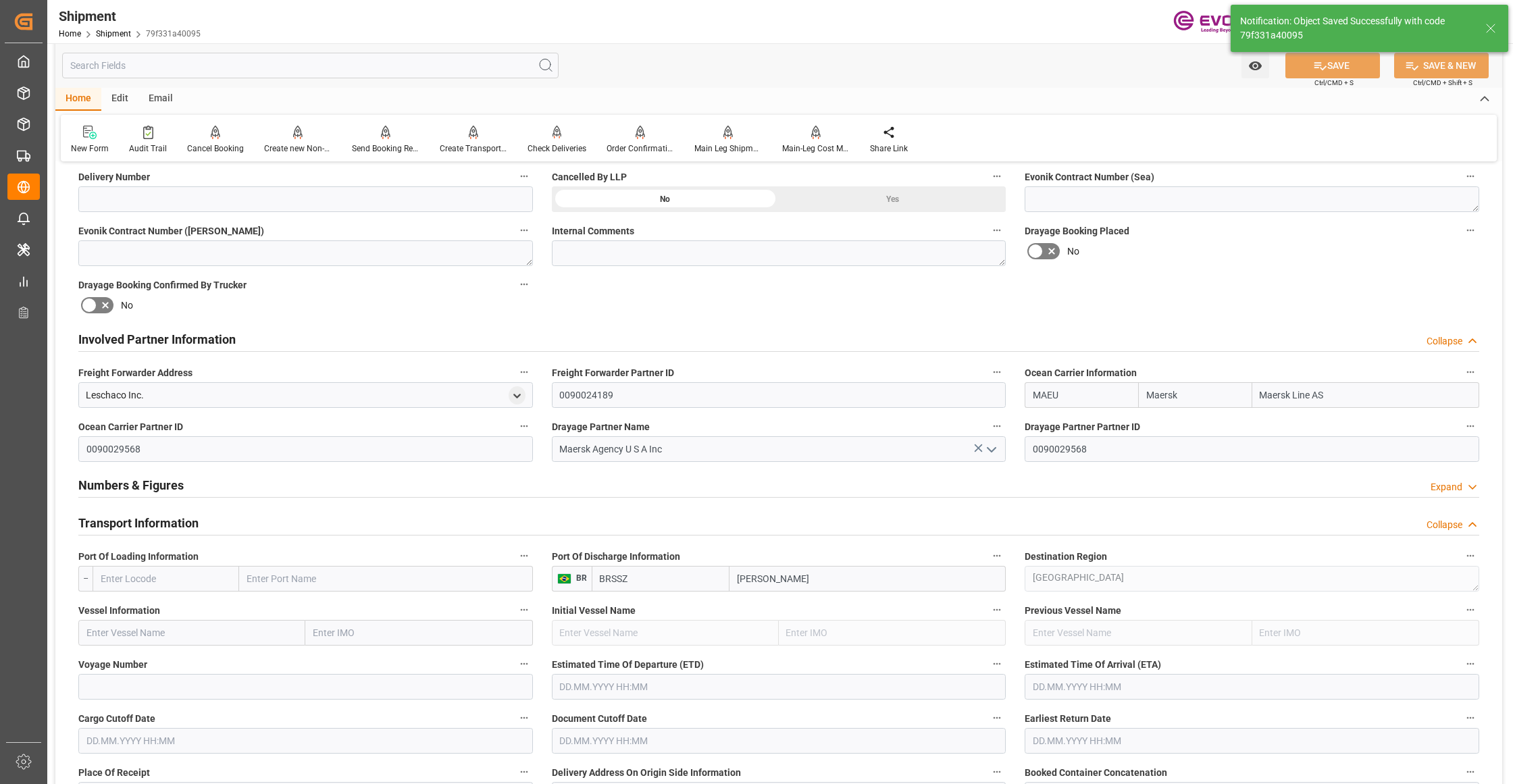
scroll to position [900, 0]
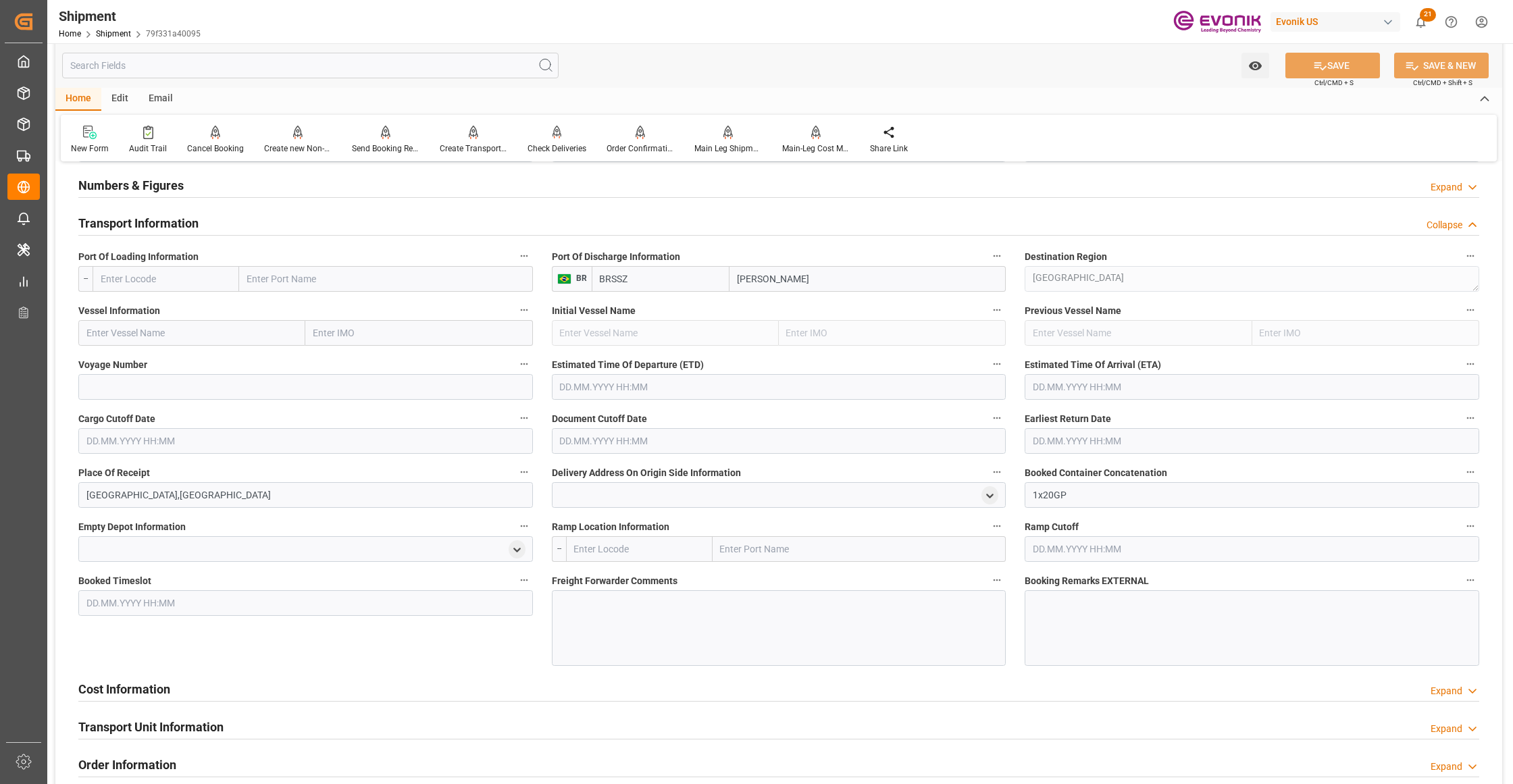
click at [187, 276] on input "text" at bounding box center [165, 279] width 146 height 25
click at [179, 308] on span "USJAX - Jacksonville" at bounding box center [163, 308] width 124 height 10
type input "USJAX"
type input "Jacksonville"
type input "USJAX"
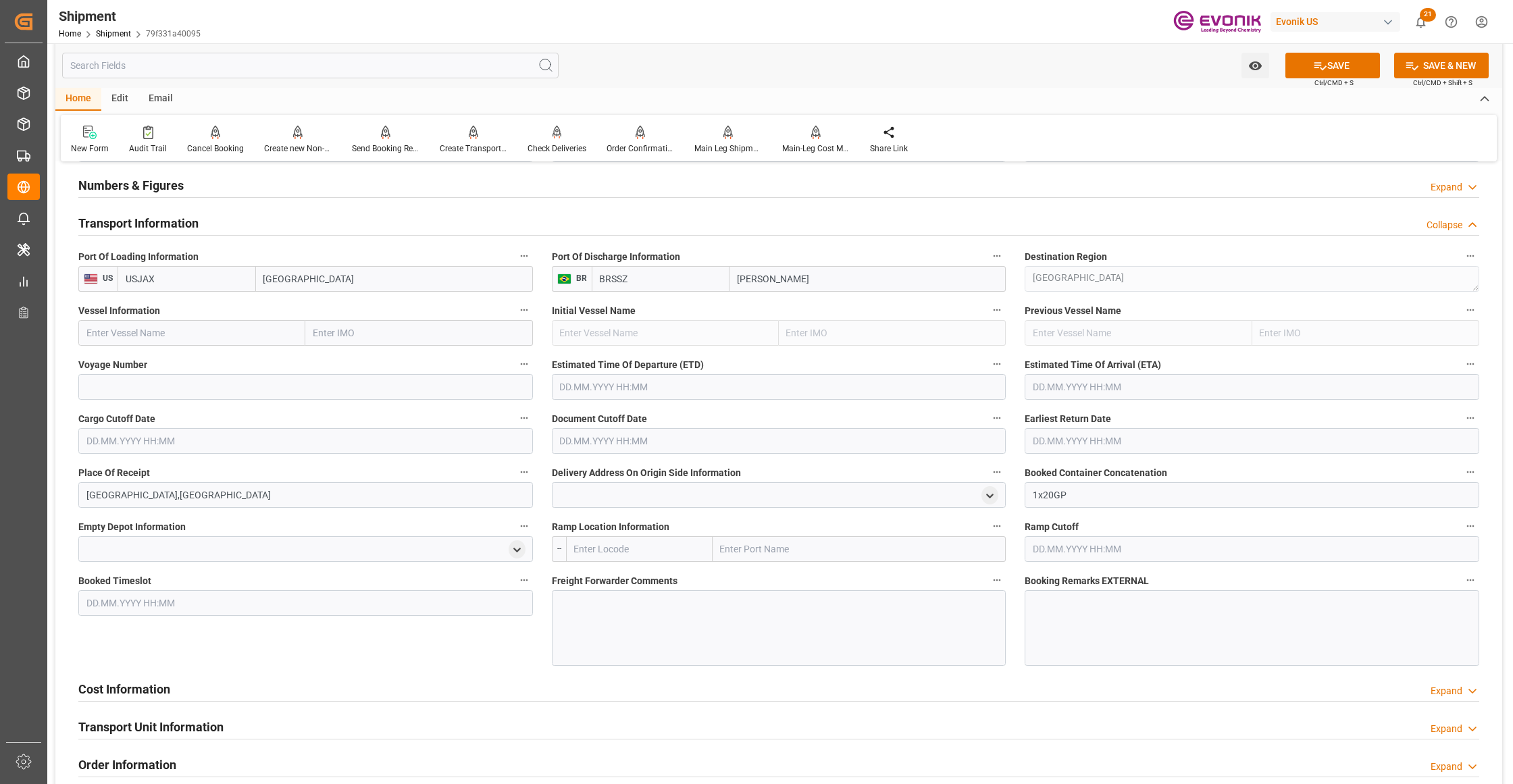
click at [187, 336] on input "text" at bounding box center [192, 333] width 227 height 25
paste input "MAERSK MONTE AZUL / 541S"
click at [201, 332] on input "MAERSK MONTE AZUL / 541S" at bounding box center [192, 333] width 227 height 25
drag, startPoint x: 201, startPoint y: 332, endPoint x: 226, endPoint y: 332, distance: 25.0
click at [201, 332] on input "MAERSK MONTE AZUL / 541S" at bounding box center [192, 333] width 227 height 25
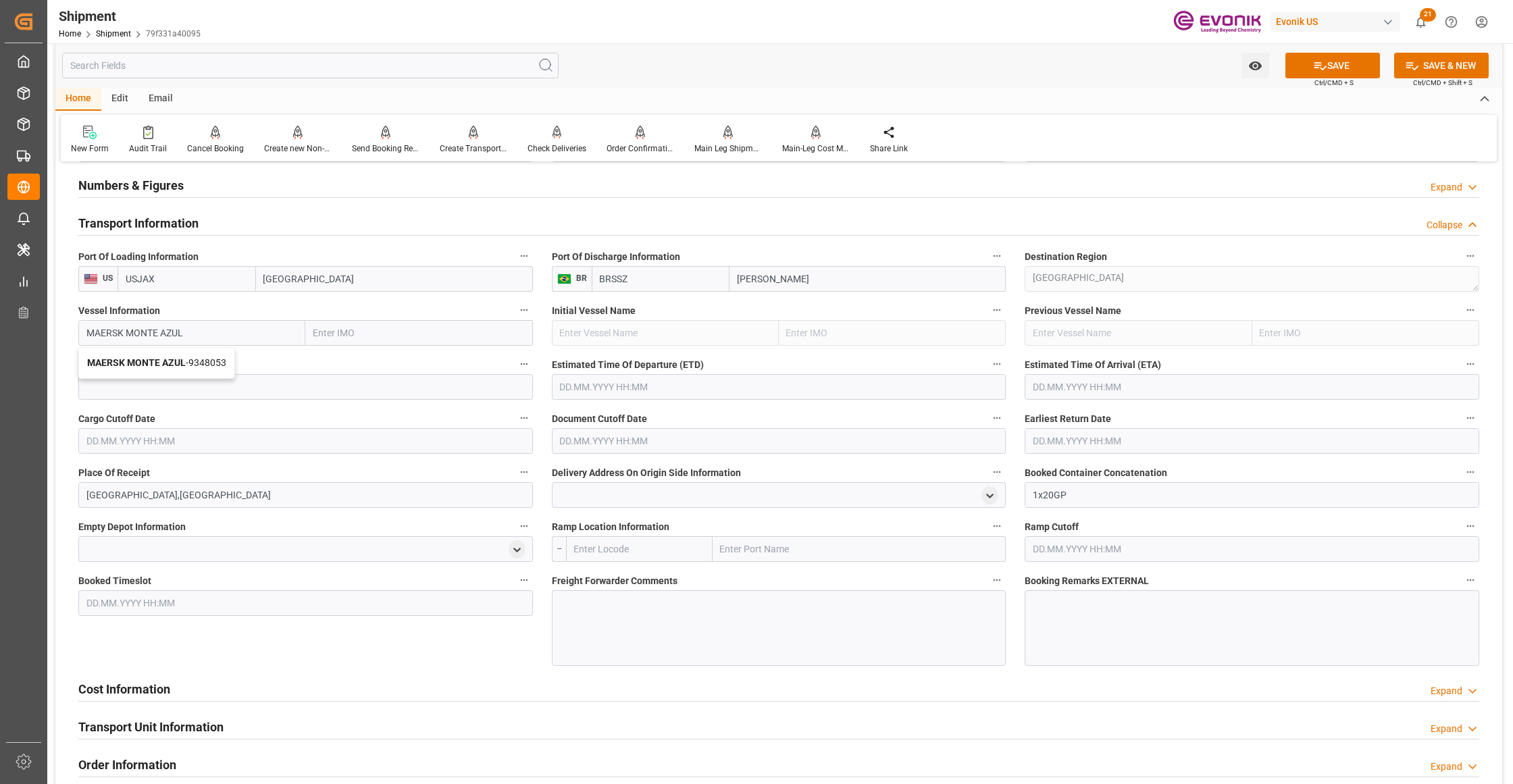
click at [211, 360] on span "MAERSK MONTE AZUL - 9348053" at bounding box center [157, 363] width 139 height 10
type input "MAERSK MONTE AZUL"
type input "9348053"
type input "MAERSK MONTE AZUL"
click at [230, 387] on input at bounding box center [306, 387] width 454 height 25
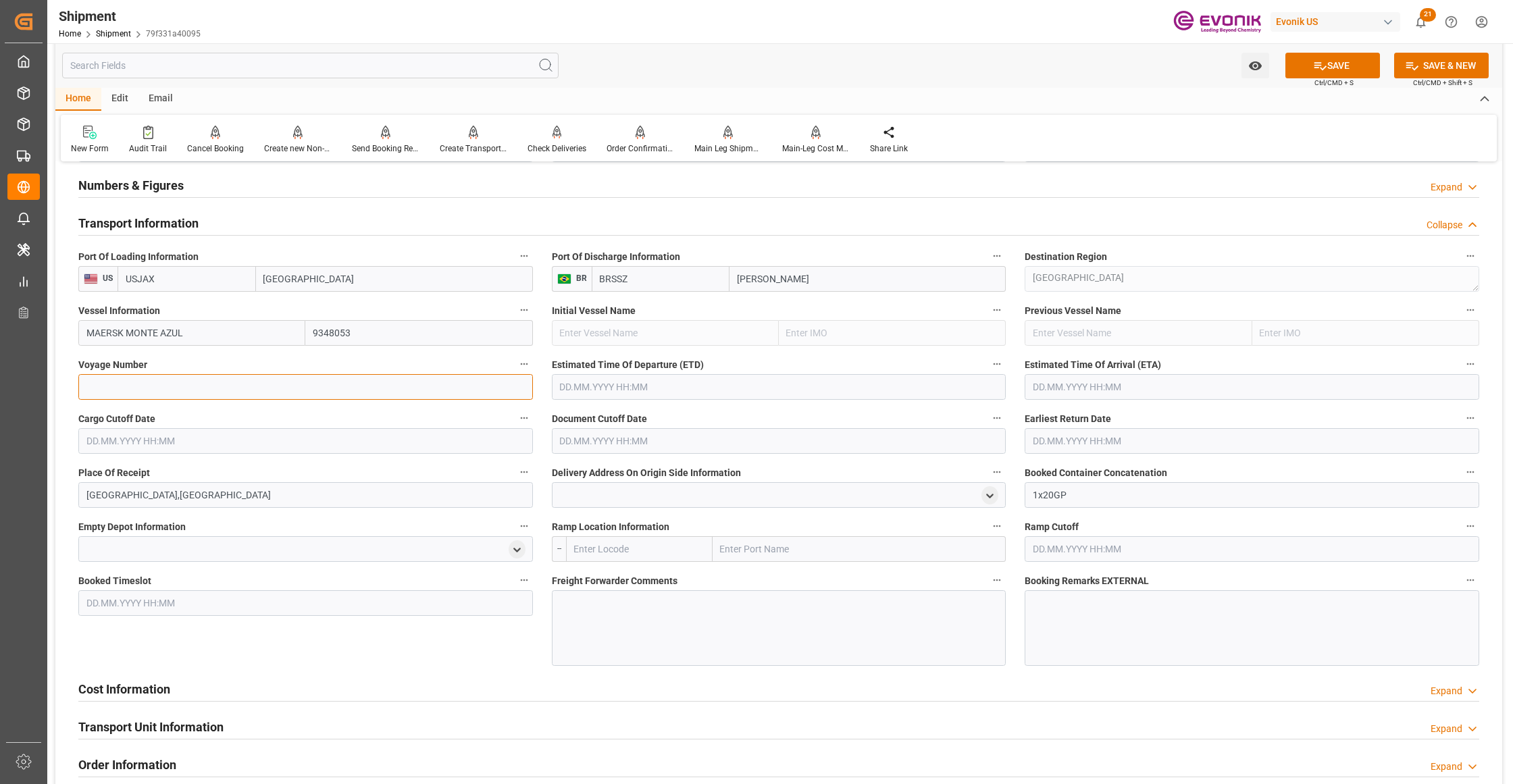
paste input "541S"
type input "541S"
click at [670, 381] on input "text" at bounding box center [779, 387] width 454 height 25
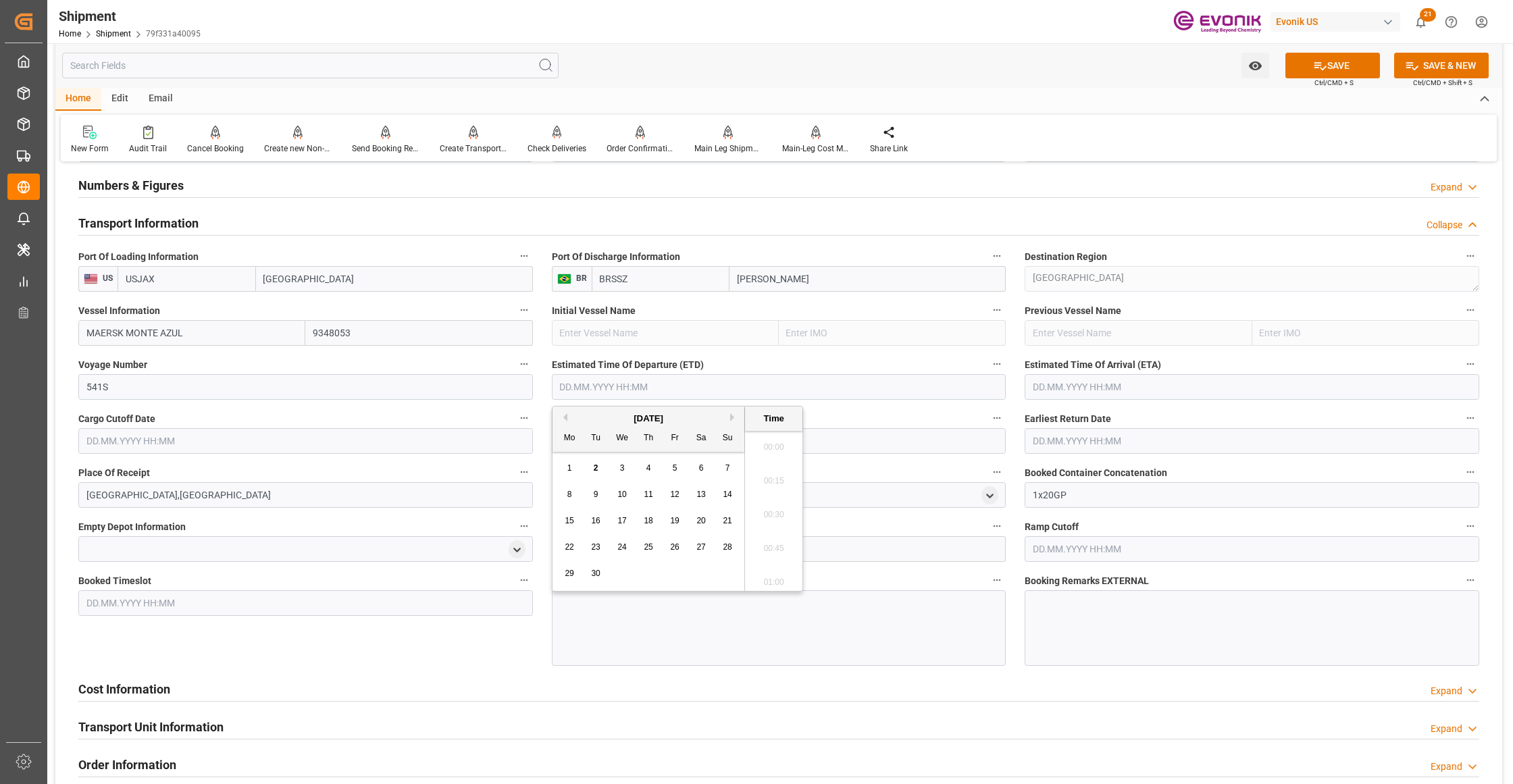
scroll to position [241, 0]
click at [733, 419] on button "Next Month" at bounding box center [734, 417] width 8 height 8
click at [622, 522] on span "15" at bounding box center [622, 520] width 9 height 10
type input "15.10.2025 00:00"
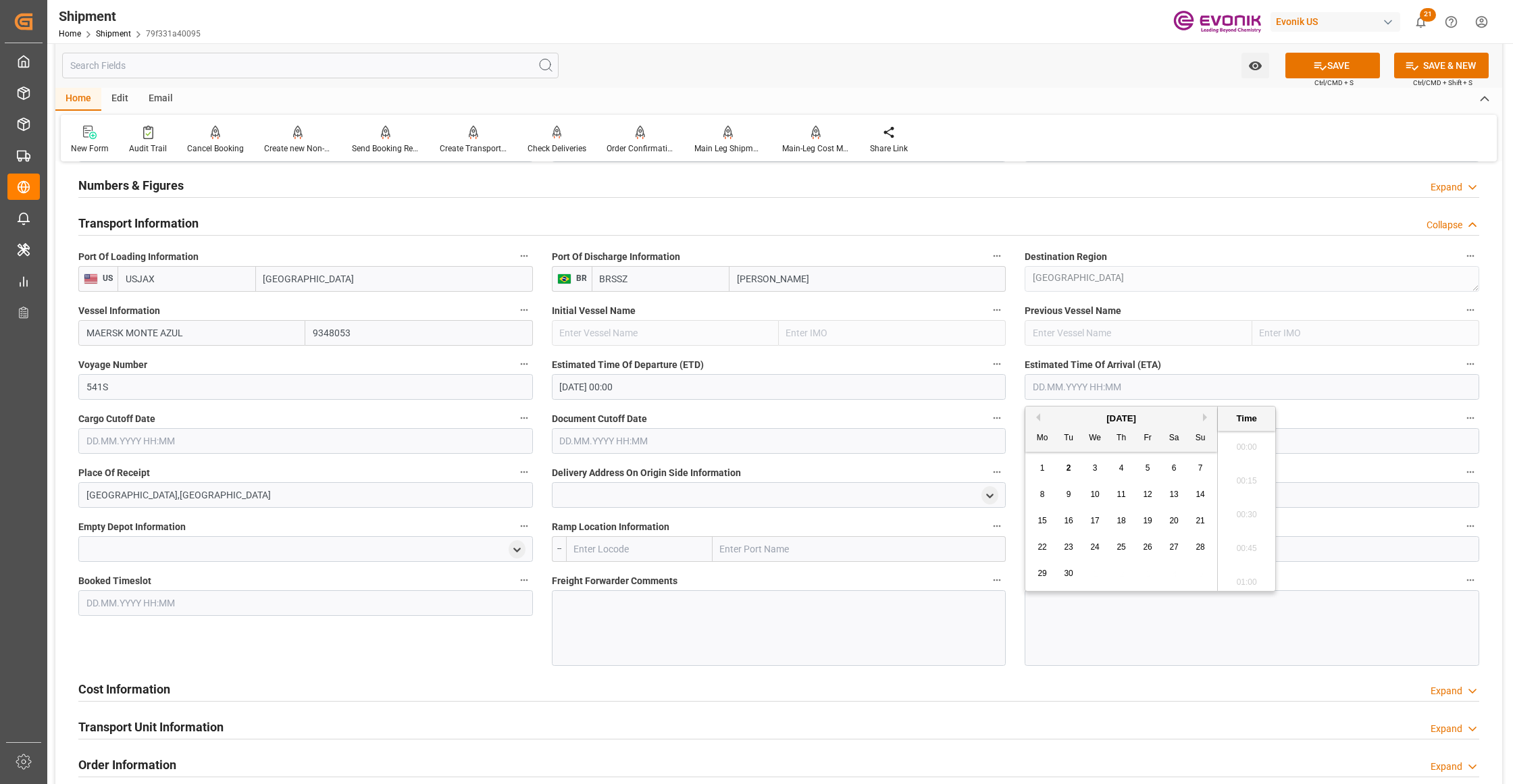
click at [1093, 388] on input "text" at bounding box center [1252, 387] width 454 height 25
click at [1209, 419] on button "Next Month" at bounding box center [1206, 417] width 8 height 8
click at [1038, 416] on button "Previous Month" at bounding box center [1036, 417] width 8 height 8
click at [1090, 570] on span "29" at bounding box center [1095, 573] width 9 height 10
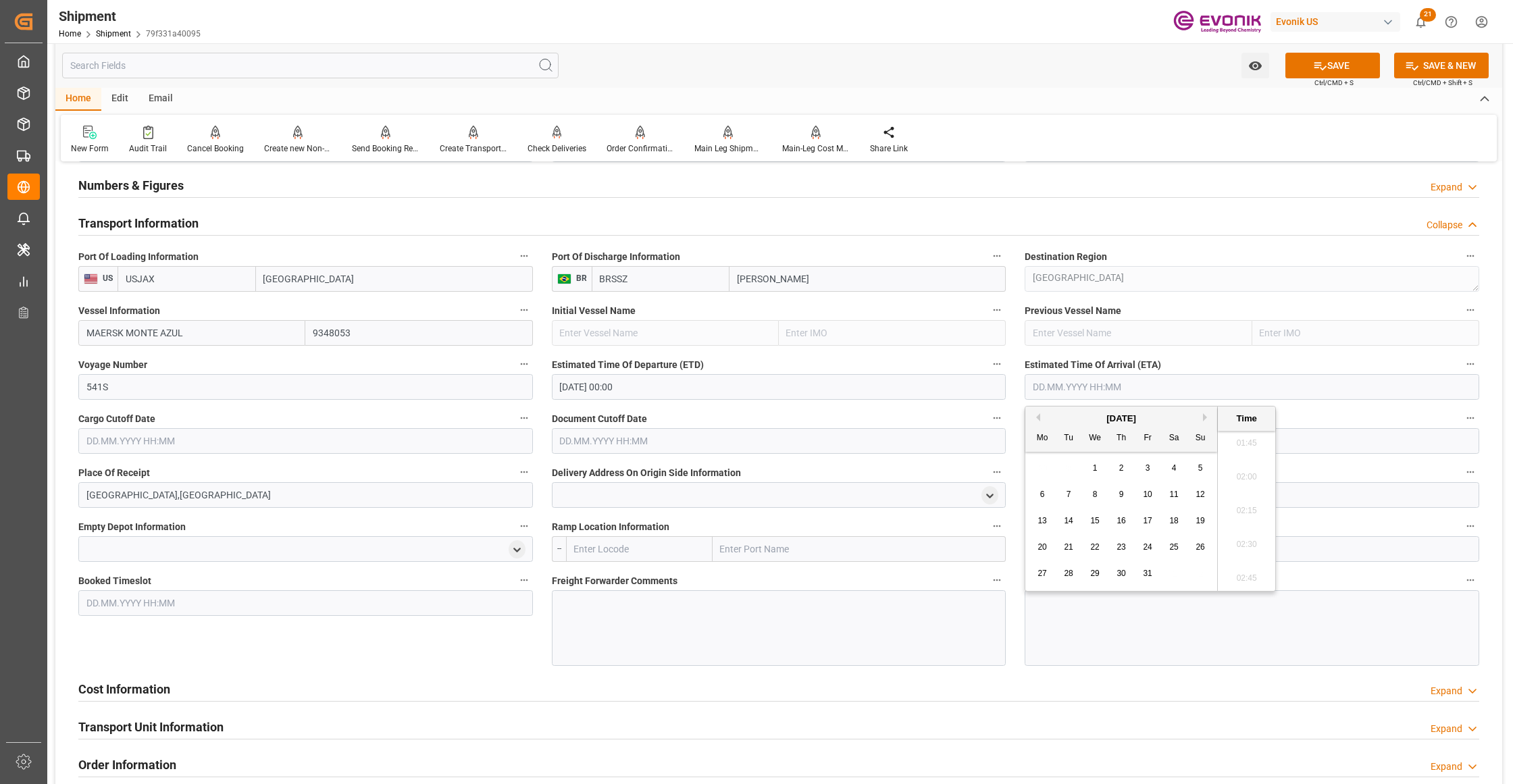
type input "[DATE] 00:00"
click at [466, 438] on input "text" at bounding box center [306, 441] width 454 height 25
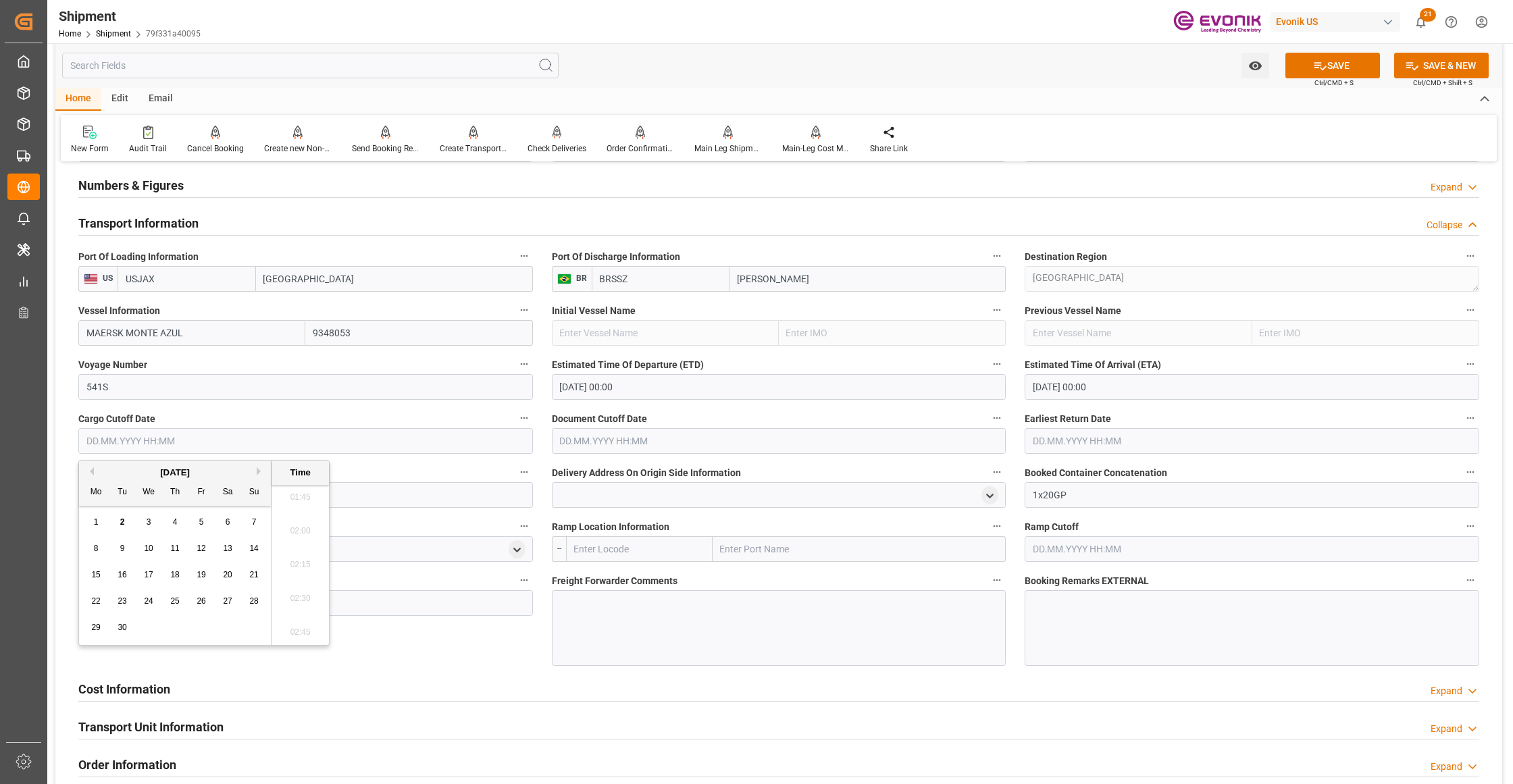
click at [260, 474] on button "Next Month" at bounding box center [260, 471] width 8 height 8
click at [174, 524] on span "2" at bounding box center [175, 522] width 4 height 10
type input "[DATE] 00:00"
click at [609, 436] on input "text" at bounding box center [779, 441] width 454 height 25
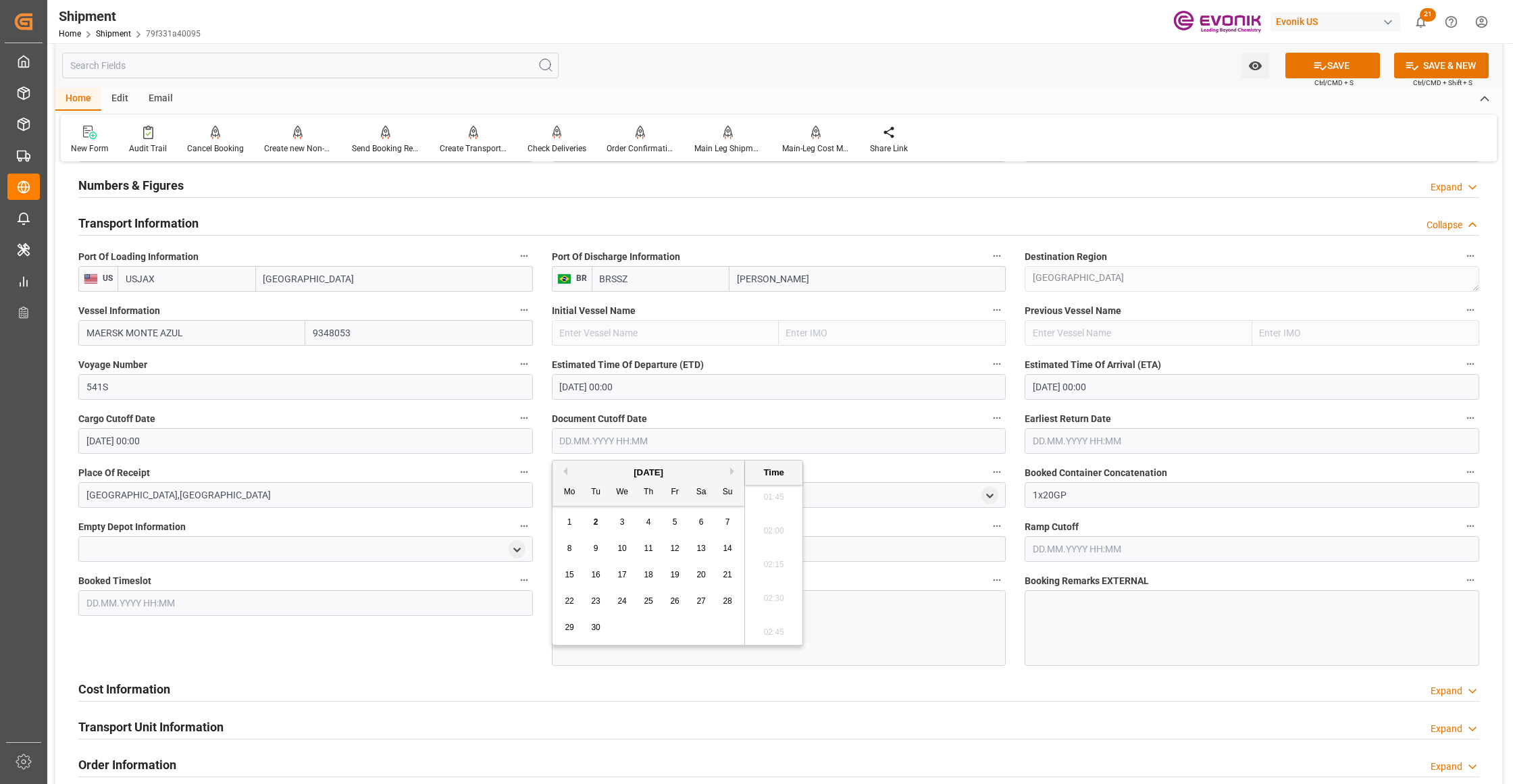
click at [733, 467] on button "Next Month" at bounding box center [734, 471] width 8 height 8
click at [649, 522] on span "2" at bounding box center [649, 522] width 4 height 10
type input "[DATE] 00:00"
click at [1089, 441] on input "text" at bounding box center [1252, 441] width 454 height 25
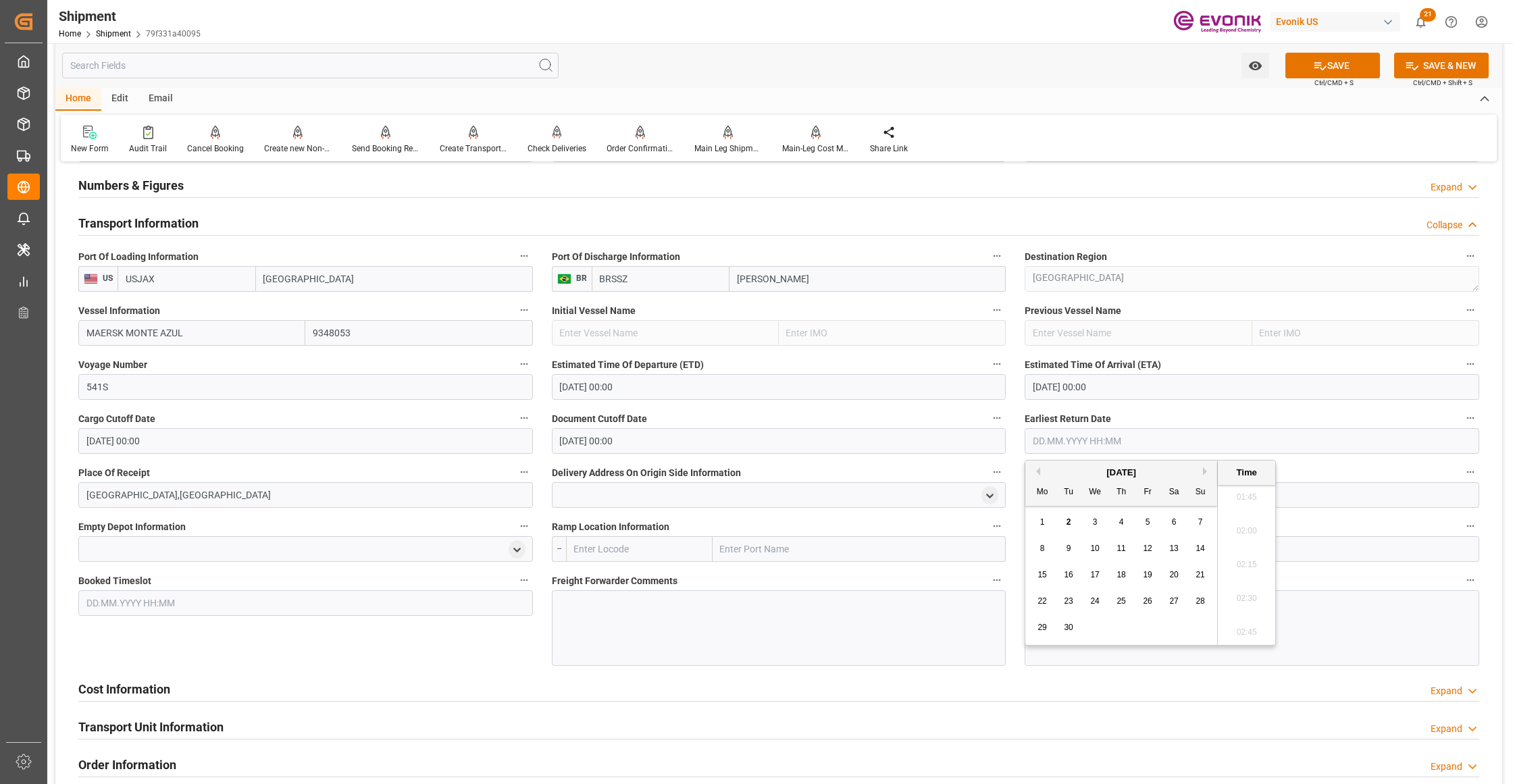
click at [1208, 471] on button "Next Month" at bounding box center [1206, 471] width 8 height 8
click at [1120, 521] on span "2" at bounding box center [1122, 522] width 4 height 10
type input "[DATE] 00:00"
click at [495, 655] on div "Booked Timeslot" at bounding box center [306, 618] width 474 height 104
click at [1332, 69] on button "SAVE" at bounding box center [1332, 65] width 94 height 25
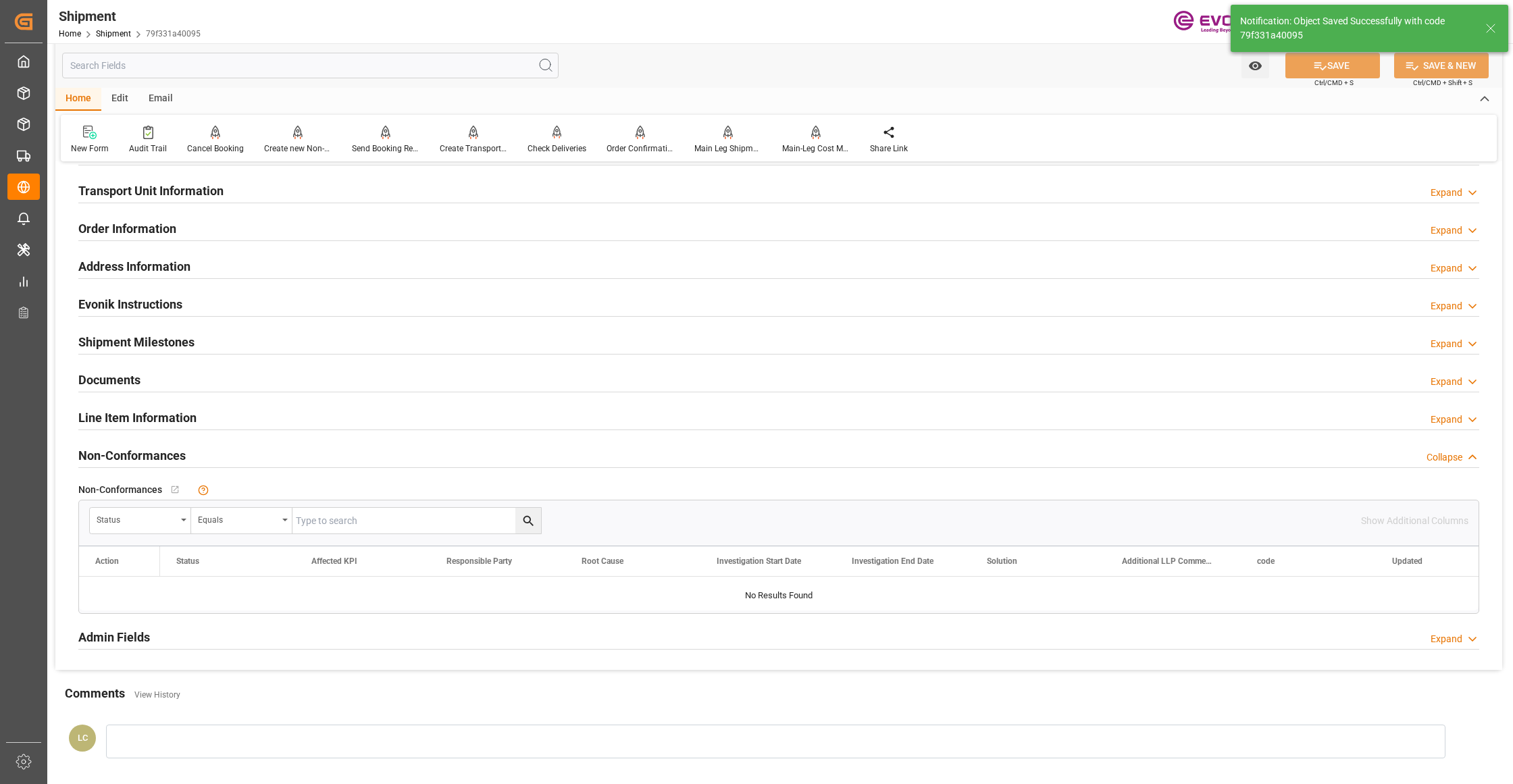
scroll to position [600, 0]
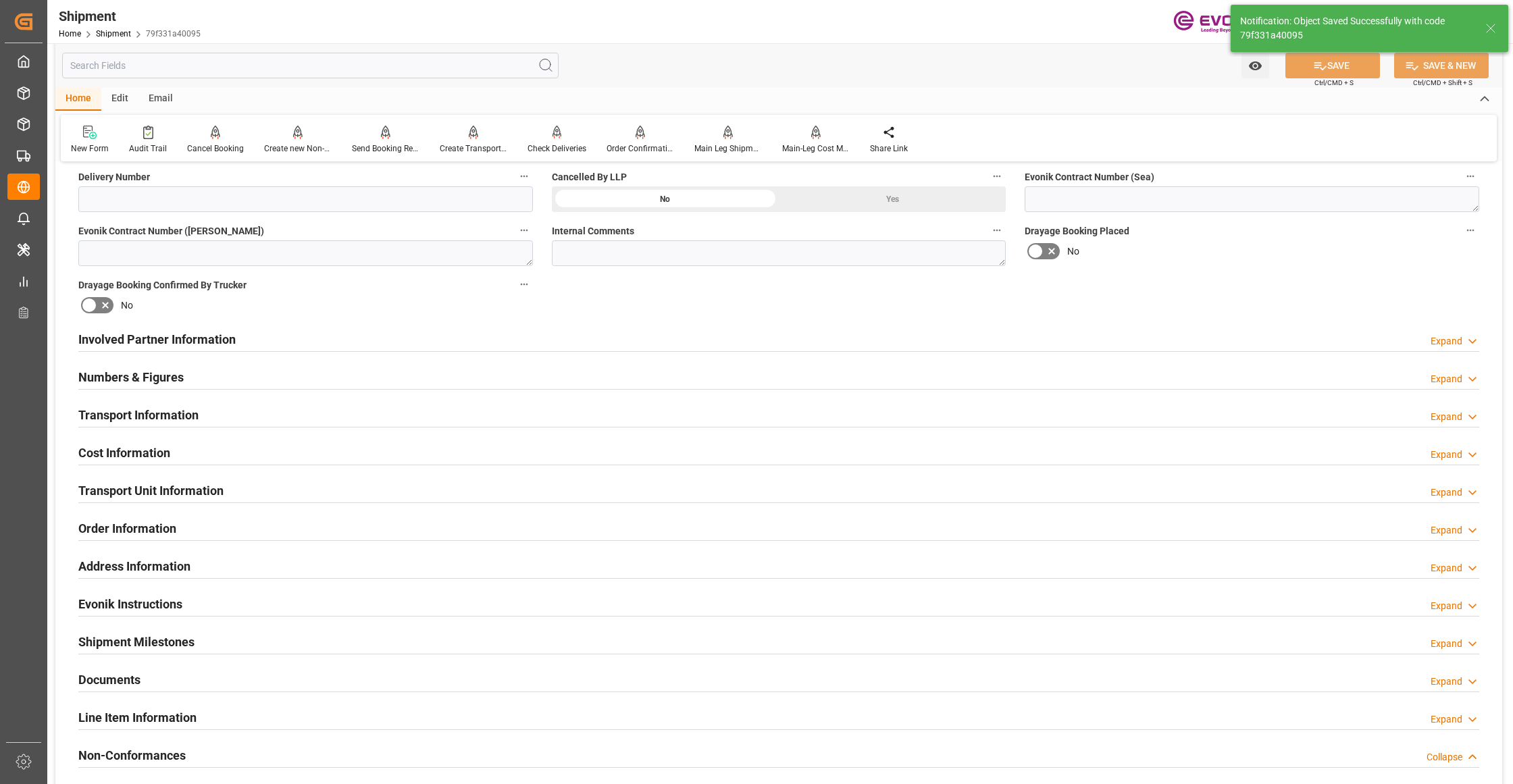
click at [252, 449] on div "Cost Information Expand" at bounding box center [779, 452] width 1401 height 25
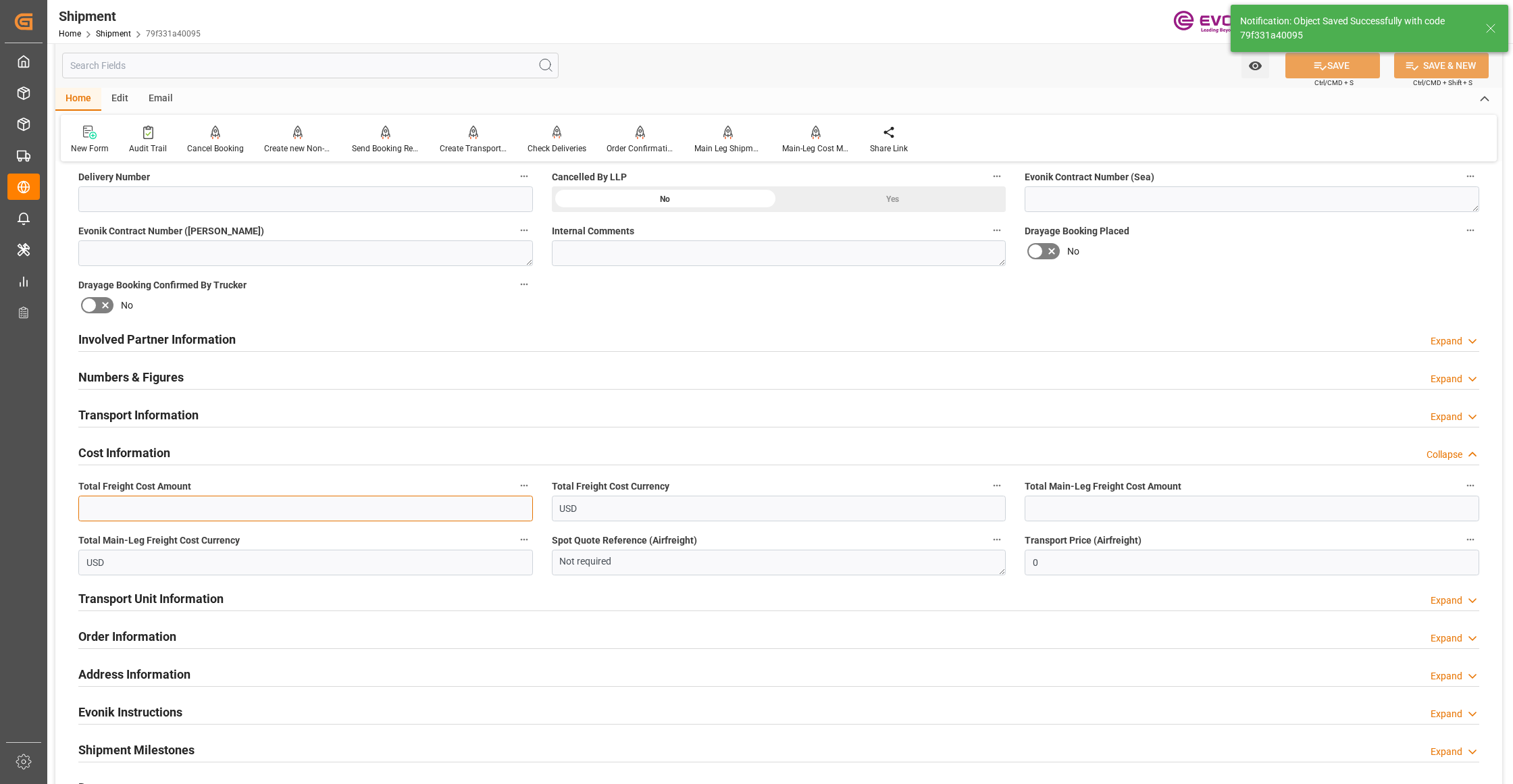
click at [225, 510] on input "text" at bounding box center [306, 508] width 454 height 25
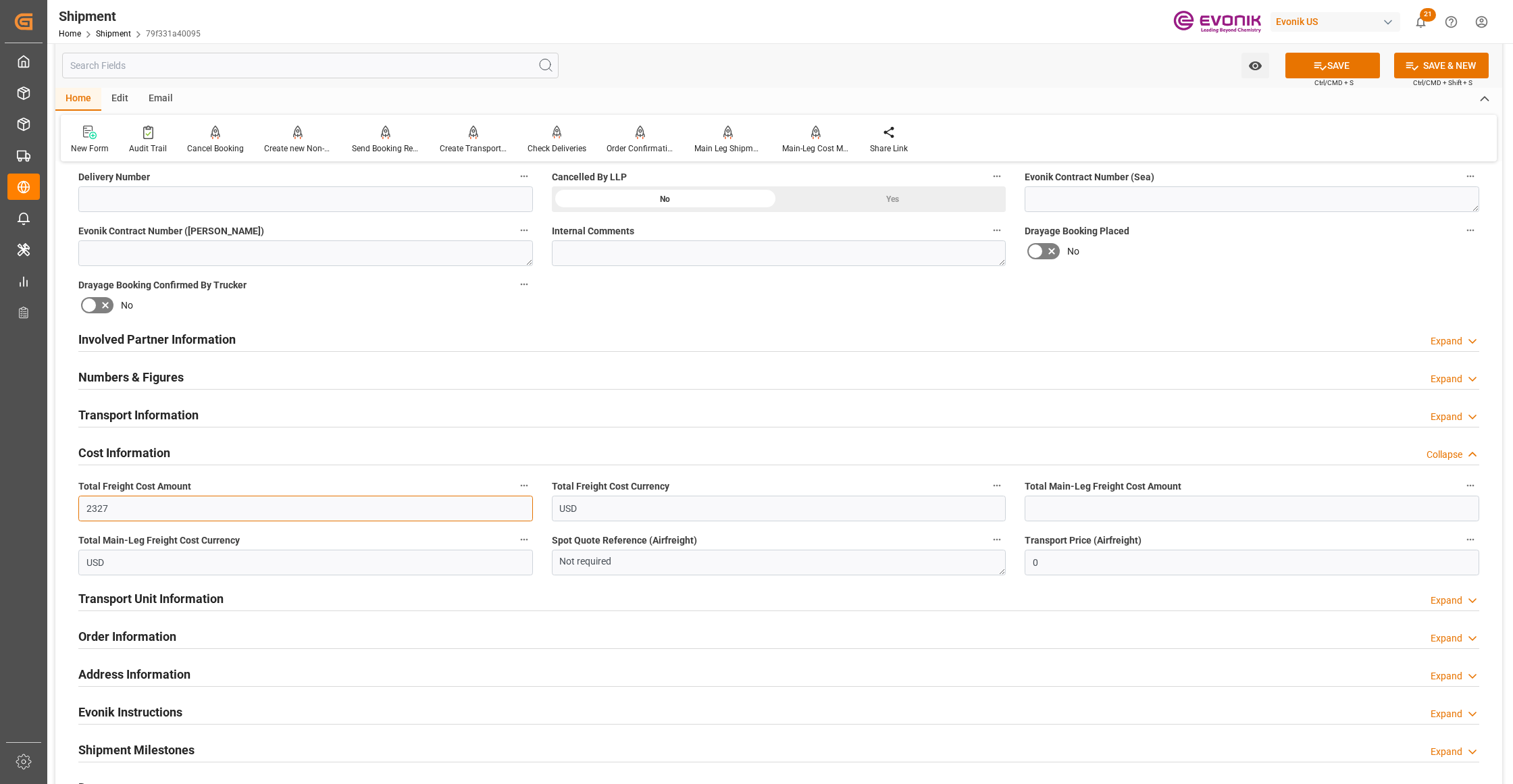
type input "2327"
click at [1055, 507] on input "text" at bounding box center [1252, 508] width 454 height 25
type input "2327"
drag, startPoint x: 1210, startPoint y: 271, endPoint x: 1336, endPoint y: 163, distance: 166.0
click at [1210, 271] on div "Booking Confirmation Milestone Bar Collapse Submitted to FFW for Booking (Pendi…" at bounding box center [779, 325] width 1447 height 1504
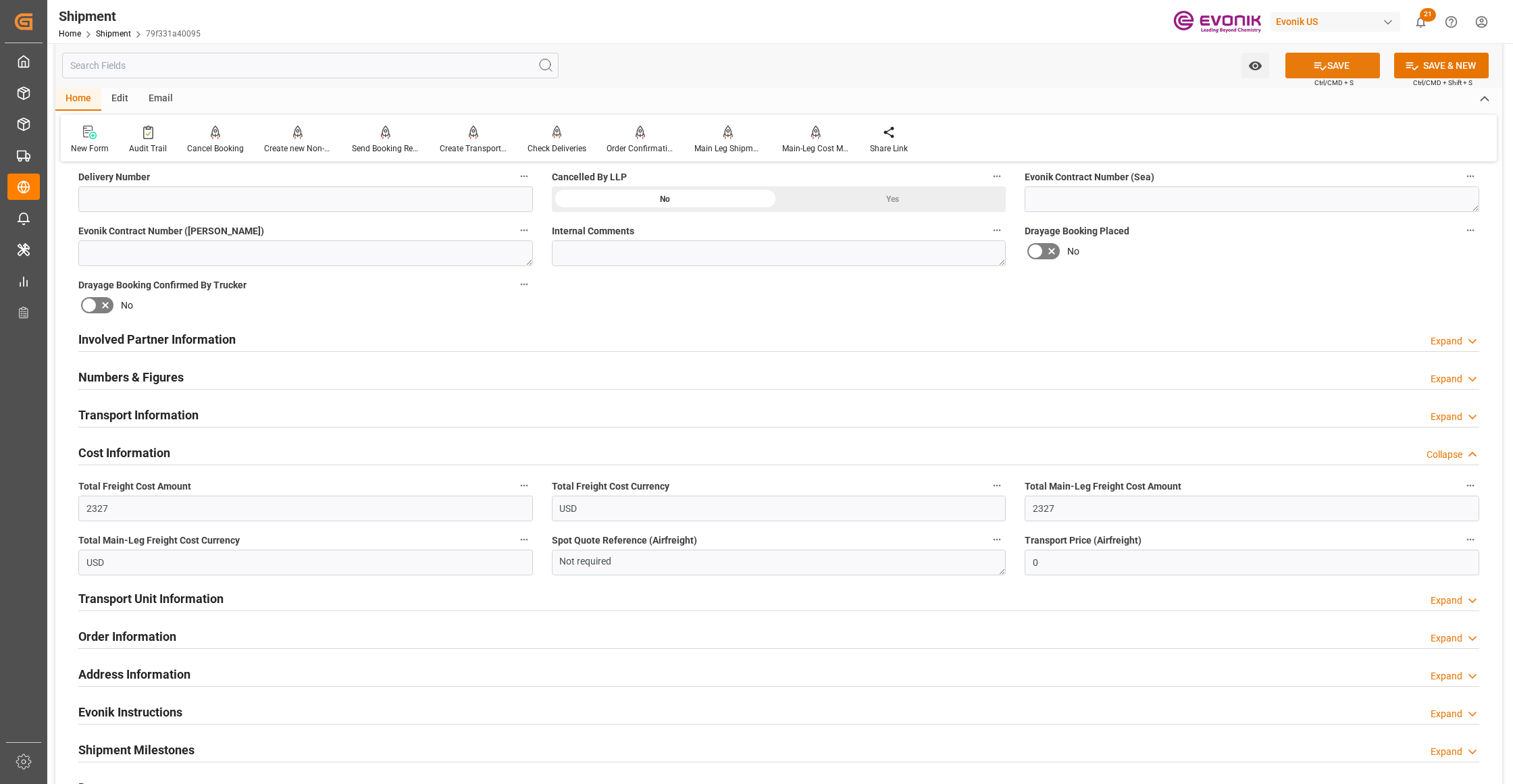
click at [1336, 70] on button "SAVE" at bounding box center [1332, 65] width 94 height 25
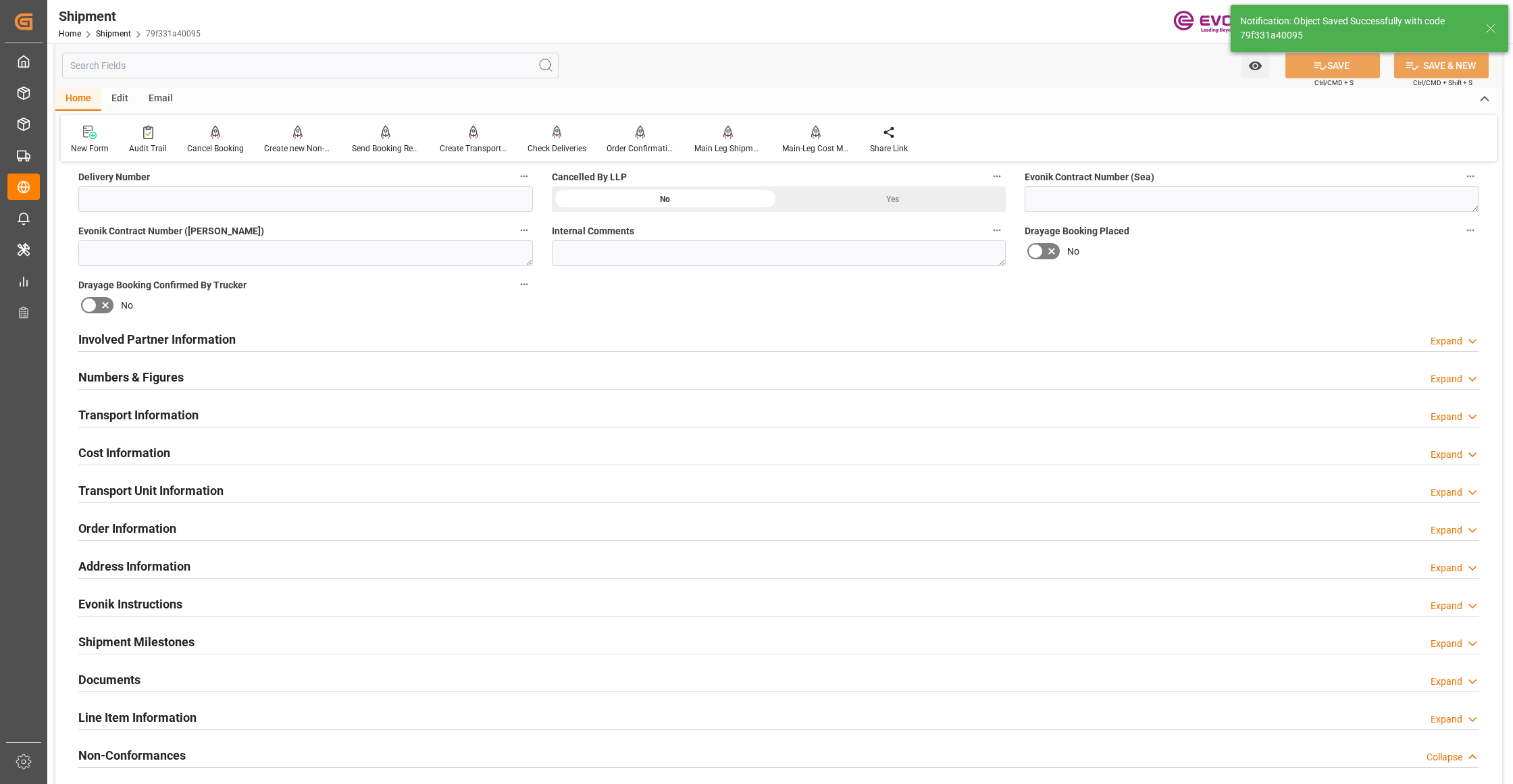
scroll to position [900, 0]
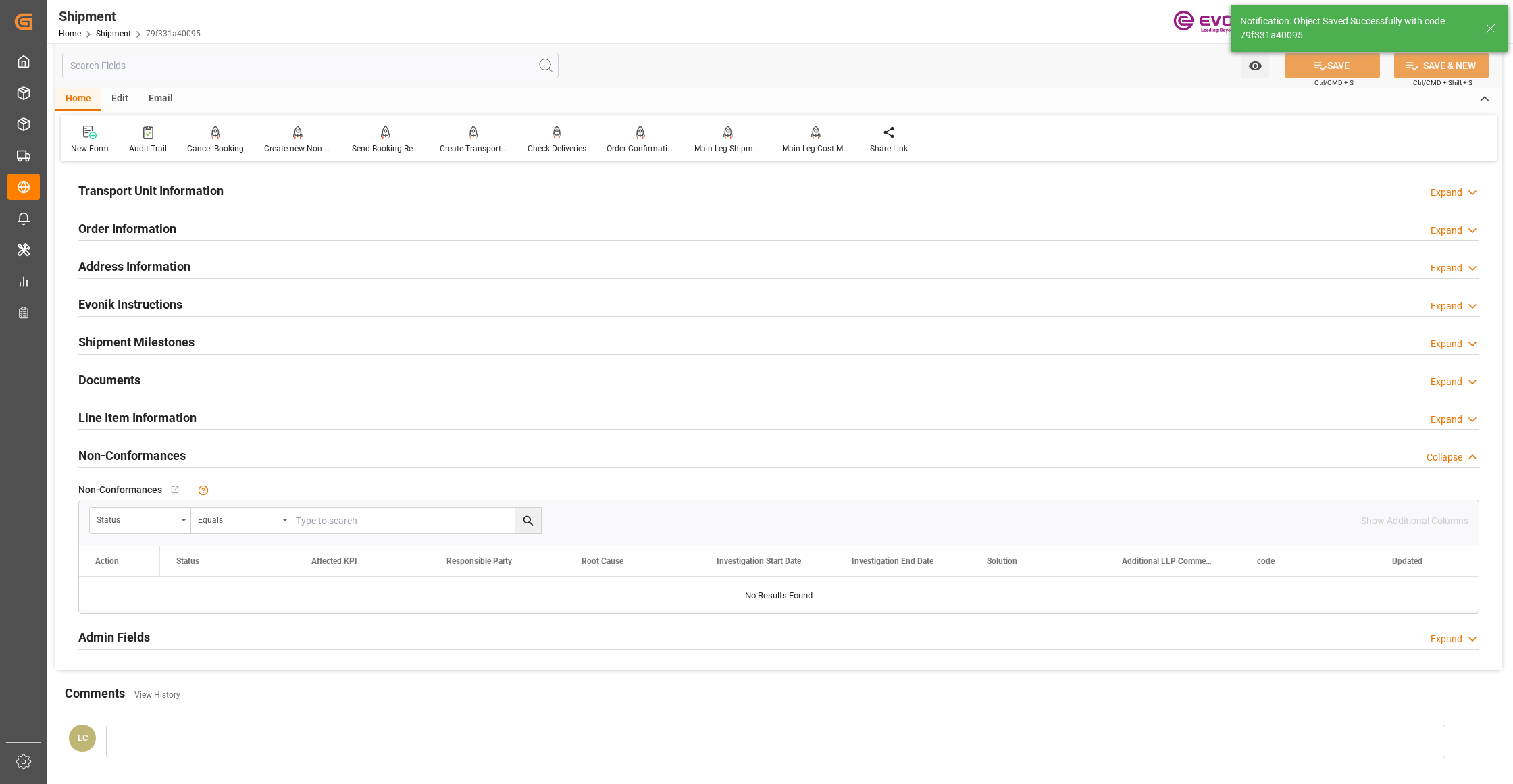
click at [338, 419] on div "Line Item Information Expand" at bounding box center [779, 417] width 1401 height 25
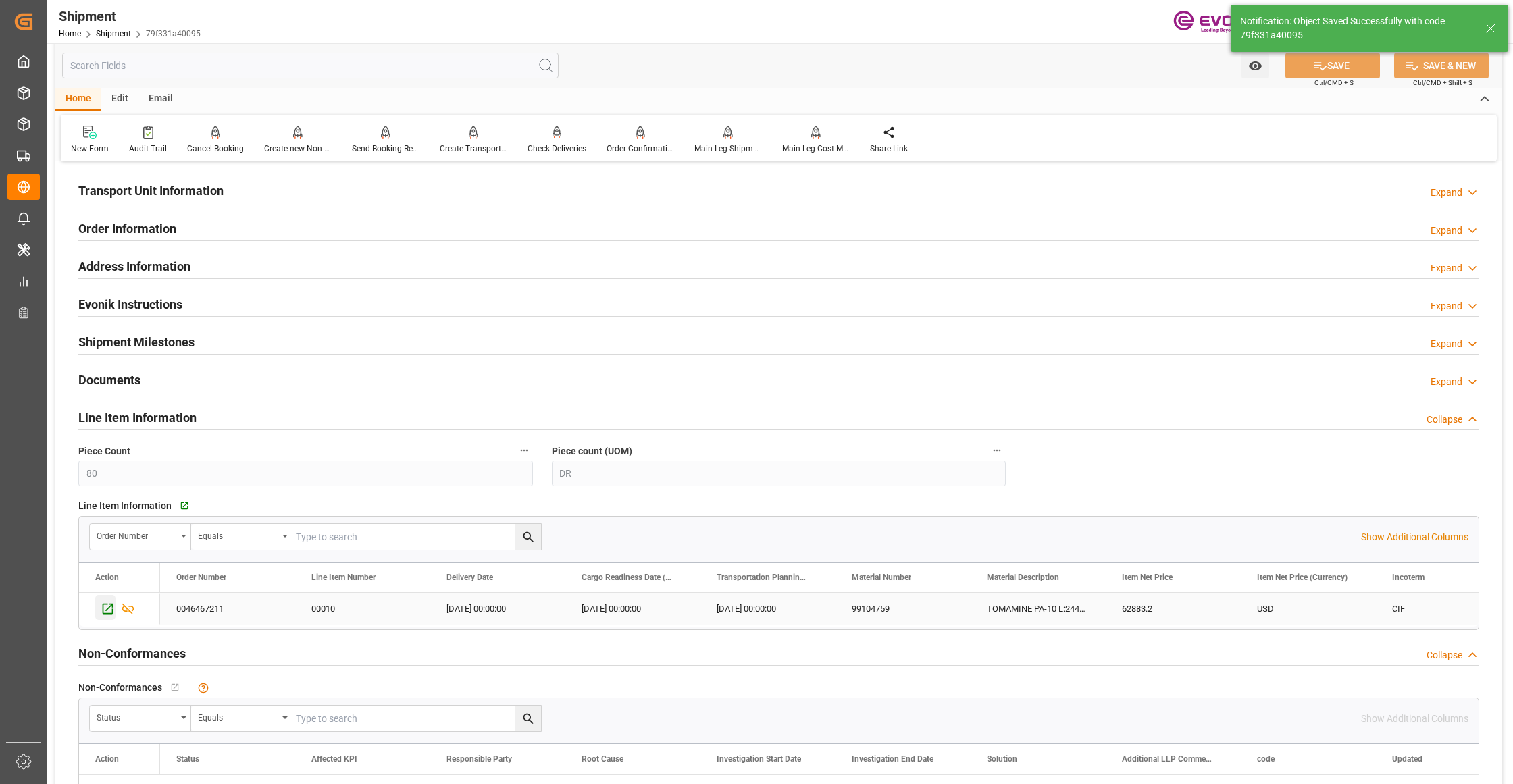
click at [106, 612] on icon "Press SPACE to select this row." at bounding box center [108, 609] width 10 height 10
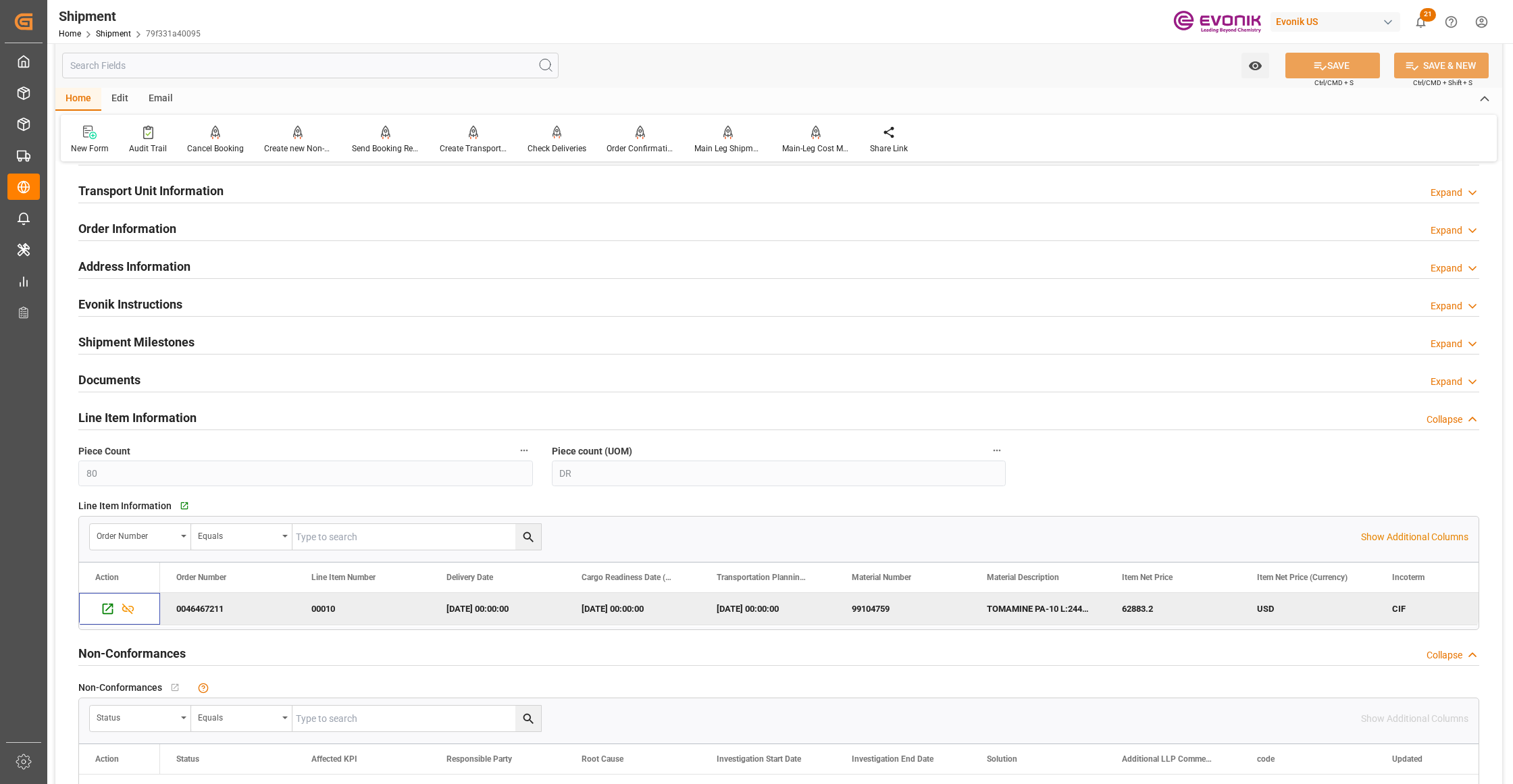
scroll to position [600, 0]
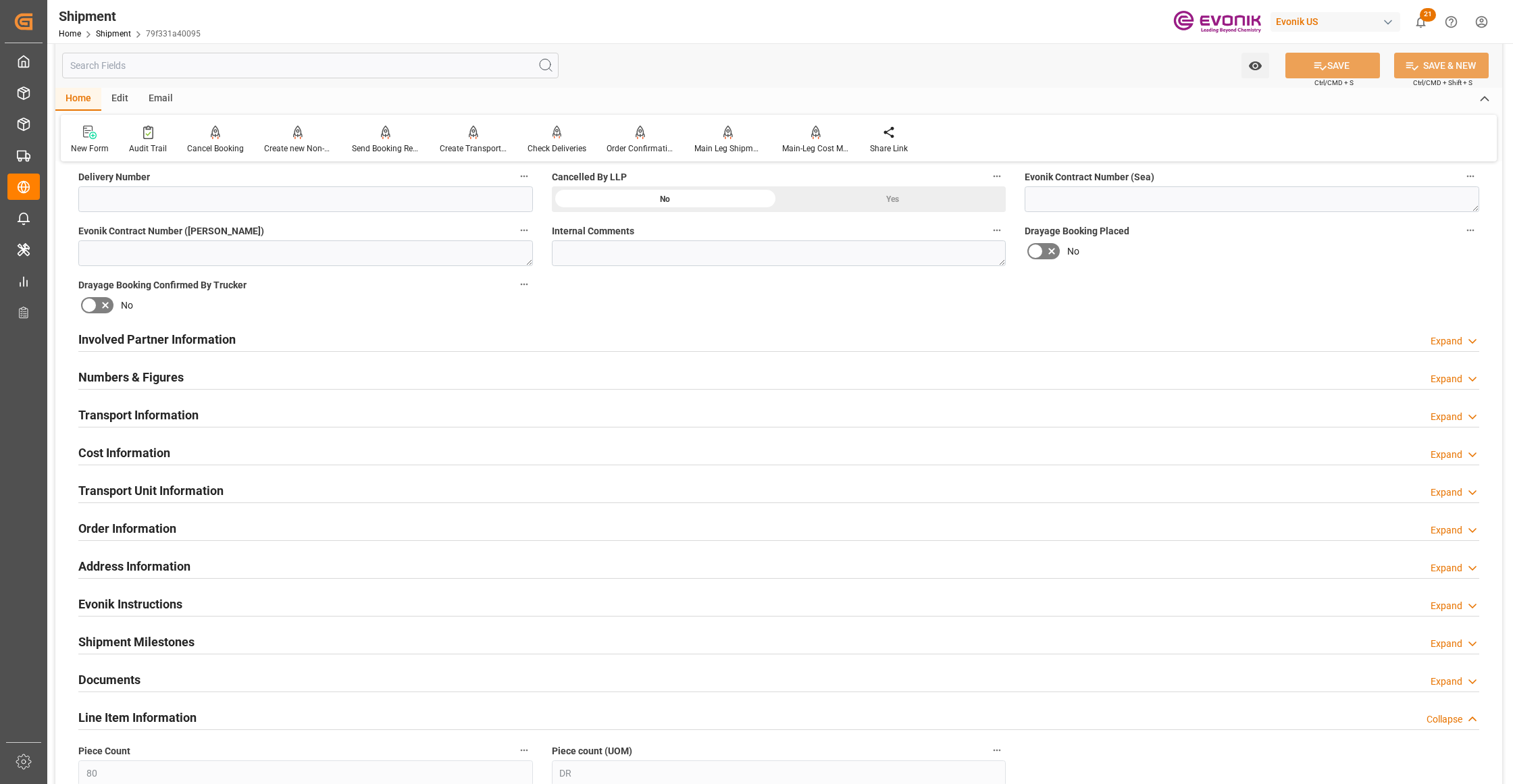
click at [448, 338] on div "Involved Partner Information Expand" at bounding box center [779, 338] width 1401 height 25
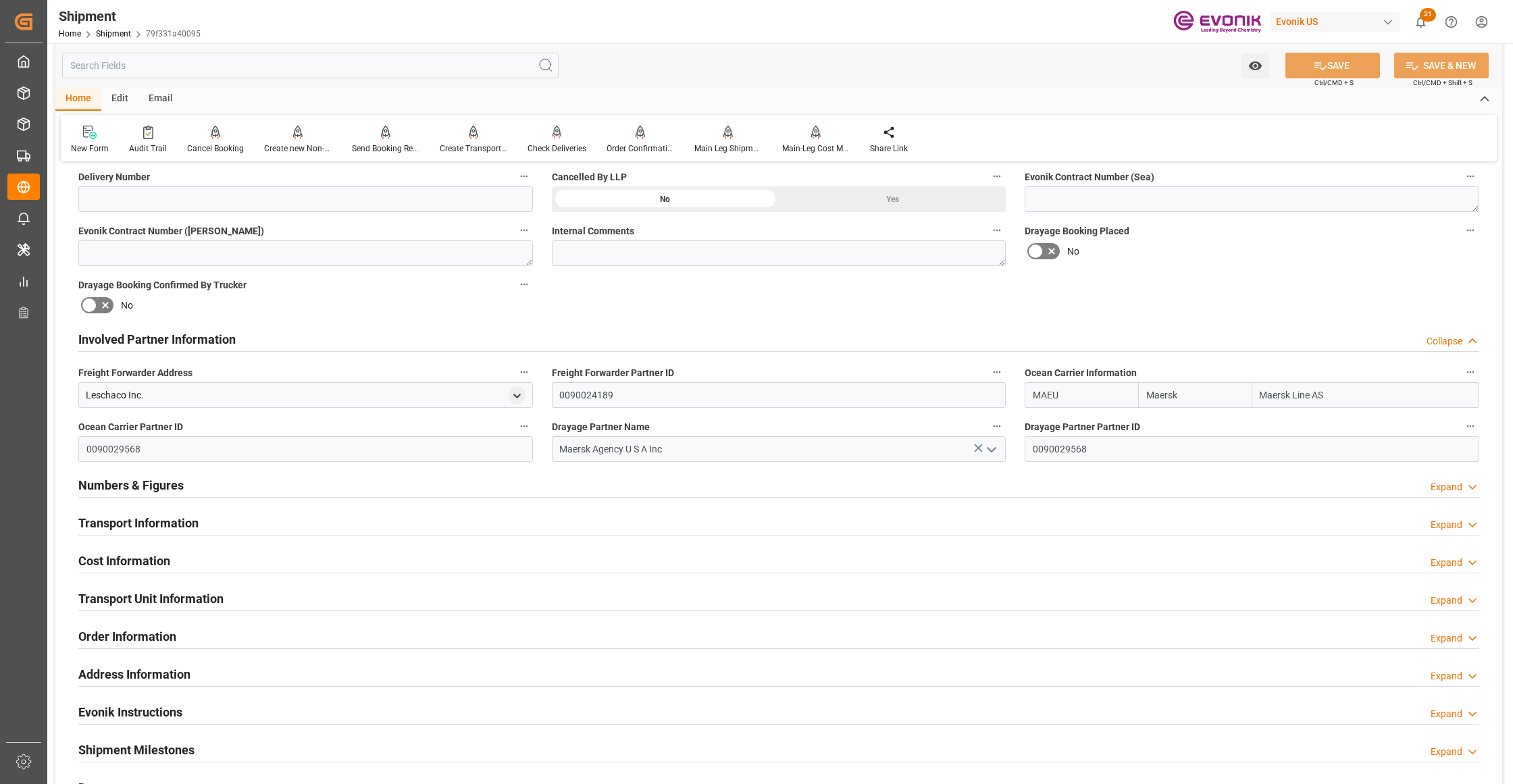
click at [355, 525] on div "Transport Information Expand" at bounding box center [779, 522] width 1401 height 25
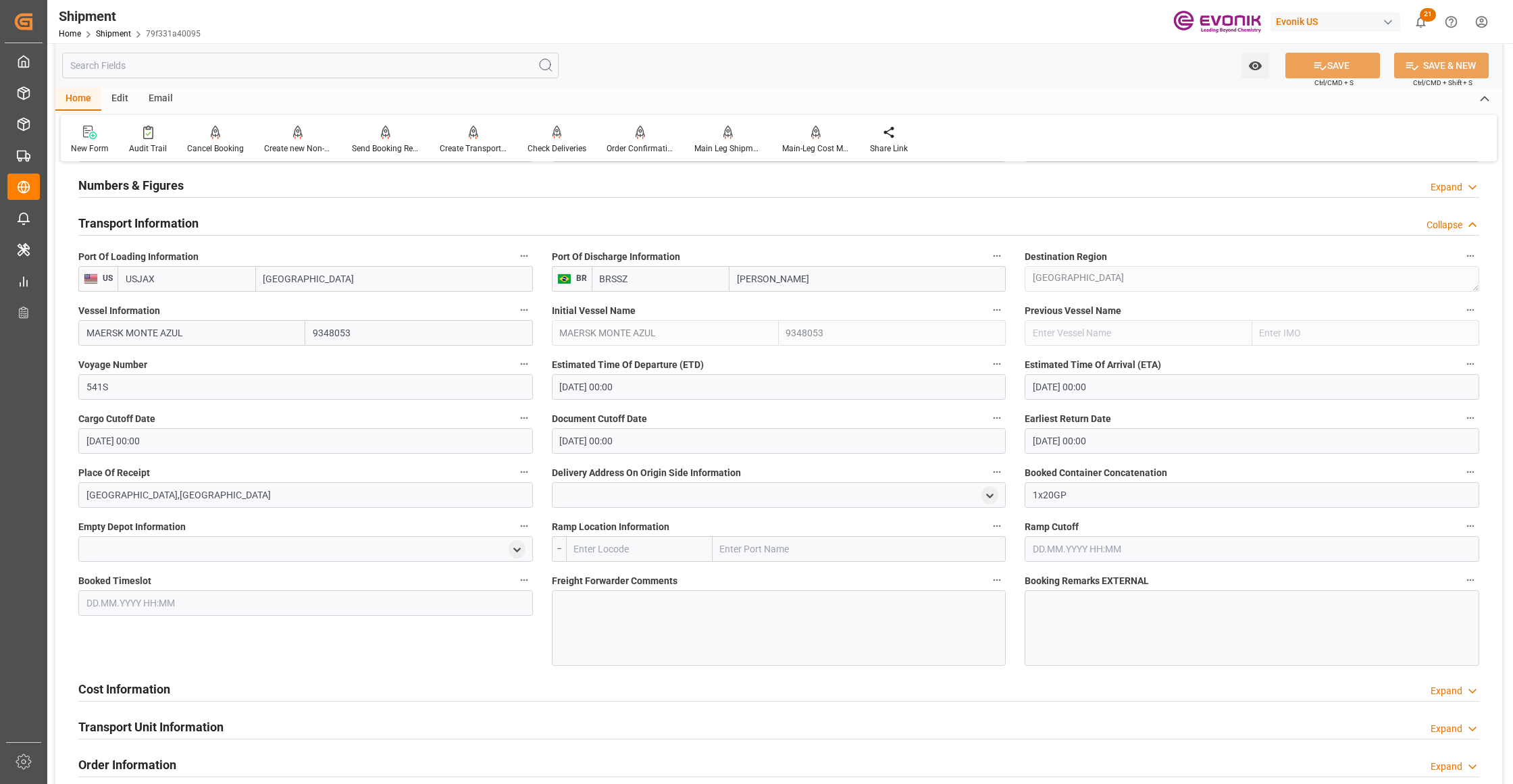
scroll to position [1200, 0]
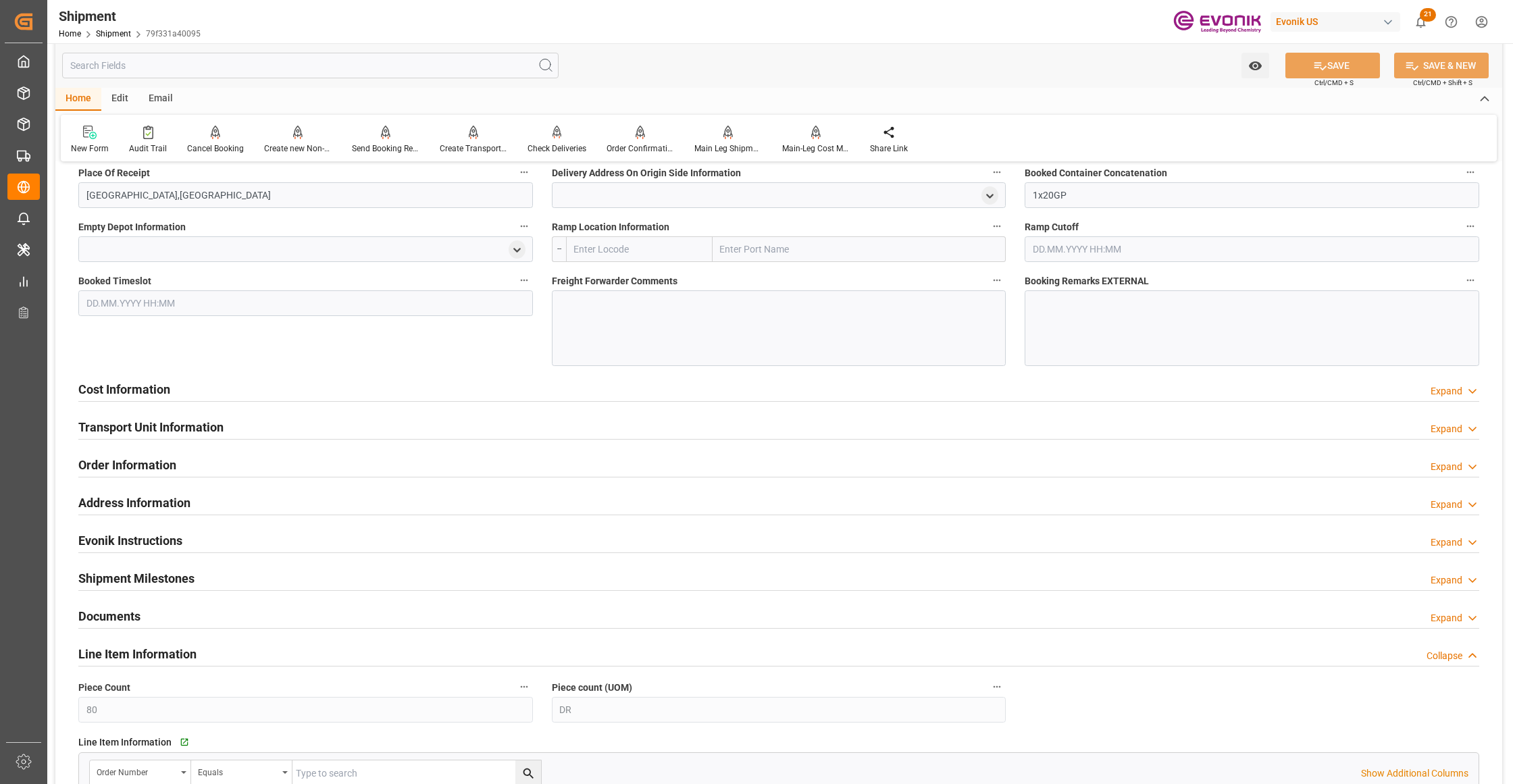
click at [346, 382] on div "Cost Information Expand" at bounding box center [779, 388] width 1401 height 25
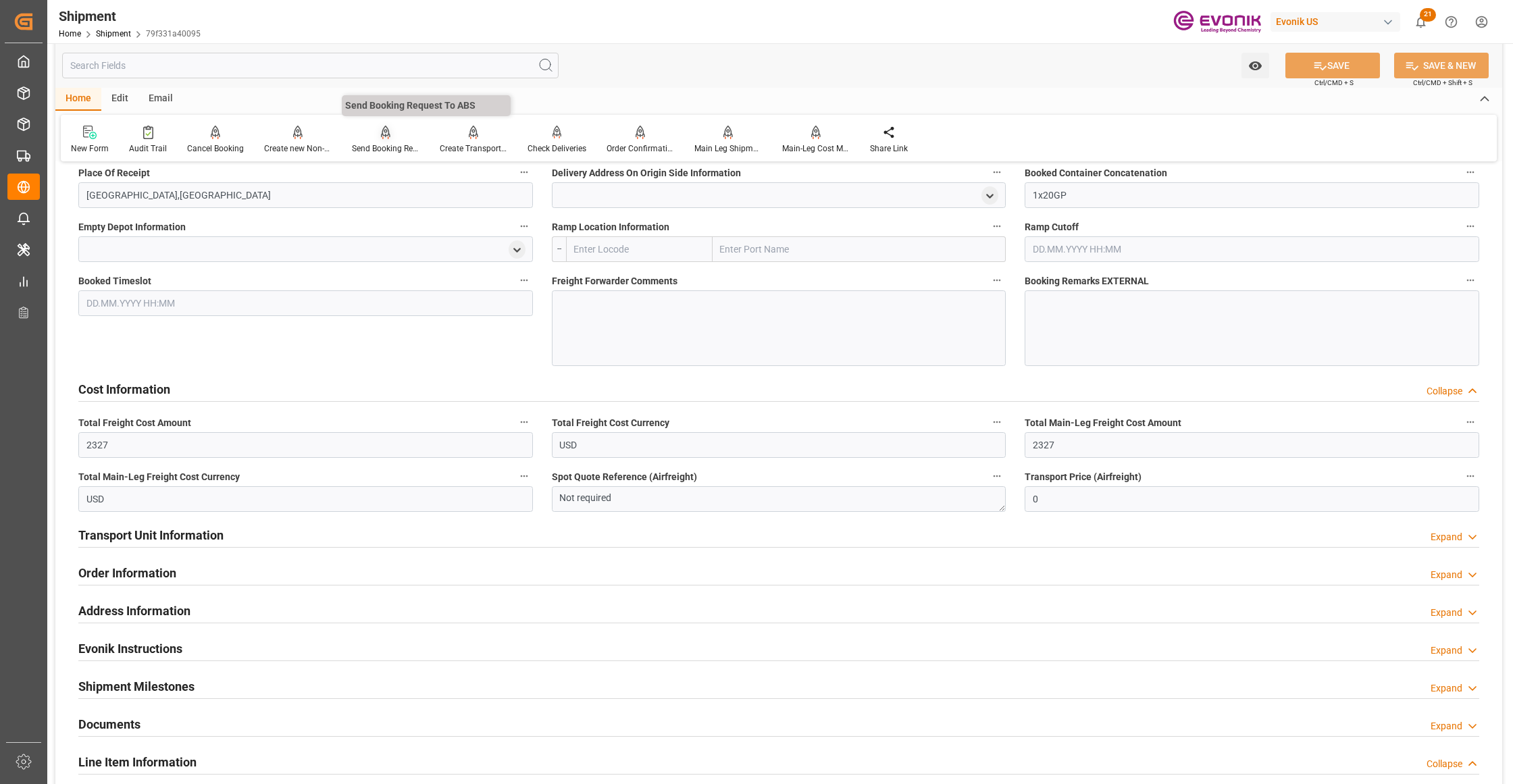
click at [374, 135] on div at bounding box center [385, 132] width 67 height 14
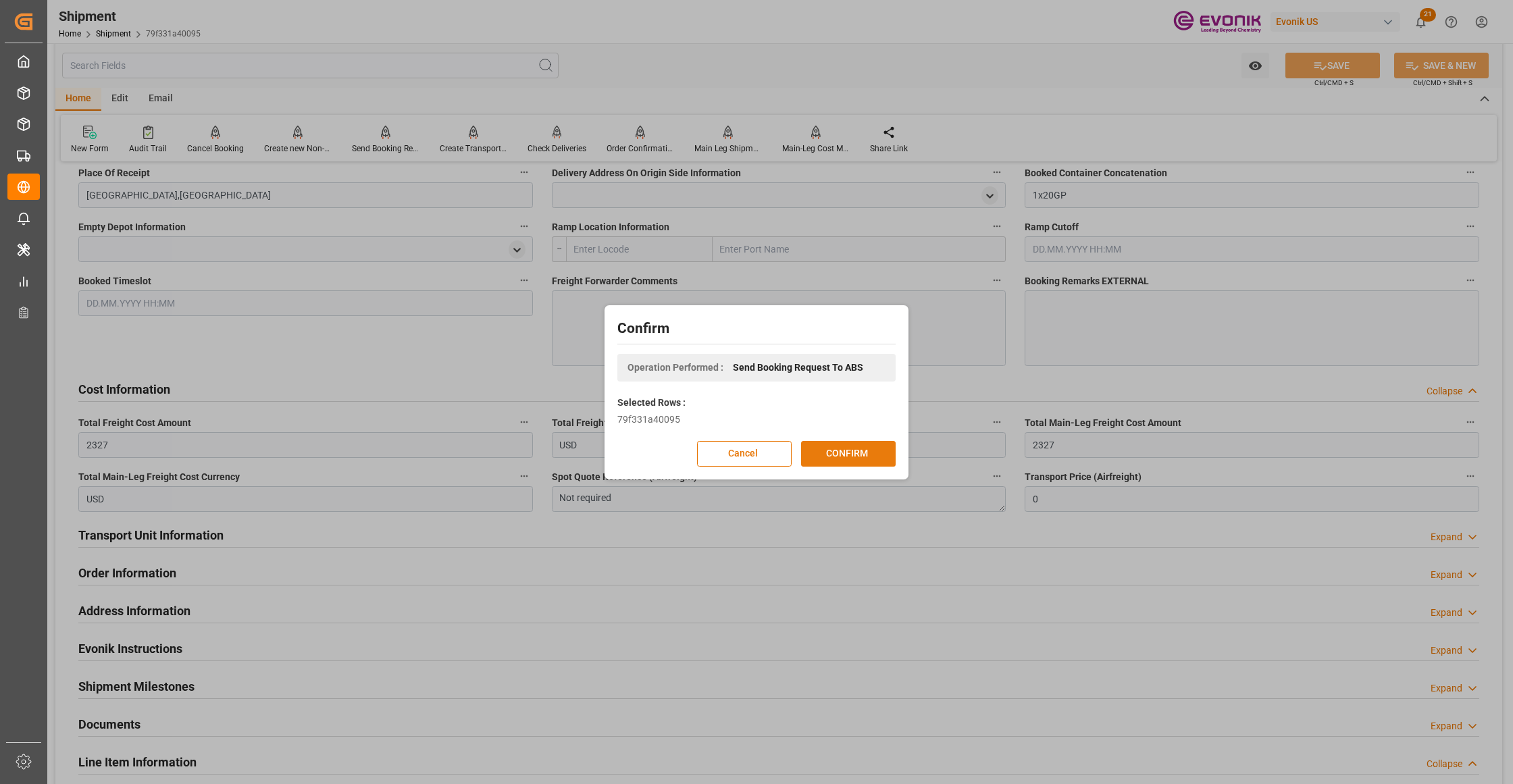
click at [857, 451] on button "CONFIRM" at bounding box center [848, 453] width 94 height 25
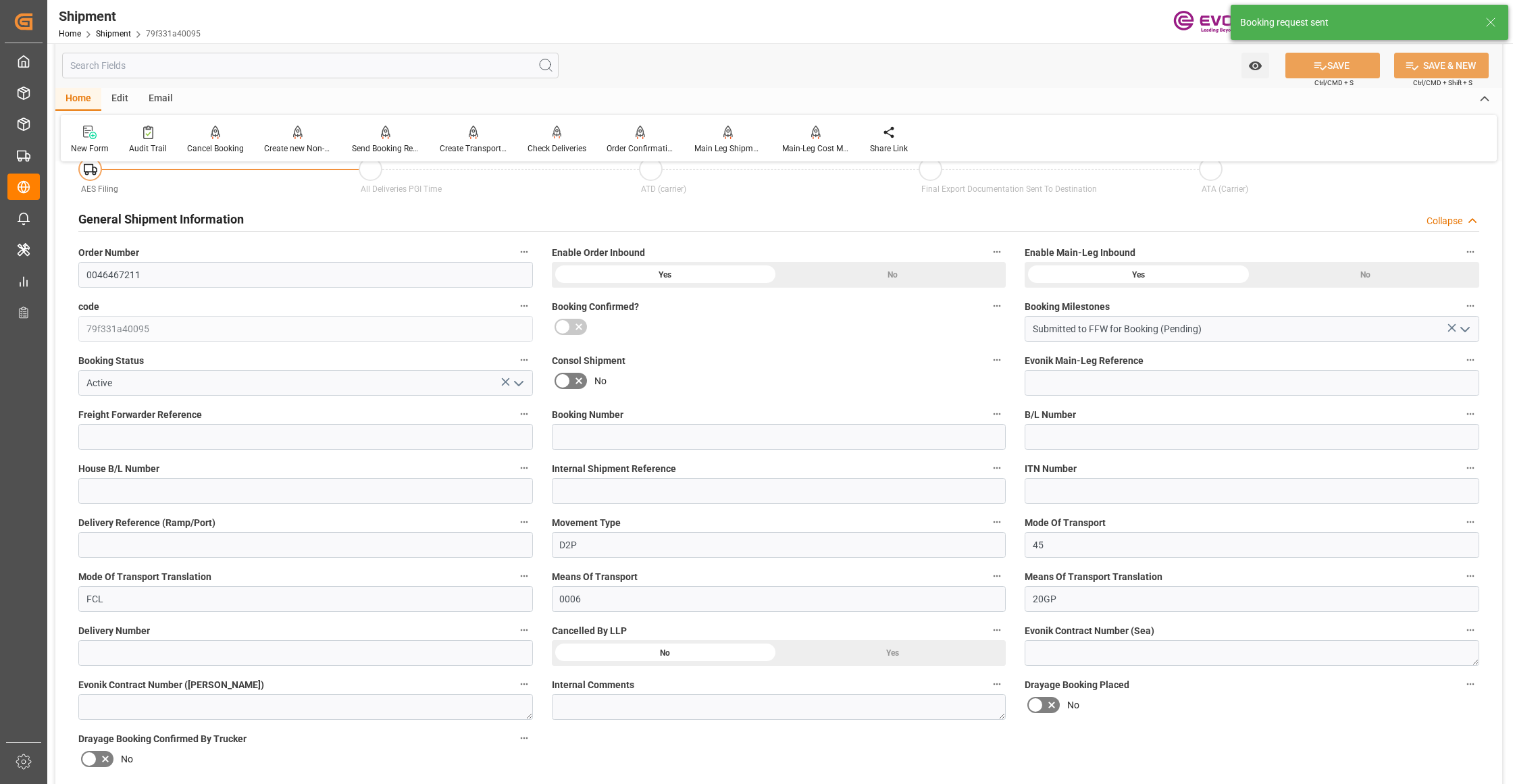
scroll to position [1060, 0]
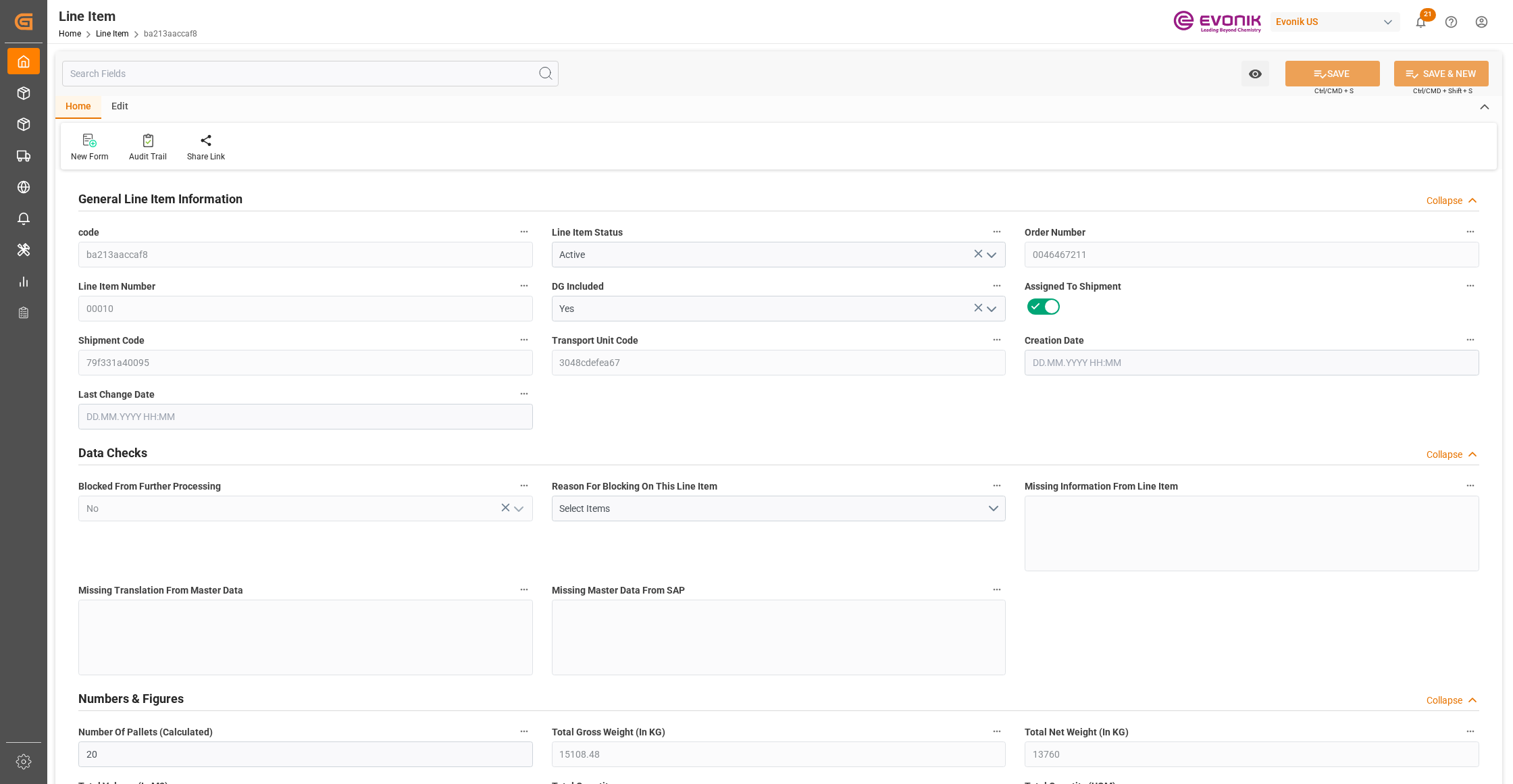
type input "20"
type input "15108.48"
type input "13760"
type input "4141.76"
type input "80"
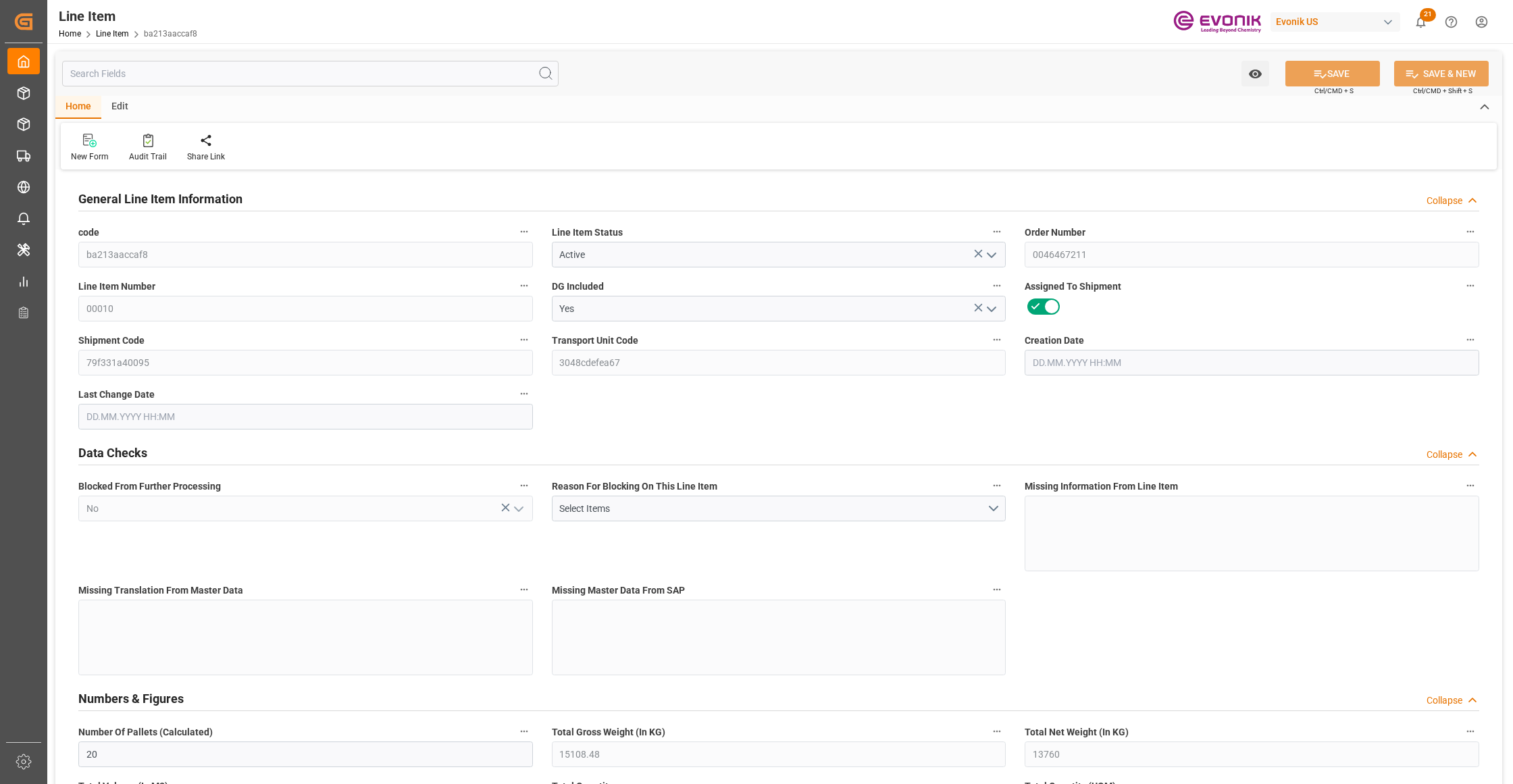
type input "62883.2"
type input "80"
type input "13760"
type input "15108.48"
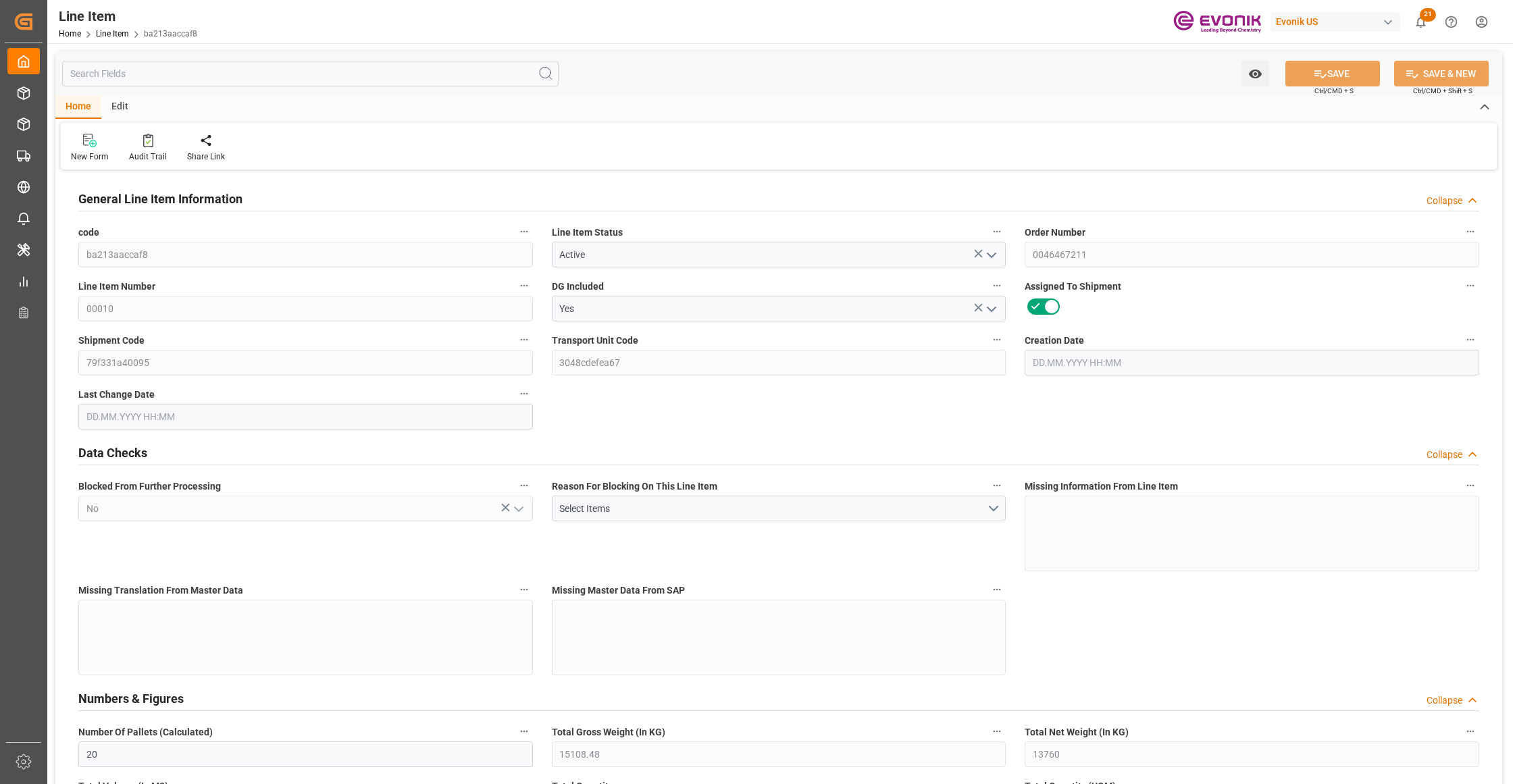
type input "15508.48"
type input "13760"
type input "4141.76"
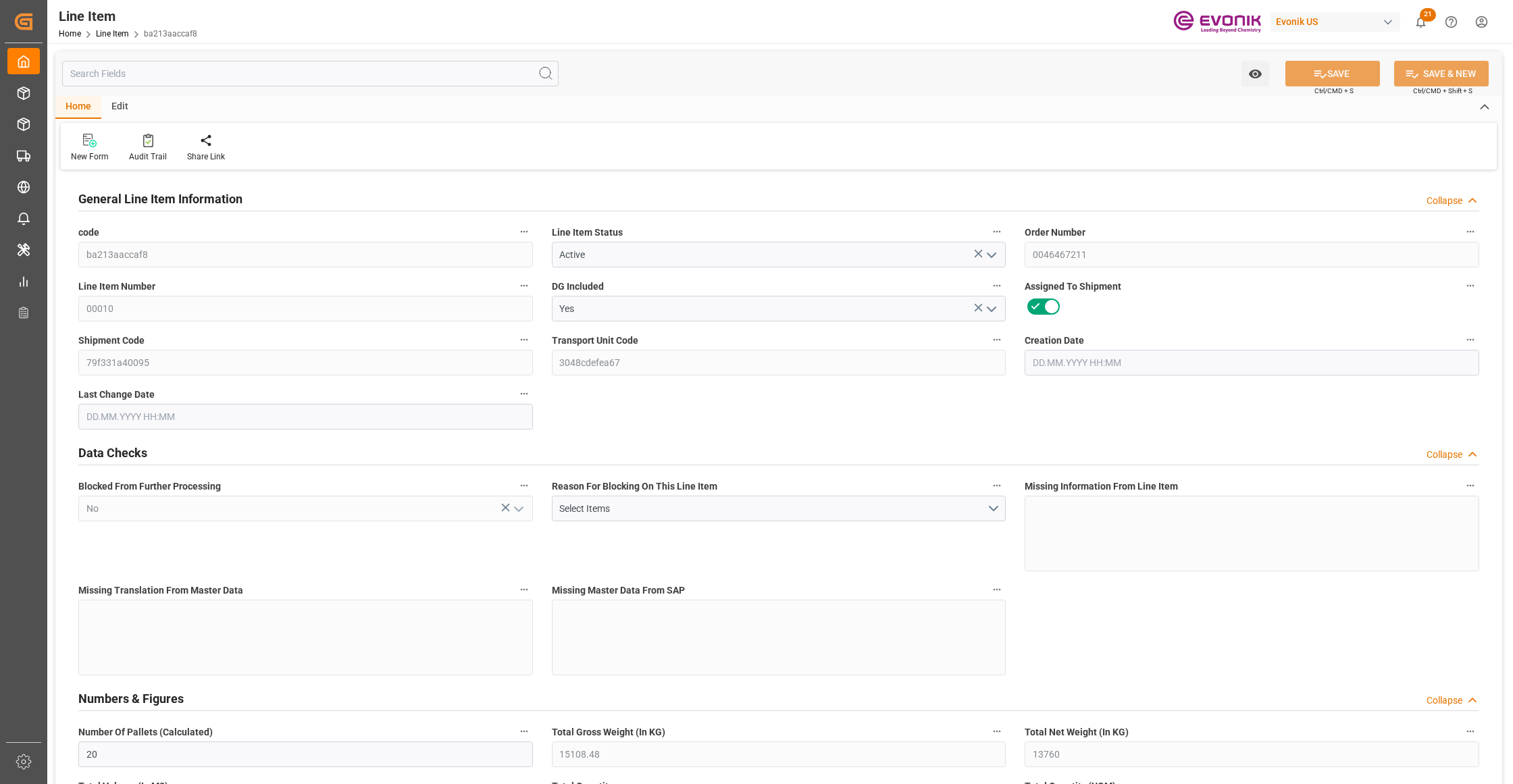
type input "0"
type input "[DATE] 21:44"
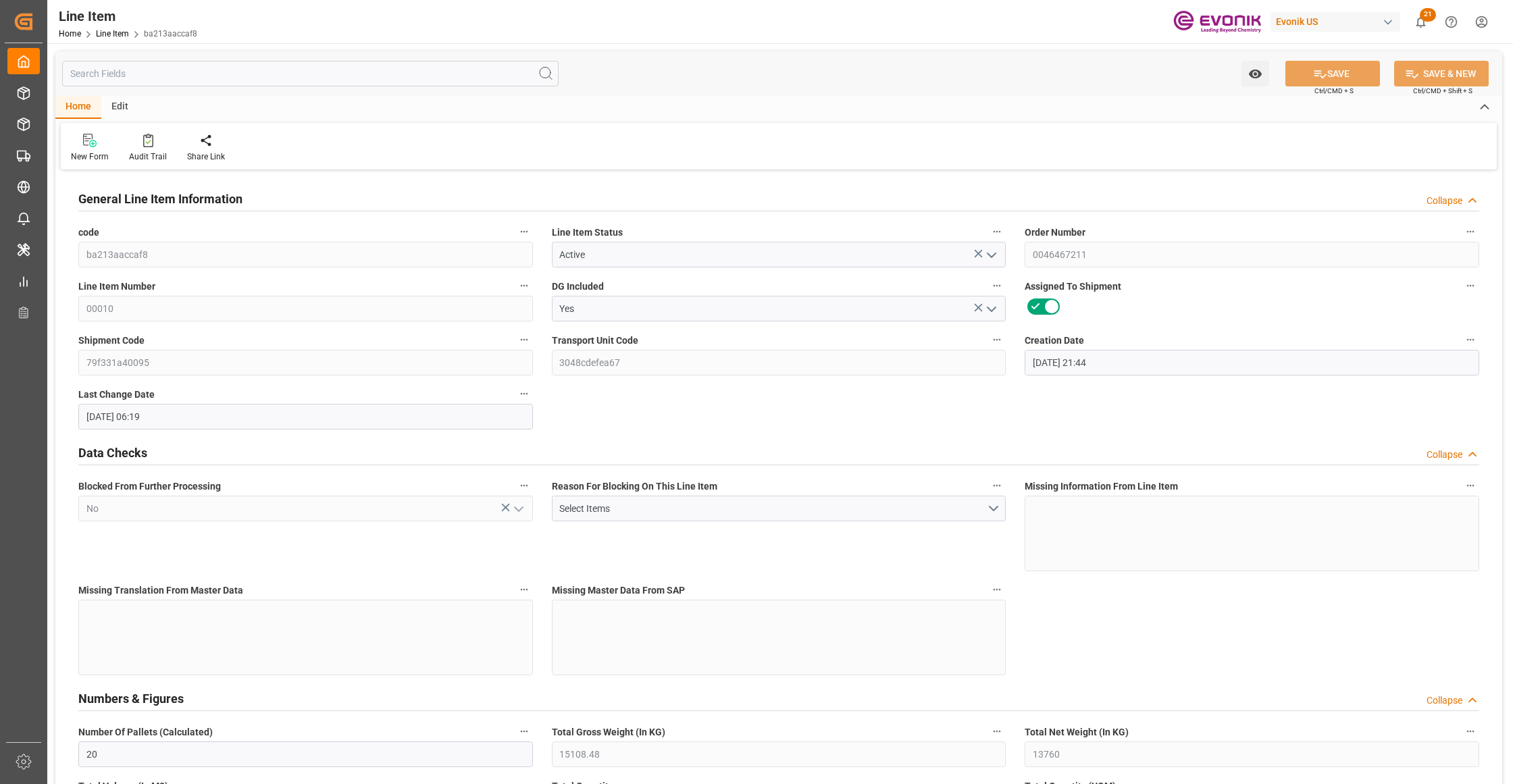
type input "[DATE] 06:19"
type input "[DATE]"
click at [290, 74] on input "text" at bounding box center [310, 73] width 496 height 25
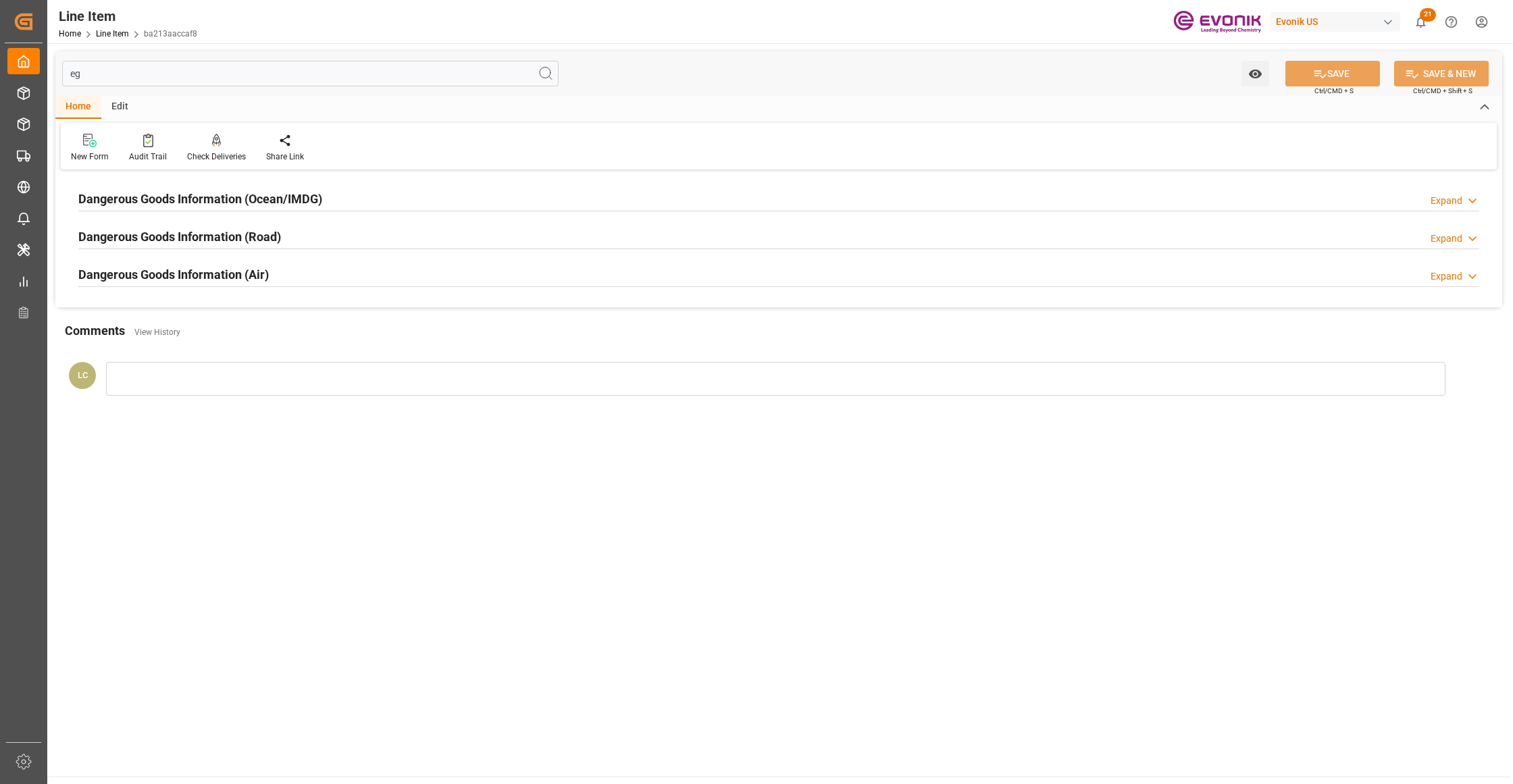
type input "eg"
click at [365, 201] on div "Dangerous Goods Information (Ocean/IMDG) Expand" at bounding box center [779, 198] width 1401 height 25
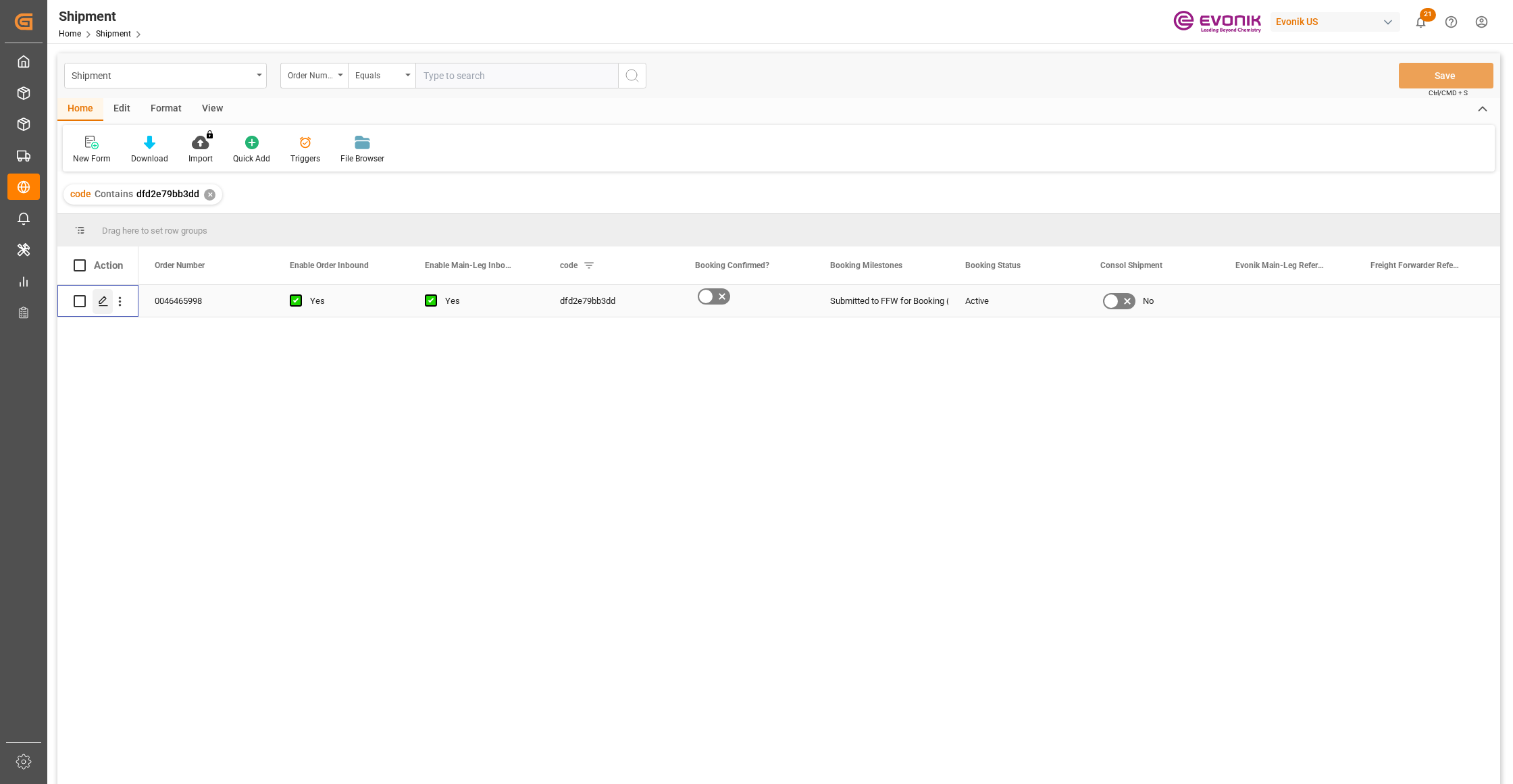
click at [97, 307] on div "Press SPACE to select this row." at bounding box center [102, 301] width 20 height 25
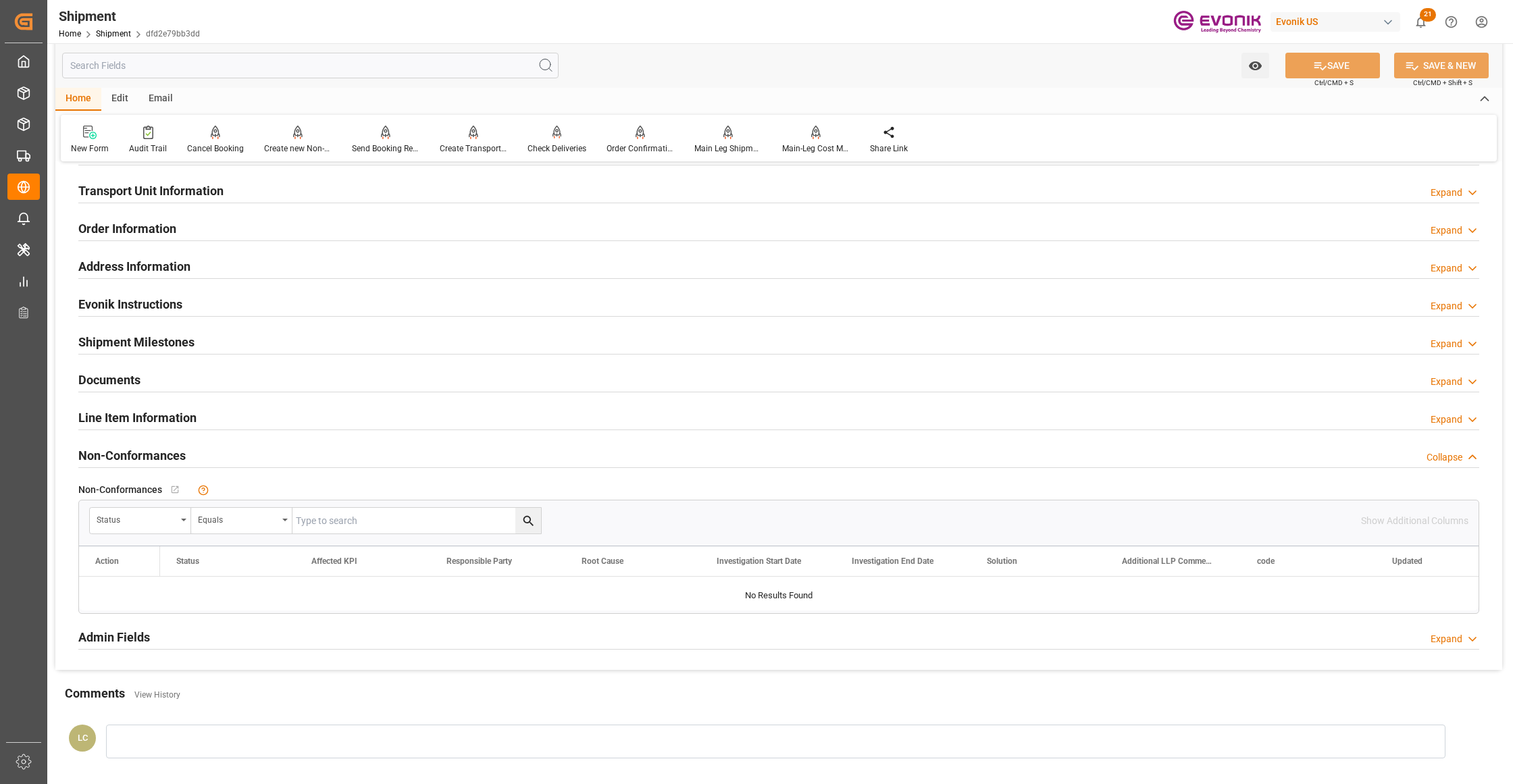
scroll to position [600, 0]
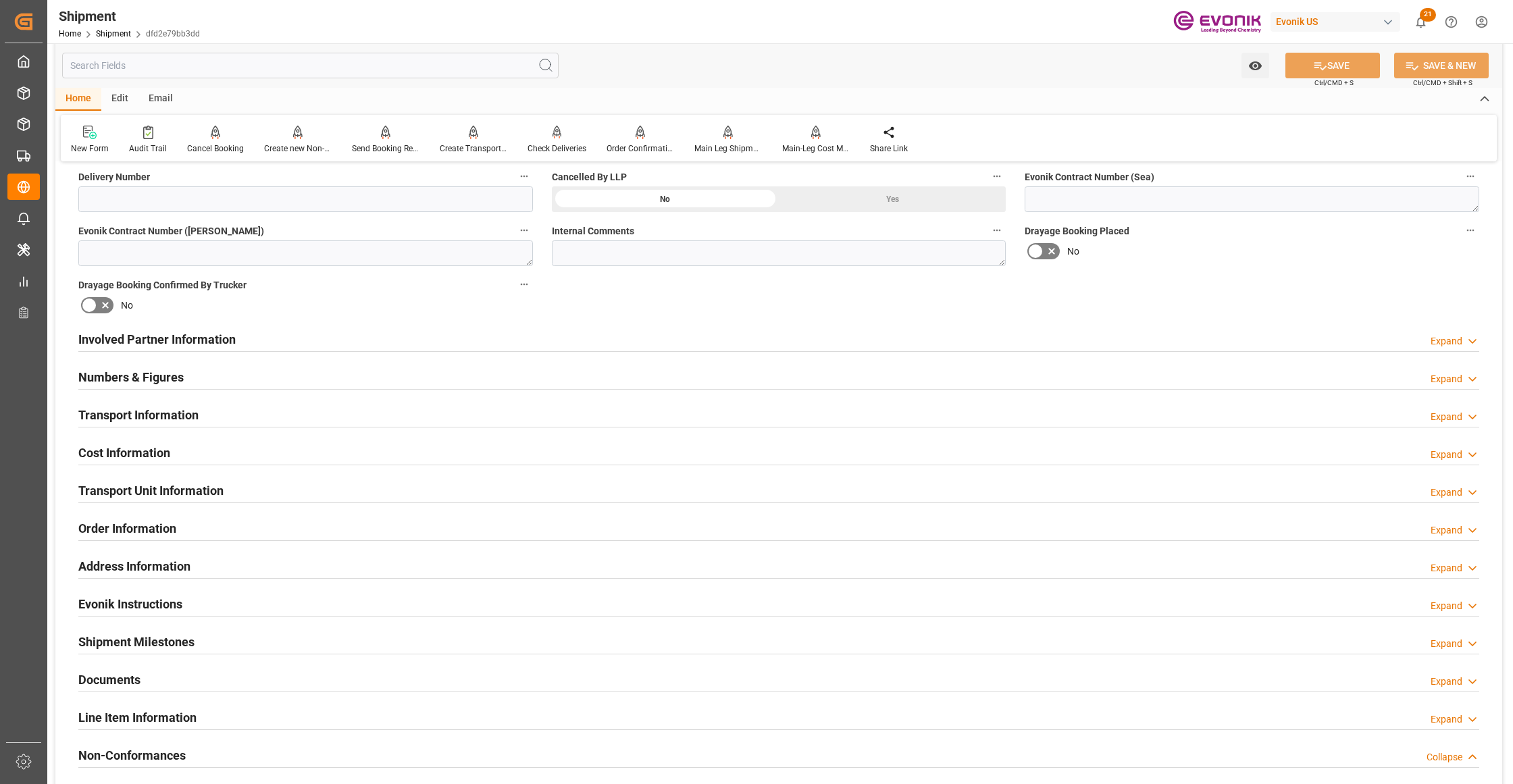
click at [692, 344] on div "Involved Partner Information Expand" at bounding box center [779, 338] width 1401 height 25
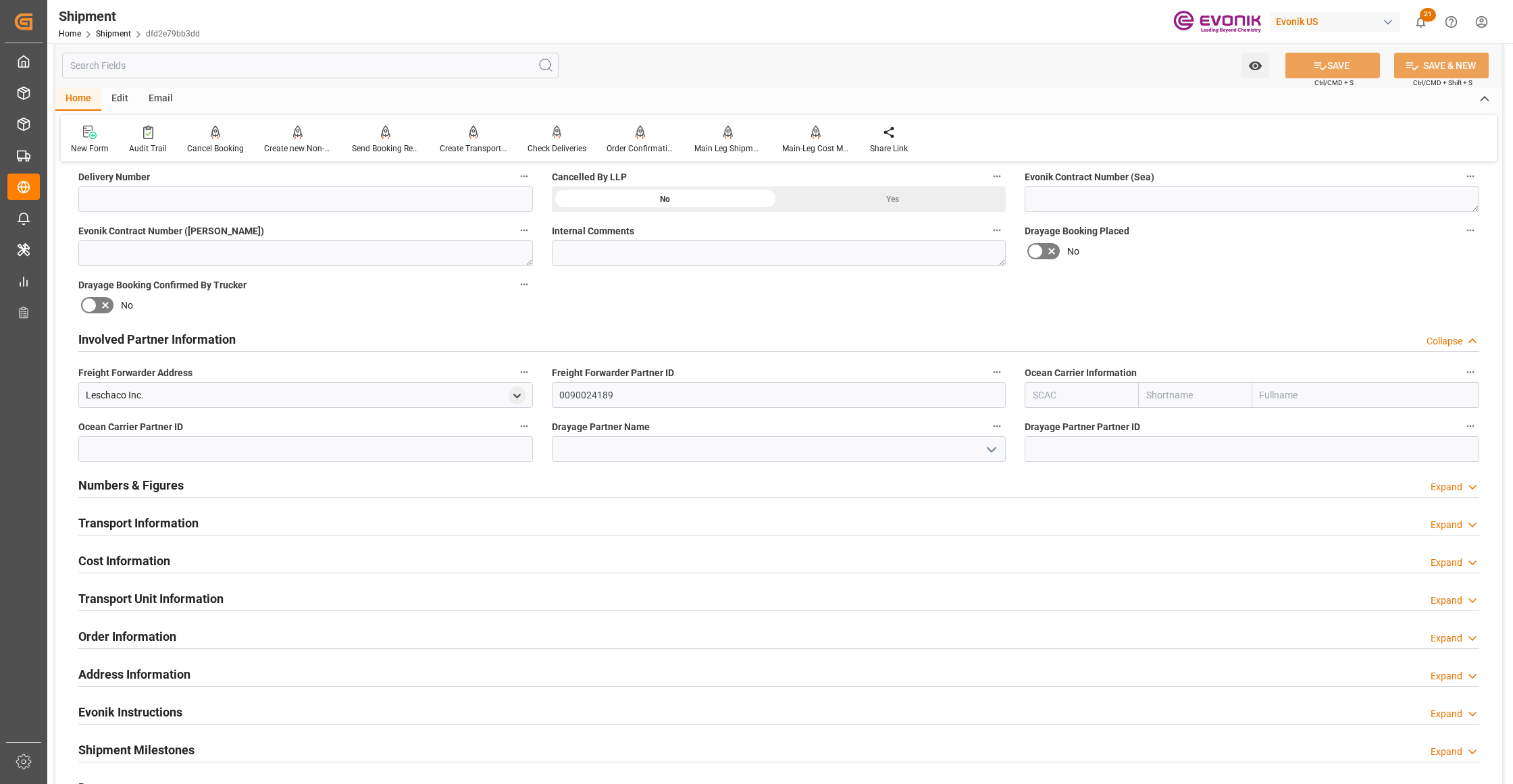
click at [1176, 392] on input "text" at bounding box center [1194, 395] width 113 height 25
type input "maersk"
click at [1164, 425] on b "Maersk" at bounding box center [1163, 424] width 31 height 10
type input "MAEU"
type input "Maersk"
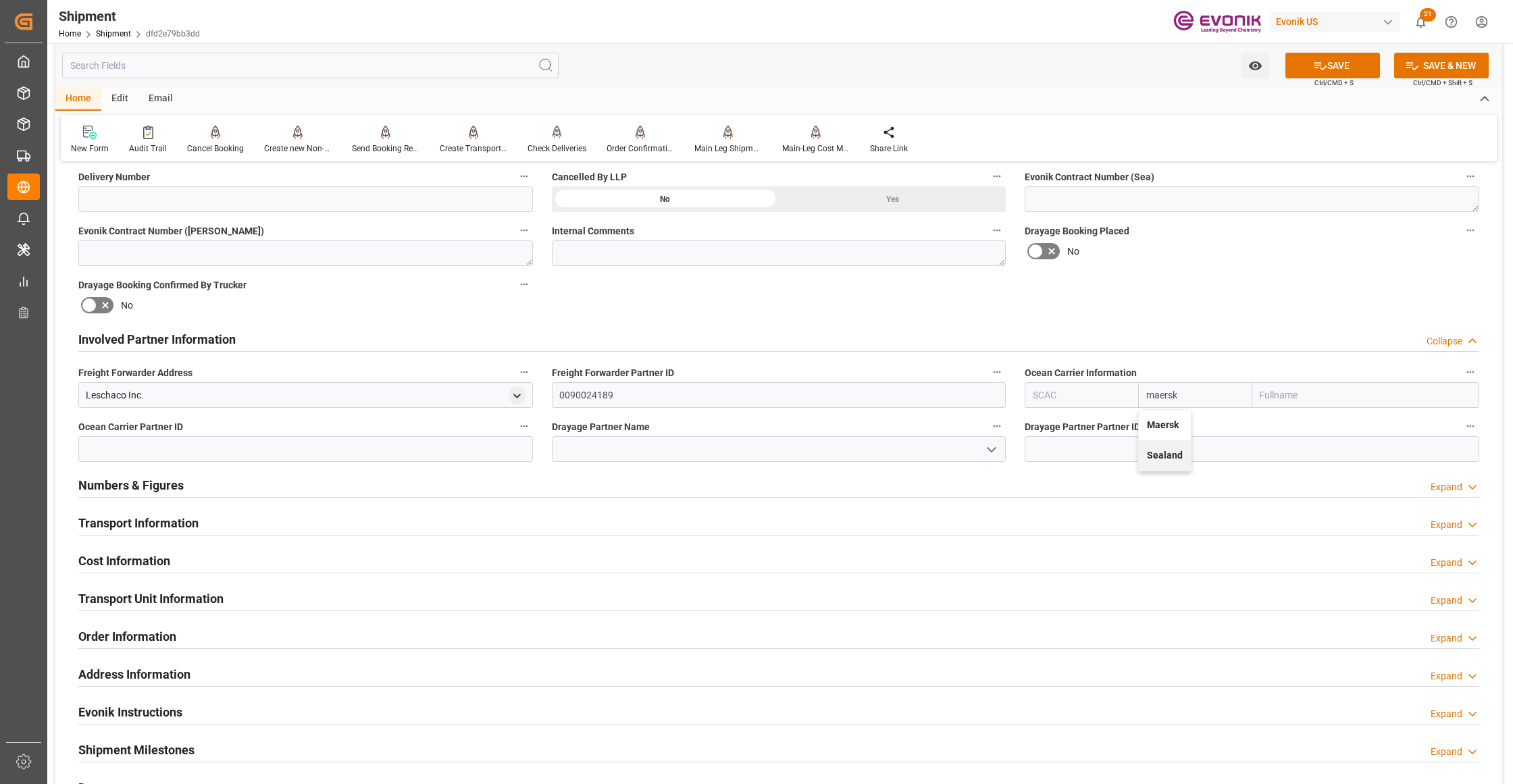
type input "Maersk Line AS"
type input "Maersk"
click at [1266, 295] on div "Booking Confirmation Milestone Bar Collapse Submitted to FFW for Booking (Pendi…" at bounding box center [779, 325] width 1447 height 1504
click at [1344, 64] on button "SAVE" at bounding box center [1332, 65] width 94 height 25
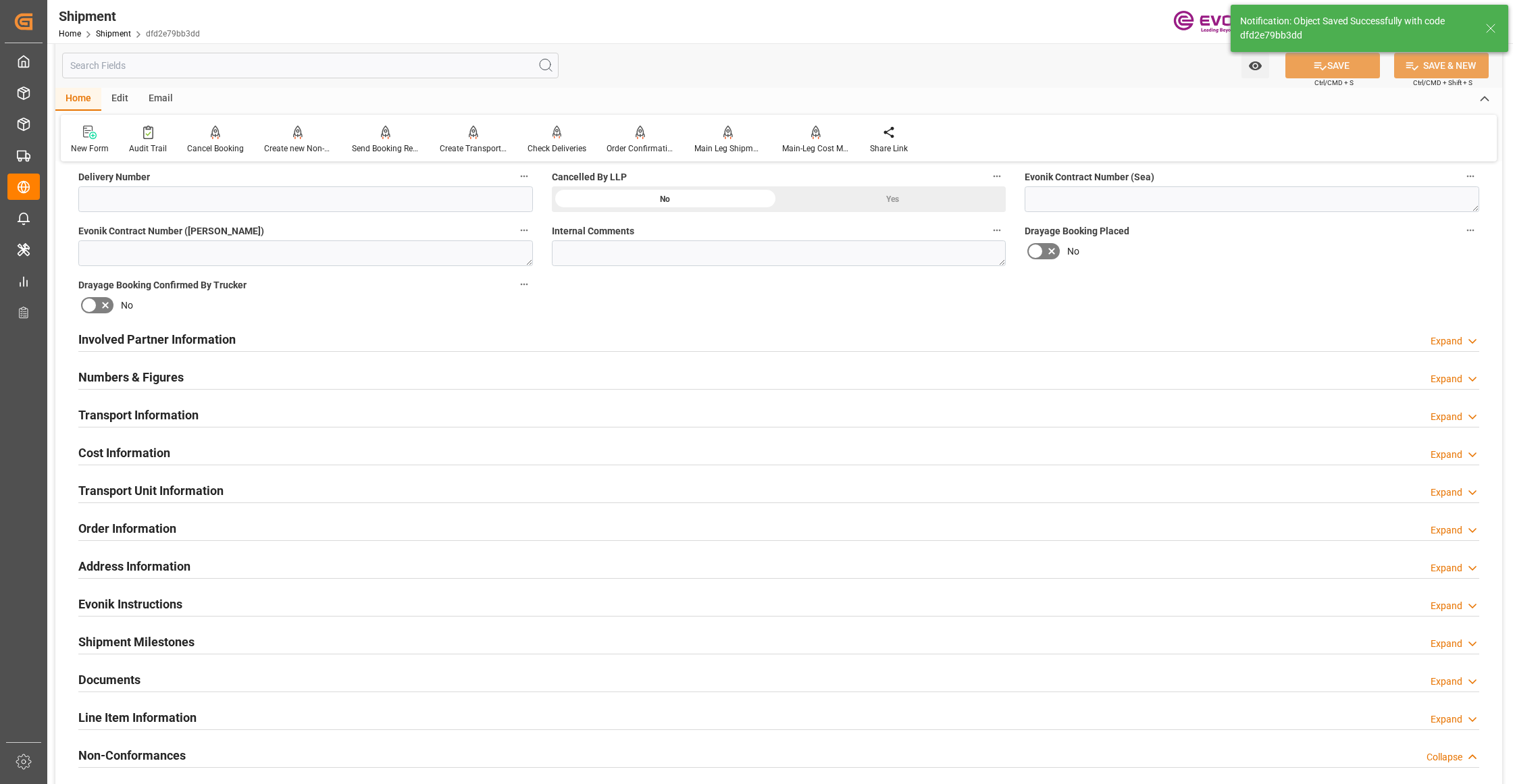
click at [597, 336] on div "Involved Partner Information Expand" at bounding box center [779, 338] width 1401 height 25
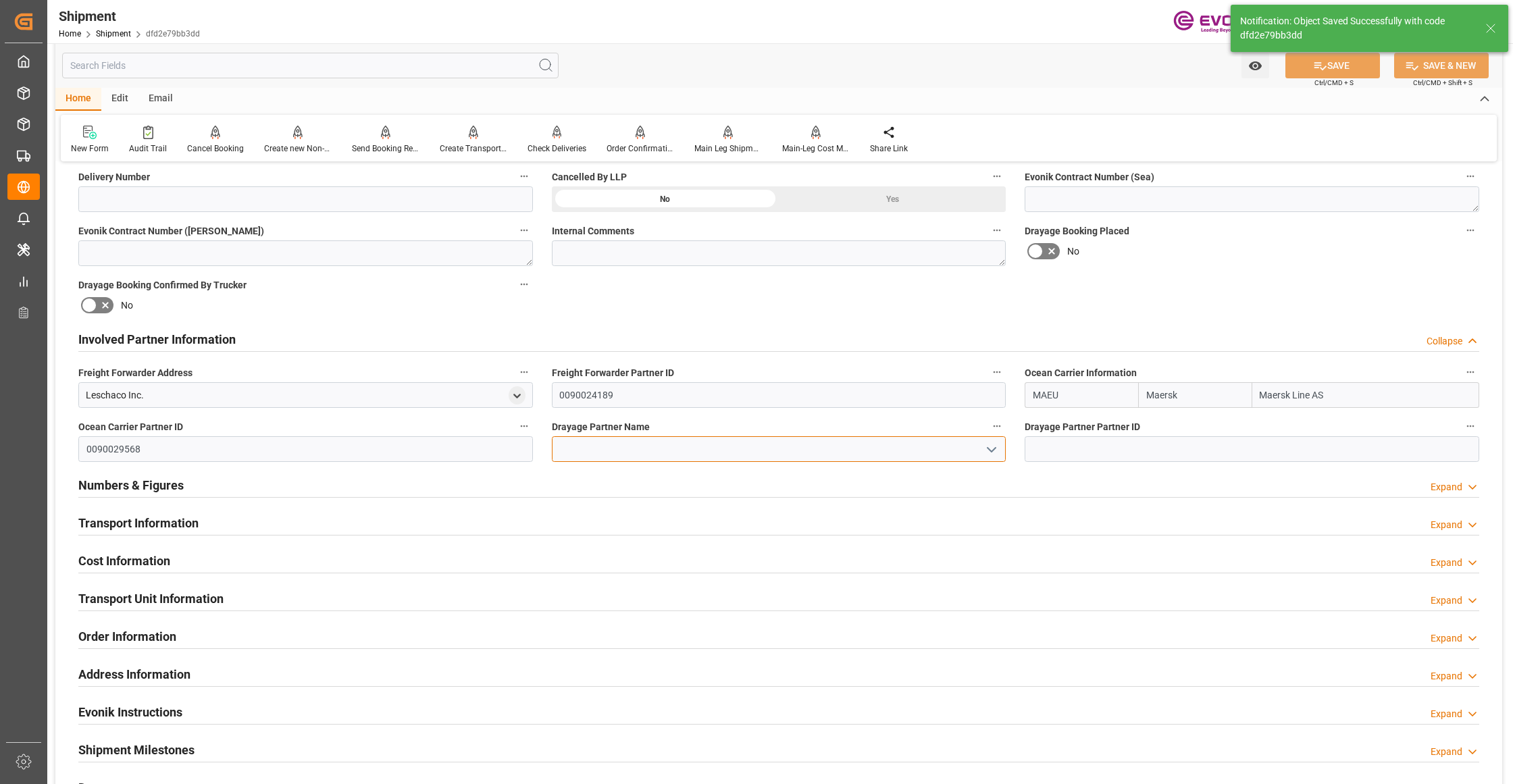
click at [587, 452] on input at bounding box center [779, 449] width 454 height 25
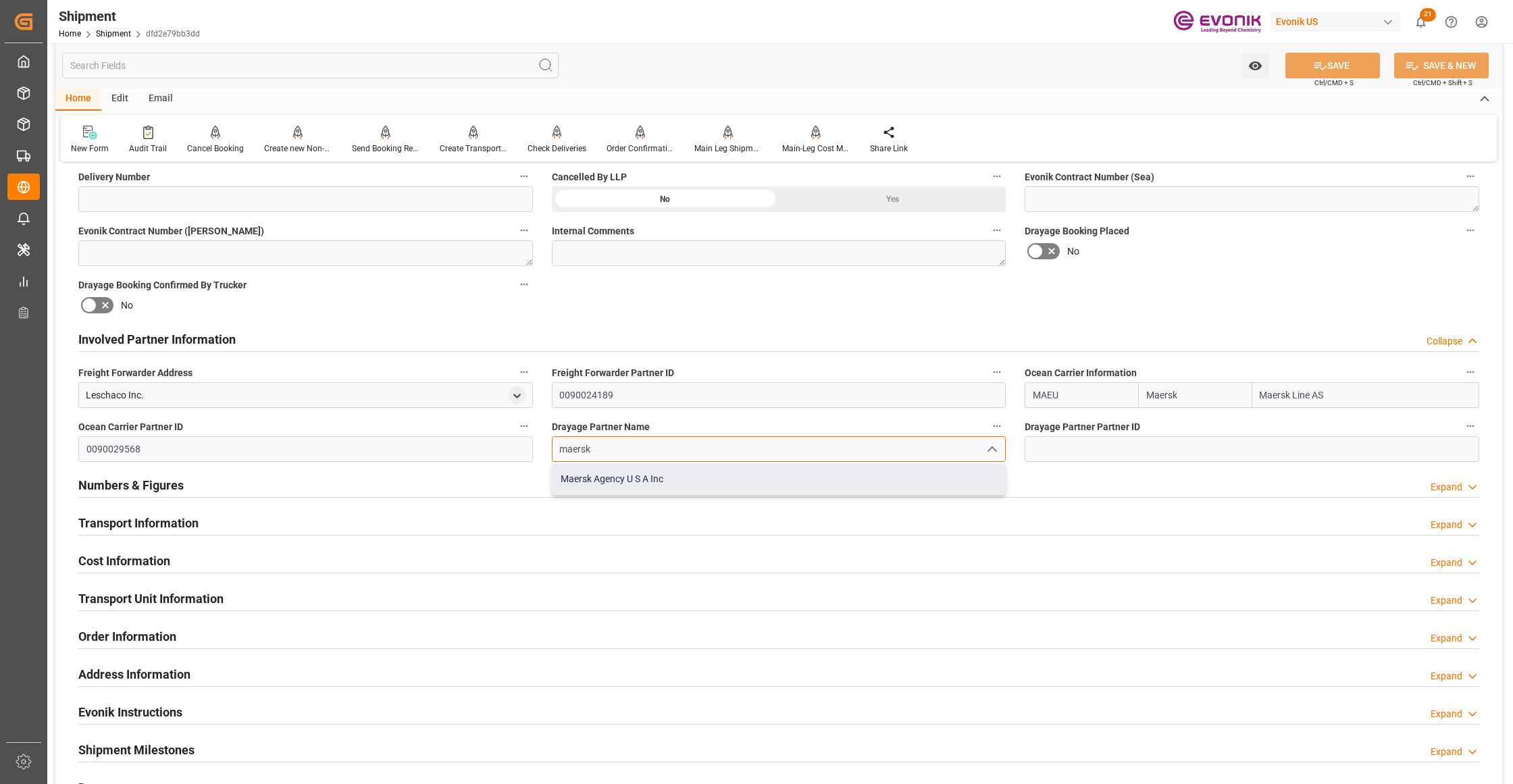
click at [635, 487] on div "Maersk Agency U S A Inc" at bounding box center [779, 479] width 453 height 31
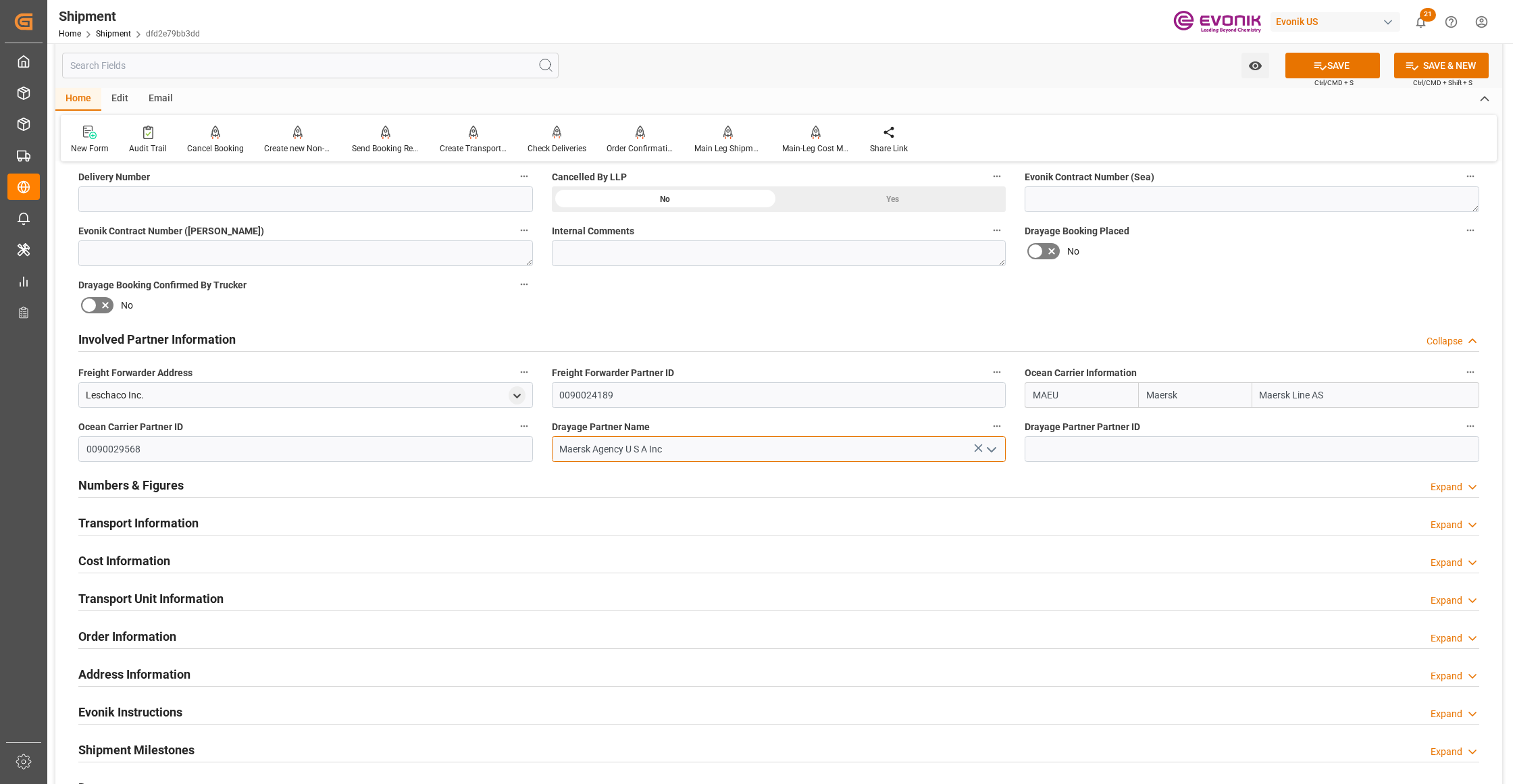
type input "Maersk Agency U S A Inc"
click at [1021, 303] on div "Booking Confirmation Milestone Bar Collapse Submitted to FFW for Booking (Pendi…" at bounding box center [779, 325] width 1447 height 1504
click at [1317, 51] on div "Watch Option SAVE Ctrl/CMD + S SAVE & NEW Ctrl/CMD + Shift + S" at bounding box center [779, 65] width 1447 height 44
click at [1325, 65] on button "SAVE" at bounding box center [1332, 65] width 94 height 25
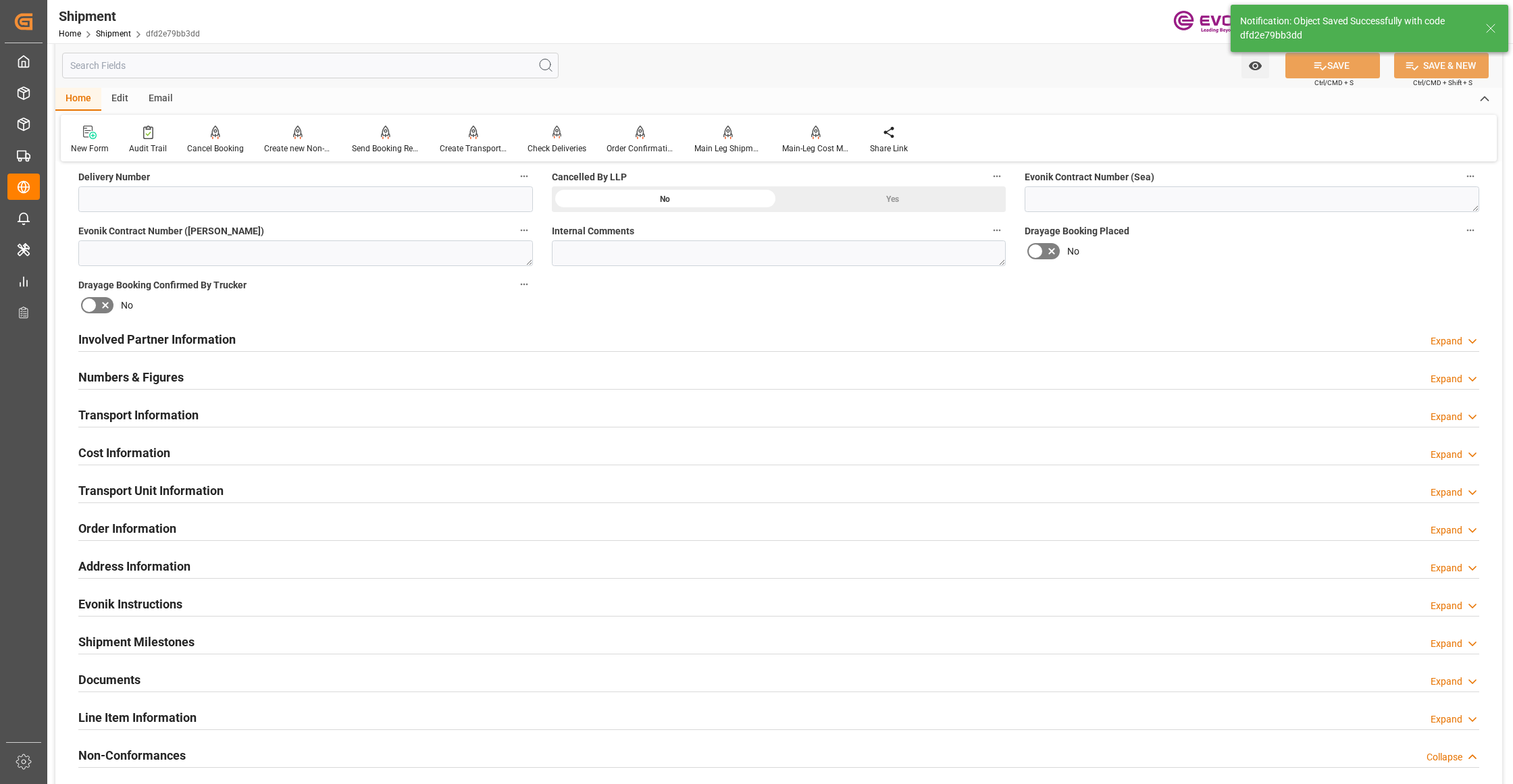
type input "0090029568"
click at [716, 339] on div "Involved Partner Information Expand" at bounding box center [779, 338] width 1401 height 25
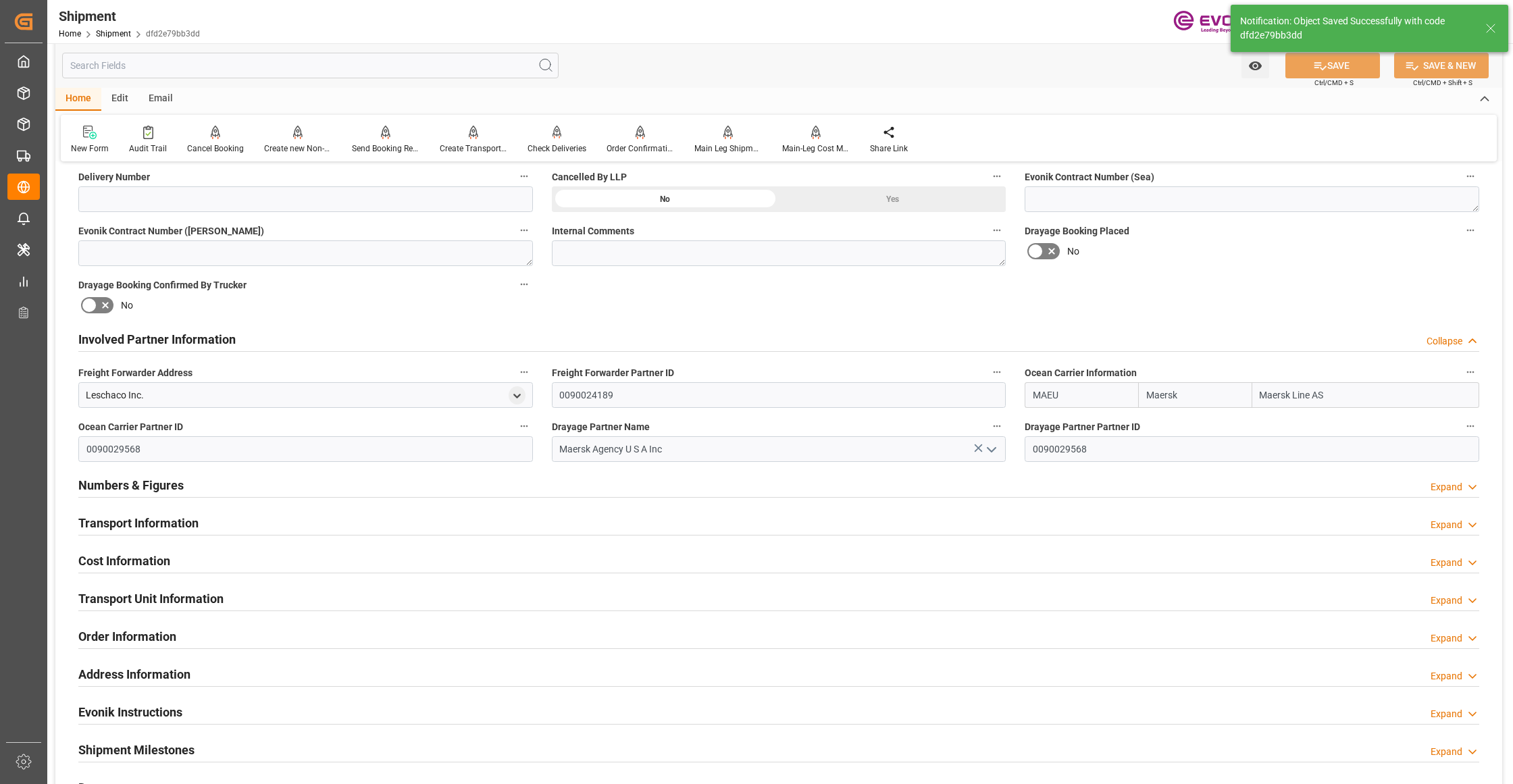
click at [382, 527] on div "Transport Information Expand" at bounding box center [779, 522] width 1401 height 25
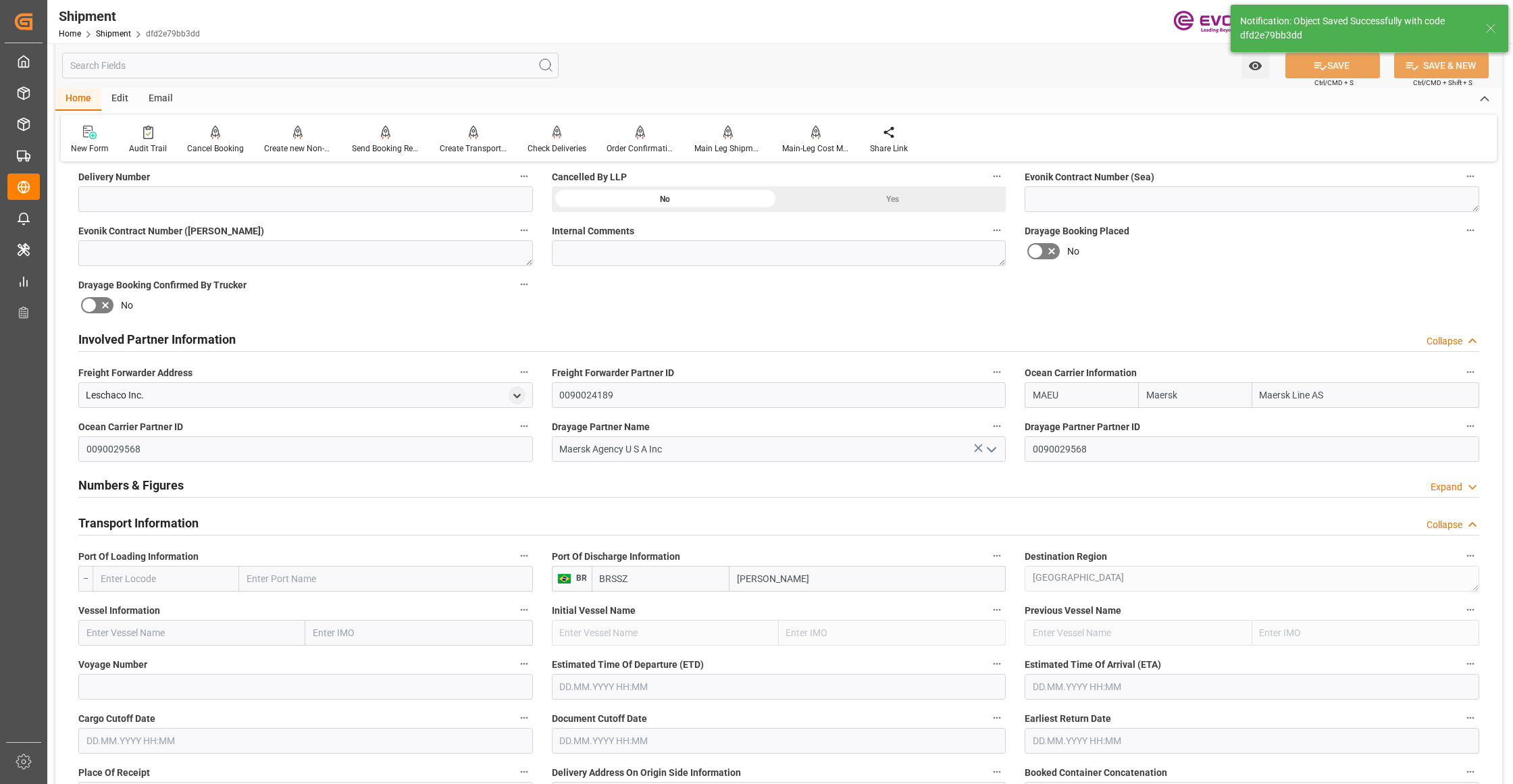
scroll to position [900, 0]
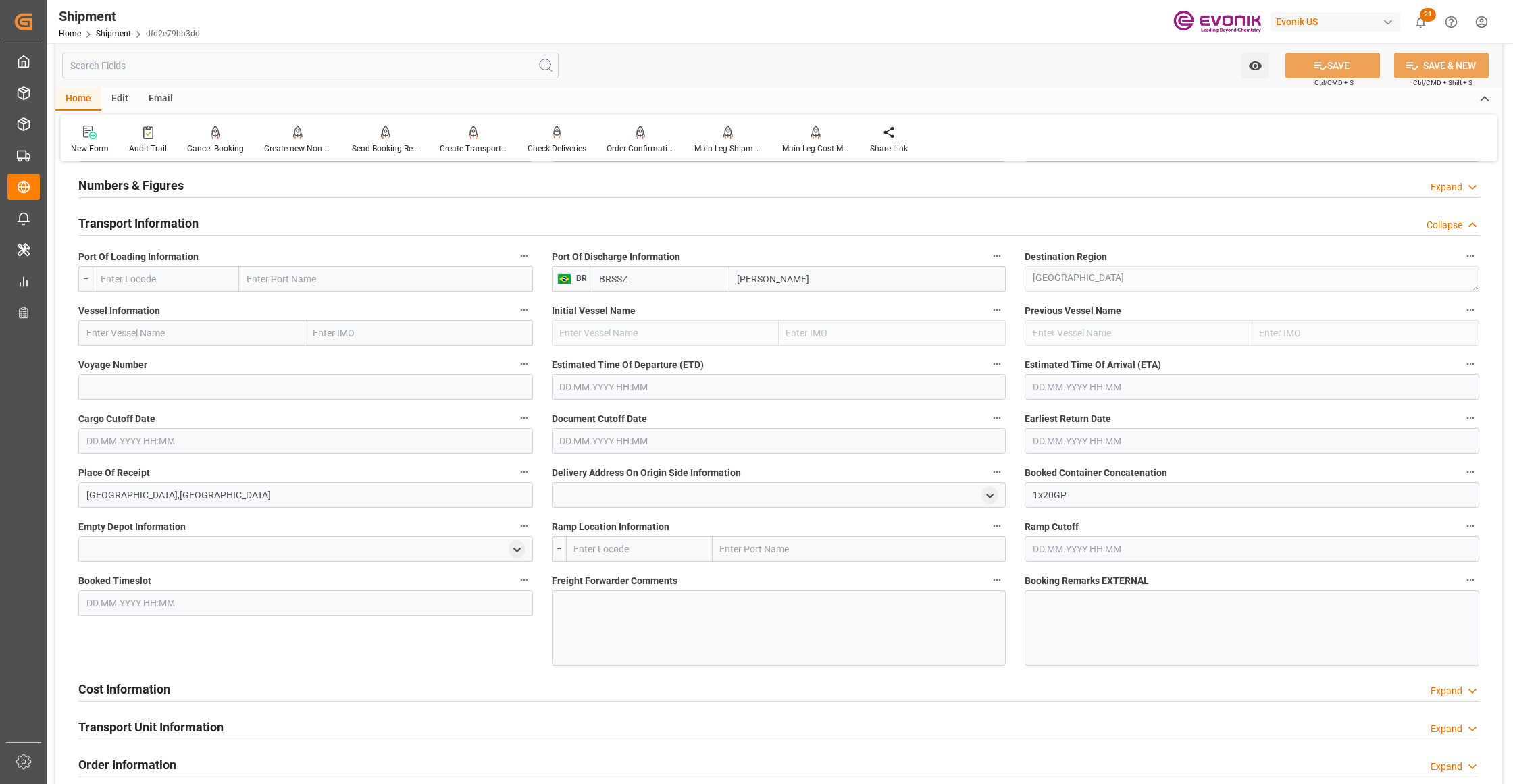
click at [204, 274] on input "text" at bounding box center [165, 279] width 146 height 25
drag, startPoint x: 177, startPoint y: 304, endPoint x: 205, endPoint y: 332, distance: 39.6
click at [177, 303] on span "USJAX - [GEOGRAPHIC_DATA]" at bounding box center [163, 308] width 124 height 10
type input "USJAX"
type input "[GEOGRAPHIC_DATA]"
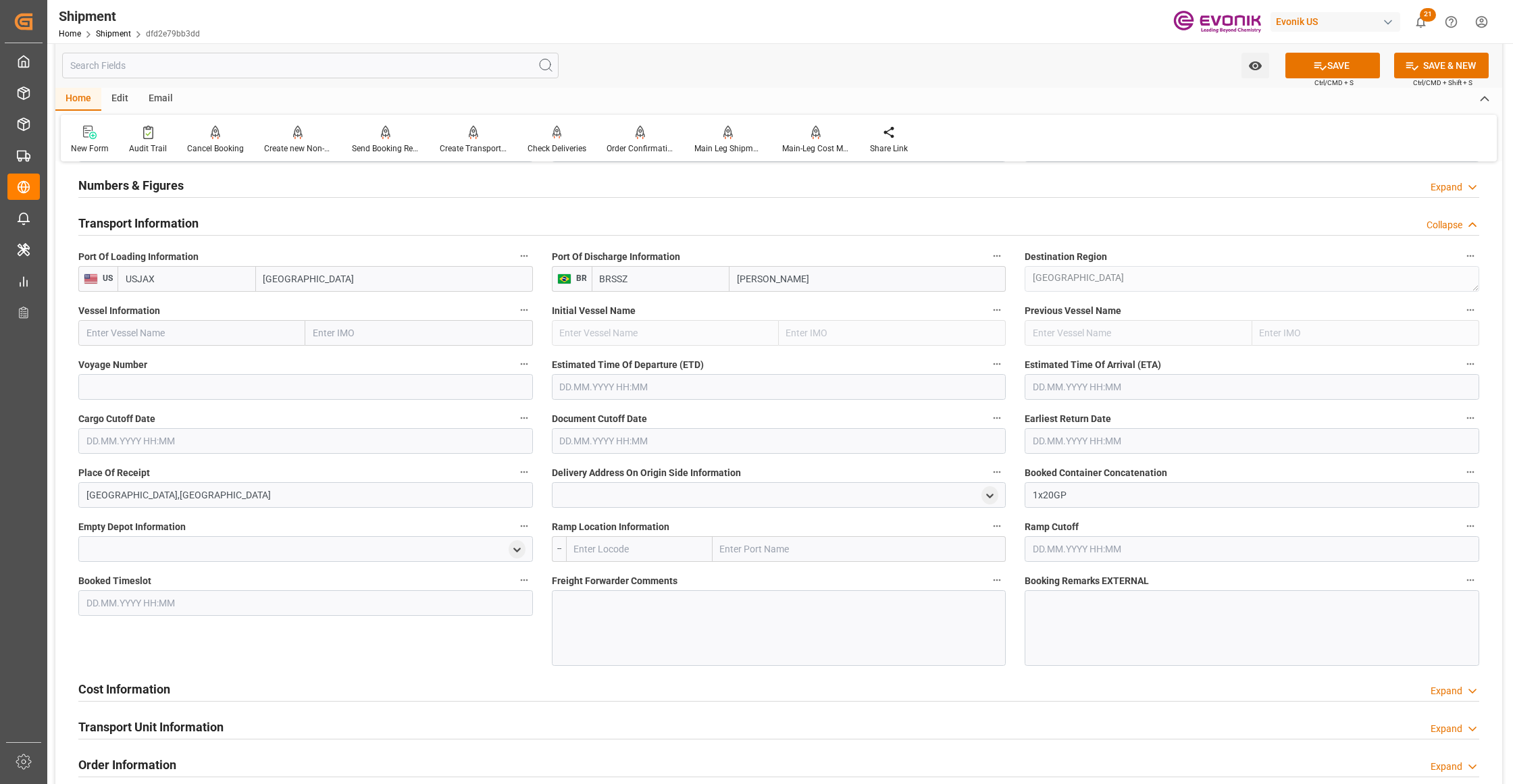
type input "USJAX"
click at [201, 334] on input "text" at bounding box center [192, 333] width 227 height 25
paste input "MAERSK MONTE AZUL / 541S"
click at [201, 331] on input "MAERSK MONTE AZUL / 541S" at bounding box center [192, 333] width 227 height 25
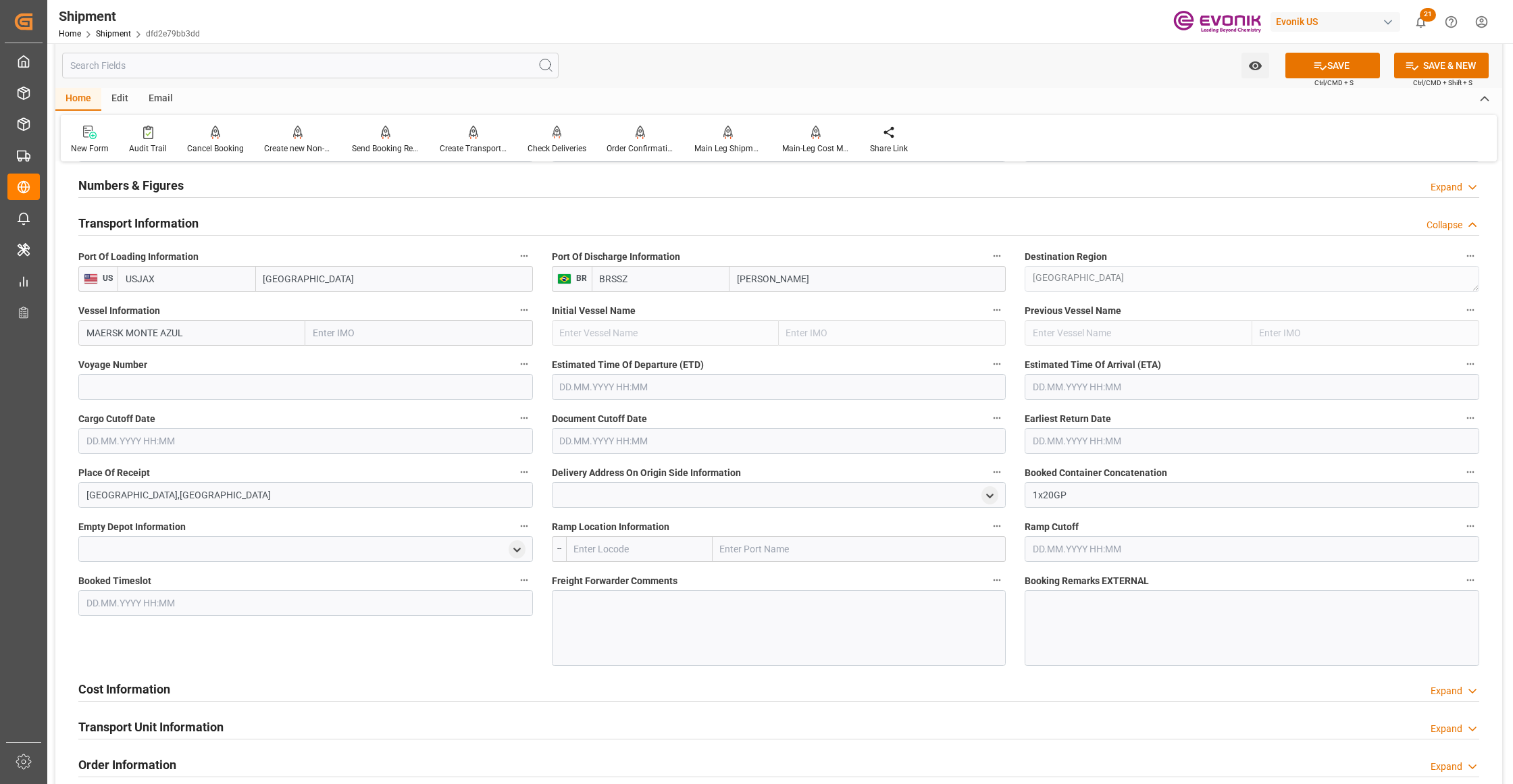
type input "MAERSK MONTE AZUL"
click at [209, 358] on span "MAERSK MONTE AZUL - 9348053" at bounding box center [157, 363] width 139 height 10
type input "9348053"
type input "MAERSK MONTE AZUL"
click at [217, 389] on input at bounding box center [306, 387] width 454 height 25
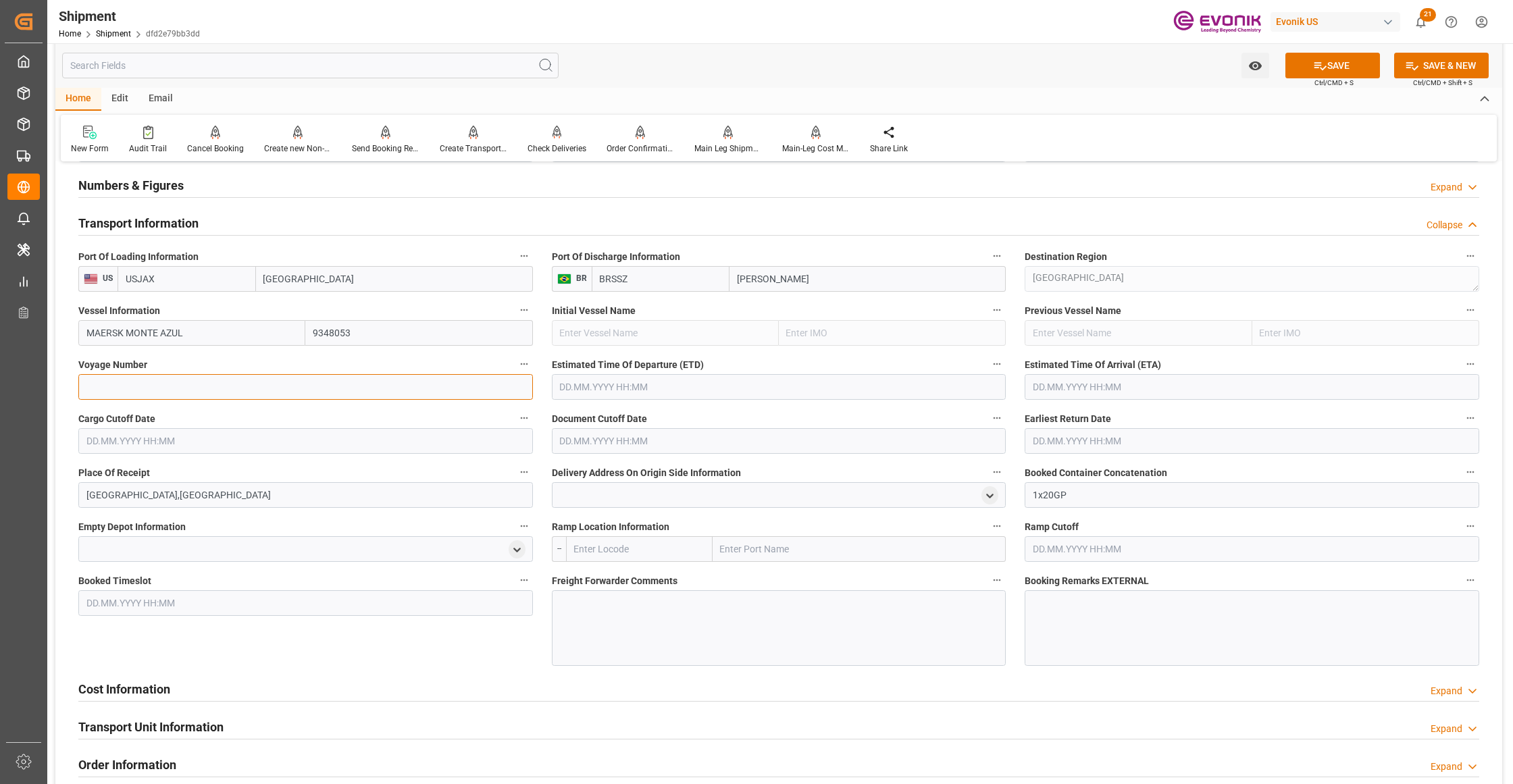
paste input "541S"
type input "541S"
click at [655, 385] on input "text" at bounding box center [779, 387] width 454 height 25
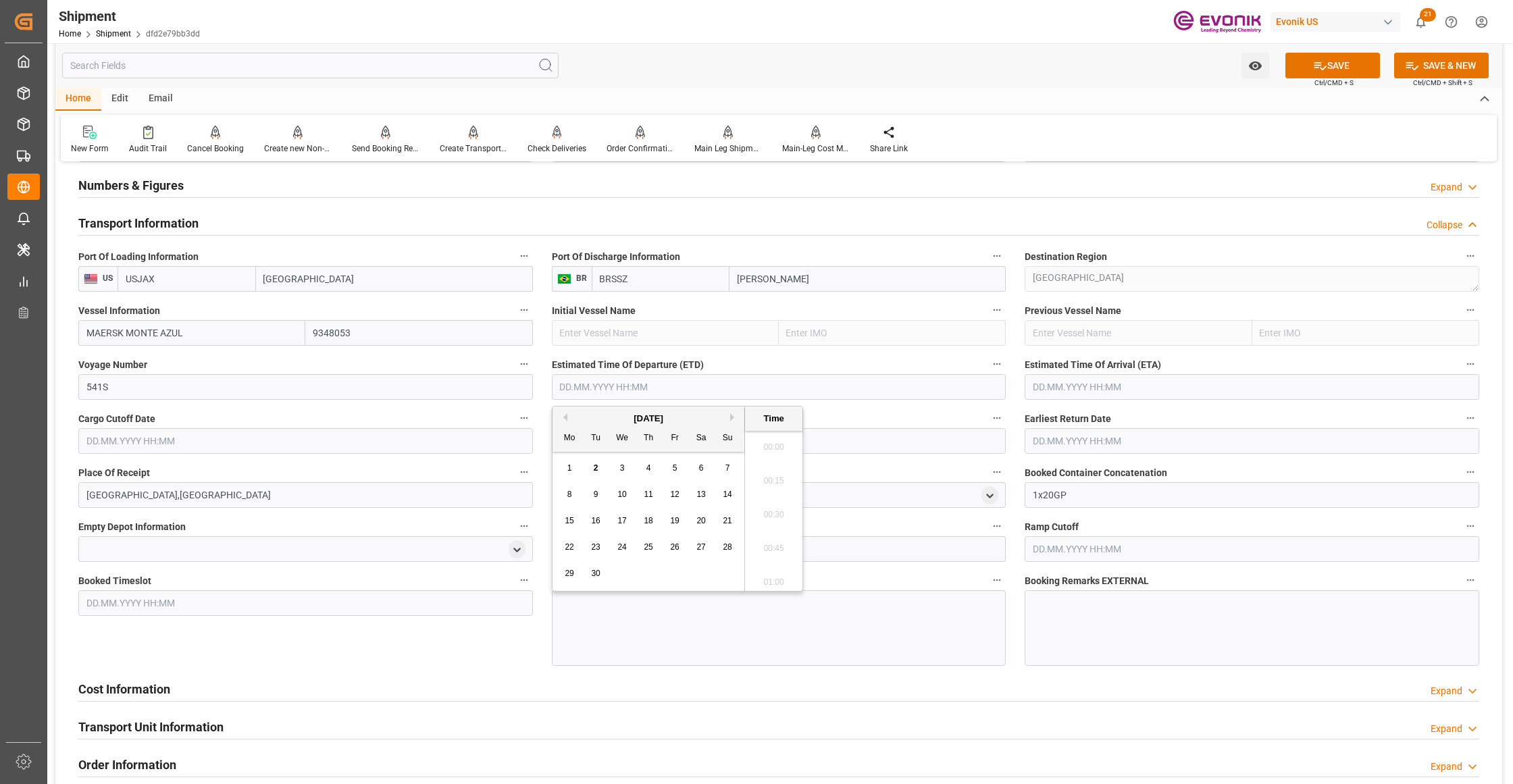
scroll to position [241, 0]
click at [733, 419] on button "Next Month" at bounding box center [734, 417] width 8 height 8
click at [622, 516] on span "15" at bounding box center [622, 520] width 9 height 10
type input "15.10.2025 00:00"
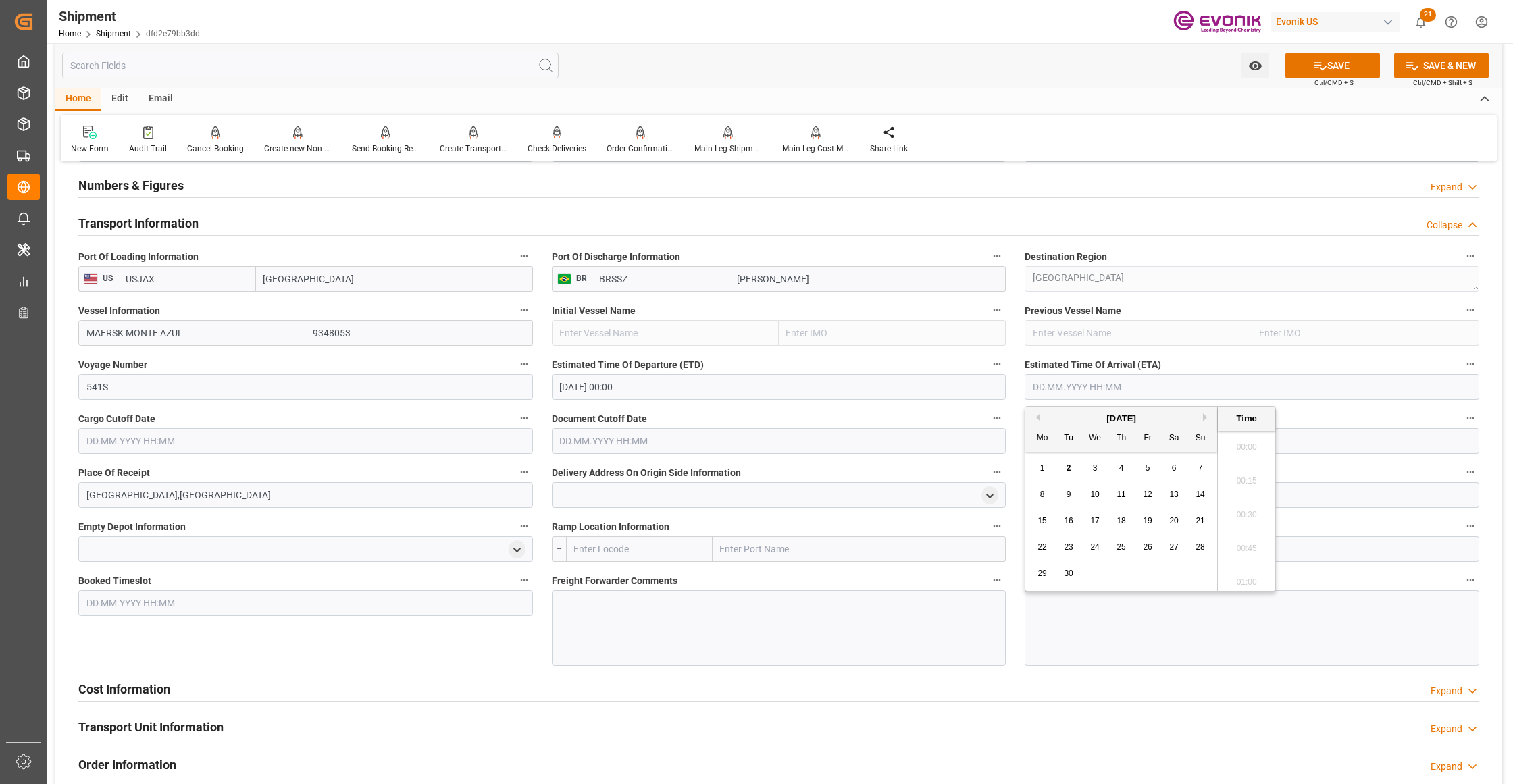
click at [1136, 388] on input "text" at bounding box center [1252, 387] width 454 height 25
click at [1206, 417] on button "Next Month" at bounding box center [1206, 417] width 8 height 8
click at [1094, 569] on span "29" at bounding box center [1095, 573] width 9 height 10
type input "29.10.2025 00:00"
click at [433, 440] on input "text" at bounding box center [306, 441] width 454 height 25
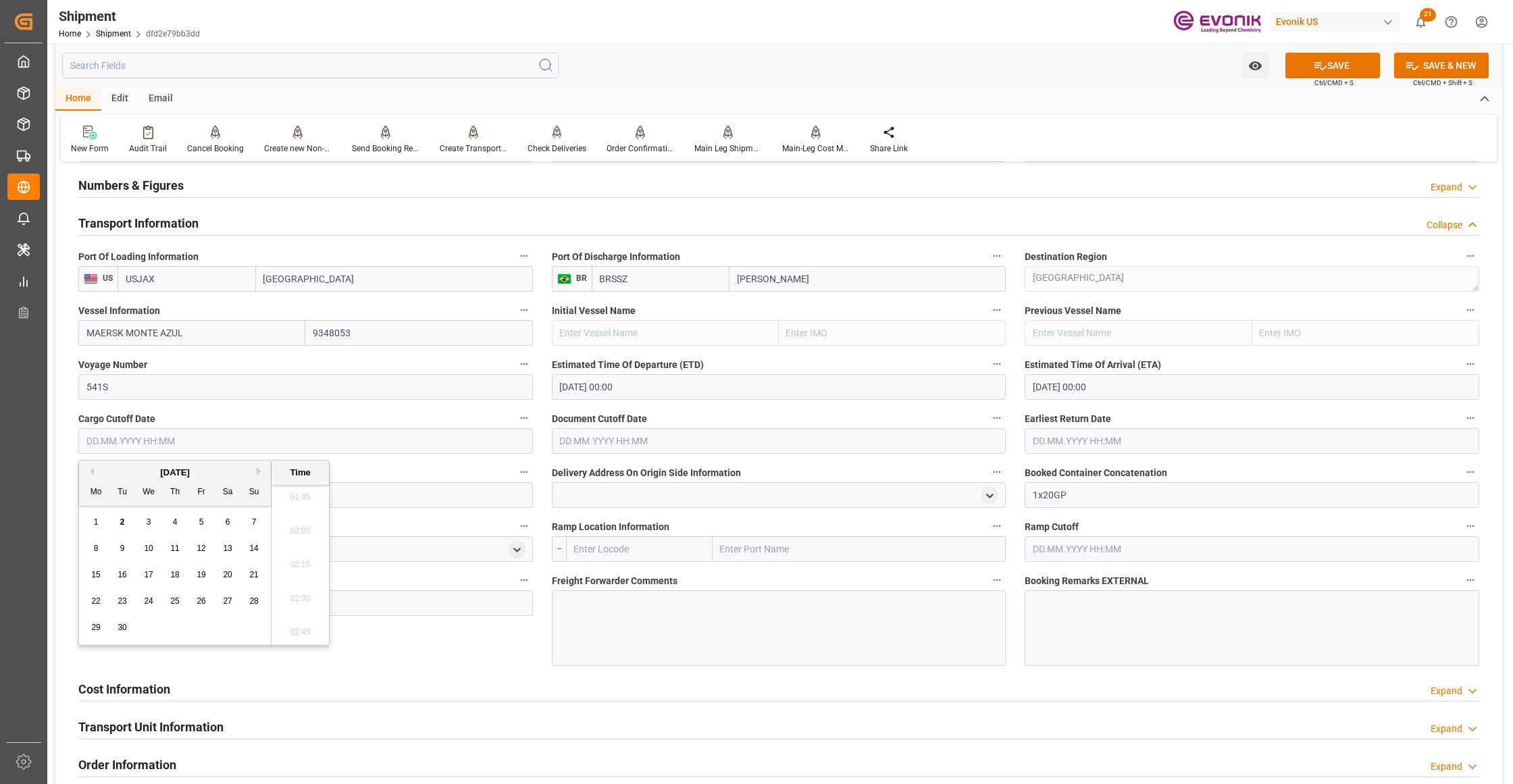
click at [260, 471] on button "Next Month" at bounding box center [260, 471] width 8 height 8
click at [174, 524] on span "2" at bounding box center [175, 522] width 4 height 10
type input "02.10.2025 00:00"
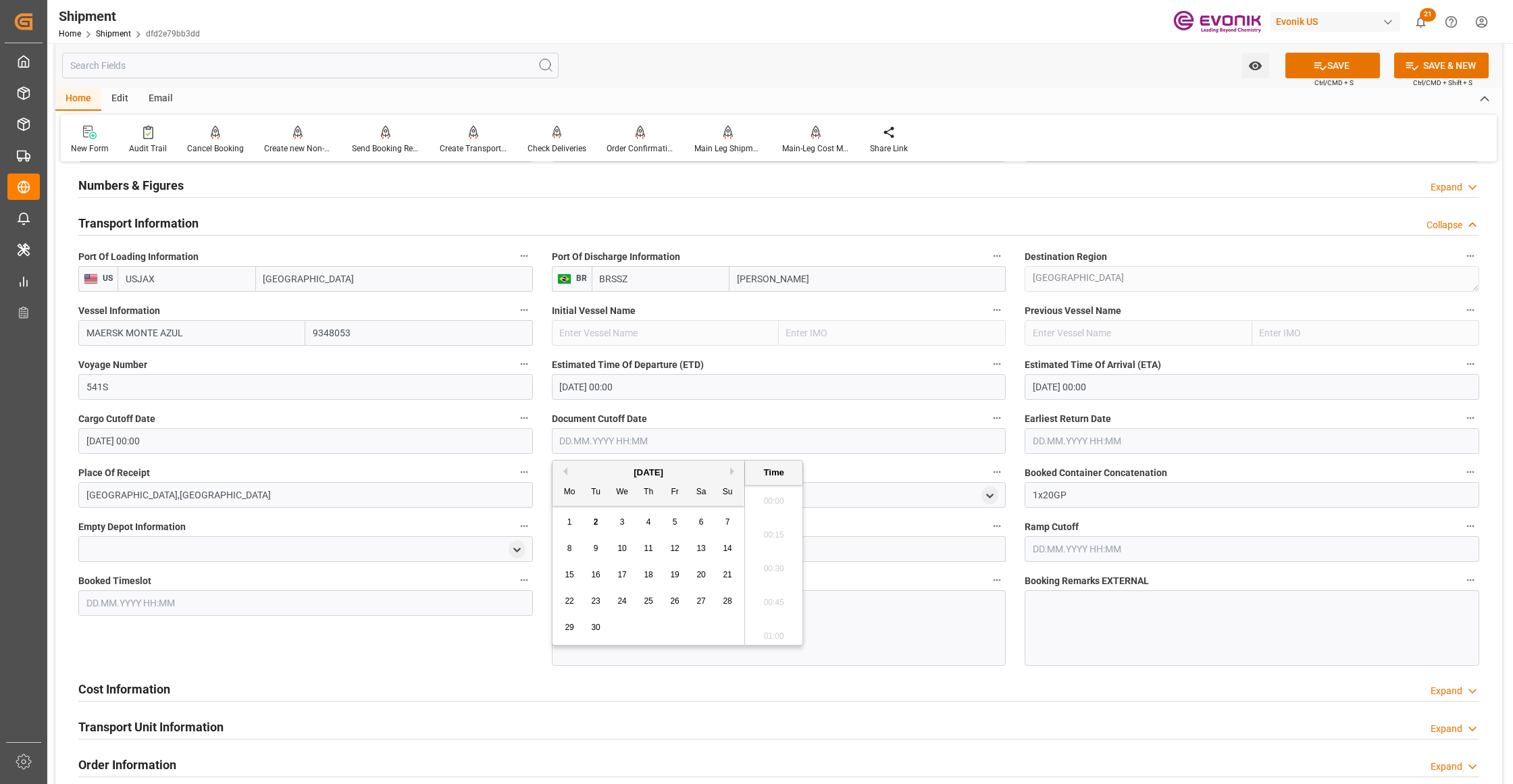
click at [631, 444] on input "text" at bounding box center [779, 441] width 454 height 25
click at [731, 473] on button "Next Month" at bounding box center [734, 471] width 8 height 8
click at [650, 516] on div "2" at bounding box center [649, 522] width 17 height 16
type input "02.10.2025 00:00"
click at [1084, 443] on input "text" at bounding box center [1252, 441] width 454 height 25
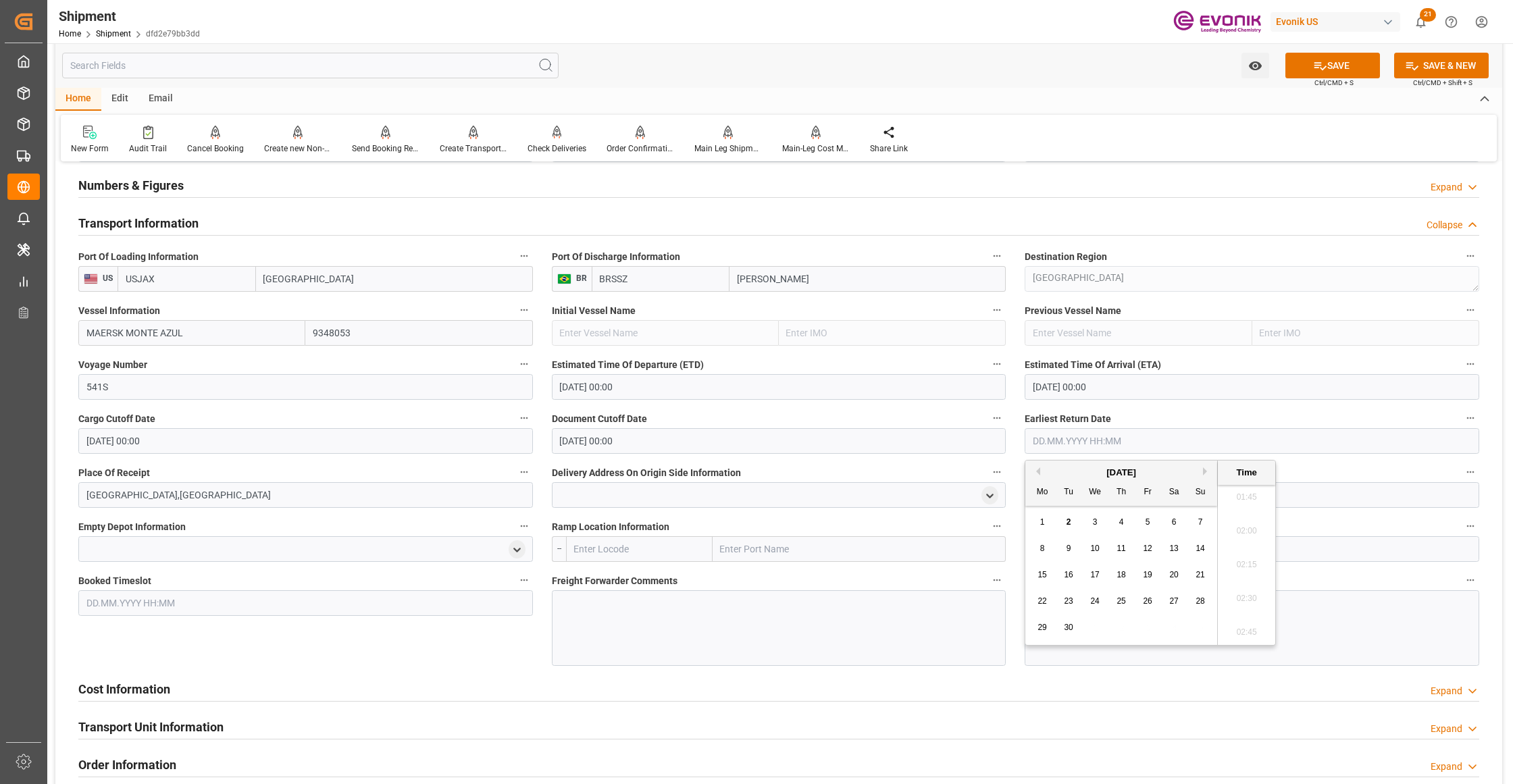
click at [1206, 475] on div "September 2025" at bounding box center [1122, 473] width 192 height 13
click at [1208, 471] on button "Next Month" at bounding box center [1206, 471] width 8 height 8
click at [1120, 516] on div "2" at bounding box center [1122, 522] width 17 height 16
type input "02.10.2025 00:00"
click at [366, 649] on div "Booked Timeslot" at bounding box center [306, 618] width 474 height 104
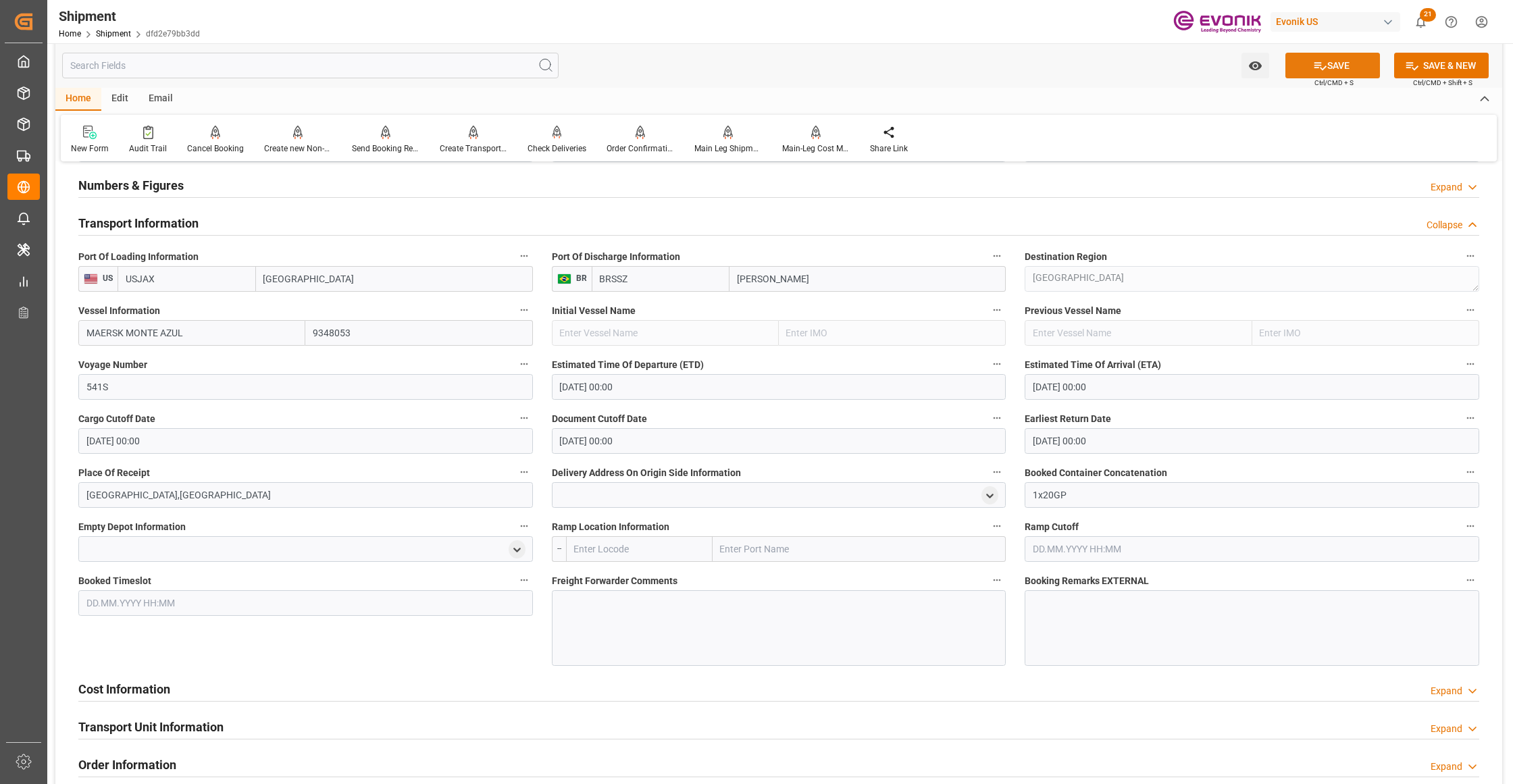
click at [1349, 64] on button "SAVE" at bounding box center [1332, 65] width 94 height 25
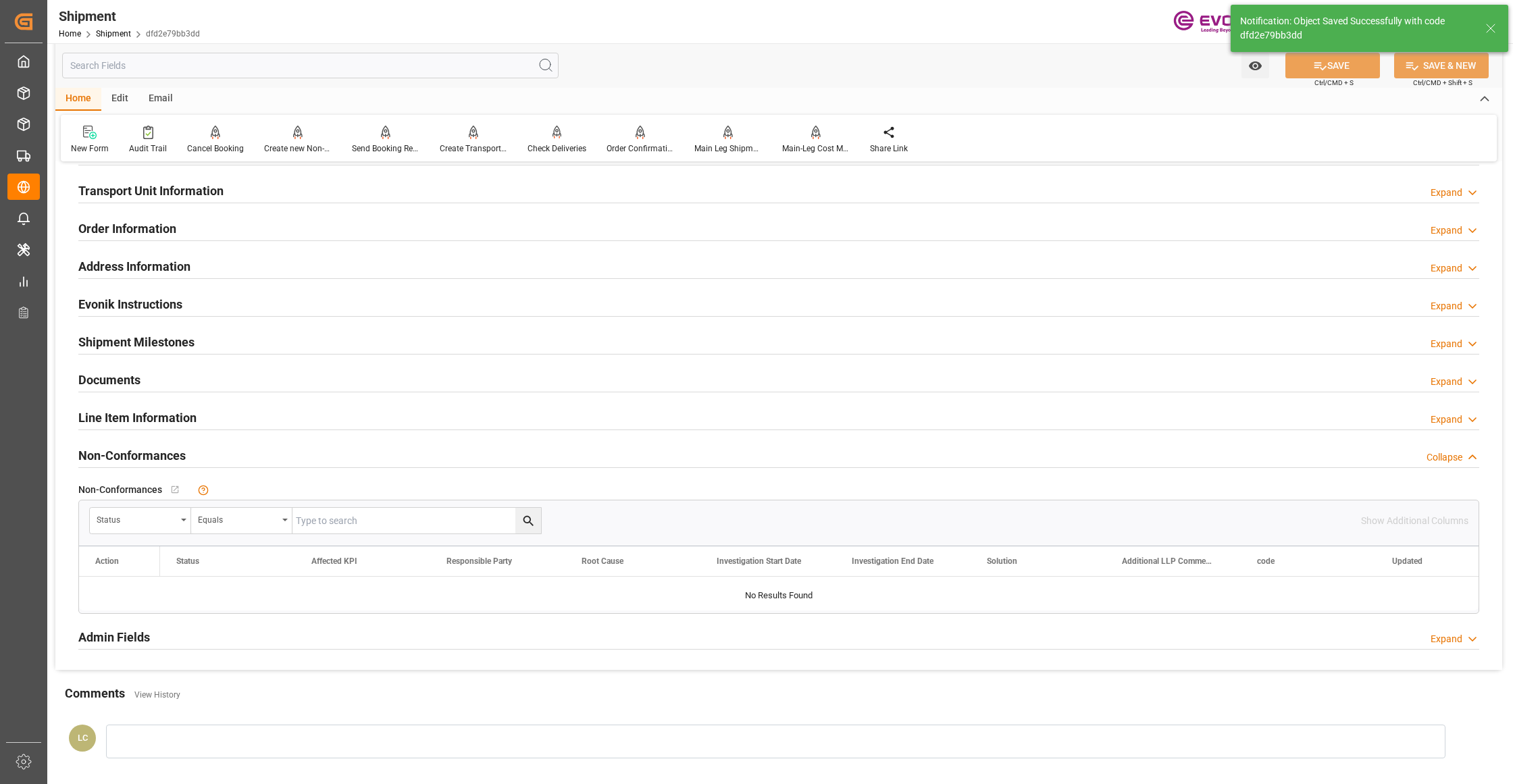
scroll to position [600, 0]
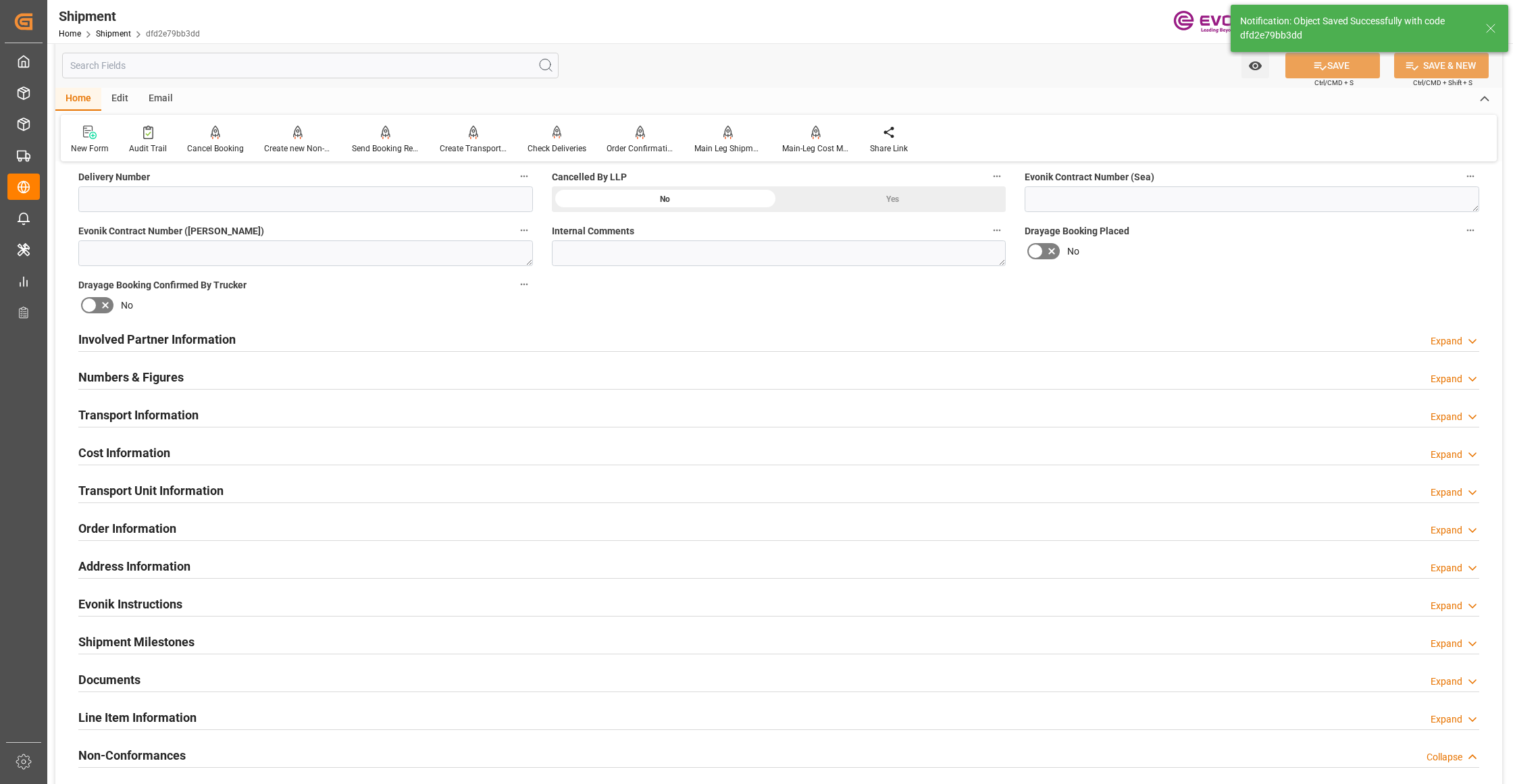
drag, startPoint x: 252, startPoint y: 457, endPoint x: 249, endPoint y: 480, distance: 23.2
click at [252, 457] on div "Cost Information Expand" at bounding box center [779, 452] width 1401 height 25
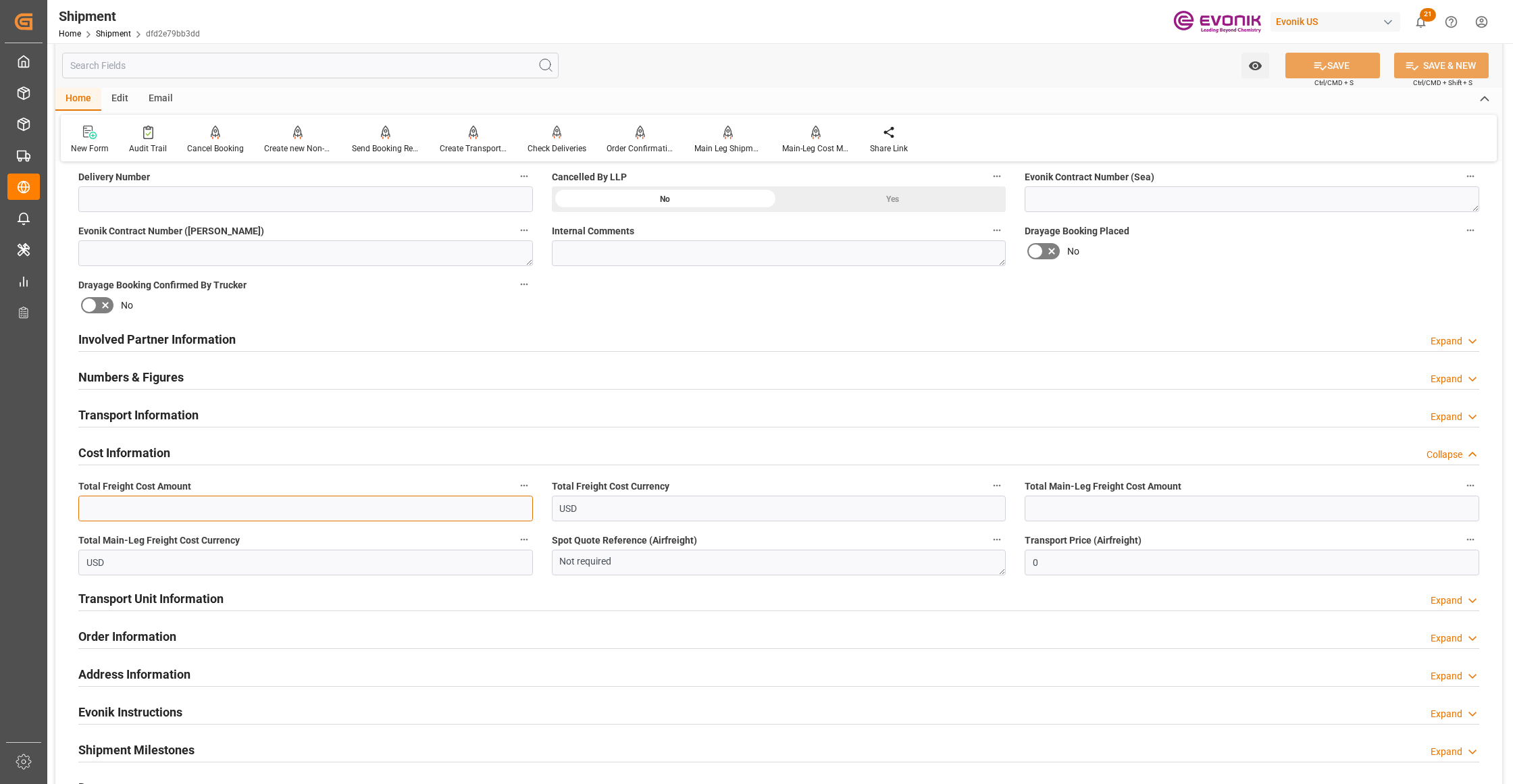
click at [207, 513] on input "text" at bounding box center [306, 508] width 454 height 25
type input "2327"
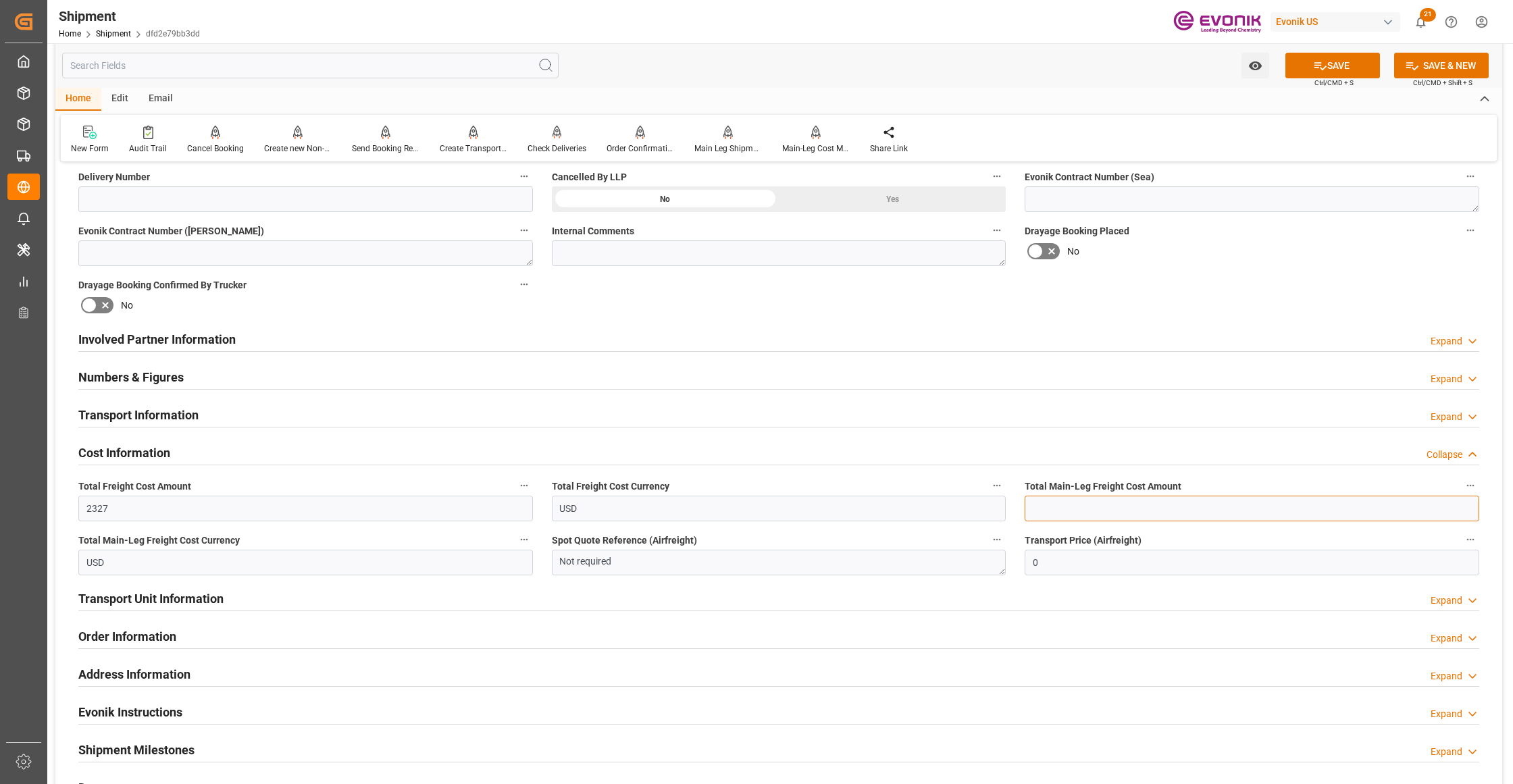
click at [1161, 509] on input "text" at bounding box center [1252, 508] width 454 height 25
type input "2327"
click at [1263, 271] on div "Booking Confirmation Milestone Bar Collapse Submitted to FFW for Booking (Pendi…" at bounding box center [779, 325] width 1447 height 1504
click at [1338, 61] on button "SAVE" at bounding box center [1332, 65] width 94 height 25
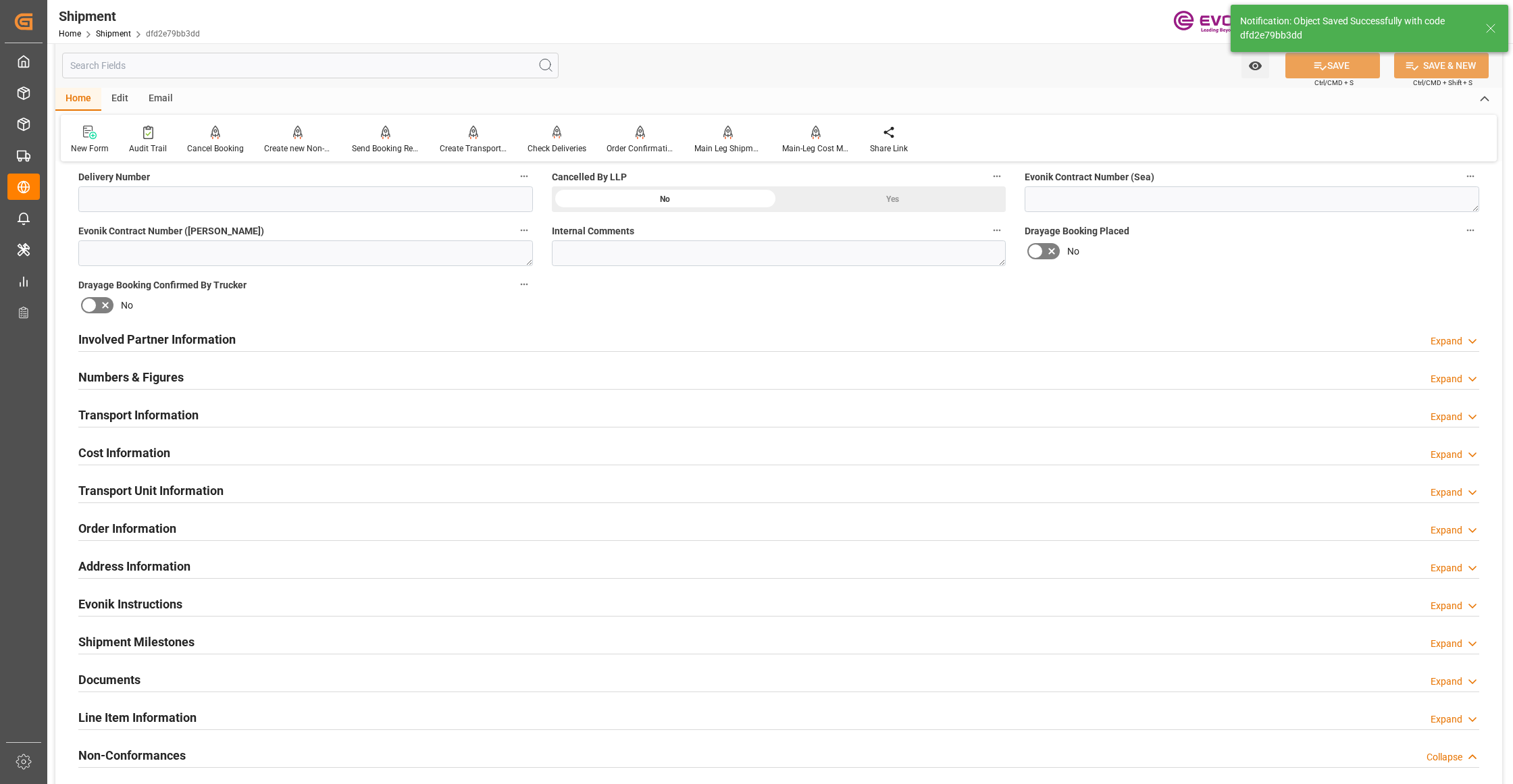
click at [217, 460] on div "Cost Information Expand" at bounding box center [779, 452] width 1401 height 25
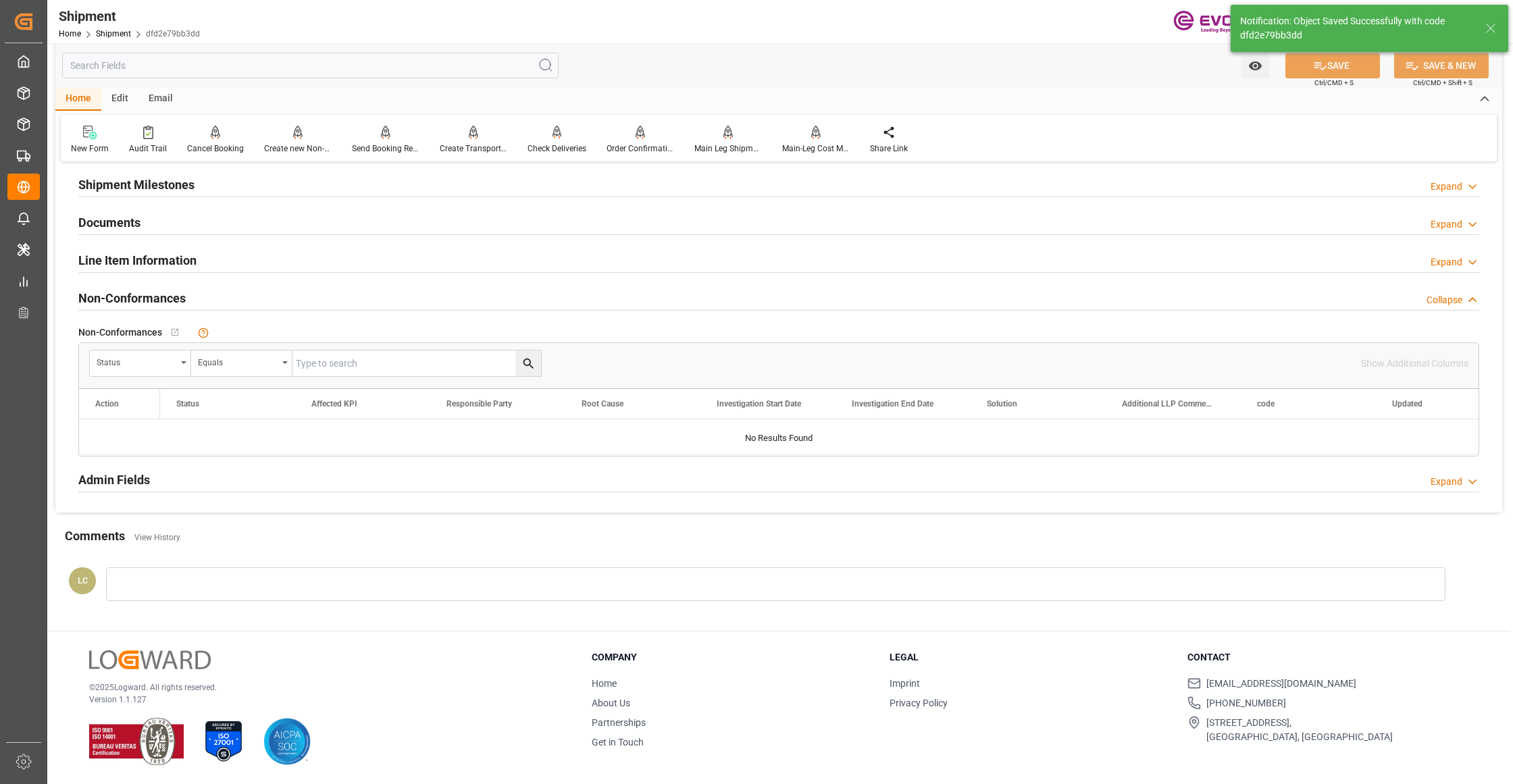
scroll to position [869, 0]
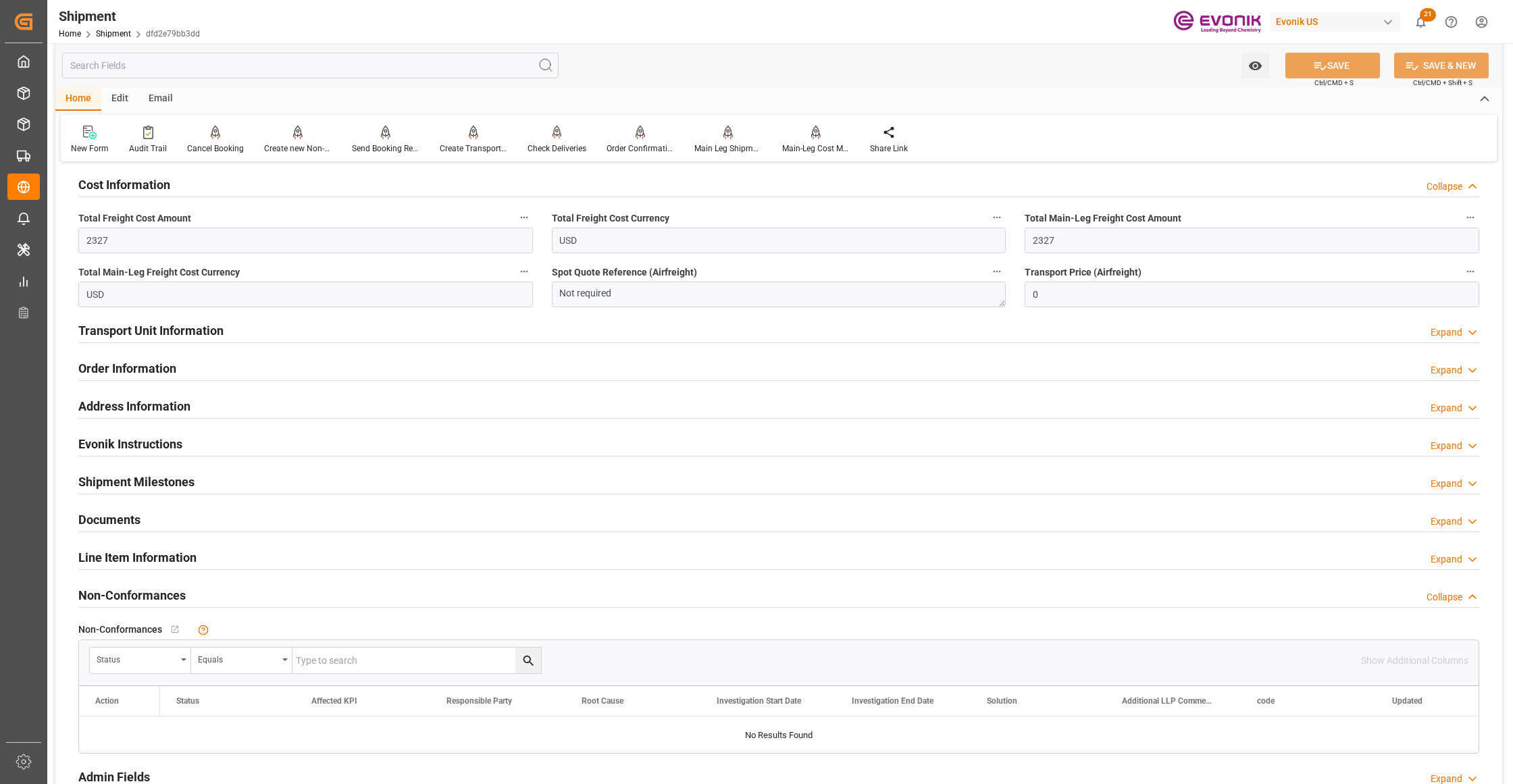
click at [278, 559] on div "Line Item Information Expand" at bounding box center [779, 556] width 1401 height 25
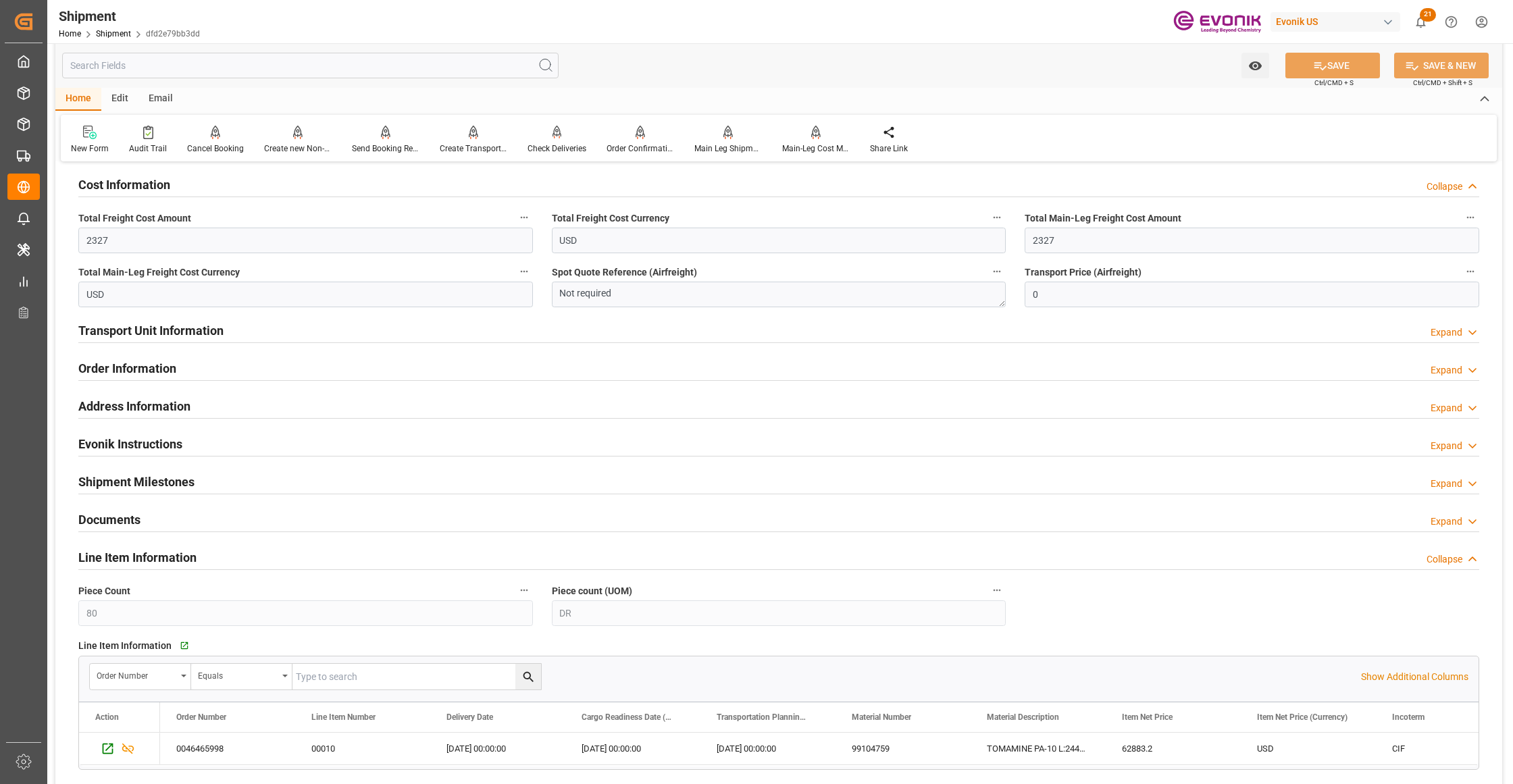
scroll to position [1169, 0]
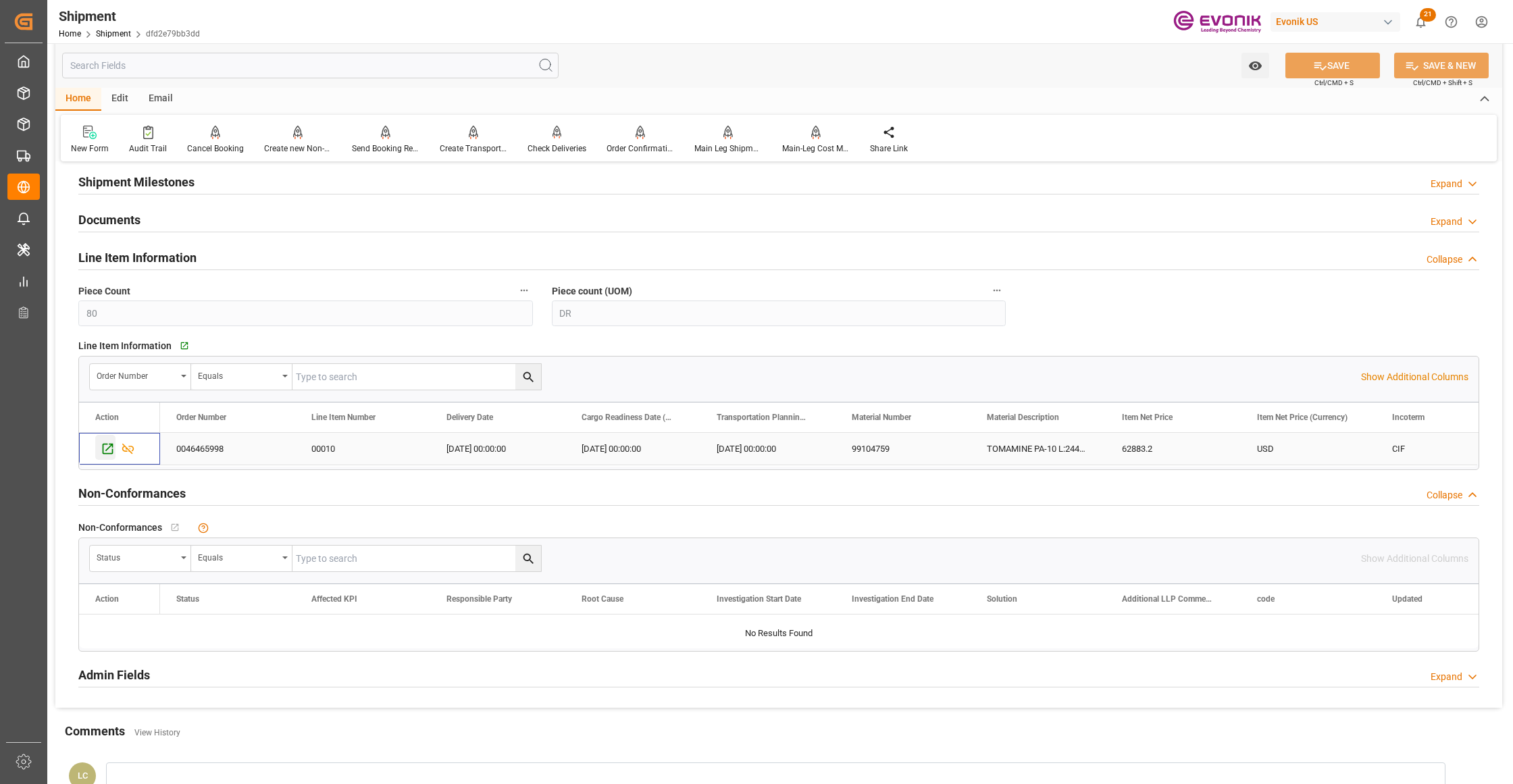
click at [109, 450] on icon "Press SPACE to select this row." at bounding box center [108, 449] width 10 height 10
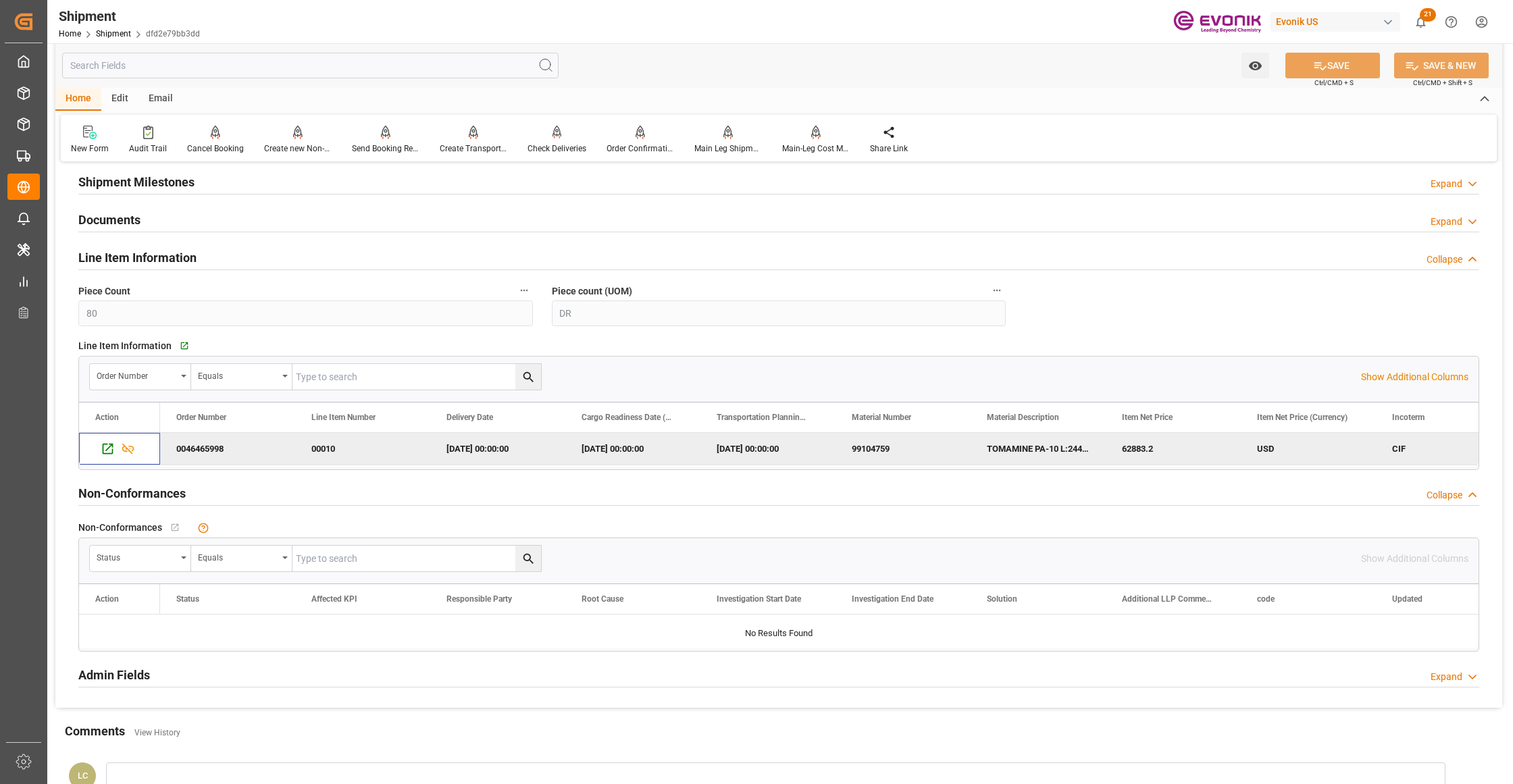
scroll to position [568, 0]
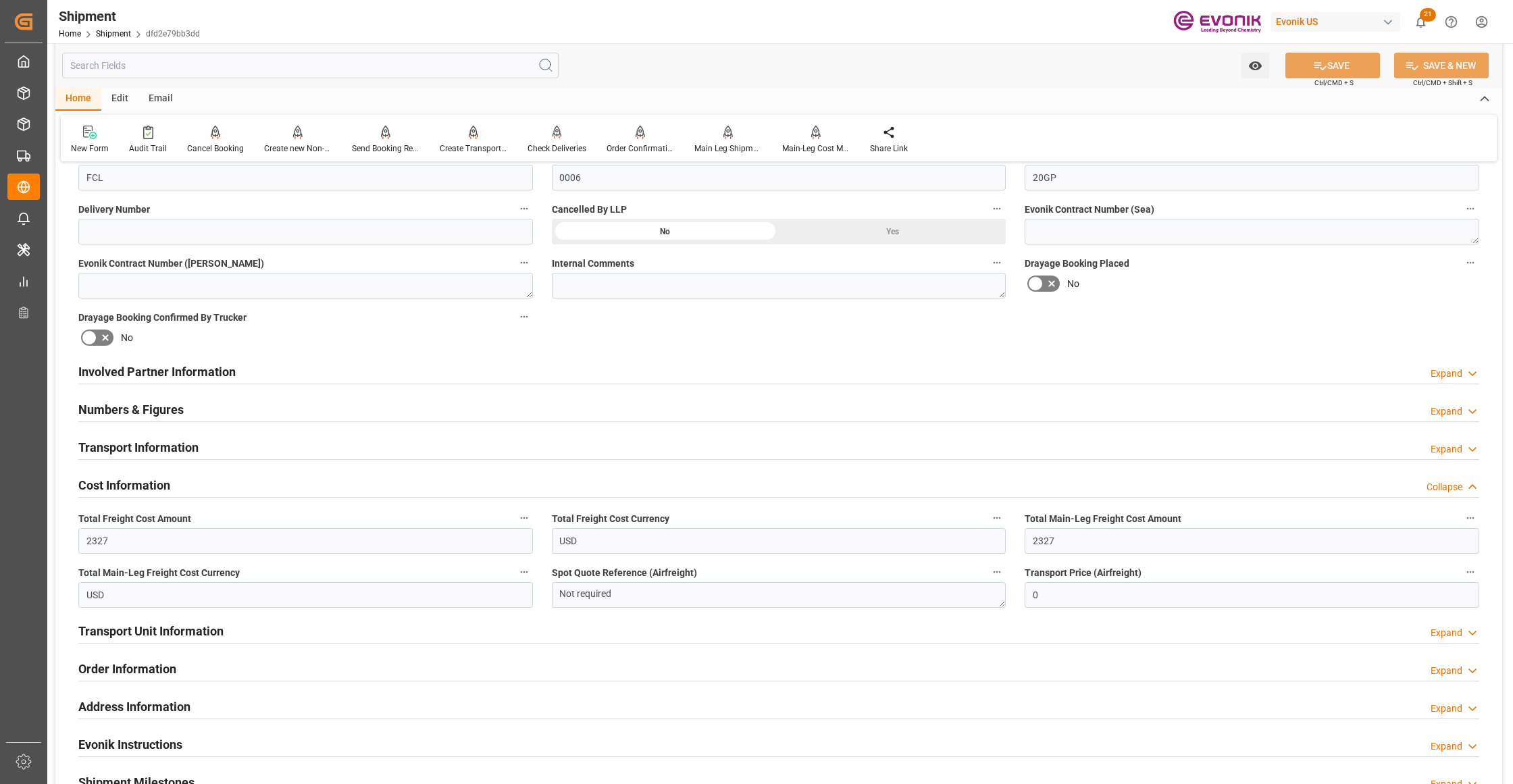
drag, startPoint x: 520, startPoint y: 371, endPoint x: 519, endPoint y: 379, distance: 8.1
click at [520, 370] on div "Involved Partner Information Expand" at bounding box center [779, 370] width 1401 height 25
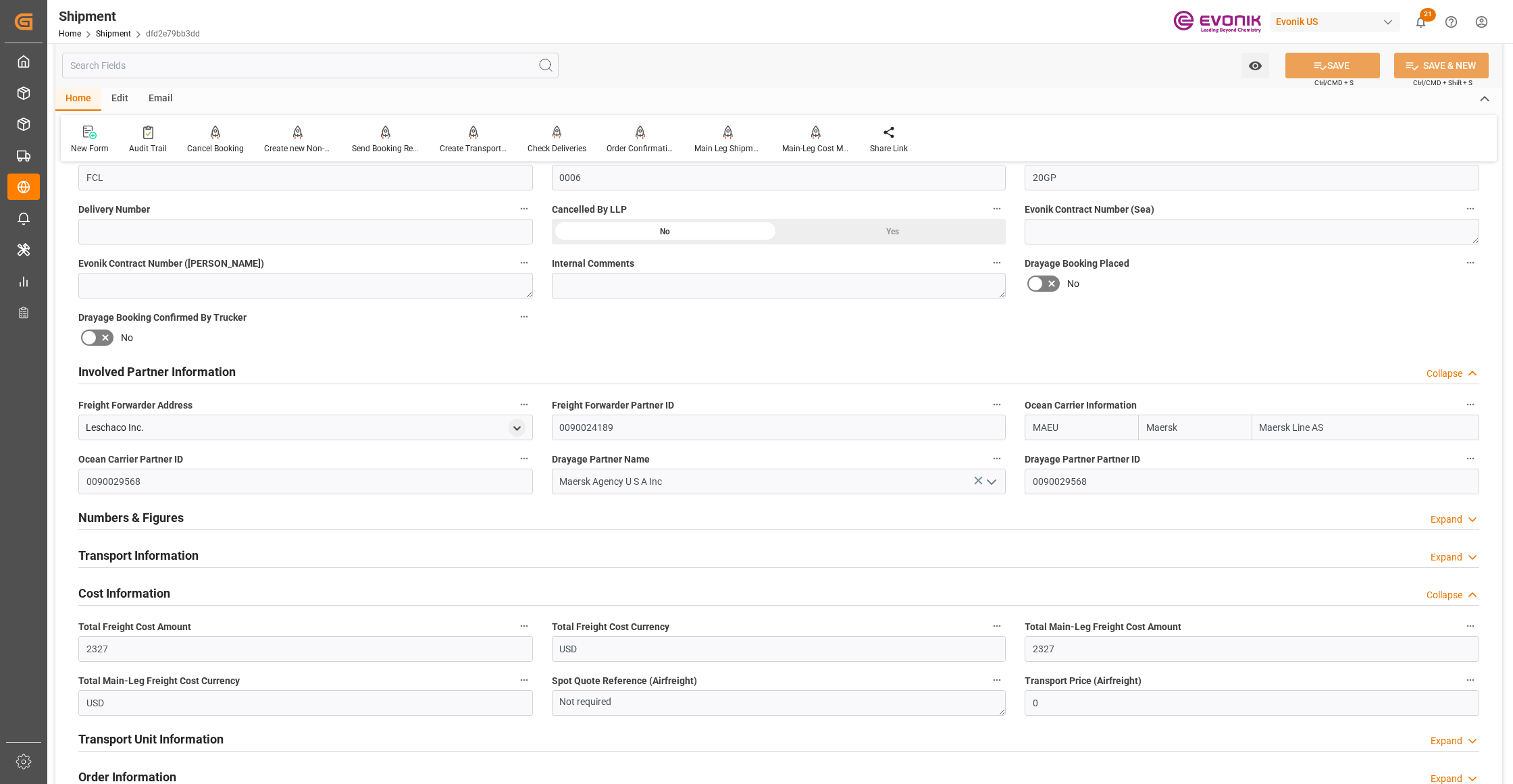
click at [259, 555] on div "Transport Information Expand" at bounding box center [779, 555] width 1401 height 25
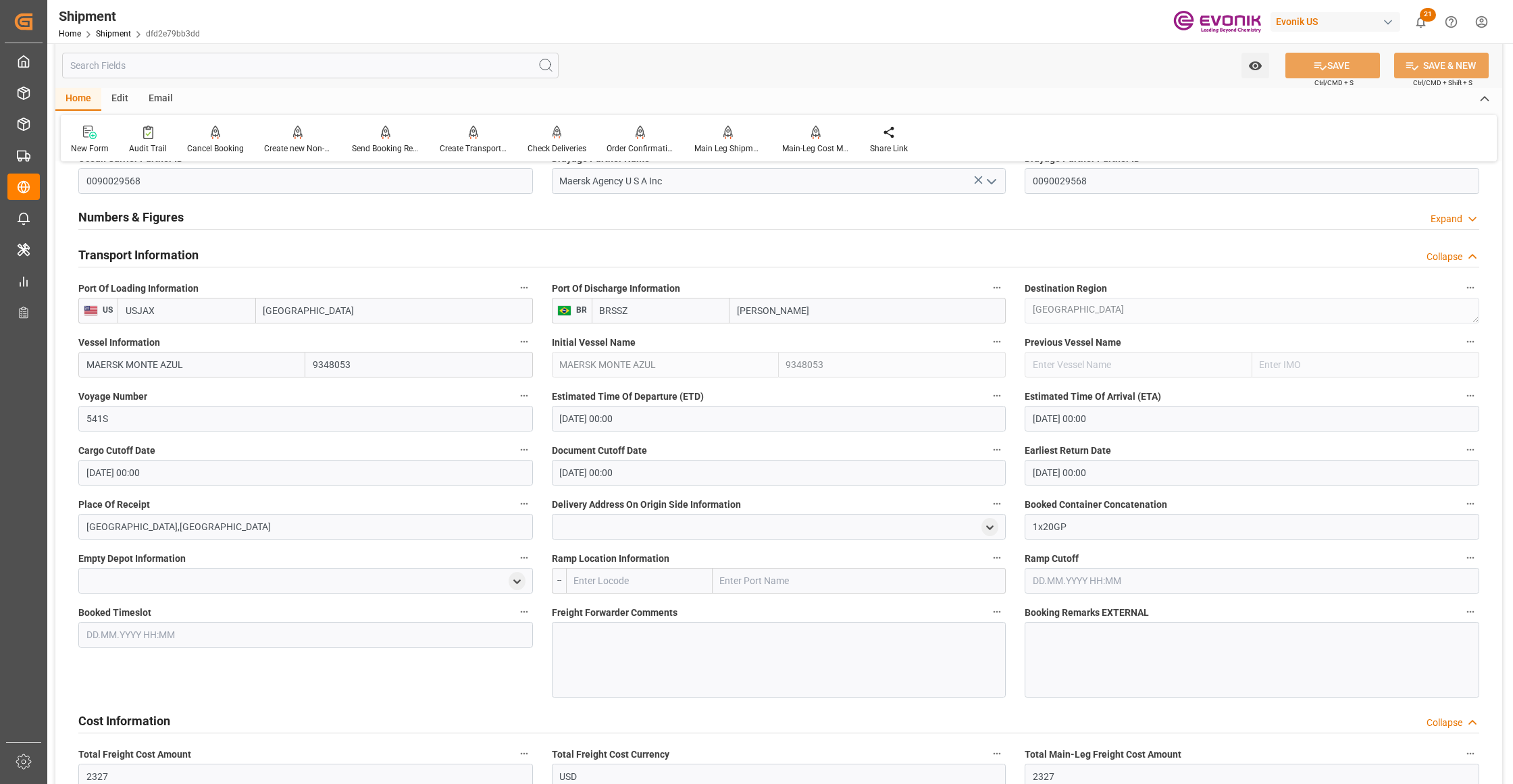
scroll to position [1169, 0]
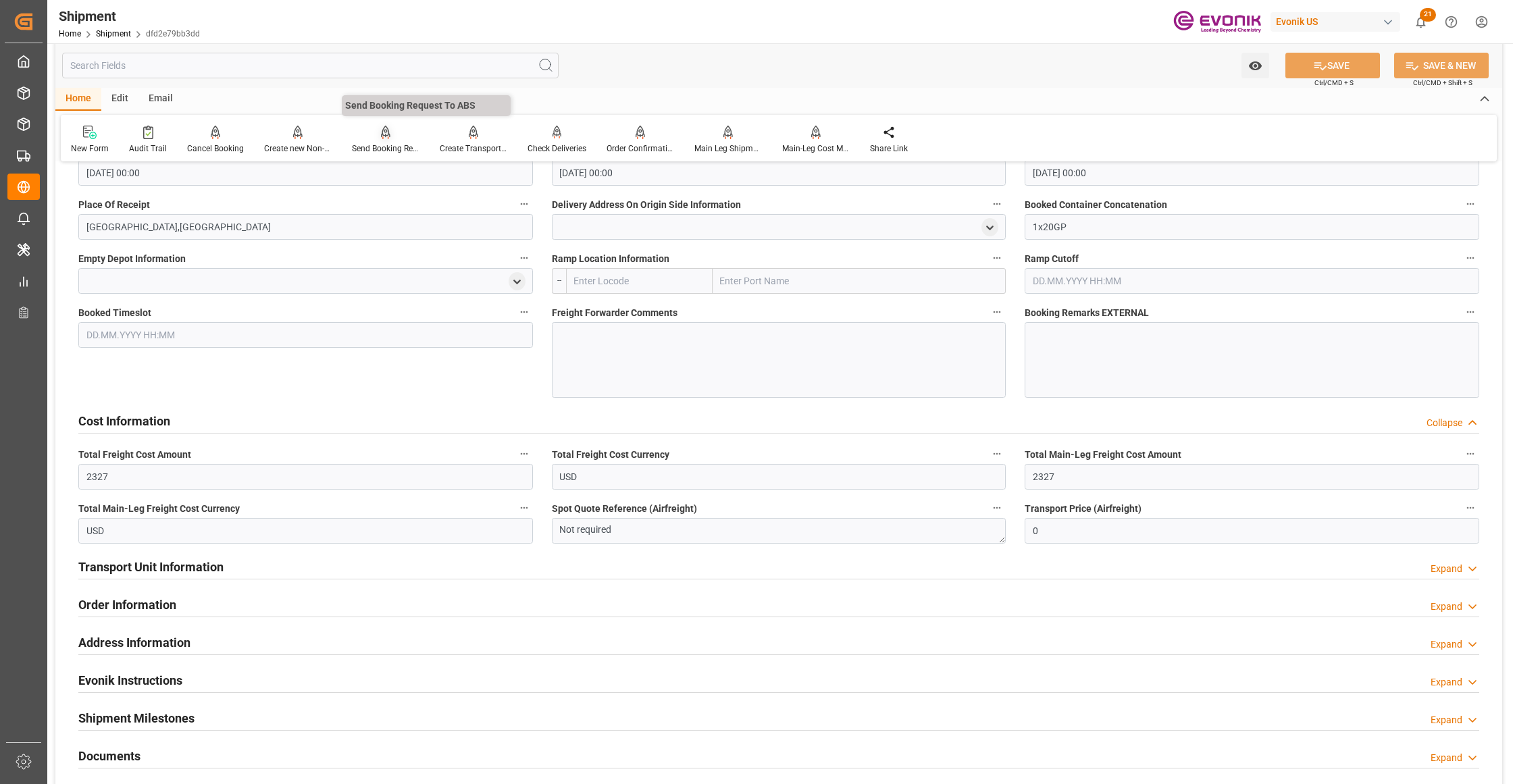
click at [390, 144] on div "Send Booking Request To ABS" at bounding box center [385, 148] width 67 height 12
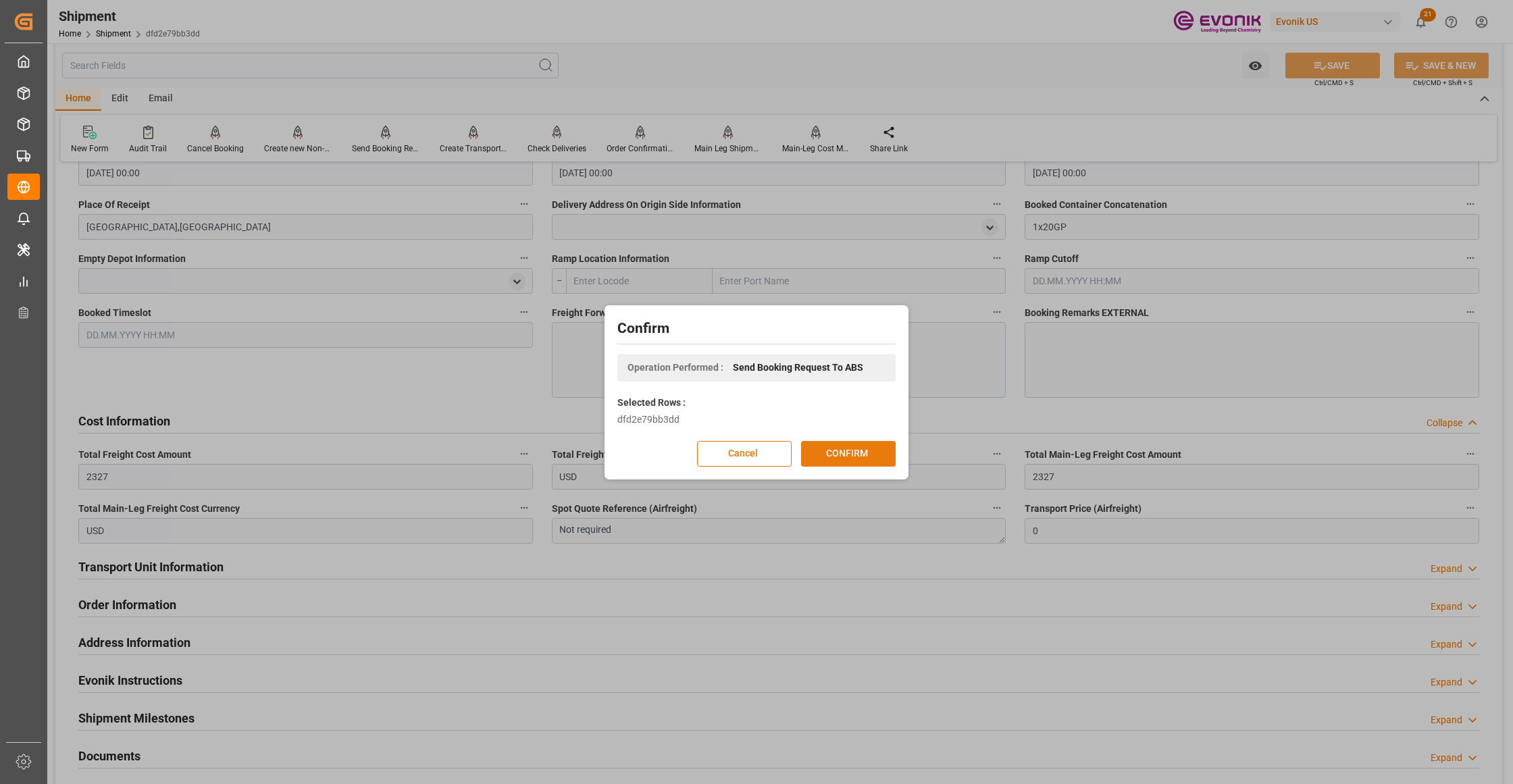
click at [876, 447] on button "CONFIRM" at bounding box center [848, 453] width 94 height 25
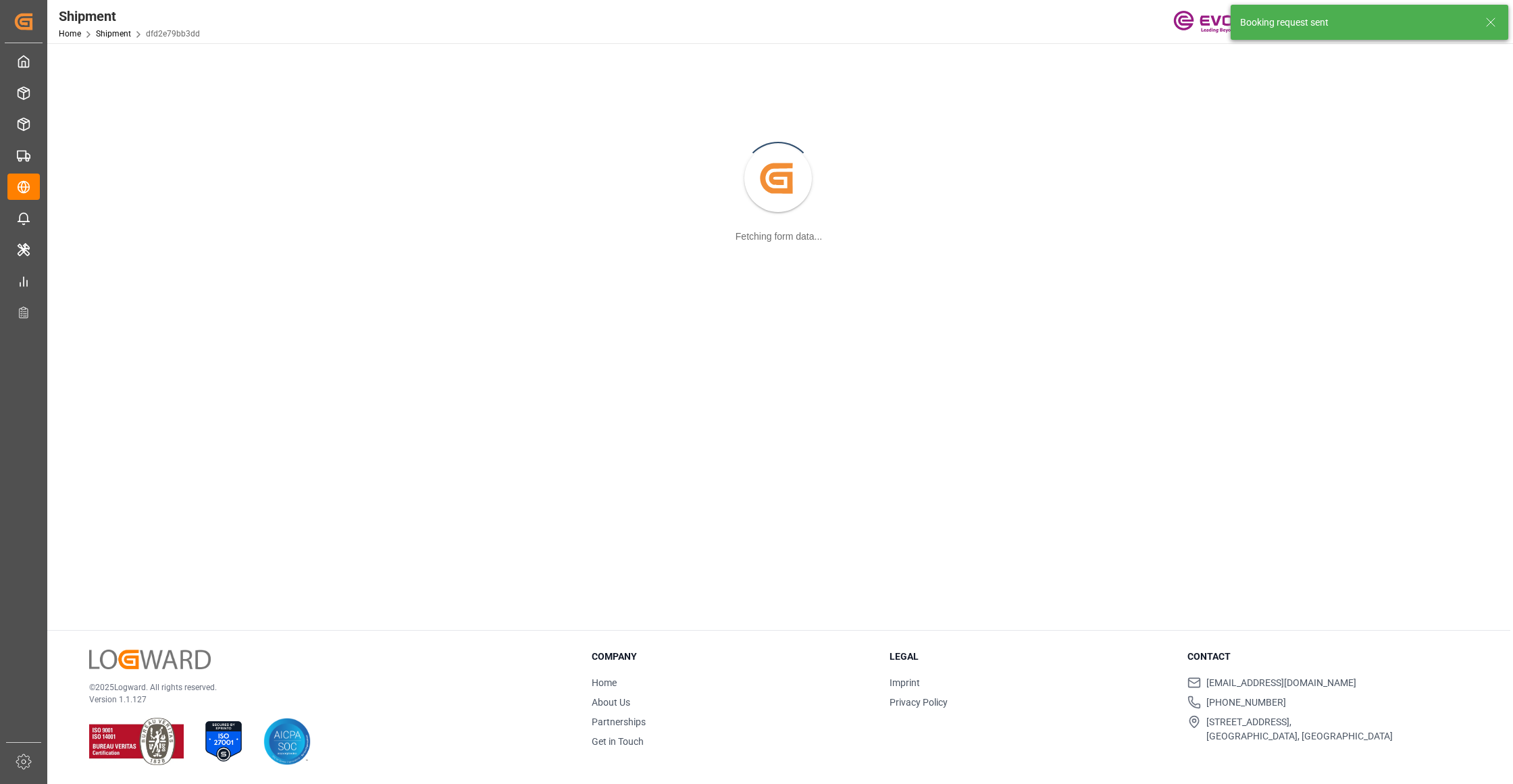
scroll to position [146, 0]
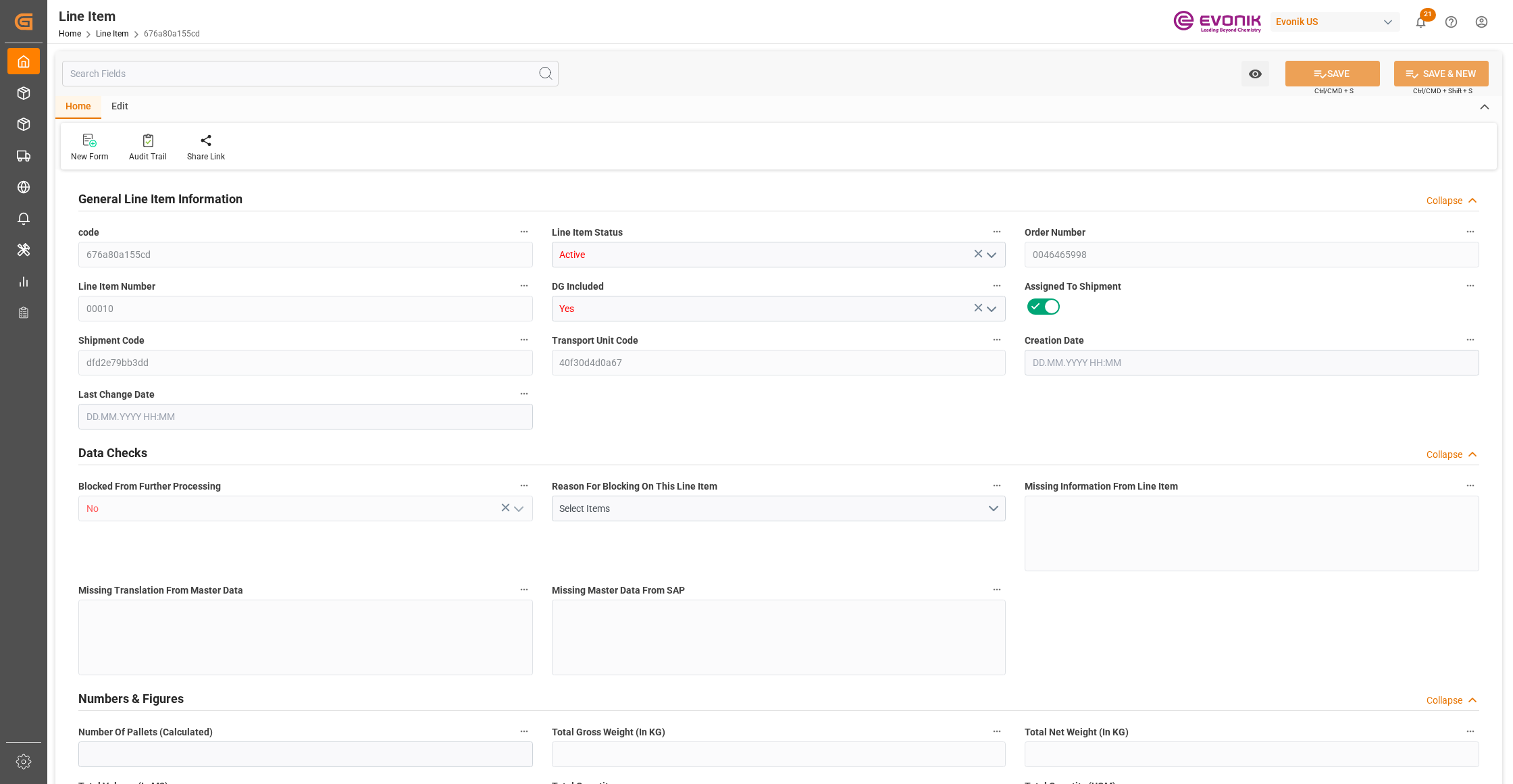
type input "20"
type input "15108.48"
type input "13760"
type input "4141.76"
type input "80"
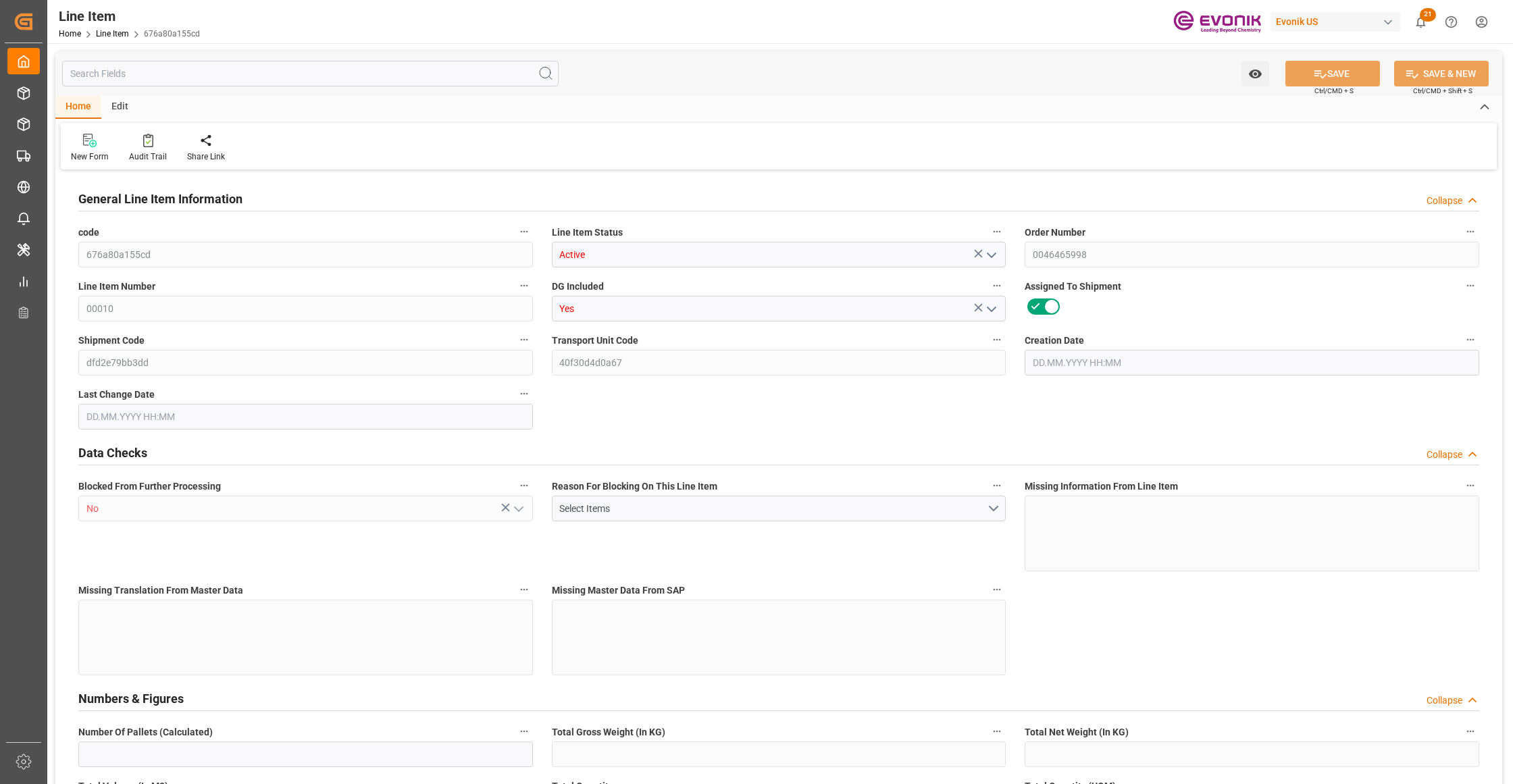
type input "62883.2"
type input "80"
type input "13760"
type input "15108.48"
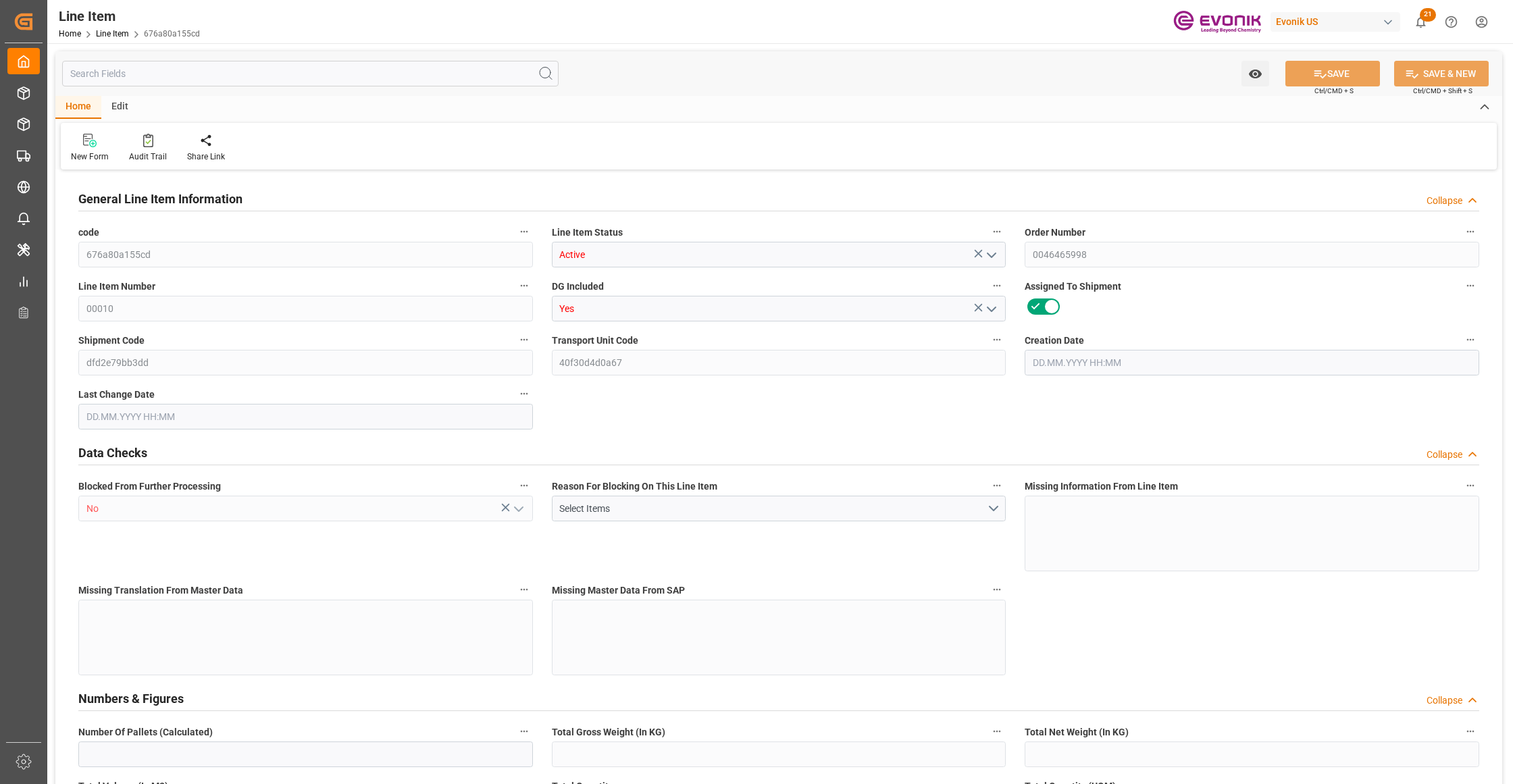
type input "15508.48"
type input "13760"
type input "4141.76"
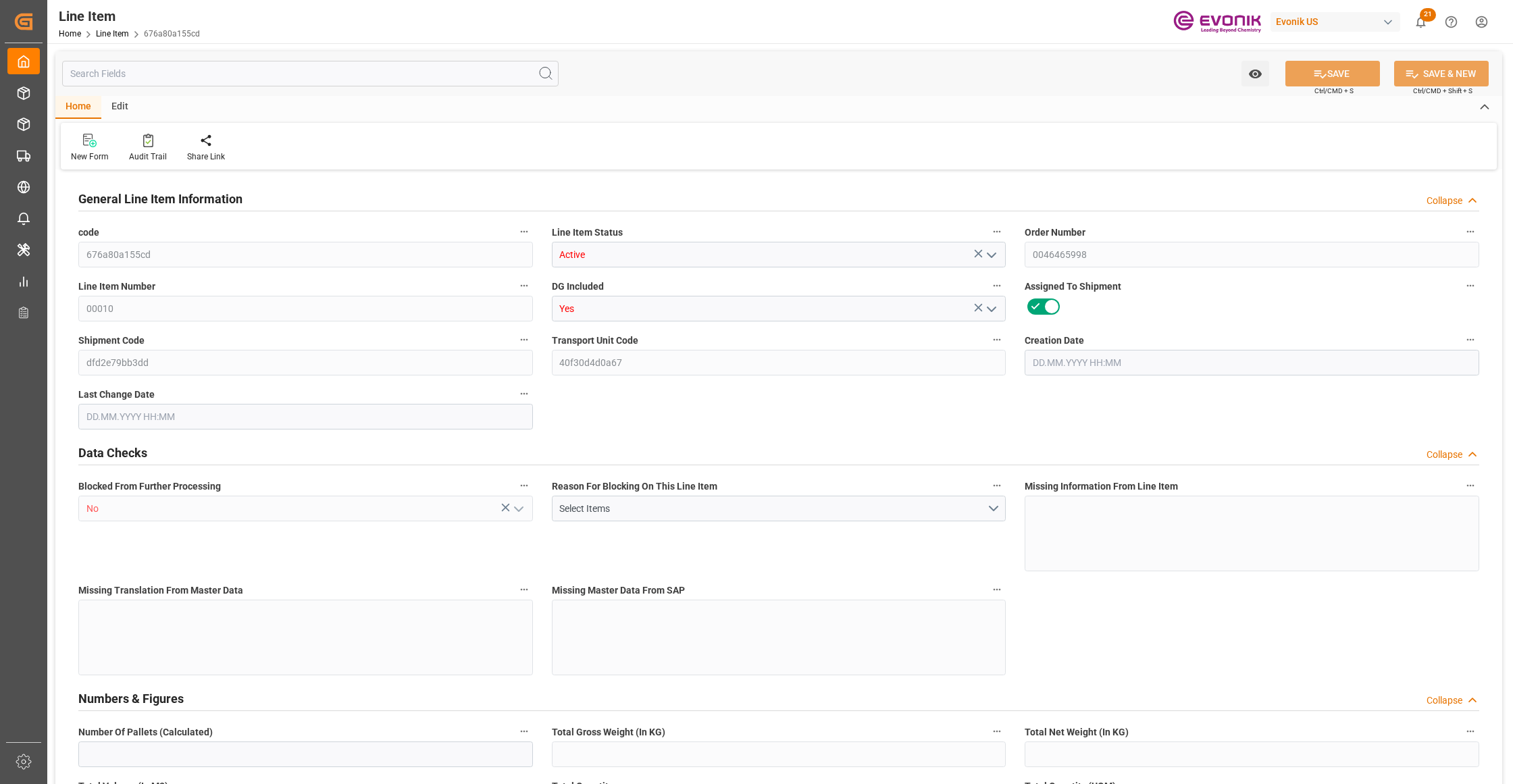
type input "0"
type input "[DATE] 21:43"
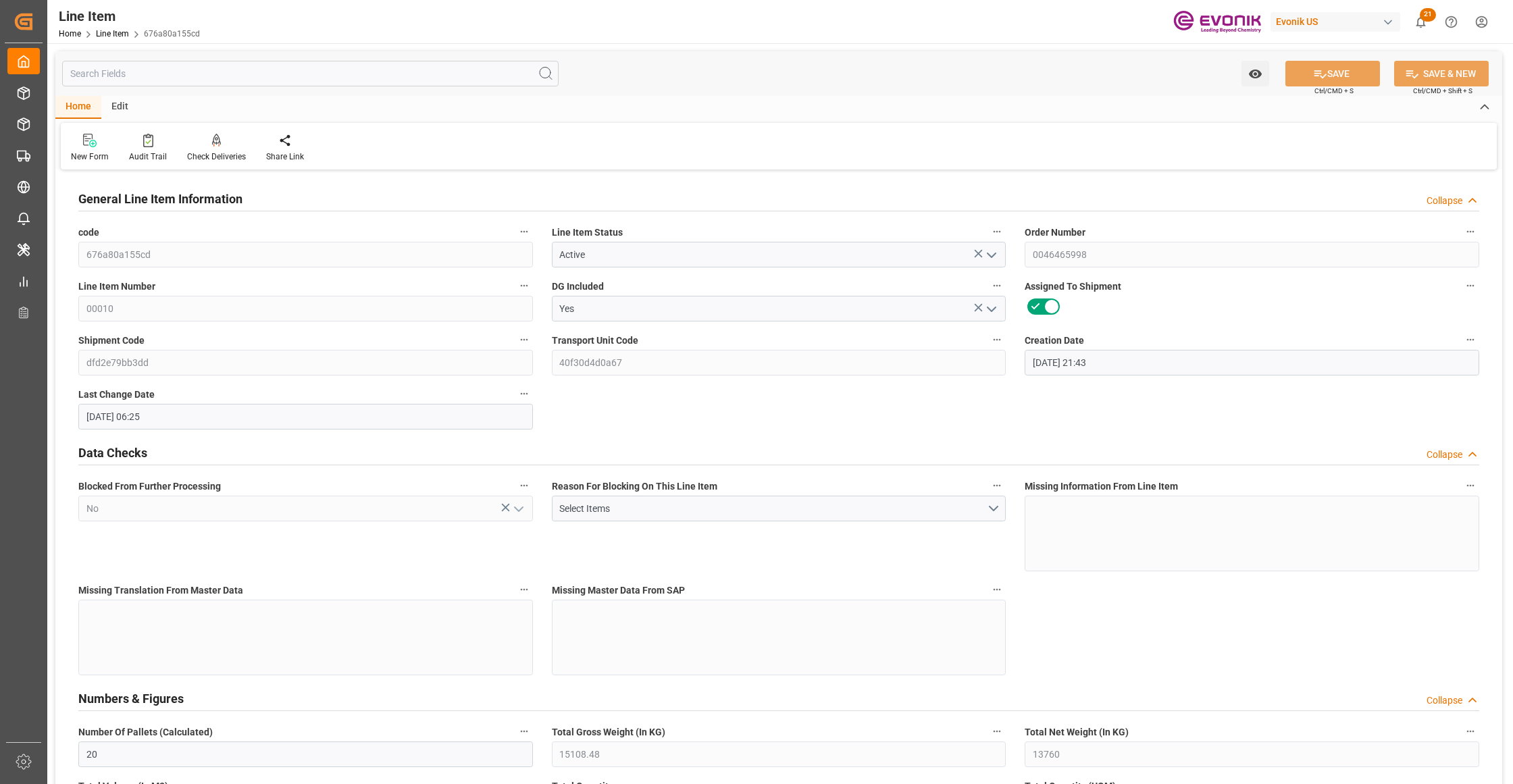
type input "[DATE] 06:25"
type input "[DATE]"
click at [235, 76] on input "text" at bounding box center [310, 73] width 496 height 25
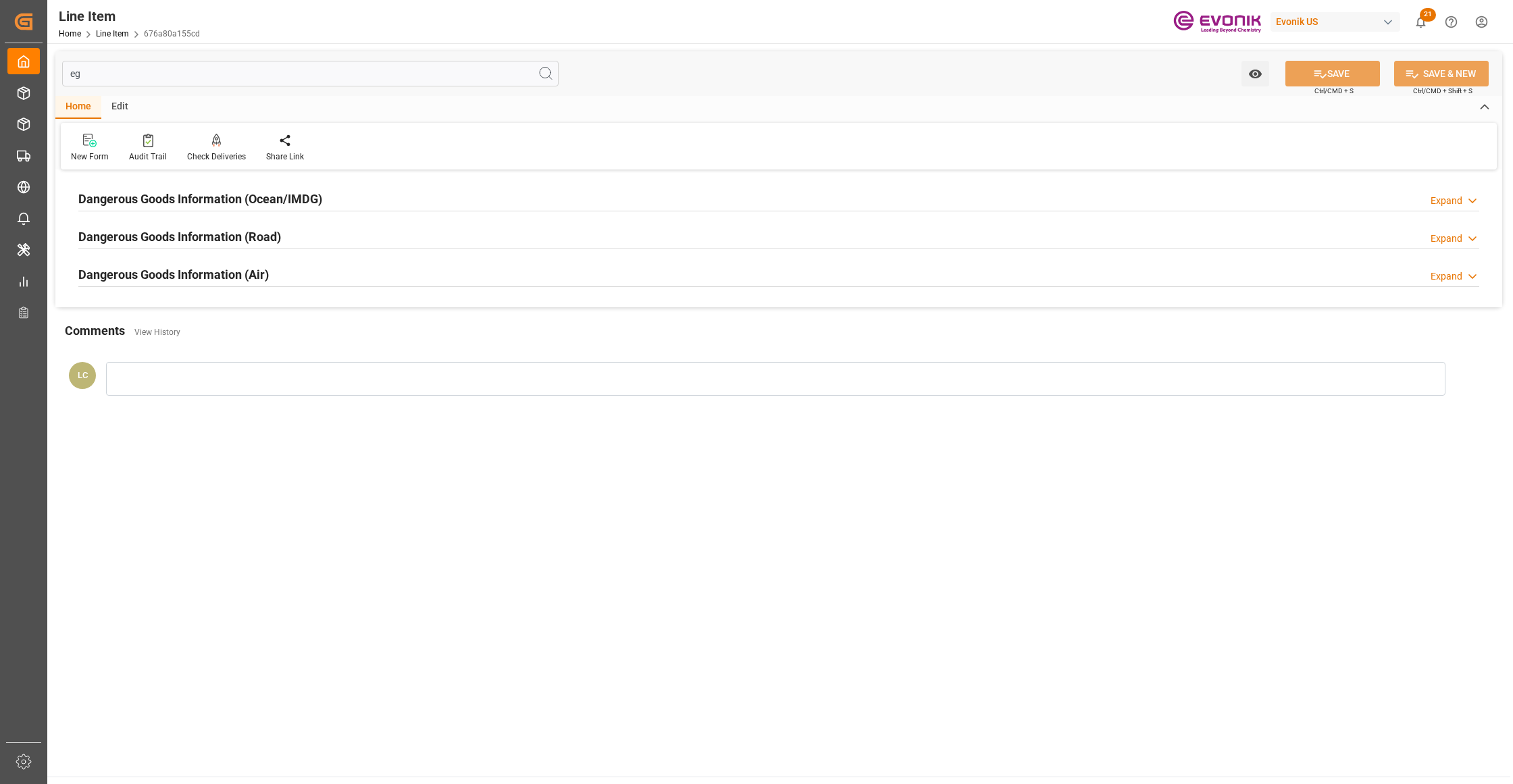
type input "eg"
click at [416, 194] on div "Dangerous Goods Information (Ocean/IMDG) Expand" at bounding box center [779, 198] width 1401 height 25
